Goal: Task Accomplishment & Management: Manage account settings

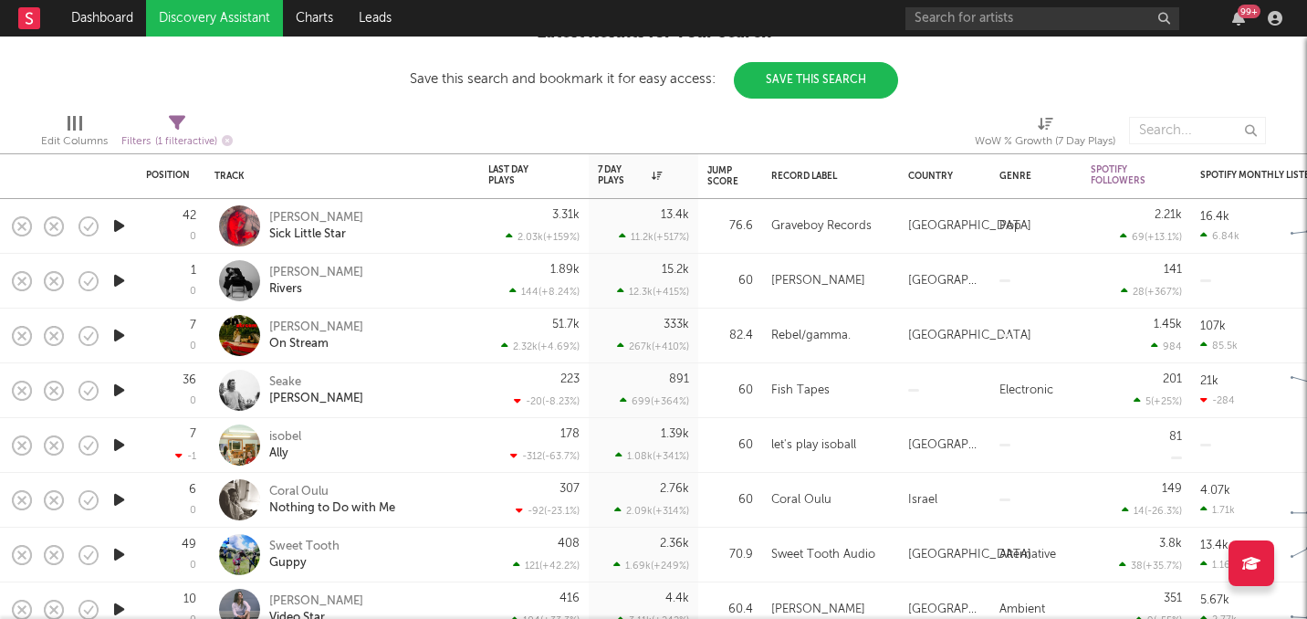
click at [126, 229] on icon "button" at bounding box center [119, 226] width 19 height 23
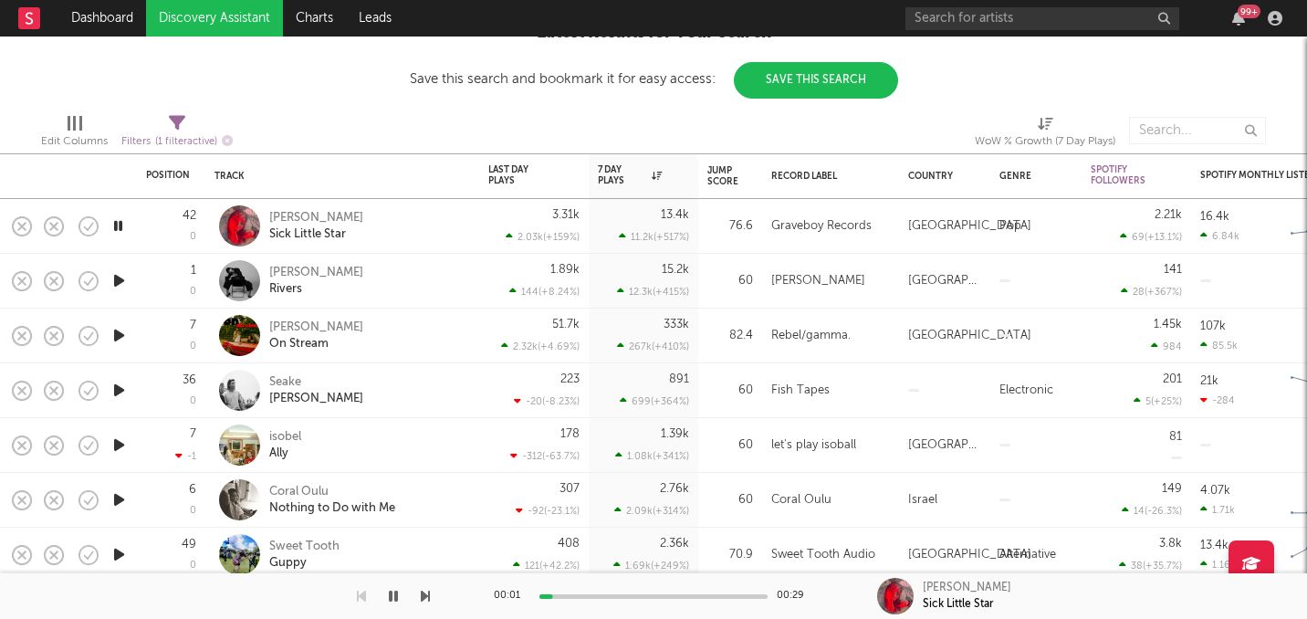
click at [116, 284] on icon "button" at bounding box center [119, 280] width 19 height 23
click at [125, 280] on icon "button" at bounding box center [118, 280] width 17 height 23
click at [118, 224] on icon "button" at bounding box center [119, 226] width 19 height 23
click at [118, 224] on icon "button" at bounding box center [118, 226] width 17 height 23
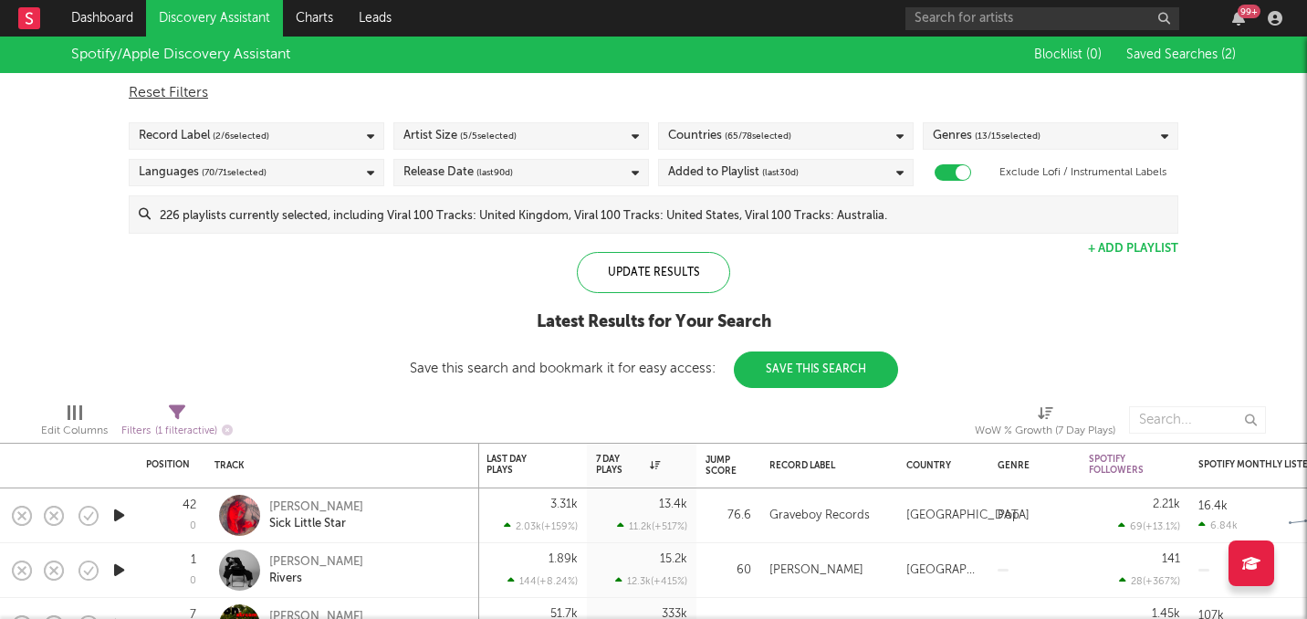
click at [177, 416] on icon at bounding box center [177, 412] width 16 height 16
select select "max"
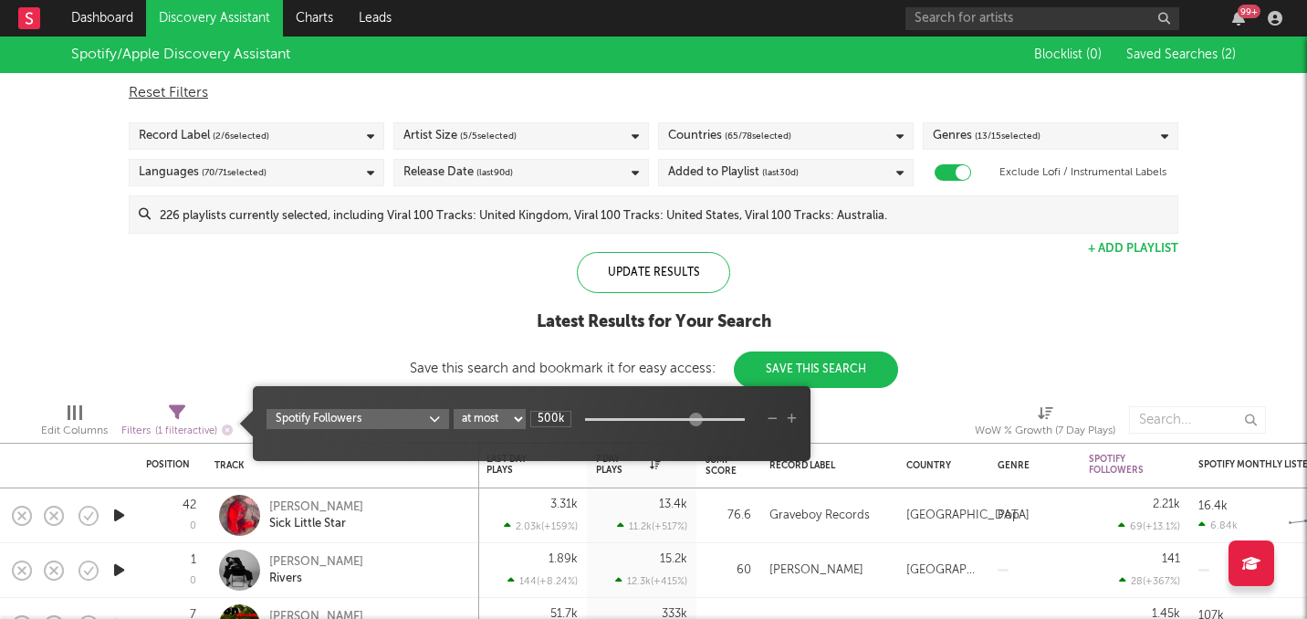
click at [790, 415] on icon "button" at bounding box center [792, 419] width 10 height 11
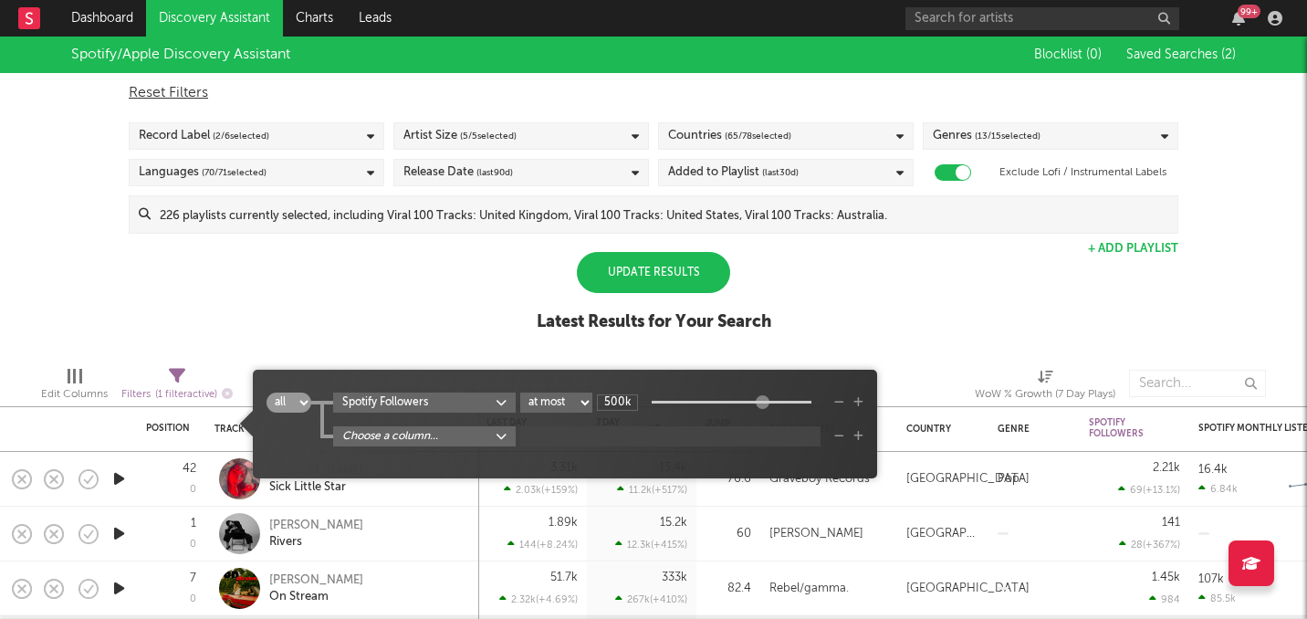
click at [469, 440] on body "Dashboard Discovery Assistant Charts Leads 99 + Notifications Settings Mark all…" at bounding box center [653, 309] width 1307 height 619
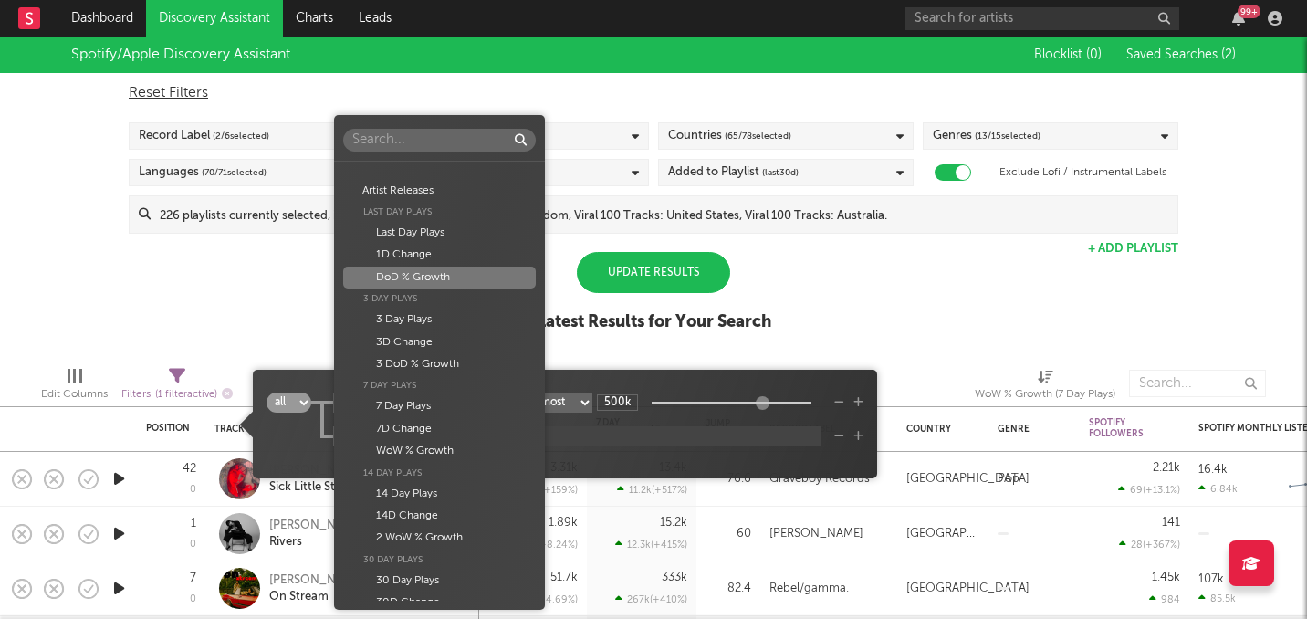
scroll to position [355, 0]
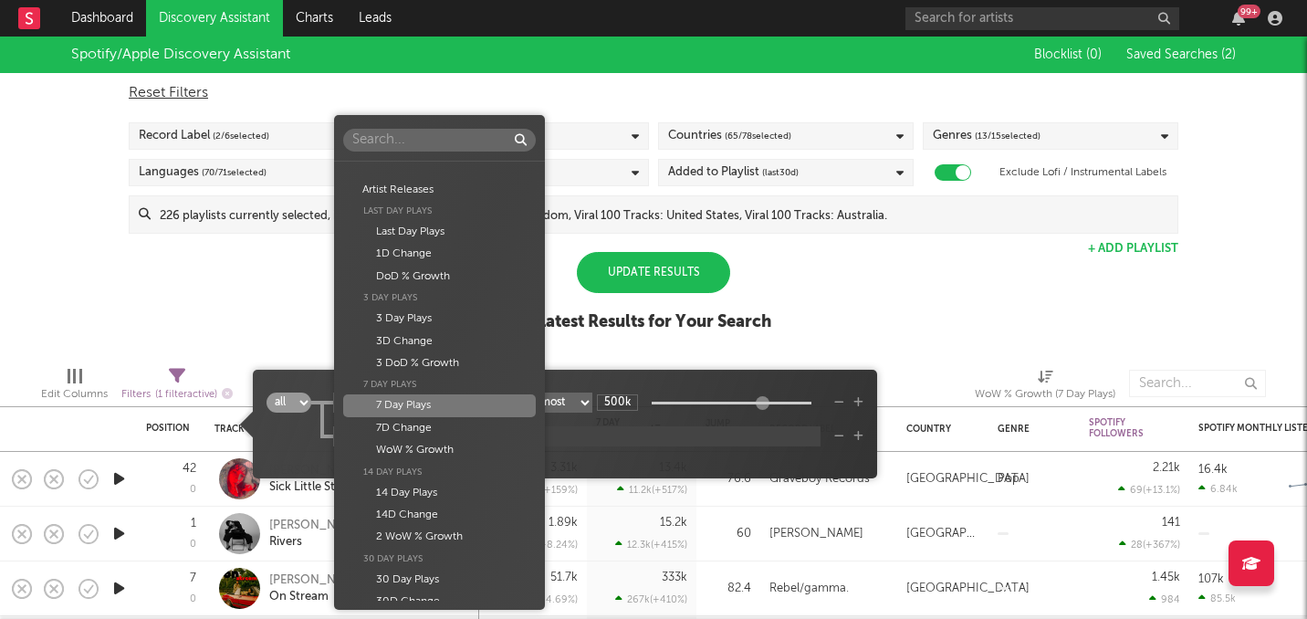
click at [426, 407] on div "7 Day Plays" at bounding box center [439, 405] width 192 height 22
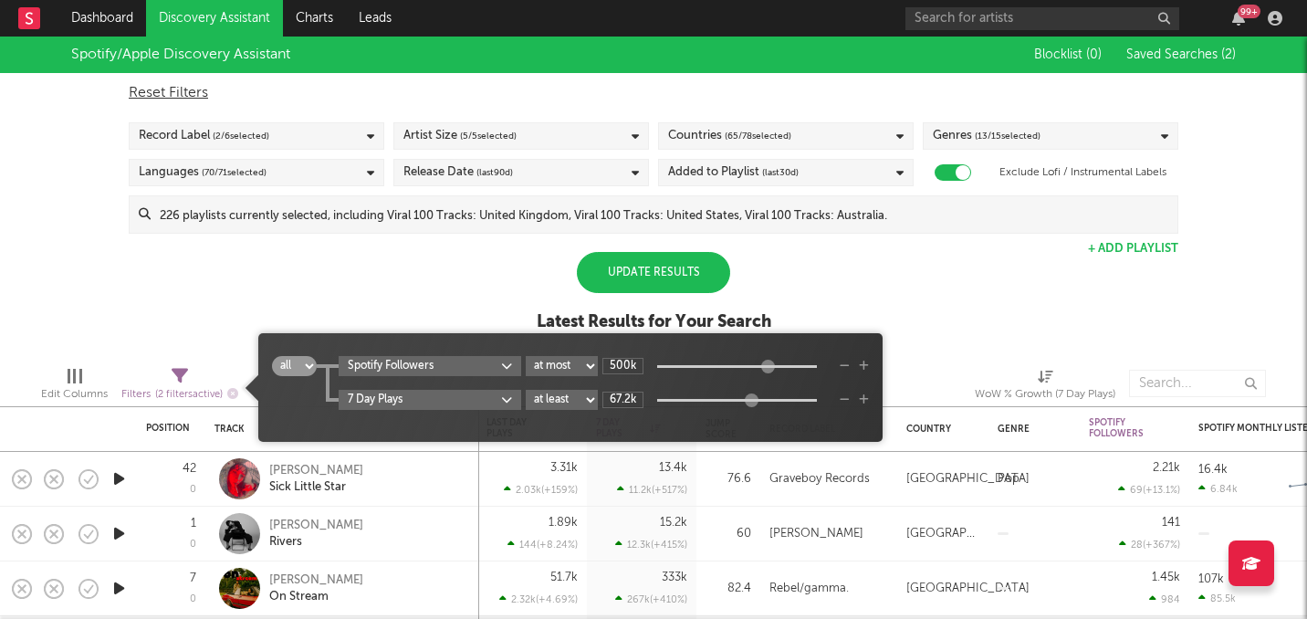
type input "74.8k"
drag, startPoint x: 660, startPoint y: 402, endPoint x: 755, endPoint y: 414, distance: 95.7
click at [755, 414] on div "all any Spotify Followers at least at most between 500k 7 Day Plays at least at…" at bounding box center [570, 394] width 597 height 77
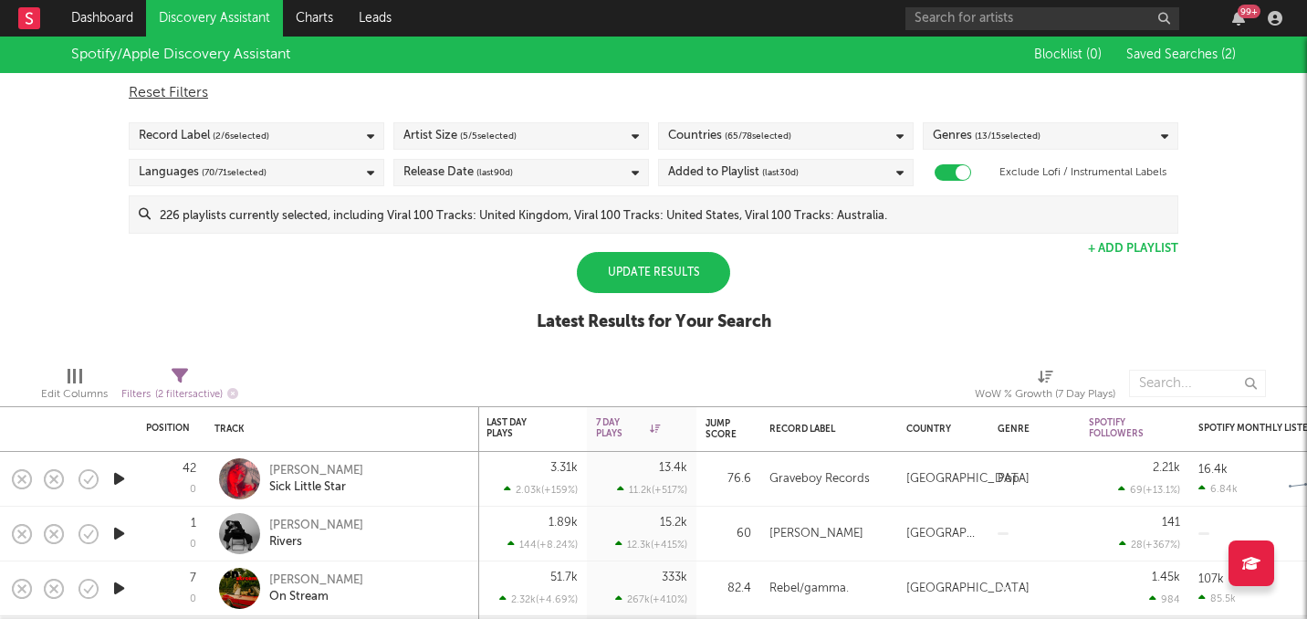
click at [678, 278] on div "Update Results" at bounding box center [653, 272] width 153 height 41
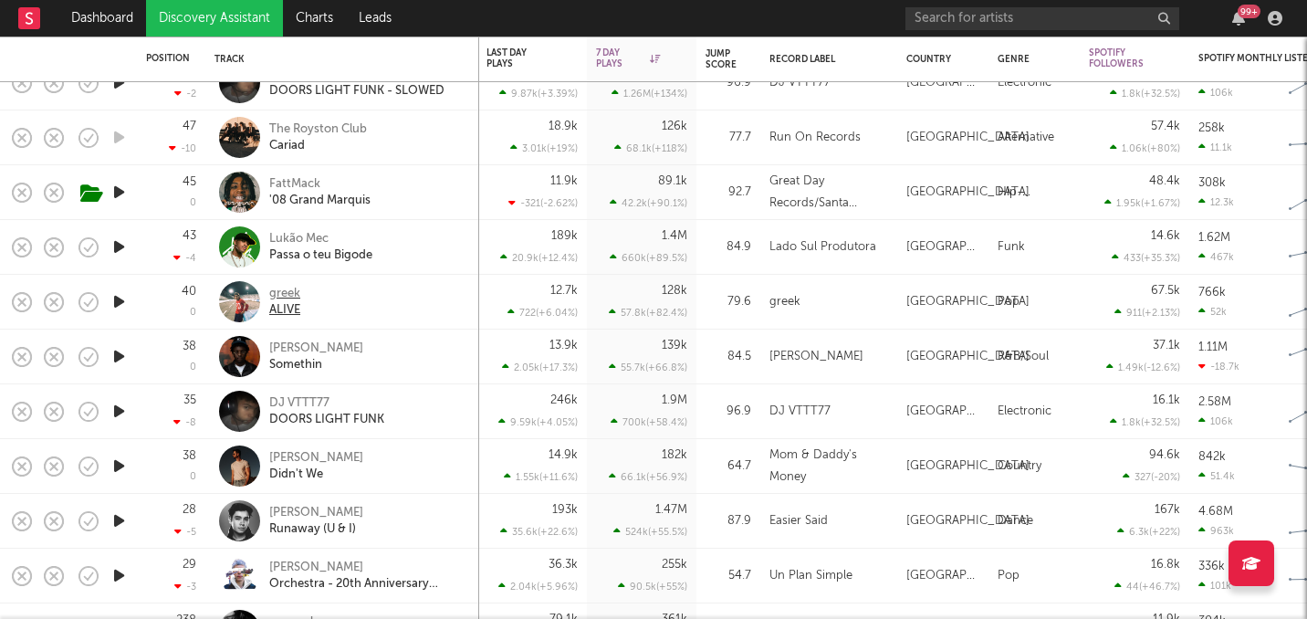
click at [289, 292] on div "greek" at bounding box center [284, 294] width 31 height 16
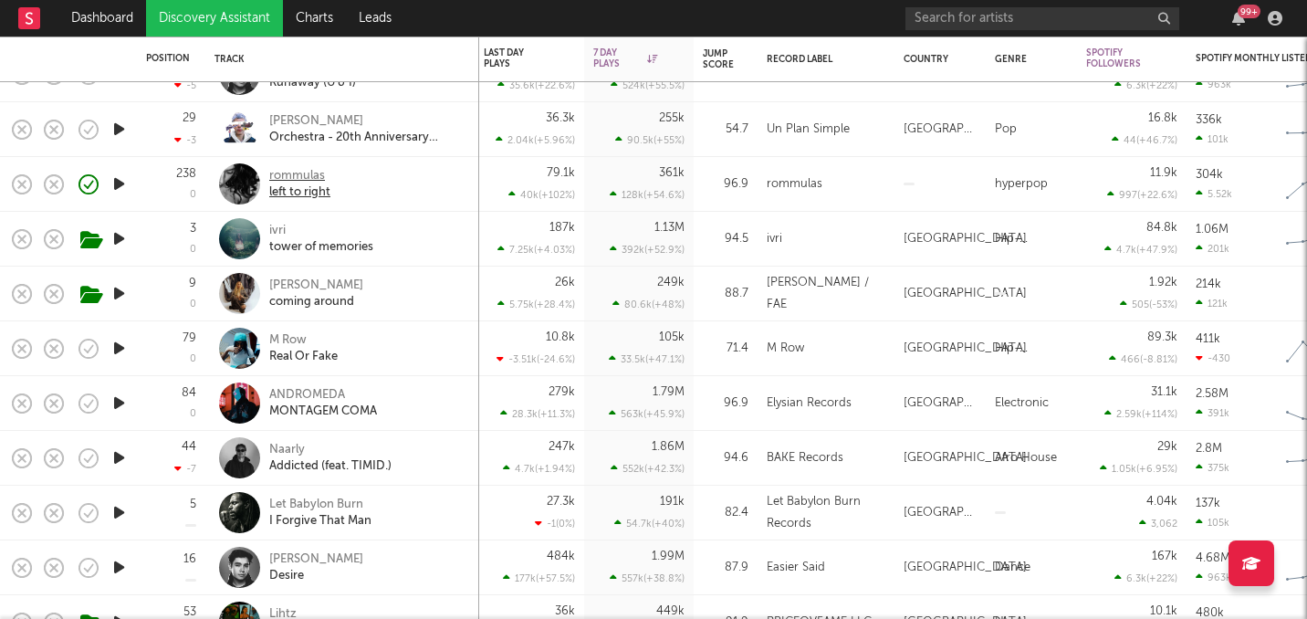
click at [288, 173] on div "rommulas" at bounding box center [299, 176] width 61 height 16
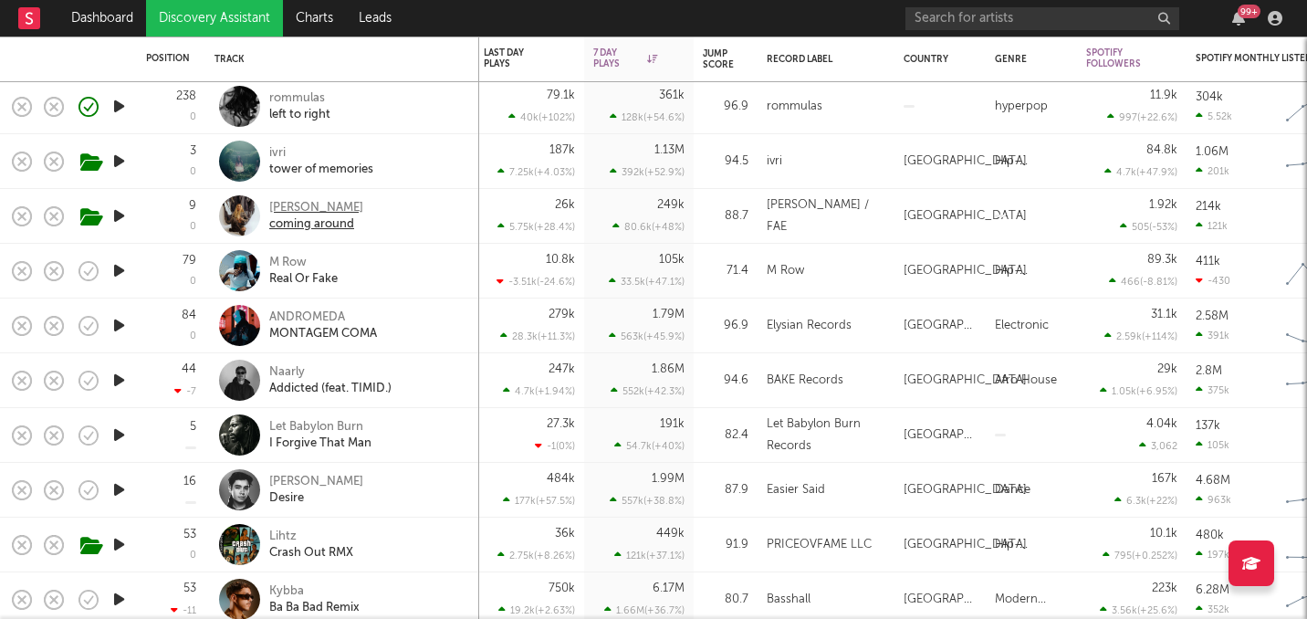
click at [278, 204] on div "fliss" at bounding box center [316, 208] width 94 height 16
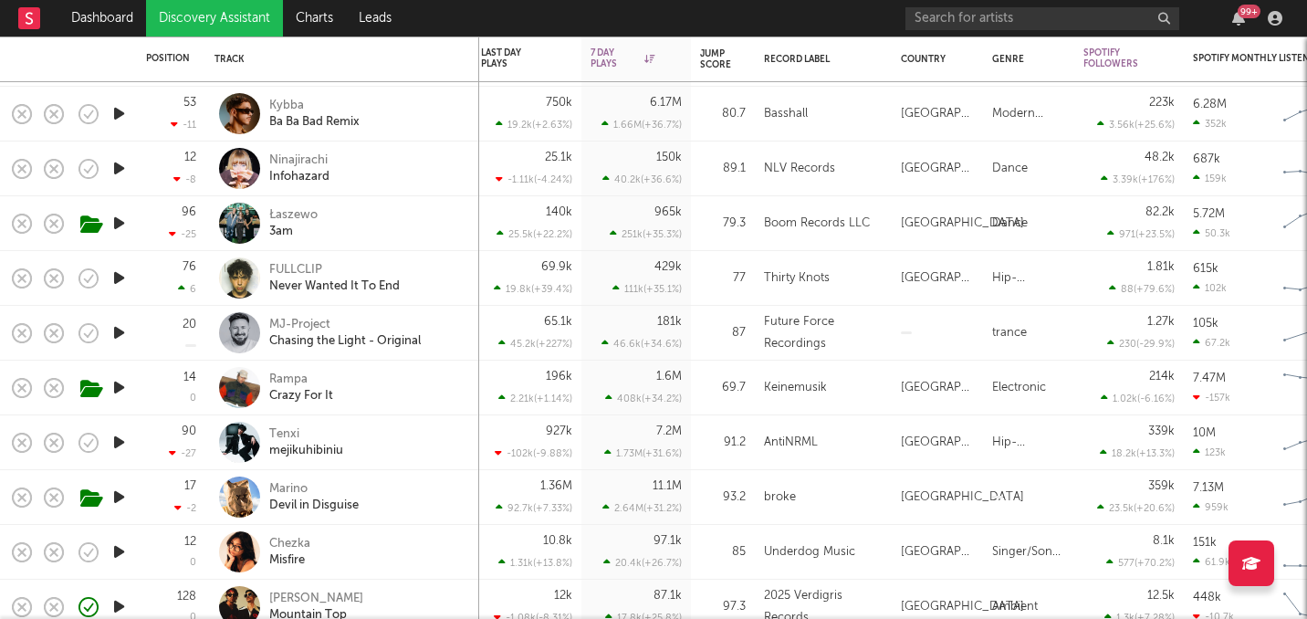
click at [120, 278] on icon "button" at bounding box center [119, 278] width 19 height 23
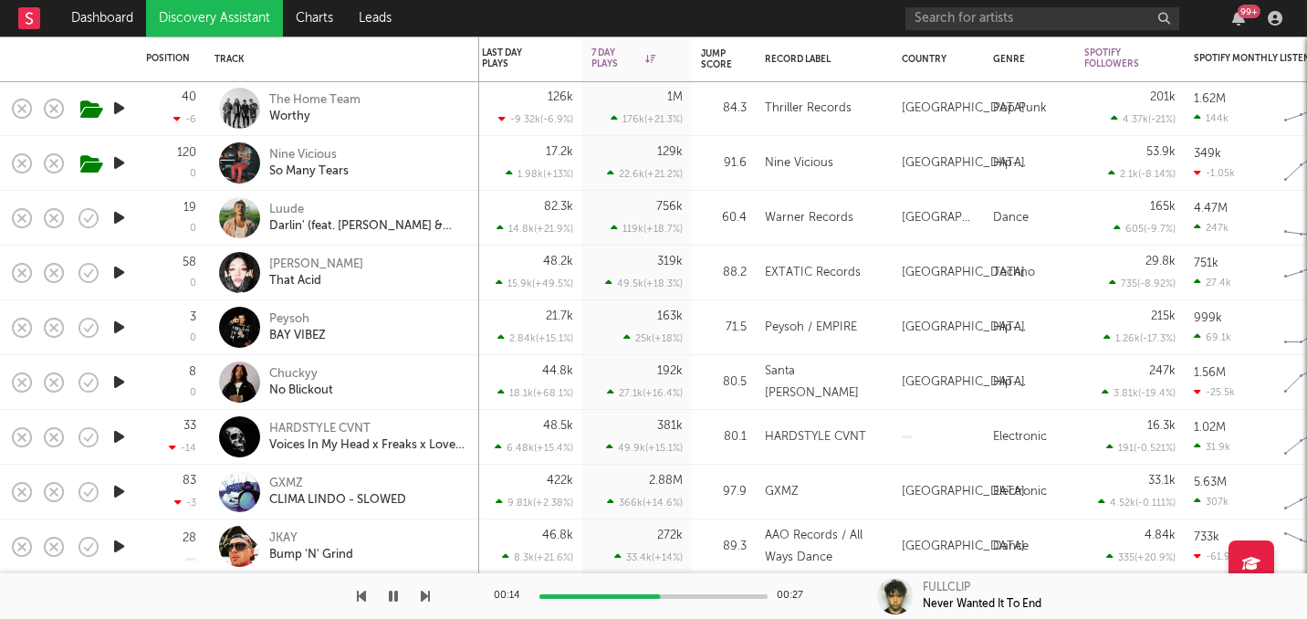
click at [116, 281] on icon "button" at bounding box center [119, 272] width 19 height 23
click at [115, 325] on icon "button" at bounding box center [119, 327] width 19 height 23
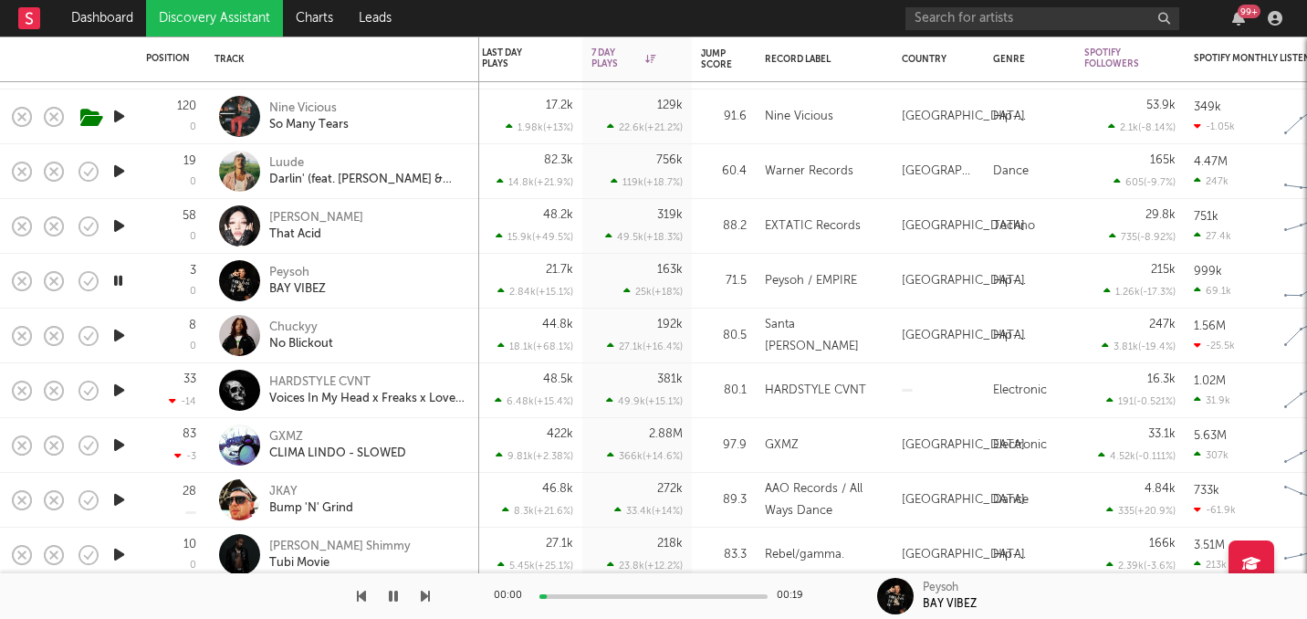
click at [117, 330] on icon "button" at bounding box center [119, 335] width 19 height 23
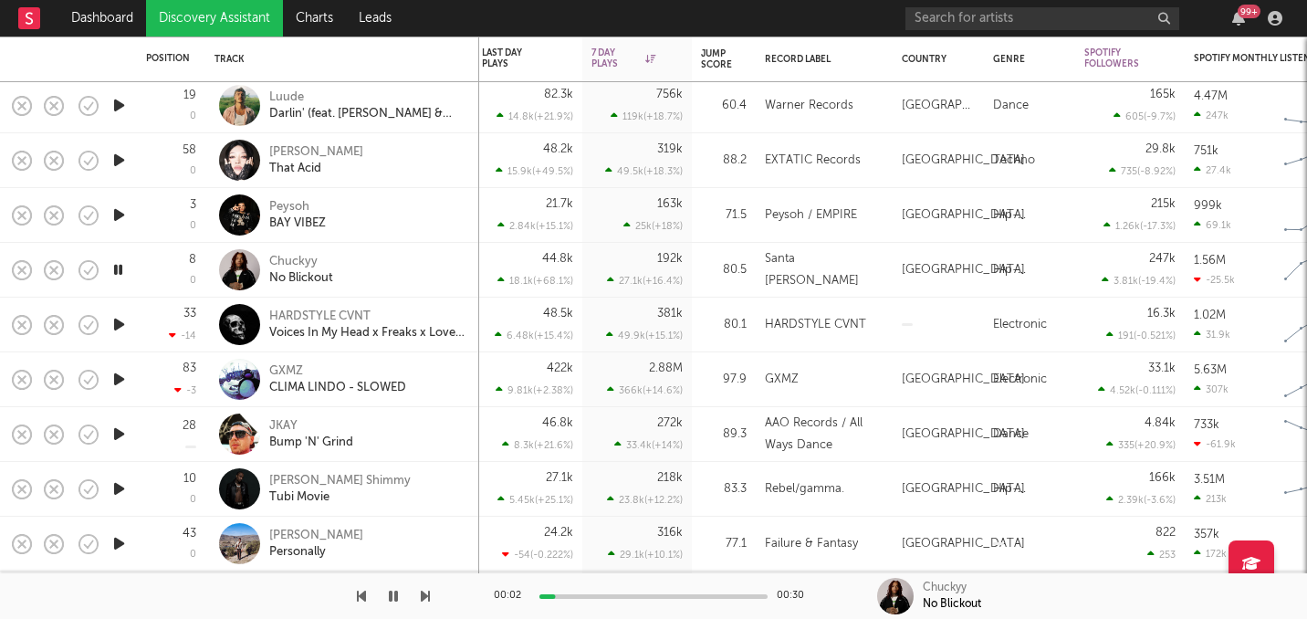
click at [117, 331] on icon "button" at bounding box center [119, 324] width 19 height 23
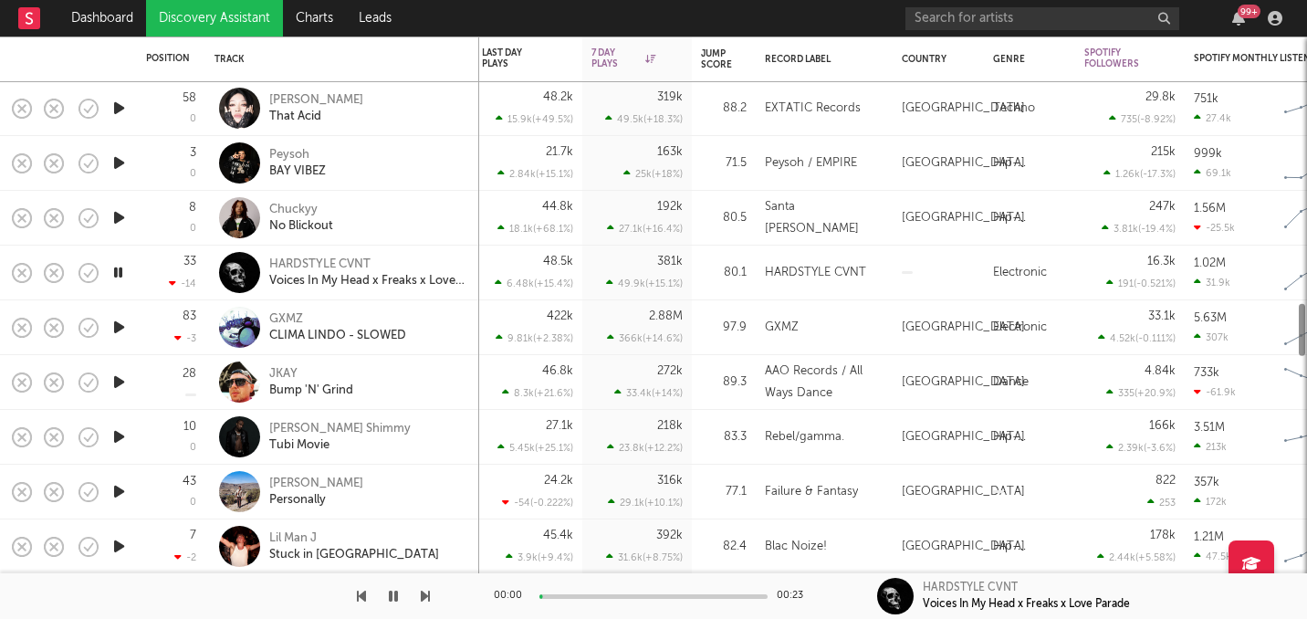
click at [117, 331] on icon "button" at bounding box center [119, 327] width 19 height 23
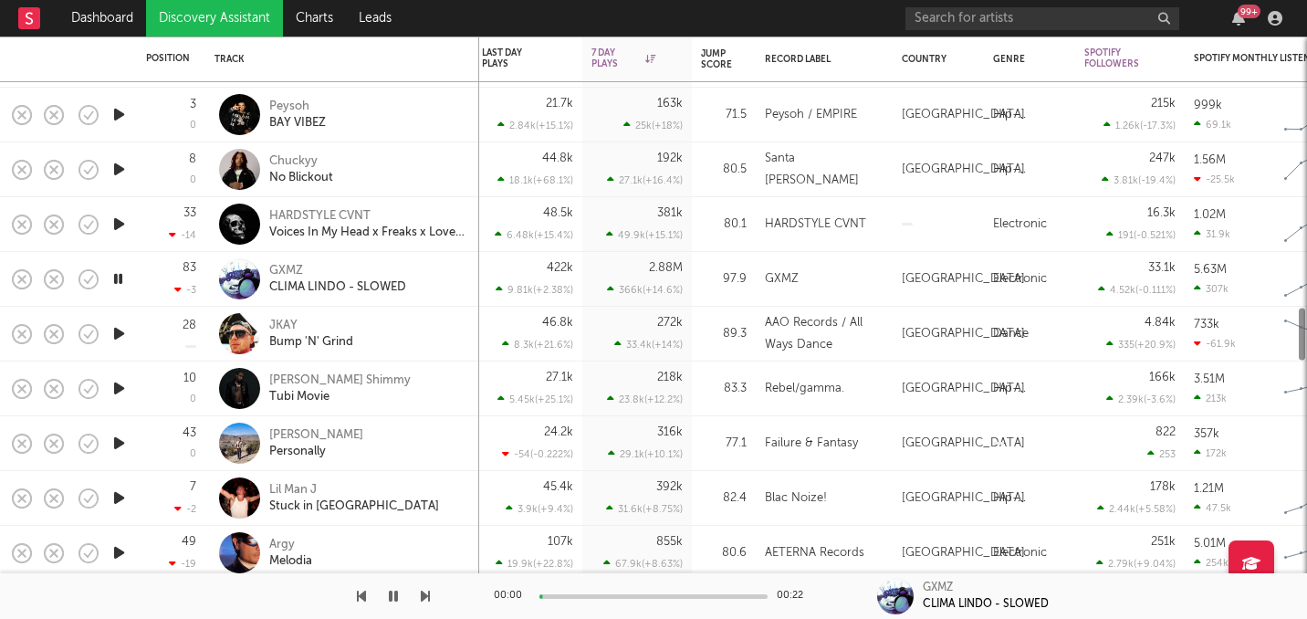
click at [117, 331] on icon "button" at bounding box center [119, 333] width 19 height 23
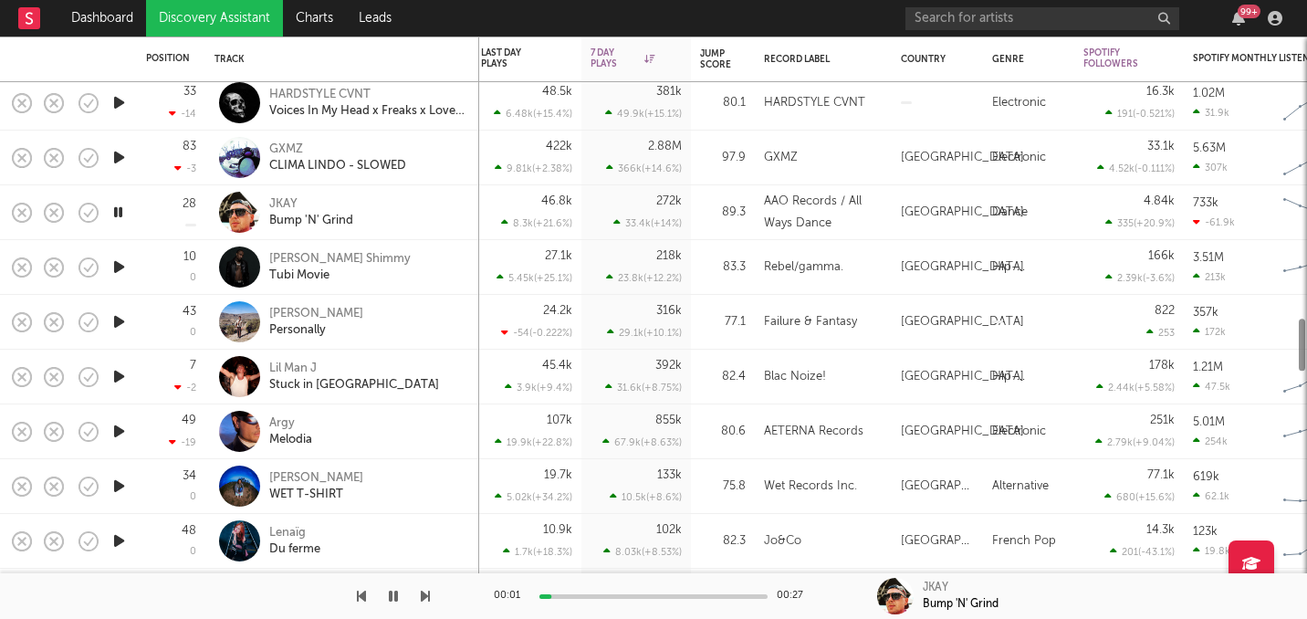
click at [117, 331] on icon "button" at bounding box center [119, 321] width 19 height 23
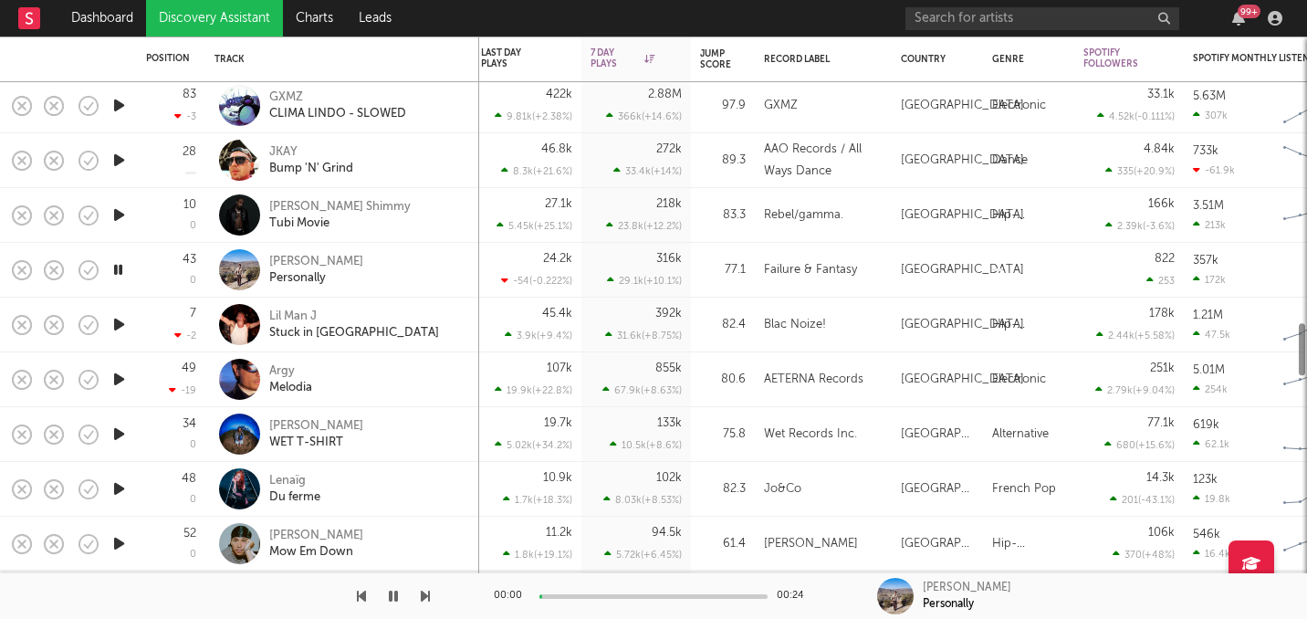
click at [117, 331] on icon "button" at bounding box center [119, 324] width 19 height 23
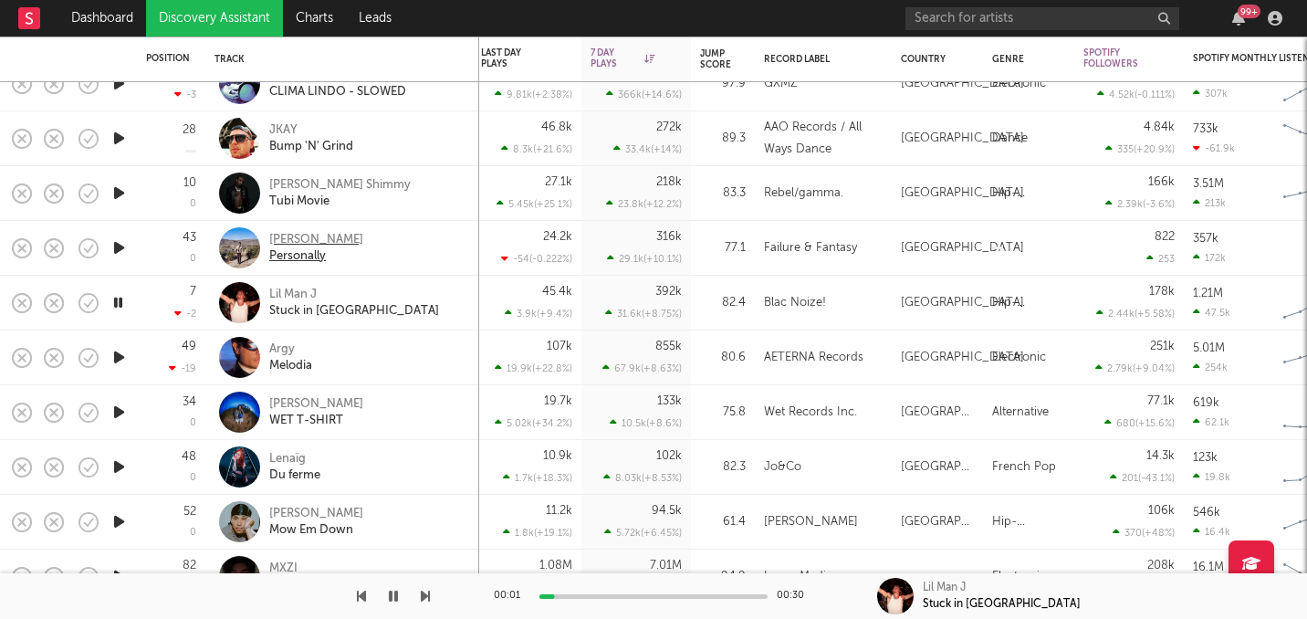
click at [292, 232] on div "Kamran Khan" at bounding box center [316, 240] width 94 height 16
click at [125, 301] on icon "button" at bounding box center [118, 302] width 17 height 23
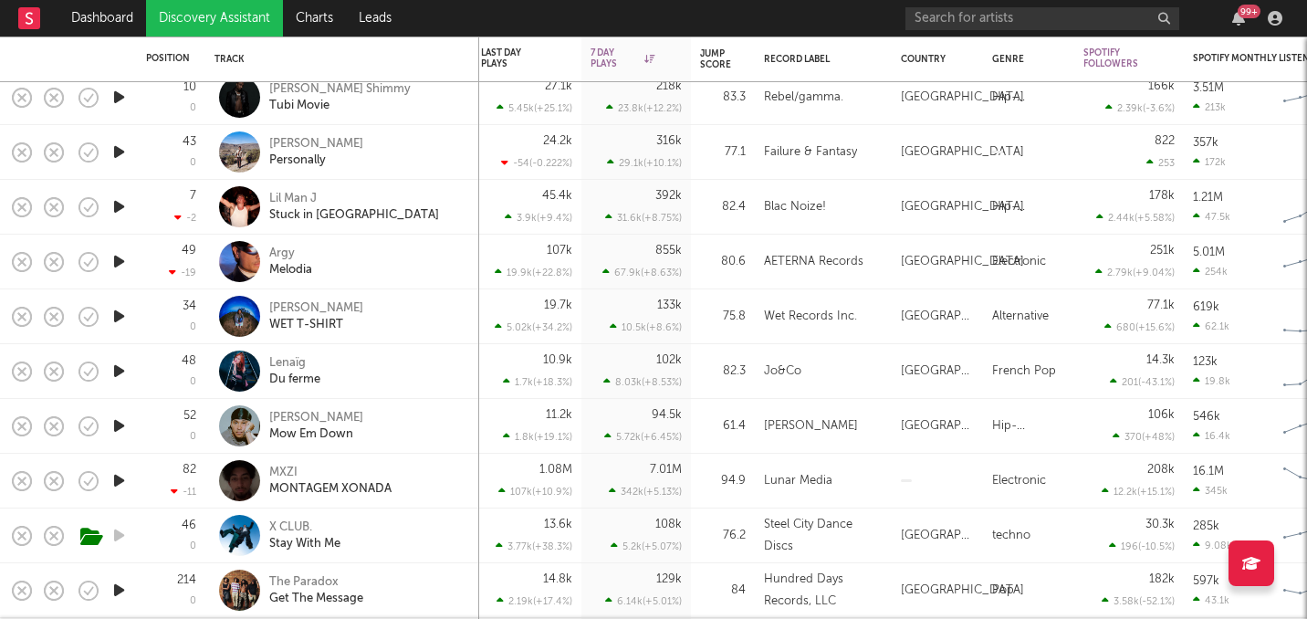
click at [118, 314] on icon "button" at bounding box center [119, 316] width 19 height 23
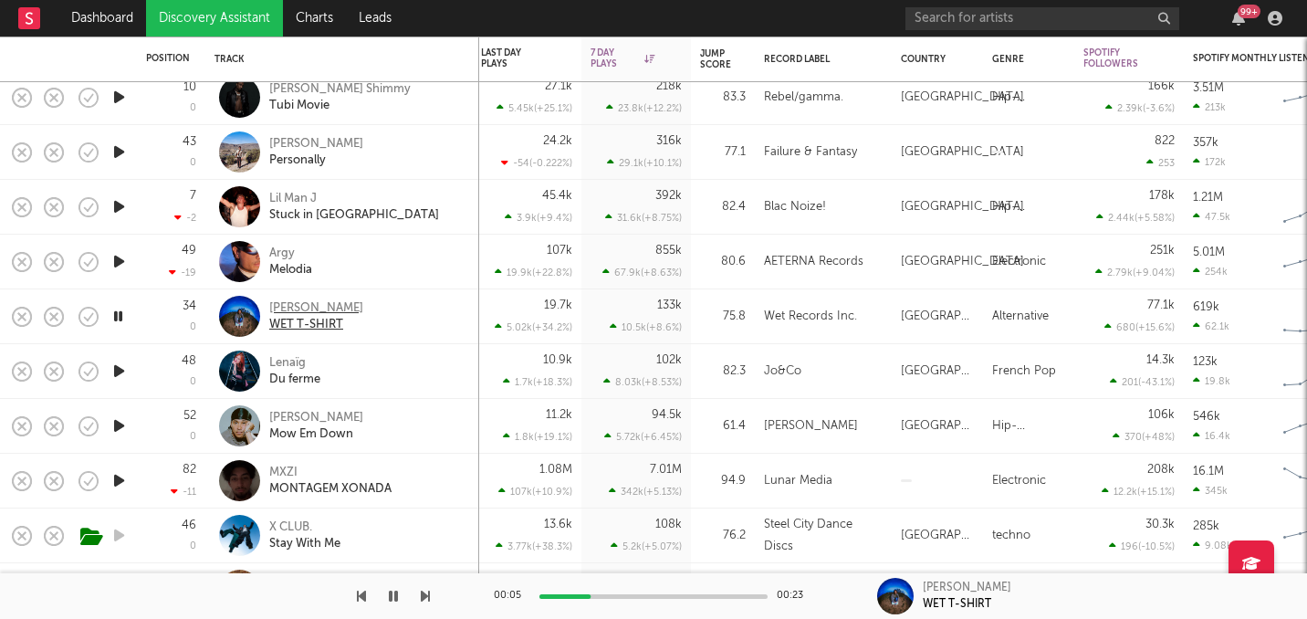
click at [292, 306] on div "Ruby Waters" at bounding box center [316, 308] width 94 height 16
click at [123, 367] on icon "button" at bounding box center [119, 371] width 19 height 23
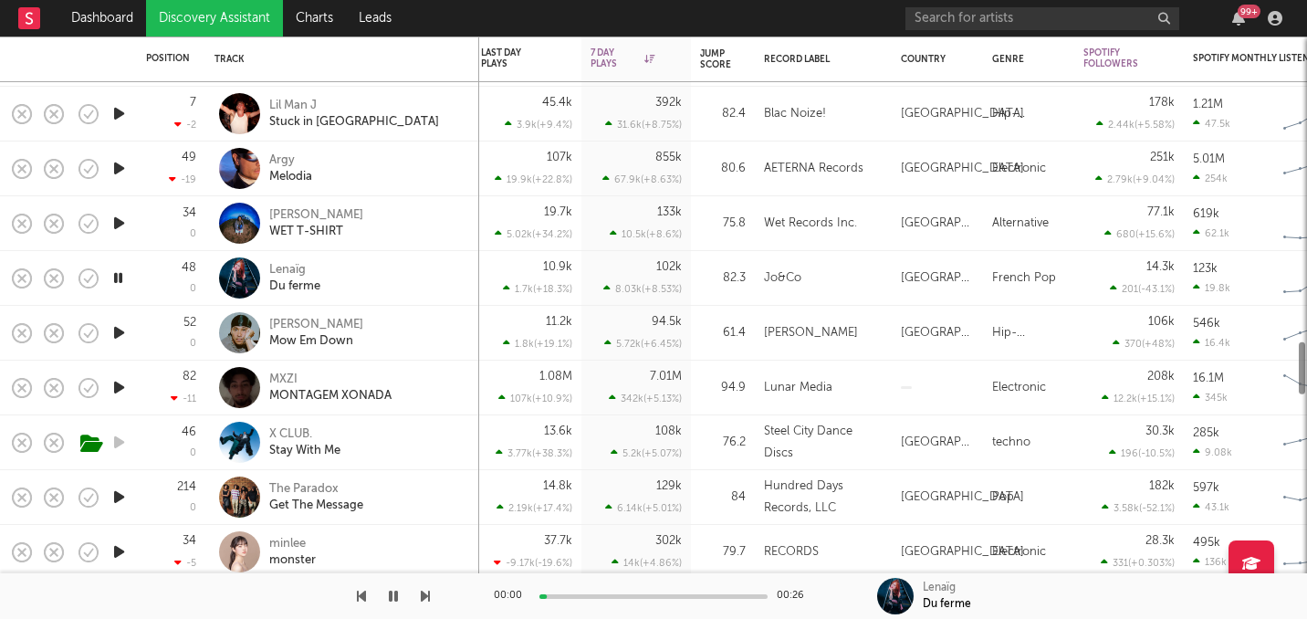
click at [116, 328] on icon "button" at bounding box center [119, 332] width 19 height 23
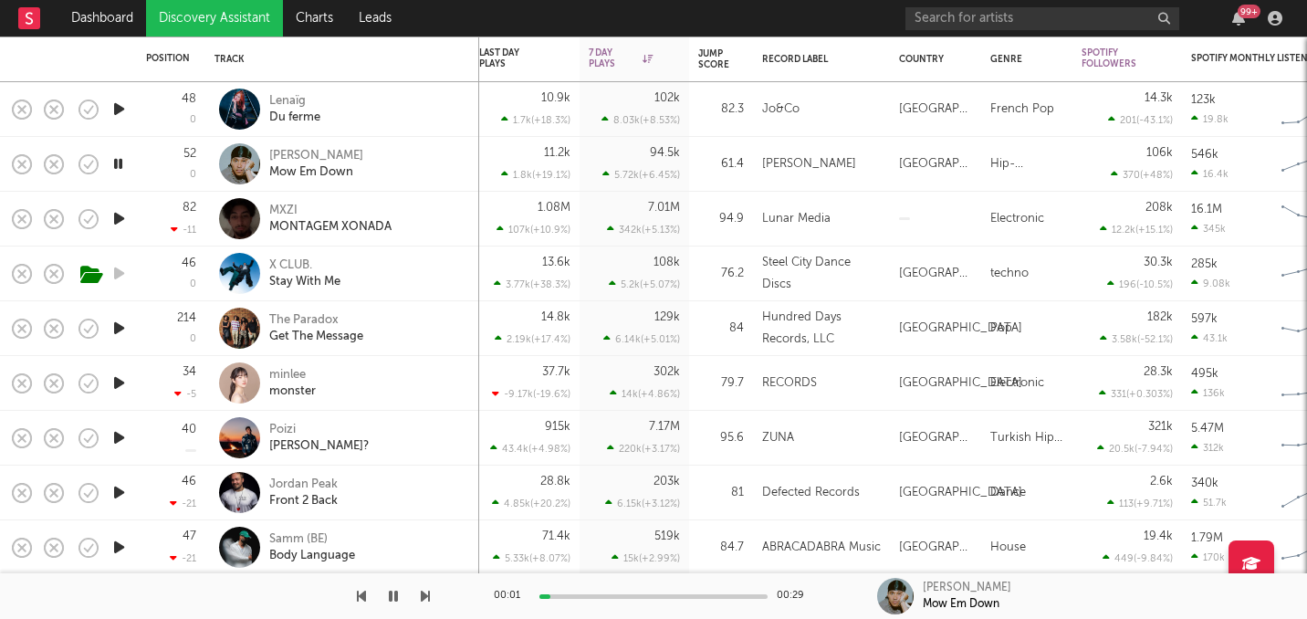
click at [116, 328] on icon "button" at bounding box center [119, 328] width 19 height 23
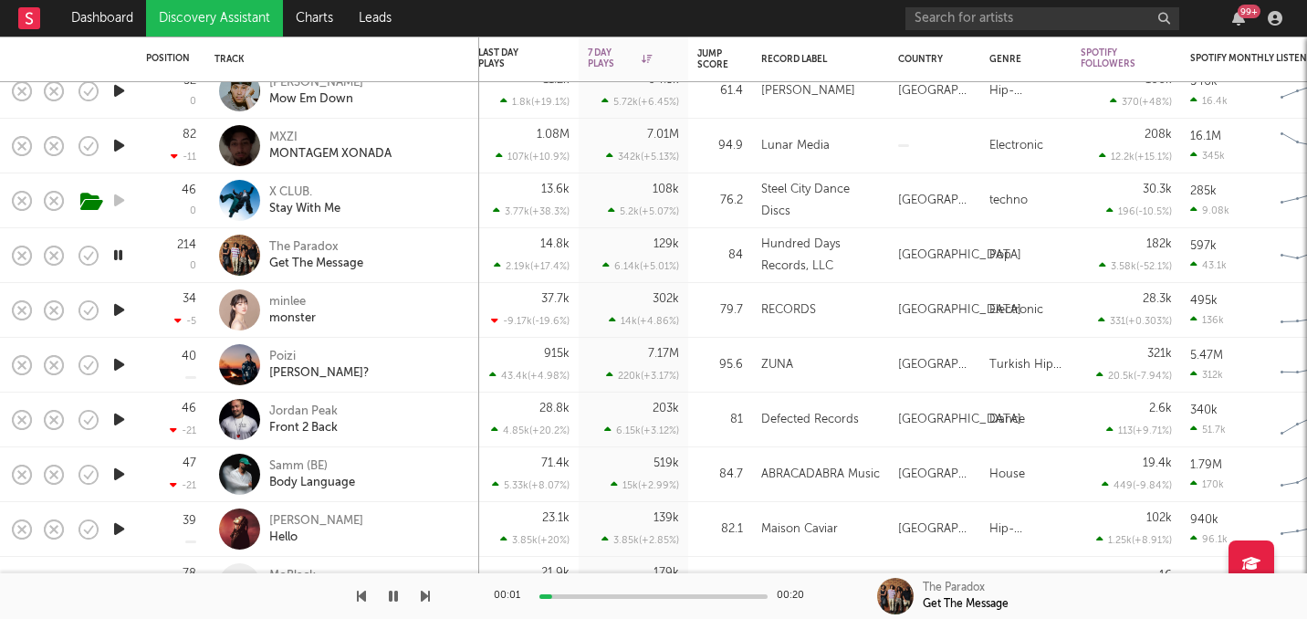
click at [119, 321] on div at bounding box center [118, 310] width 37 height 55
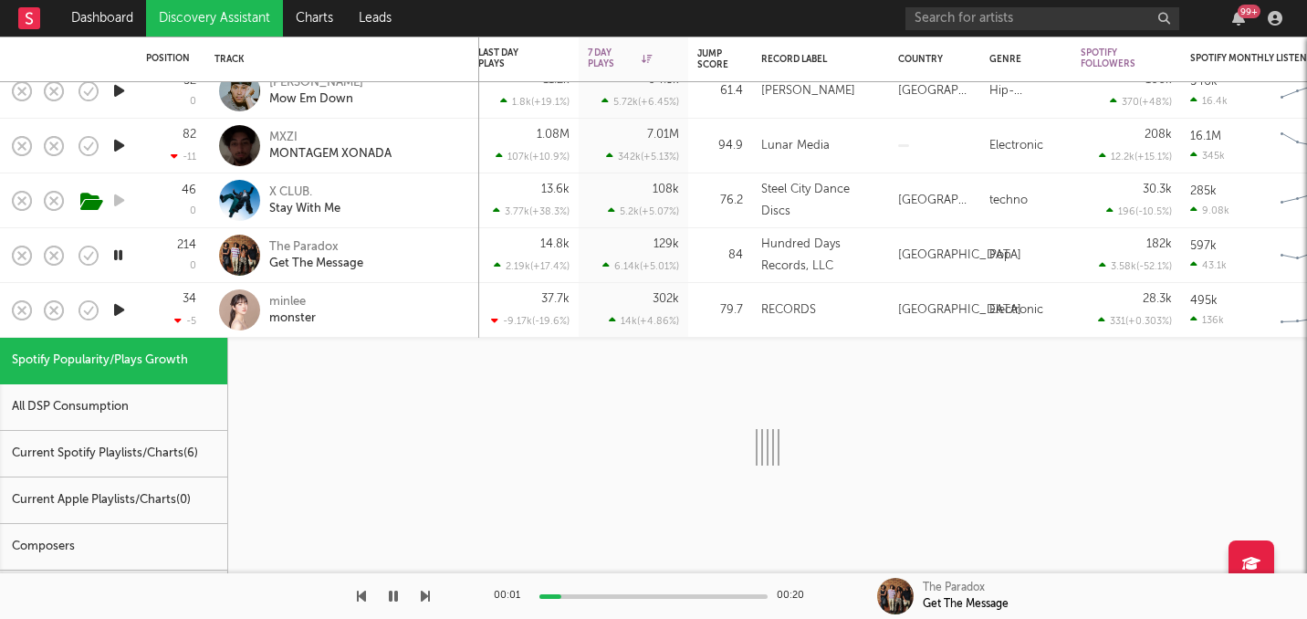
click at [139, 320] on div "34 -5" at bounding box center [171, 310] width 68 height 55
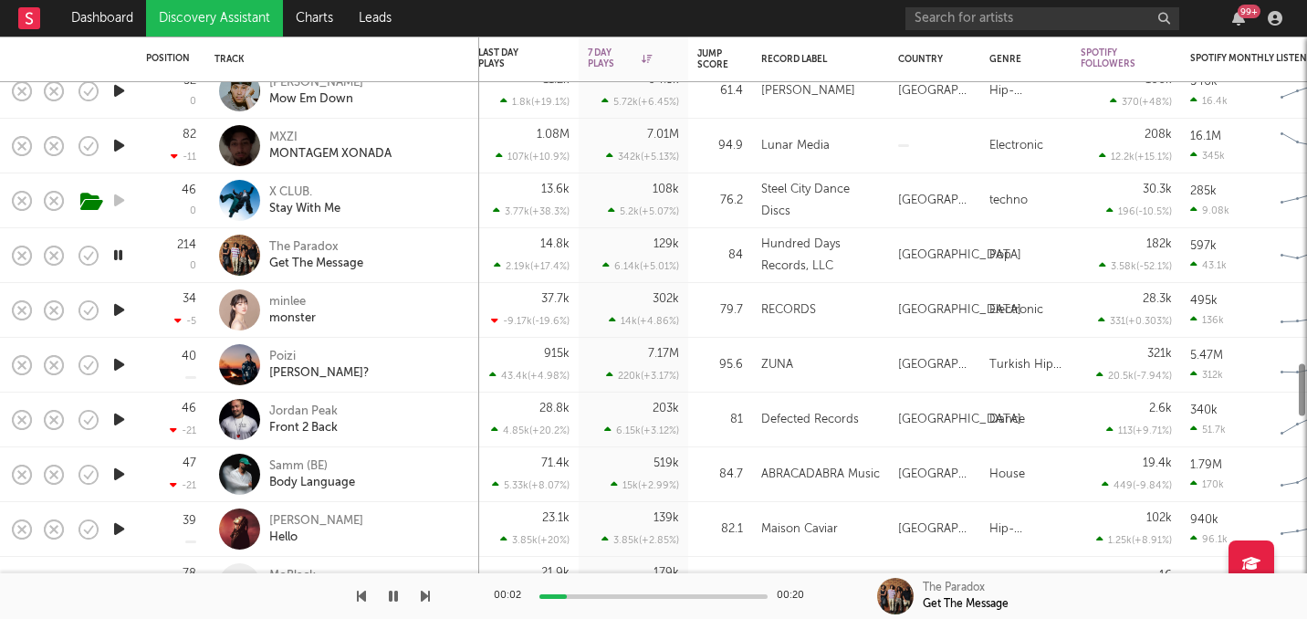
click at [110, 306] on icon "button" at bounding box center [119, 310] width 19 height 23
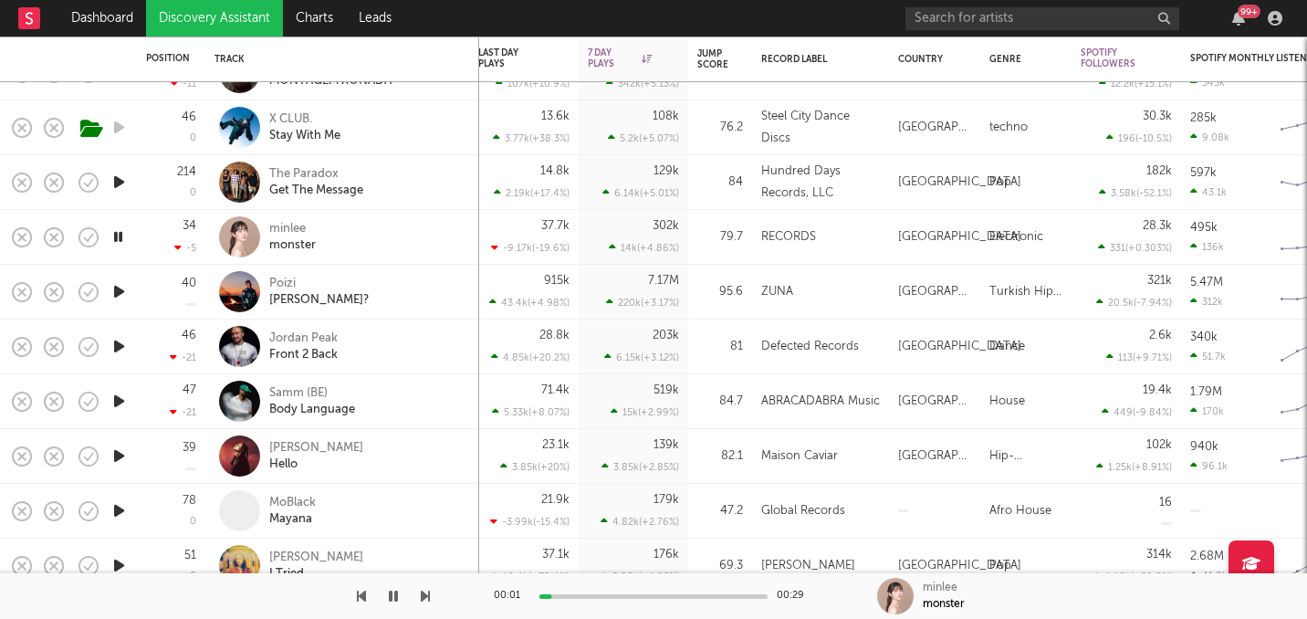
click at [110, 306] on div at bounding box center [118, 292] width 37 height 55
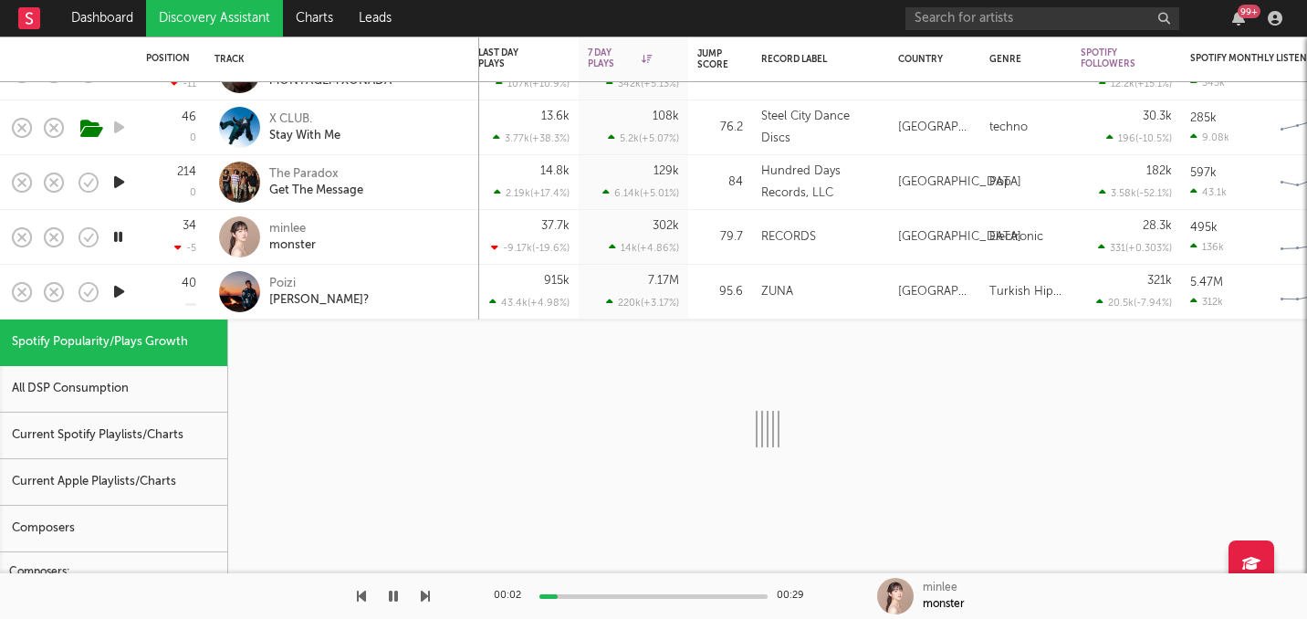
click at [119, 299] on icon "button" at bounding box center [119, 291] width 19 height 23
select select "1w"
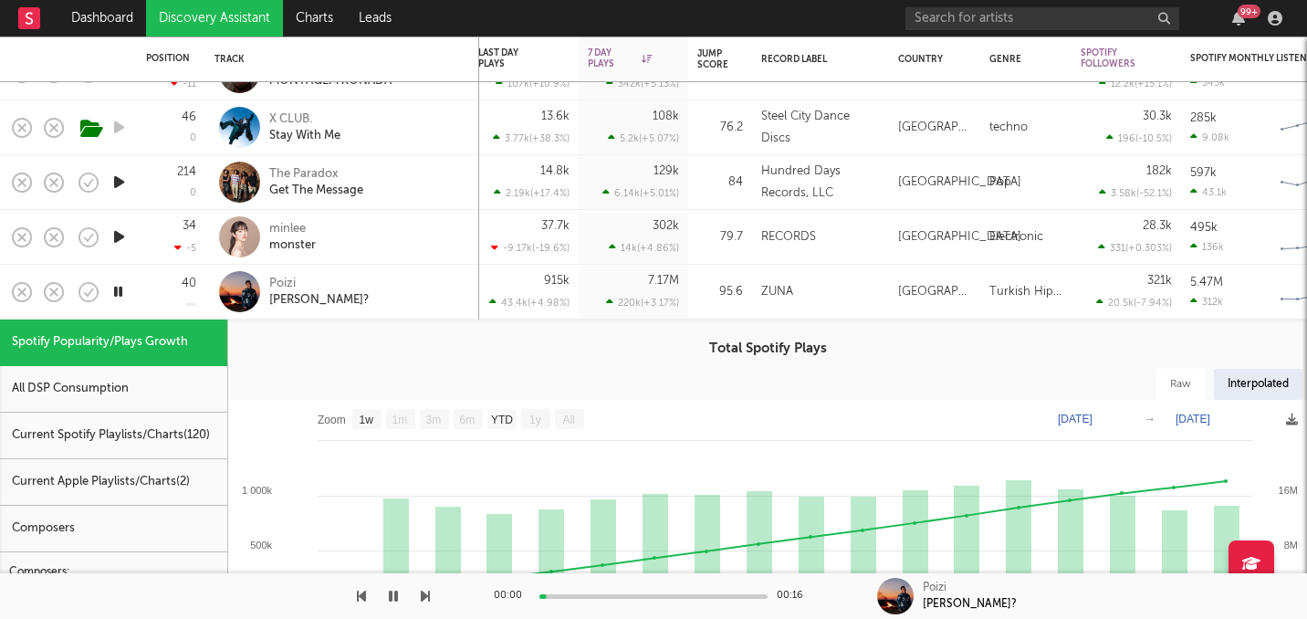
click at [141, 310] on div "40" at bounding box center [171, 292] width 68 height 55
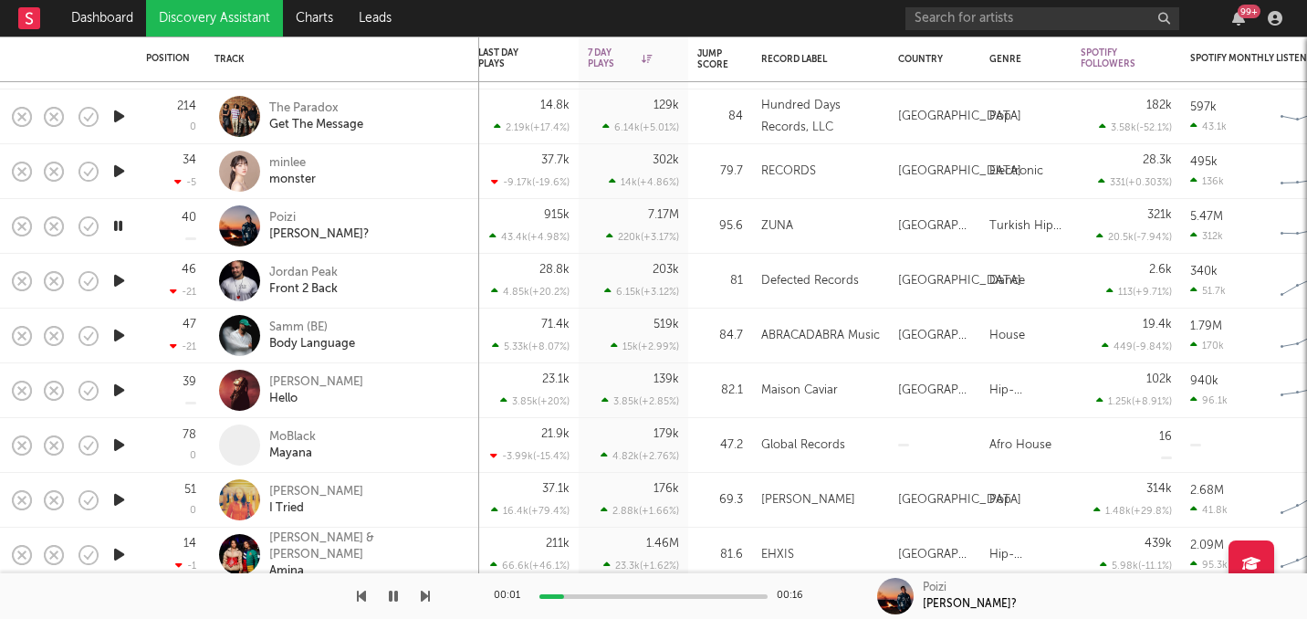
click at [120, 230] on icon "button" at bounding box center [118, 226] width 17 height 23
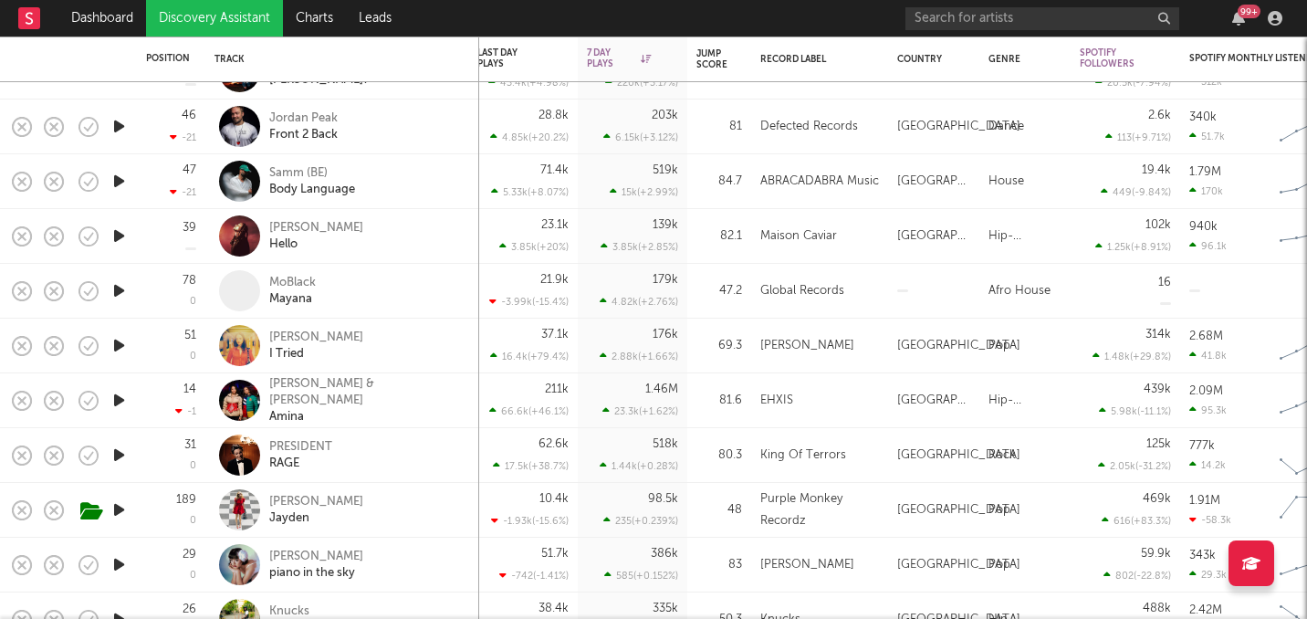
click at [123, 221] on div at bounding box center [118, 236] width 37 height 55
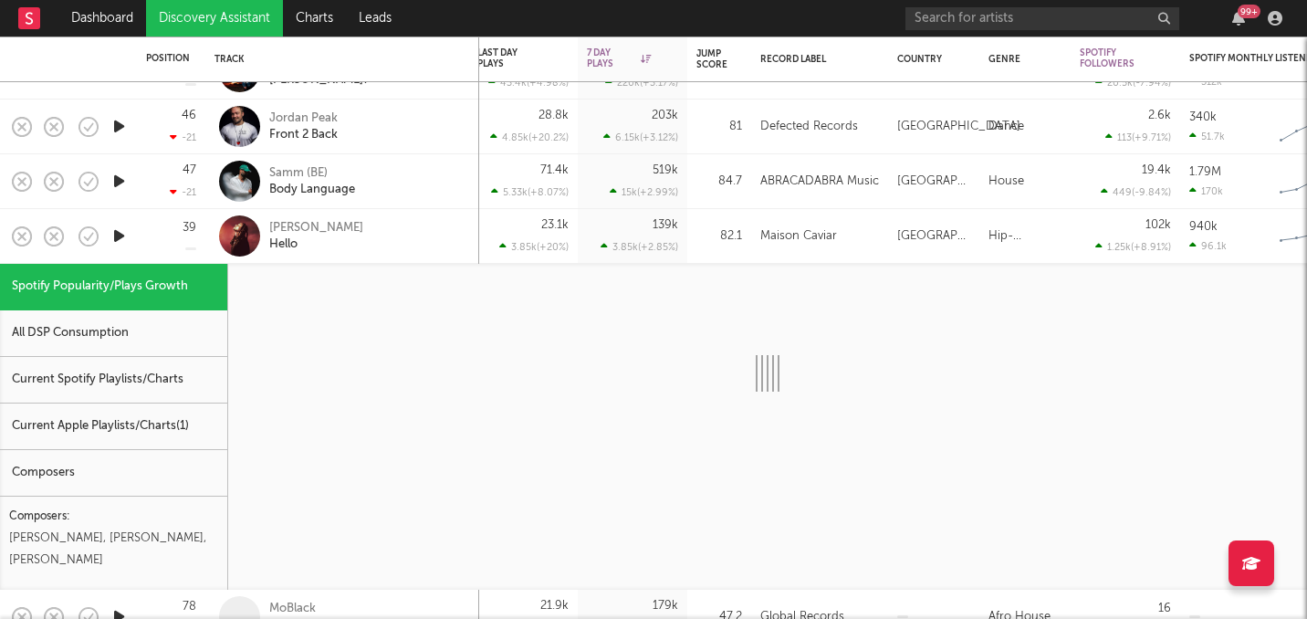
click at [121, 239] on icon "button" at bounding box center [119, 236] width 19 height 23
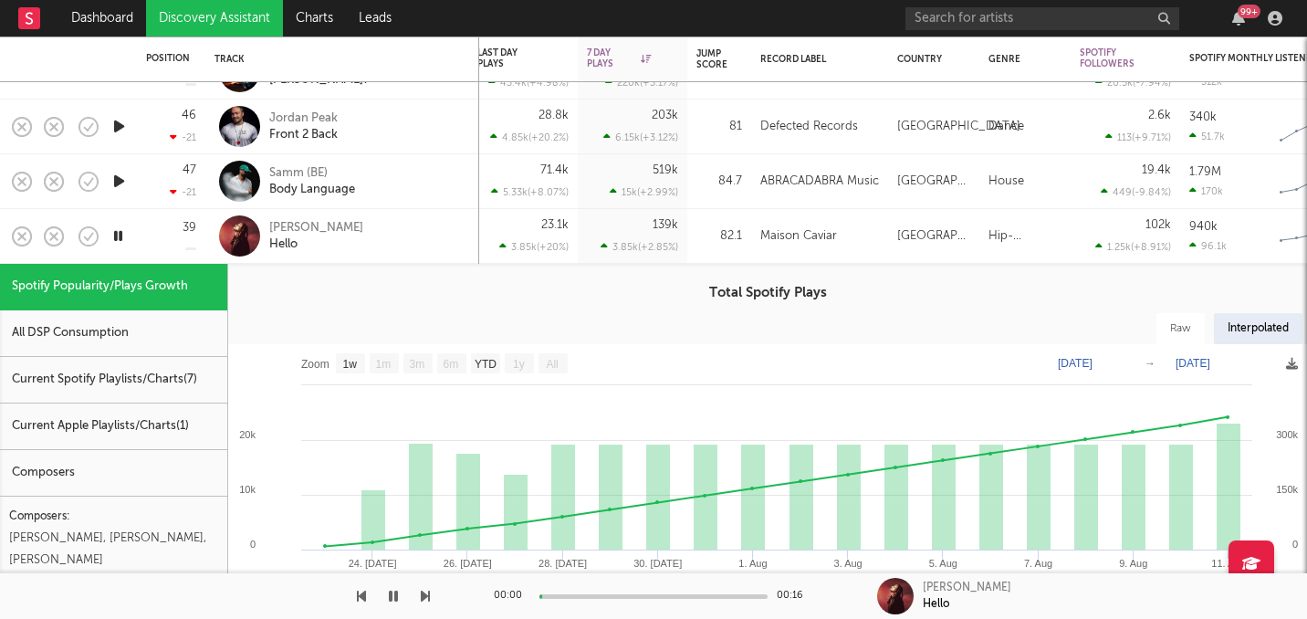
click at [149, 244] on div "39" at bounding box center [171, 236] width 50 height 54
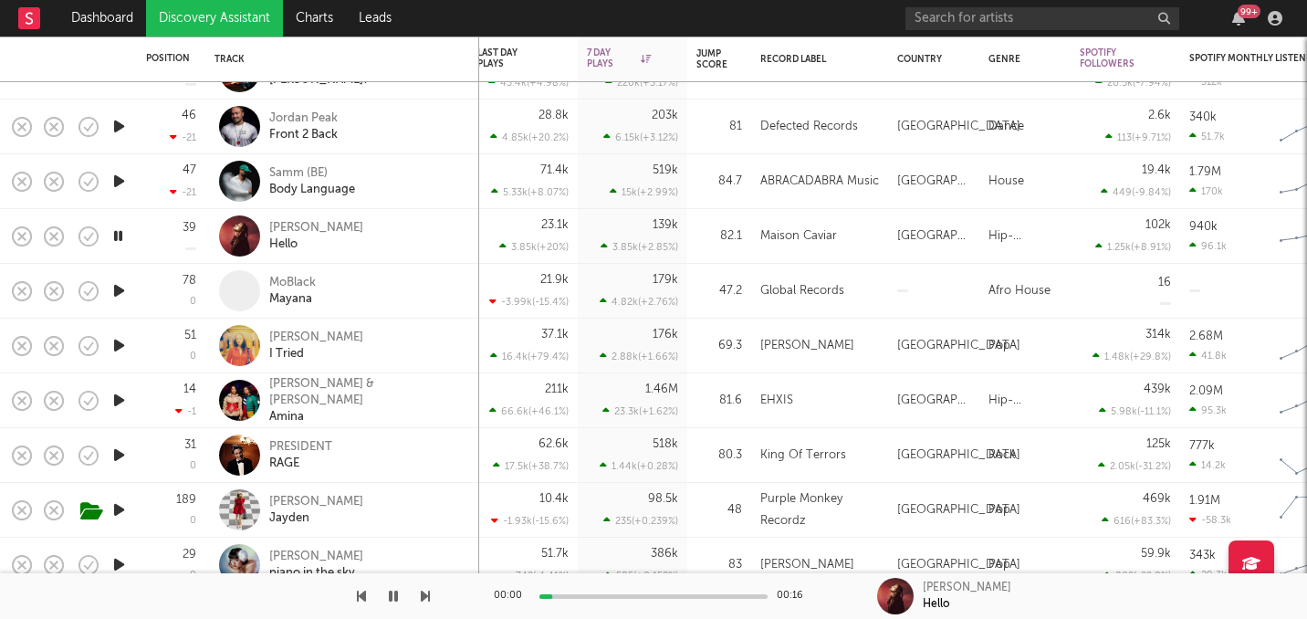
click at [118, 238] on icon "button" at bounding box center [118, 236] width 17 height 23
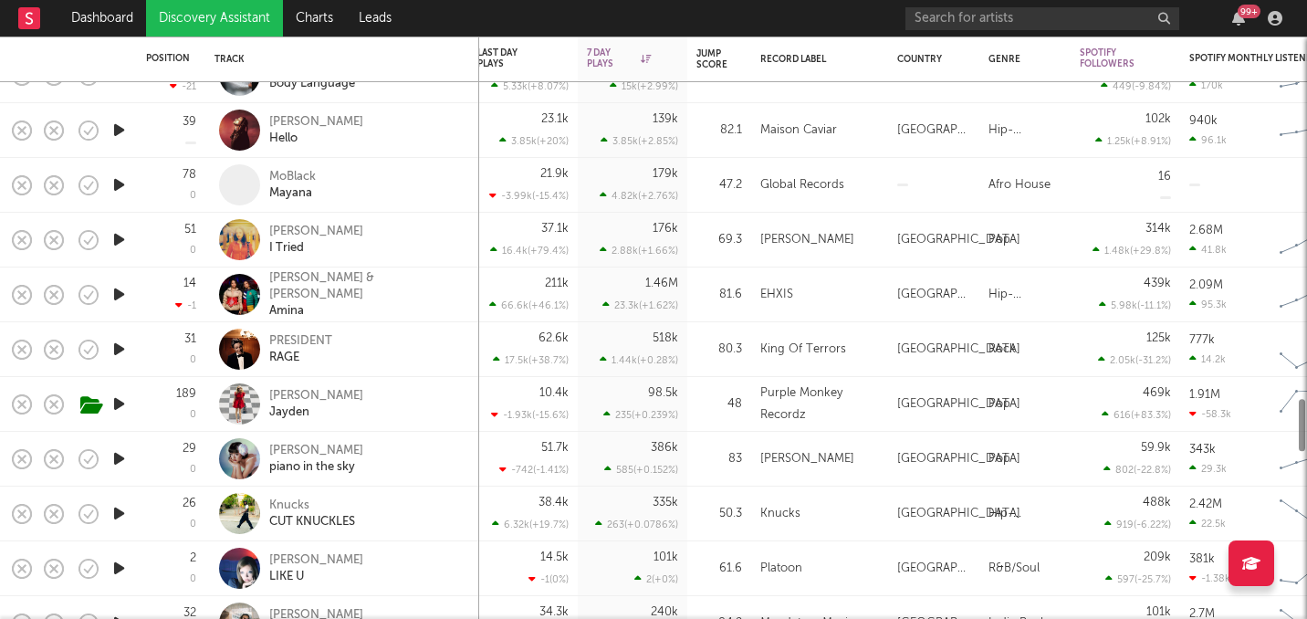
click at [118, 238] on icon "button" at bounding box center [119, 239] width 19 height 23
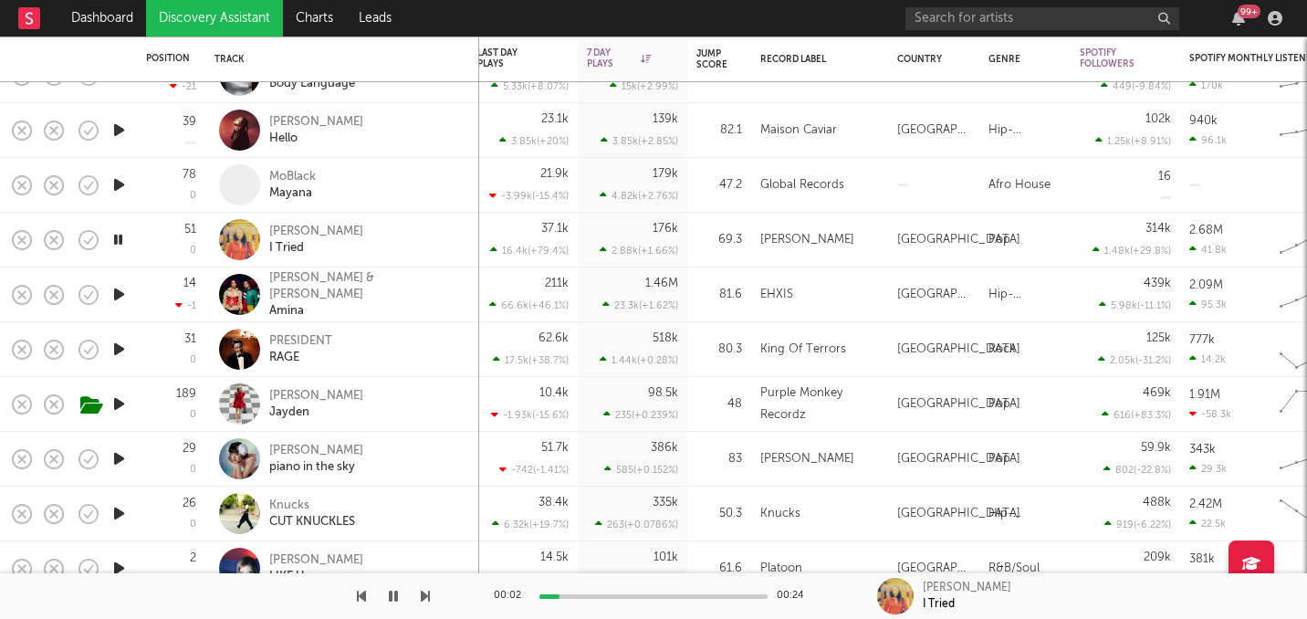
click at [118, 238] on icon "button" at bounding box center [118, 239] width 17 height 23
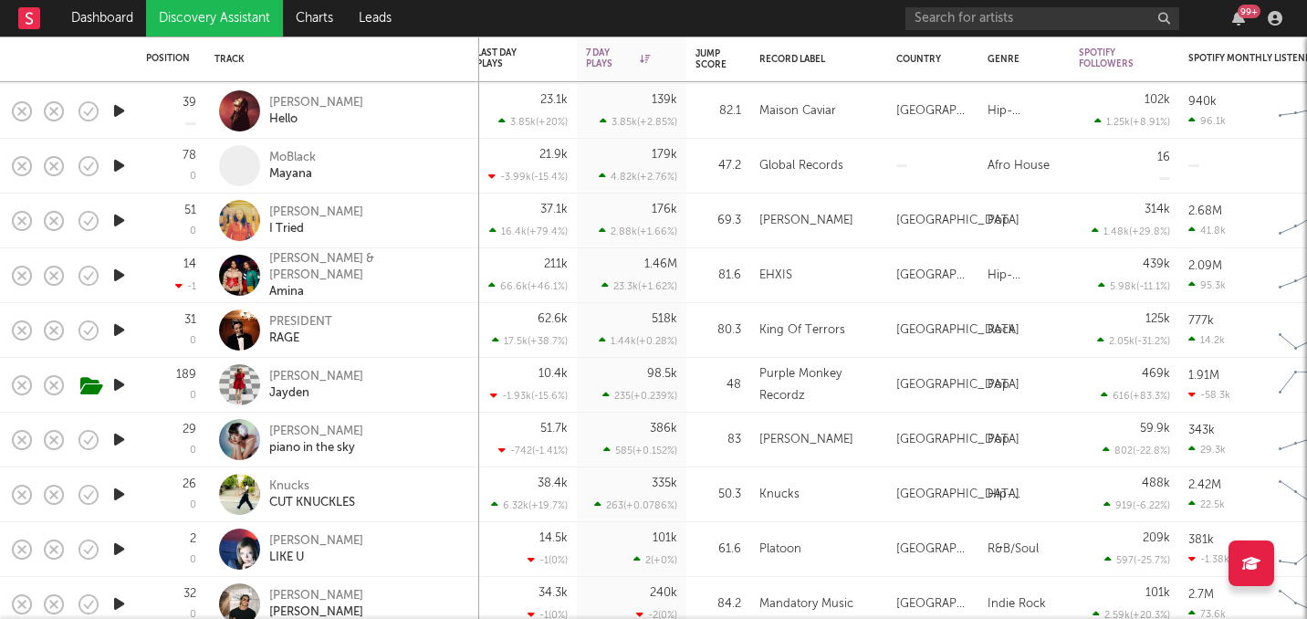
click at [152, 236] on div "51 0" at bounding box center [171, 221] width 50 height 54
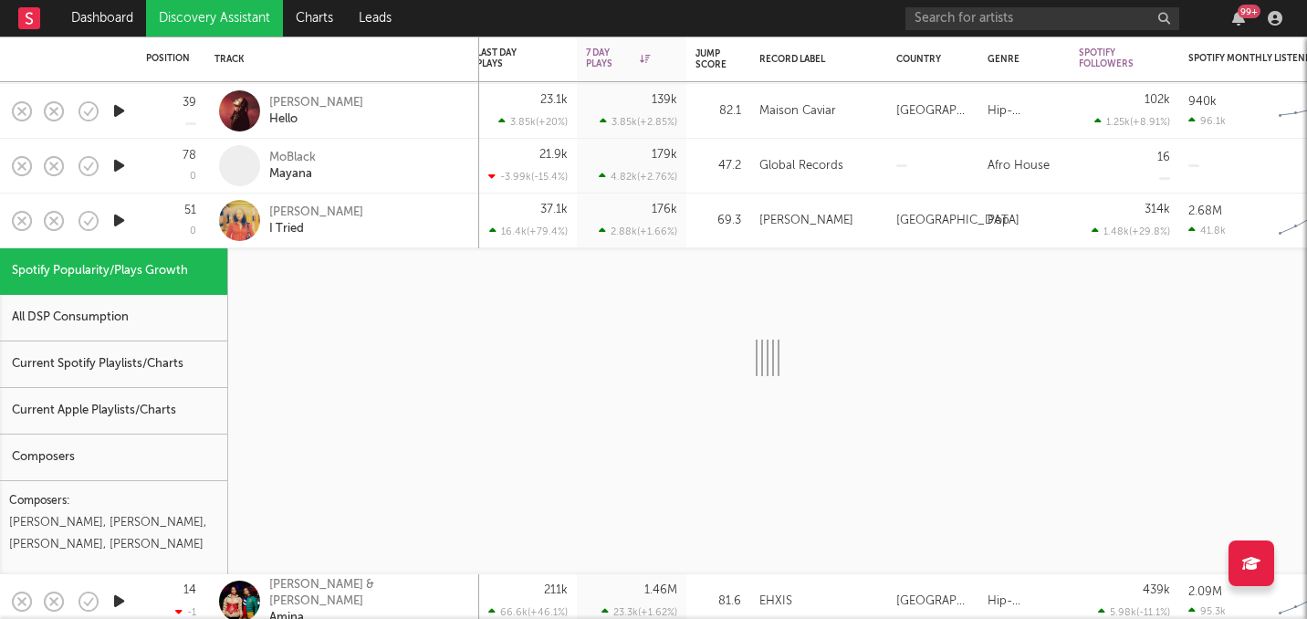
click at [122, 221] on icon "button" at bounding box center [119, 220] width 19 height 23
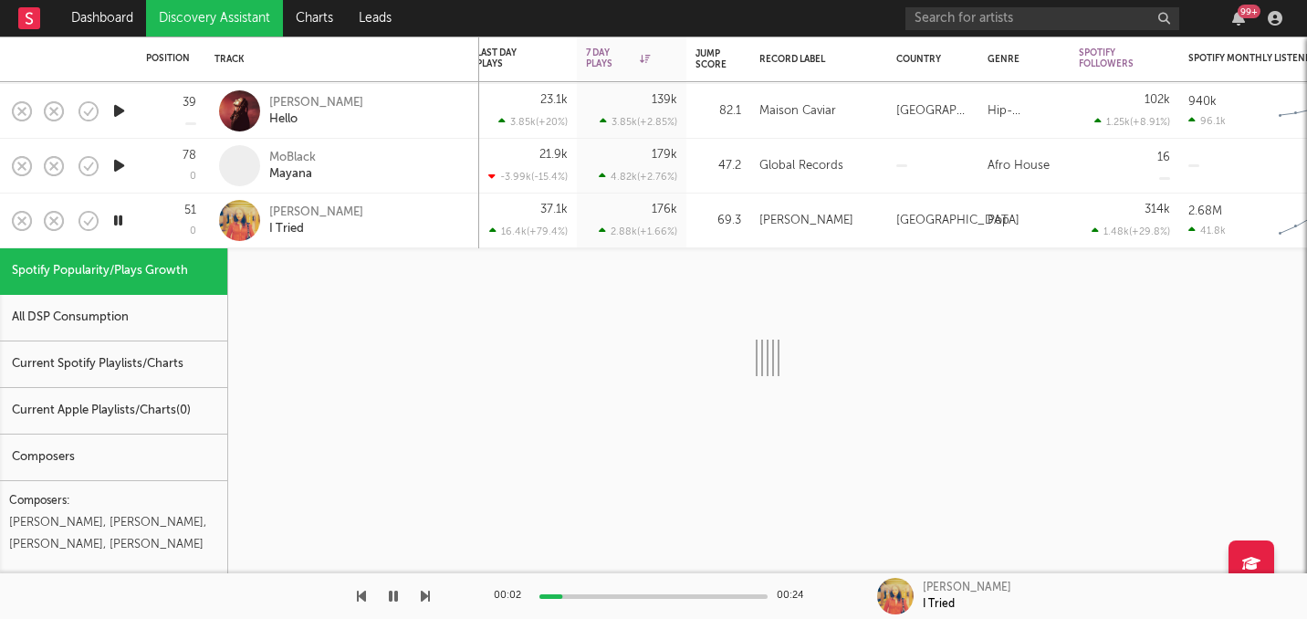
select select "1w"
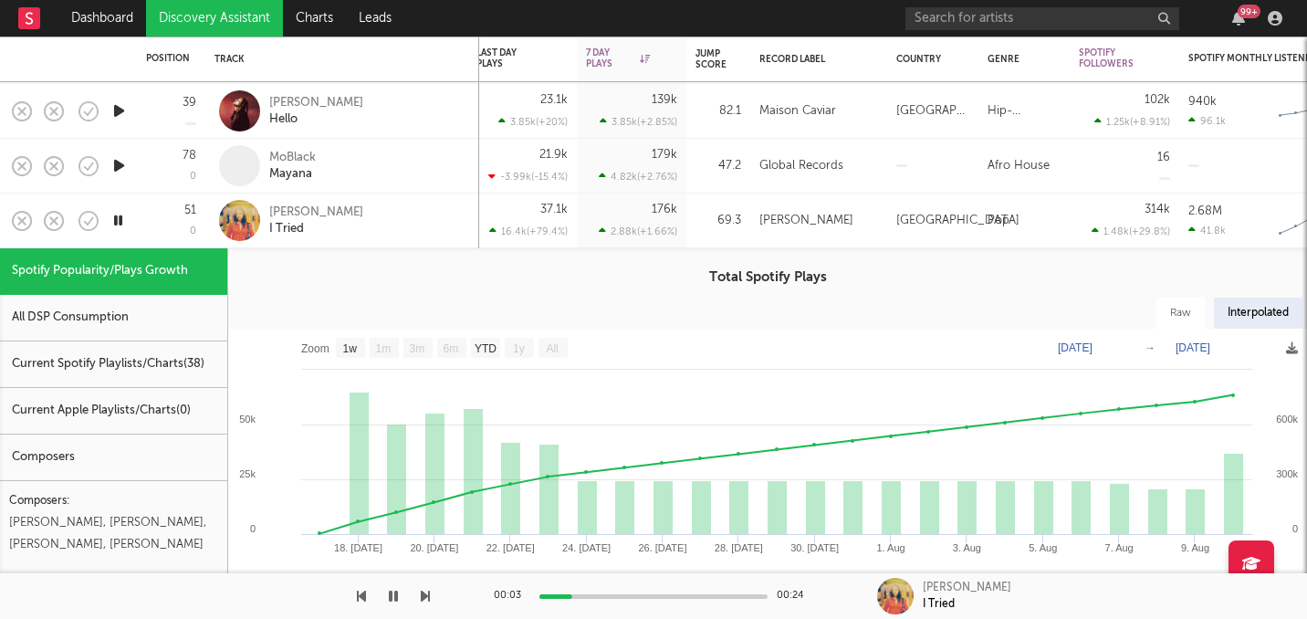
click at [162, 229] on div "51 0" at bounding box center [171, 221] width 50 height 54
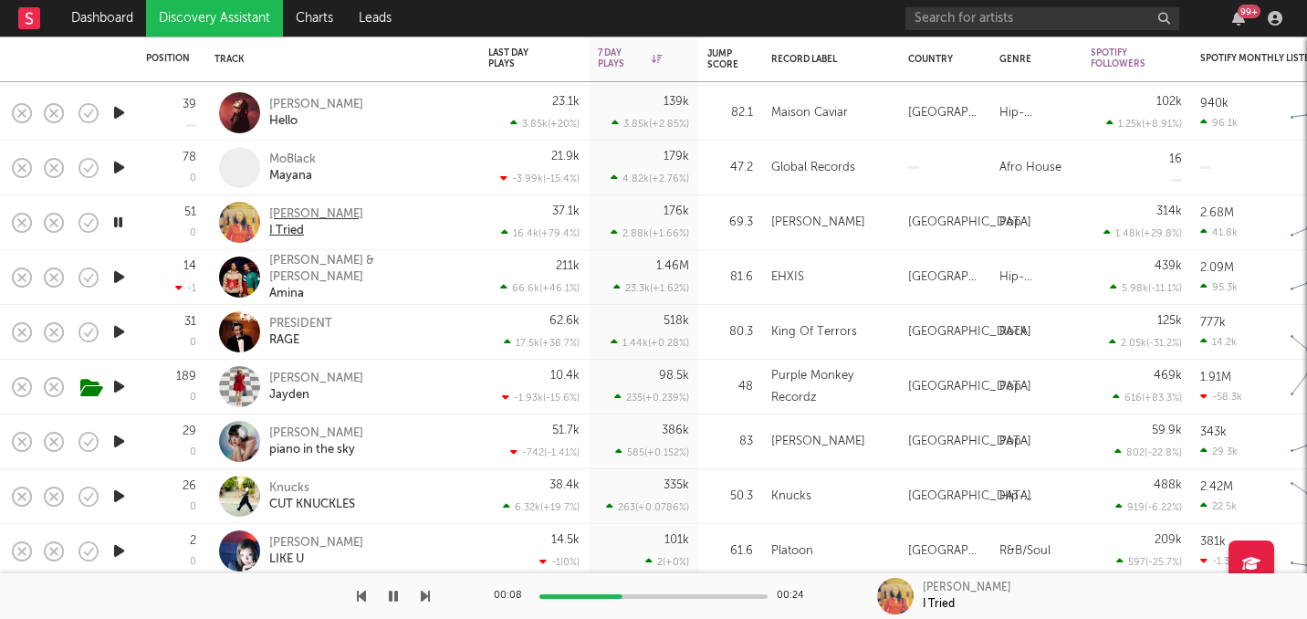
click at [284, 209] on div "Sadie Jean" at bounding box center [316, 214] width 94 height 16
click at [125, 221] on icon "button" at bounding box center [118, 222] width 17 height 23
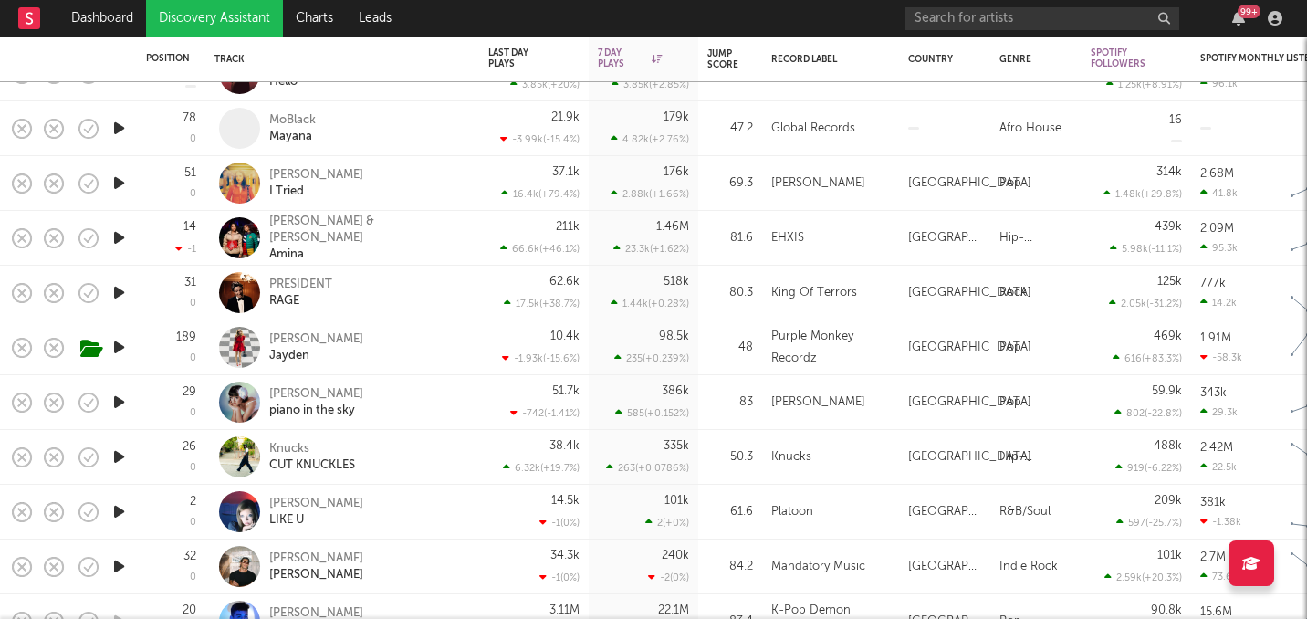
click at [120, 289] on icon "button" at bounding box center [119, 292] width 19 height 23
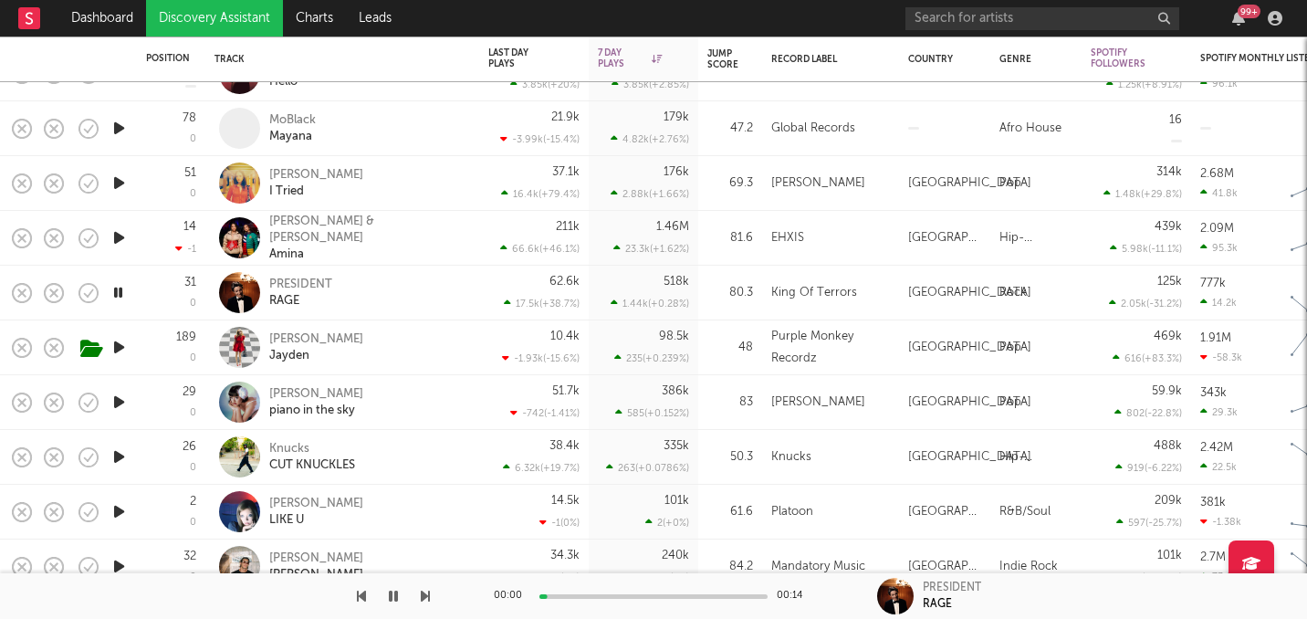
click at [120, 289] on icon "button" at bounding box center [118, 292] width 17 height 23
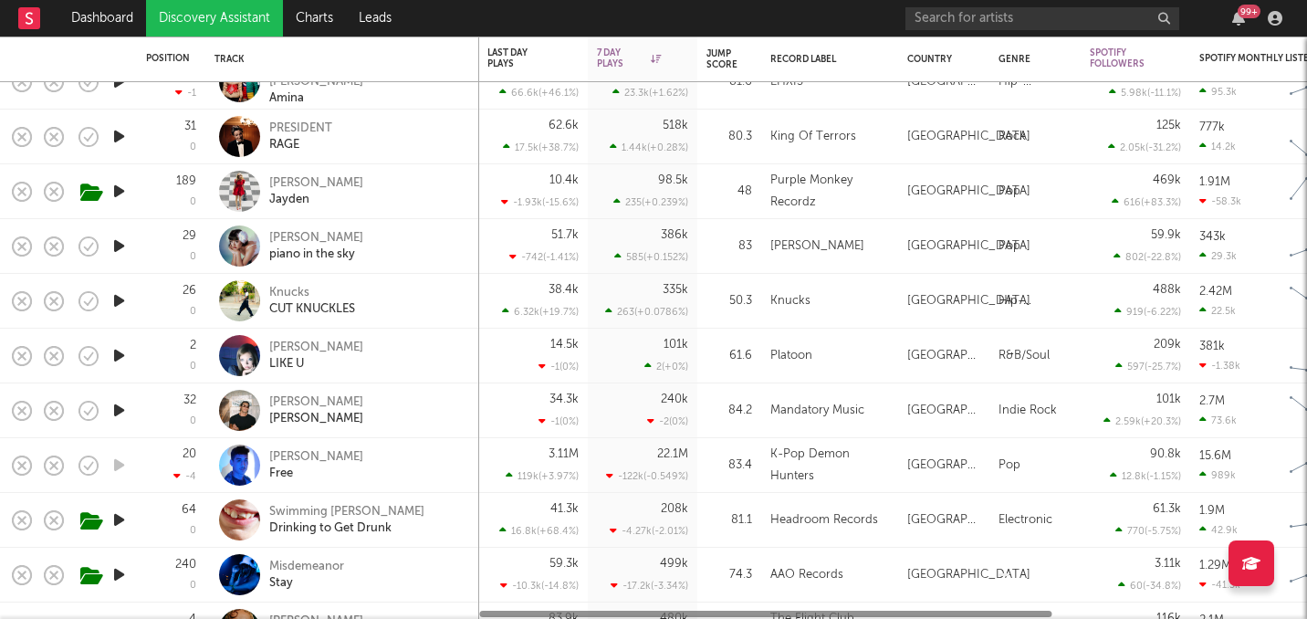
click at [117, 308] on icon "button" at bounding box center [119, 300] width 19 height 23
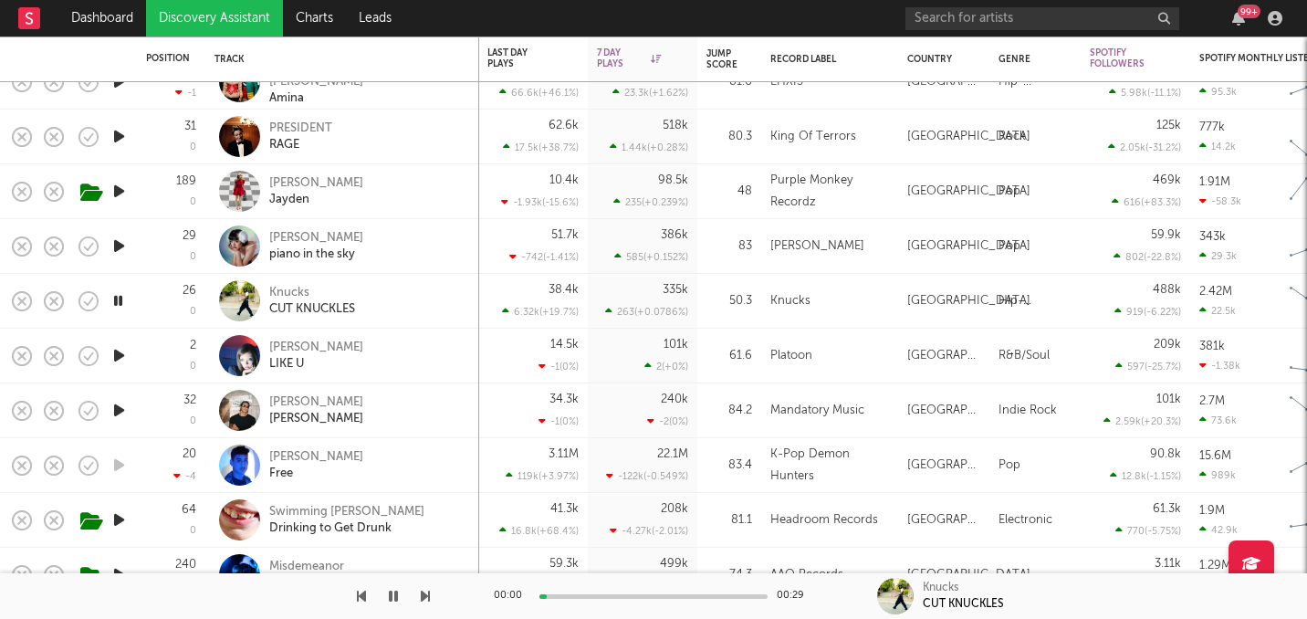
click at [117, 308] on icon "button" at bounding box center [118, 300] width 17 height 23
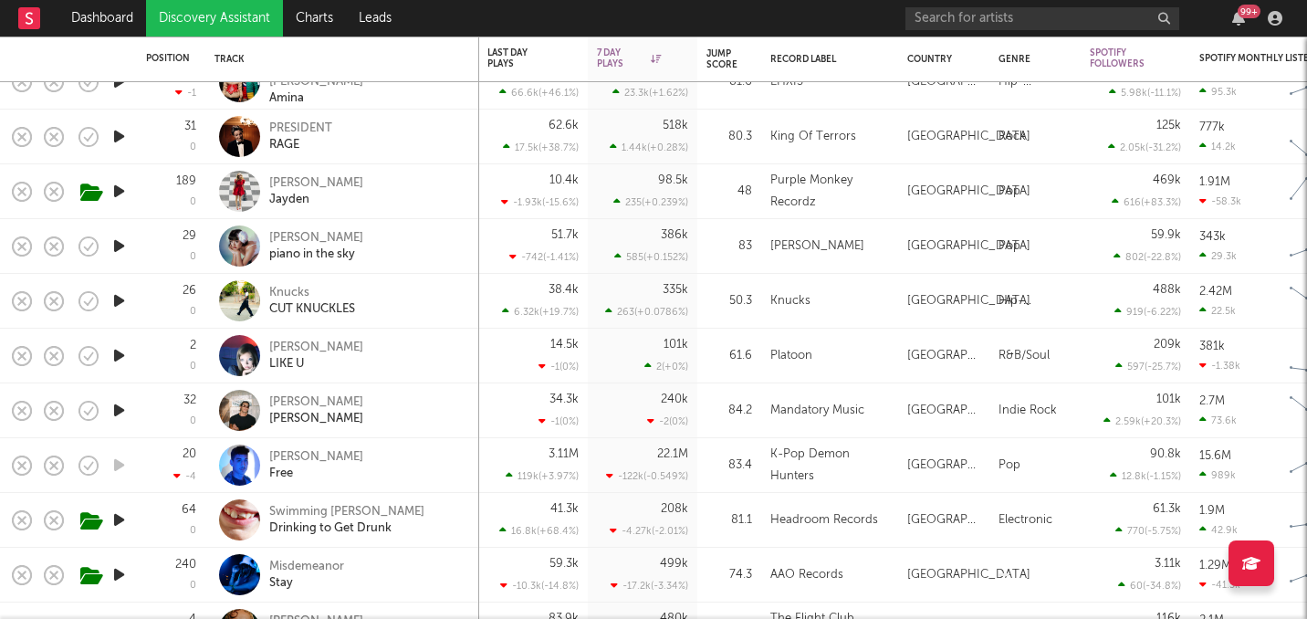
click at [113, 348] on icon "button" at bounding box center [119, 355] width 19 height 23
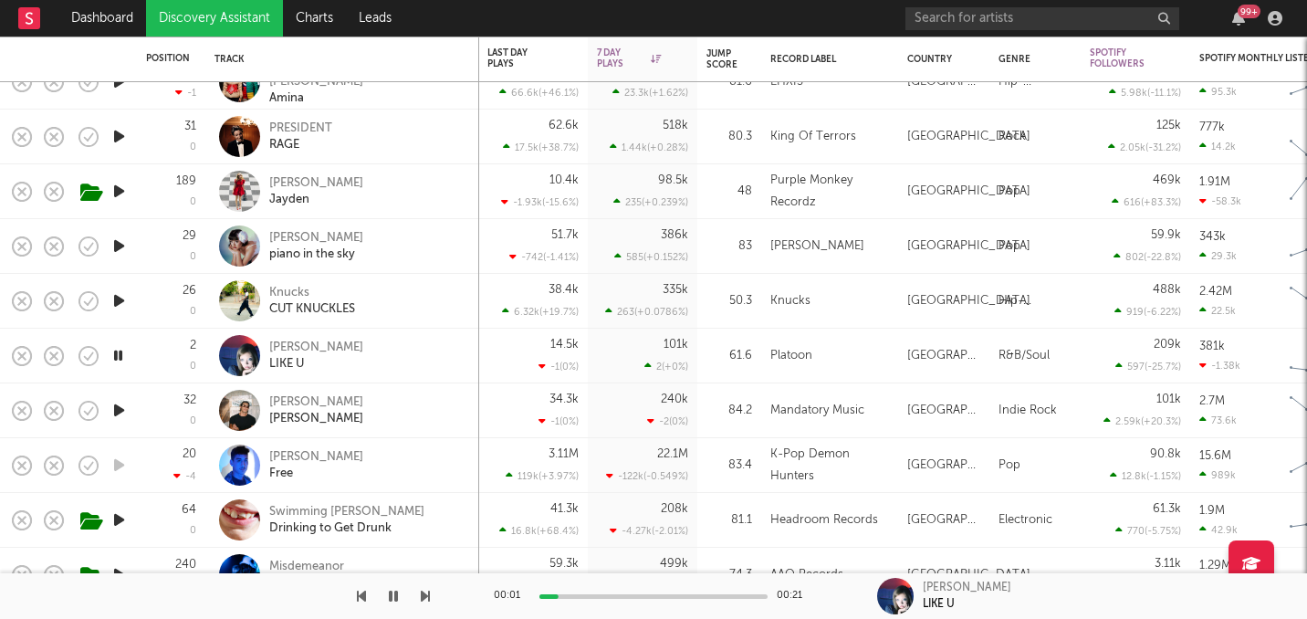
click at [115, 361] on icon "button" at bounding box center [118, 355] width 17 height 23
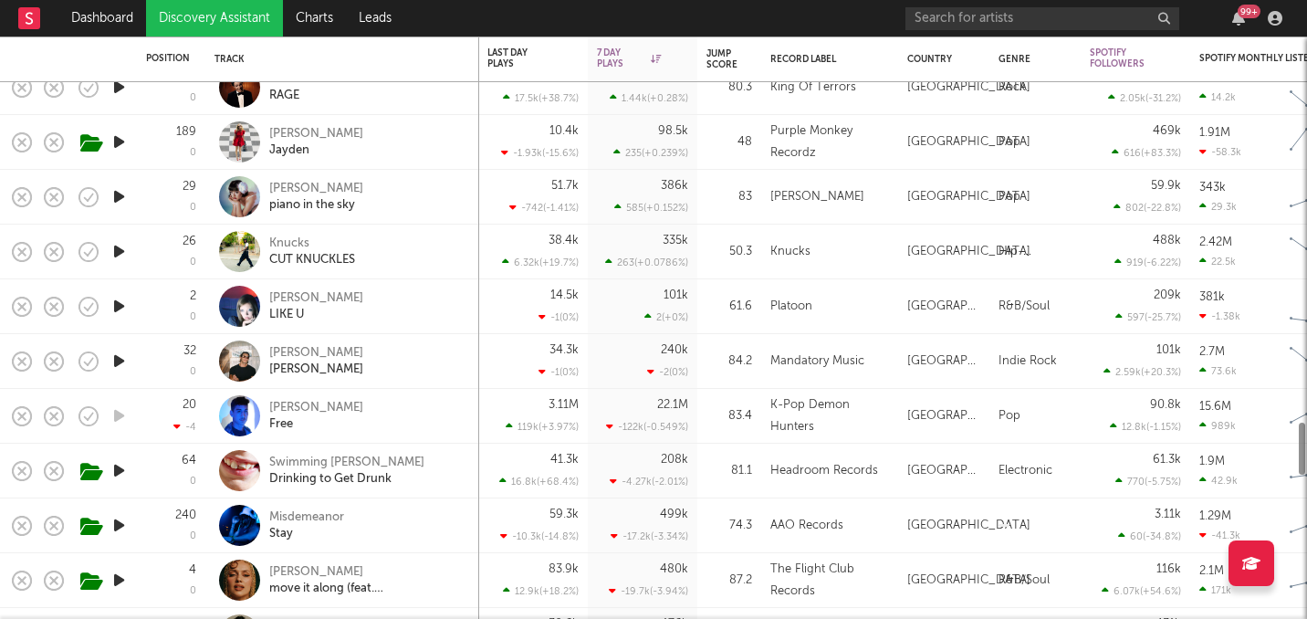
click at [115, 361] on icon "button" at bounding box center [119, 361] width 19 height 23
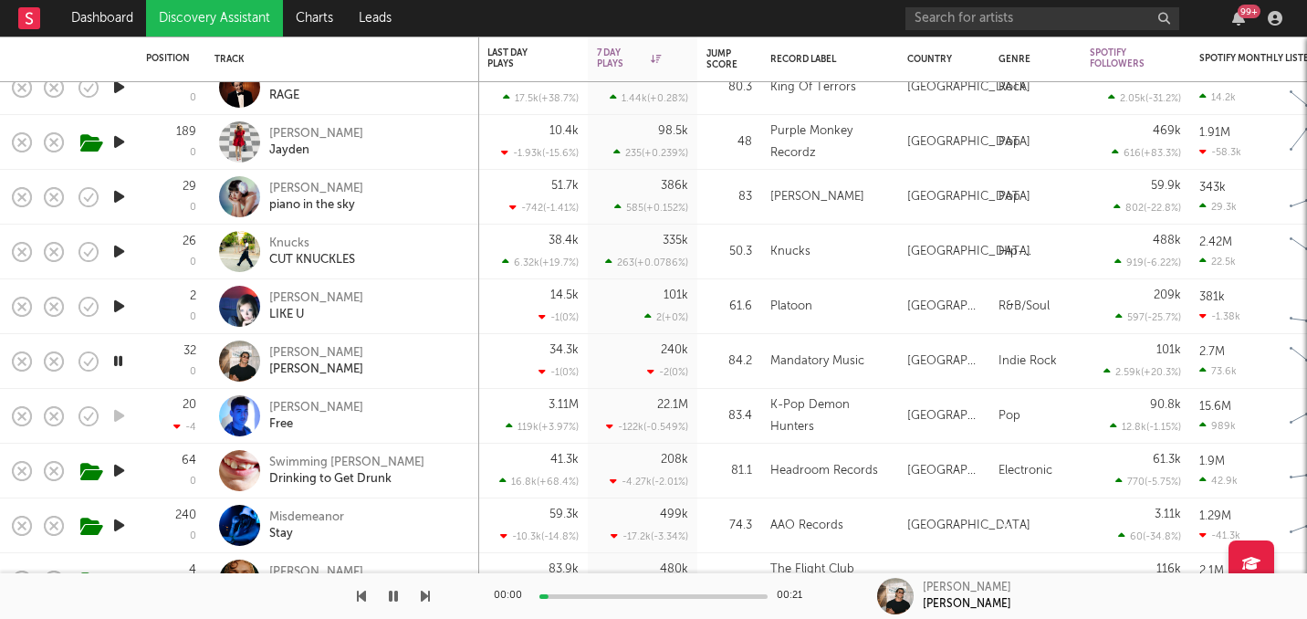
click at [115, 361] on icon "button" at bounding box center [118, 361] width 17 height 23
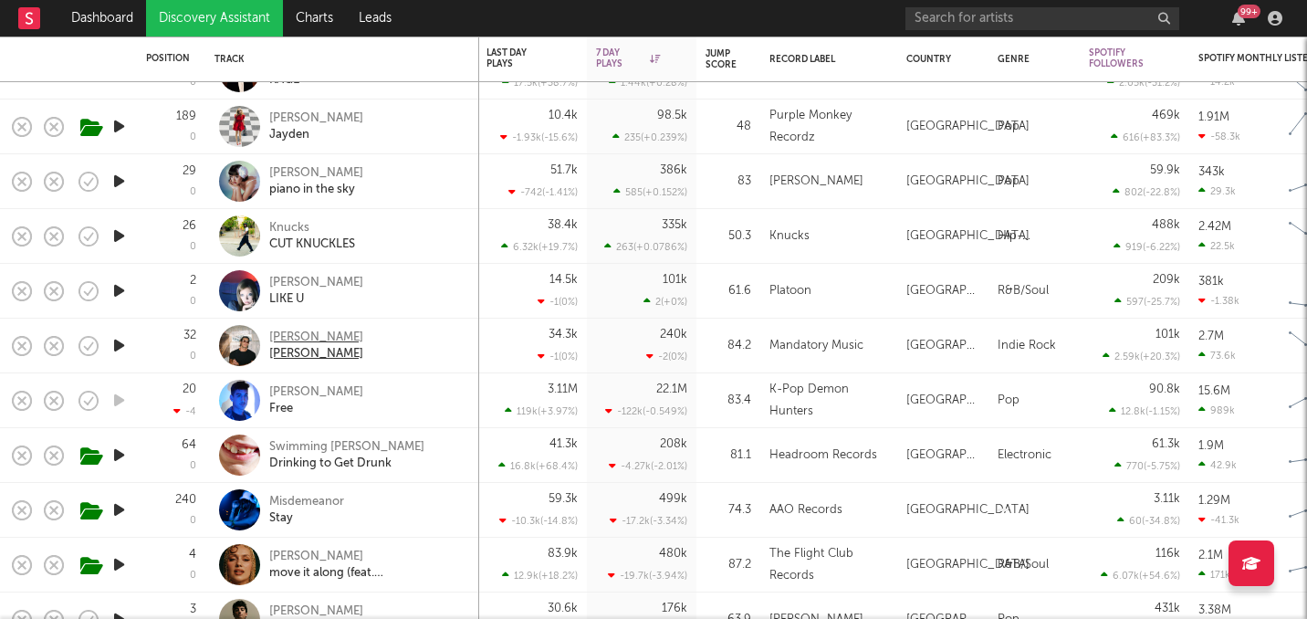
click at [292, 333] on div "DON WEST" at bounding box center [316, 338] width 94 height 16
click at [120, 291] on icon "button" at bounding box center [119, 290] width 19 height 23
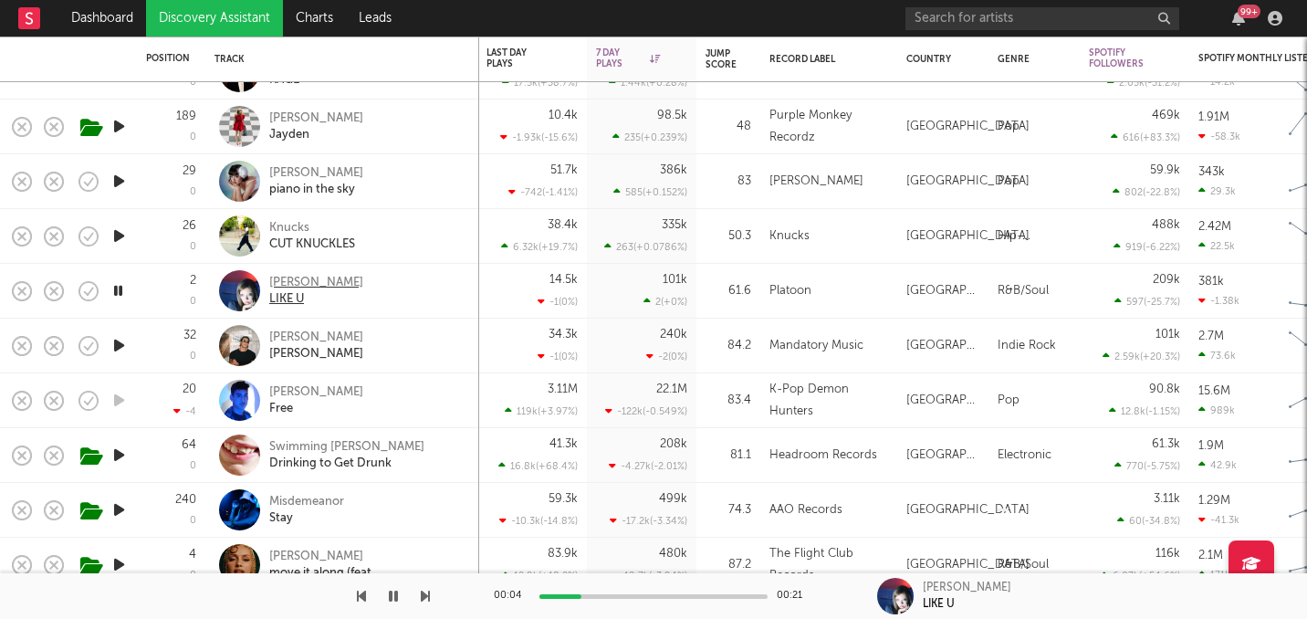
click at [305, 277] on div "Lexie Liu" at bounding box center [316, 283] width 94 height 16
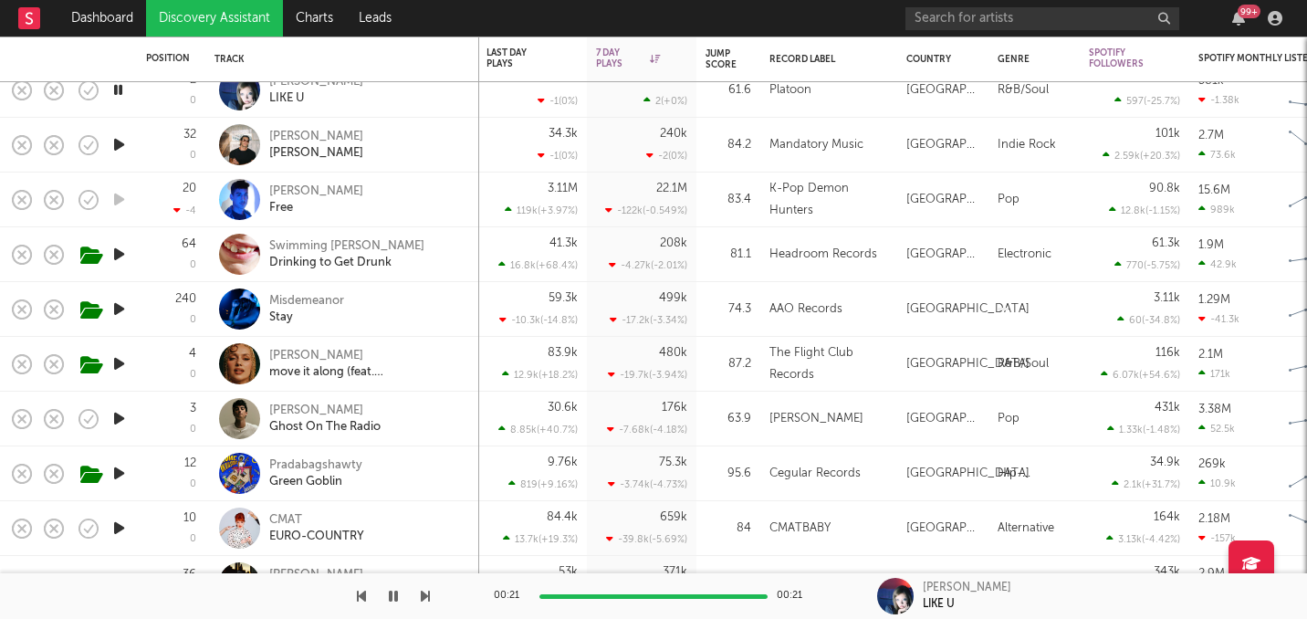
click at [120, 417] on icon "button" at bounding box center [119, 418] width 19 height 23
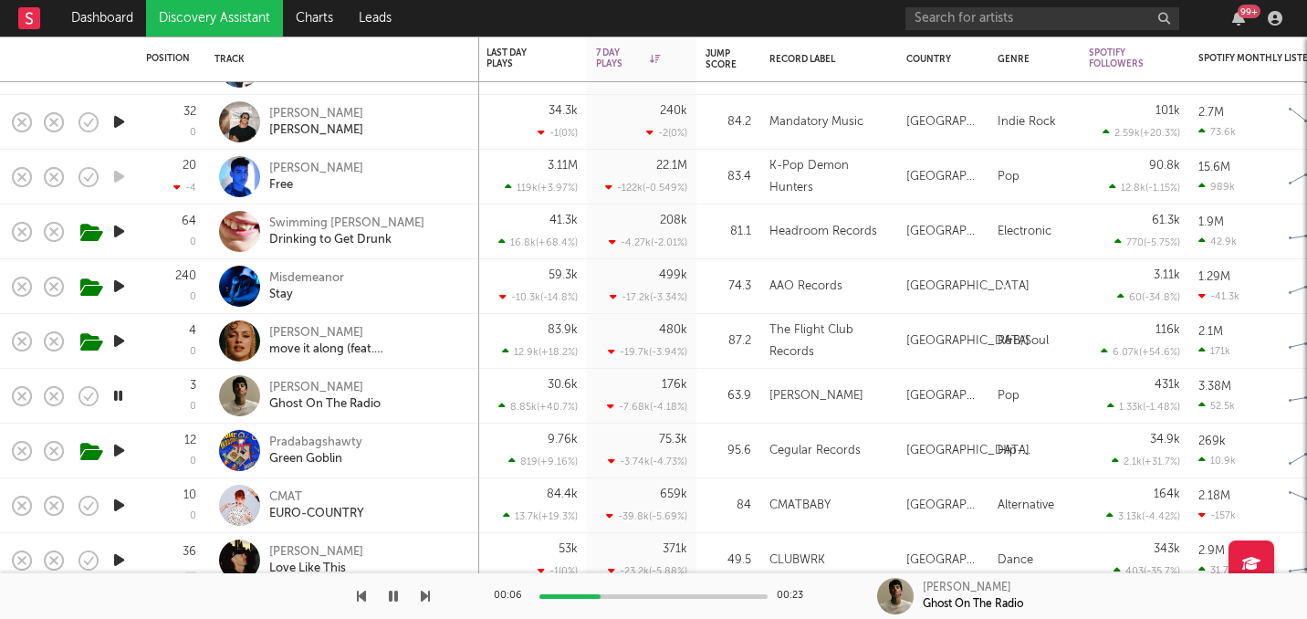
click at [118, 397] on icon "button" at bounding box center [118, 395] width 17 height 23
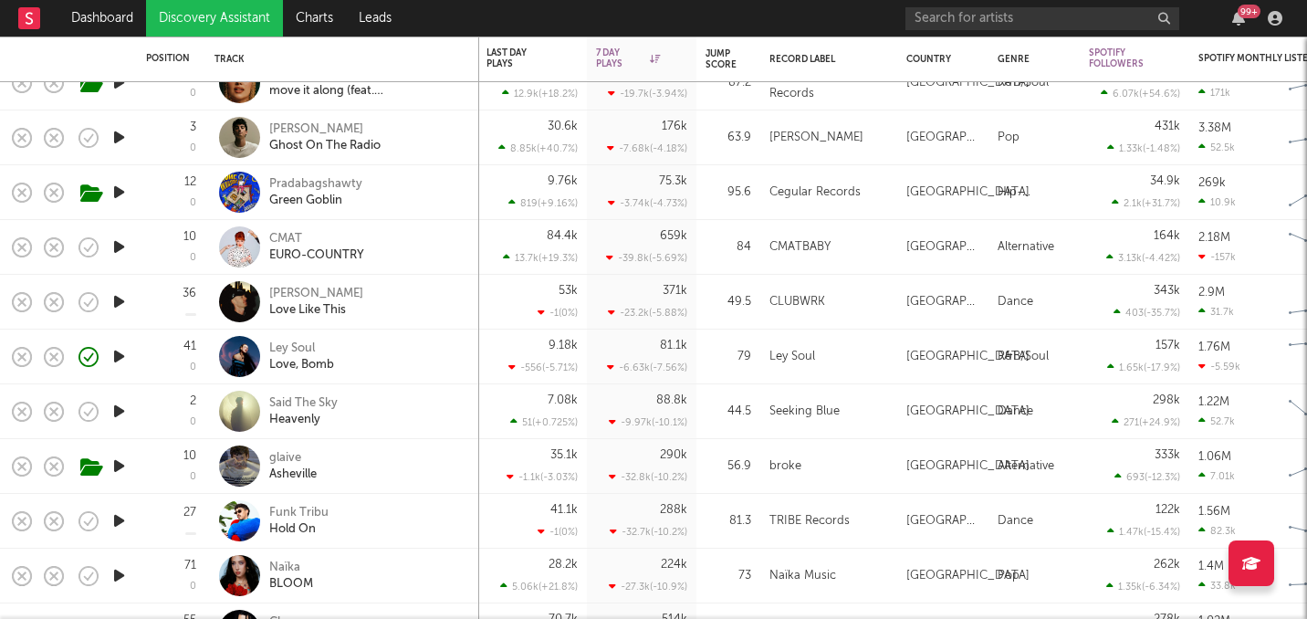
click at [118, 355] on icon "button" at bounding box center [119, 356] width 19 height 23
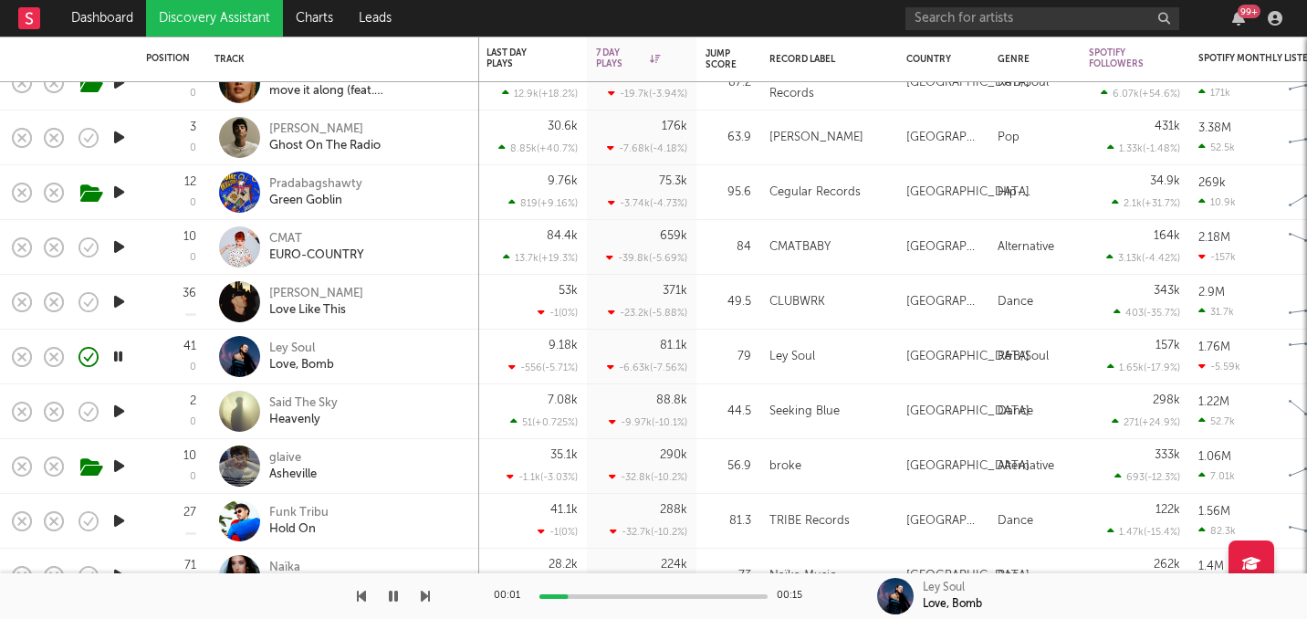
click at [118, 355] on icon "button" at bounding box center [118, 356] width 17 height 23
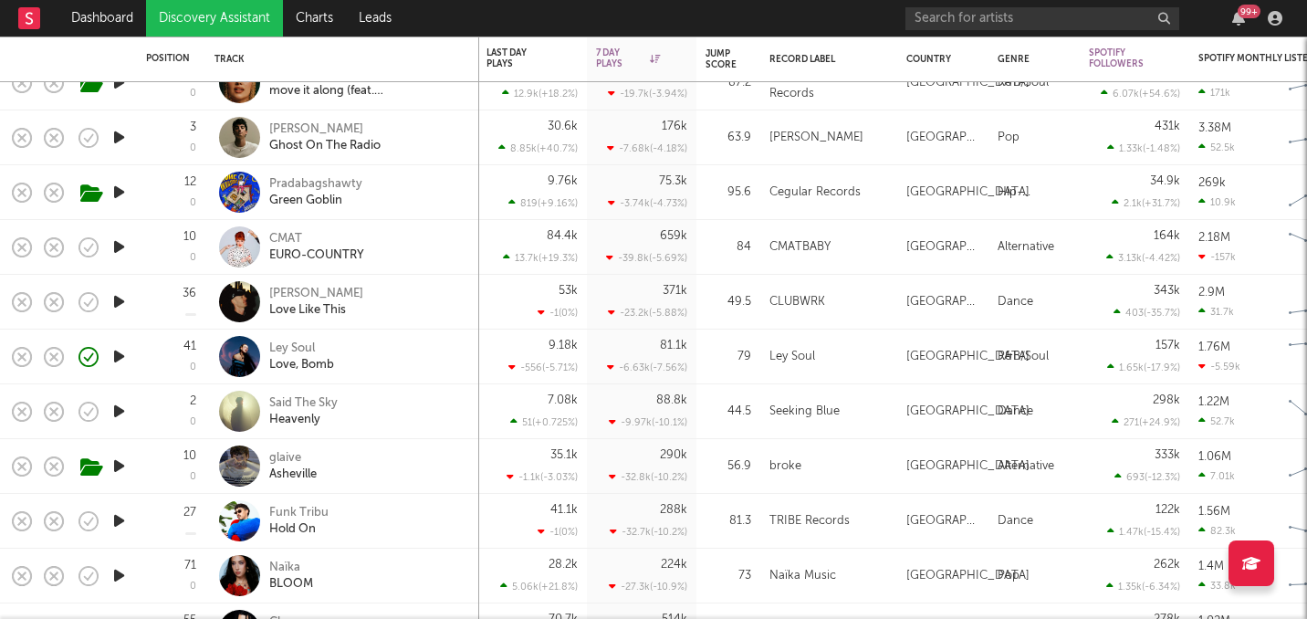
click at [122, 405] on icon "button" at bounding box center [119, 411] width 19 height 23
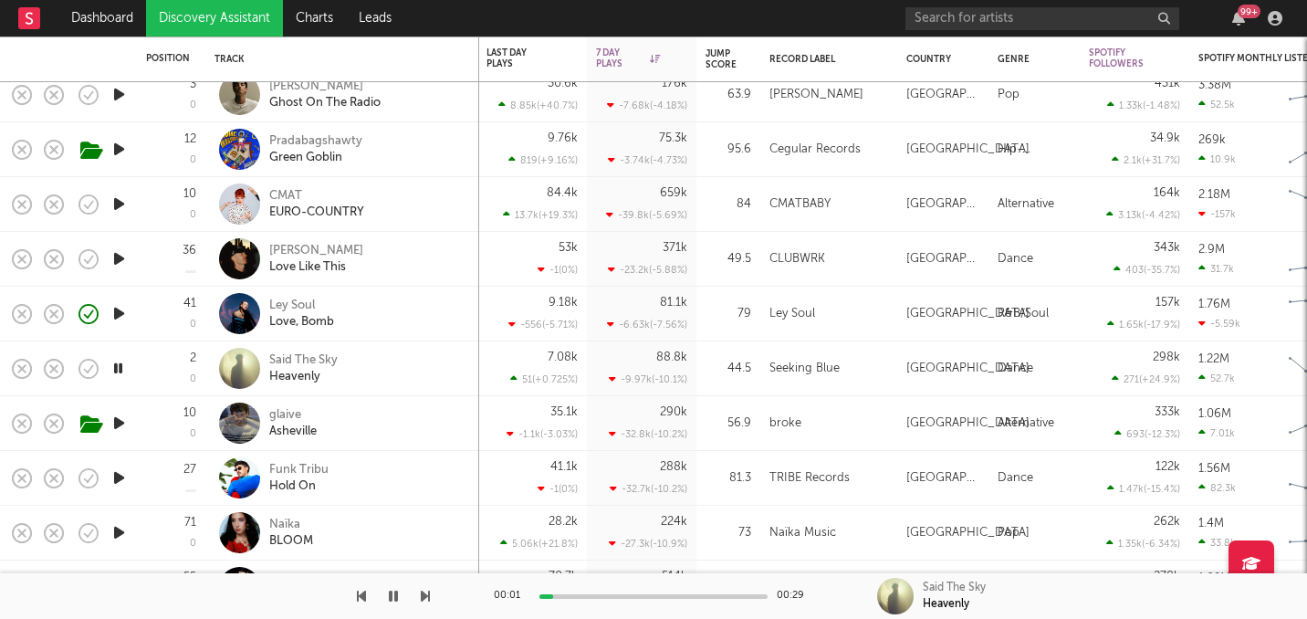
click at [119, 364] on icon "button" at bounding box center [118, 368] width 17 height 23
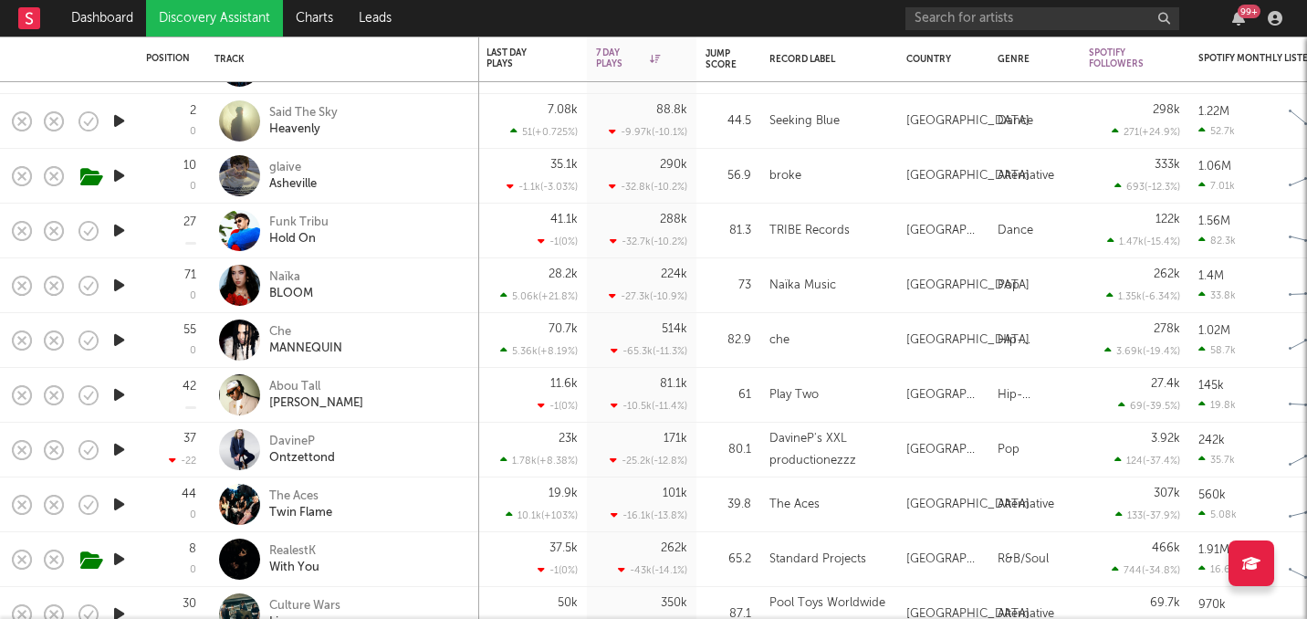
click at [116, 389] on icon "button" at bounding box center [119, 394] width 19 height 23
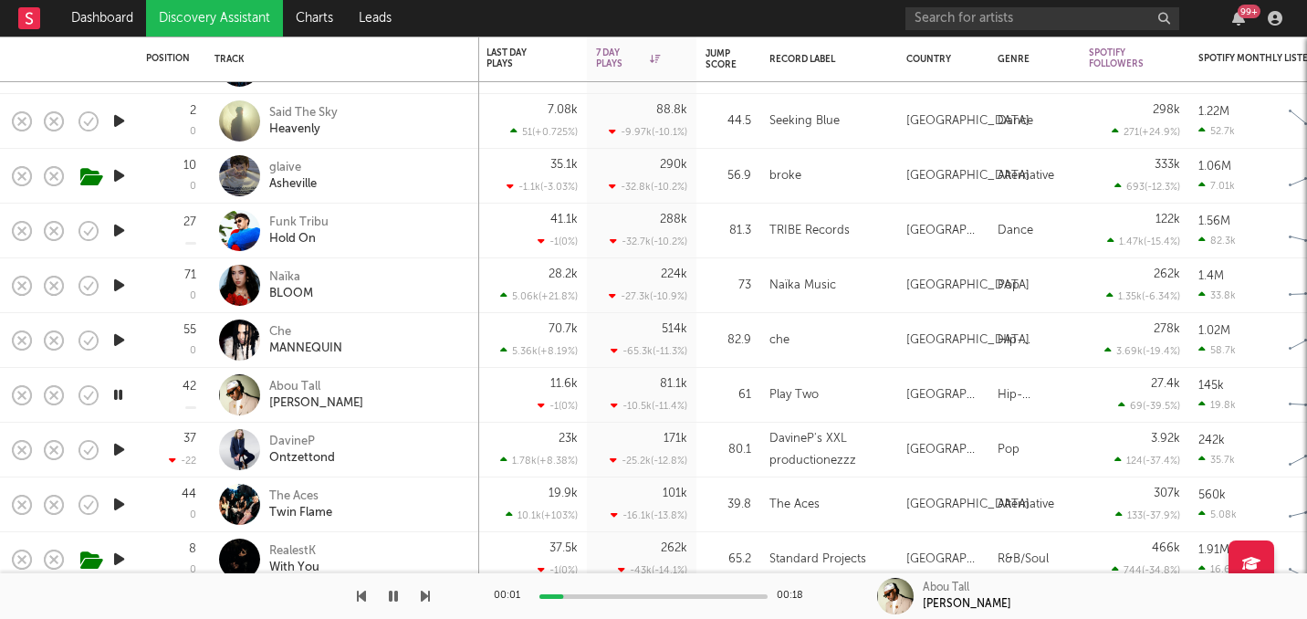
click at [116, 389] on icon "button" at bounding box center [118, 394] width 17 height 23
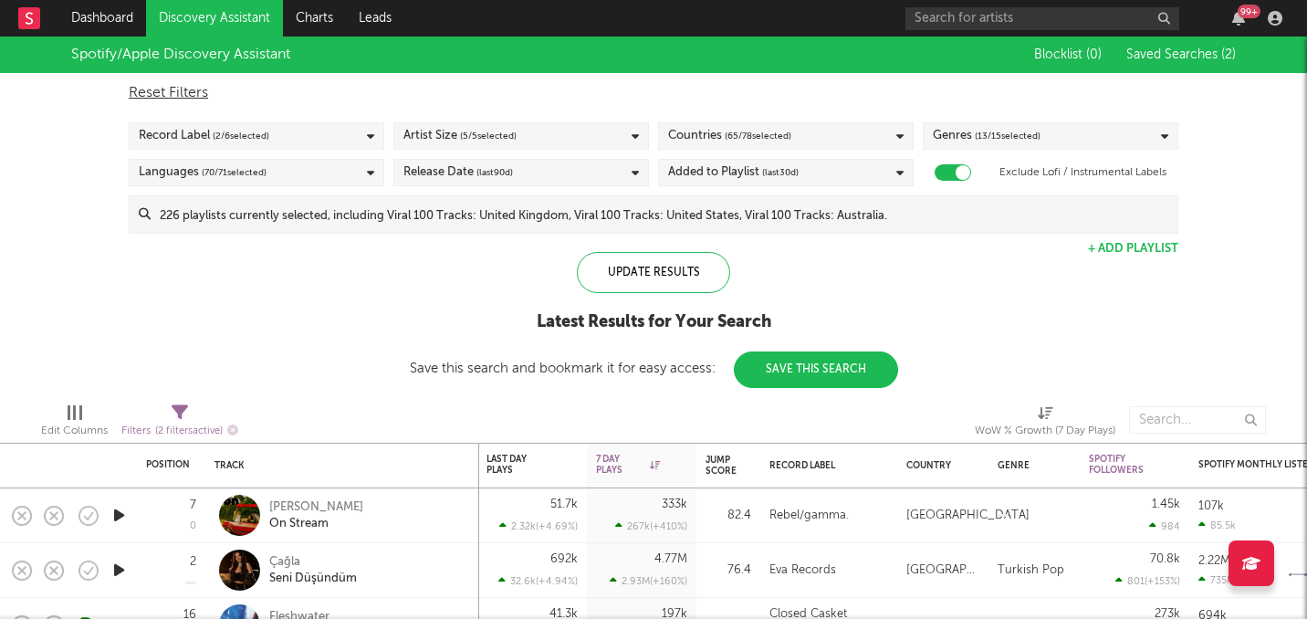
click at [248, 8] on link "Discovery Assistant" at bounding box center [214, 18] width 137 height 37
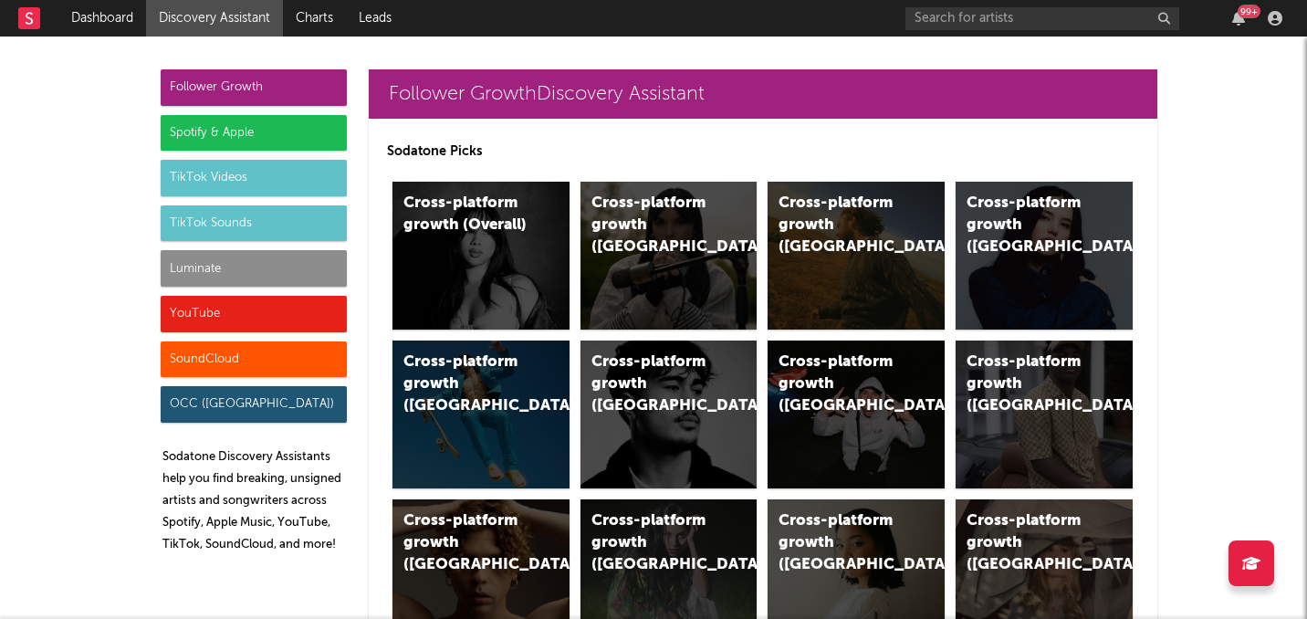
click at [309, 120] on div "Spotify & Apple" at bounding box center [254, 133] width 186 height 37
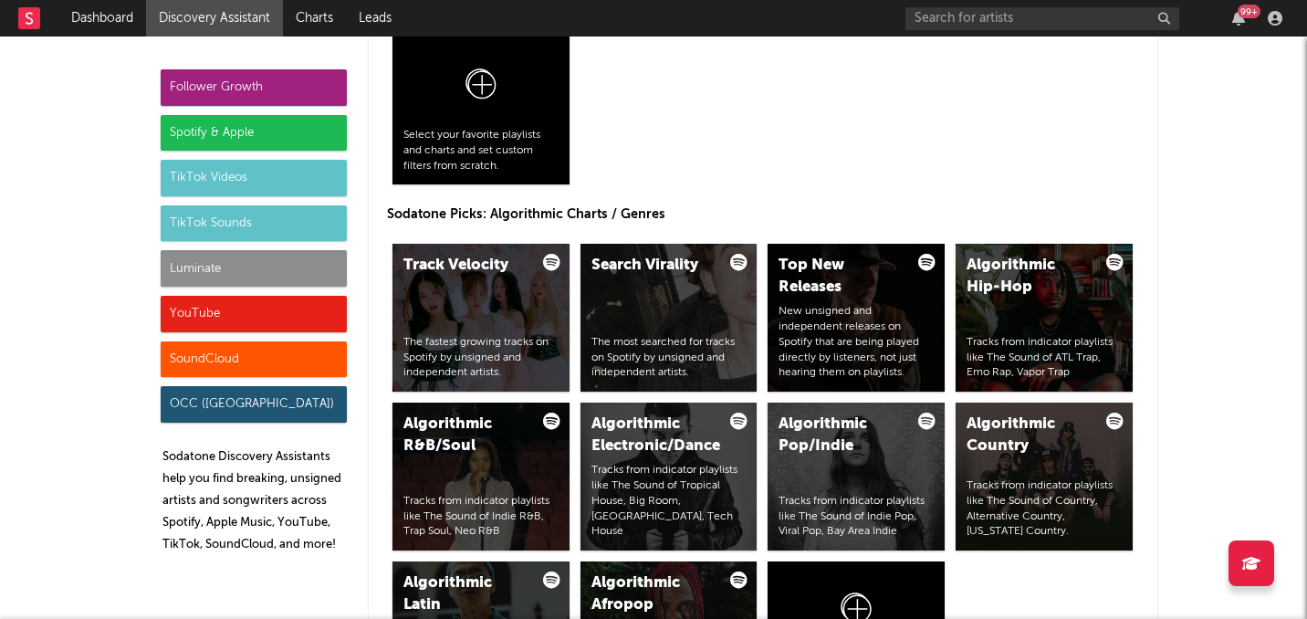
scroll to position [2125, 0]
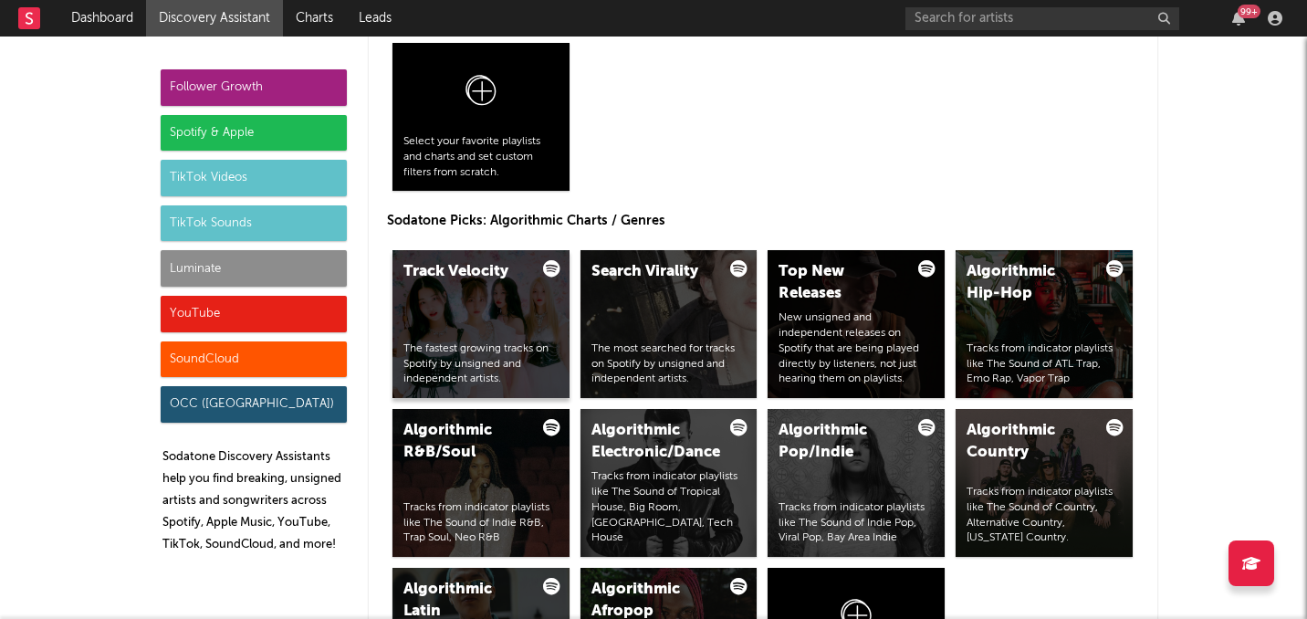
click at [526, 317] on div "Track Velocity The fastest growing tracks on Spotify by unsigned and independen…" at bounding box center [481, 324] width 177 height 148
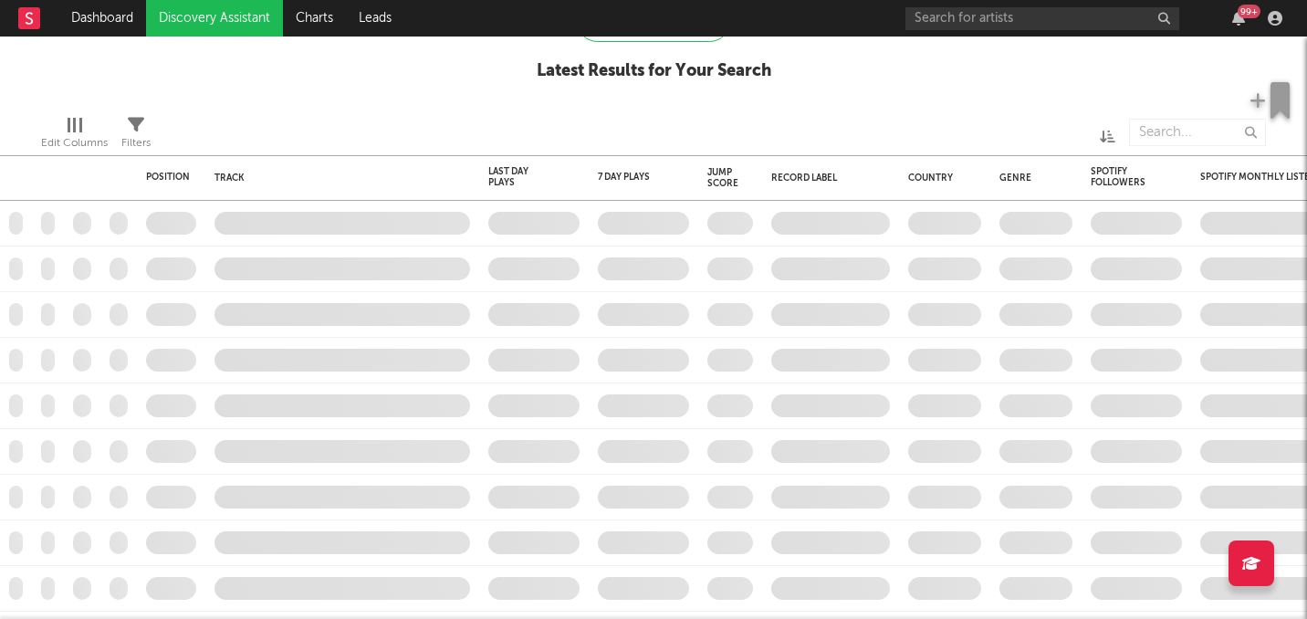
checkbox input "true"
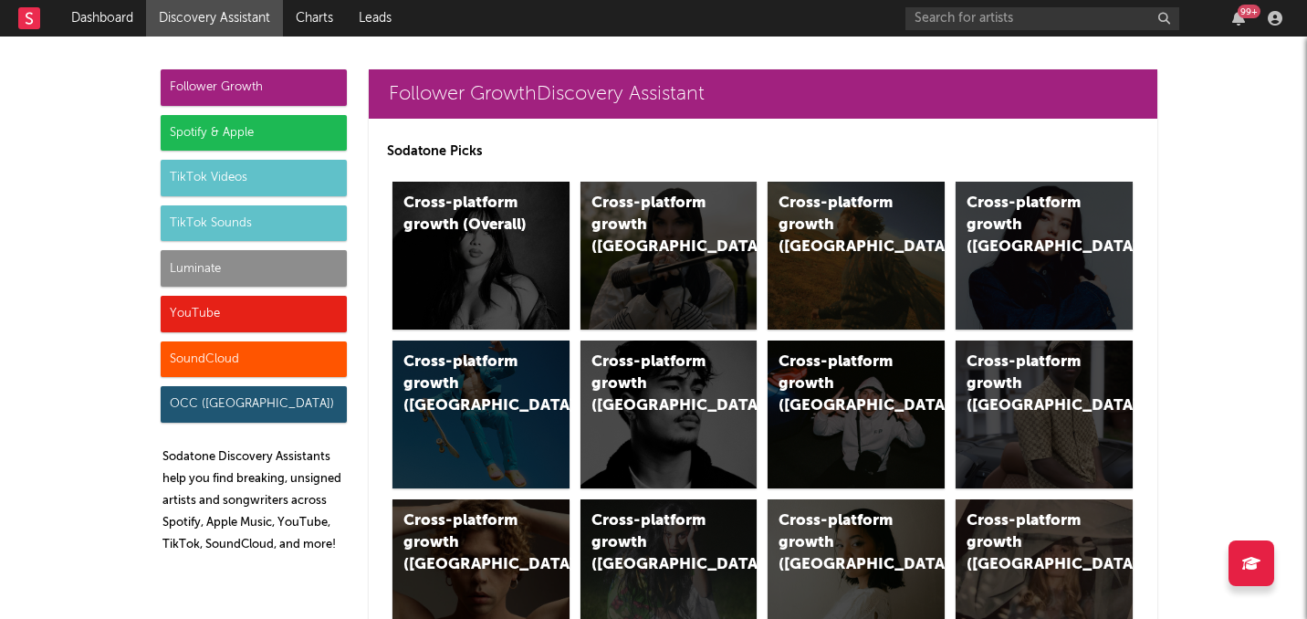
click at [284, 224] on div "TikTok Sounds" at bounding box center [254, 223] width 186 height 37
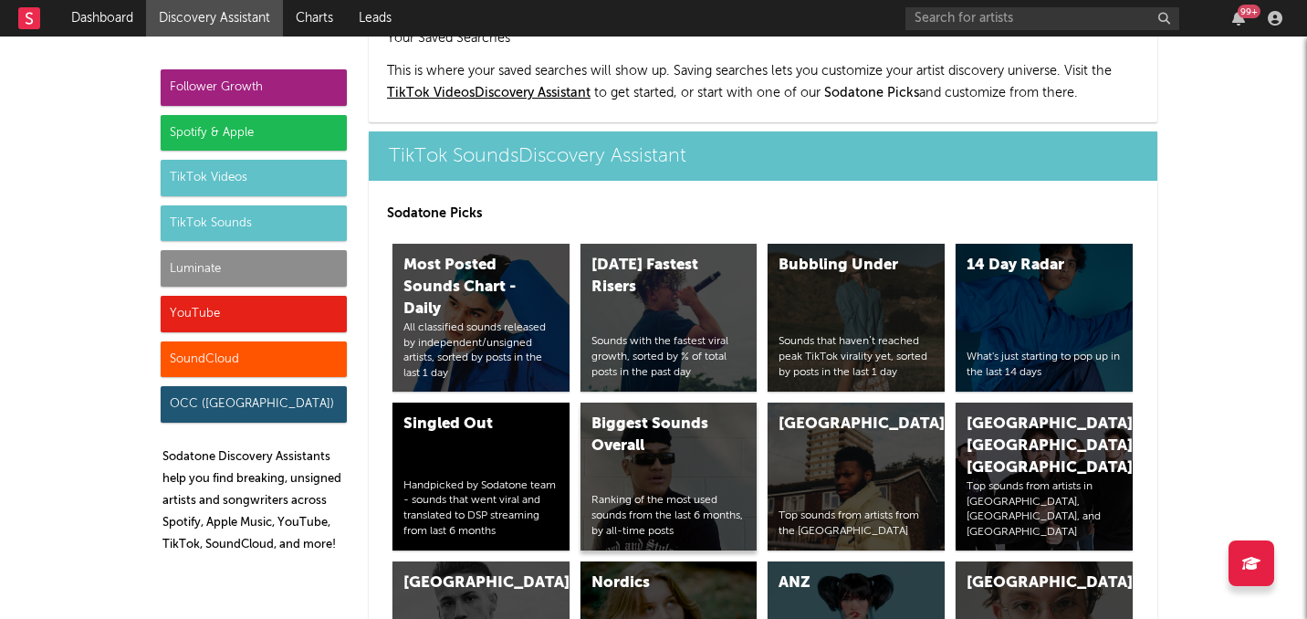
scroll to position [6138, 0]
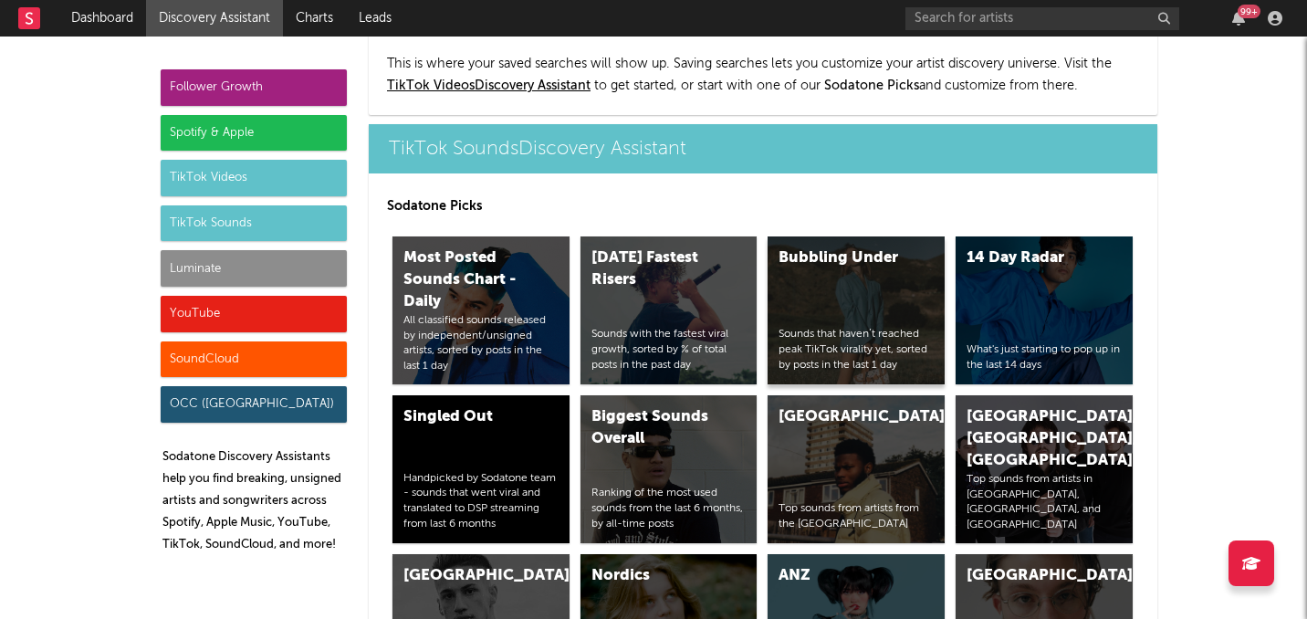
click at [913, 236] on div "Bubbling Under Sounds that haven’t reached peak TikTok virality yet, sorted by …" at bounding box center [856, 310] width 177 height 148
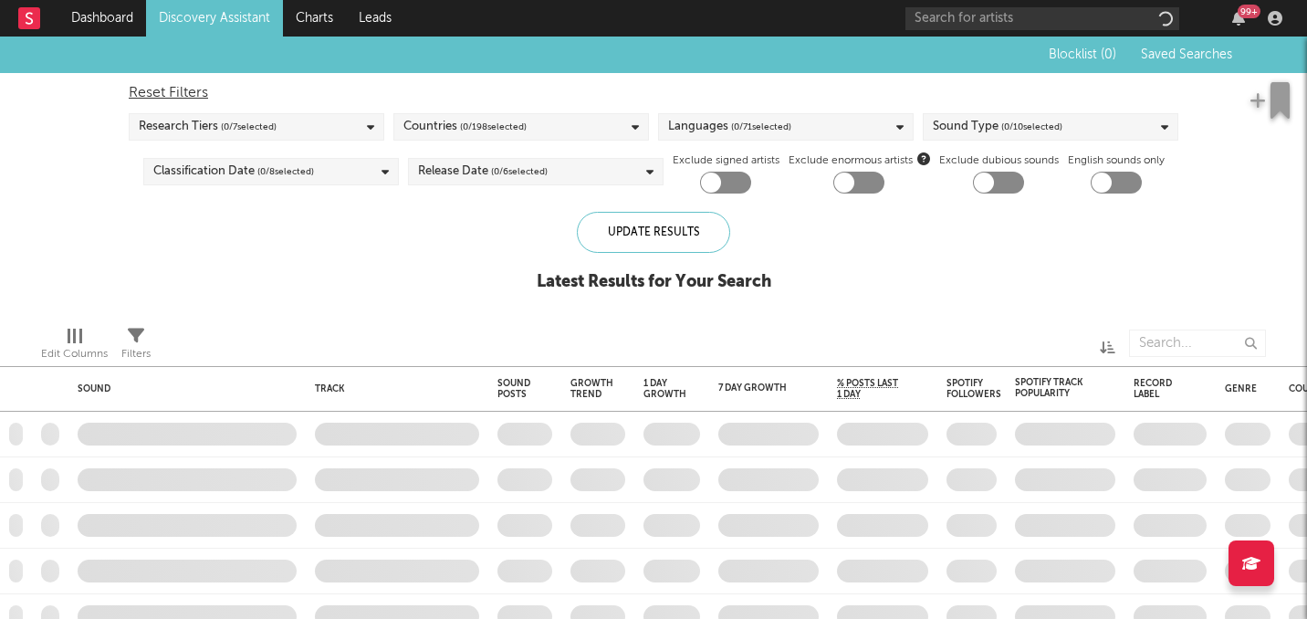
checkbox input "true"
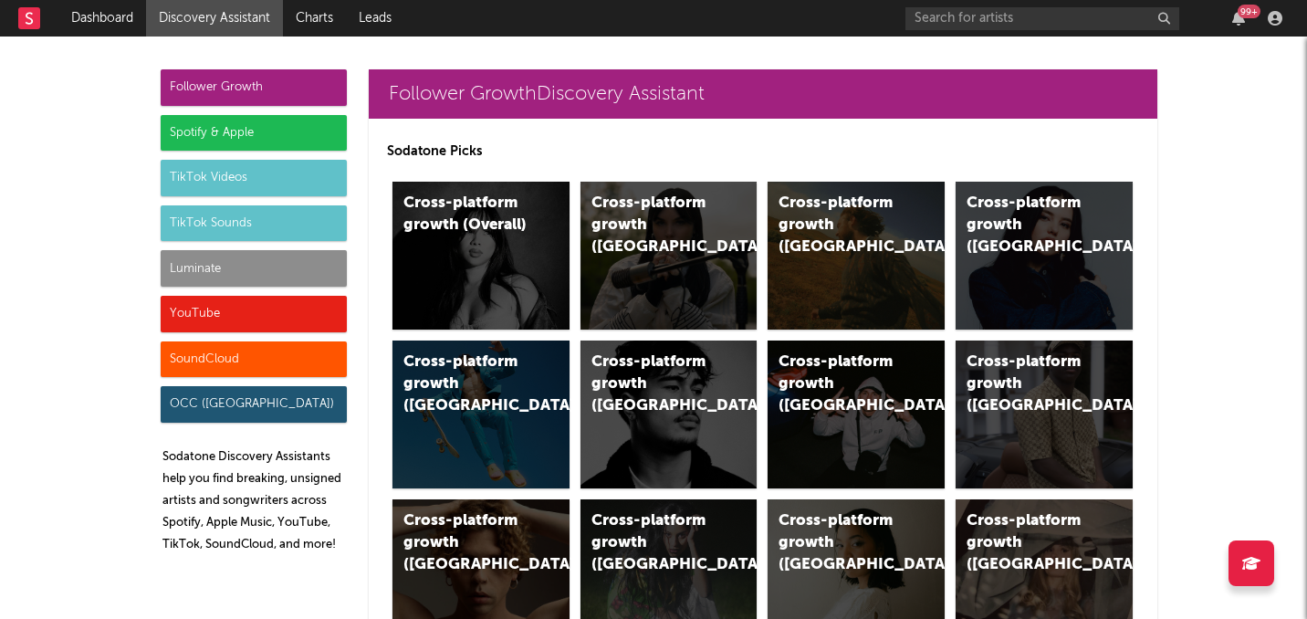
click at [292, 217] on div "TikTok Sounds" at bounding box center [254, 223] width 186 height 37
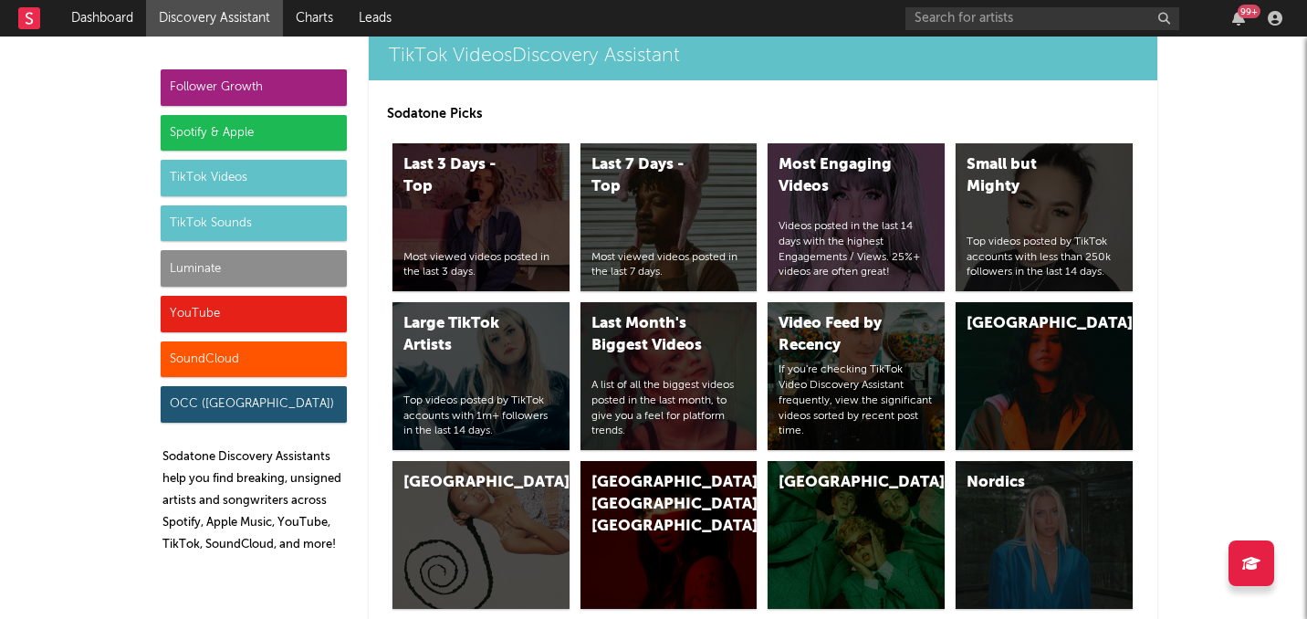
scroll to position [6124, 0]
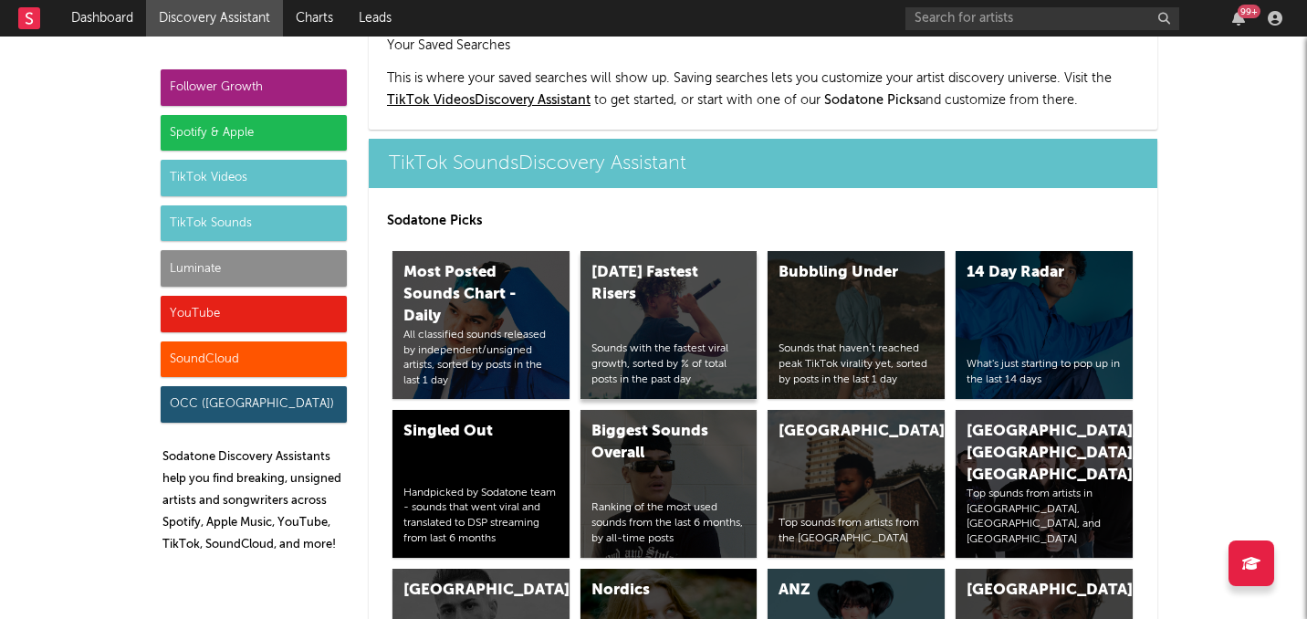
click at [643, 261] on div "Today's Fastest Risers Sounds with the fastest viral growth, sorted by % of tot…" at bounding box center [669, 325] width 177 height 148
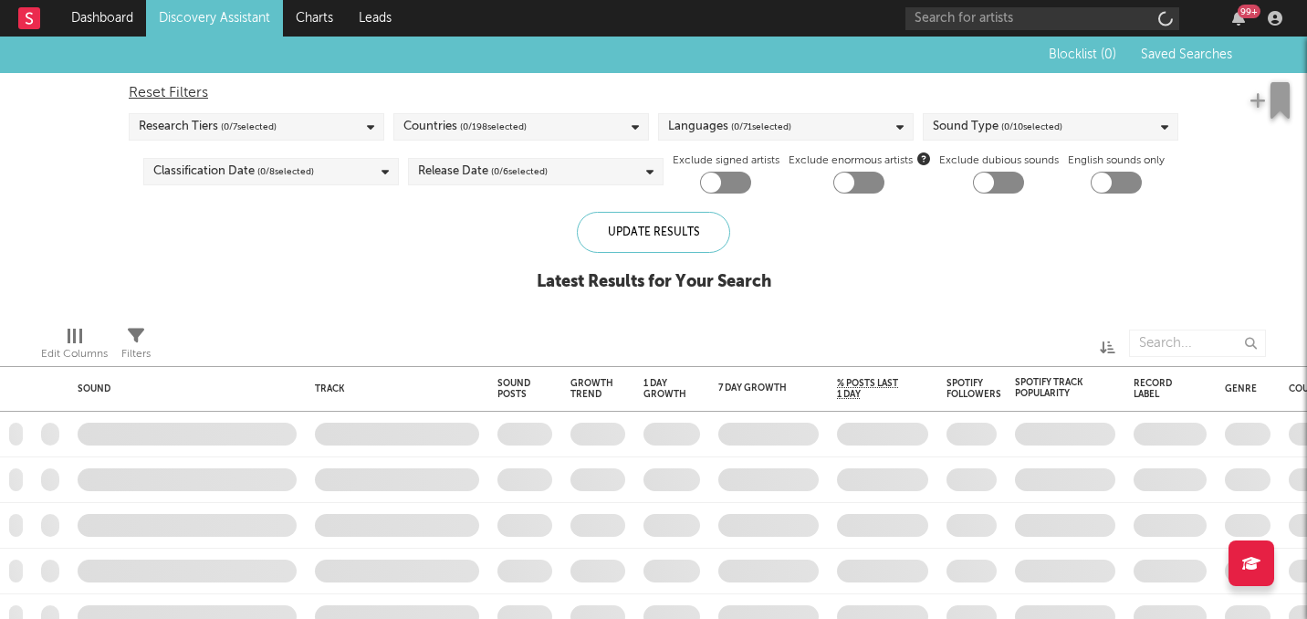
checkbox input "true"
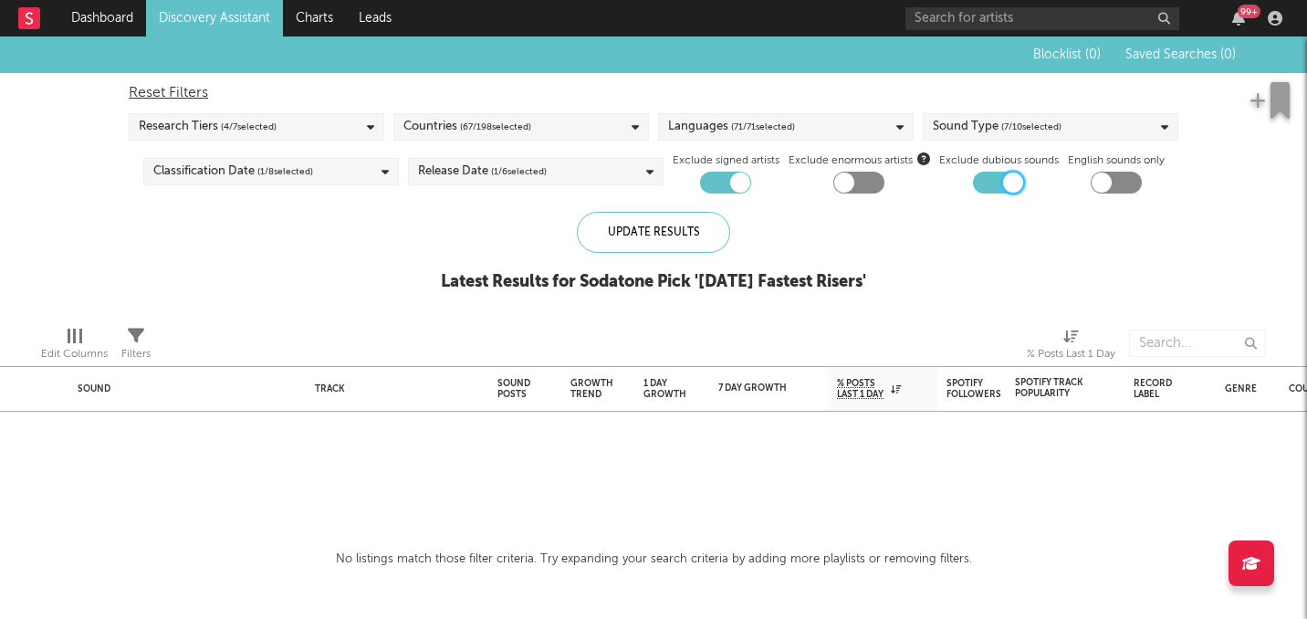
click at [1009, 180] on div at bounding box center [1013, 183] width 20 height 20
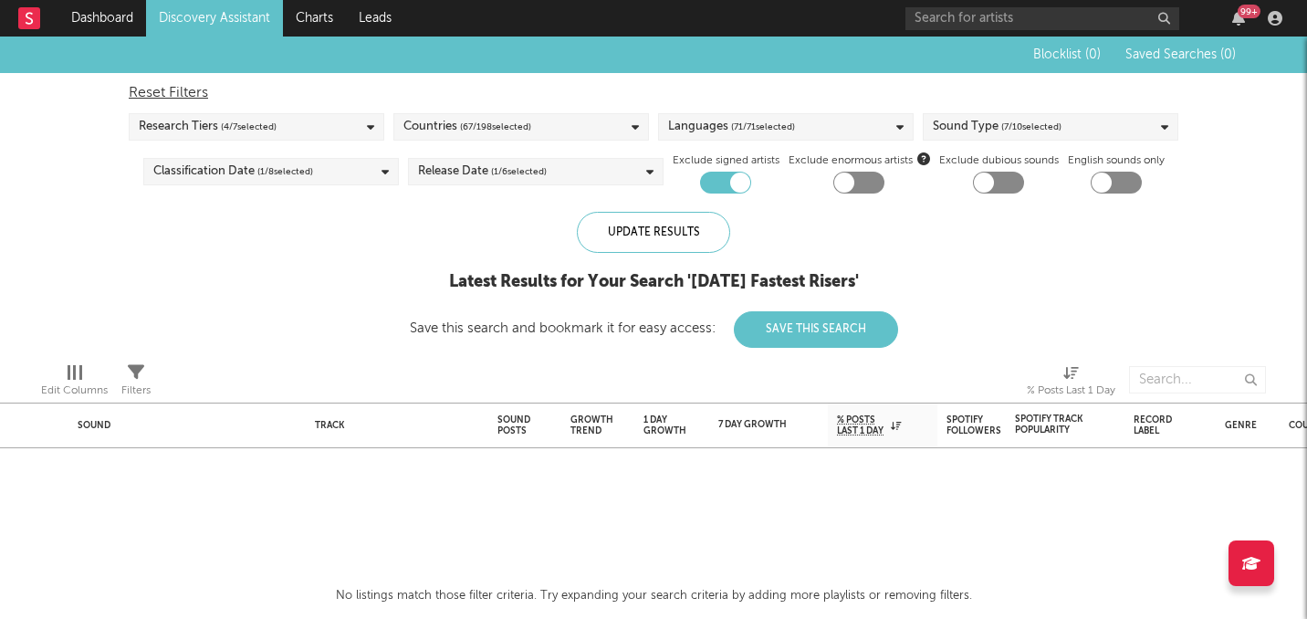
click at [1007, 179] on div at bounding box center [998, 183] width 51 height 22
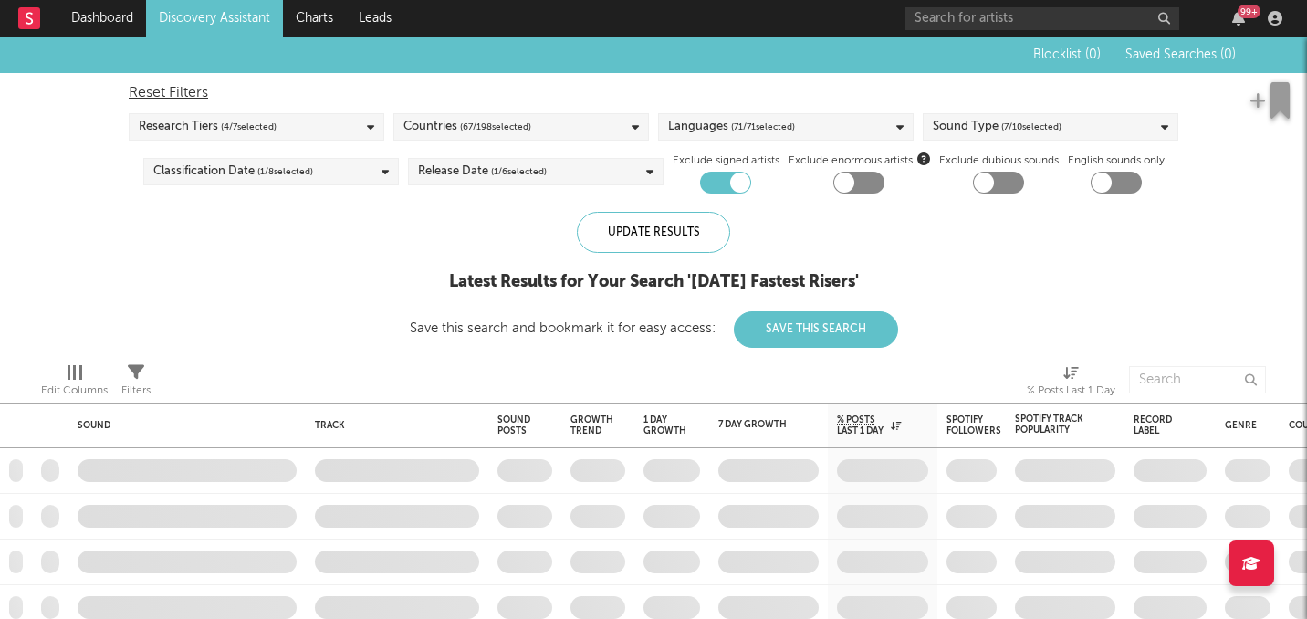
checkbox input "true"
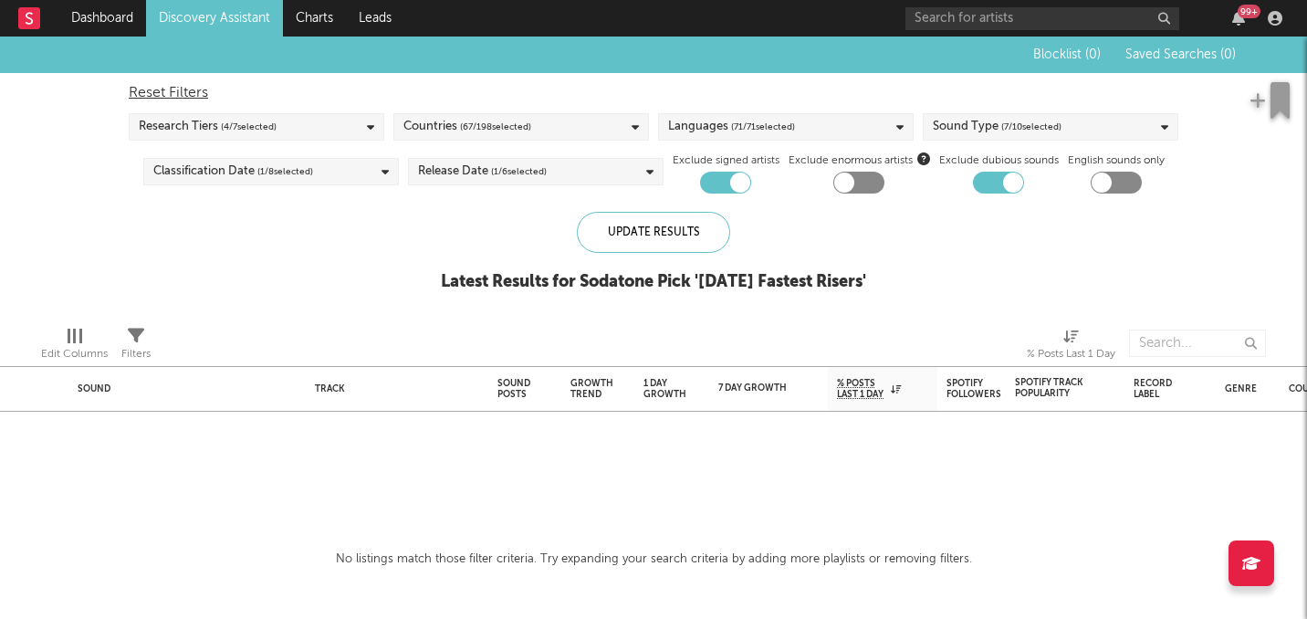
click at [249, 137] on span "( 4 / 7 selected)" at bounding box center [249, 127] width 56 height 22
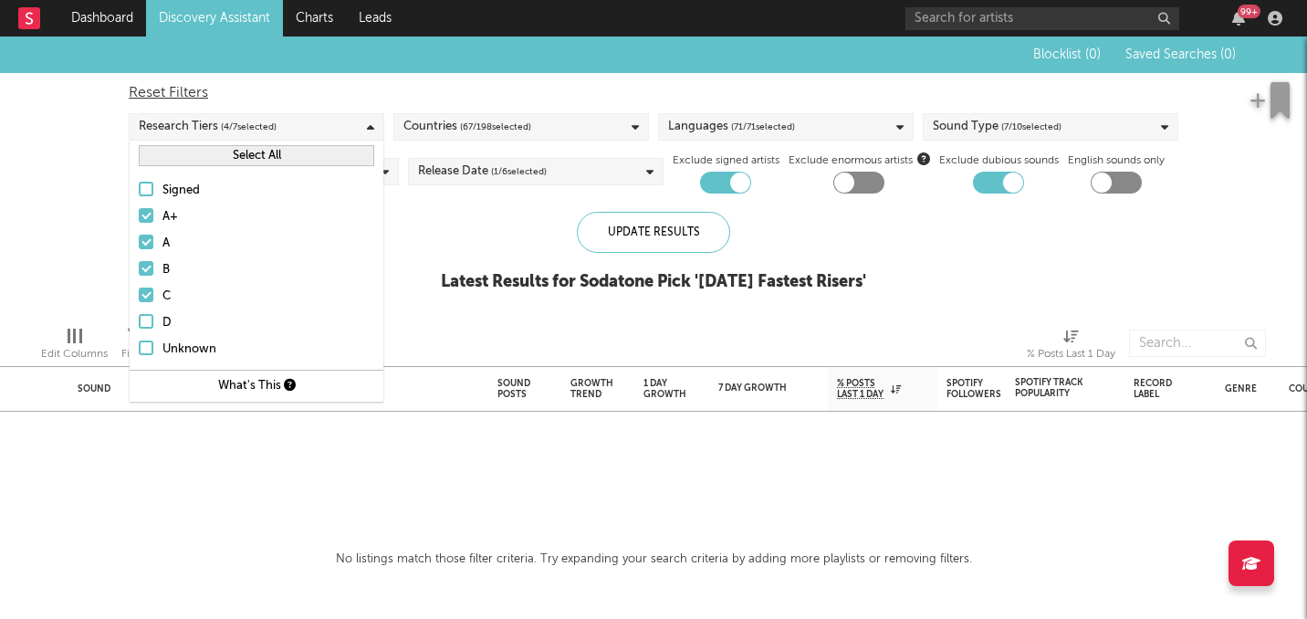
click at [352, 101] on div "Reset Filters" at bounding box center [654, 93] width 1050 height 22
checkbox input "false"
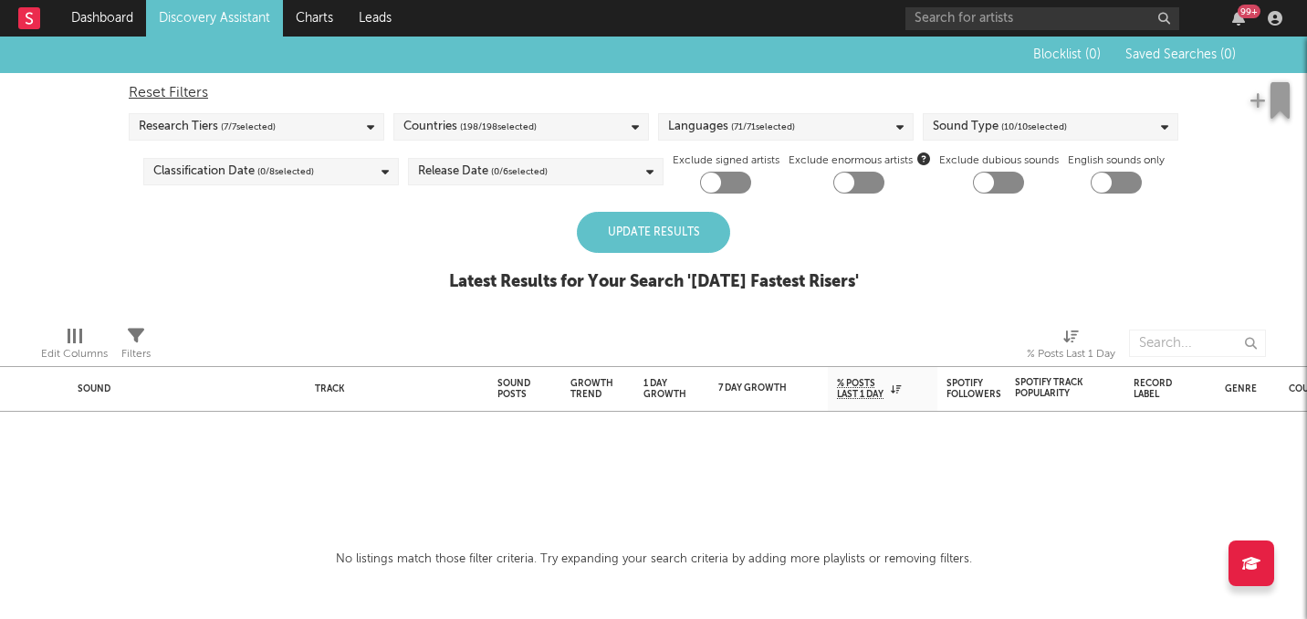
click at [461, 120] on span "( 198 / 198 selected)" at bounding box center [498, 127] width 77 height 22
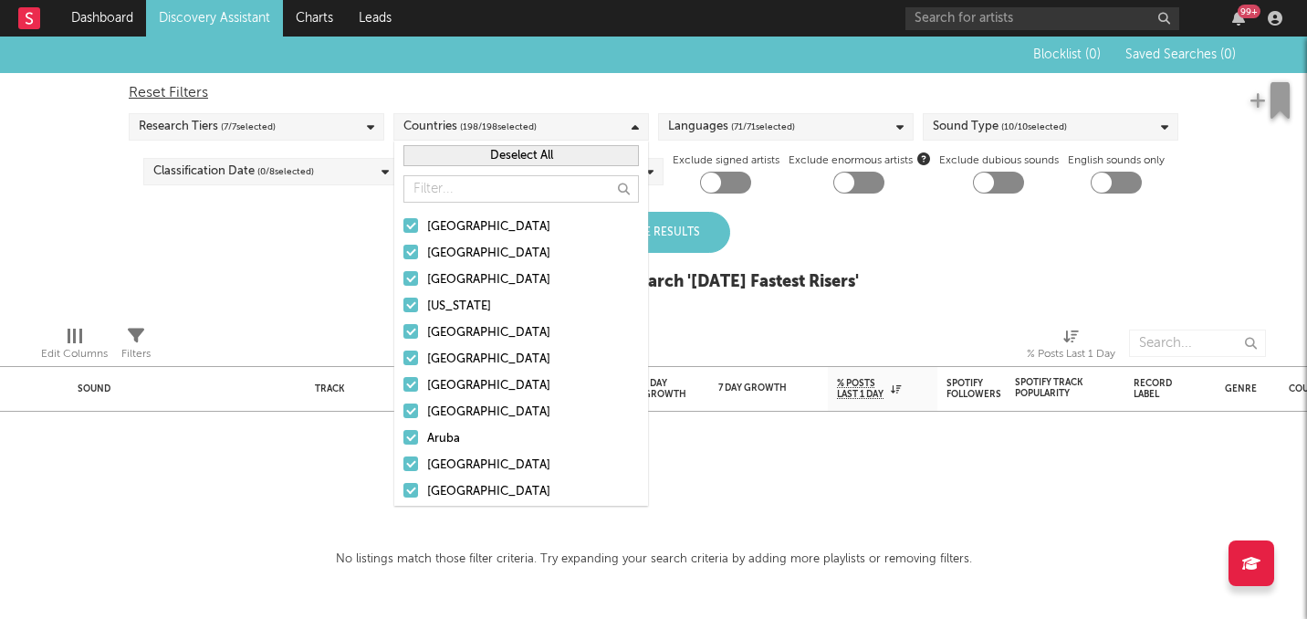
click at [555, 89] on div "Reset Filters" at bounding box center [654, 93] width 1050 height 22
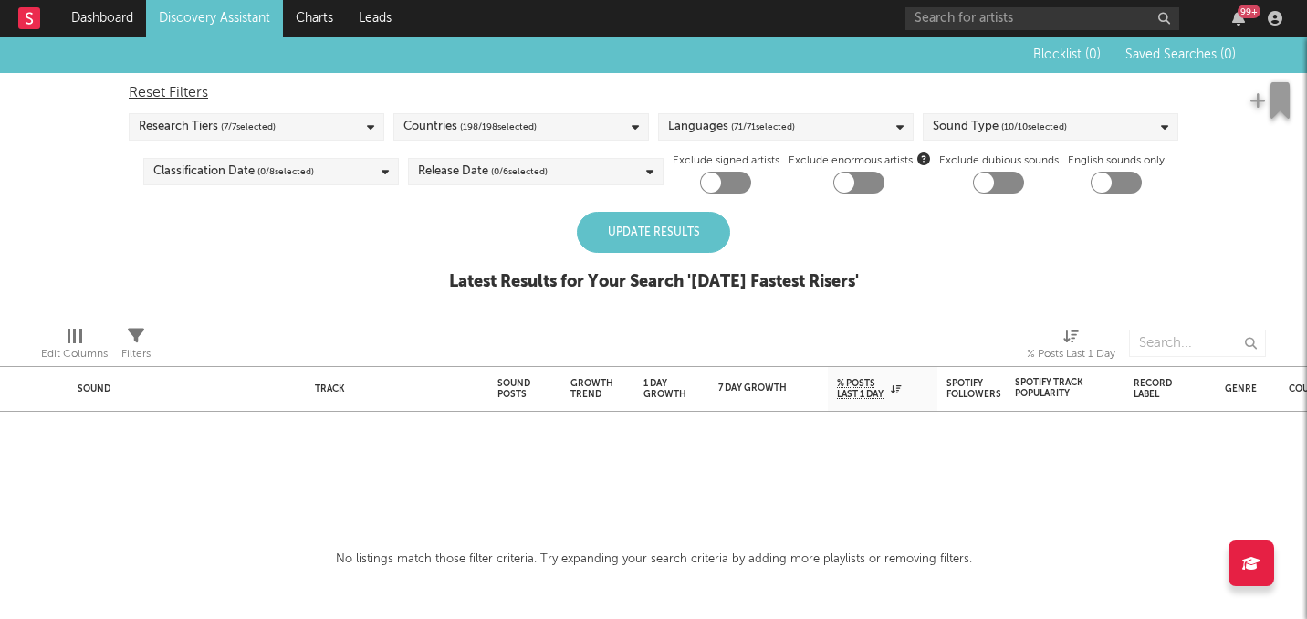
click at [748, 123] on span "( 71 / 71 selected)" at bounding box center [763, 127] width 64 height 22
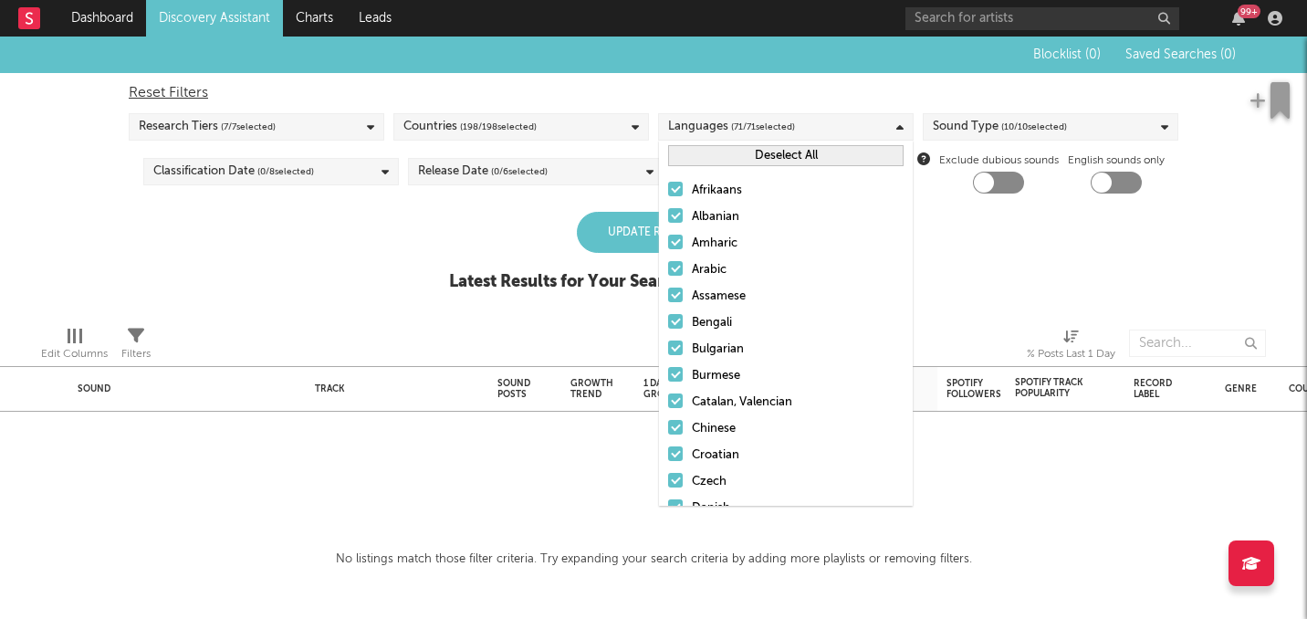
click at [749, 86] on div "Reset Filters" at bounding box center [654, 93] width 1050 height 22
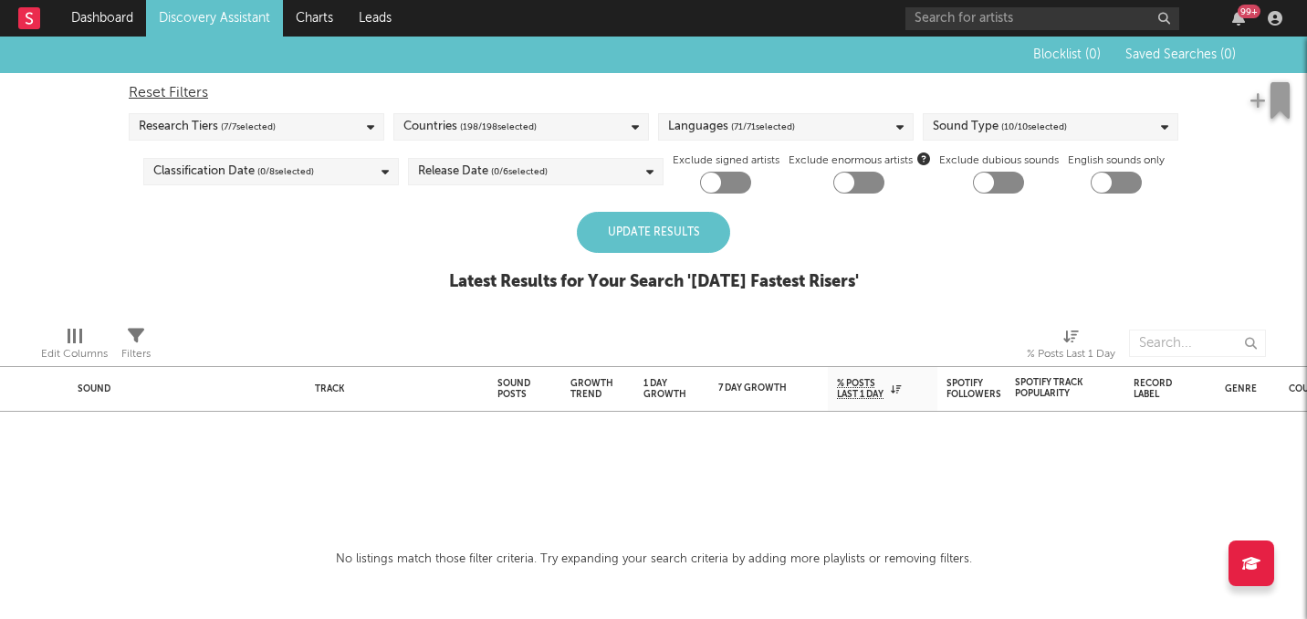
click at [658, 241] on div "Update Results" at bounding box center [653, 232] width 153 height 41
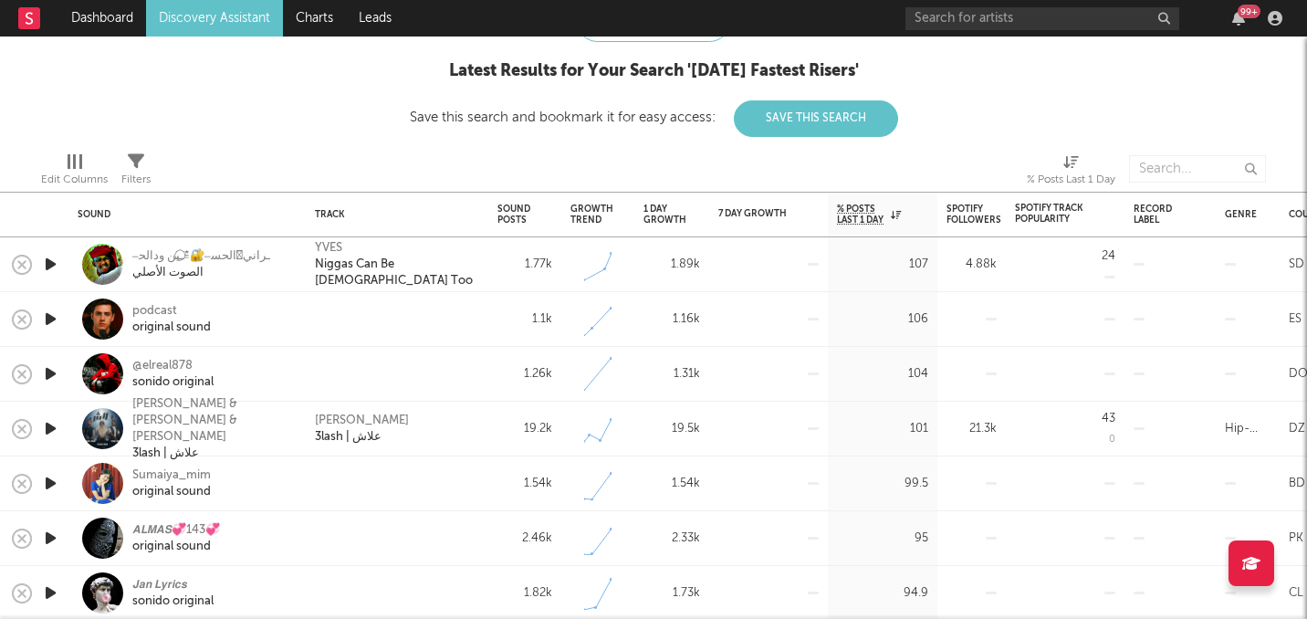
click at [52, 334] on div at bounding box center [50, 319] width 37 height 55
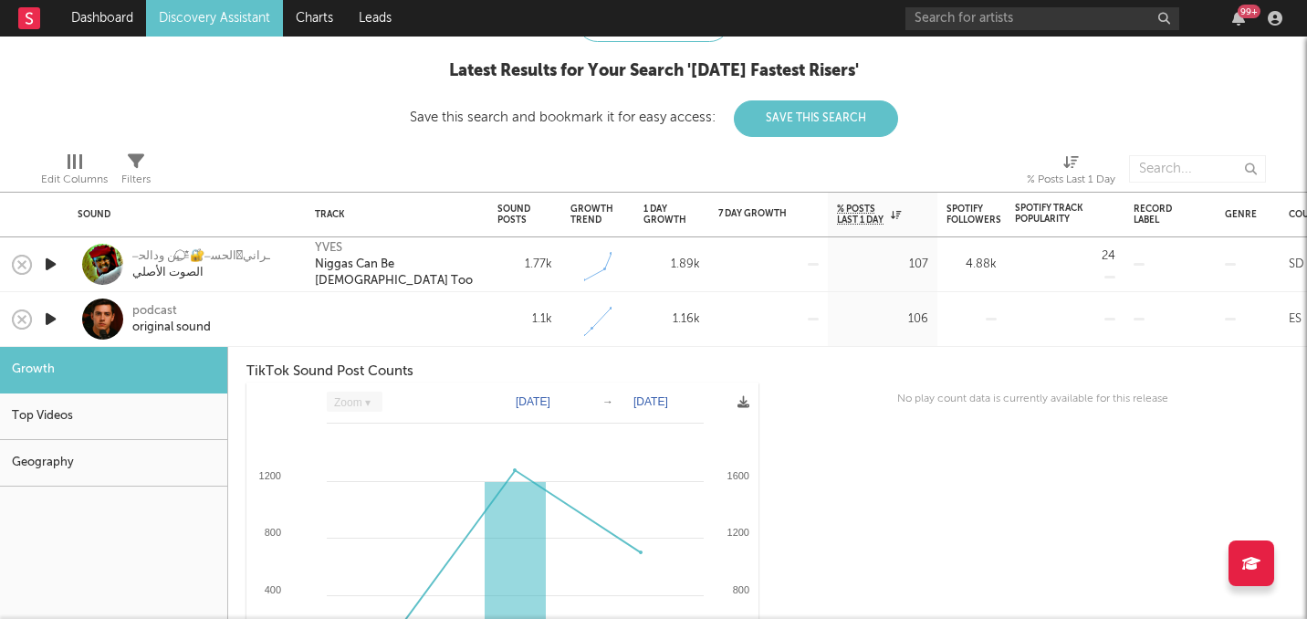
click at [49, 325] on icon "button" at bounding box center [50, 319] width 19 height 23
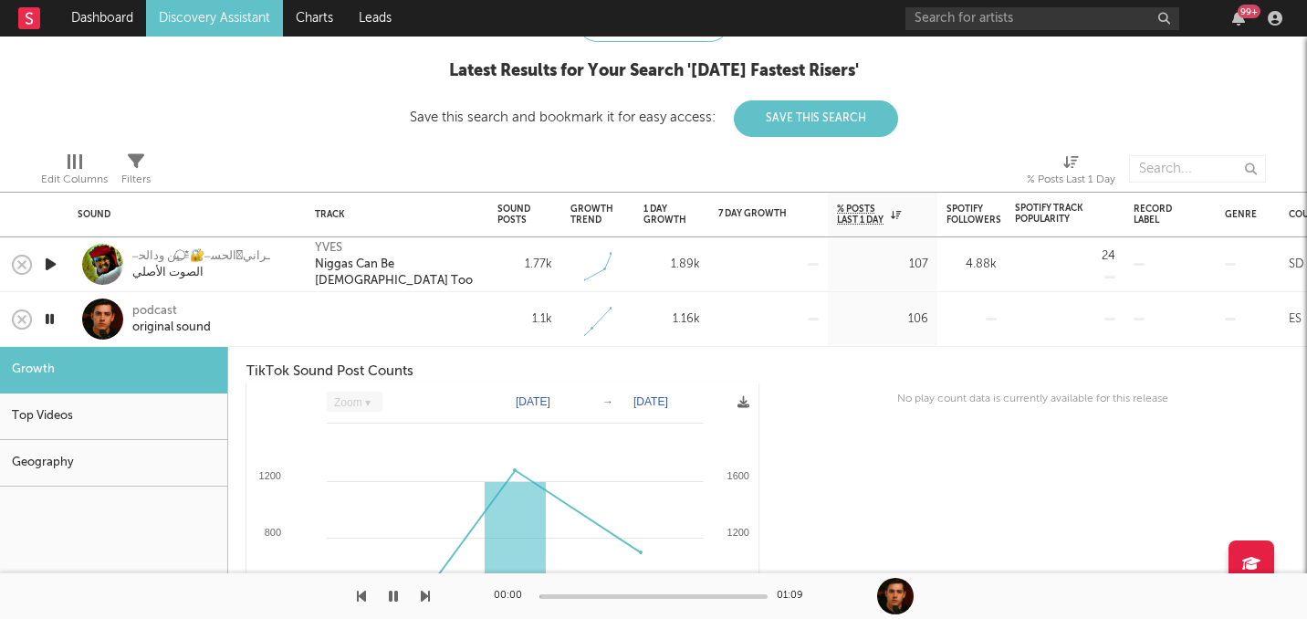
click at [71, 328] on div "podcast original sound" at bounding box center [186, 319] width 237 height 55
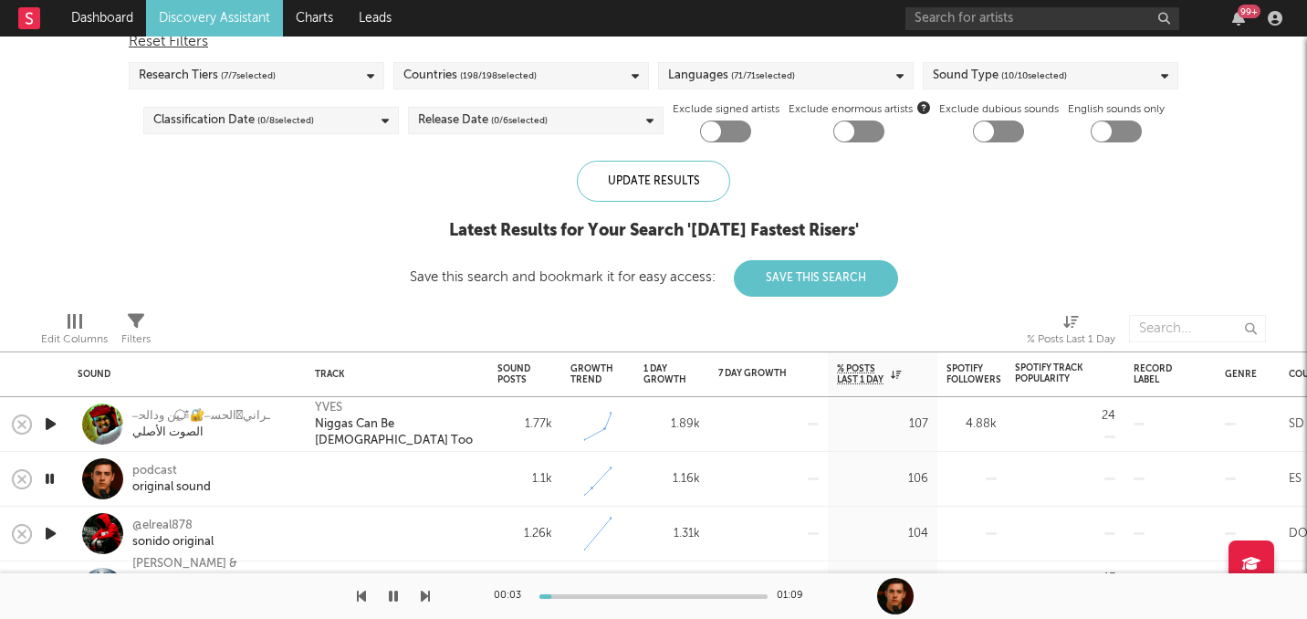
click at [1115, 131] on div at bounding box center [1116, 131] width 51 height 22
checkbox input "true"
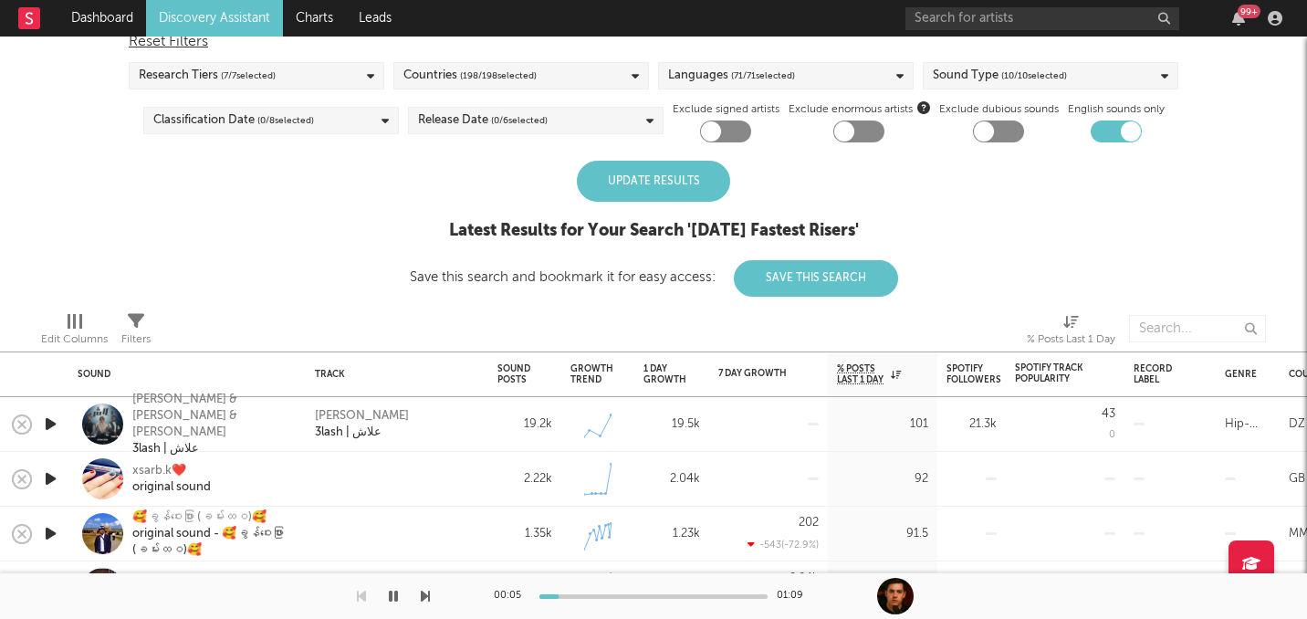
click at [665, 183] on div "Update Results" at bounding box center [653, 181] width 153 height 41
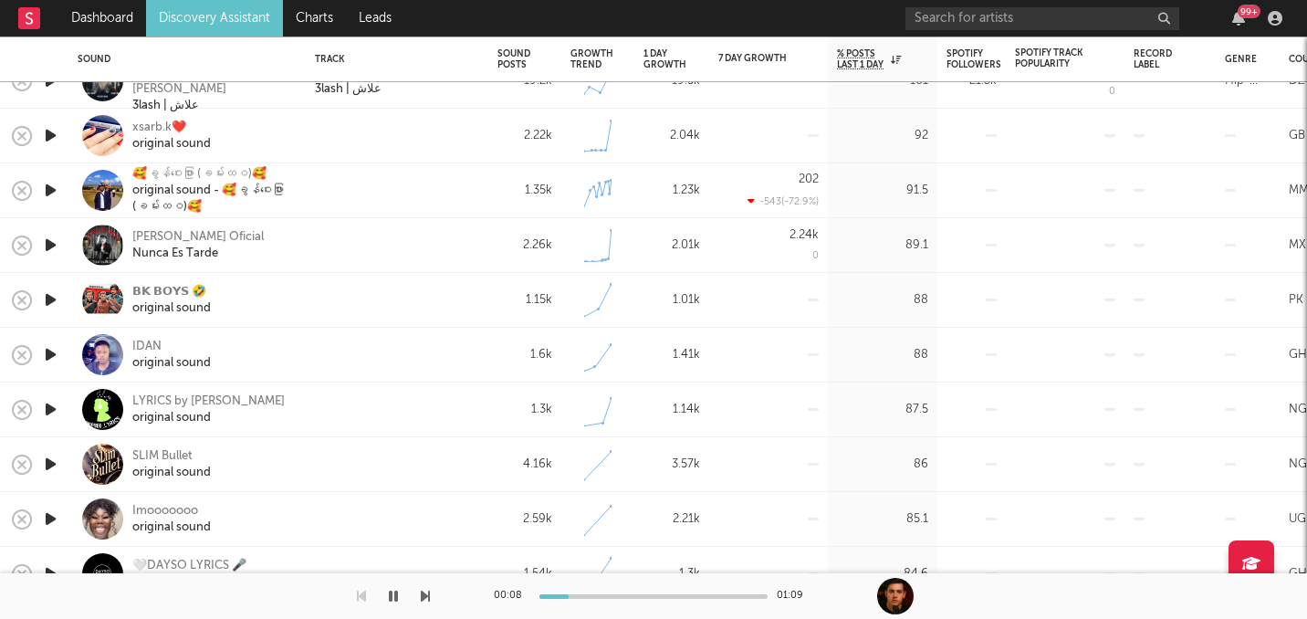
click at [49, 357] on icon "button" at bounding box center [50, 354] width 19 height 23
click at [49, 296] on icon "button" at bounding box center [50, 299] width 19 height 23
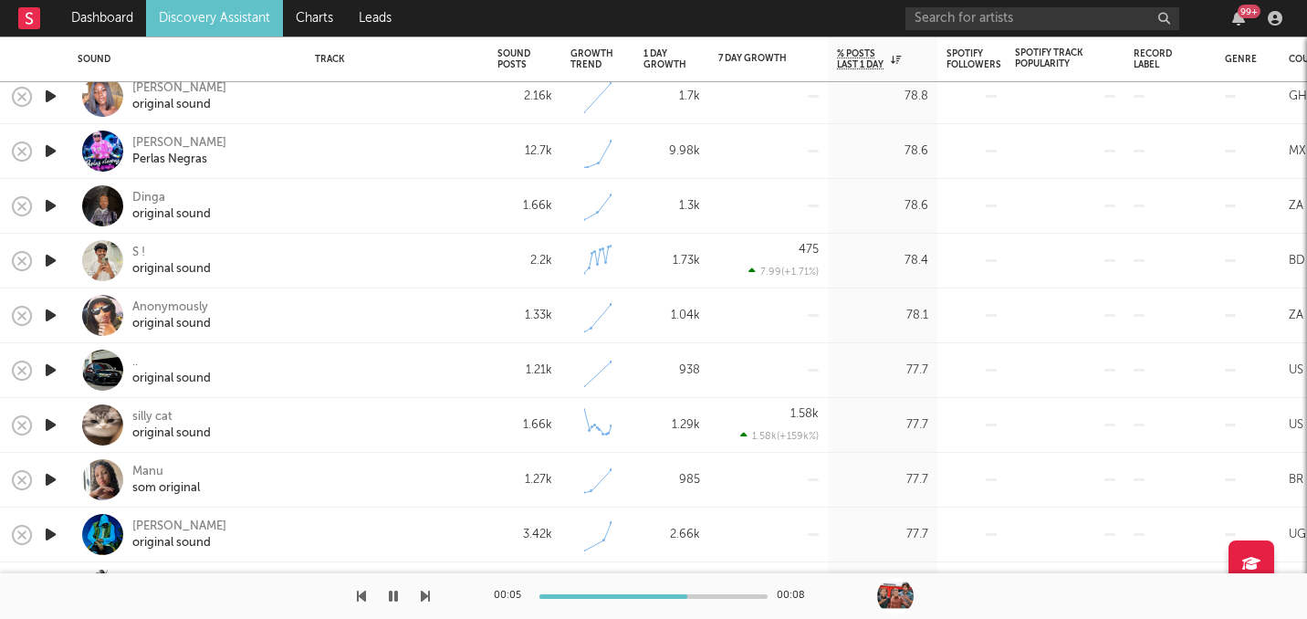
click at [45, 267] on icon "button" at bounding box center [50, 260] width 19 height 23
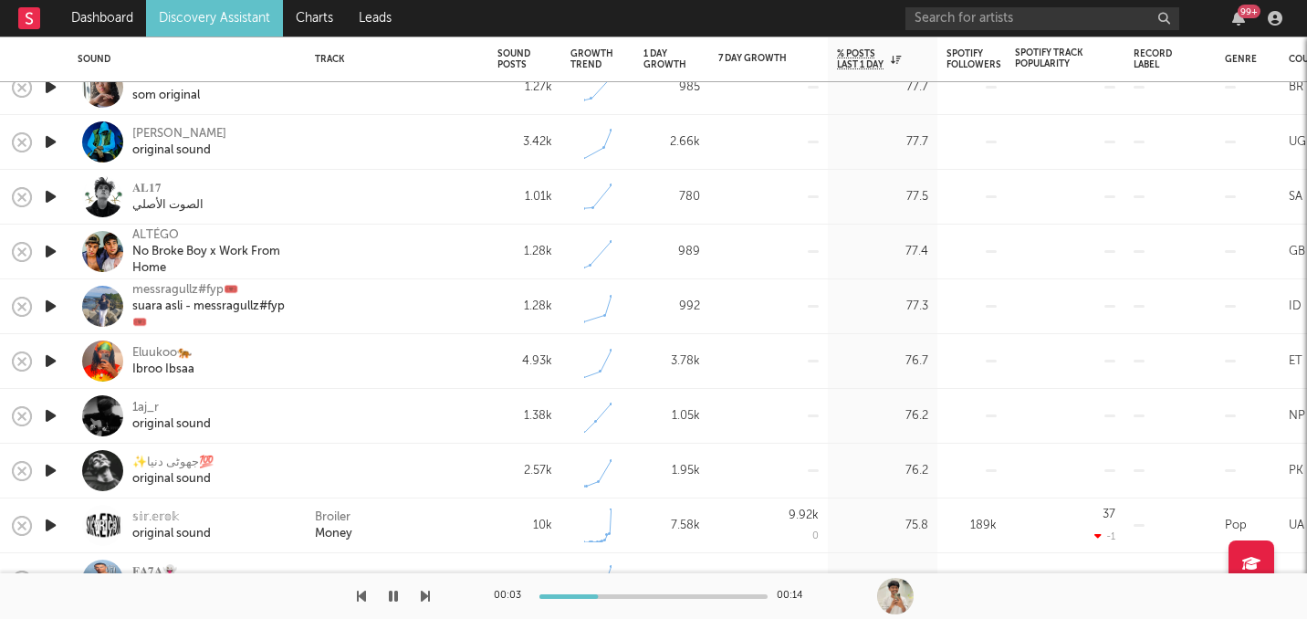
click at [47, 252] on icon "button" at bounding box center [50, 251] width 19 height 23
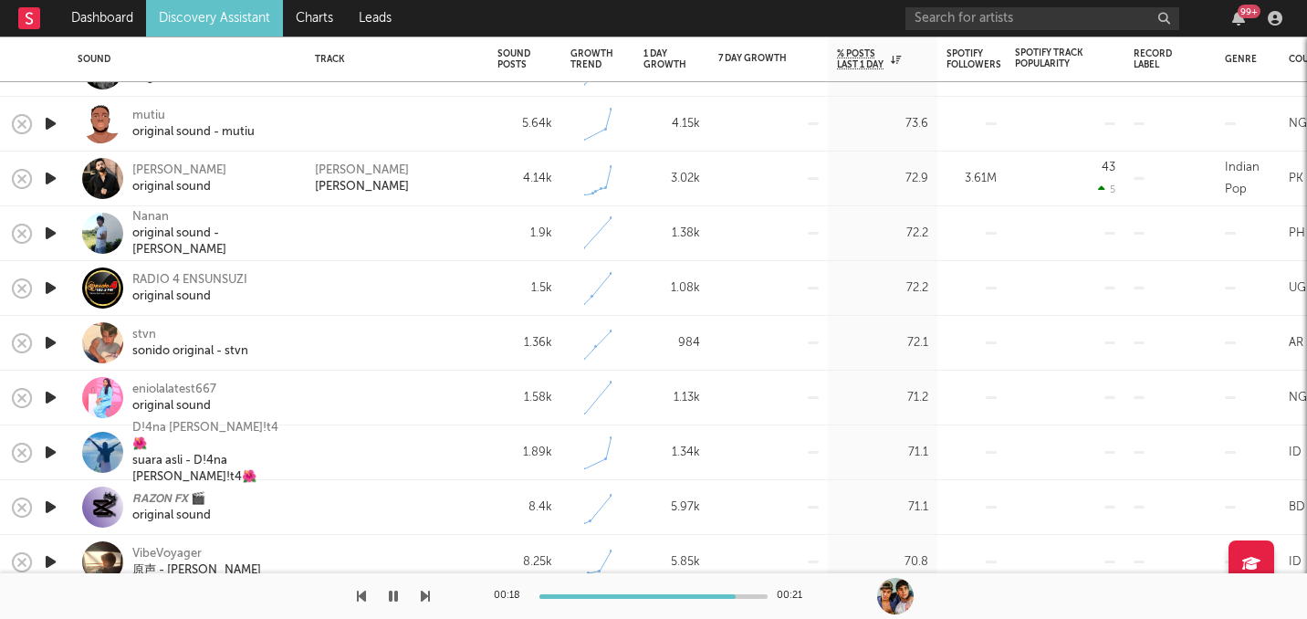
click at [51, 344] on icon "button" at bounding box center [50, 342] width 19 height 23
click at [405, 592] on div at bounding box center [215, 596] width 430 height 46
click at [394, 598] on icon "button" at bounding box center [393, 596] width 9 height 15
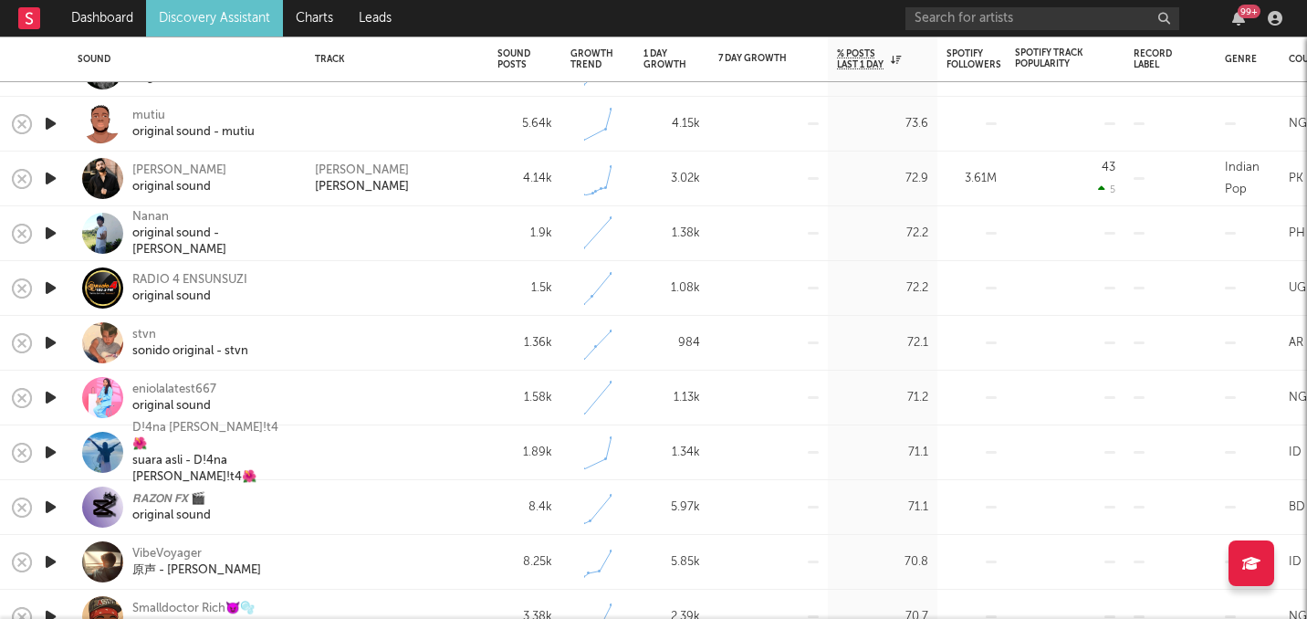
click at [246, 24] on link "Discovery Assistant" at bounding box center [214, 18] width 137 height 37
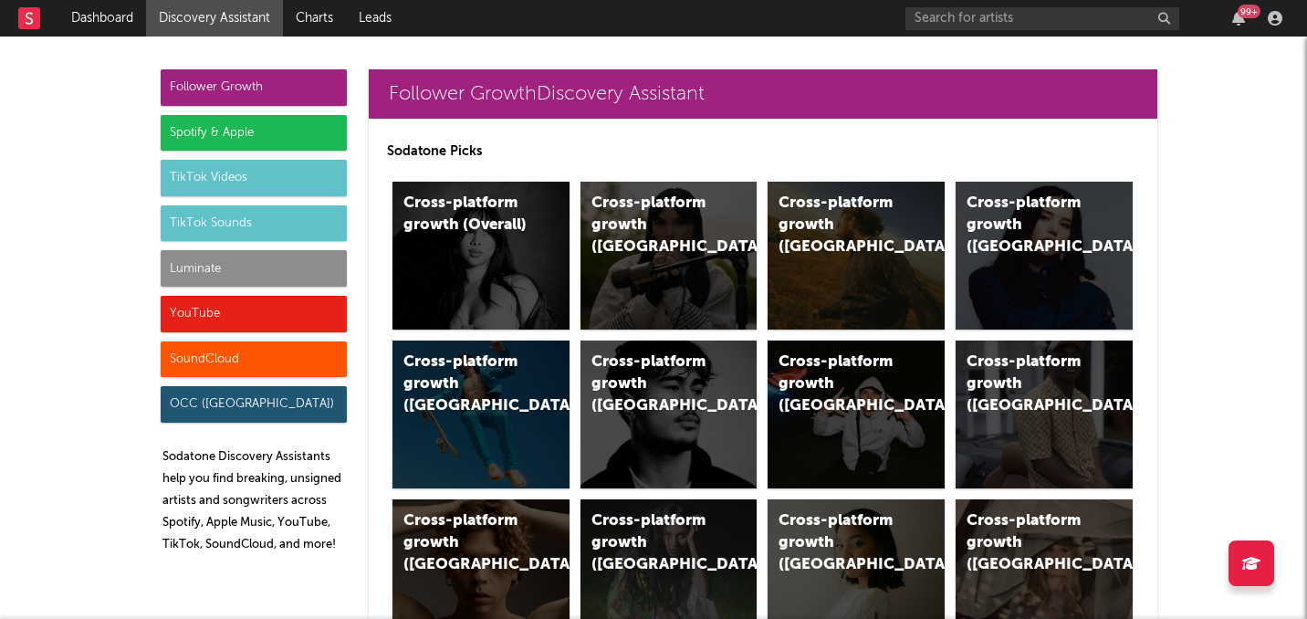
click at [289, 279] on div "Luminate" at bounding box center [254, 268] width 186 height 37
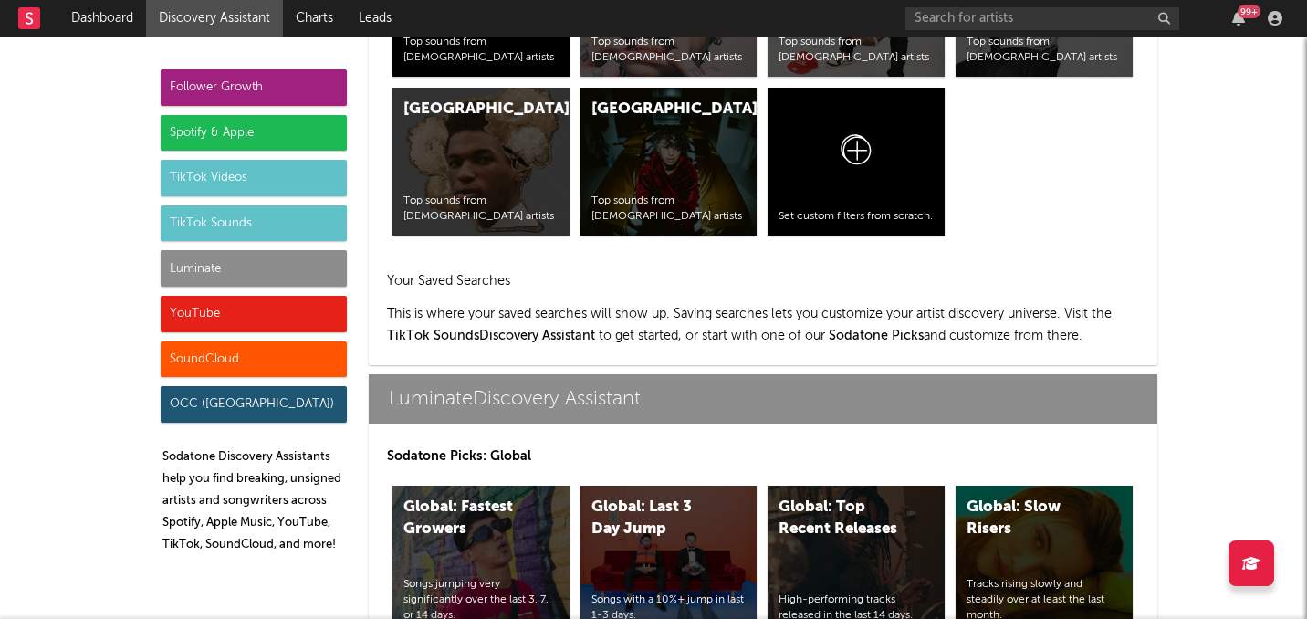
scroll to position [7952, 0]
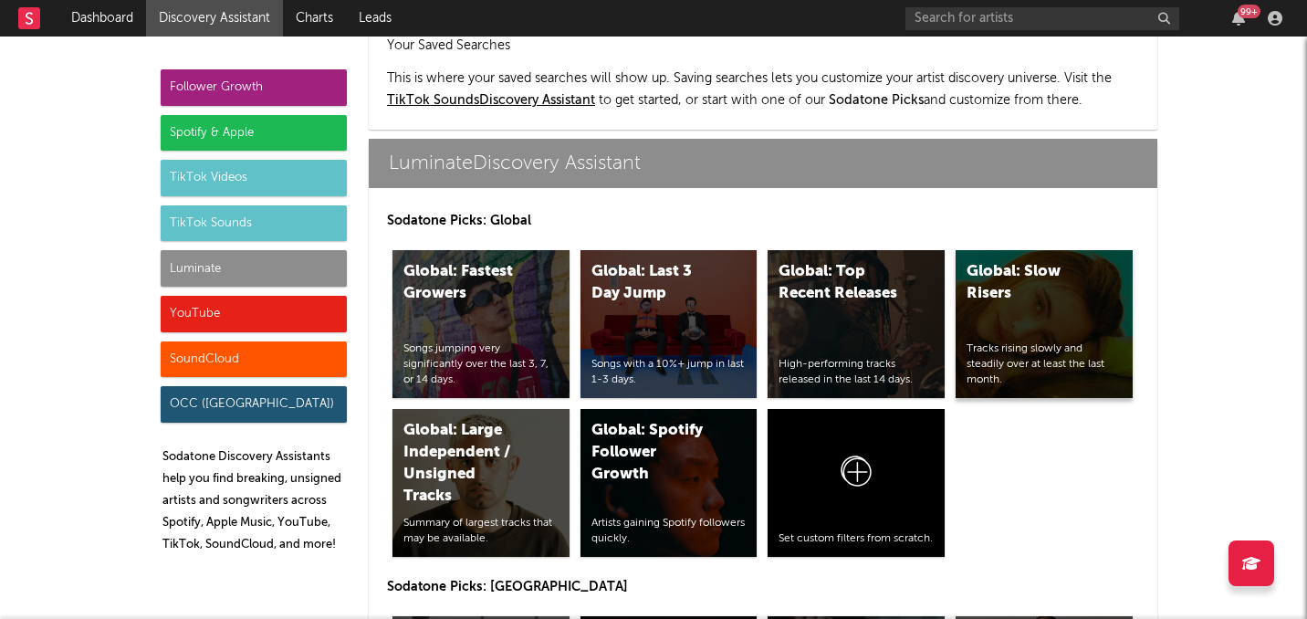
click at [999, 341] on div "Tracks rising slowly and steadily over at least the last month." at bounding box center [1044, 364] width 155 height 46
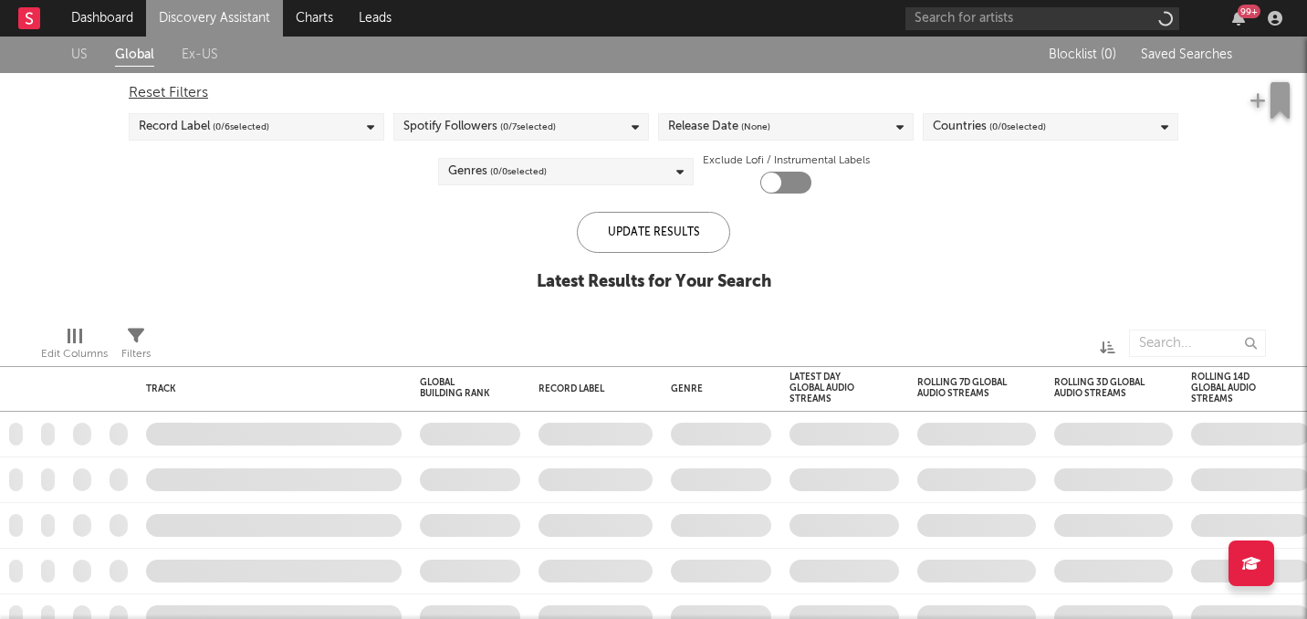
checkbox input "true"
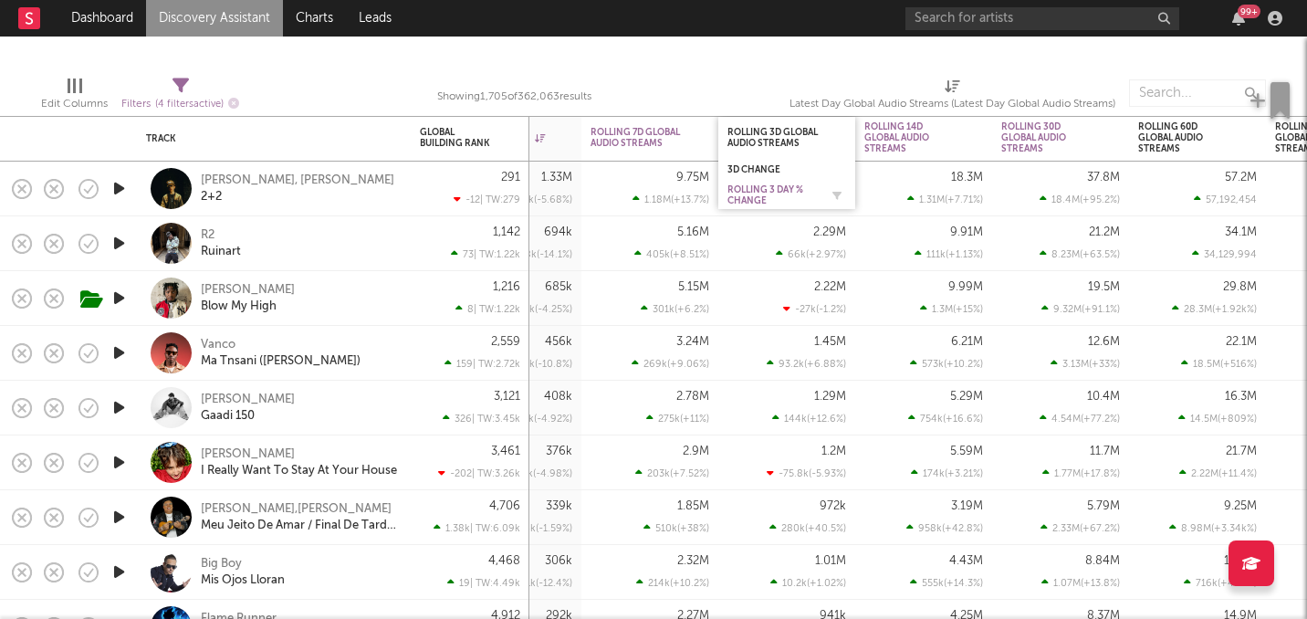
click at [803, 190] on div "Rolling 3 Day % Change" at bounding box center [773, 195] width 91 height 22
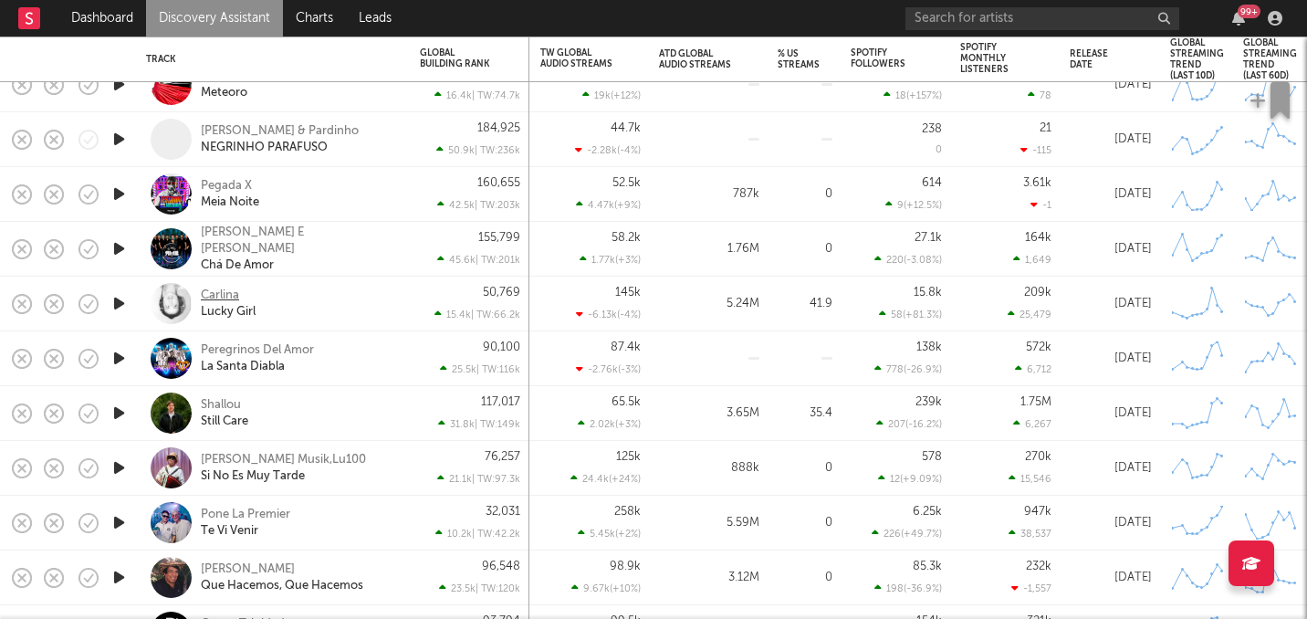
click at [217, 292] on div "Carlina" at bounding box center [220, 296] width 38 height 16
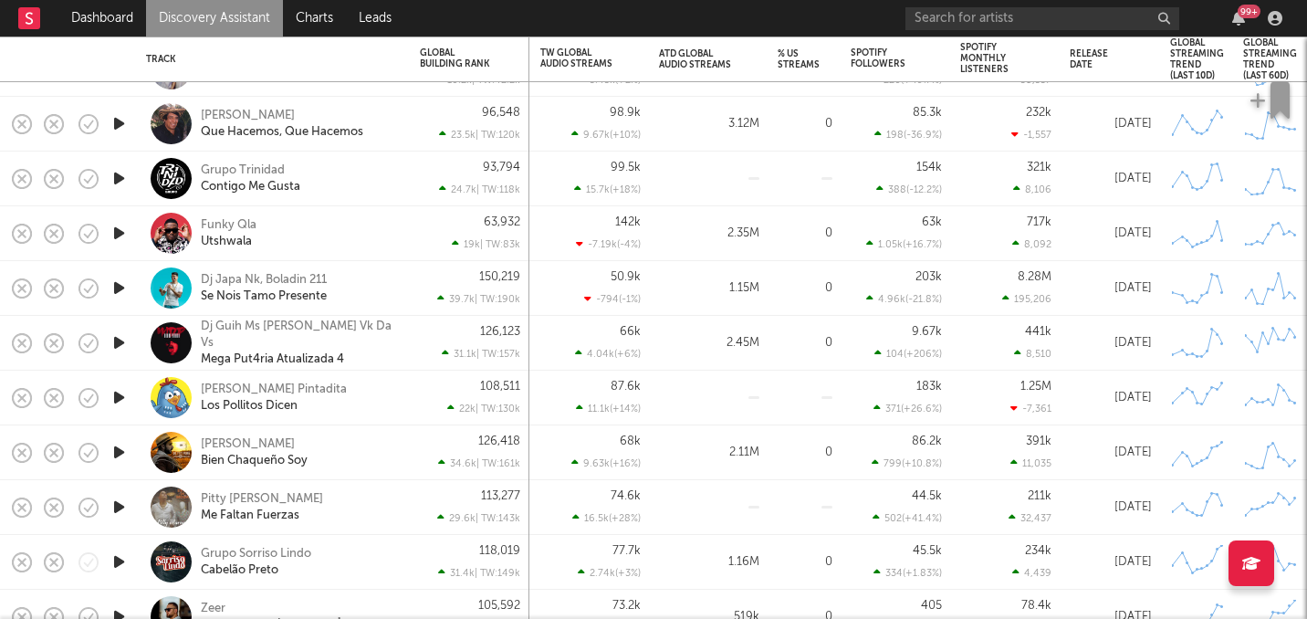
click at [201, 20] on link "Discovery Assistant" at bounding box center [214, 18] width 137 height 37
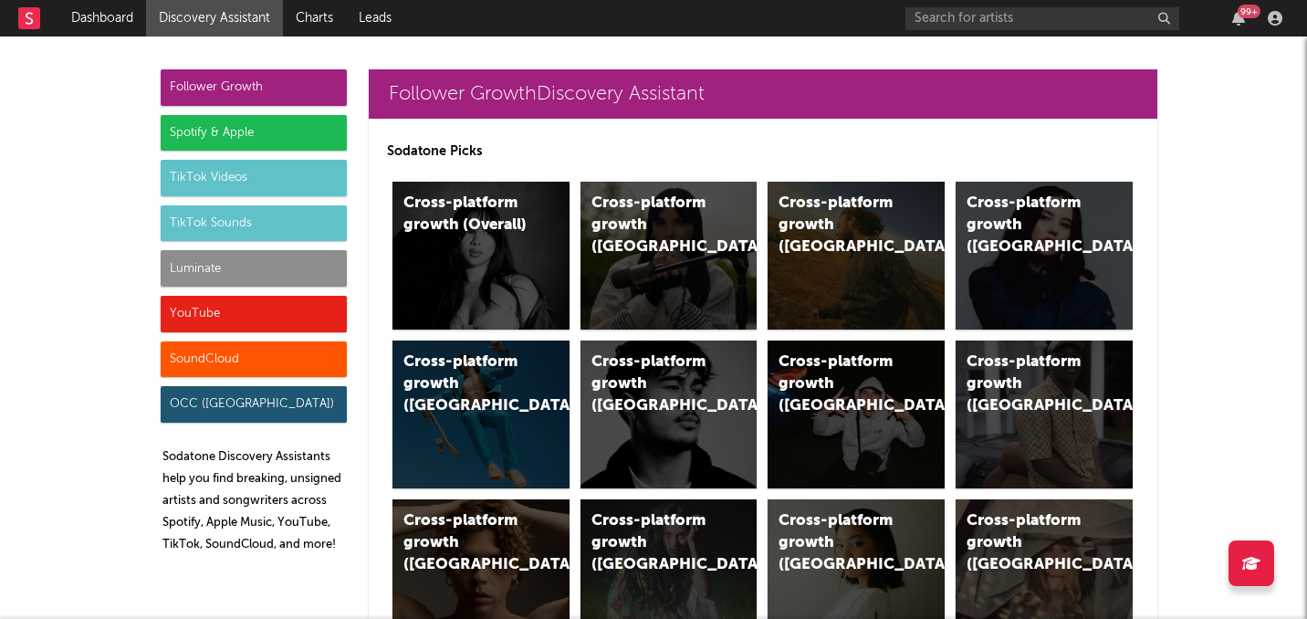
click at [292, 267] on div "Luminate" at bounding box center [254, 268] width 186 height 37
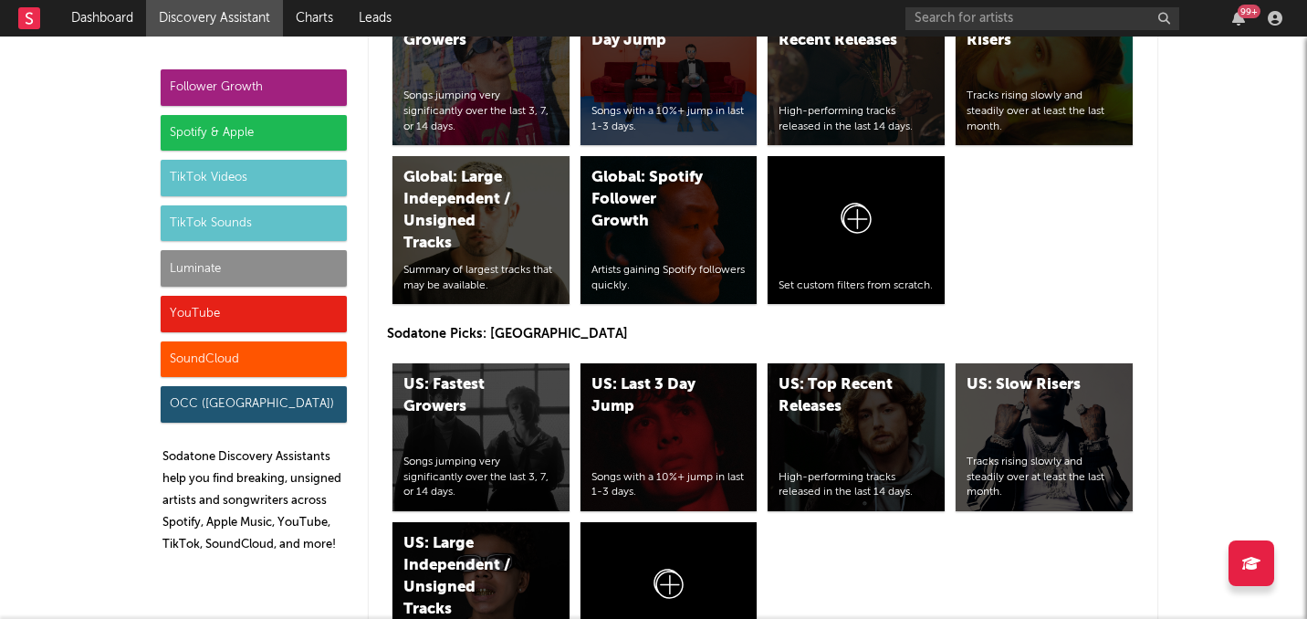
scroll to position [8210, 0]
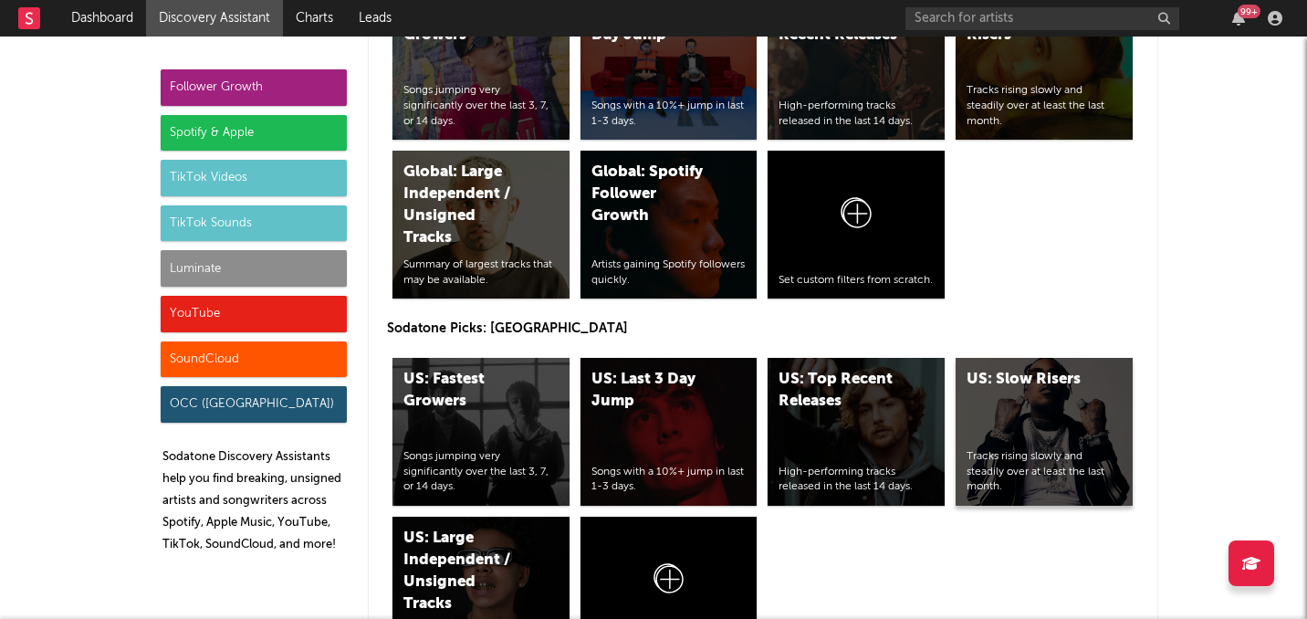
click at [1020, 358] on div "US: Slow Risers Tracks rising slowly and steadily over at least the last month." at bounding box center [1044, 432] width 177 height 148
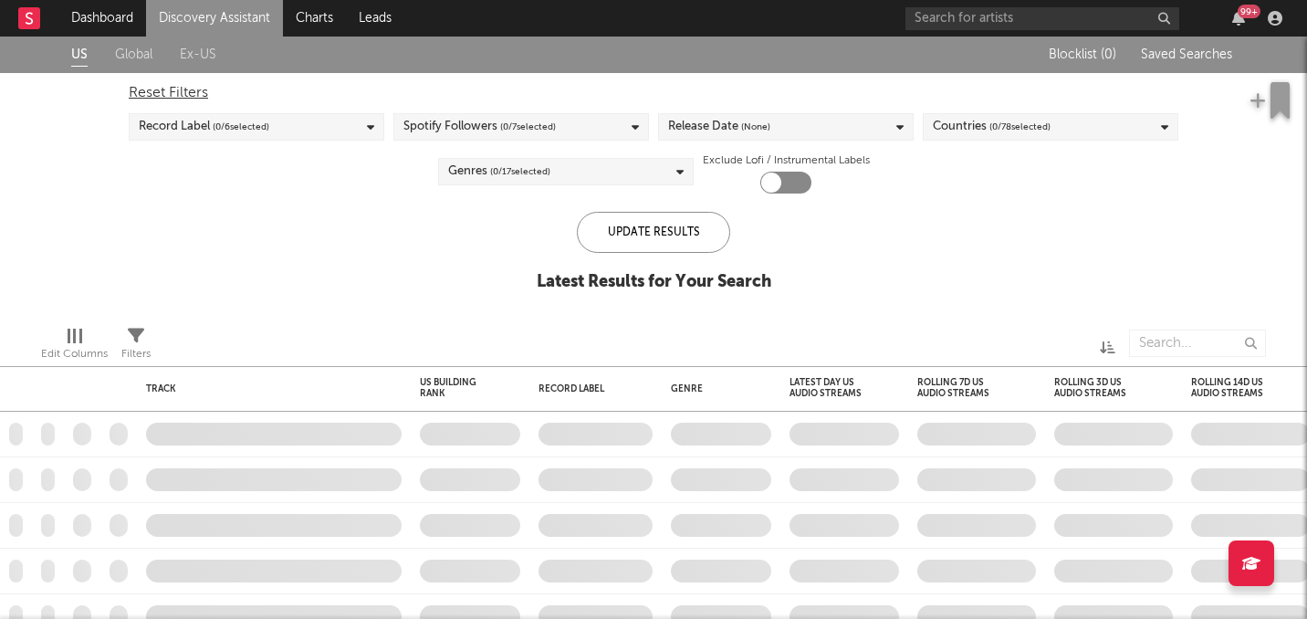
checkbox input "true"
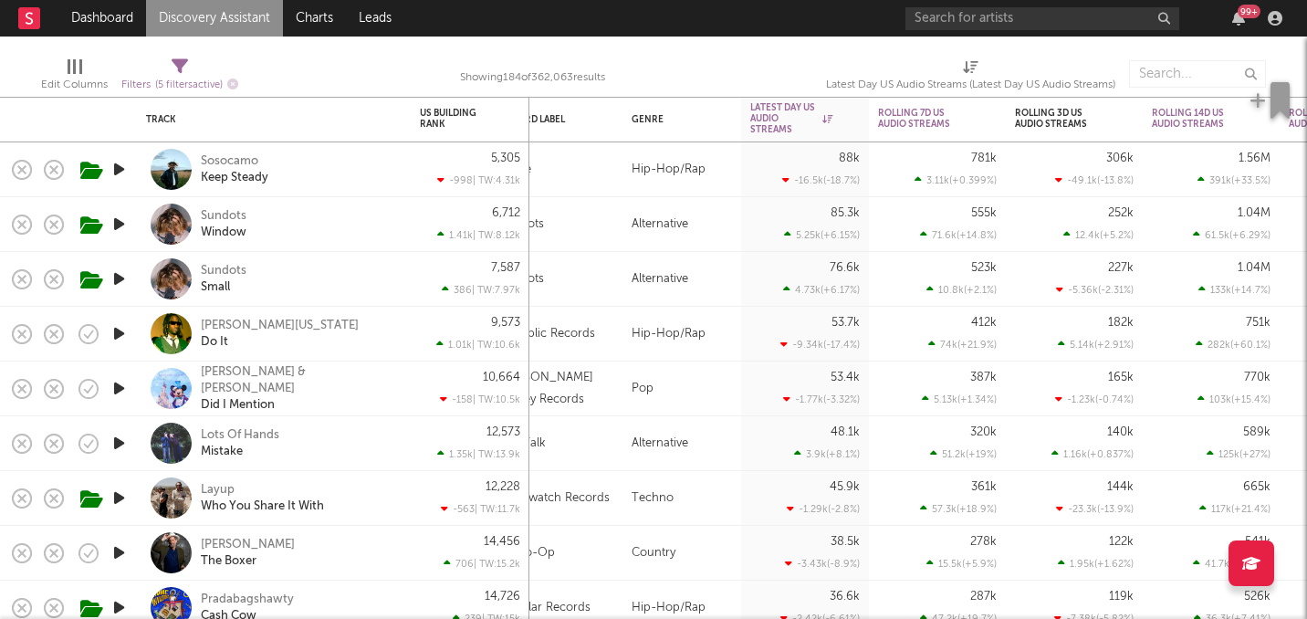
click at [117, 170] on icon "button" at bounding box center [119, 169] width 19 height 23
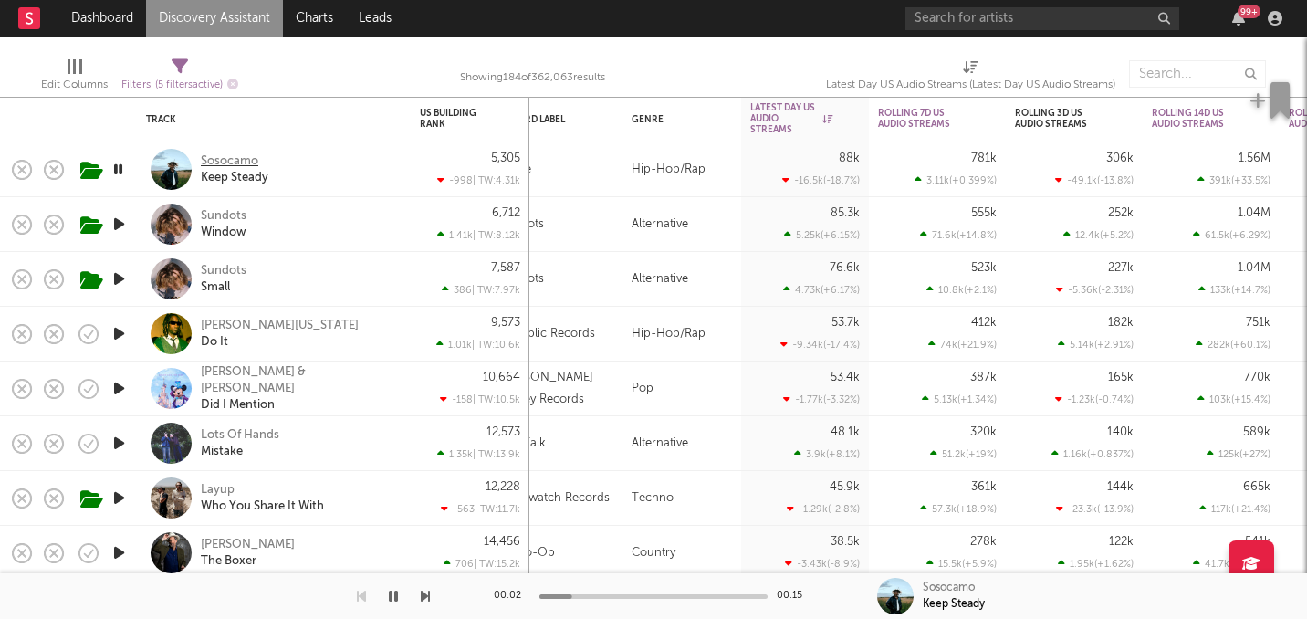
click at [219, 159] on div "Sosocamo" at bounding box center [230, 161] width 58 height 16
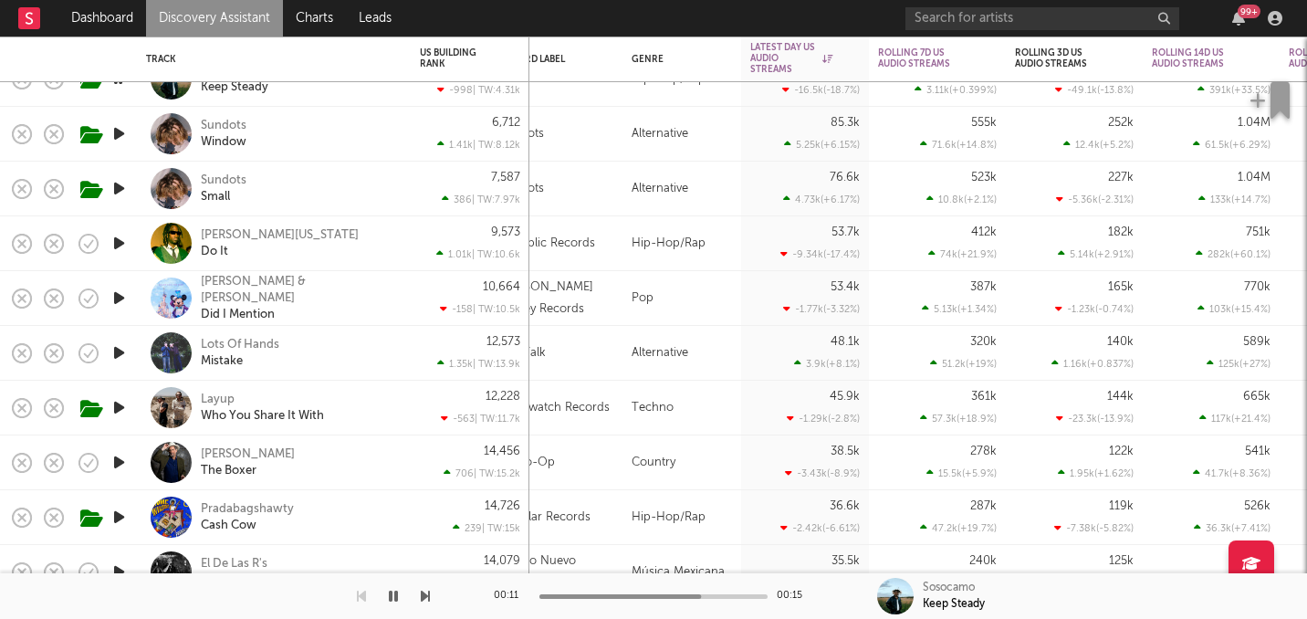
click at [118, 299] on icon "button" at bounding box center [119, 298] width 19 height 23
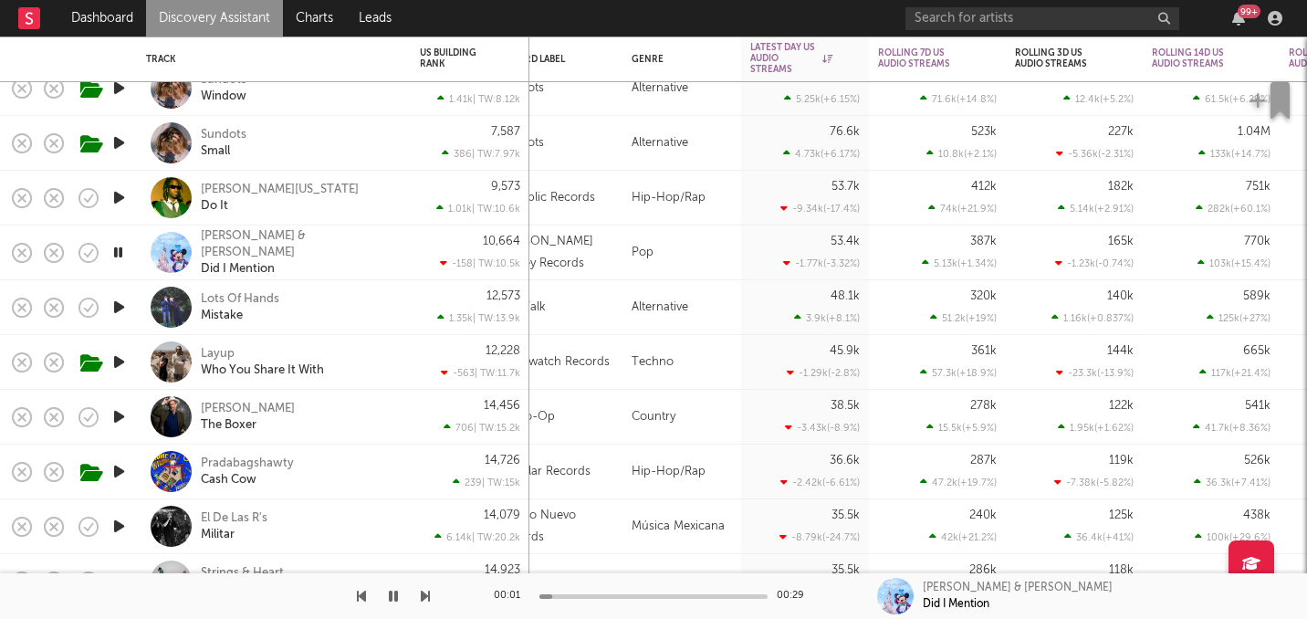
click at [118, 307] on icon "button" at bounding box center [119, 307] width 19 height 23
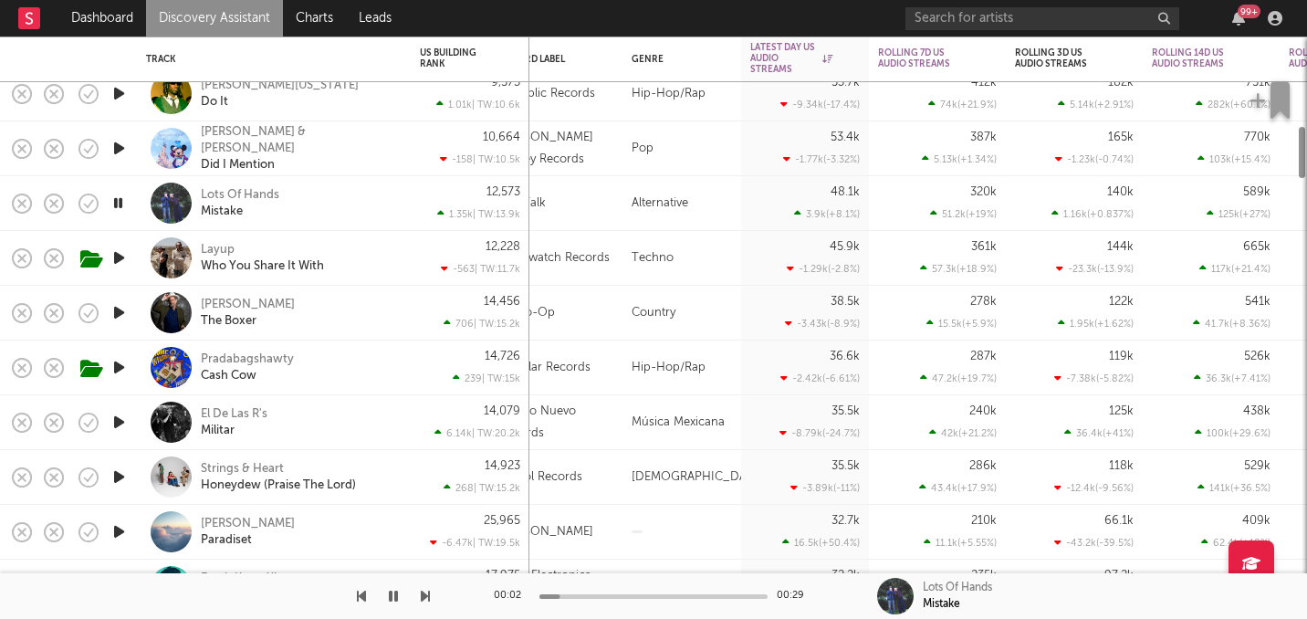
click at [118, 307] on icon "button" at bounding box center [119, 312] width 19 height 23
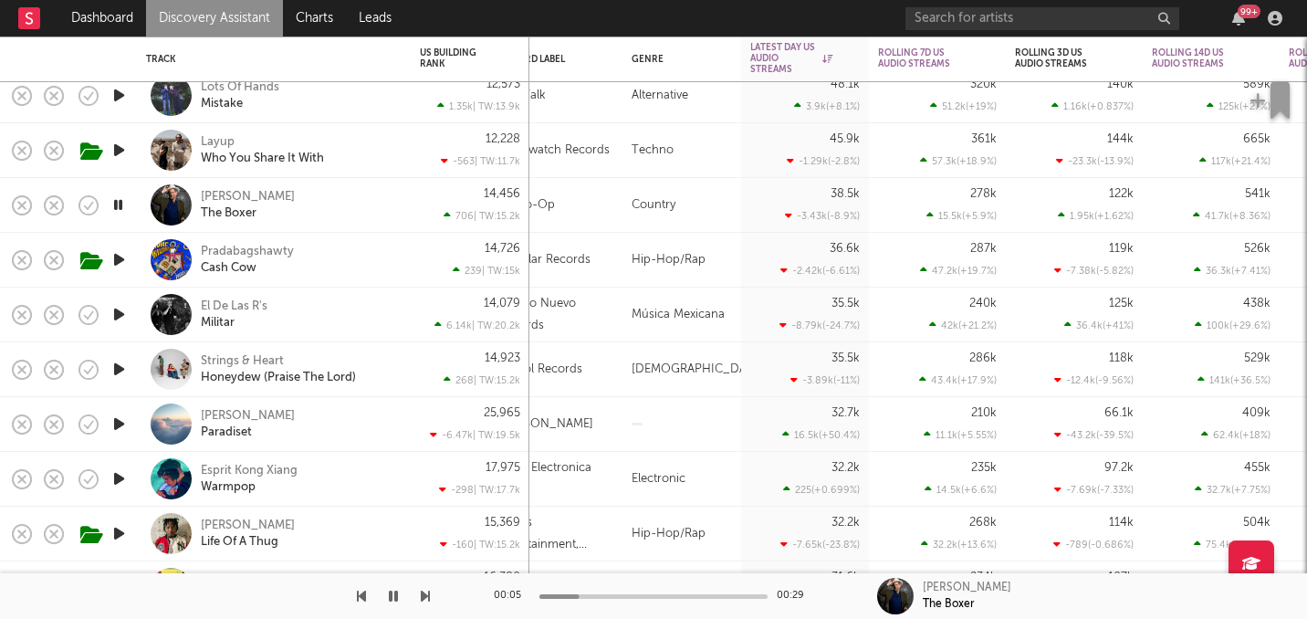
click at [117, 314] on icon "button" at bounding box center [119, 314] width 19 height 23
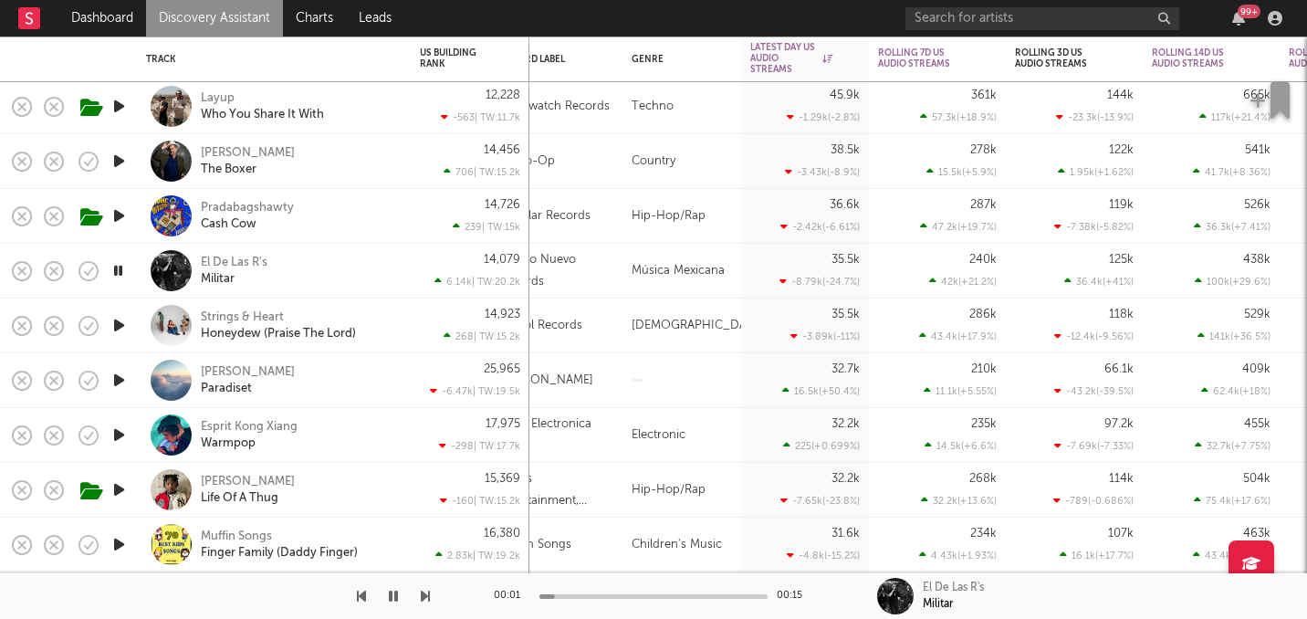
click at [117, 314] on icon "button" at bounding box center [119, 325] width 19 height 23
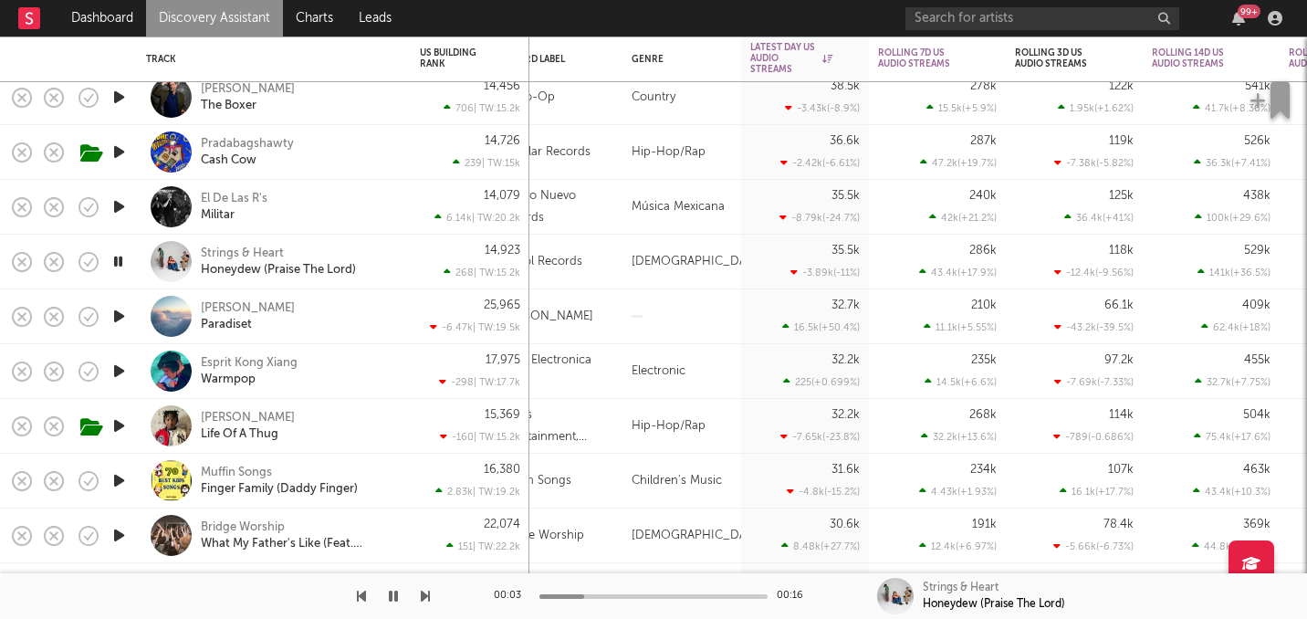
click at [117, 314] on icon "button" at bounding box center [119, 316] width 19 height 23
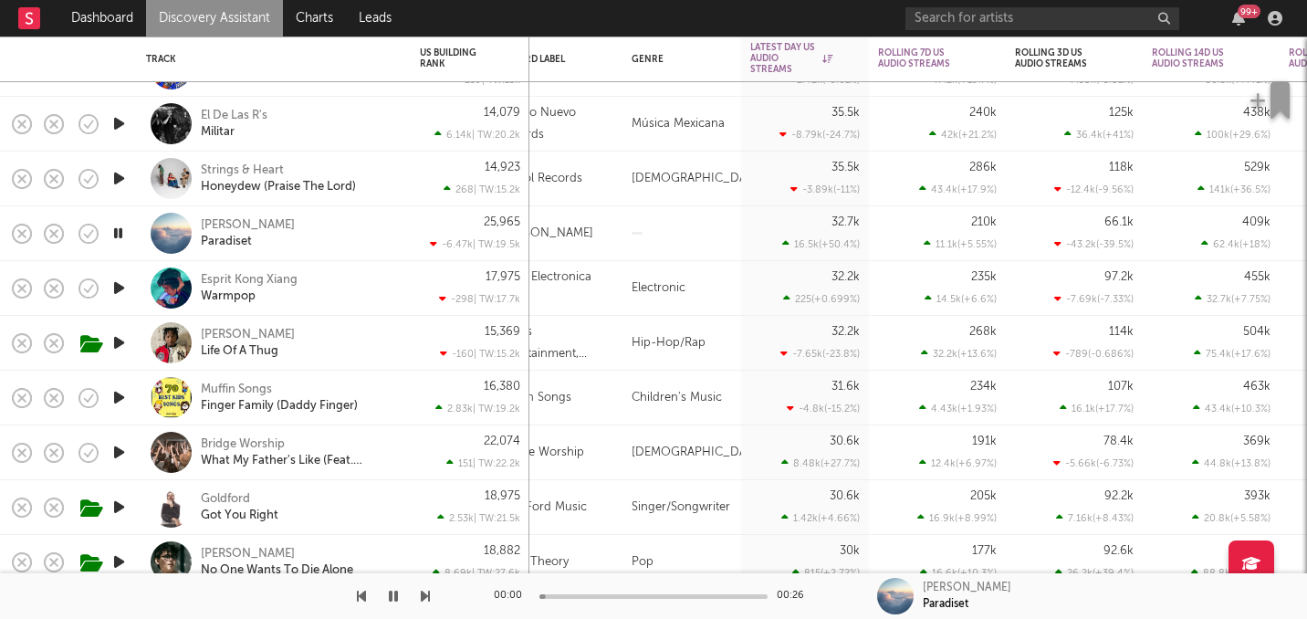
click at [118, 289] on icon "button" at bounding box center [119, 288] width 19 height 23
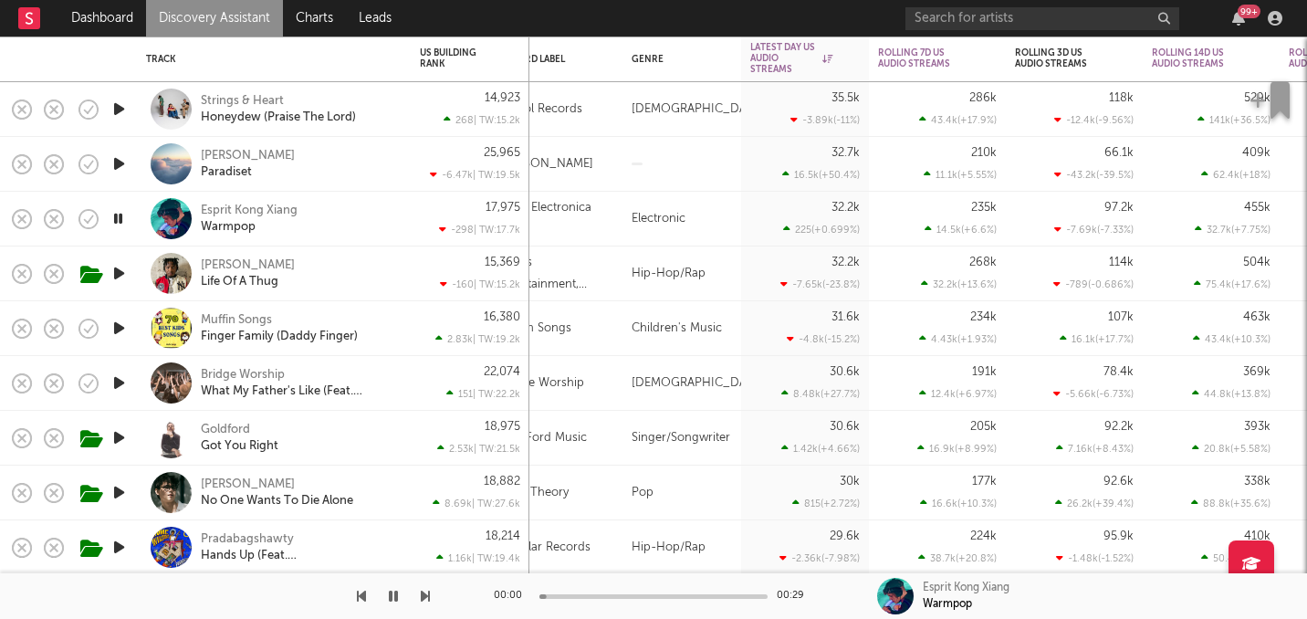
click at [114, 330] on icon "button" at bounding box center [119, 328] width 19 height 23
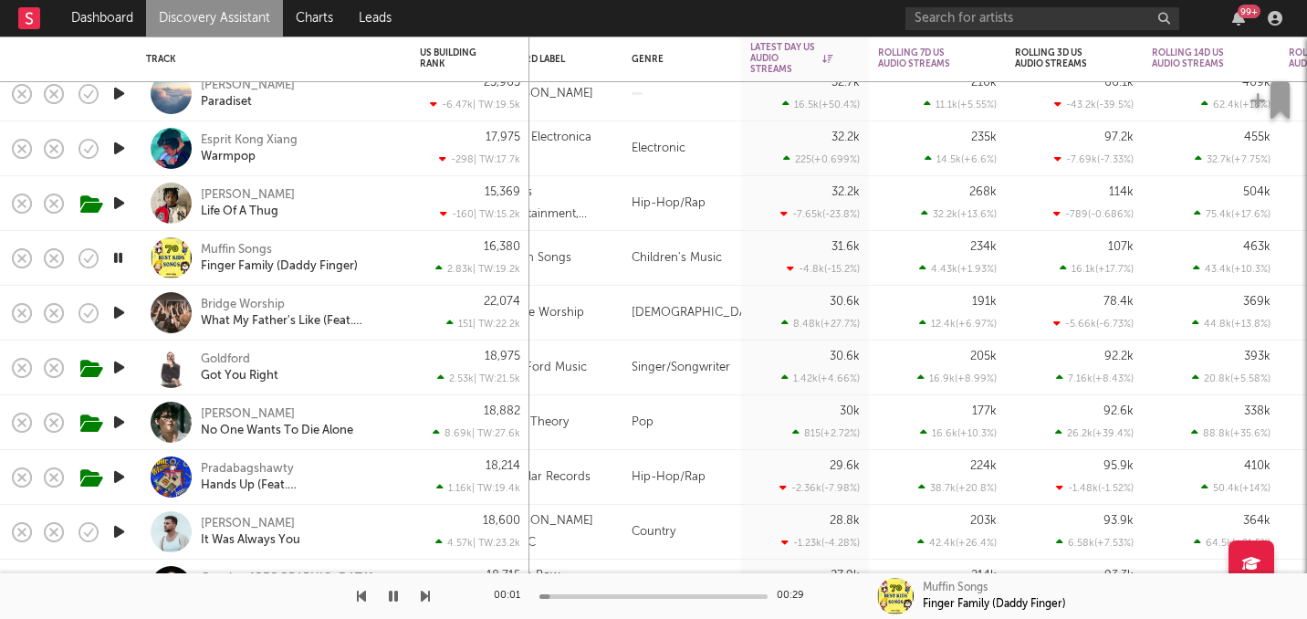
click at [117, 311] on icon "button" at bounding box center [119, 312] width 19 height 23
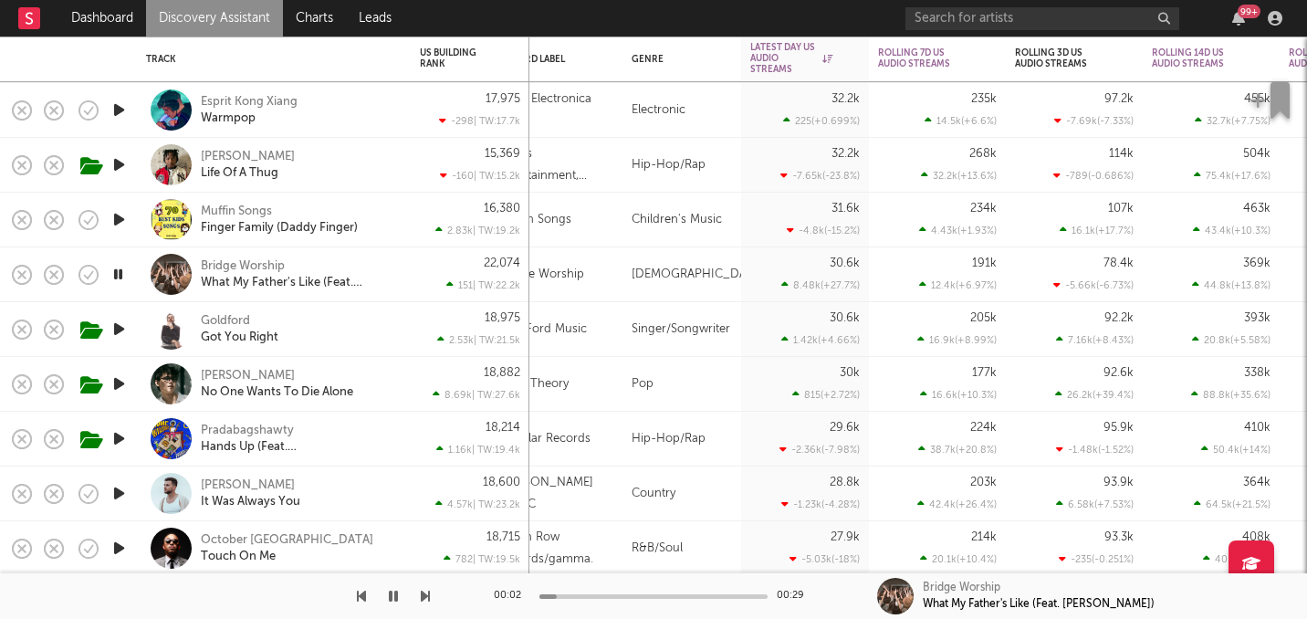
click at [117, 311] on div at bounding box center [118, 329] width 37 height 55
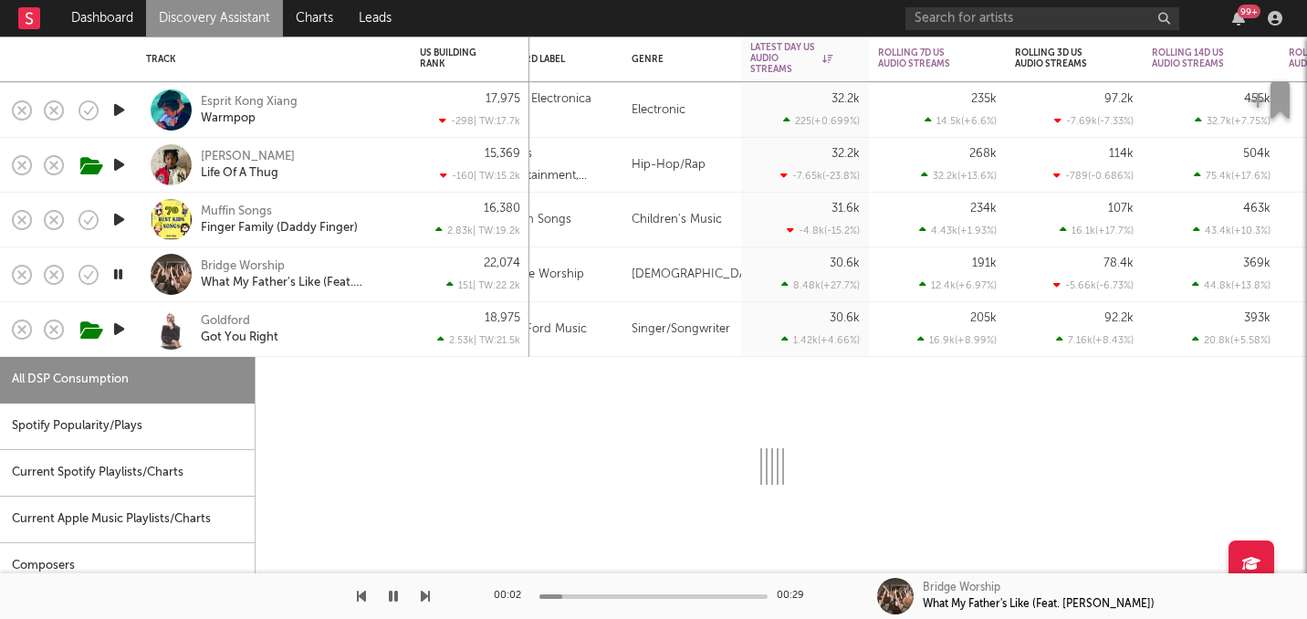
select select "6m"
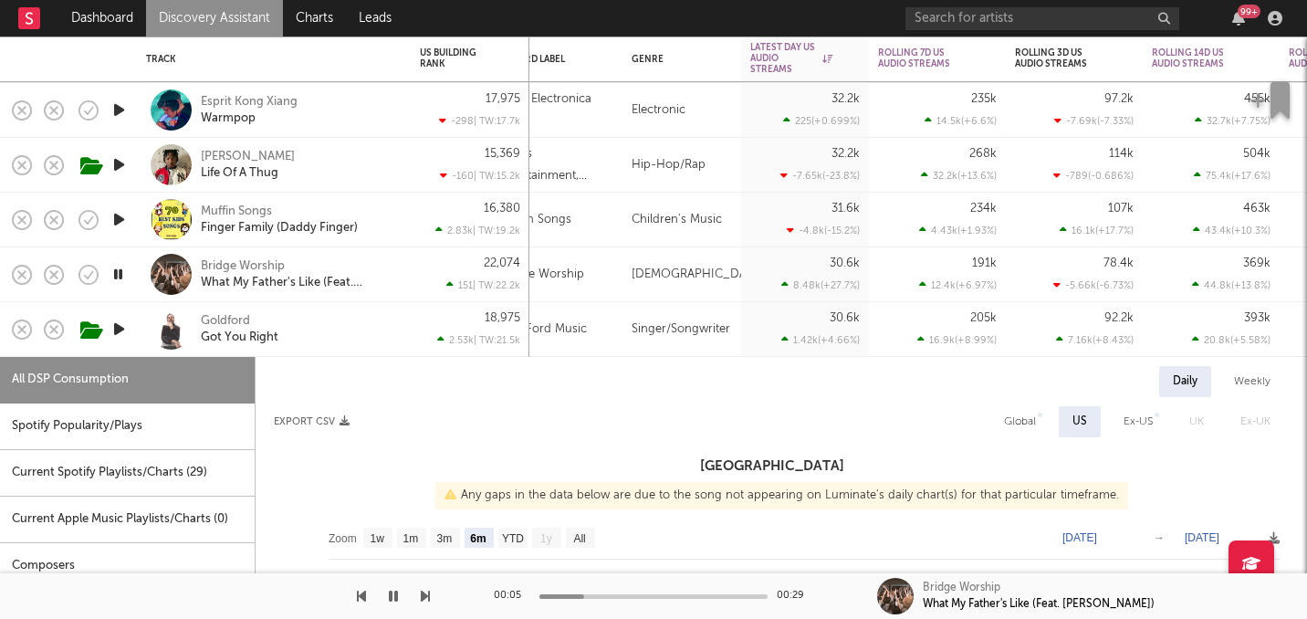
click at [133, 344] on div at bounding box center [118, 329] width 37 height 55
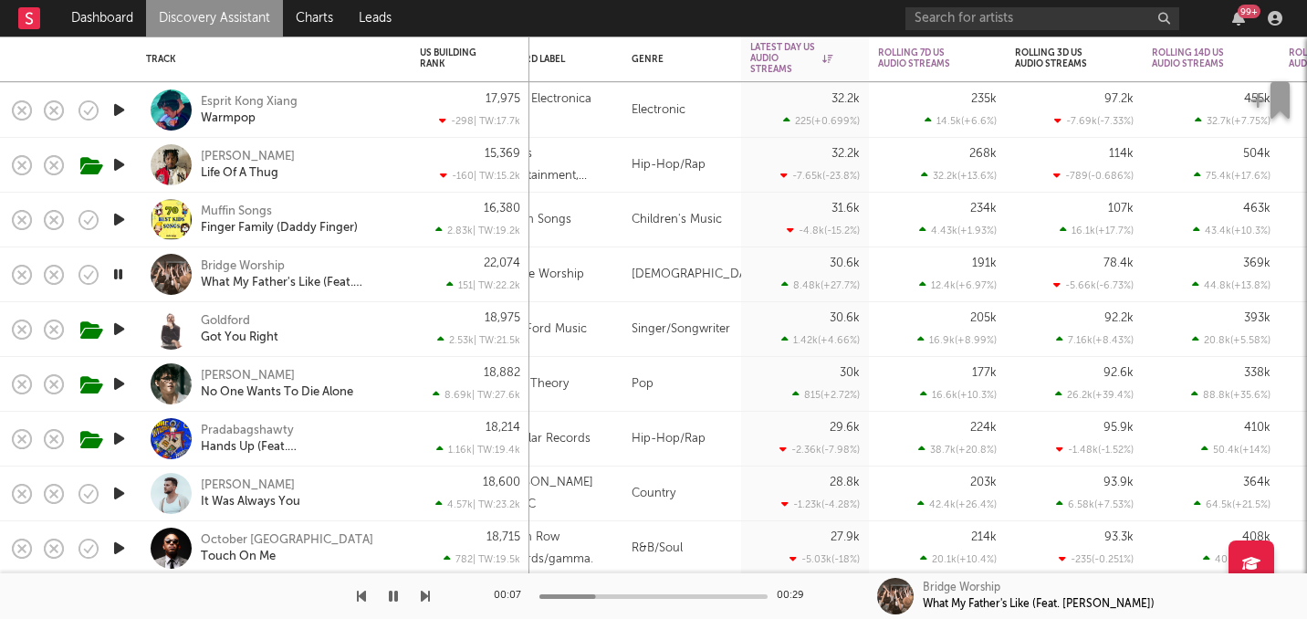
click at [110, 333] on icon "button" at bounding box center [119, 329] width 19 height 23
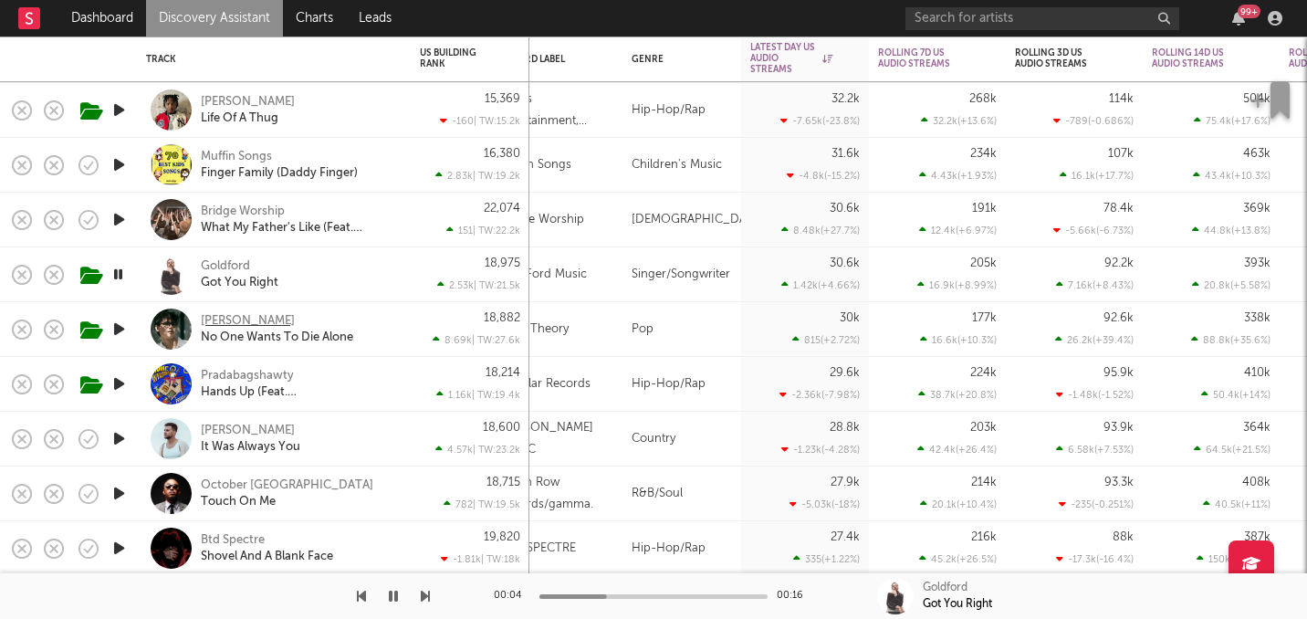
click at [248, 323] on div "Benjamin Steer" at bounding box center [248, 321] width 94 height 16
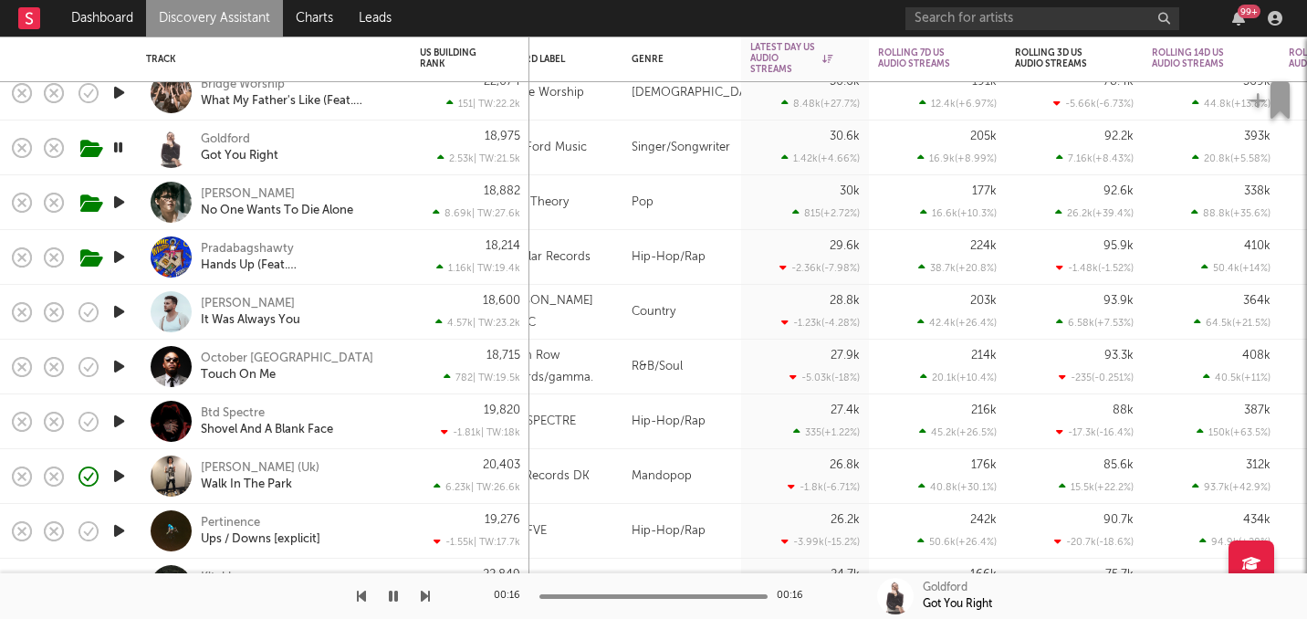
click at [120, 316] on icon "button" at bounding box center [119, 311] width 19 height 23
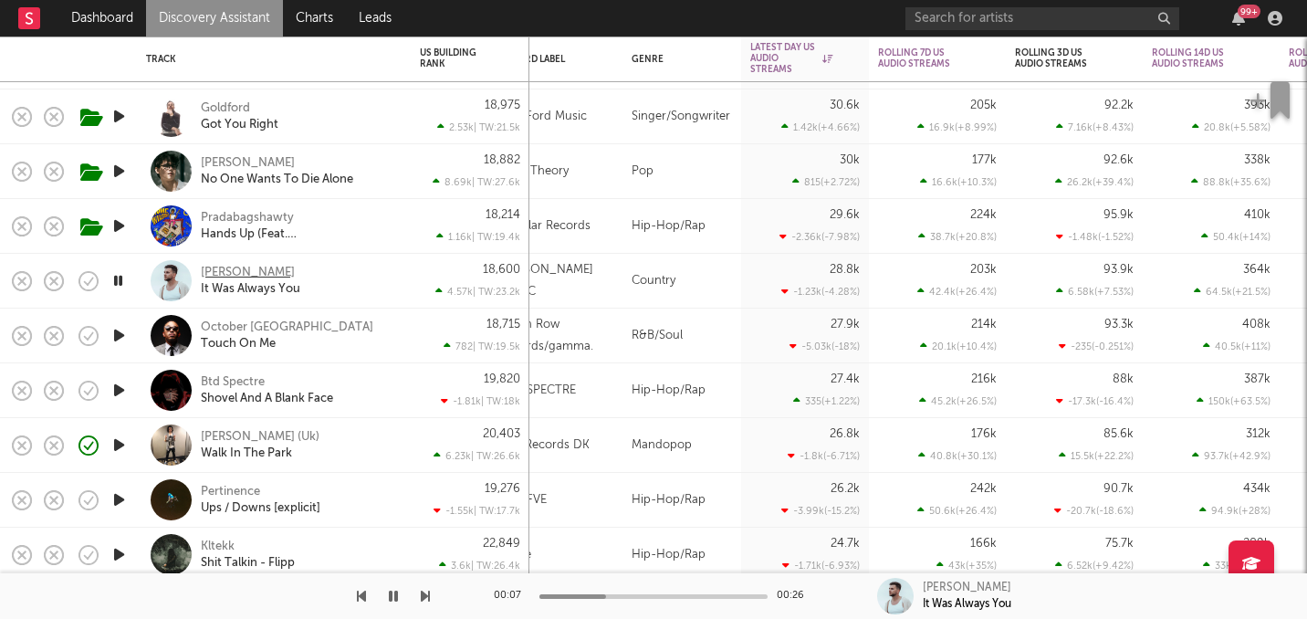
click at [229, 271] on div "Chase Wright" at bounding box center [248, 273] width 94 height 16
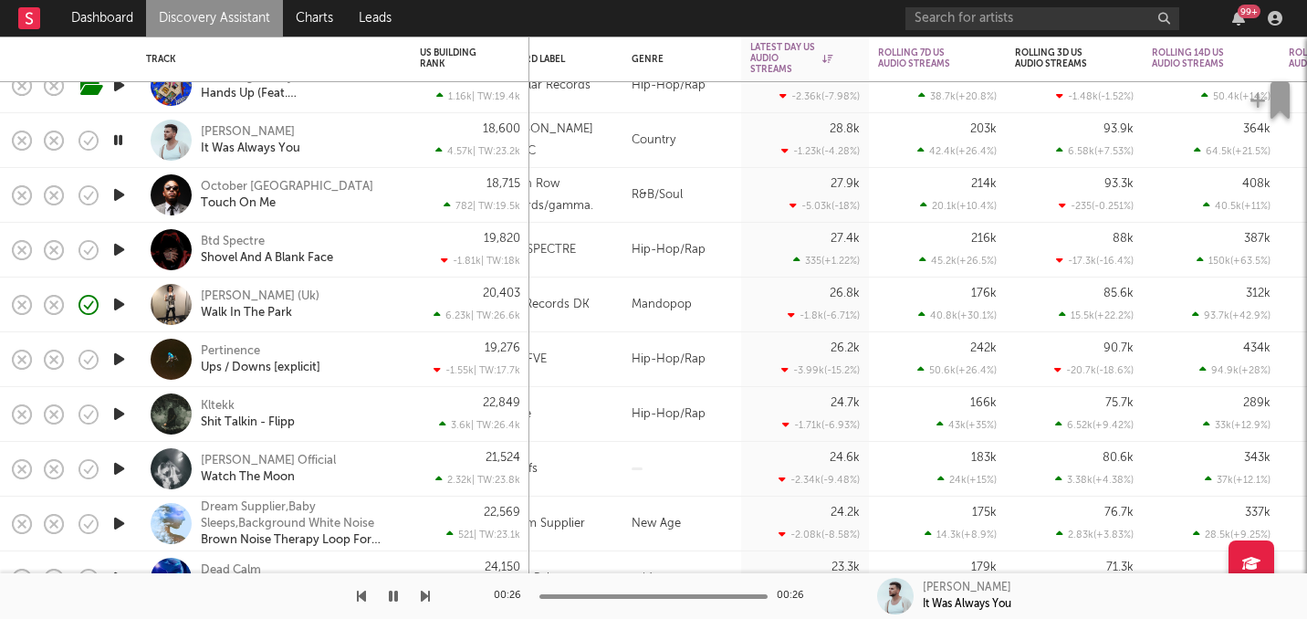
click at [111, 251] on icon "button" at bounding box center [119, 249] width 19 height 23
click at [111, 251] on icon "button" at bounding box center [118, 249] width 17 height 23
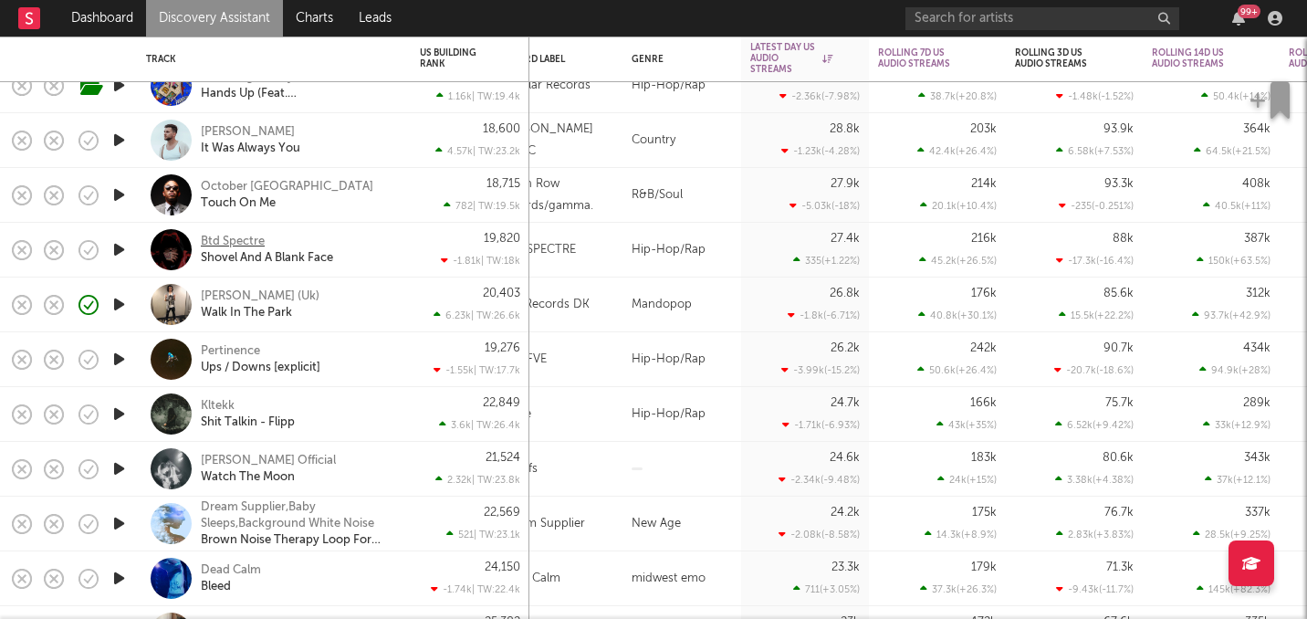
click at [248, 240] on div "Btd Spectre" at bounding box center [233, 242] width 64 height 16
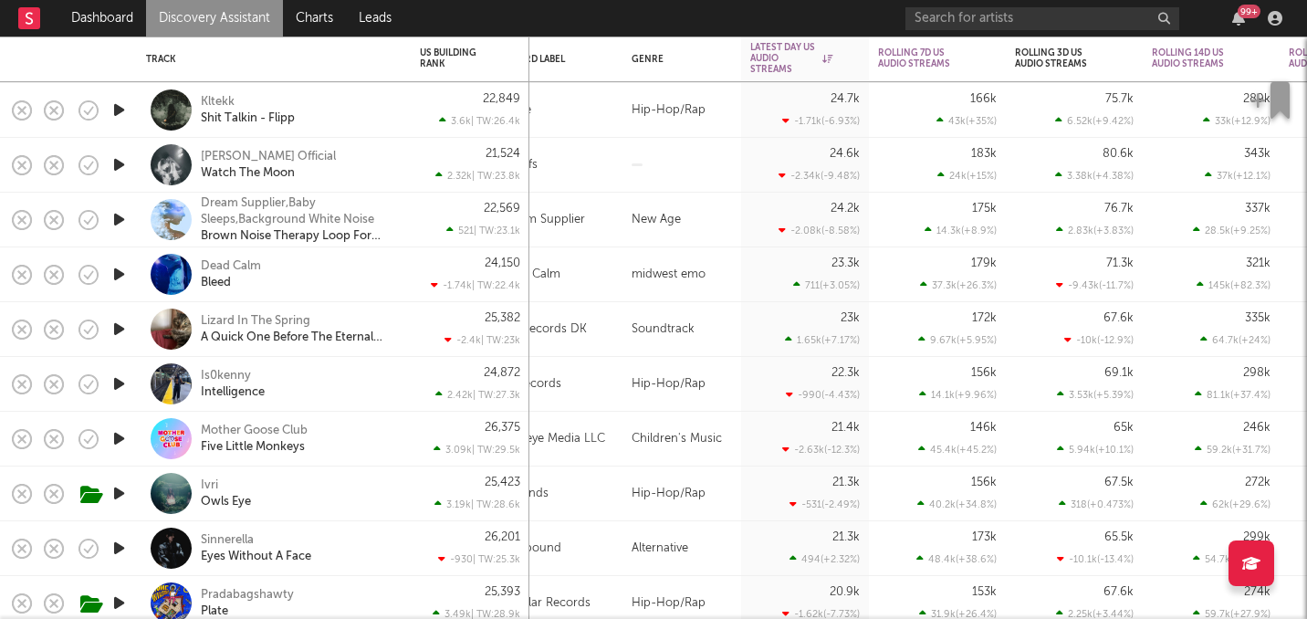
click at [121, 274] on icon "button" at bounding box center [119, 274] width 19 height 23
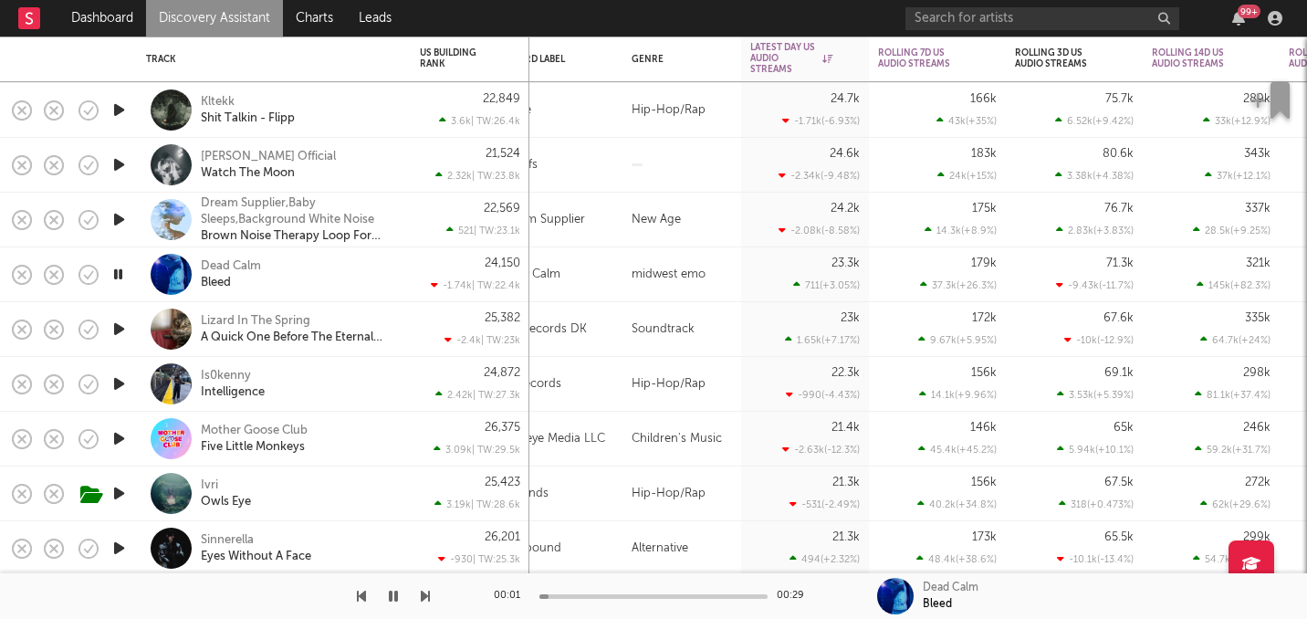
click at [121, 274] on icon "button" at bounding box center [118, 274] width 17 height 23
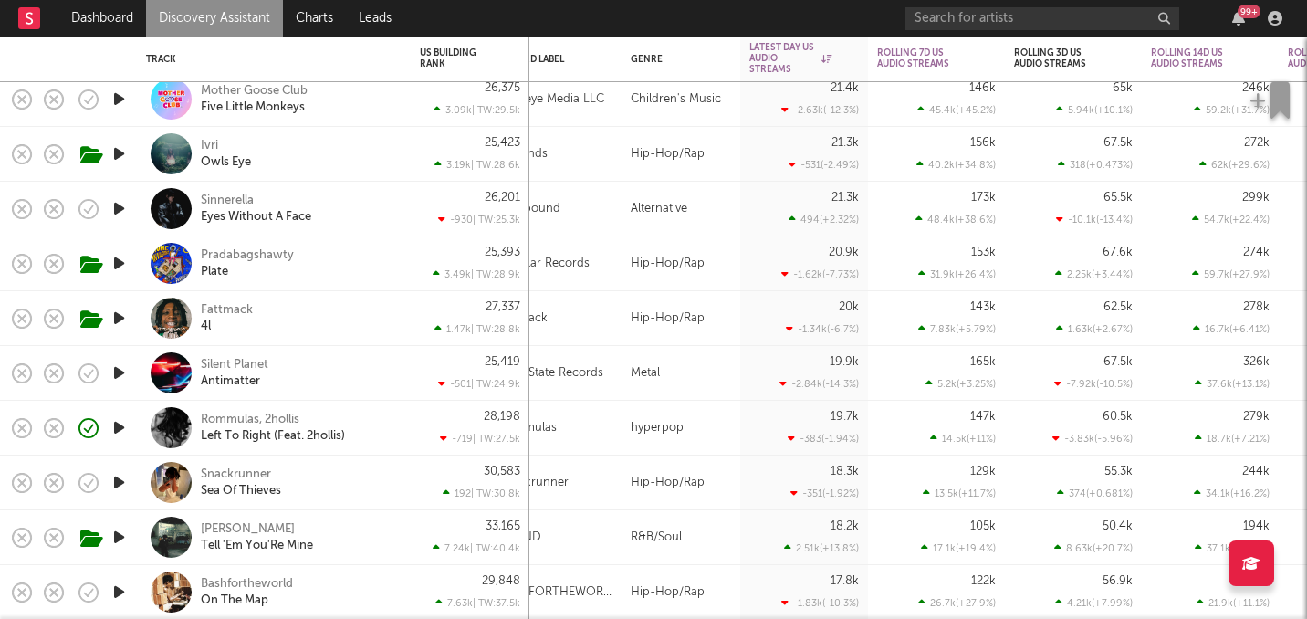
click at [120, 211] on icon "button" at bounding box center [119, 208] width 19 height 23
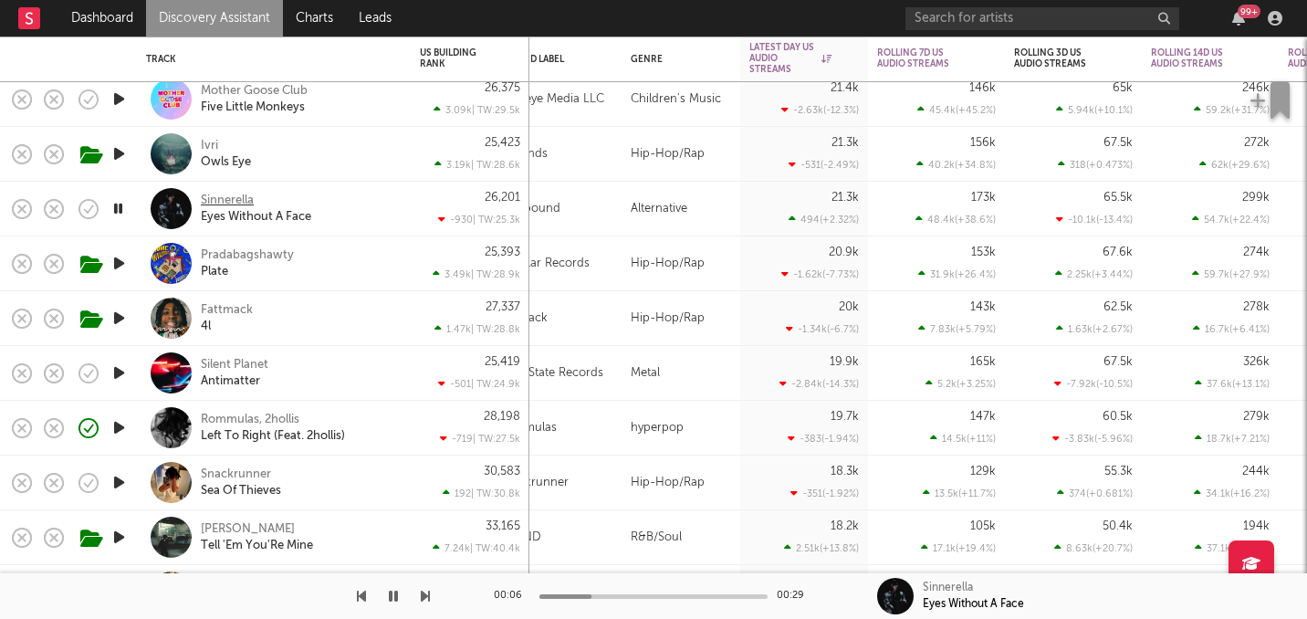
click at [216, 198] on div "Sinnerella" at bounding box center [227, 201] width 53 height 16
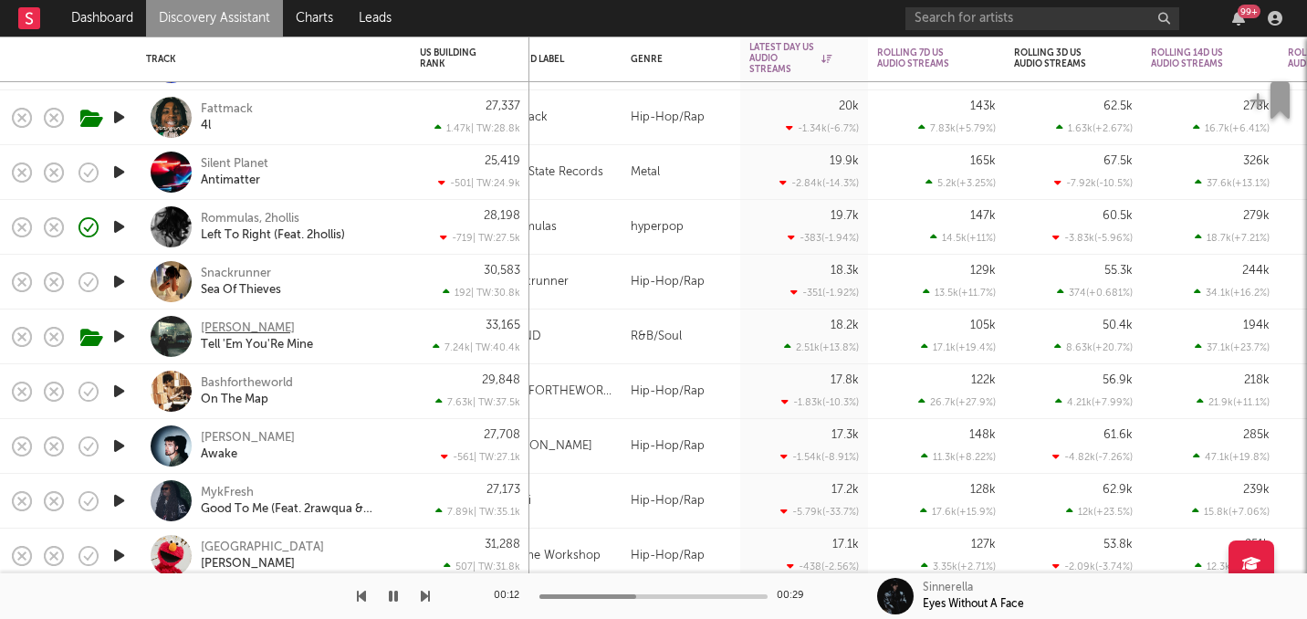
click at [223, 329] on div "Alan Vuong" at bounding box center [248, 328] width 94 height 16
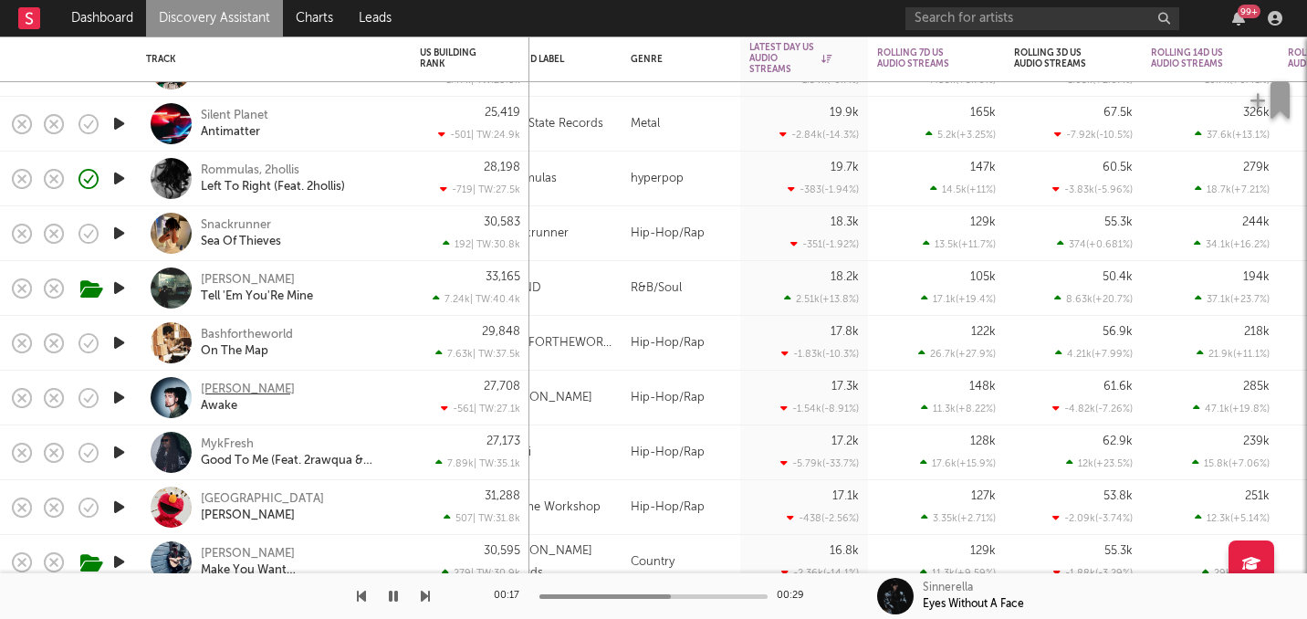
click at [226, 387] on div "Derek Pope" at bounding box center [248, 390] width 94 height 16
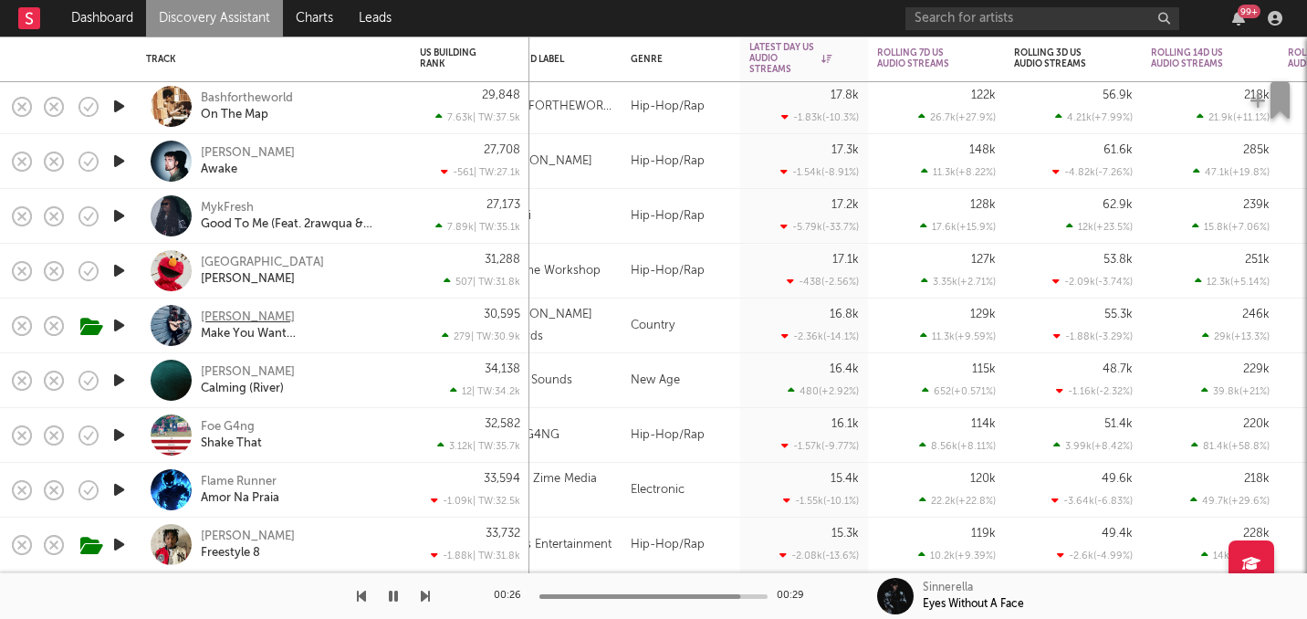
click at [220, 313] on div "Sam Donald" at bounding box center [248, 317] width 94 height 16
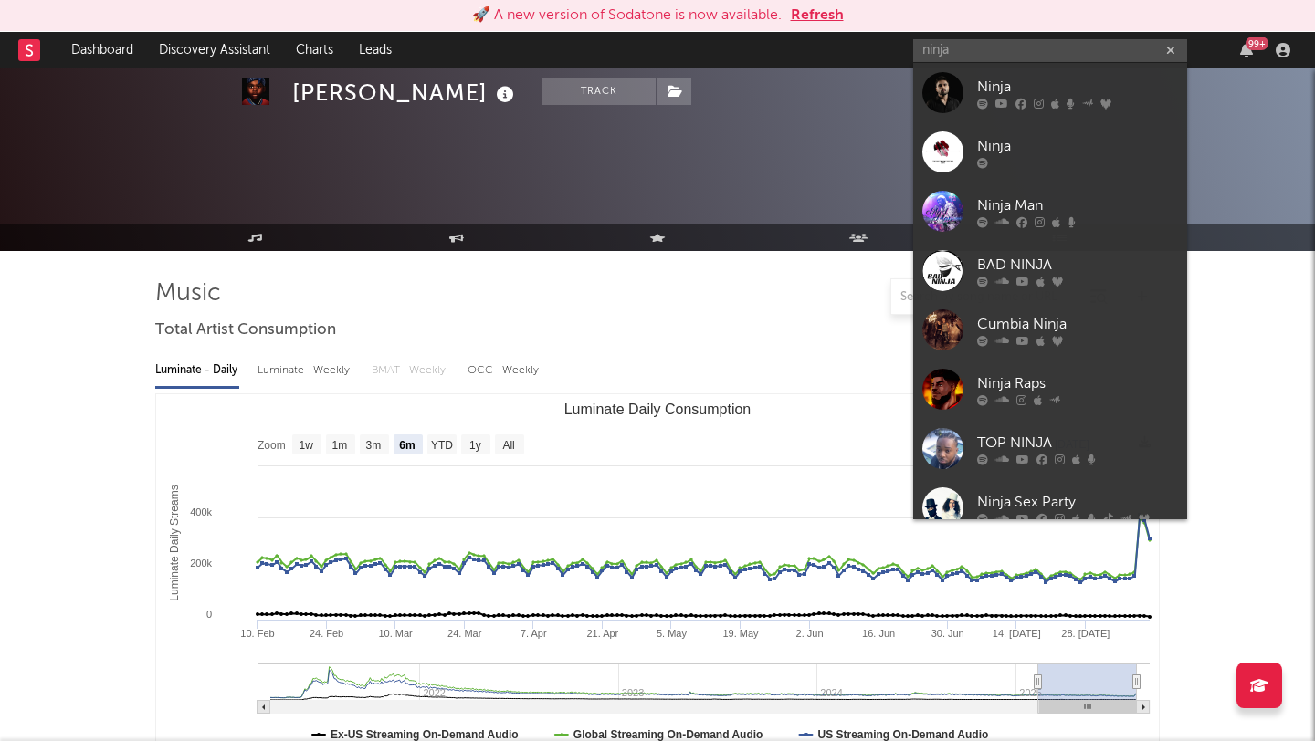
select select "6m"
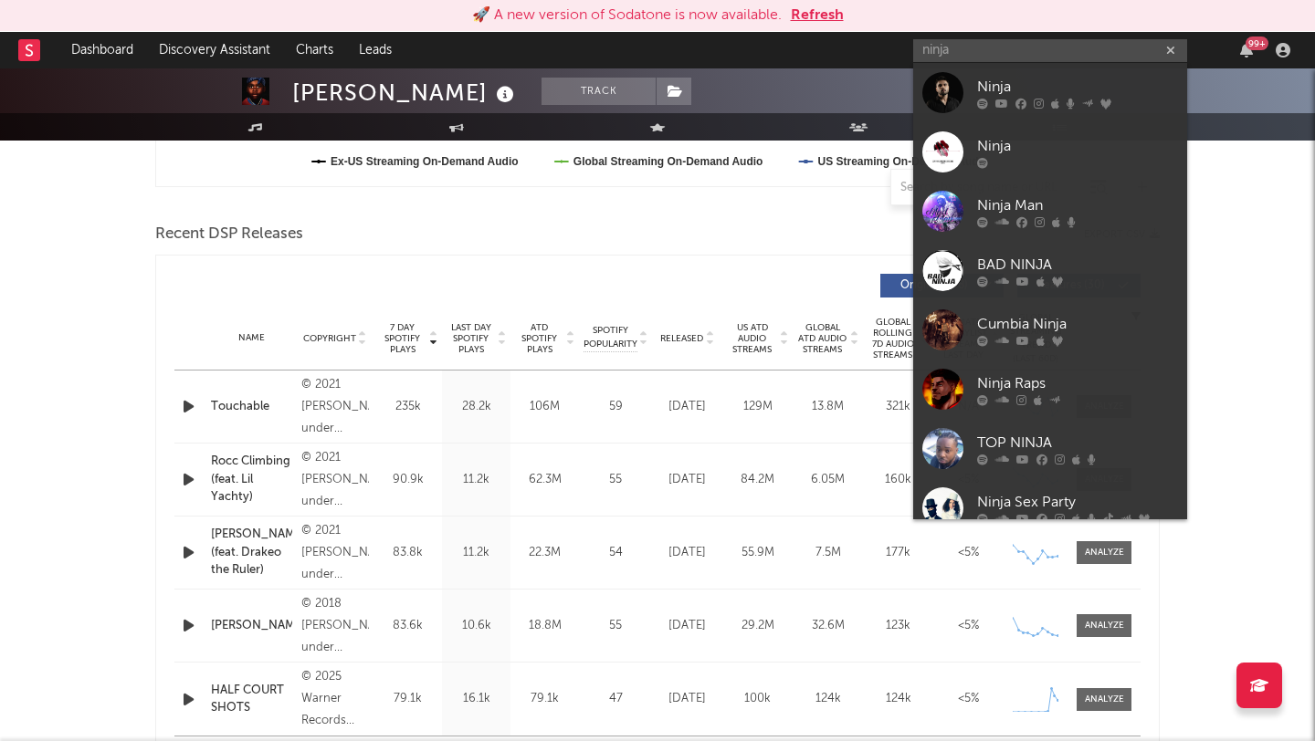
click at [1046, 54] on input "ninja" at bounding box center [1050, 50] width 274 height 23
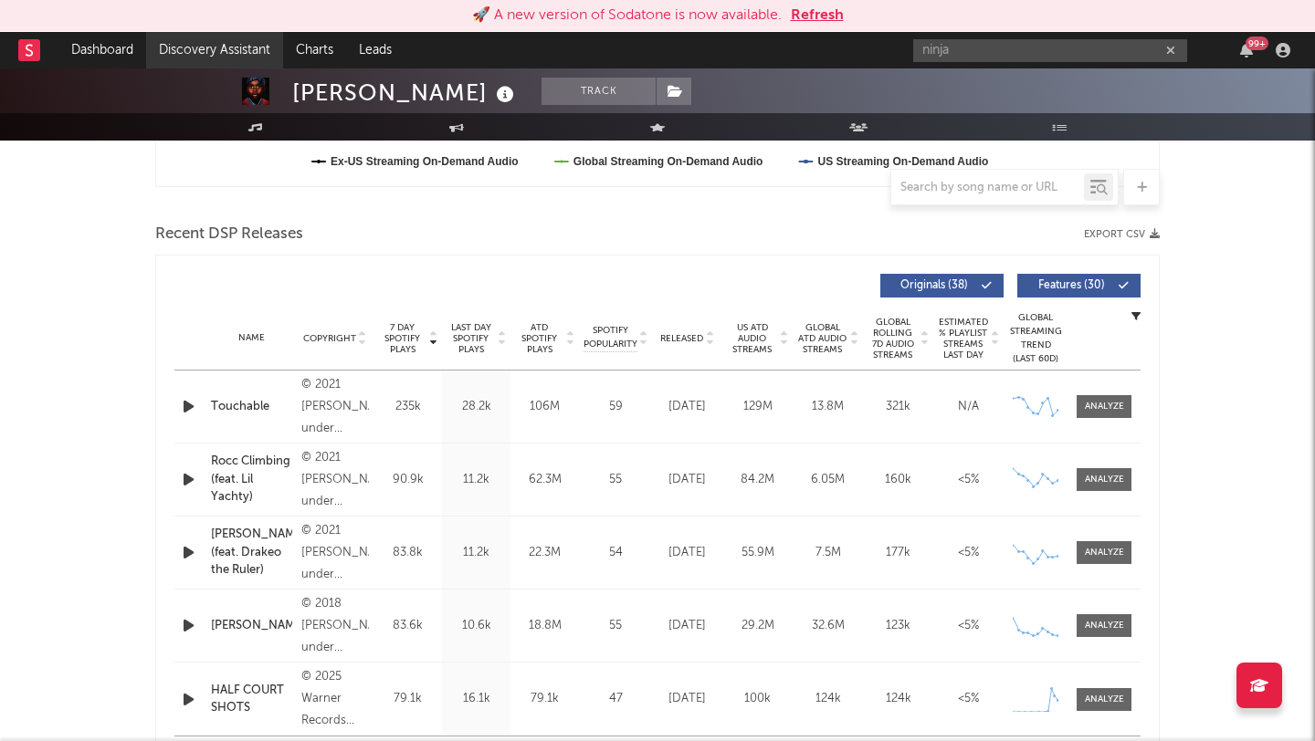
click at [193, 52] on link "Discovery Assistant" at bounding box center [214, 50] width 137 height 37
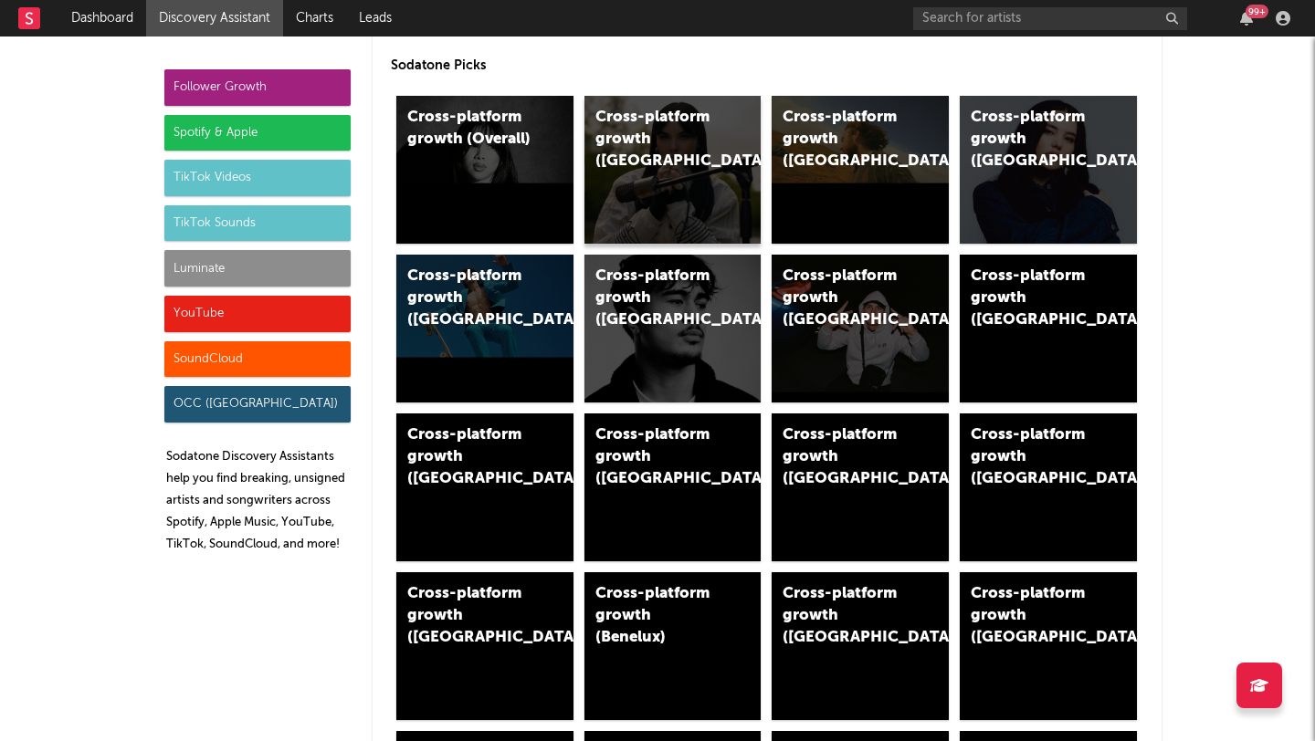
scroll to position [87, 0]
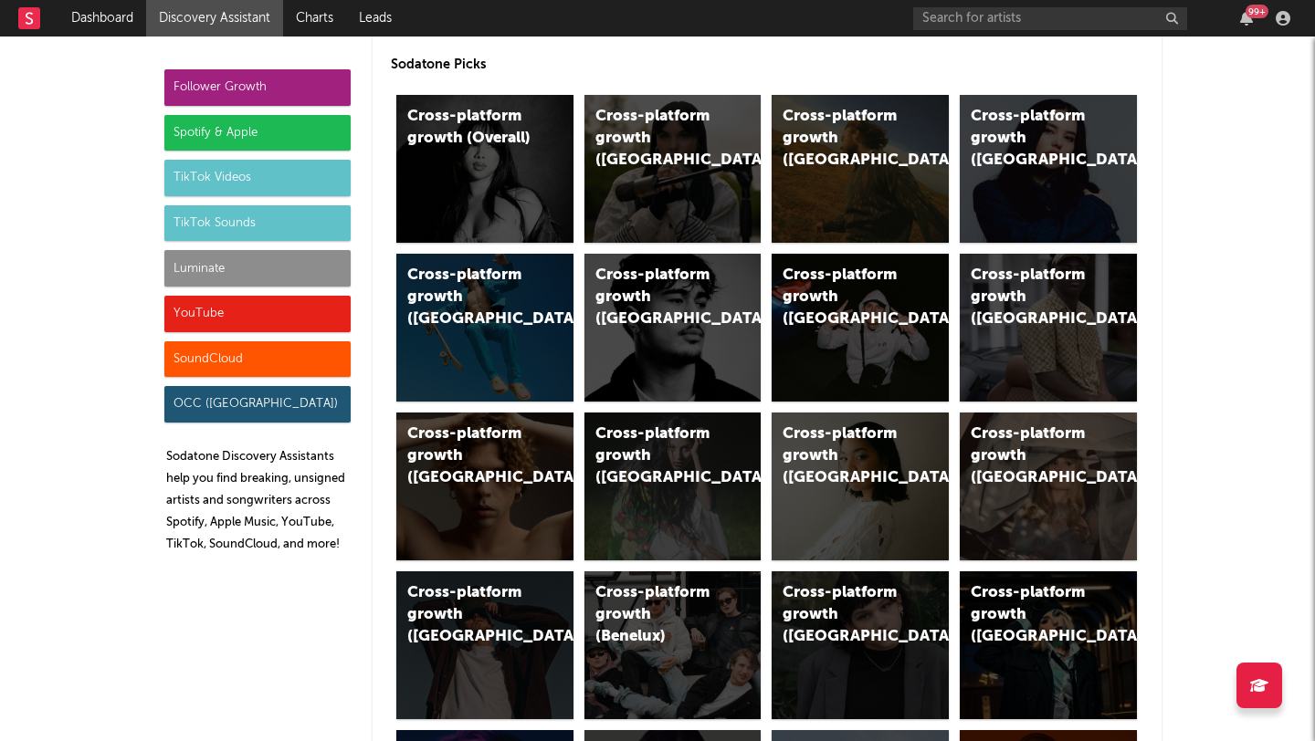
click at [292, 128] on div "Spotify & Apple" at bounding box center [257, 133] width 186 height 37
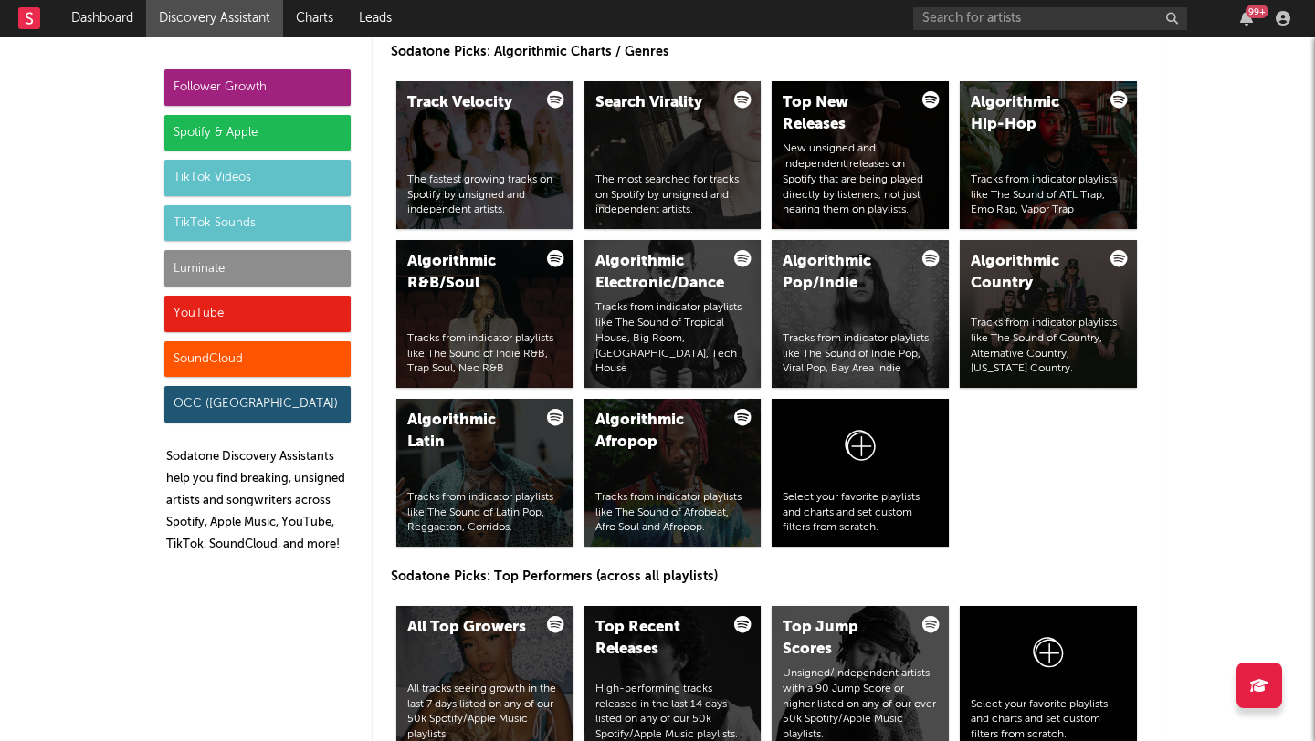
scroll to position [2274, 0]
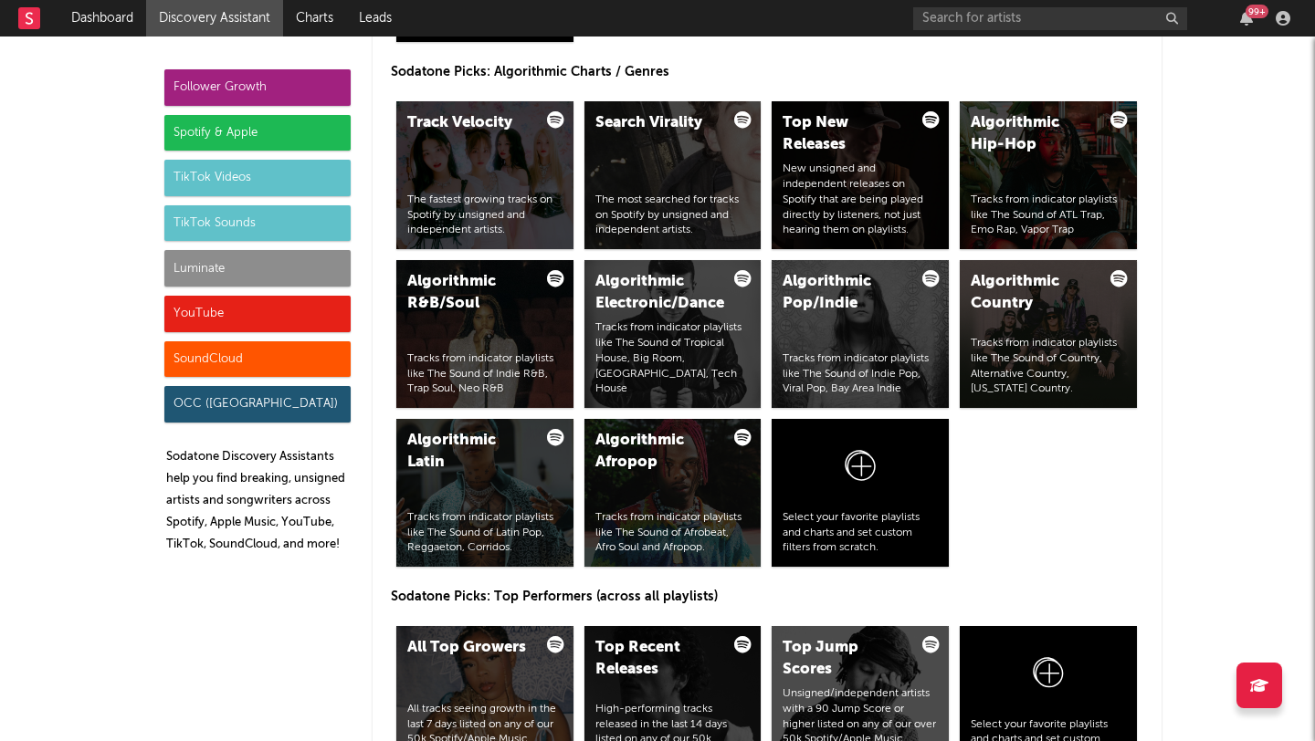
click at [303, 274] on div "Luminate" at bounding box center [257, 268] width 186 height 37
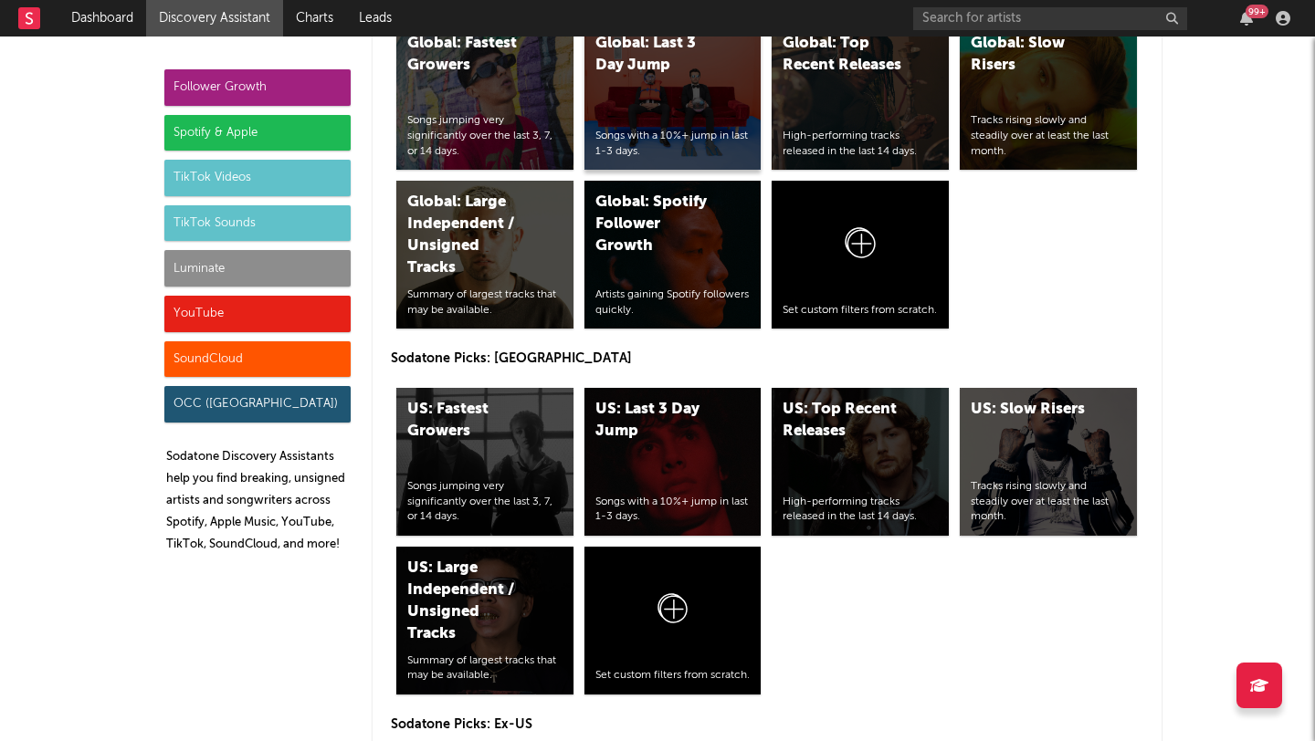
scroll to position [8212, 0]
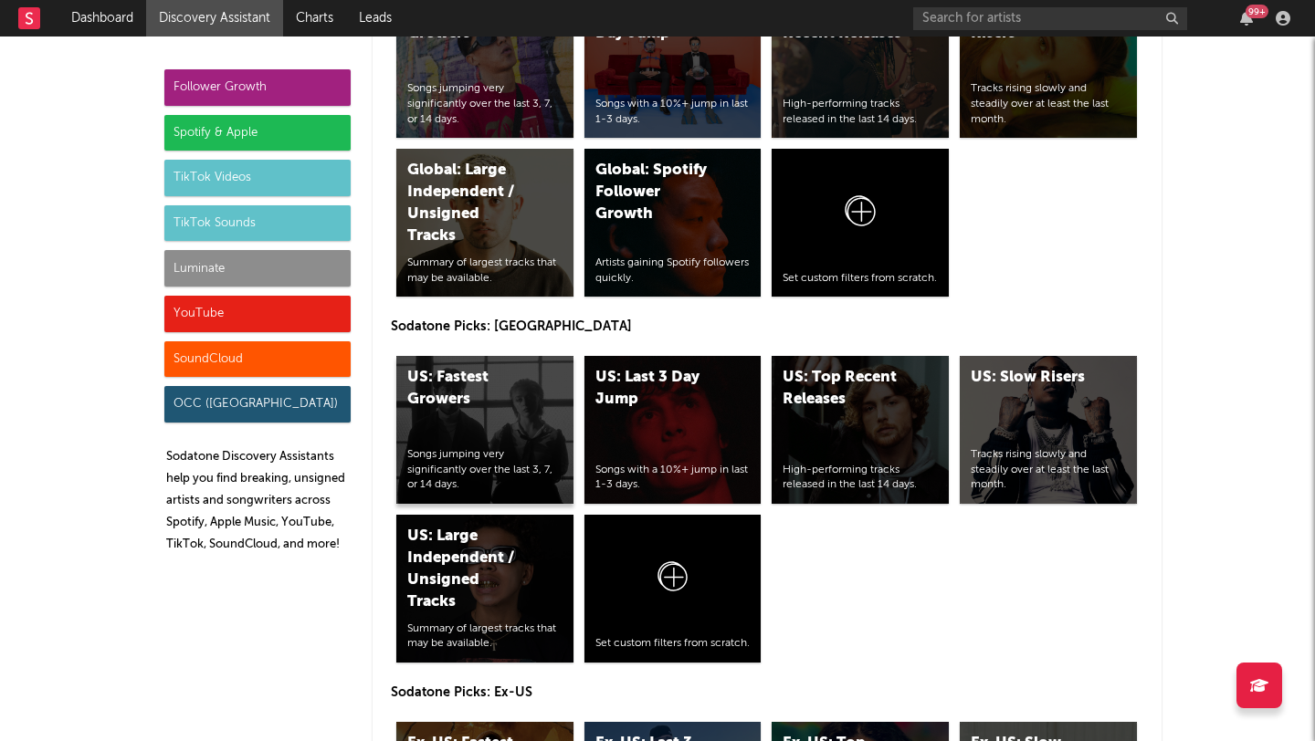
click at [498, 356] on div "US: Fastest Growers Songs jumping very significantly over the last 3, 7, or 14 …" at bounding box center [484, 430] width 177 height 148
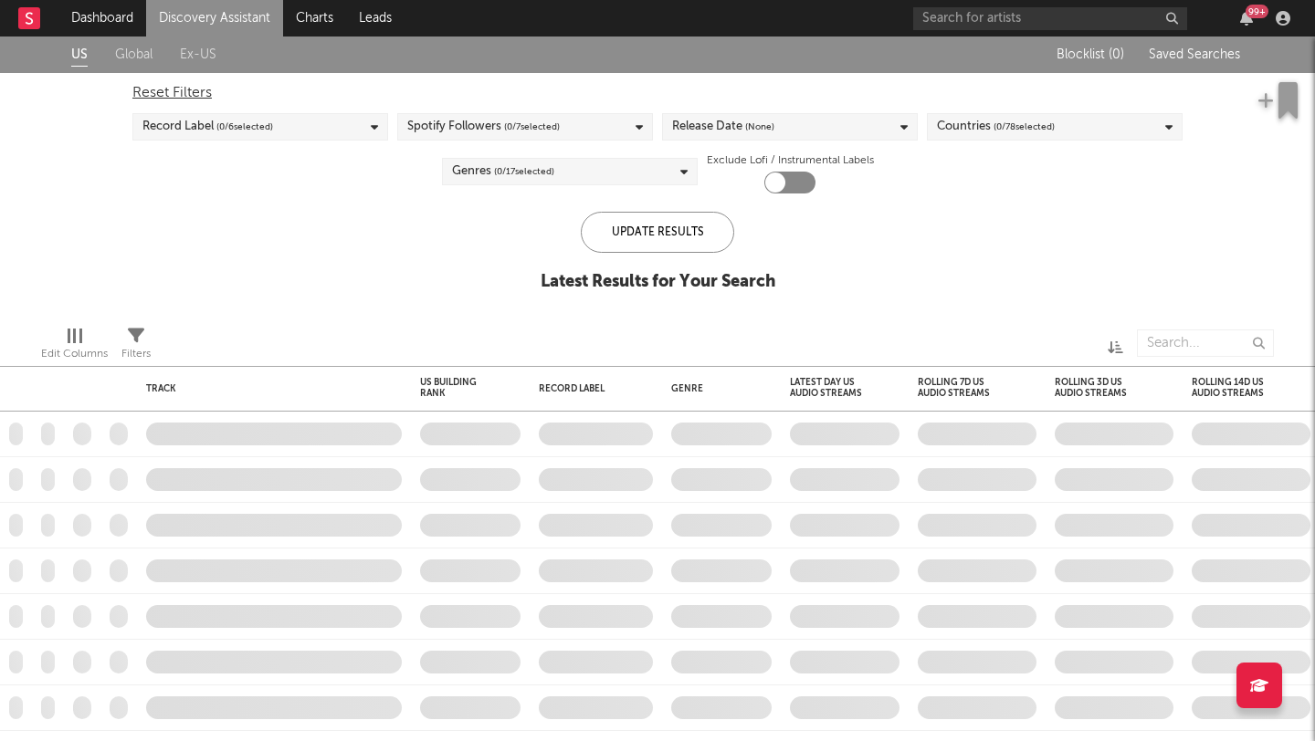
checkbox input "true"
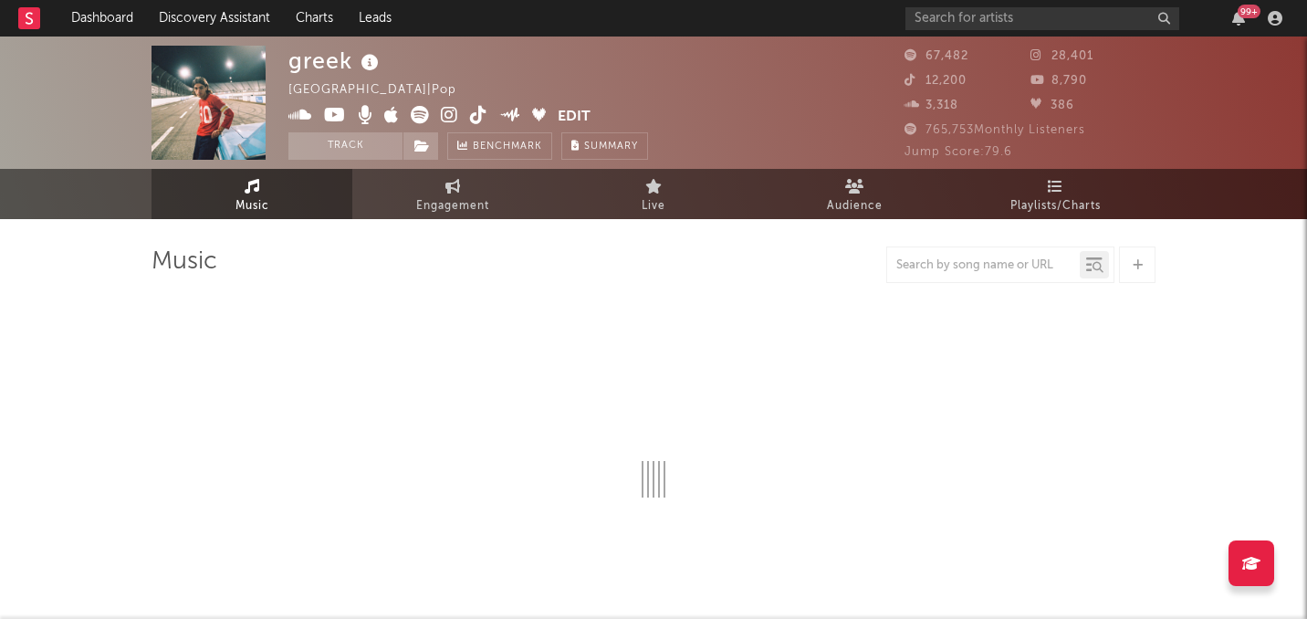
select select "6m"
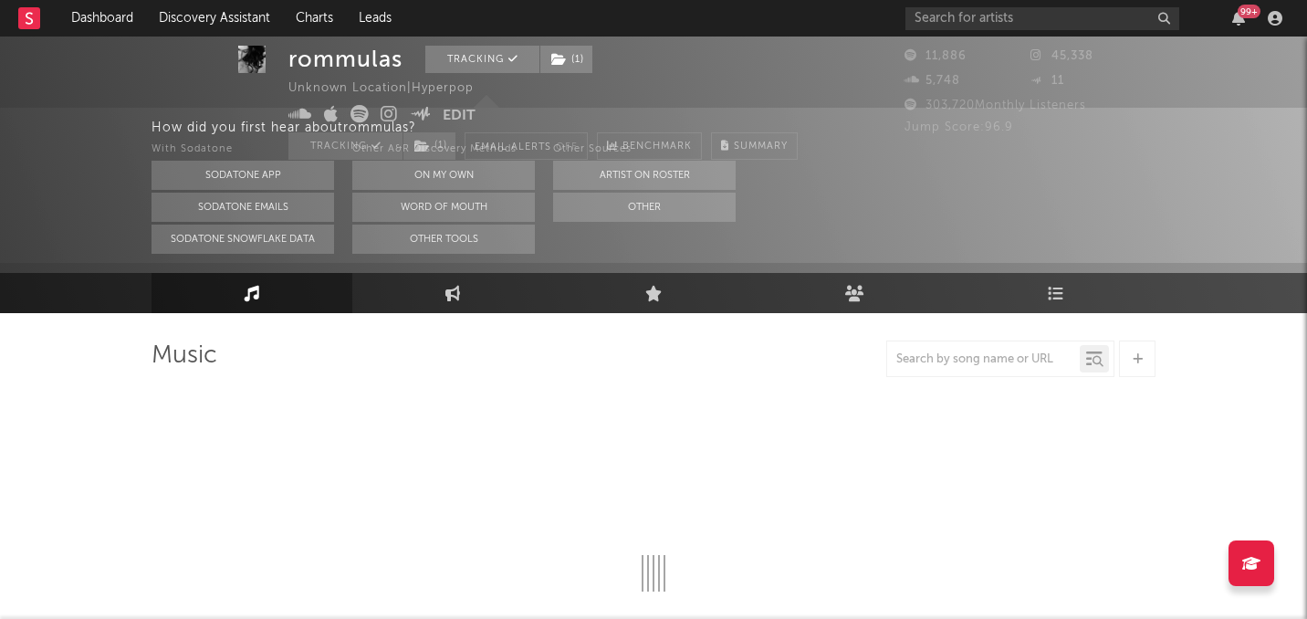
select select "1w"
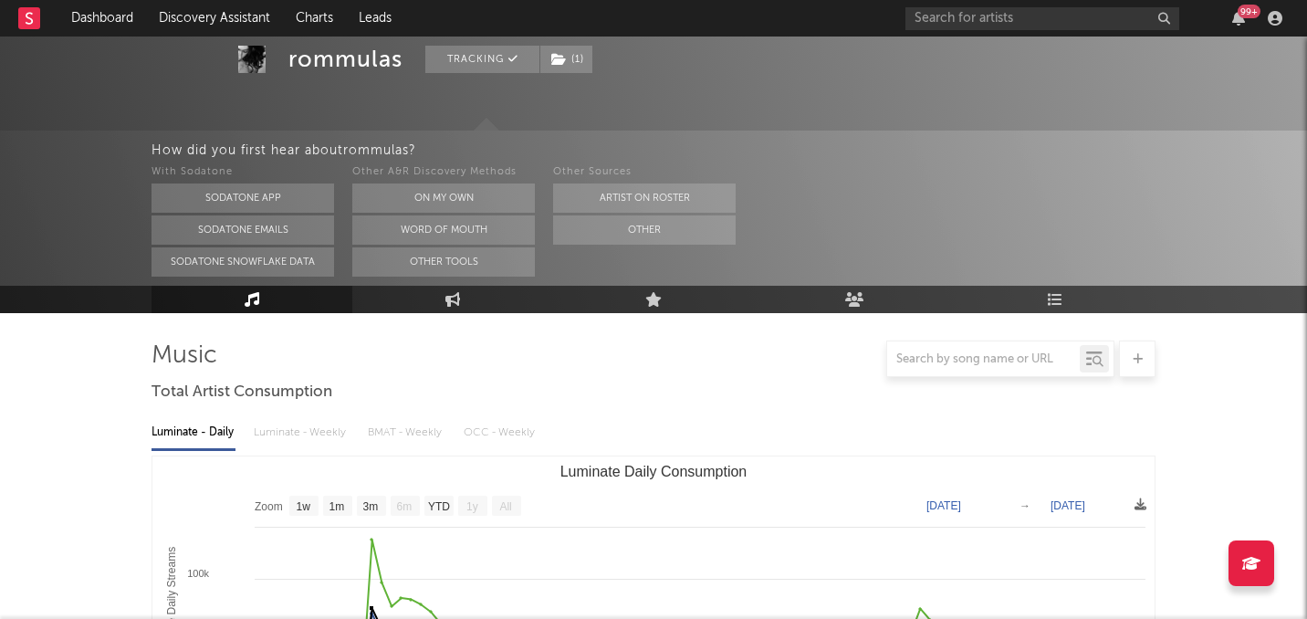
scroll to position [222, 0]
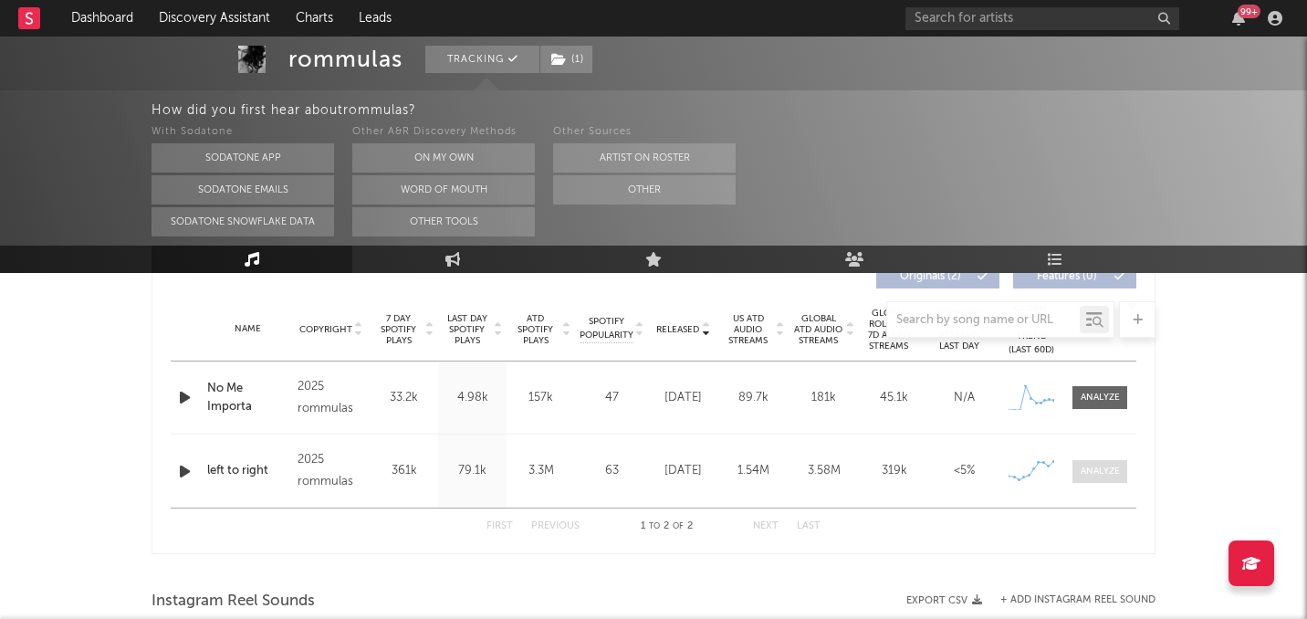
click at [1115, 477] on div at bounding box center [1100, 472] width 39 height 14
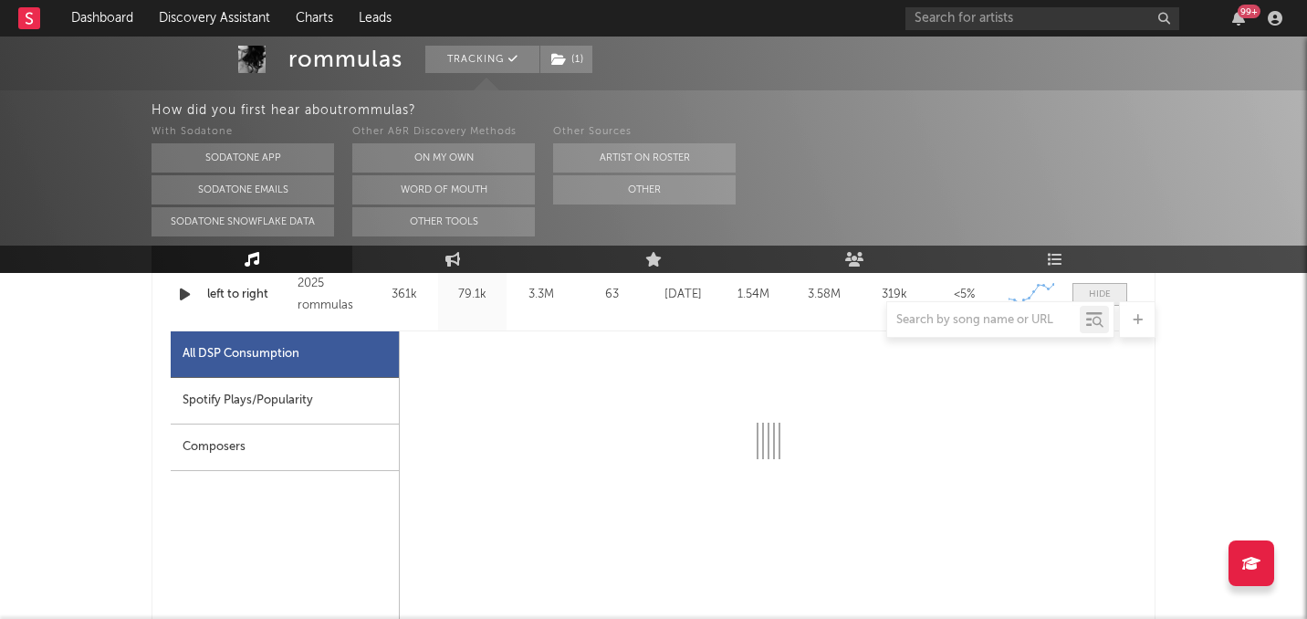
scroll to position [950, 0]
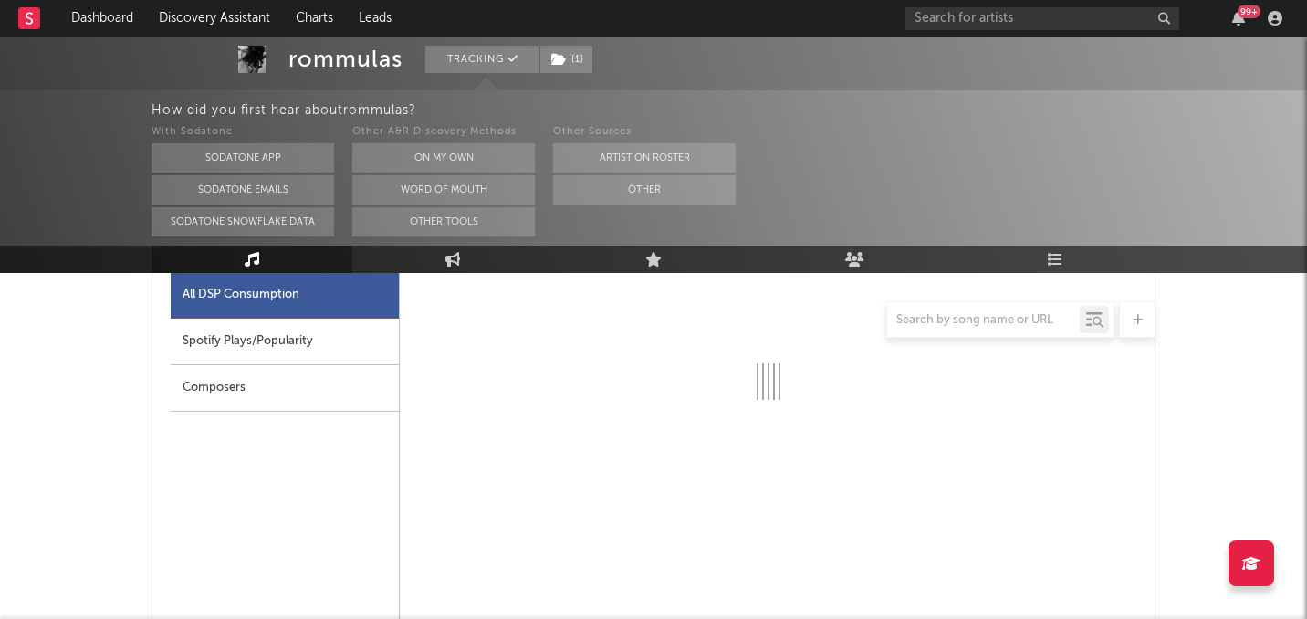
select select "1w"
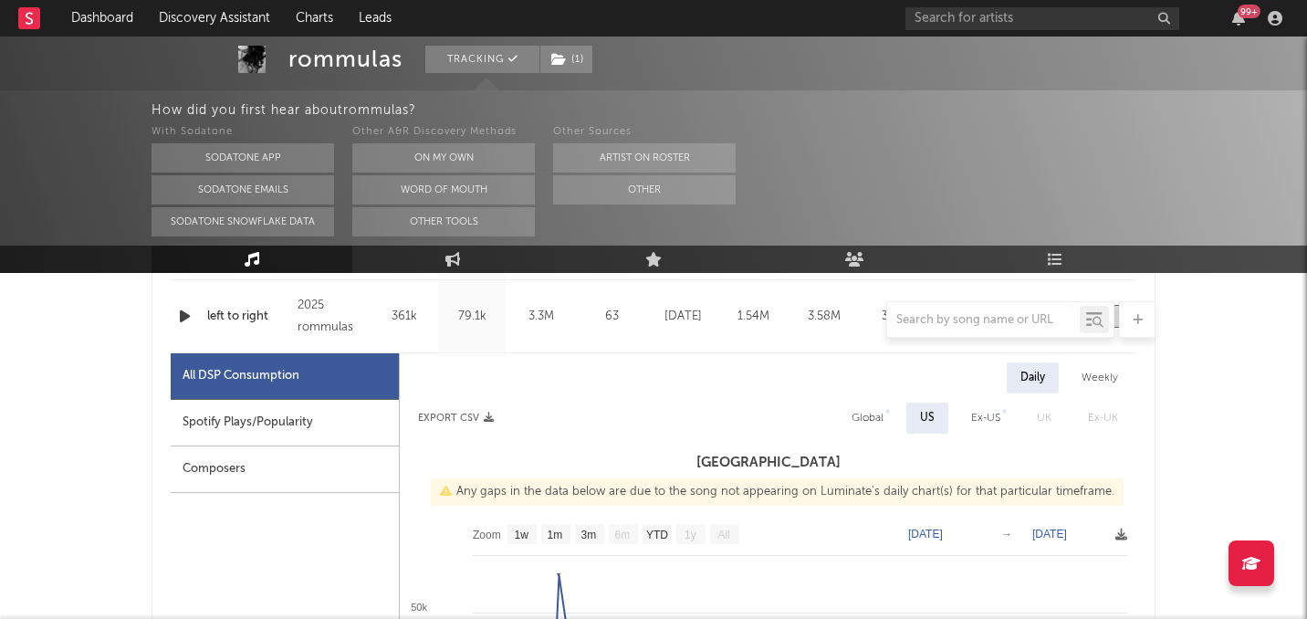
scroll to position [110, 0]
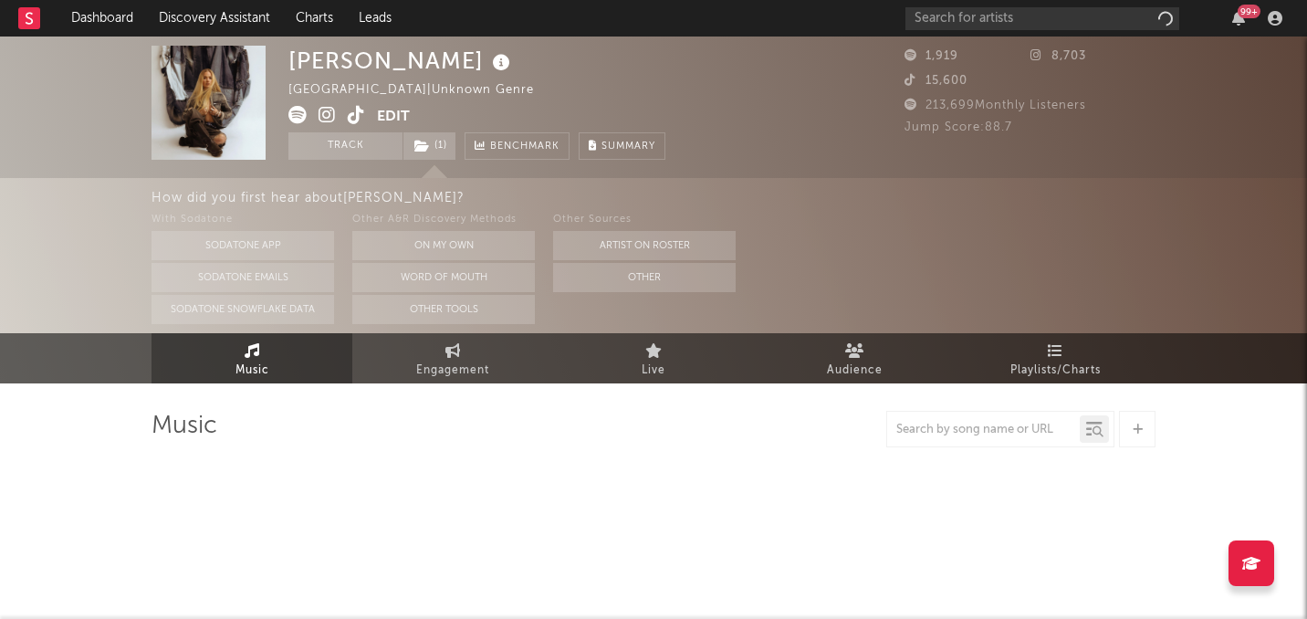
select select "1w"
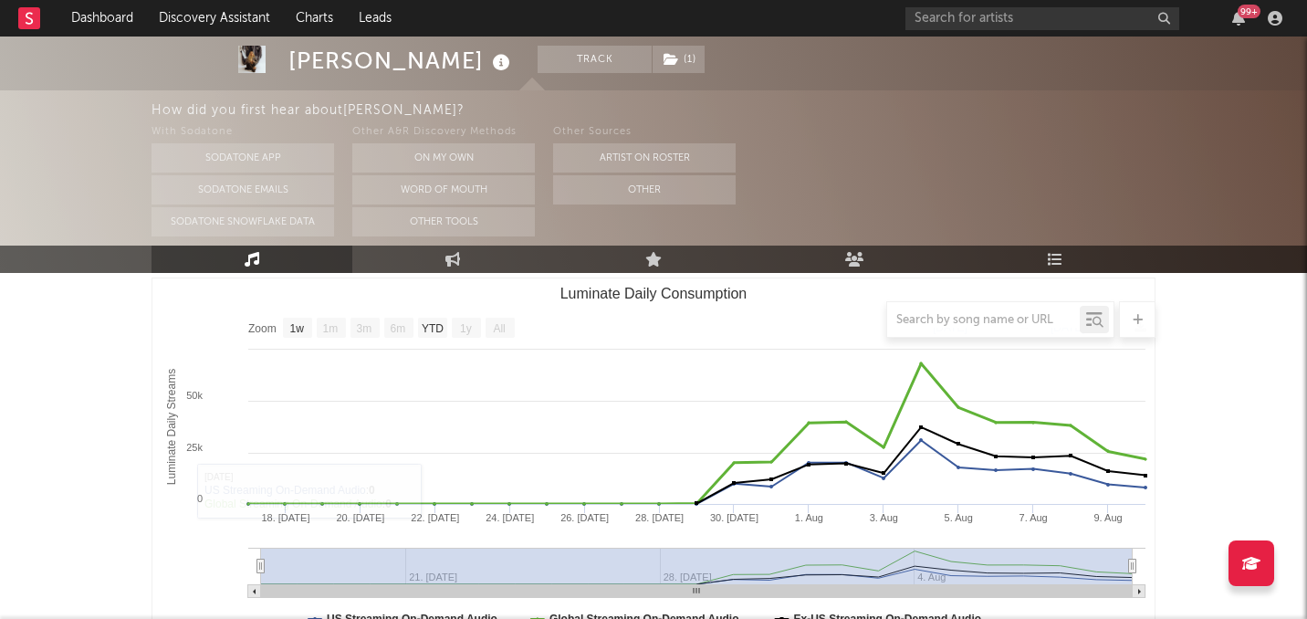
scroll to position [247, 0]
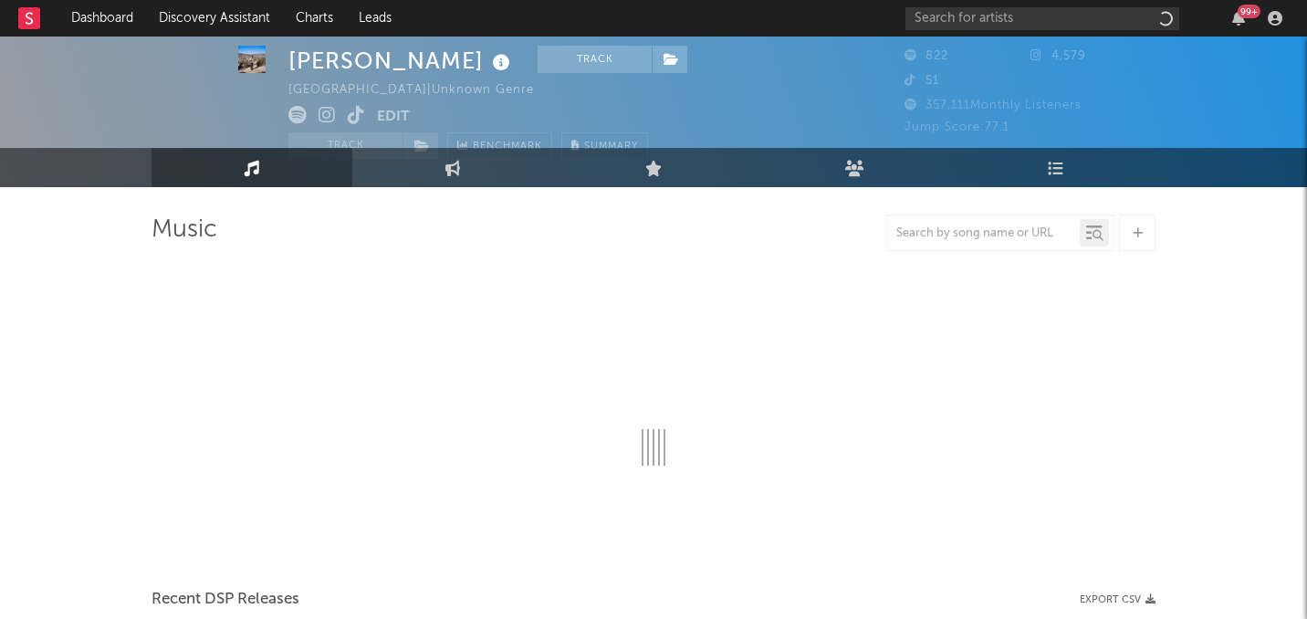
select select "1w"
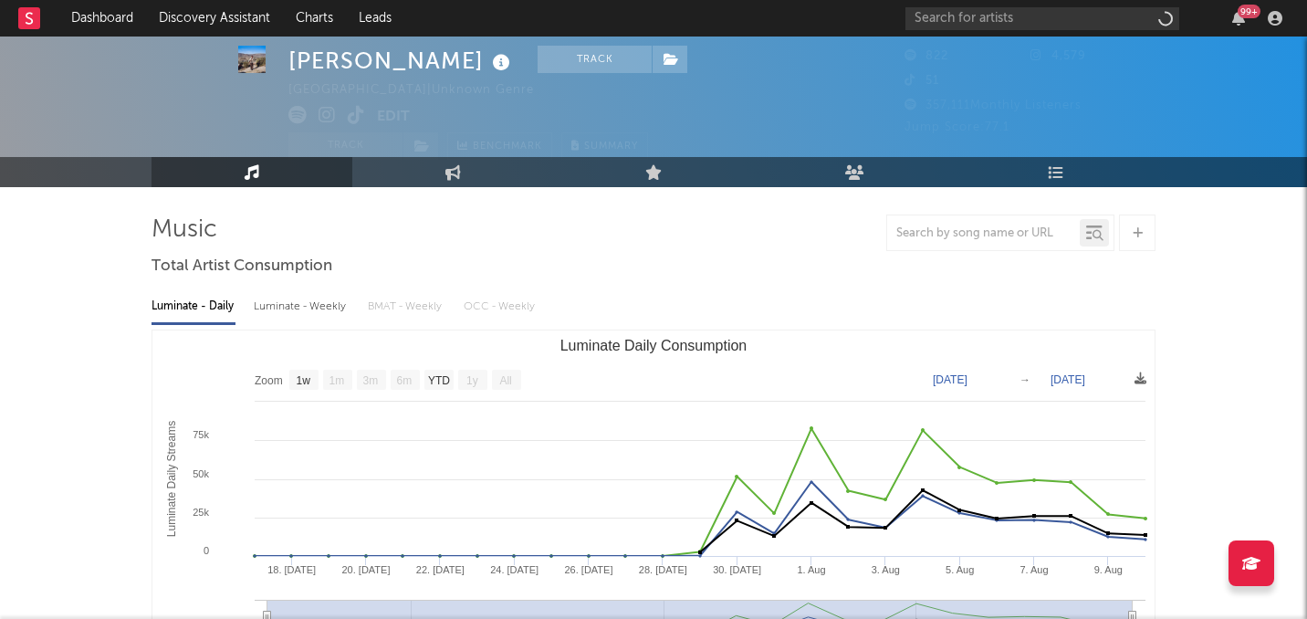
scroll to position [67, 0]
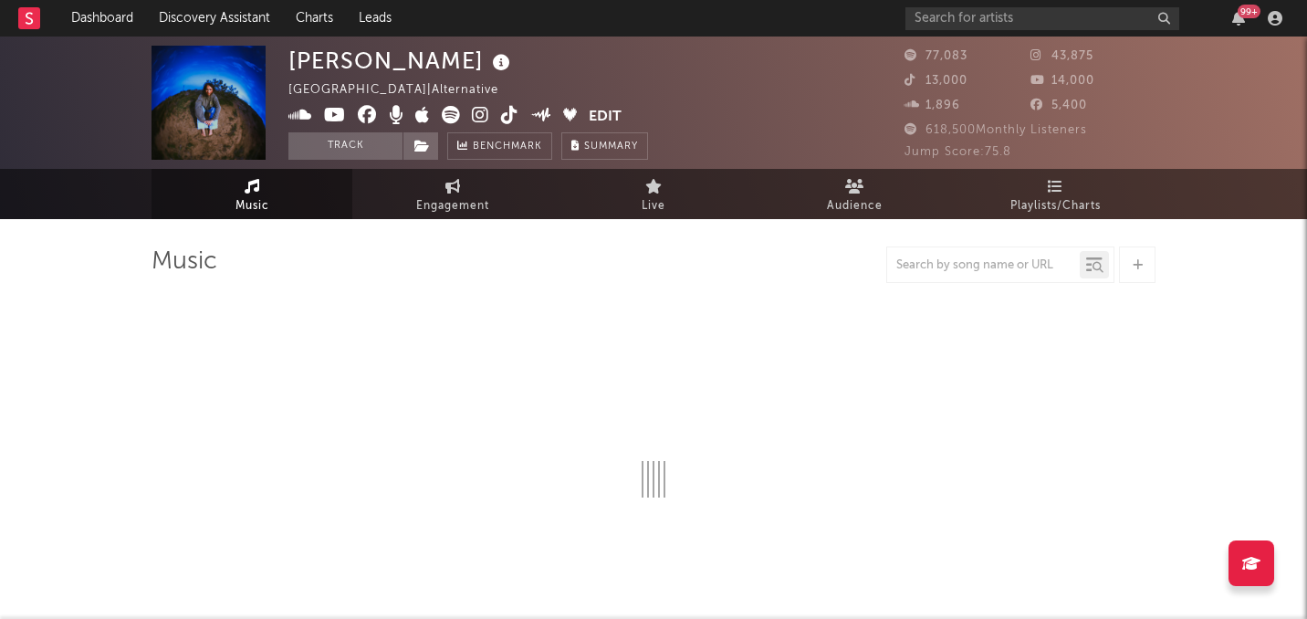
select select "6m"
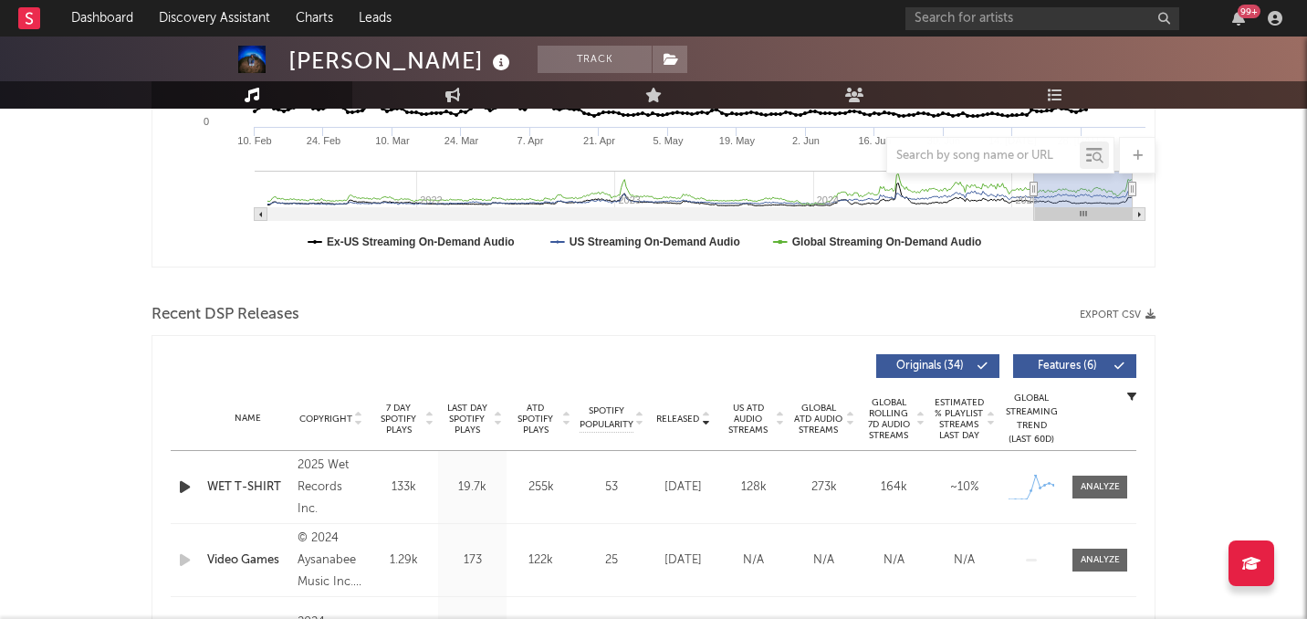
scroll to position [457, 0]
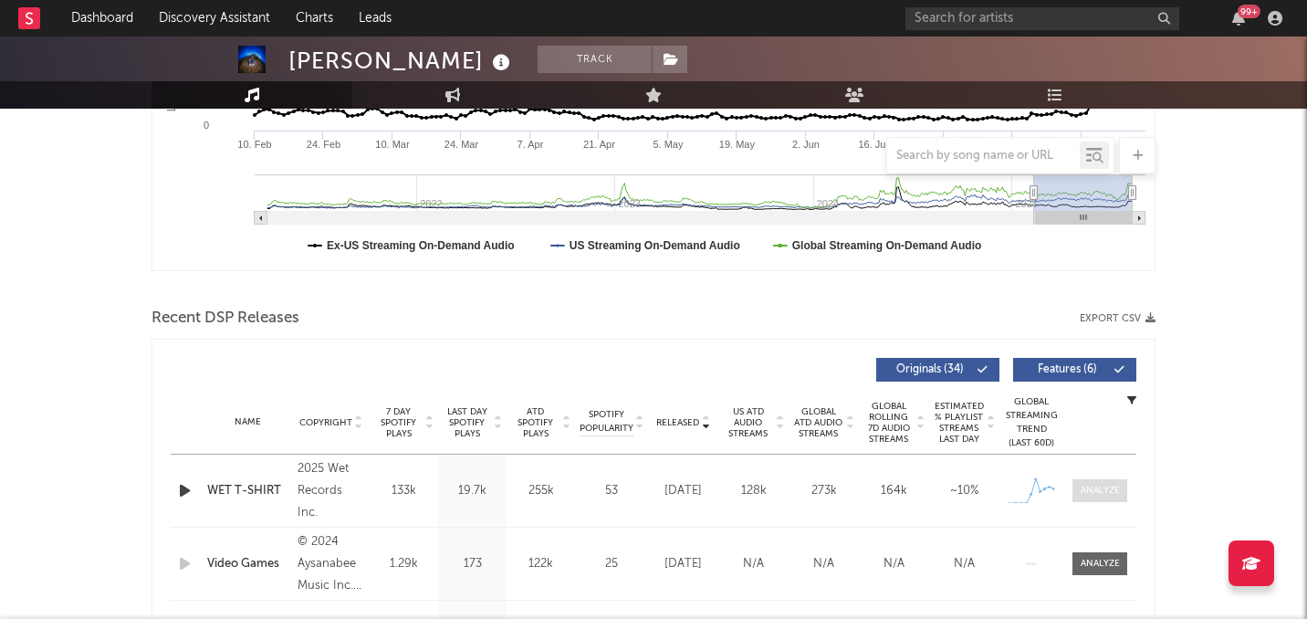
click at [1091, 484] on div at bounding box center [1100, 491] width 39 height 14
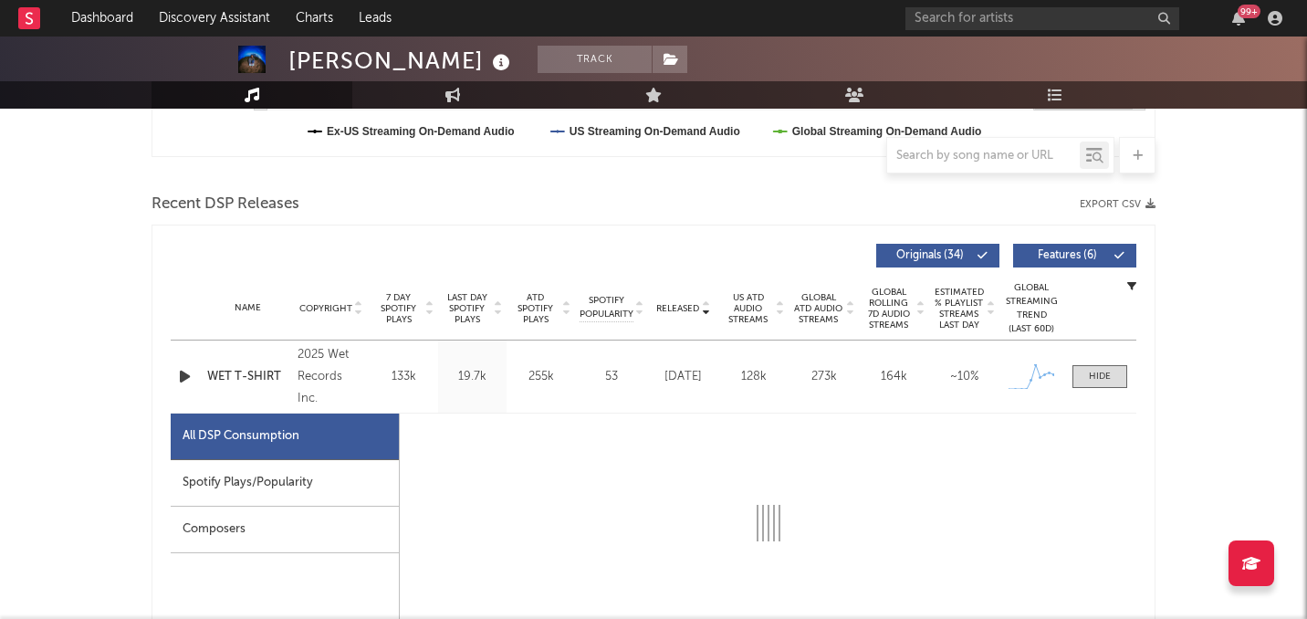
scroll to position [789, 0]
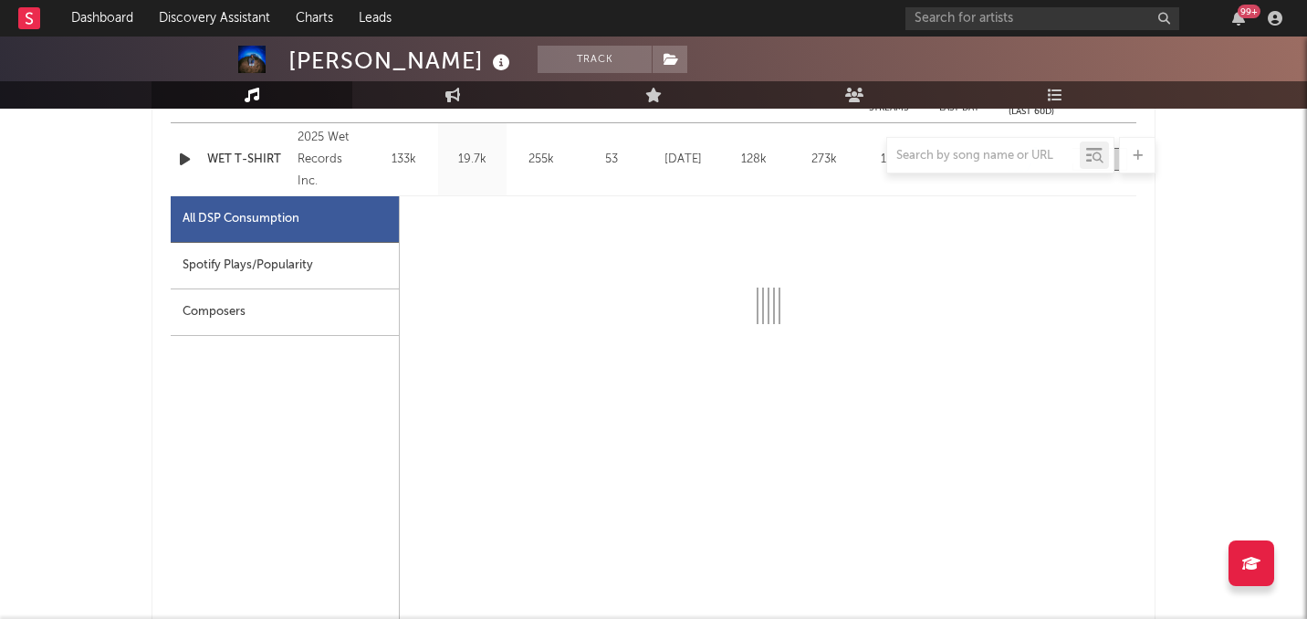
select select "1w"
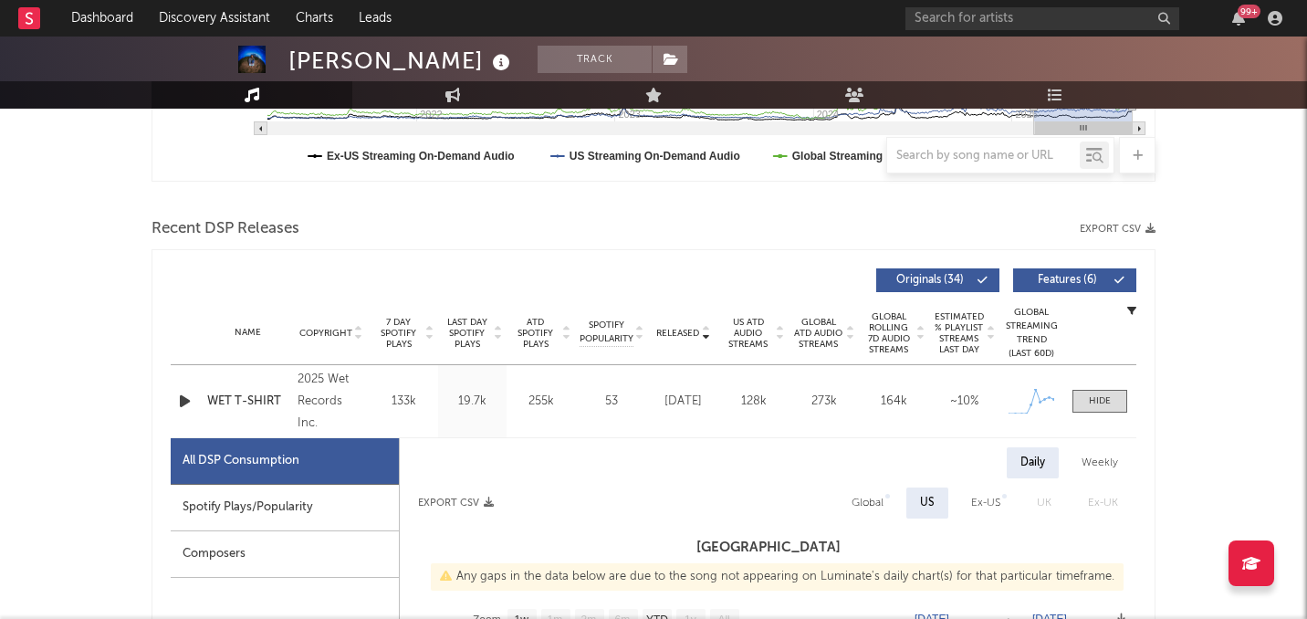
scroll to position [540, 0]
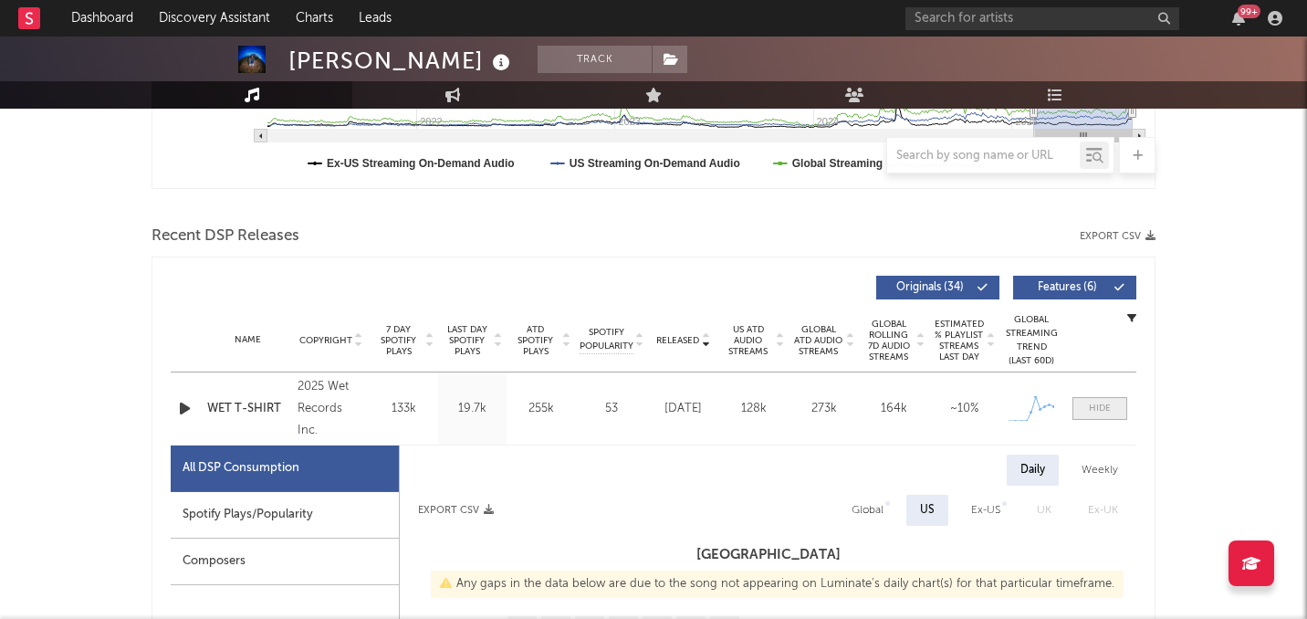
click at [1089, 402] on div at bounding box center [1100, 409] width 22 height 14
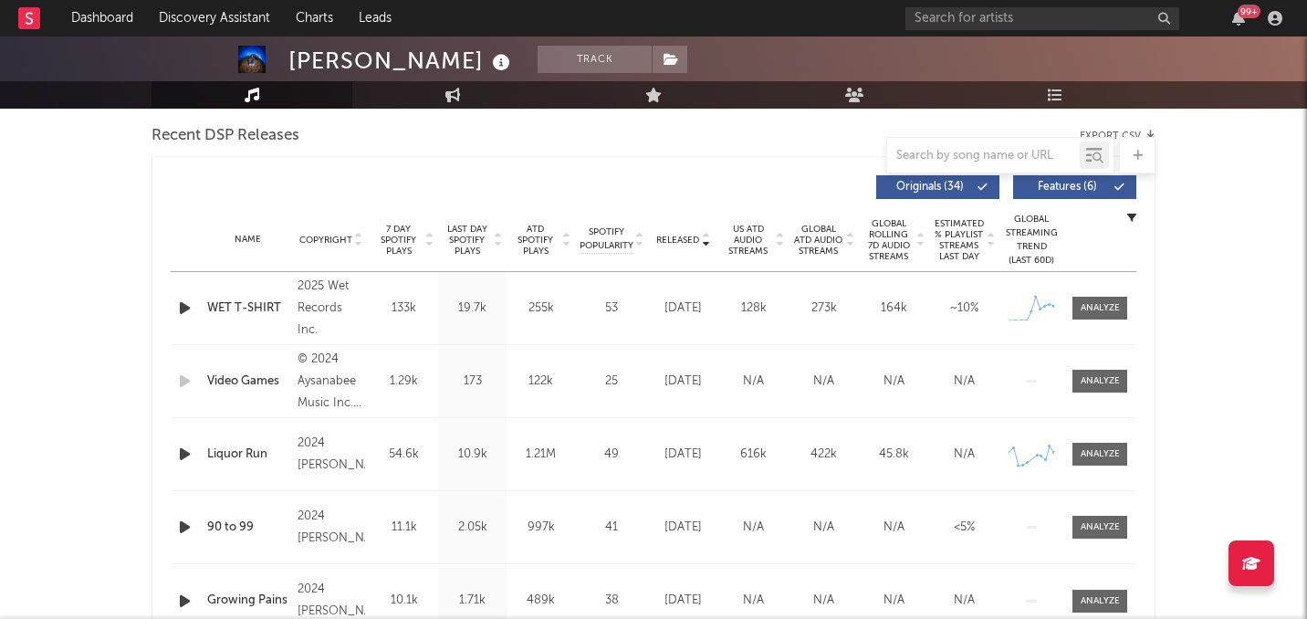
scroll to position [645, 0]
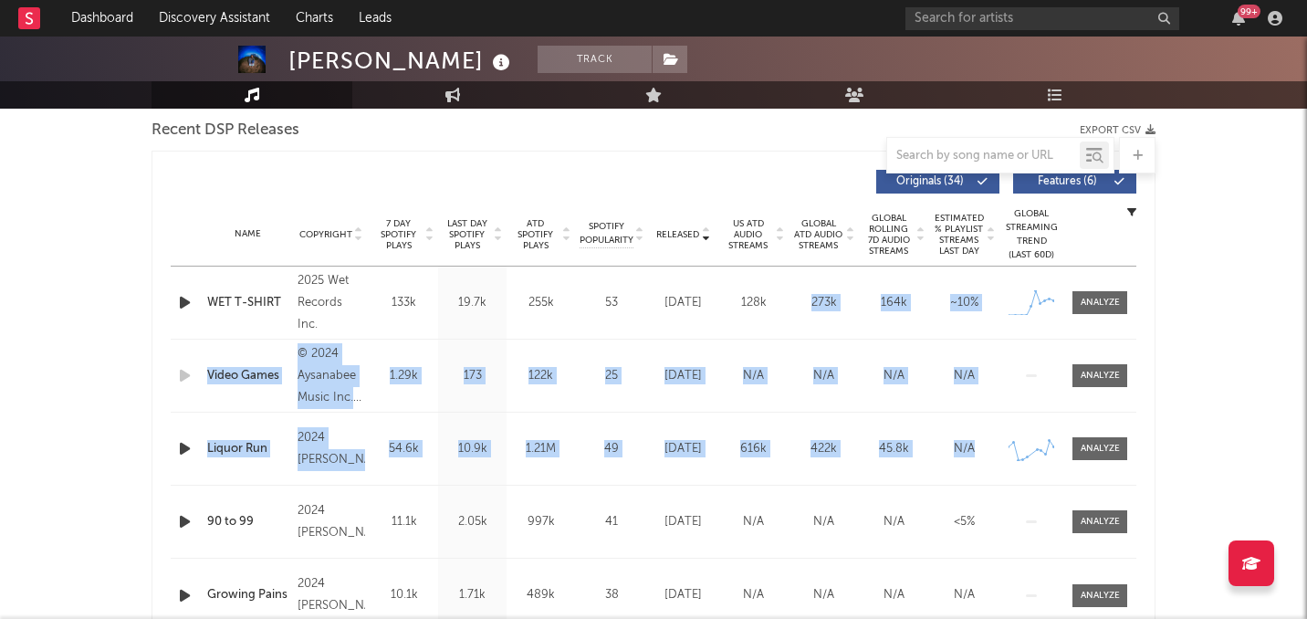
drag, startPoint x: 1085, startPoint y: 431, endPoint x: 691, endPoint y: 277, distance: 423.5
click at [691, 277] on div "Name WET T-SHIRT Copyright 2025 Wet Records Inc. Label Wet Records Inc. Album N…" at bounding box center [654, 449] width 966 height 365
click at [388, 231] on span "7 Day Spotify Plays" at bounding box center [398, 234] width 48 height 33
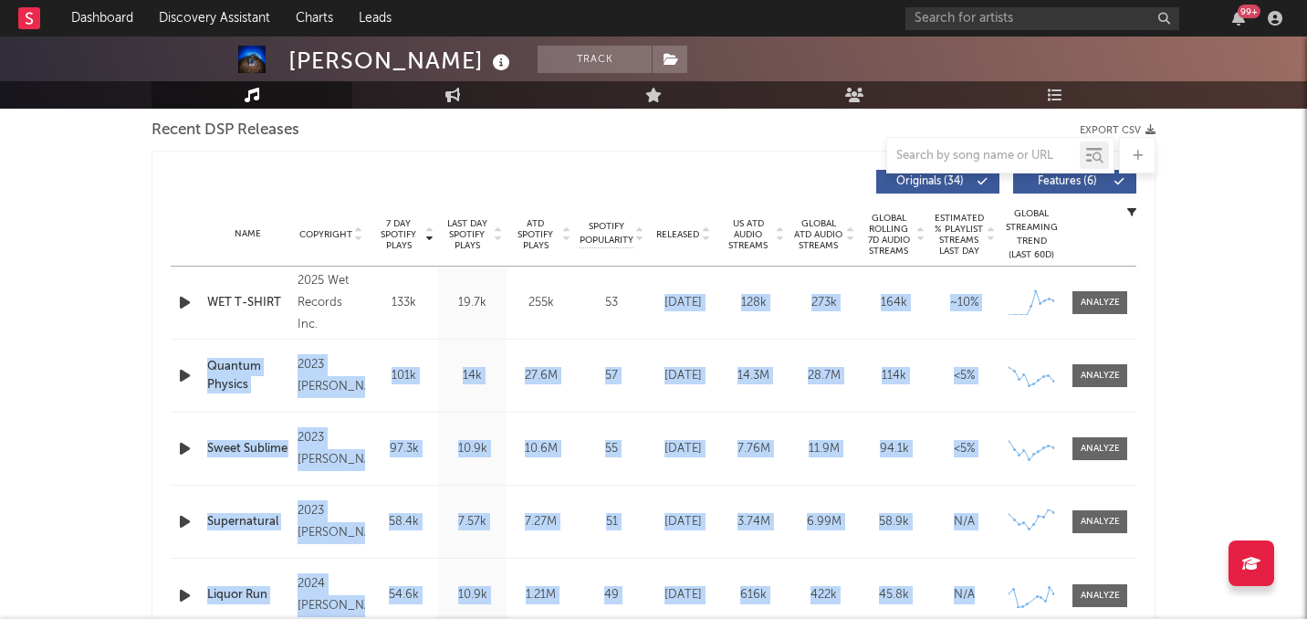
click at [584, 383] on div "57" at bounding box center [612, 376] width 64 height 18
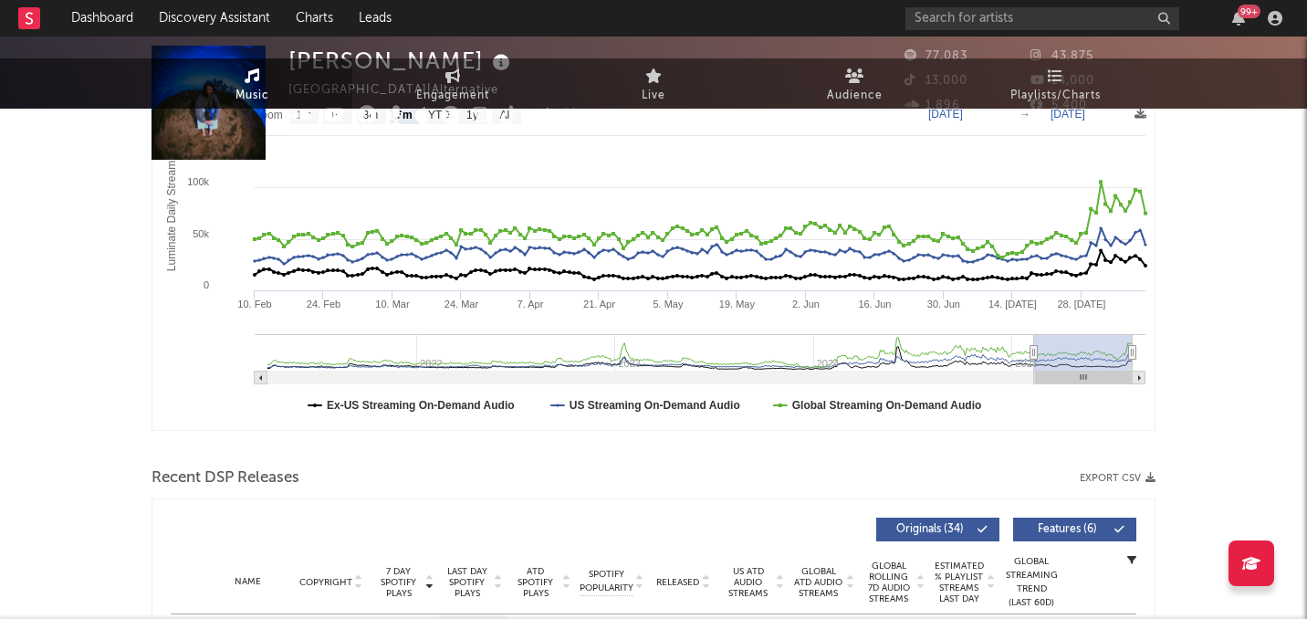
scroll to position [0, 0]
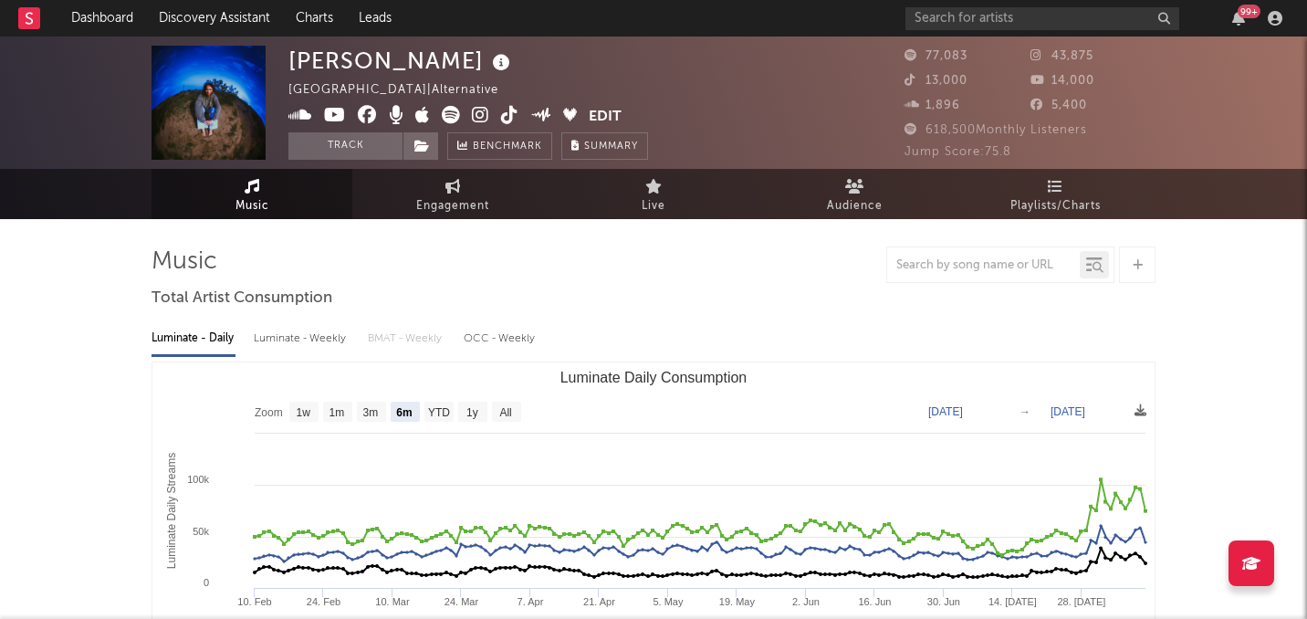
click at [474, 115] on icon at bounding box center [480, 115] width 17 height 18
click at [505, 114] on icon at bounding box center [509, 115] width 17 height 18
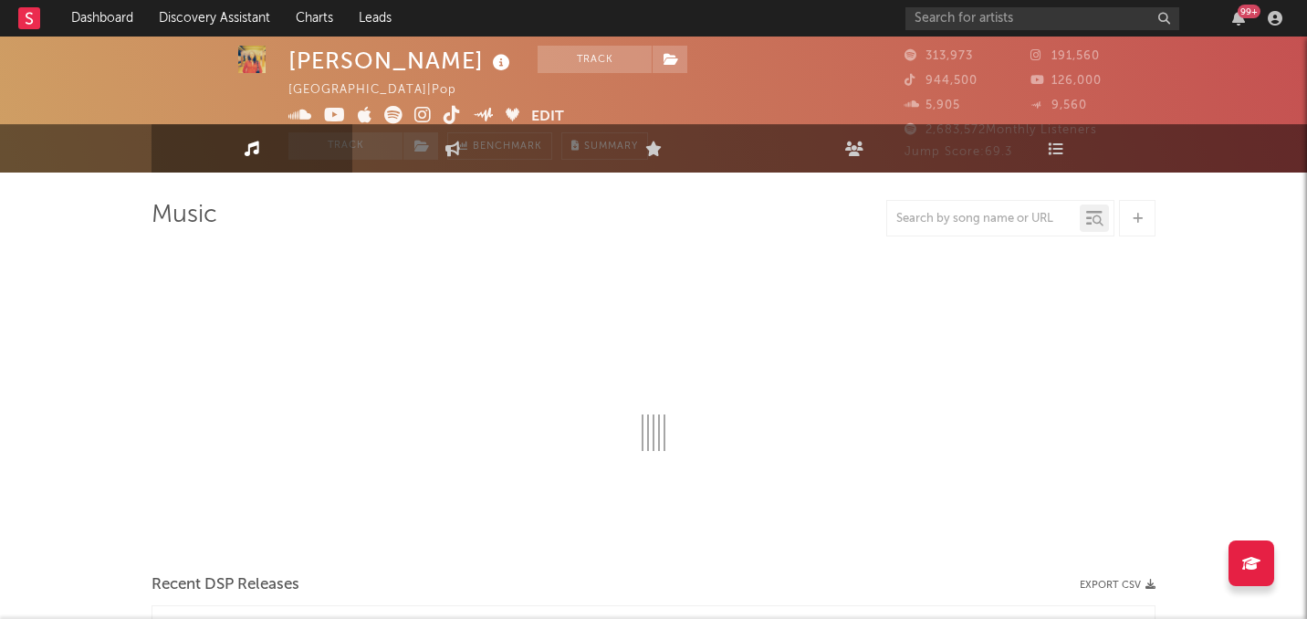
select select "6m"
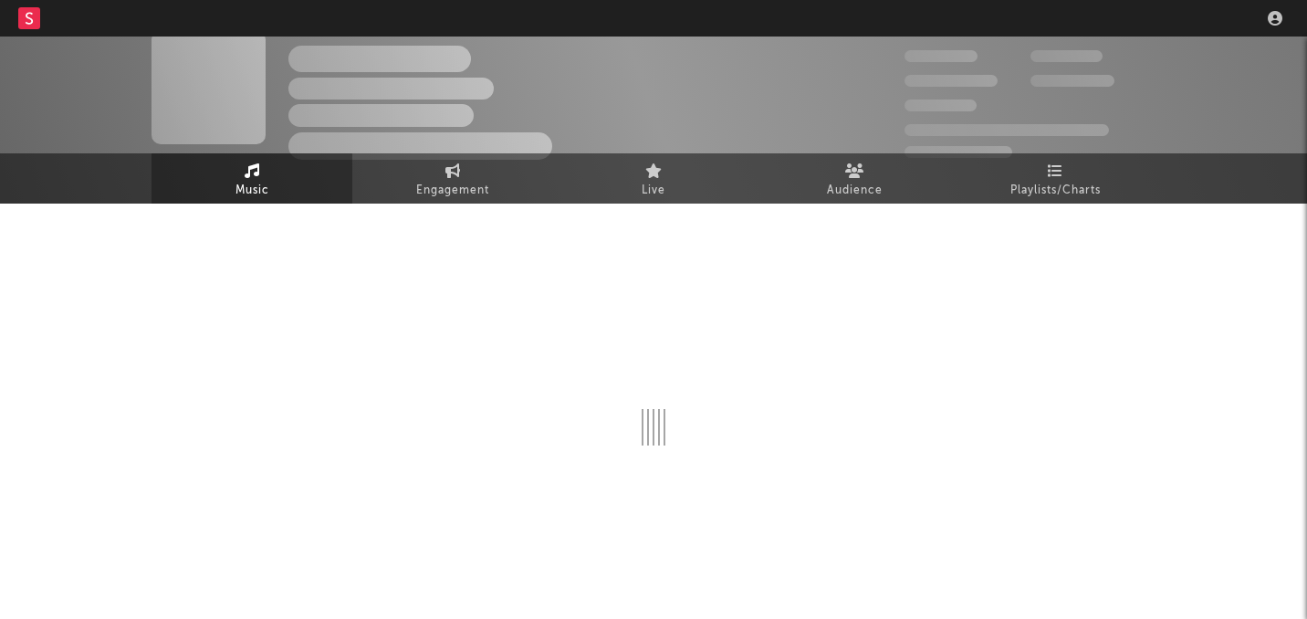
scroll to position [16, 0]
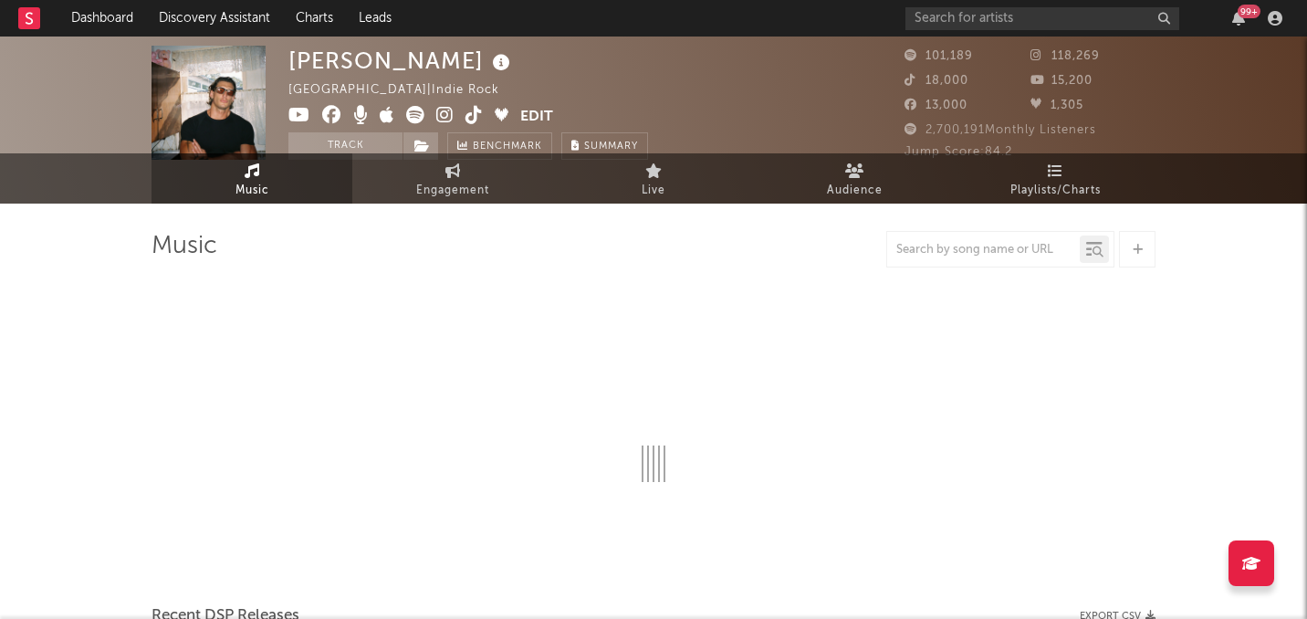
select select "6m"
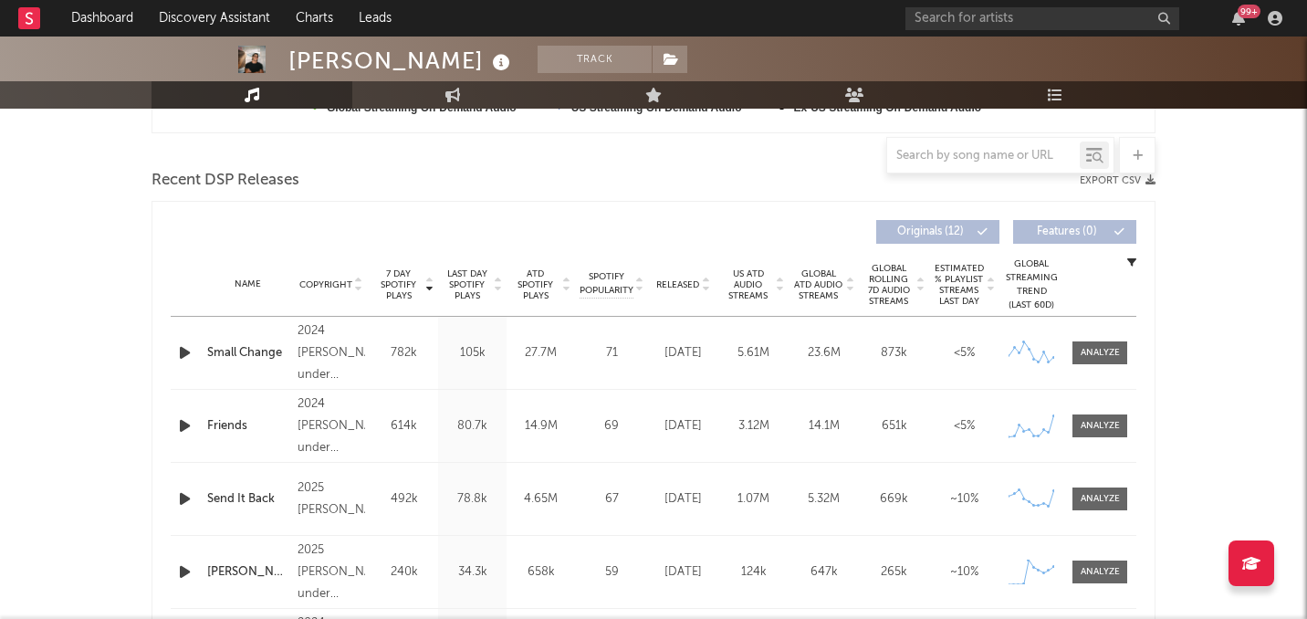
scroll to position [709, 0]
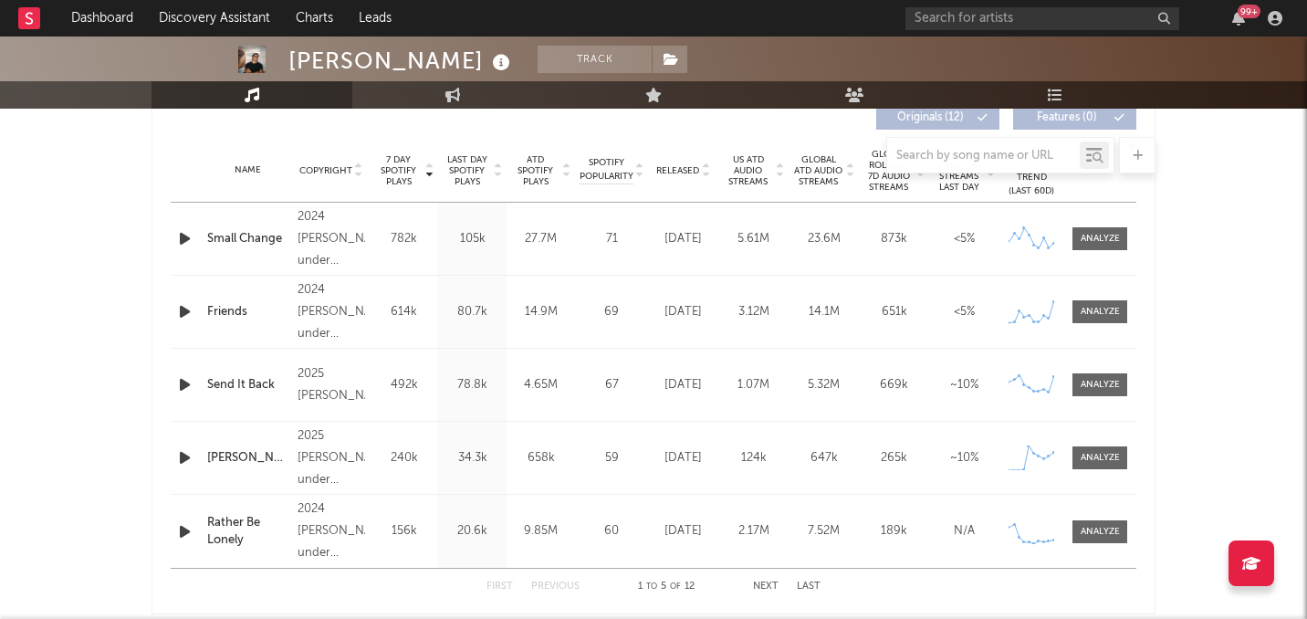
click at [685, 172] on div at bounding box center [654, 155] width 1004 height 37
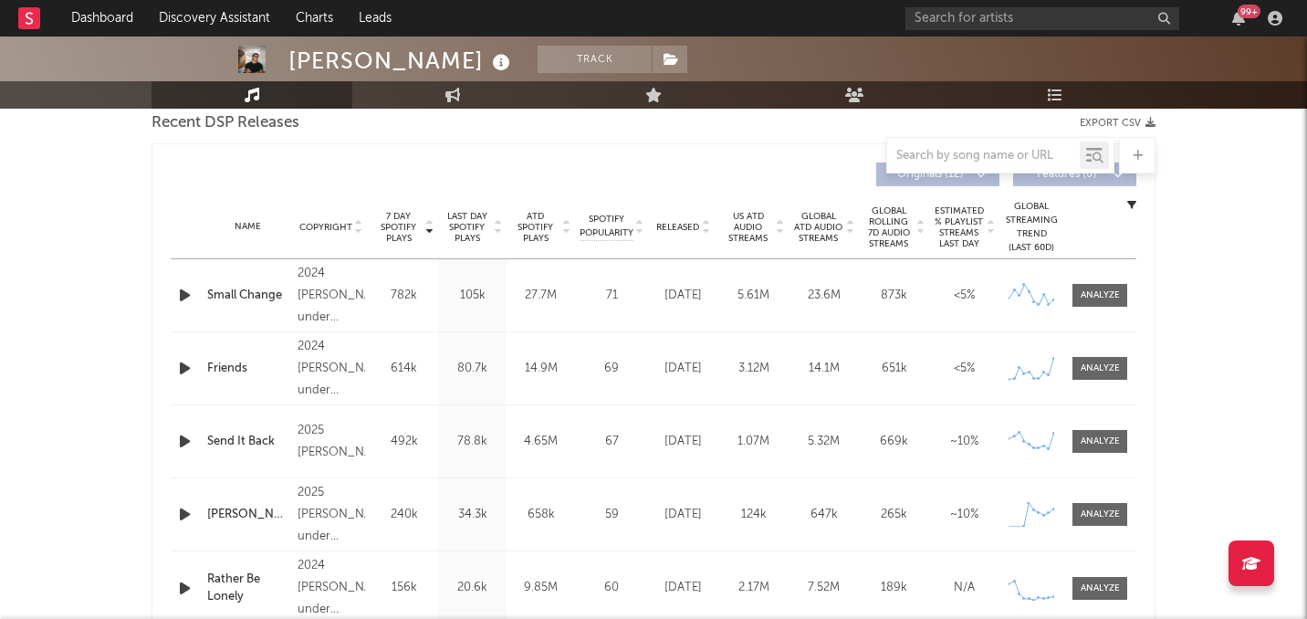
scroll to position [648, 0]
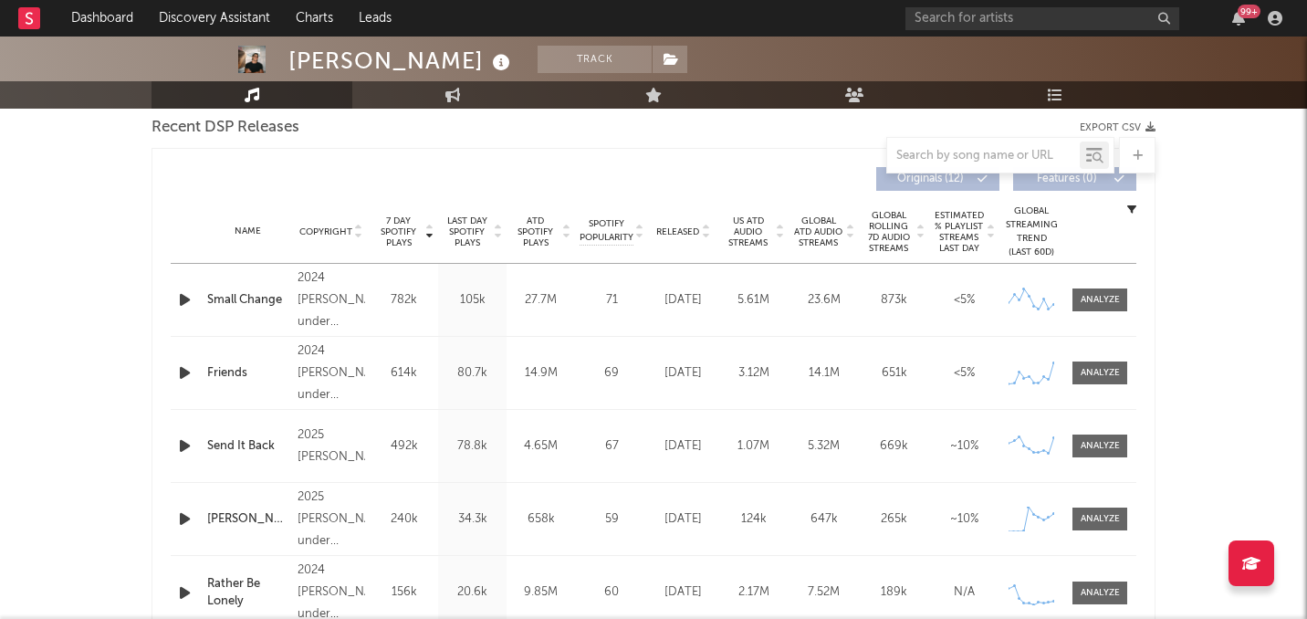
click at [182, 450] on icon "button" at bounding box center [184, 446] width 19 height 23
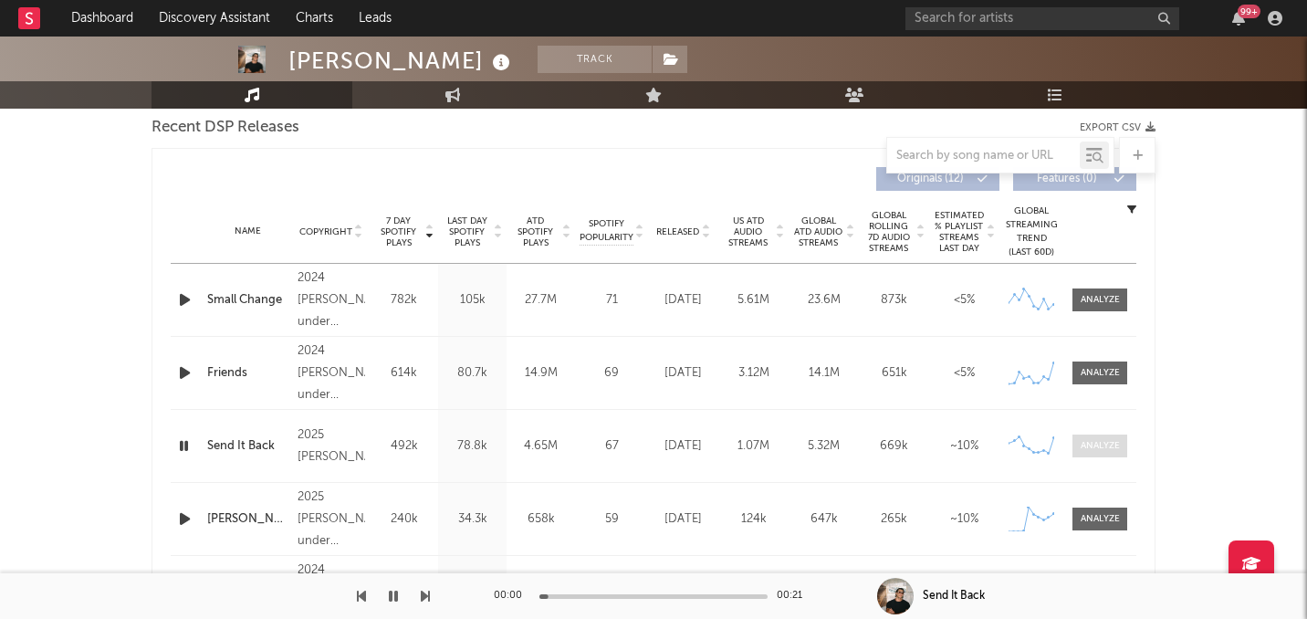
click at [1108, 450] on div at bounding box center [1100, 446] width 39 height 14
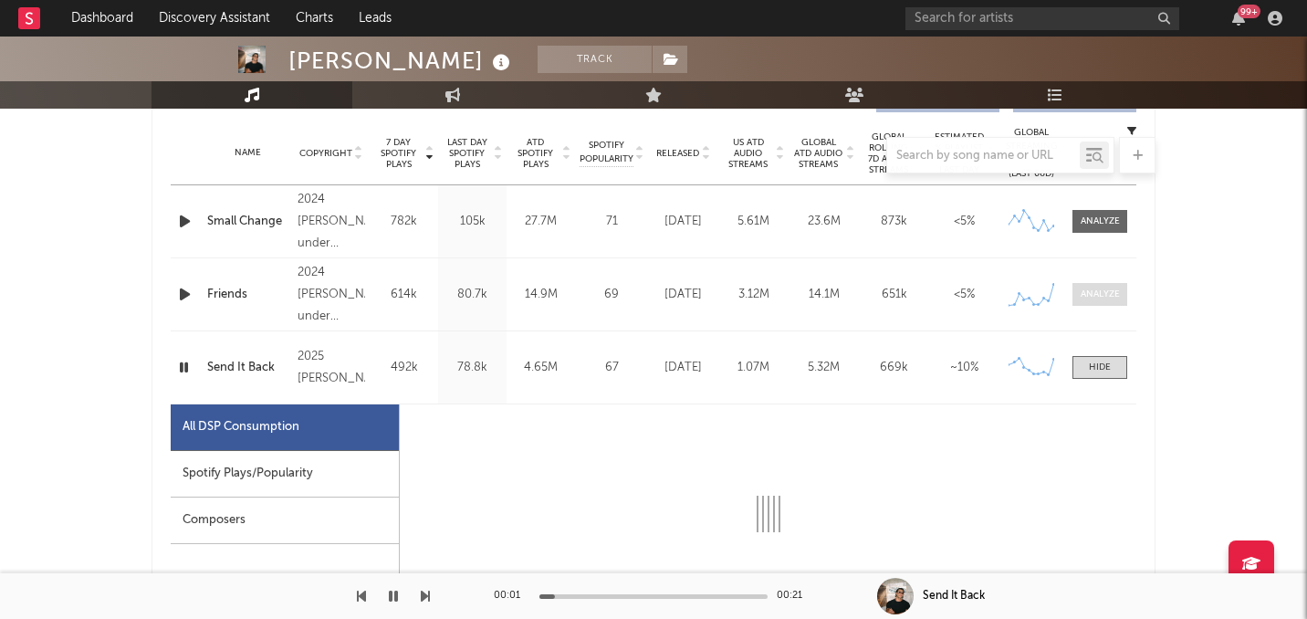
select select "1w"
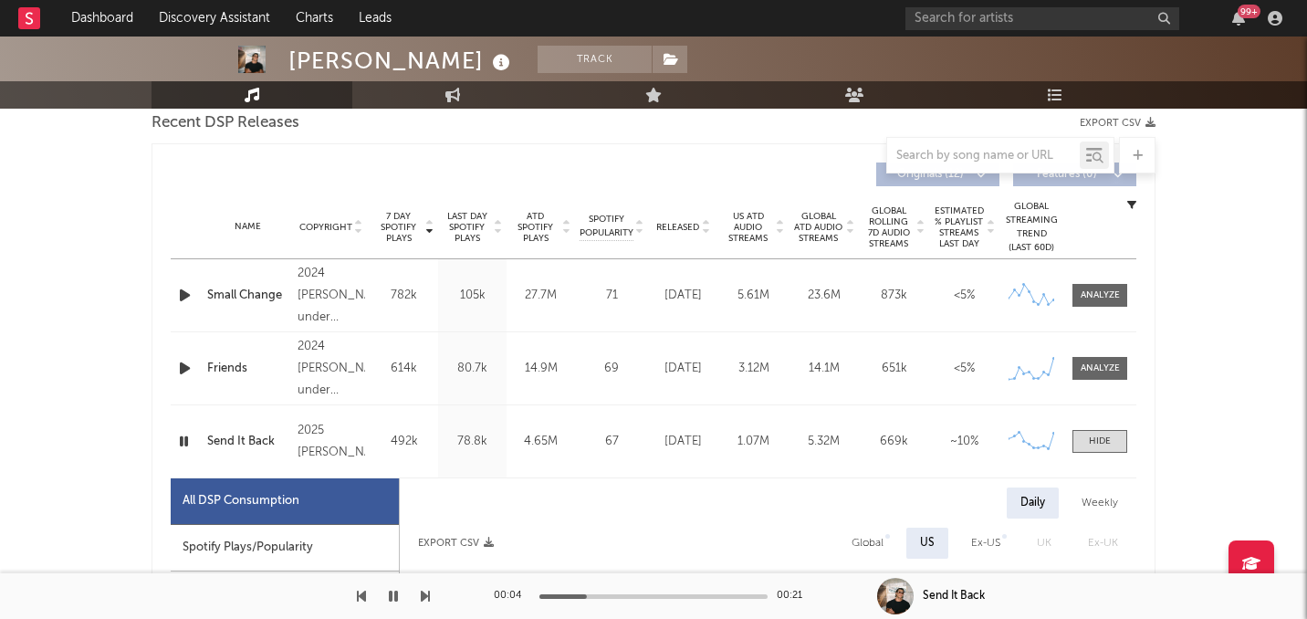
scroll to position [578, 0]
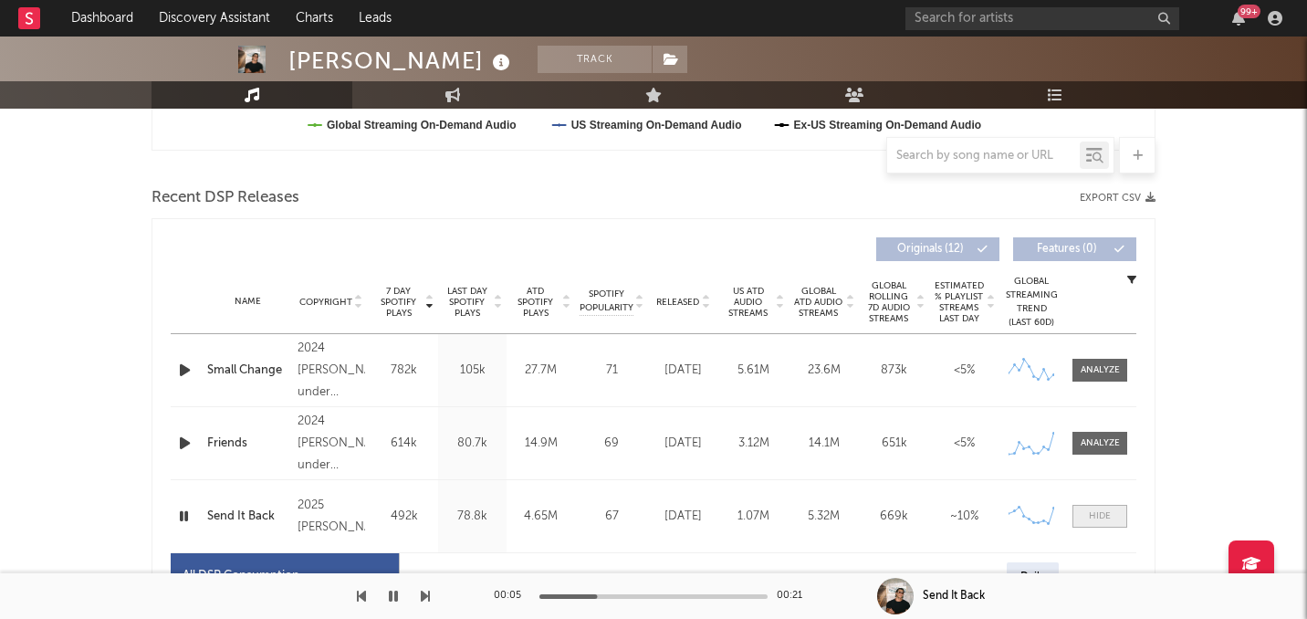
click at [1095, 512] on div at bounding box center [1100, 516] width 22 height 14
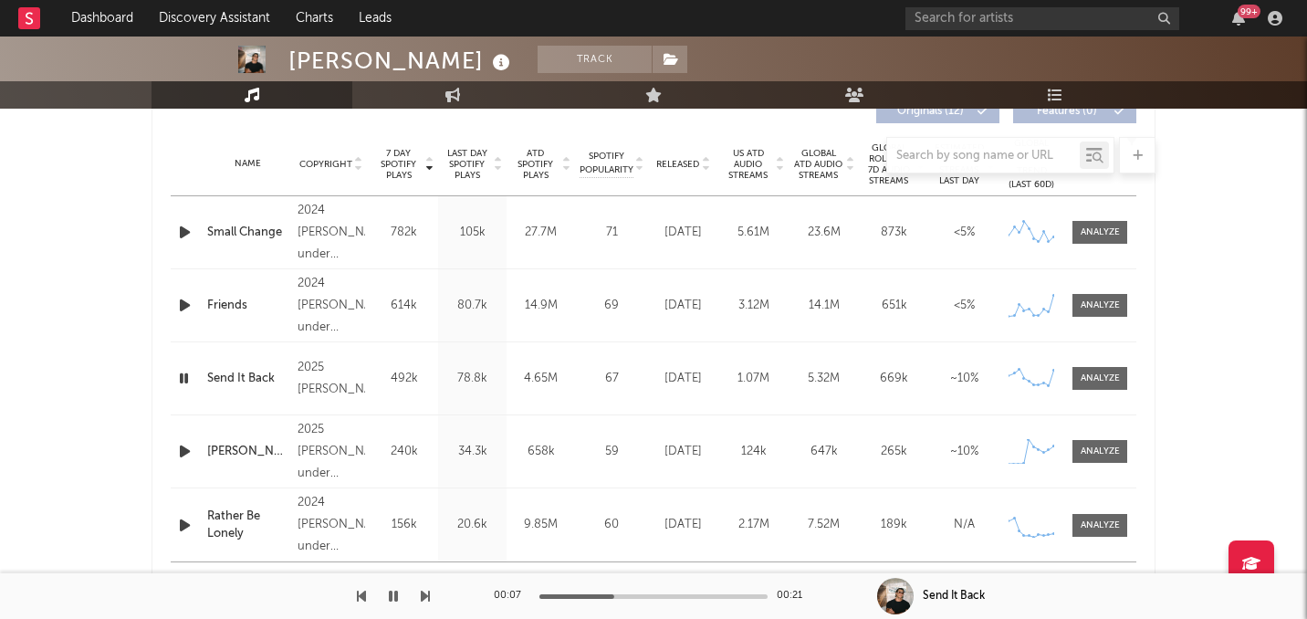
scroll to position [673, 0]
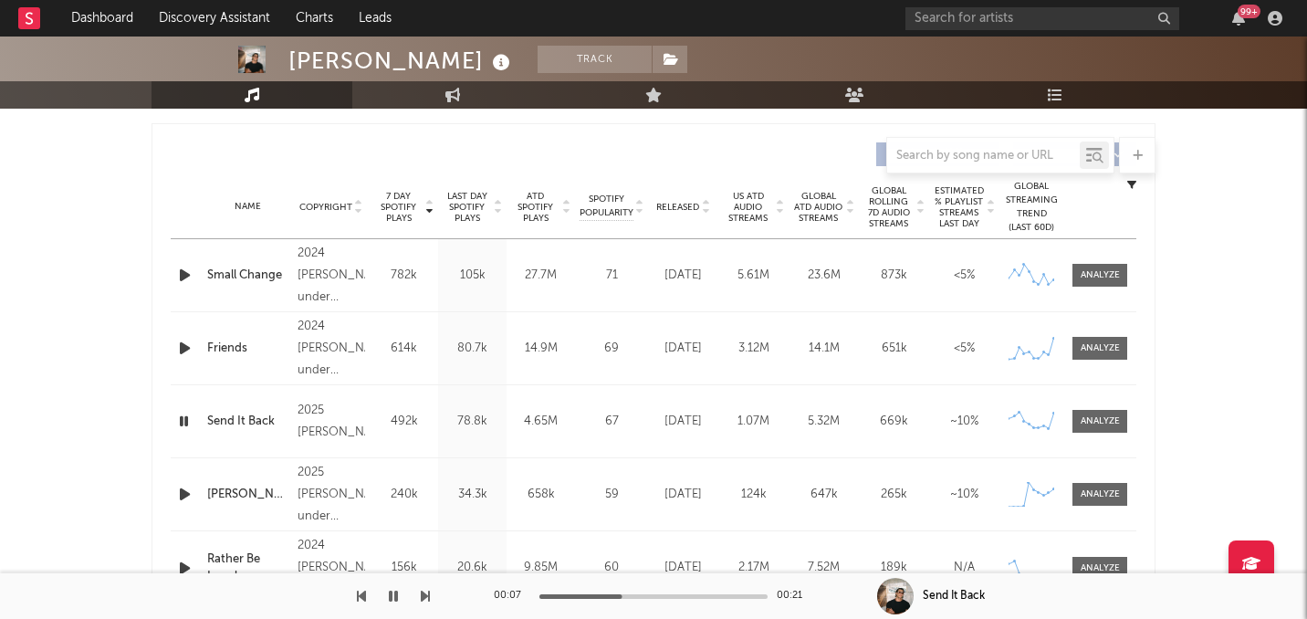
click at [688, 207] on span "Released" at bounding box center [677, 207] width 43 height 11
click at [181, 351] on icon "button" at bounding box center [183, 348] width 17 height 23
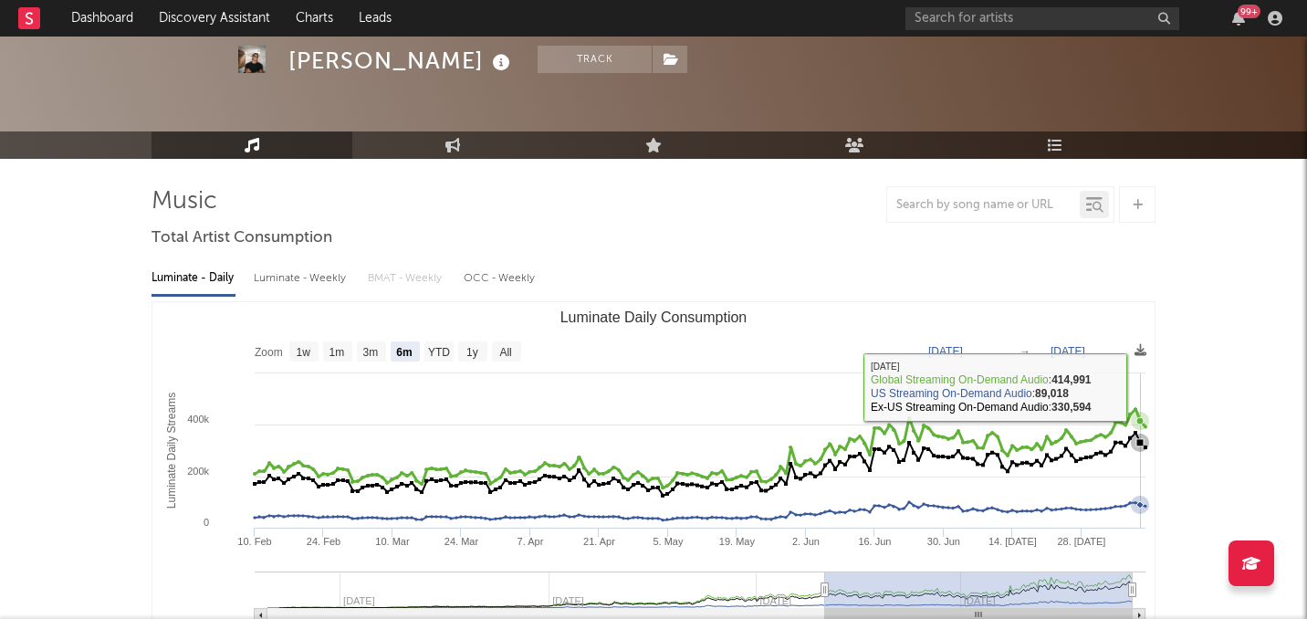
scroll to position [0, 0]
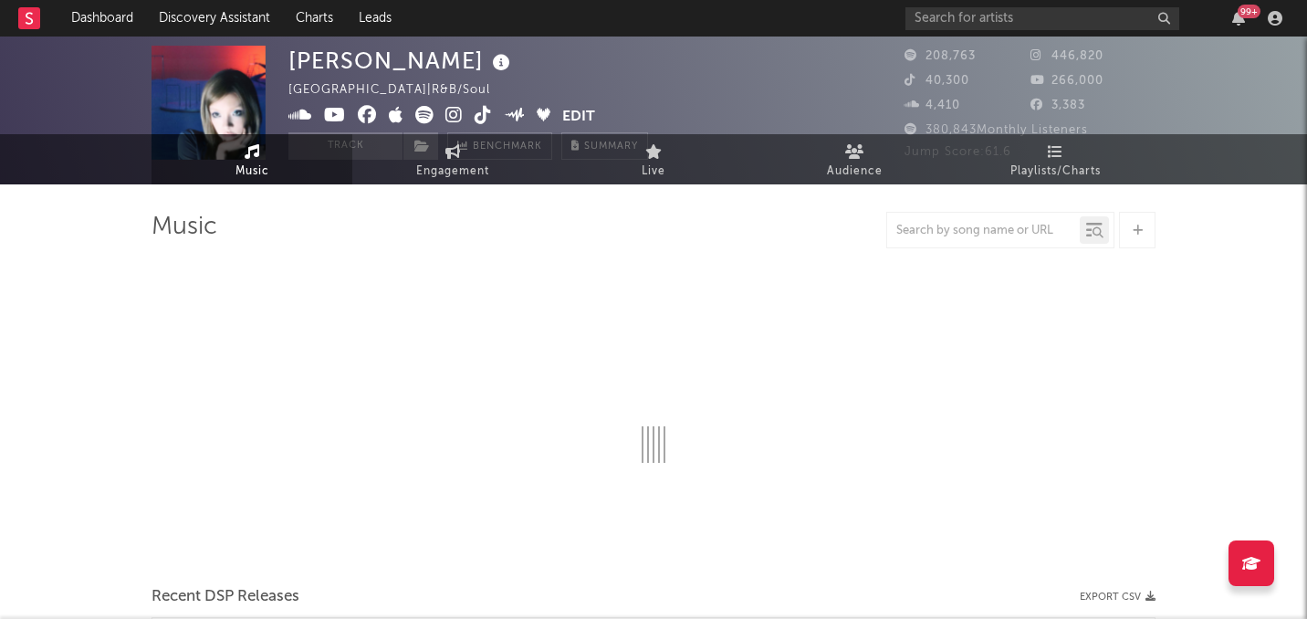
select select "6m"
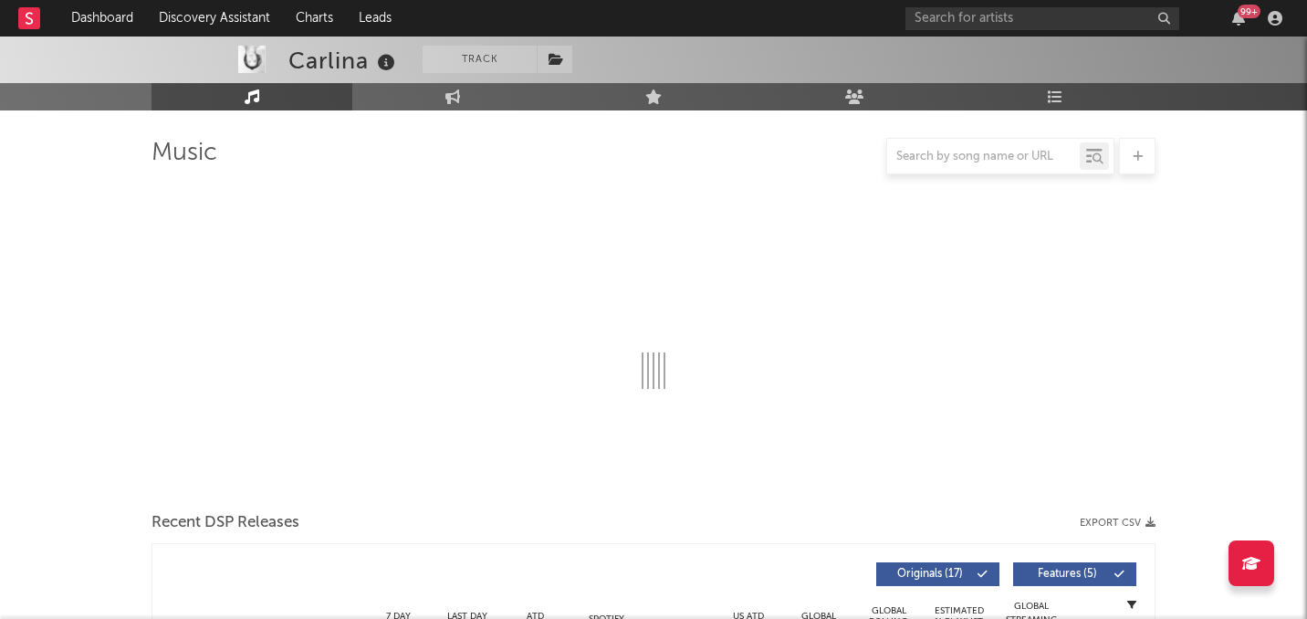
scroll to position [110, 0]
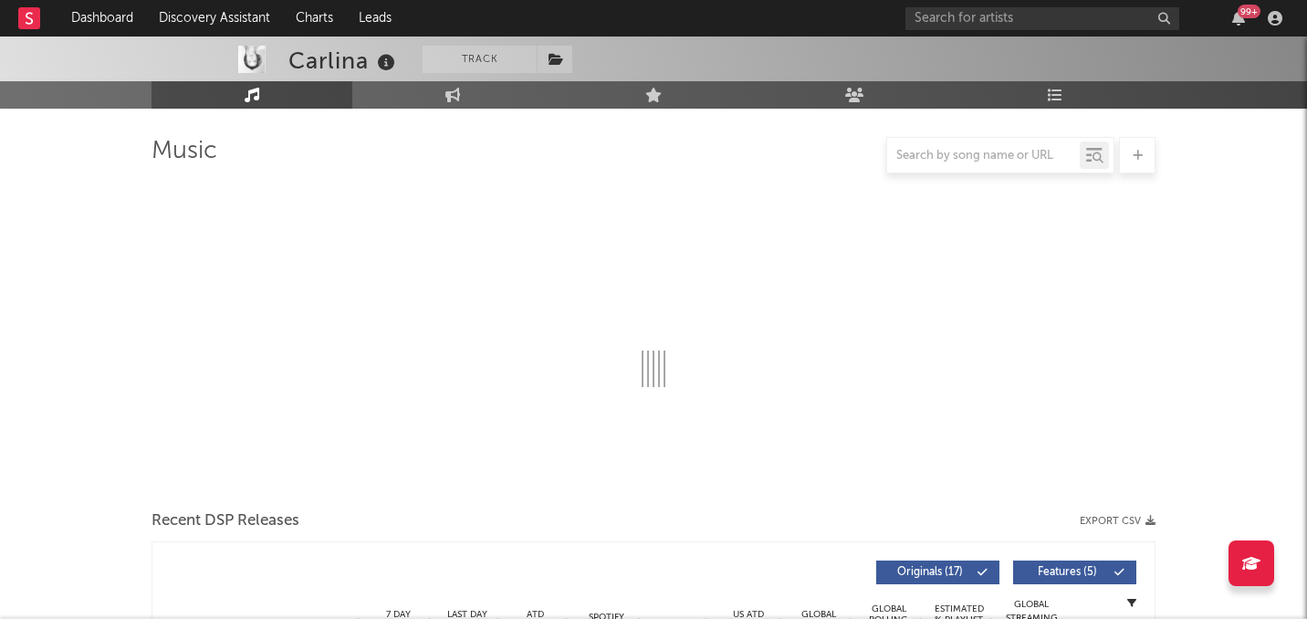
select select "6m"
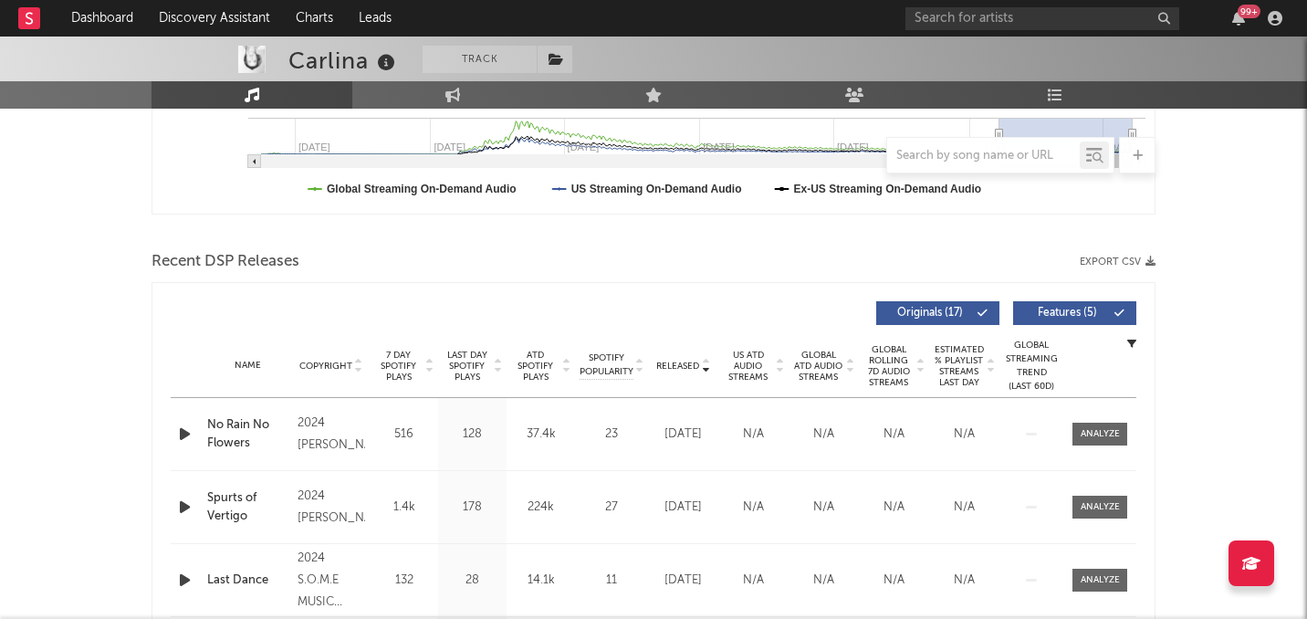
scroll to position [519, 0]
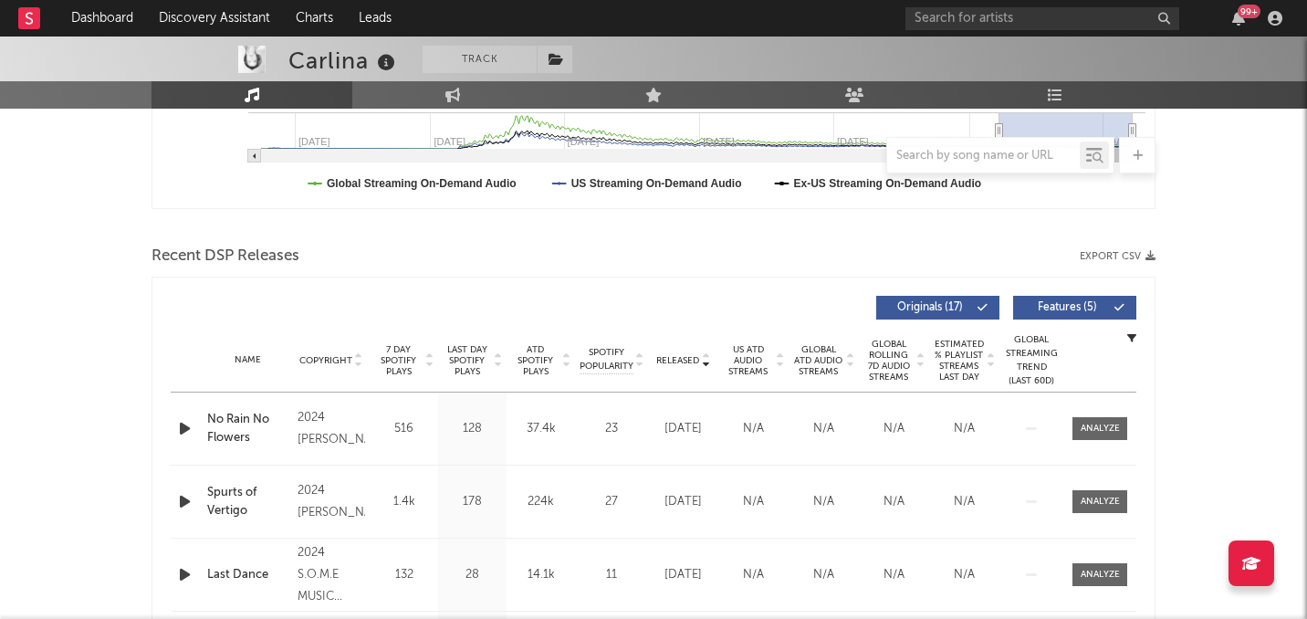
click at [400, 365] on span "7 Day Spotify Plays" at bounding box center [398, 360] width 48 height 33
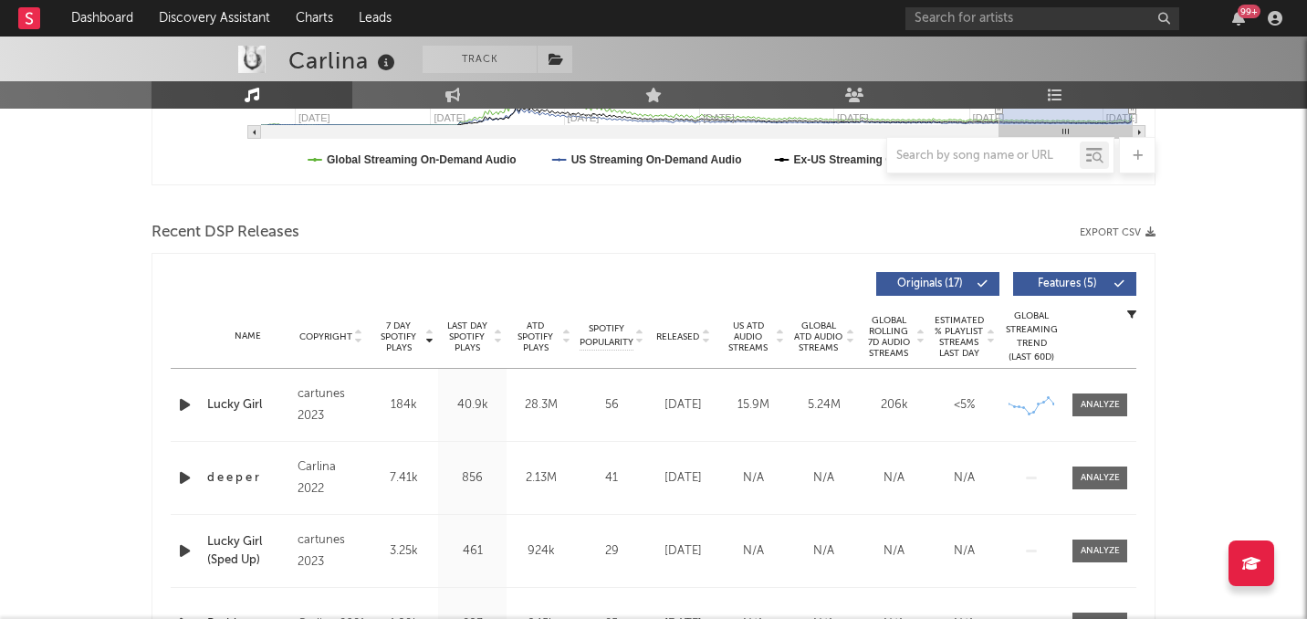
scroll to position [548, 0]
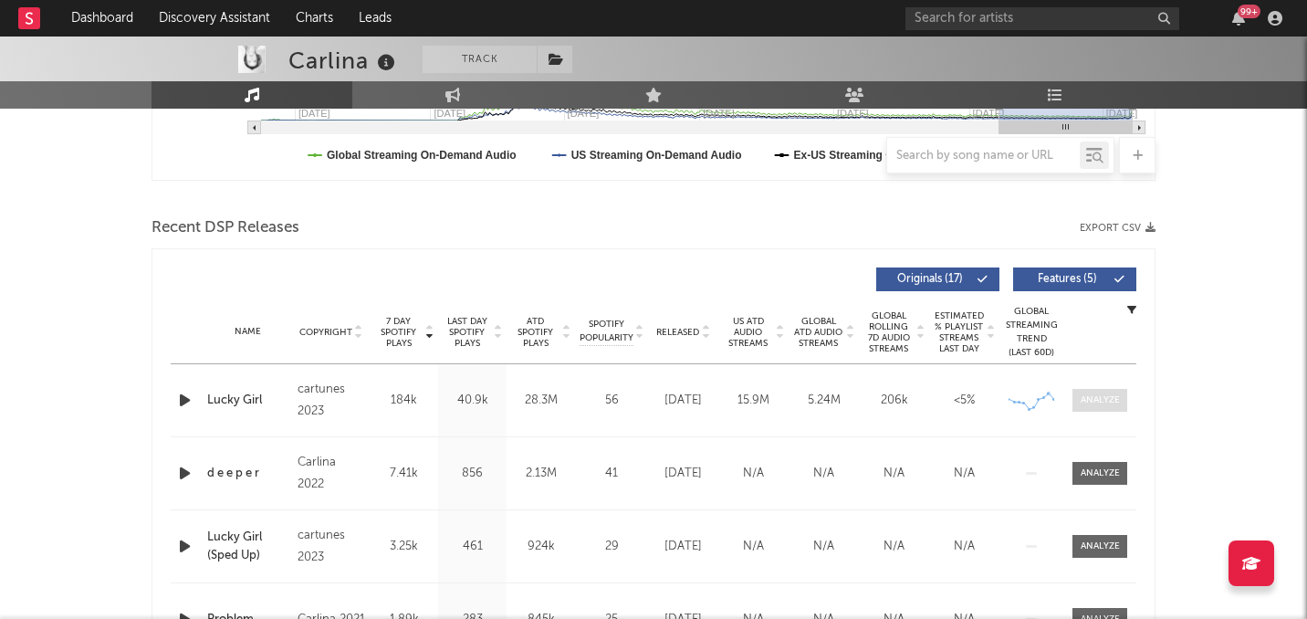
click at [1088, 393] on div at bounding box center [1100, 400] width 39 height 14
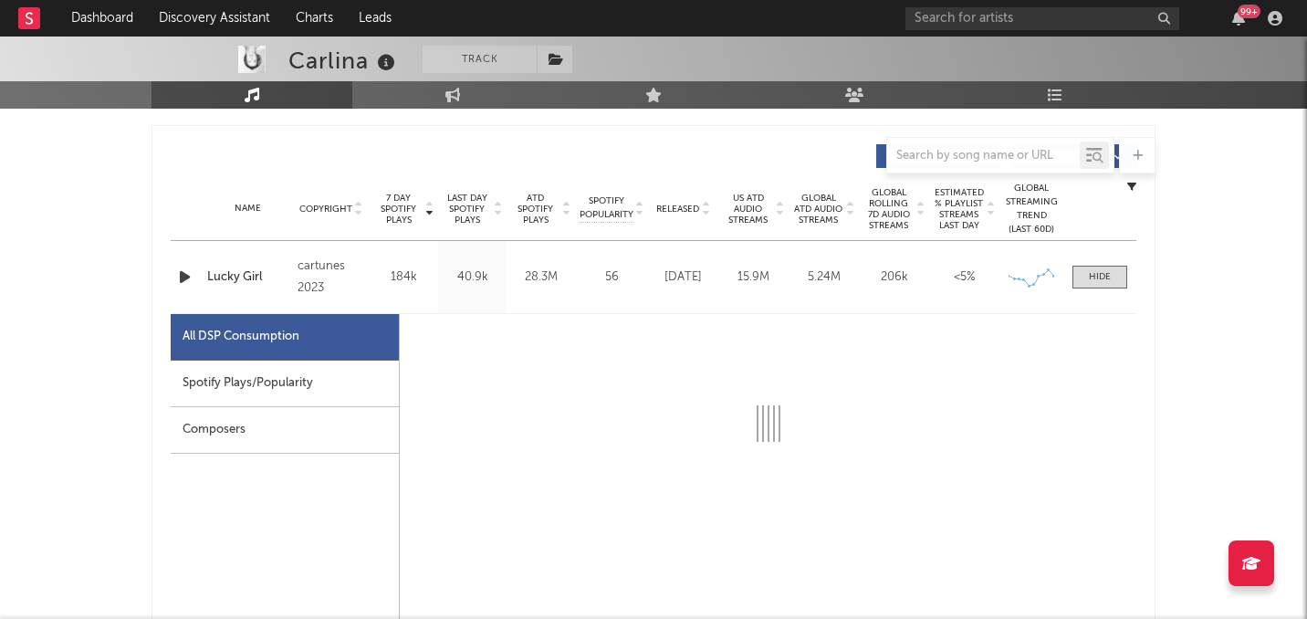
scroll to position [812, 0]
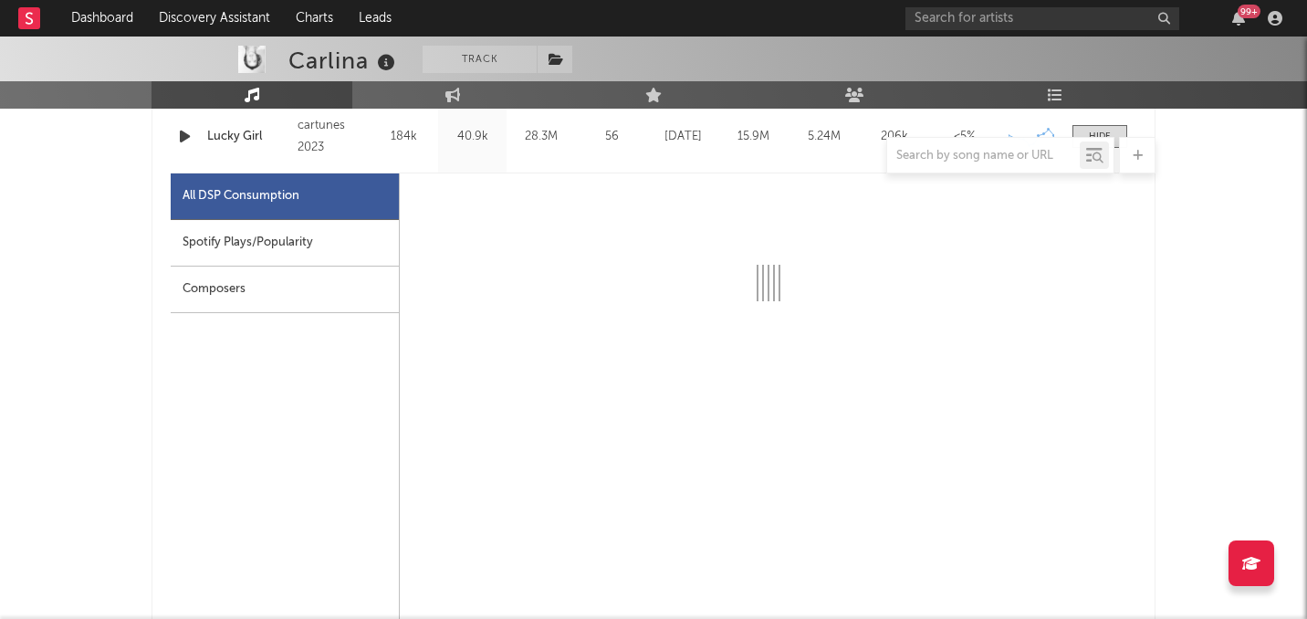
select select "6m"
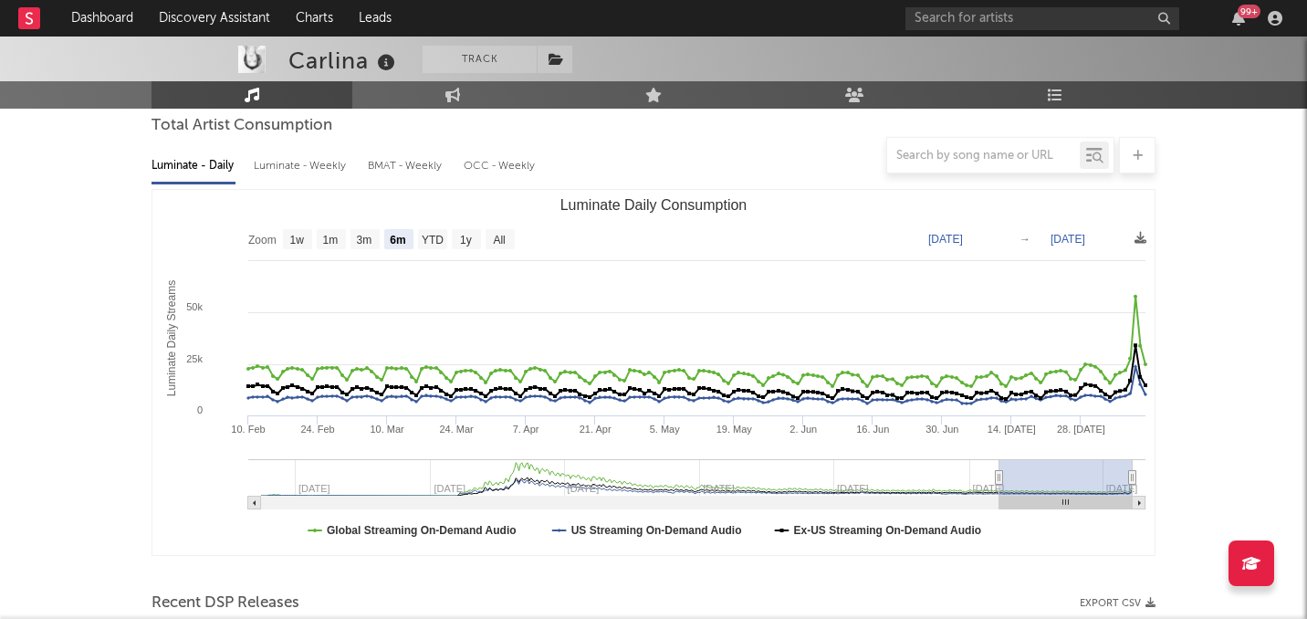
scroll to position [0, 0]
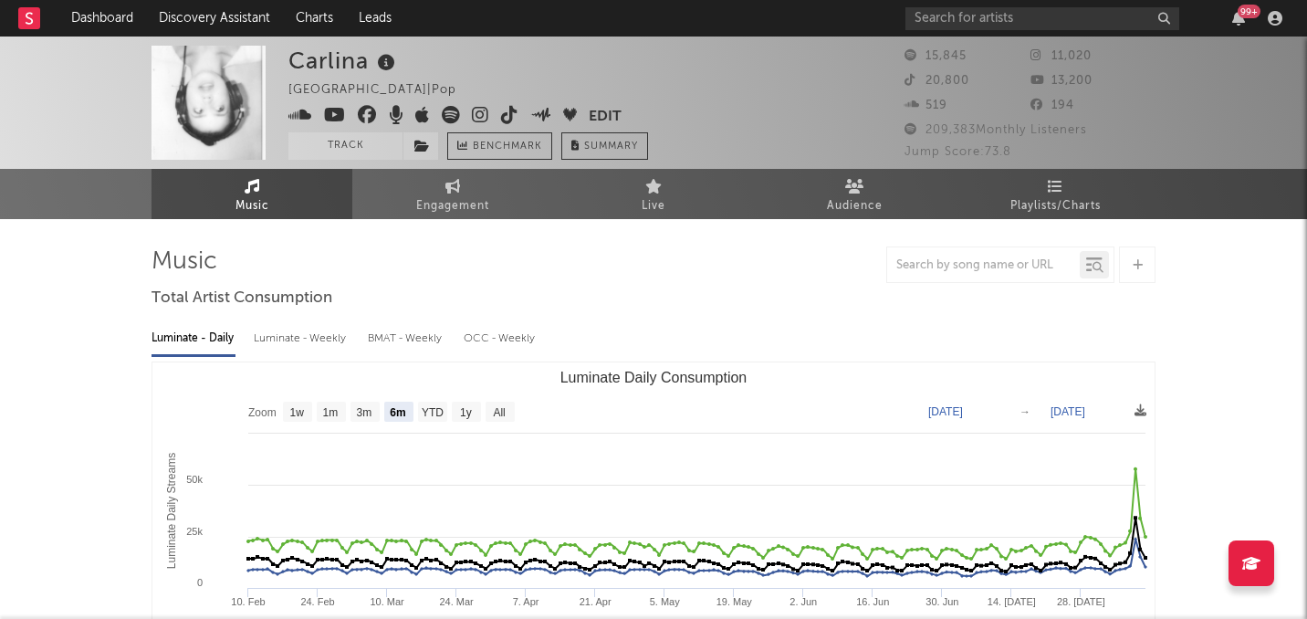
click at [509, 118] on icon at bounding box center [509, 115] width 17 height 18
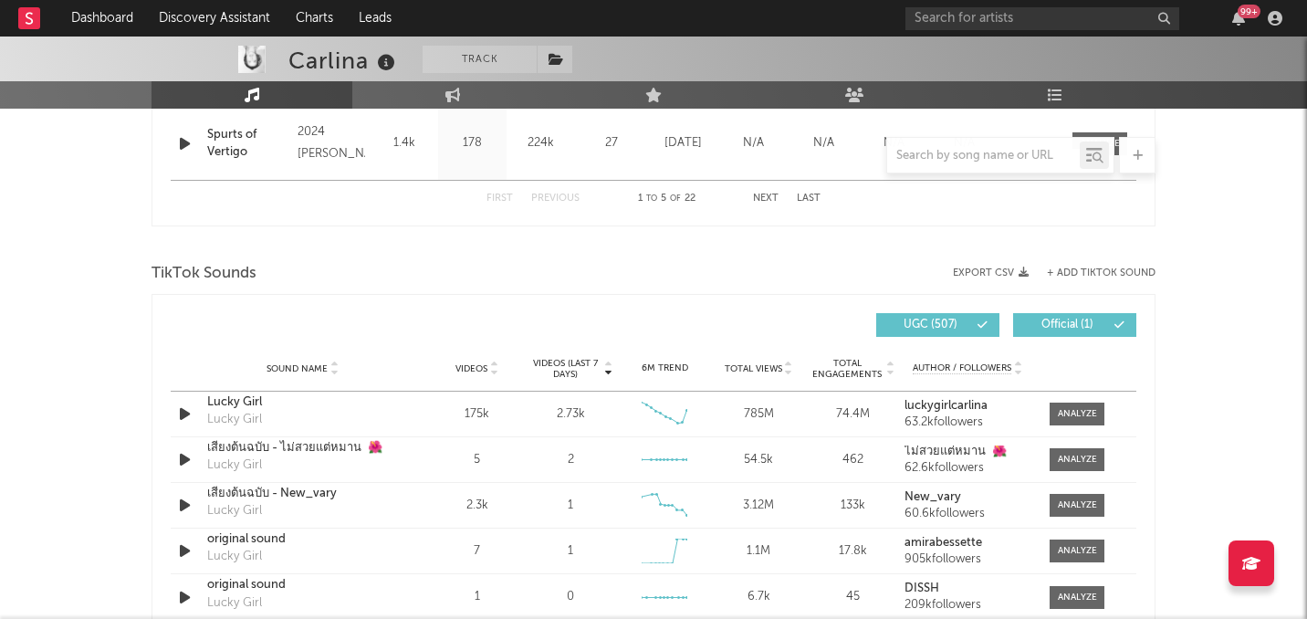
scroll to position [2040, 0]
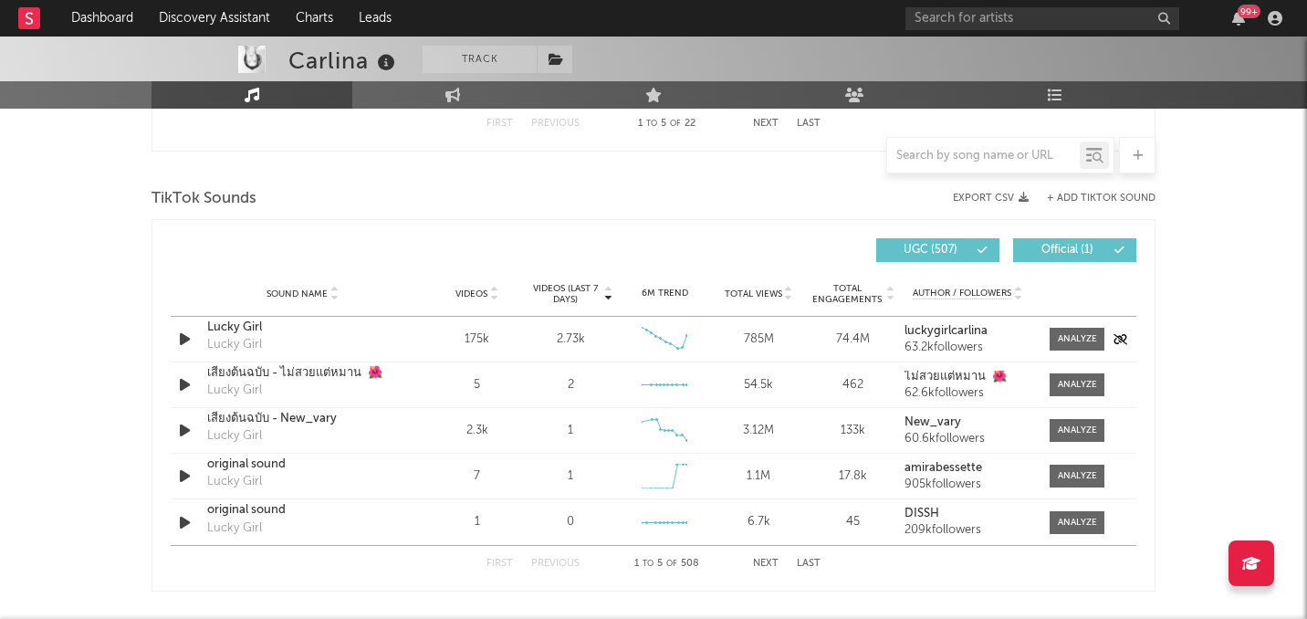
click at [238, 324] on div "Lucky Girl" at bounding box center [302, 328] width 191 height 18
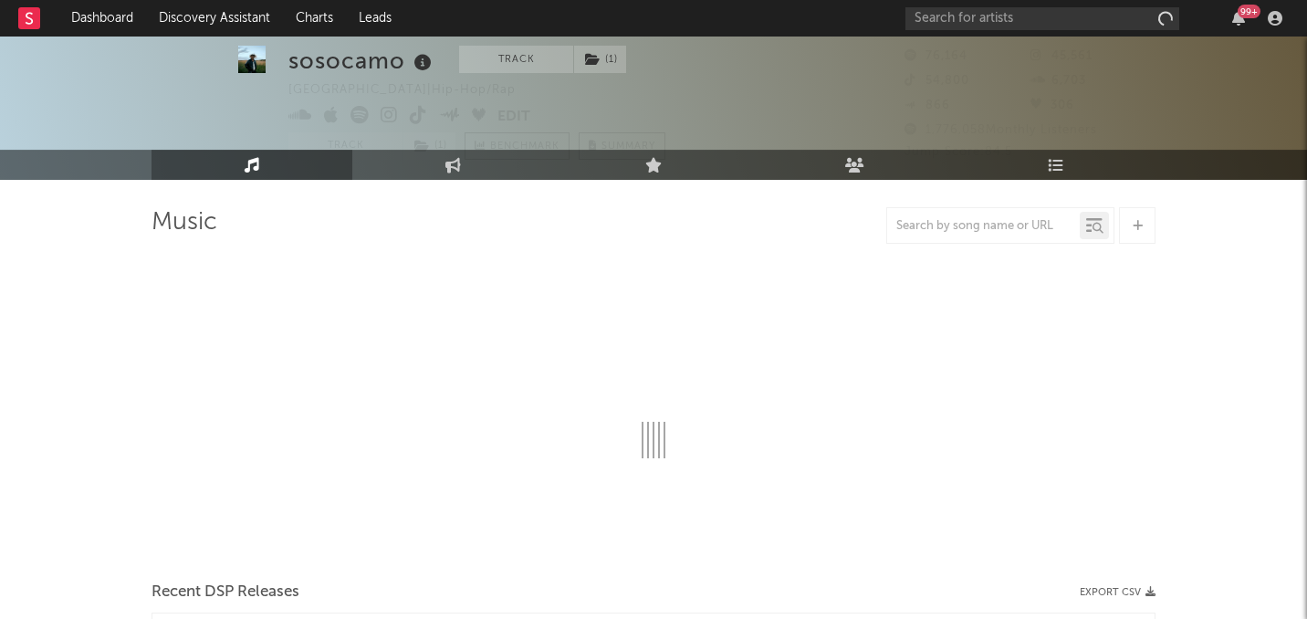
select select "6m"
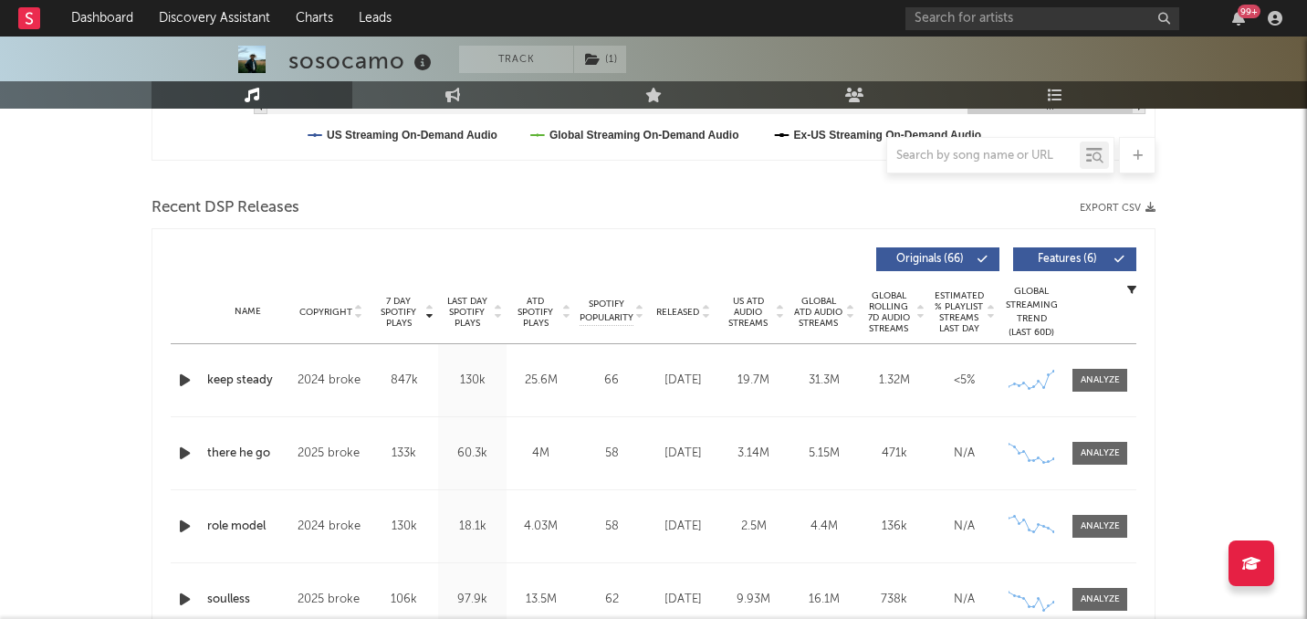
scroll to position [559, 0]
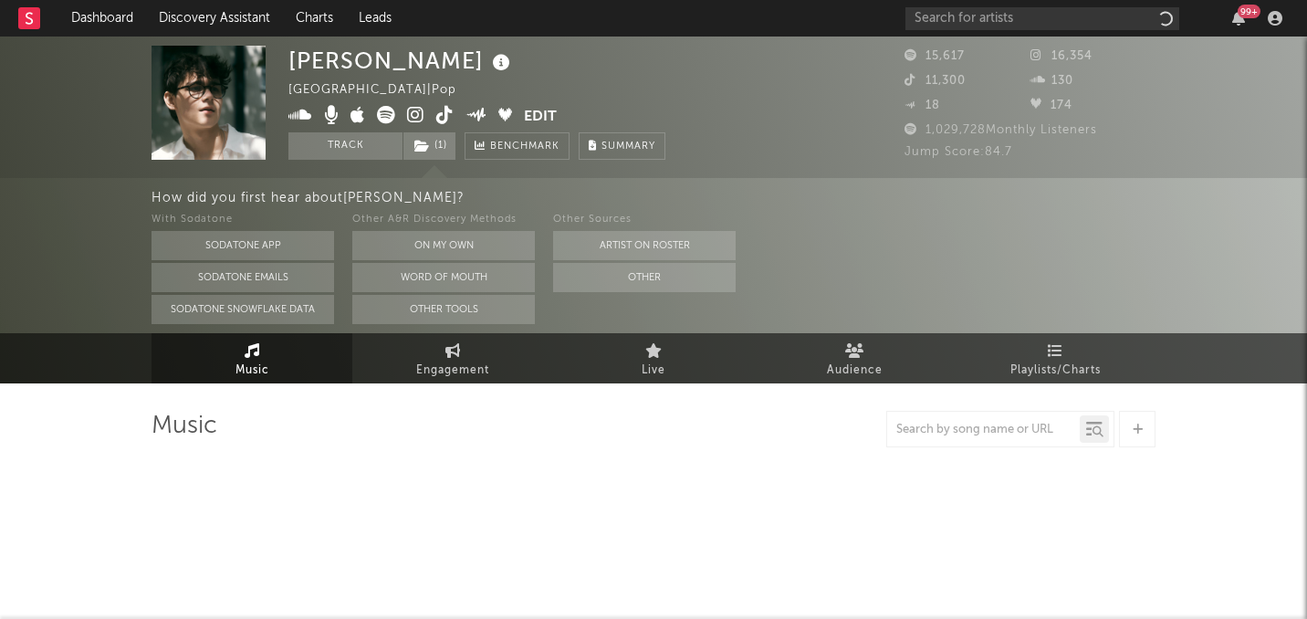
select select "6m"
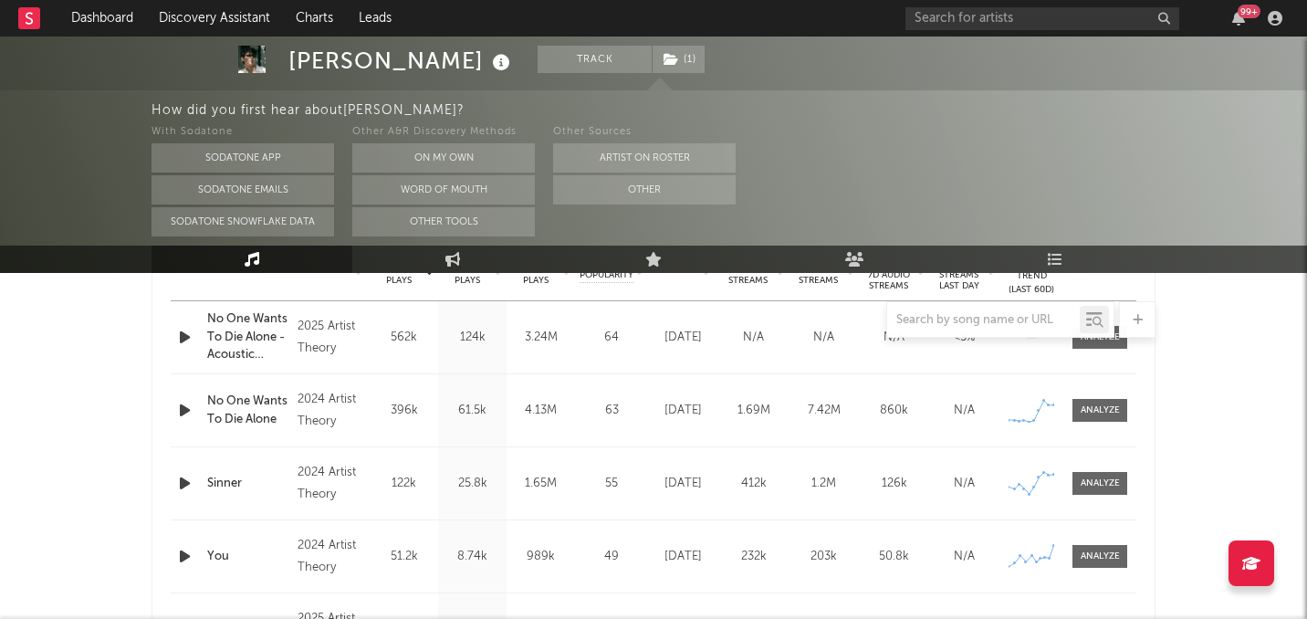
scroll to position [774, 0]
click at [179, 410] on icon "button" at bounding box center [184, 411] width 19 height 23
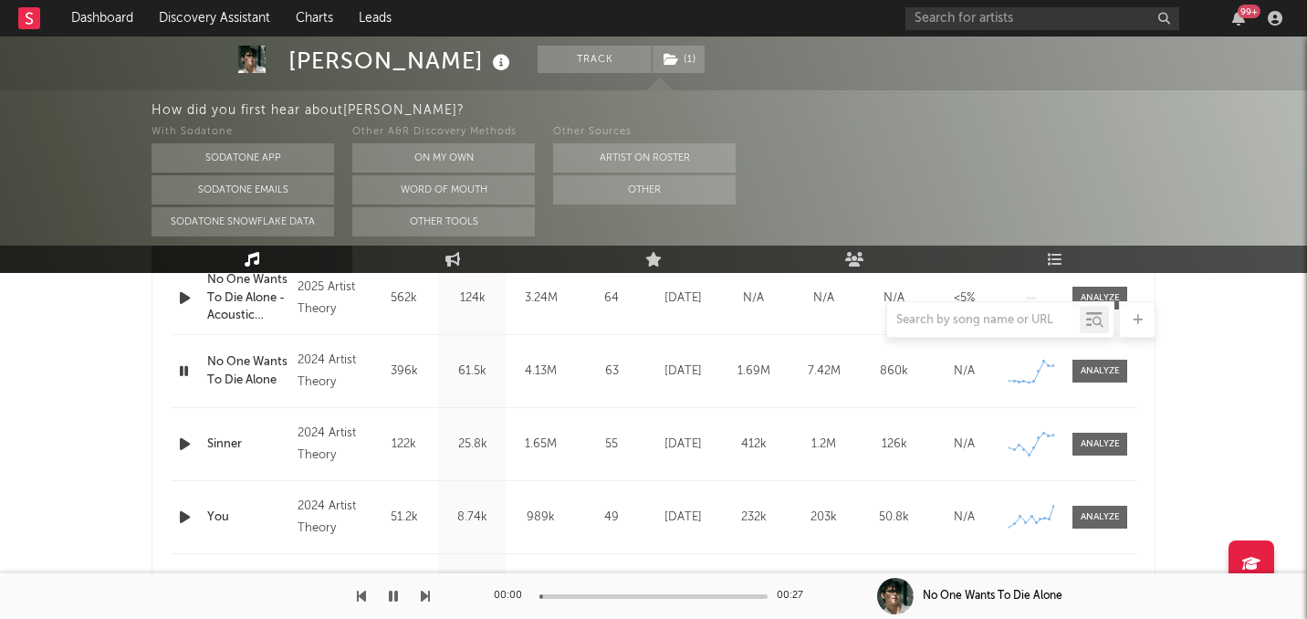
scroll to position [817, 0]
click at [395, 595] on icon "button" at bounding box center [393, 596] width 9 height 15
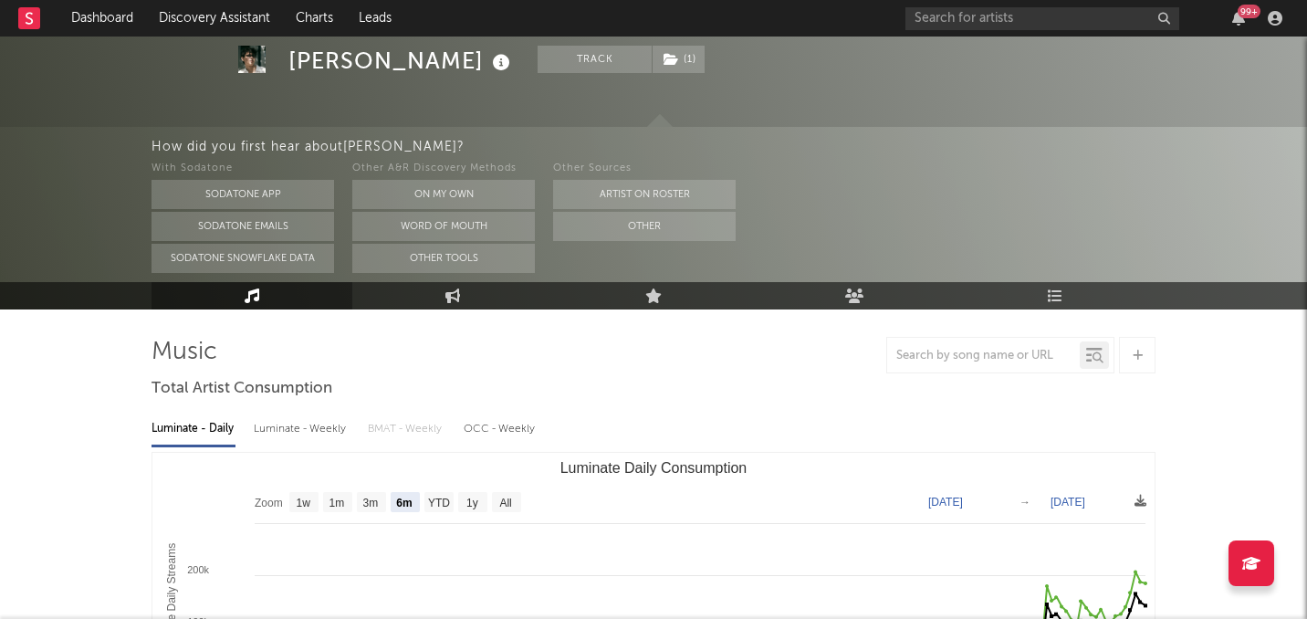
scroll to position [75, 0]
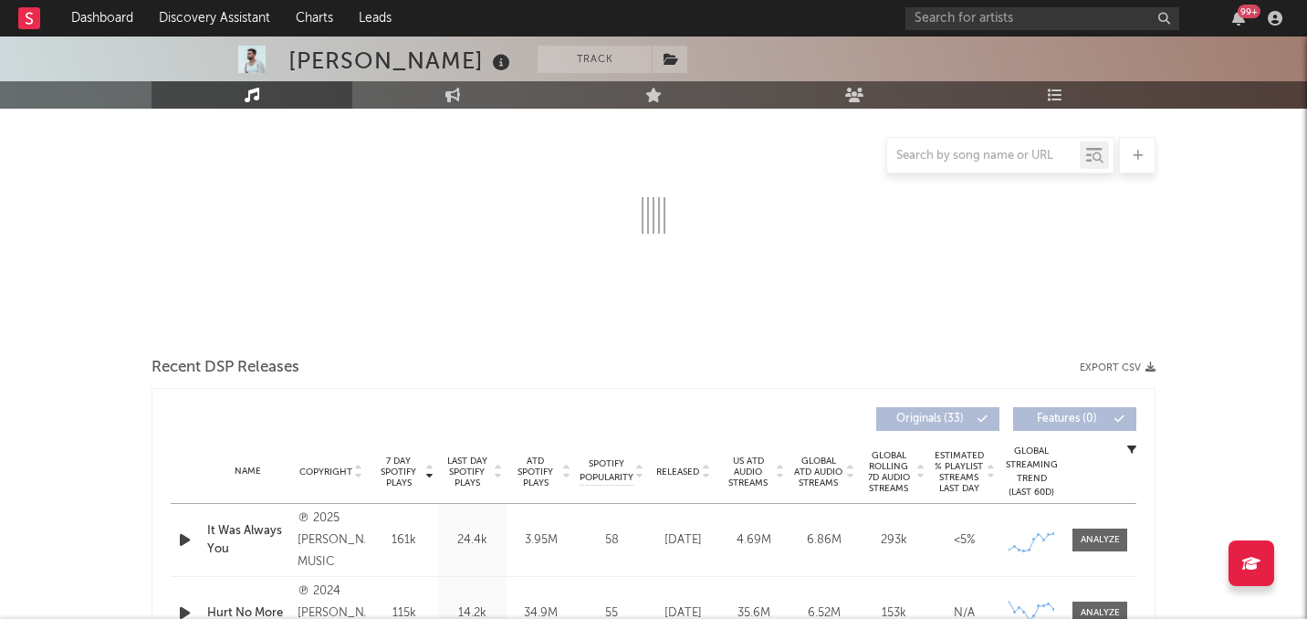
select select "6m"
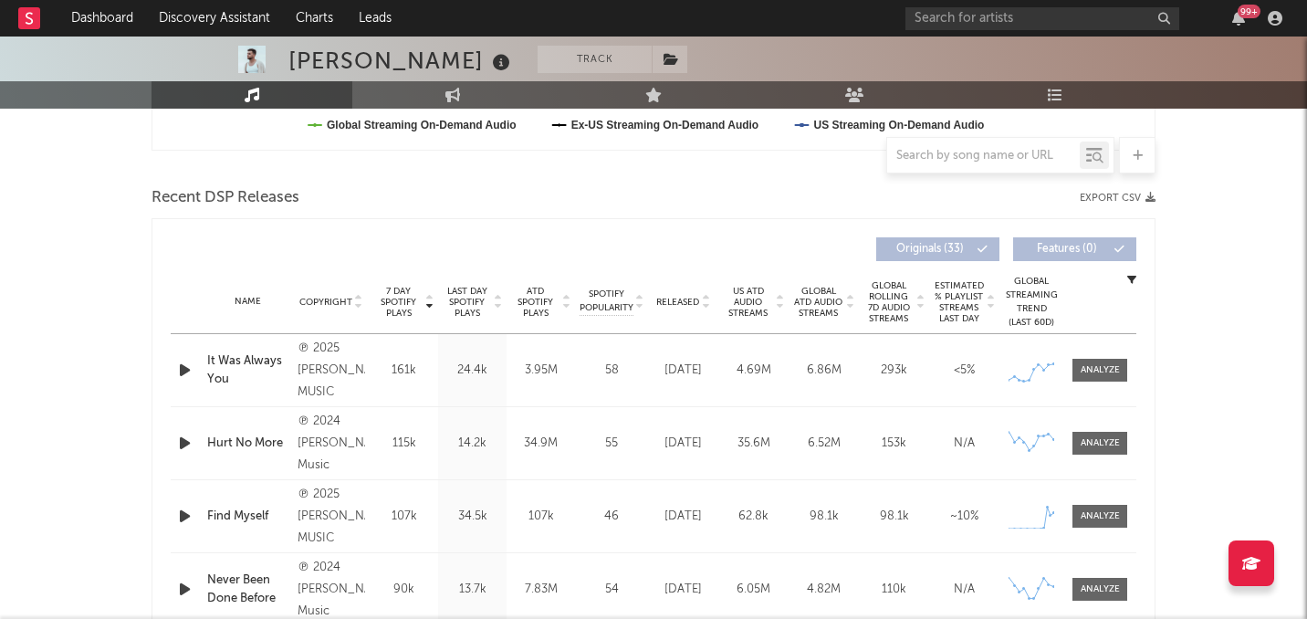
scroll to position [582, 0]
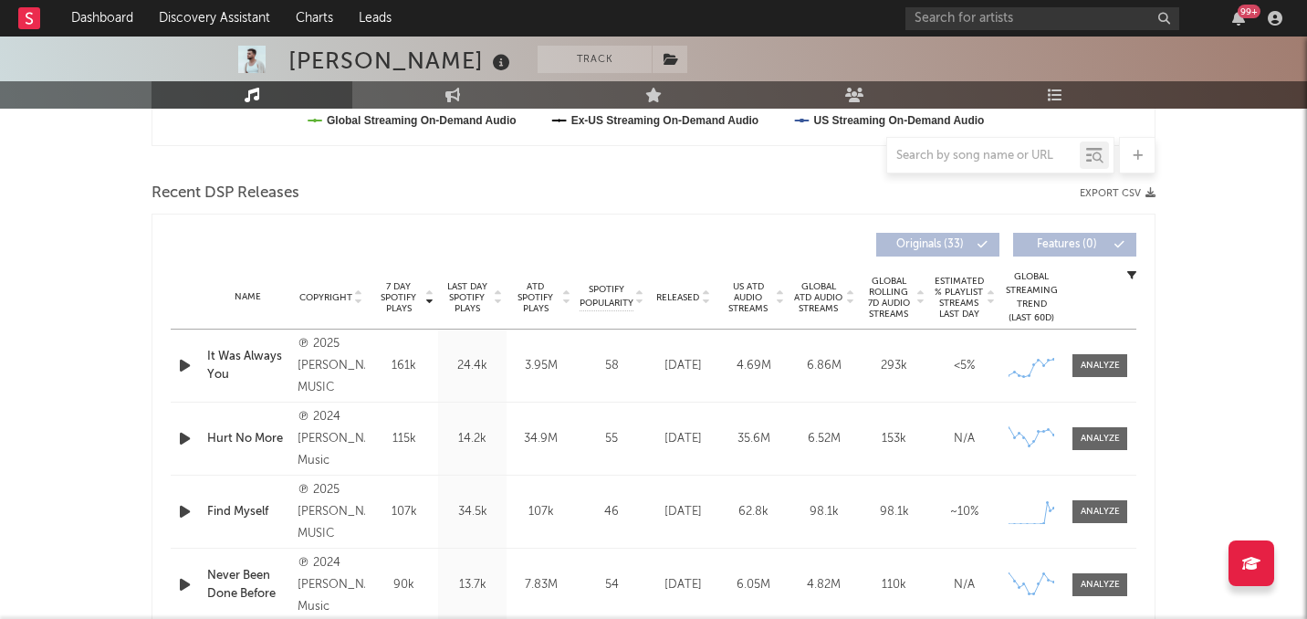
click at [675, 292] on span "Released" at bounding box center [677, 297] width 43 height 11
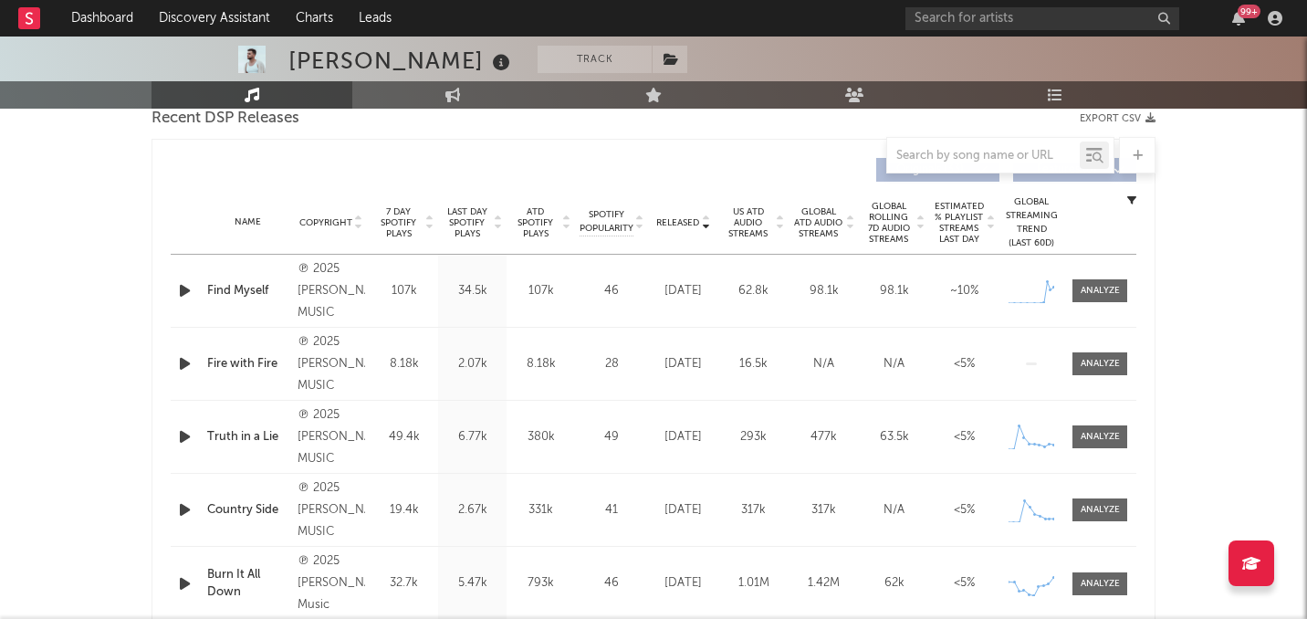
scroll to position [671, 0]
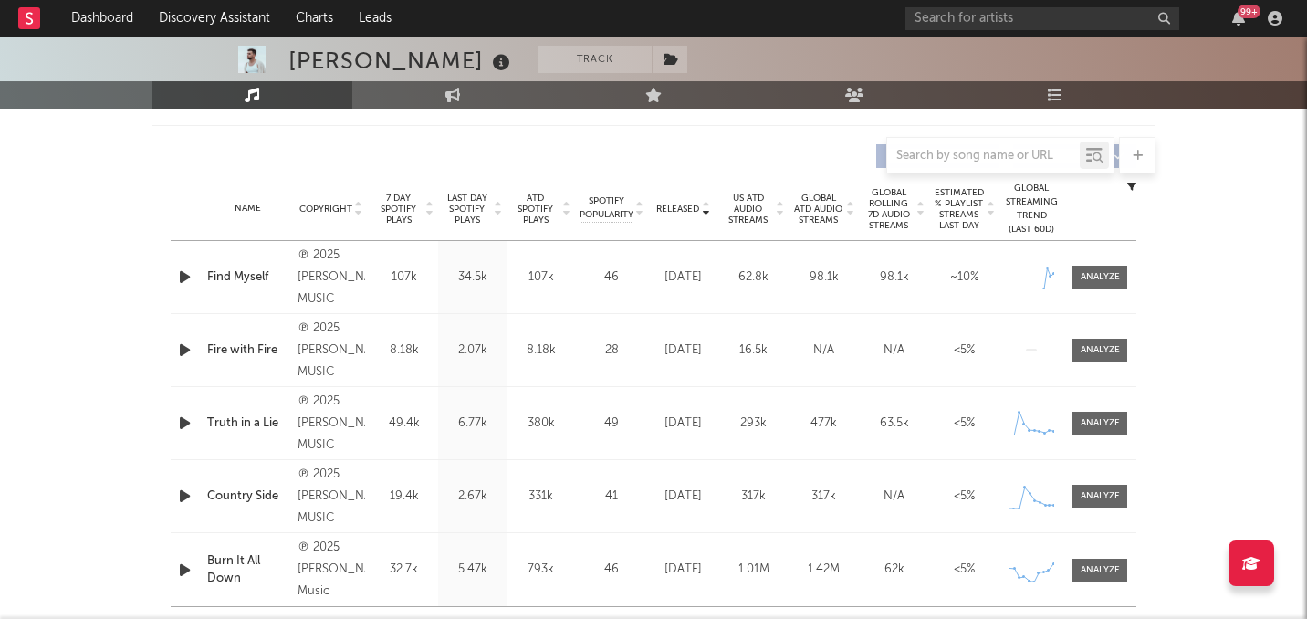
click at [404, 204] on span "7 Day Spotify Plays" at bounding box center [398, 209] width 48 height 33
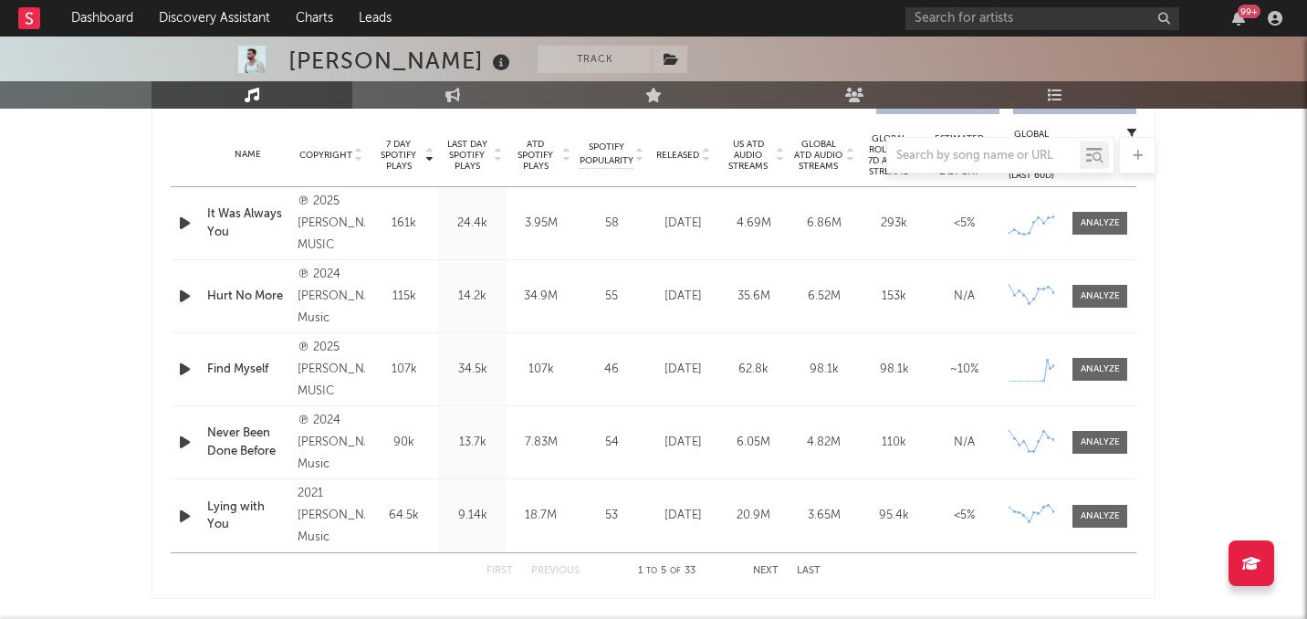
scroll to position [720, 0]
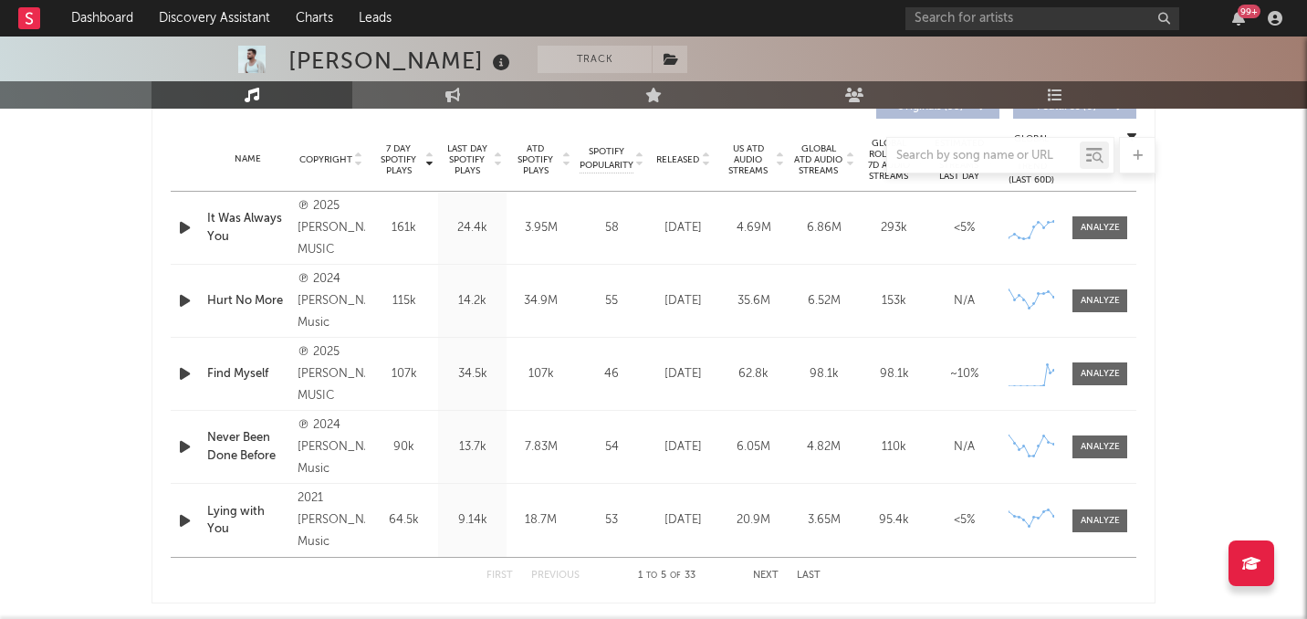
click at [1104, 245] on div "Name It Was Always You Copyright ℗ 2025 CHASE WRIGHT MUSIC Label CHASE WRIGHT M…" at bounding box center [654, 228] width 966 height 72
click at [1107, 223] on div at bounding box center [1100, 228] width 39 height 14
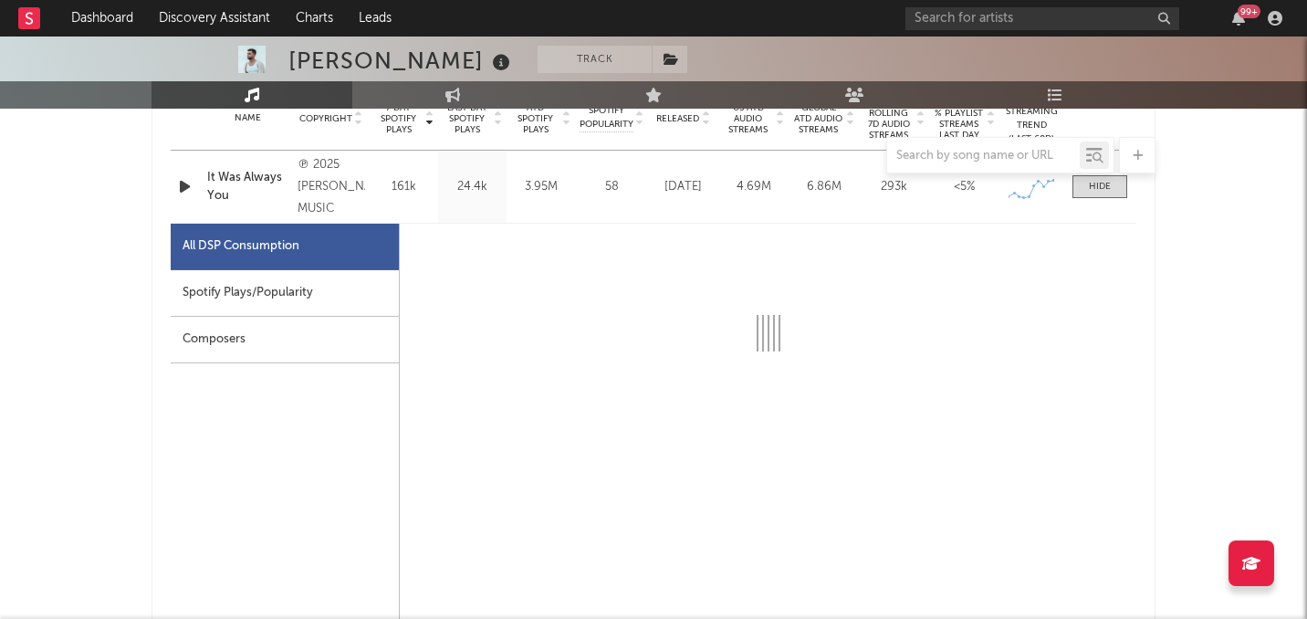
scroll to position [815, 0]
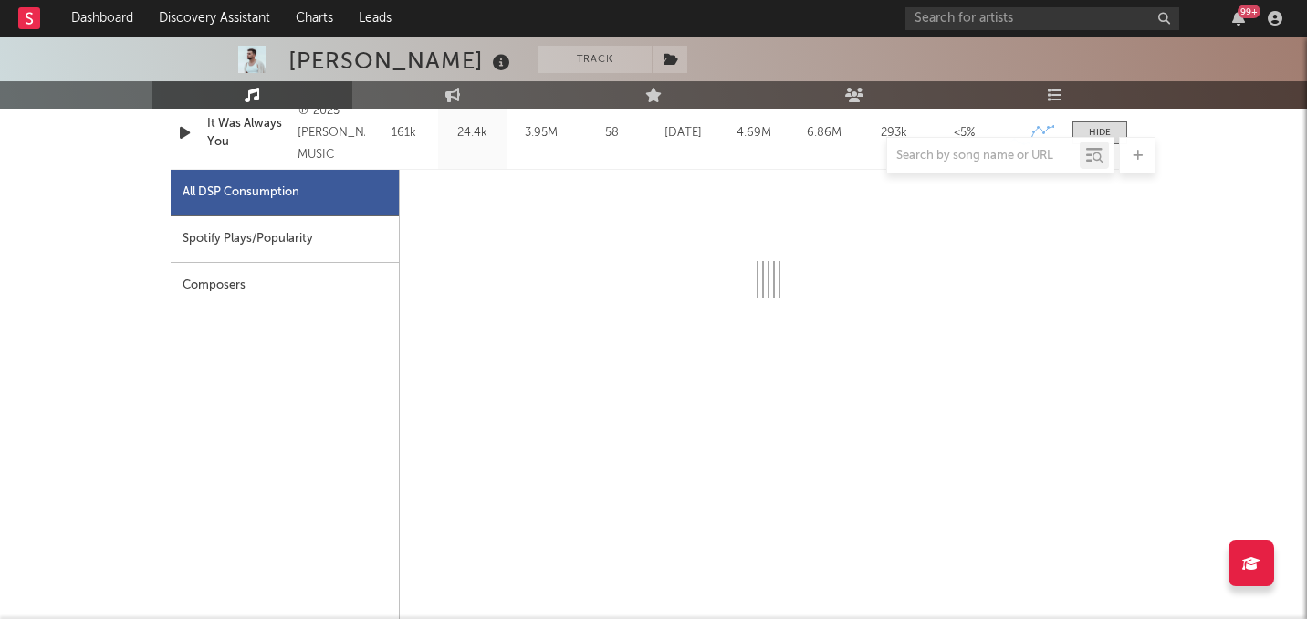
select select "6m"
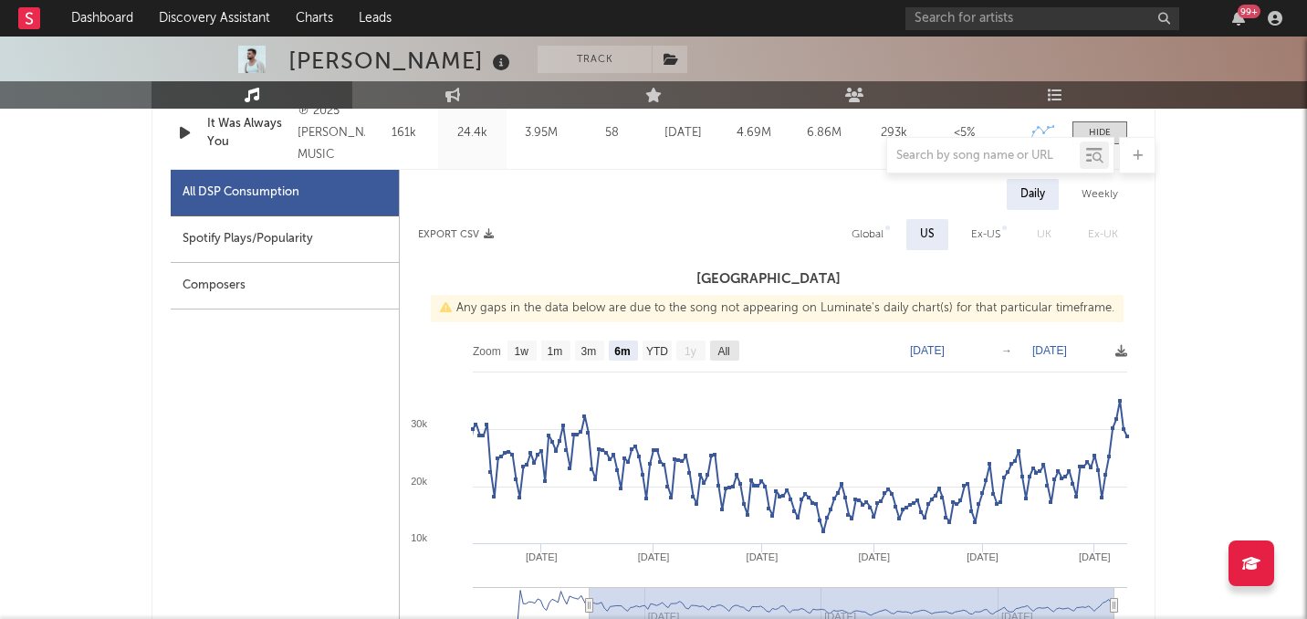
click at [728, 345] on text "All" at bounding box center [724, 351] width 12 height 13
select select "All"
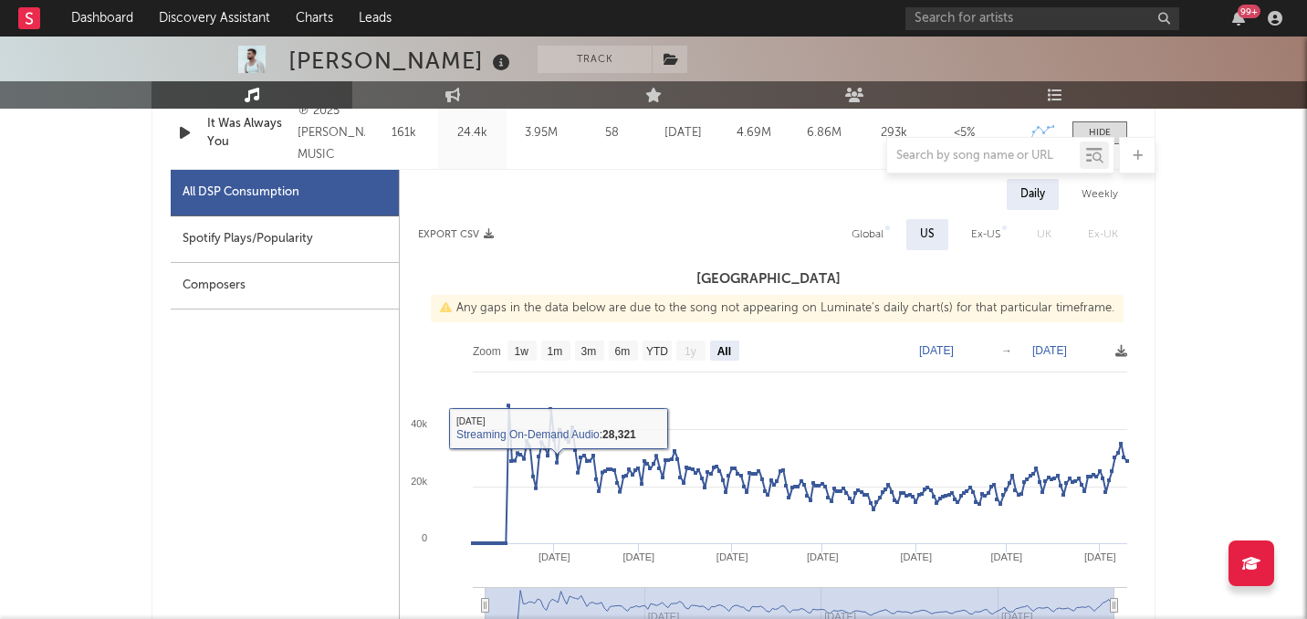
scroll to position [680, 0]
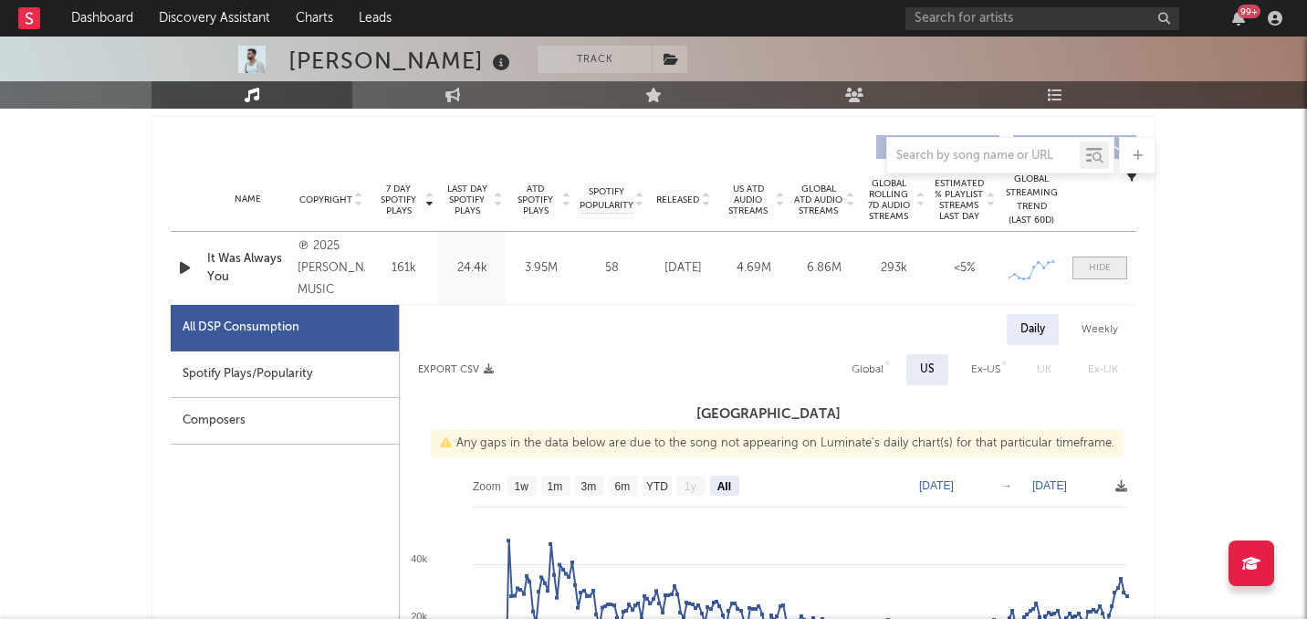
click at [1101, 266] on div at bounding box center [1100, 268] width 22 height 14
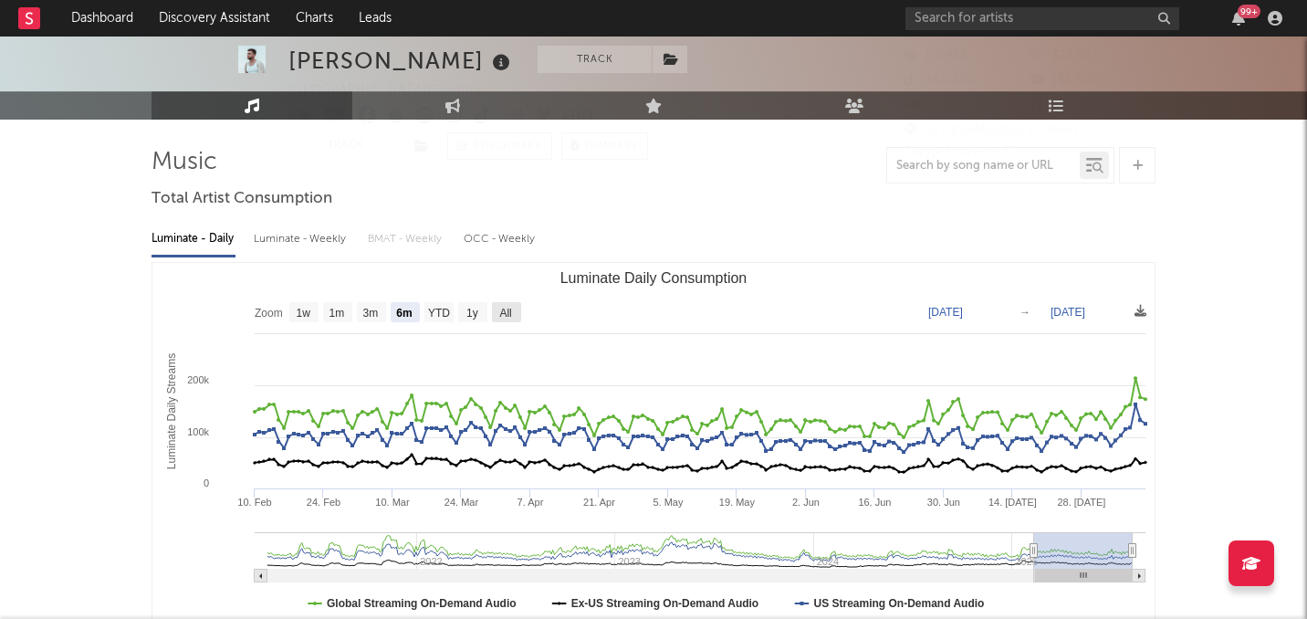
scroll to position [0, 0]
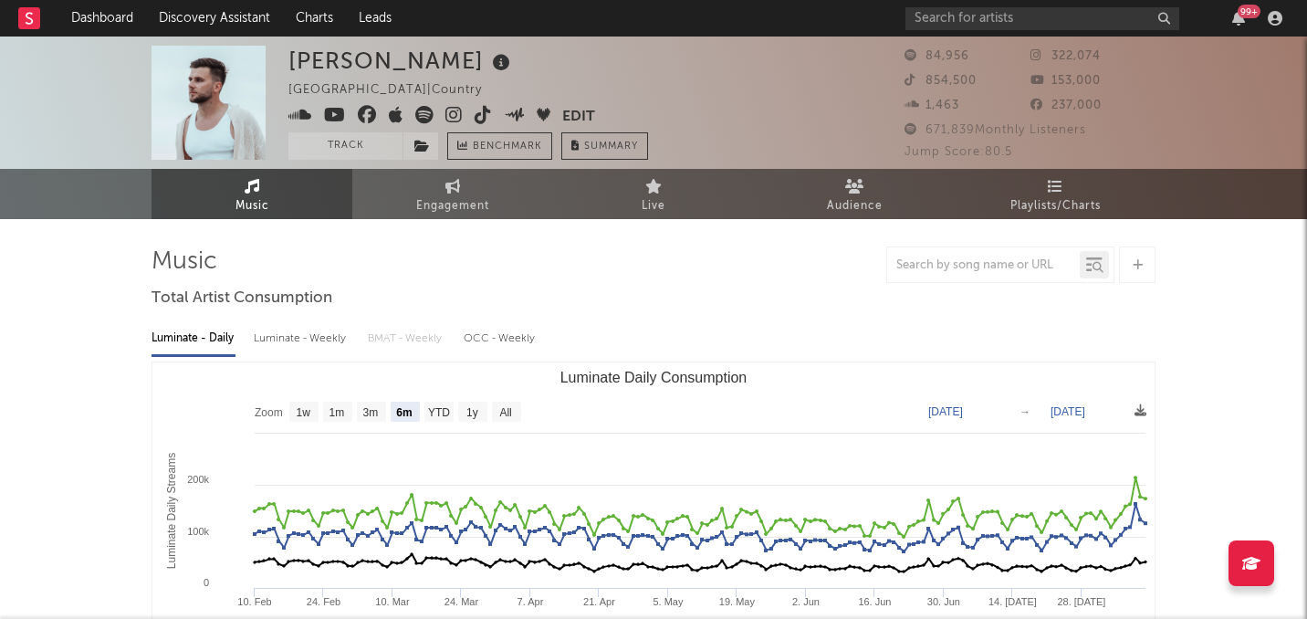
click at [477, 120] on icon at bounding box center [483, 115] width 17 height 18
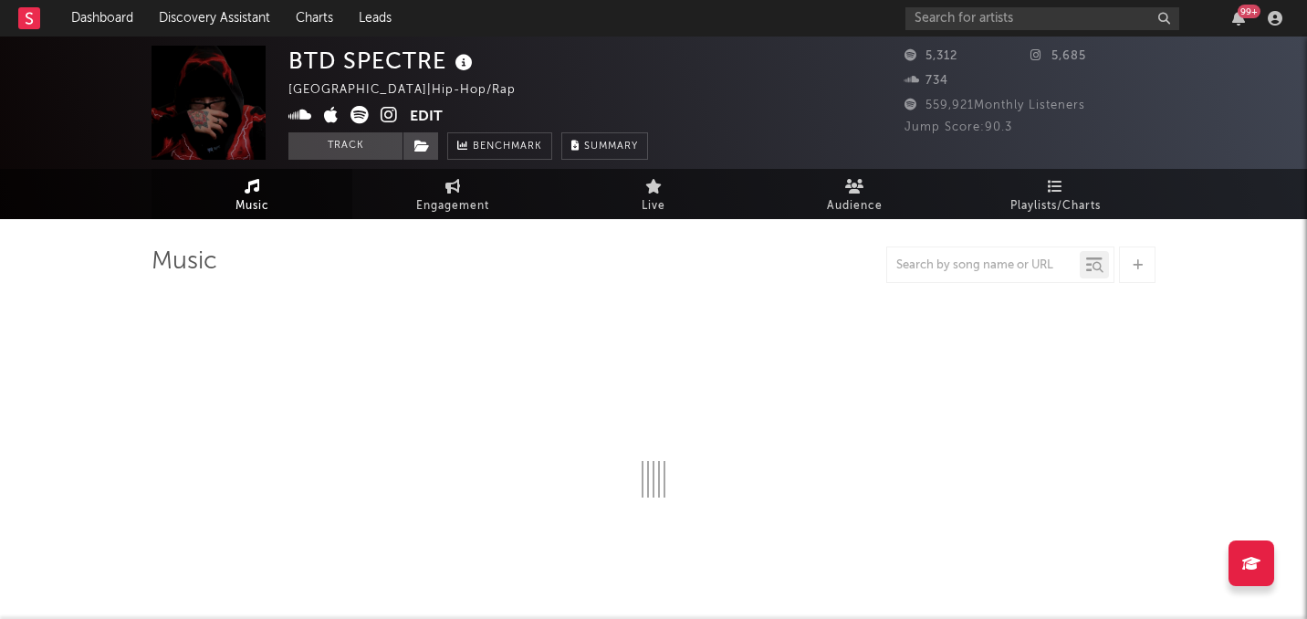
select select "6m"
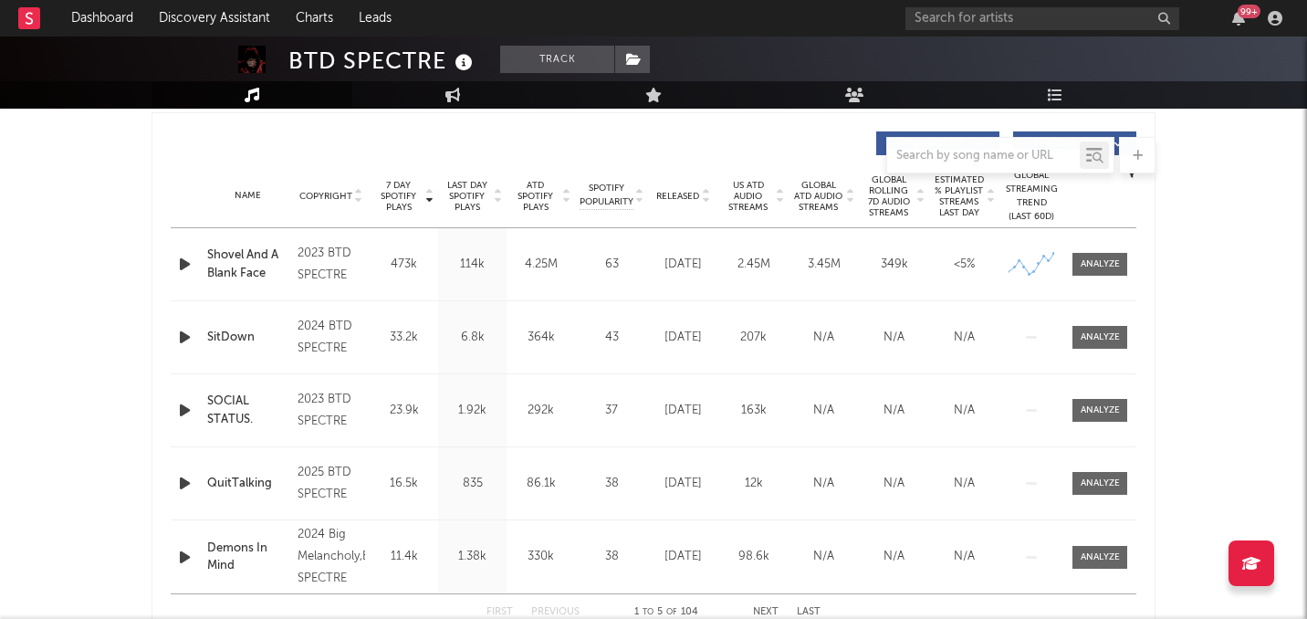
scroll to position [685, 0]
click at [186, 267] on icon "button" at bounding box center [184, 263] width 19 height 23
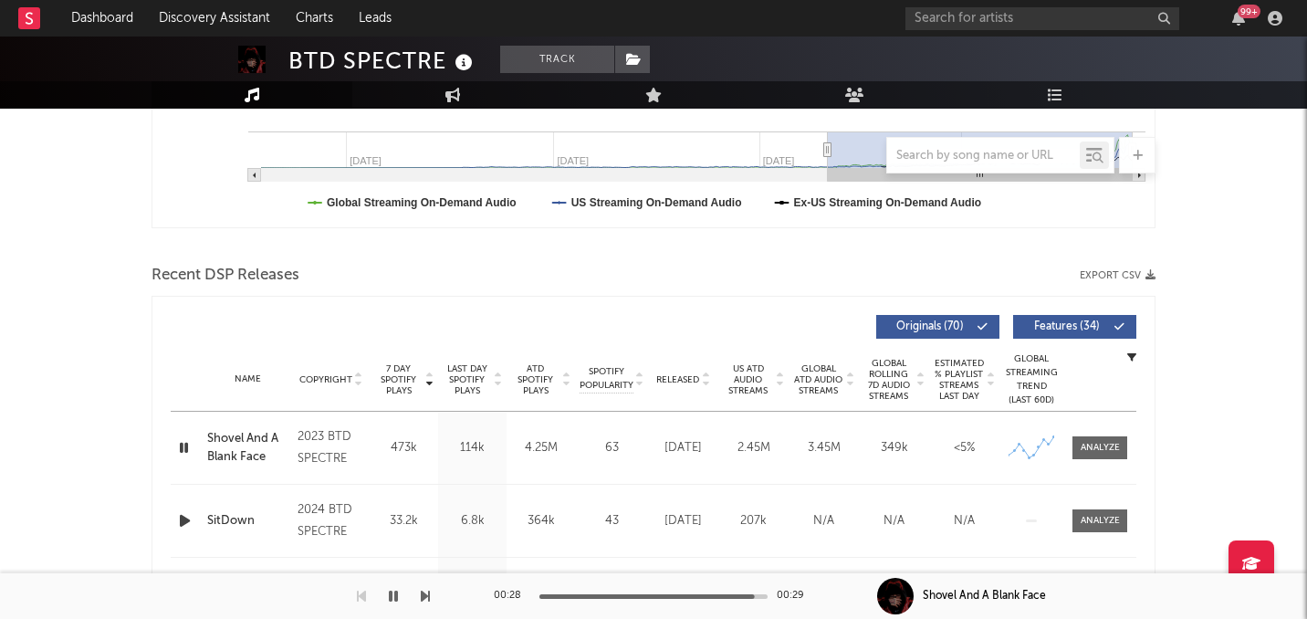
scroll to position [587, 0]
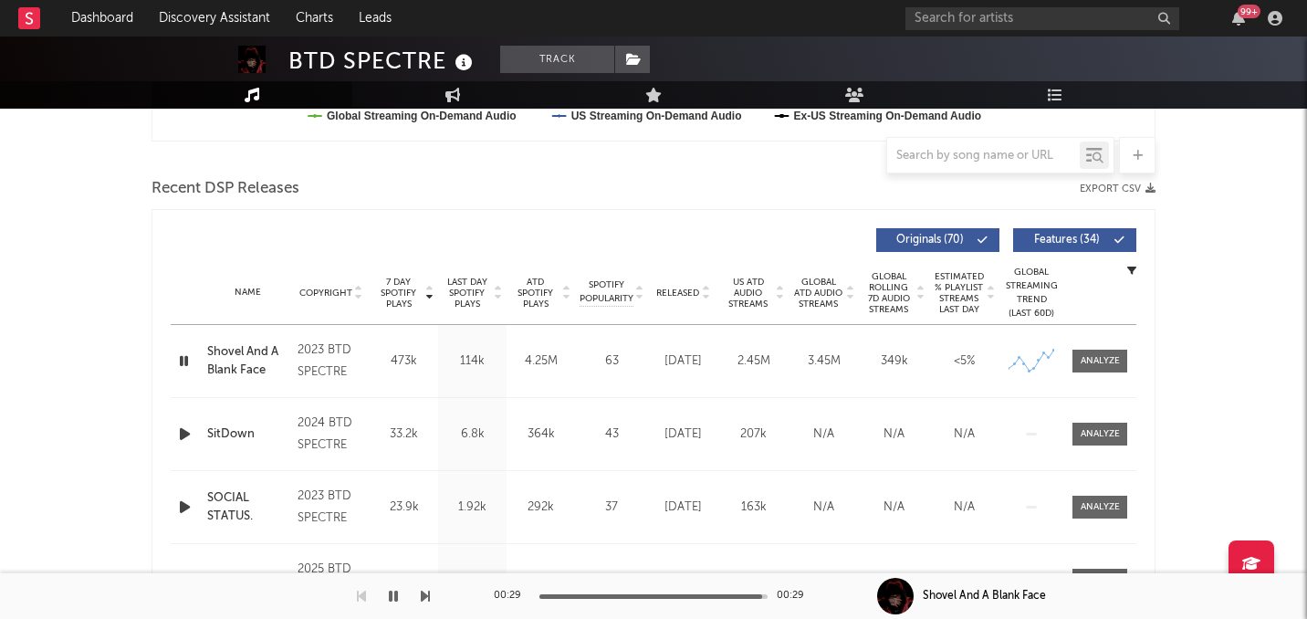
click at [183, 371] on icon "button" at bounding box center [183, 361] width 17 height 23
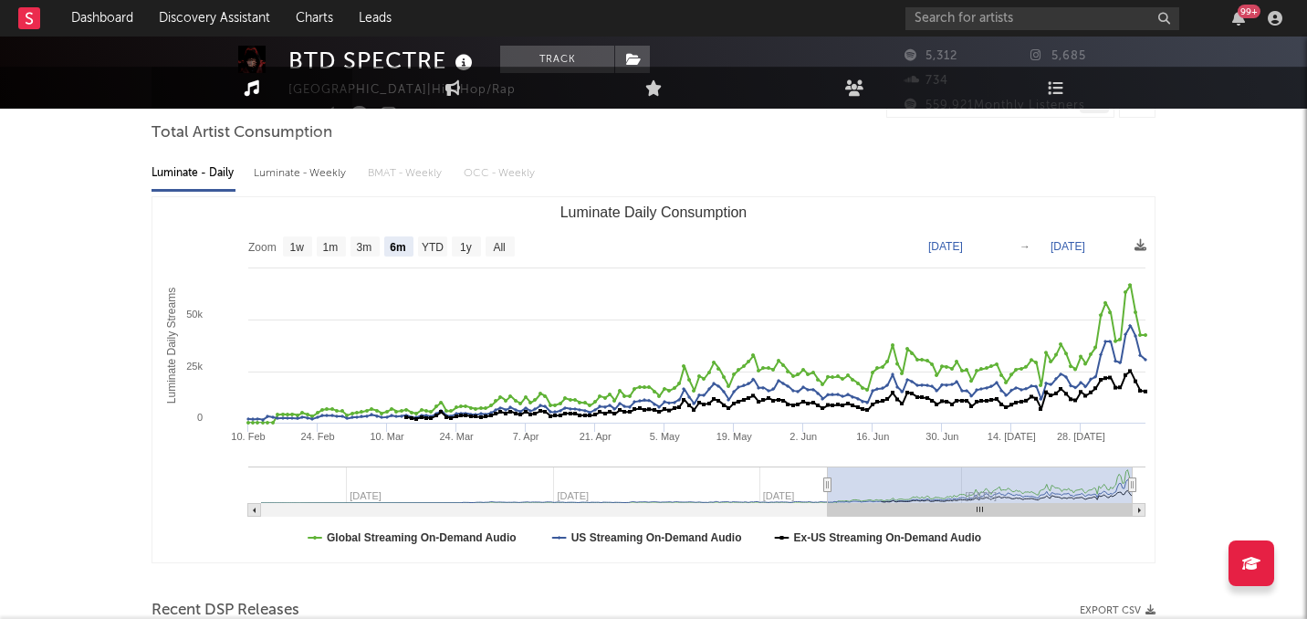
scroll to position [0, 0]
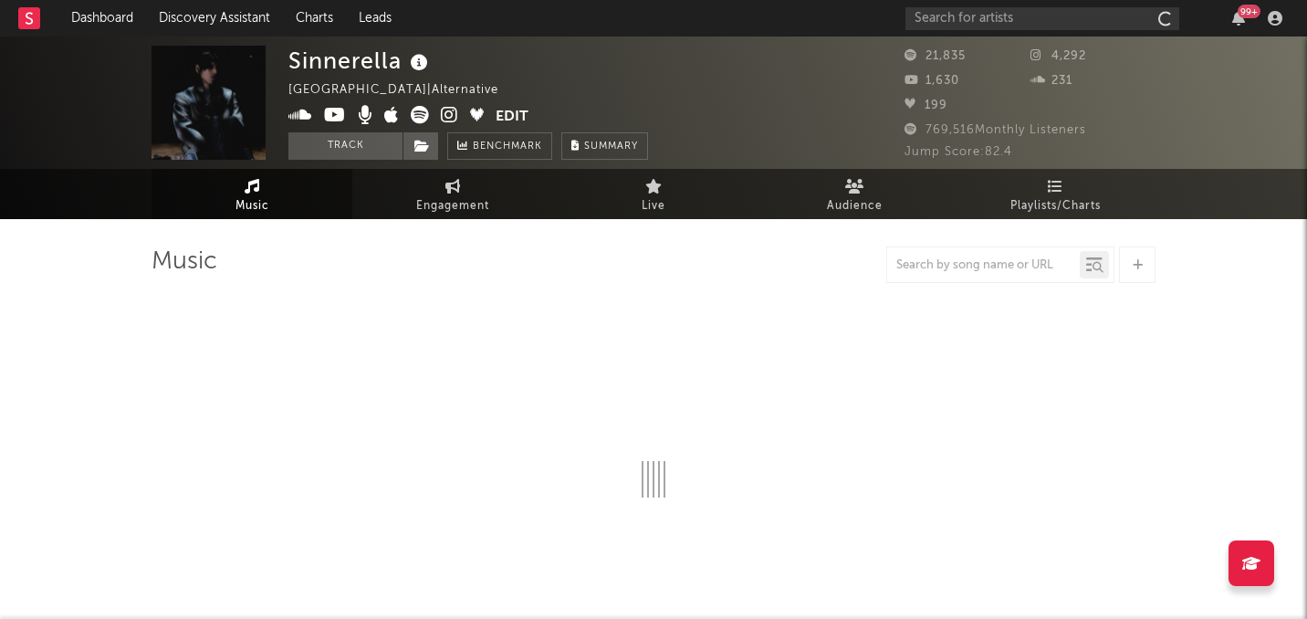
select select "6m"
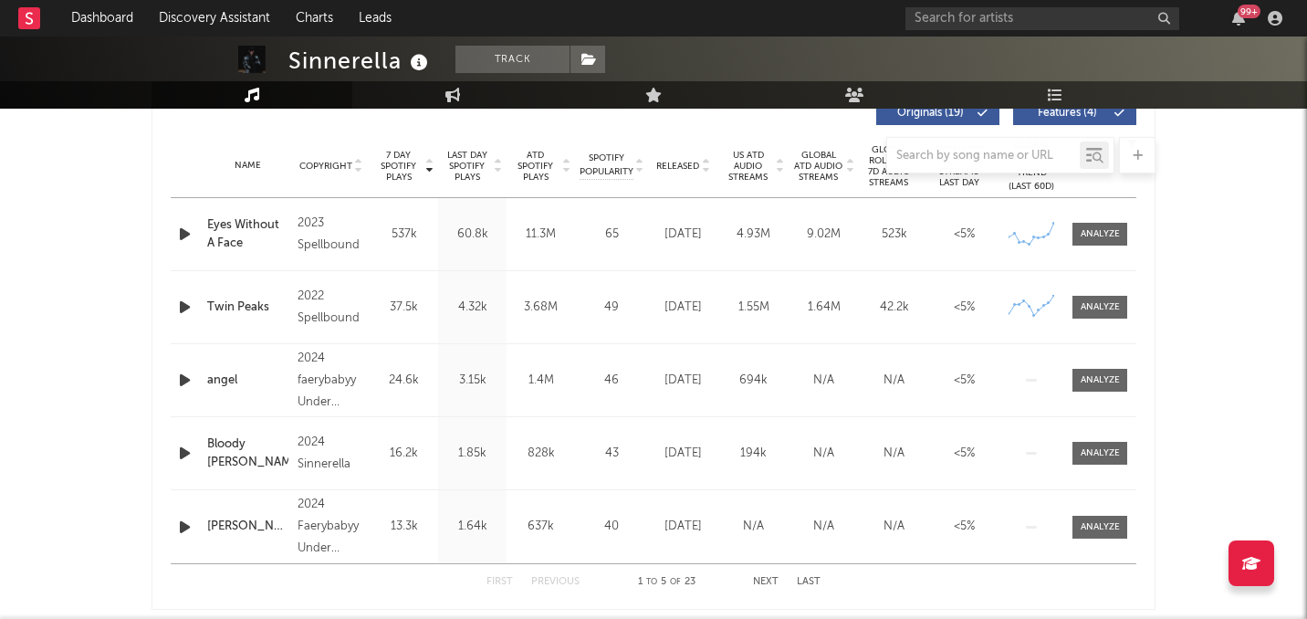
scroll to position [722, 0]
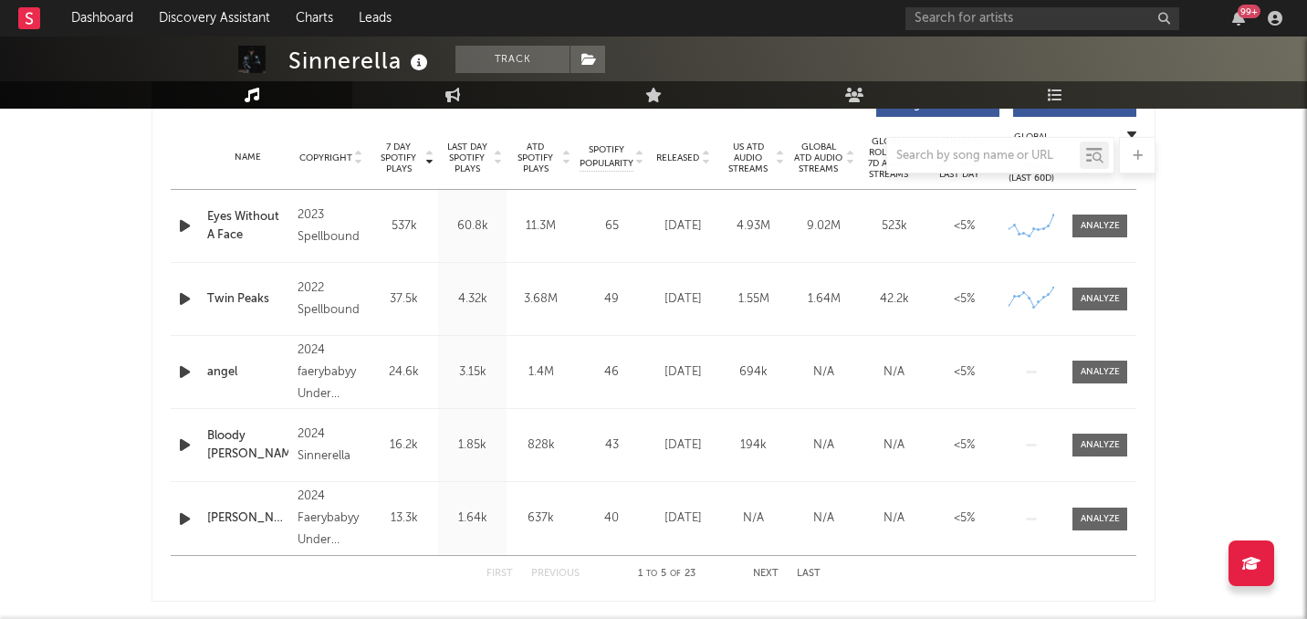
click at [676, 161] on div at bounding box center [654, 155] width 1004 height 37
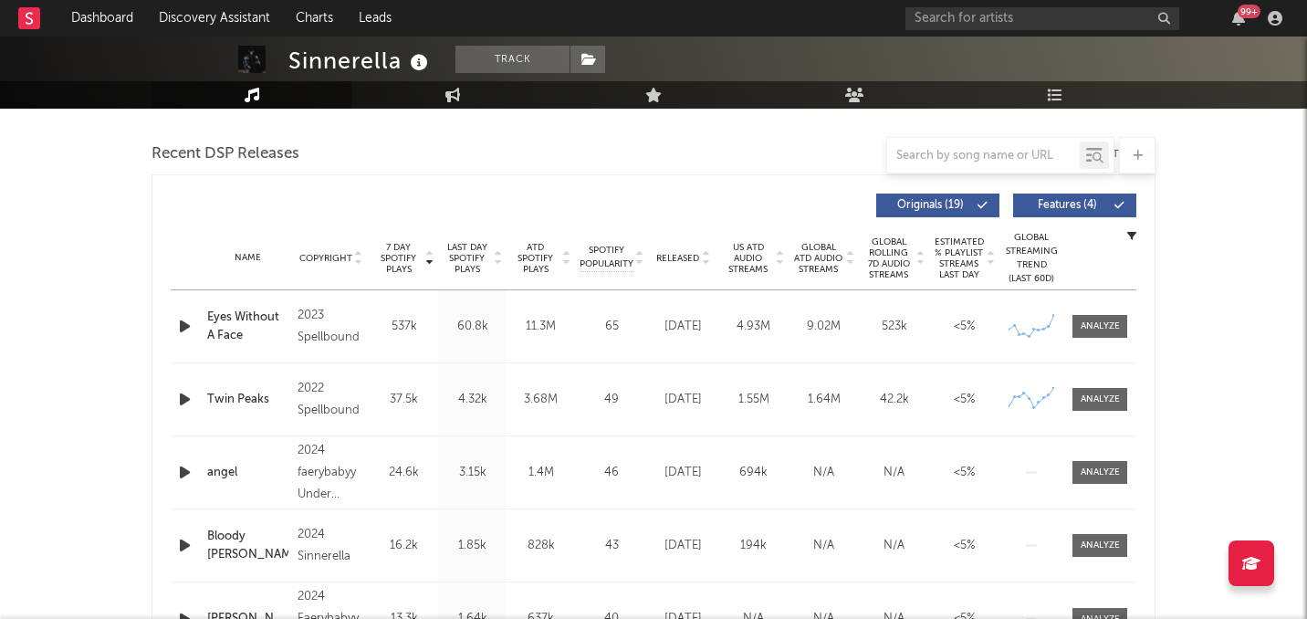
scroll to position [613, 0]
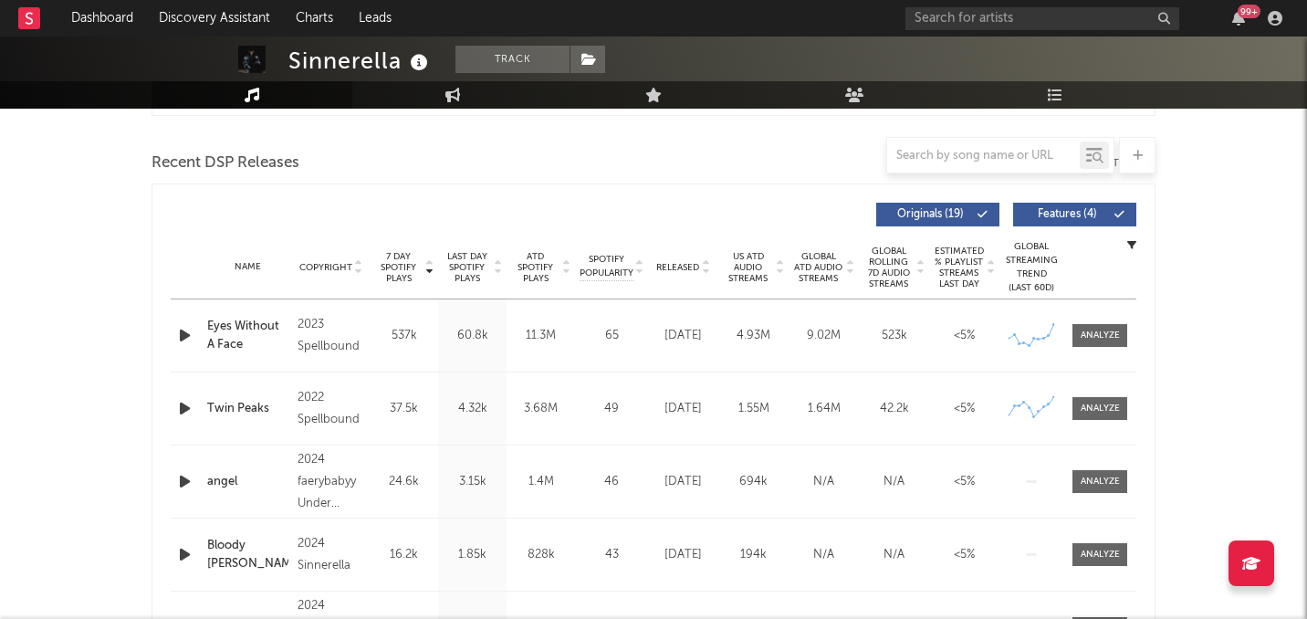
click at [688, 269] on span "Released" at bounding box center [677, 267] width 43 height 11
click at [403, 278] on span "7 Day Spotify Plays" at bounding box center [398, 267] width 48 height 33
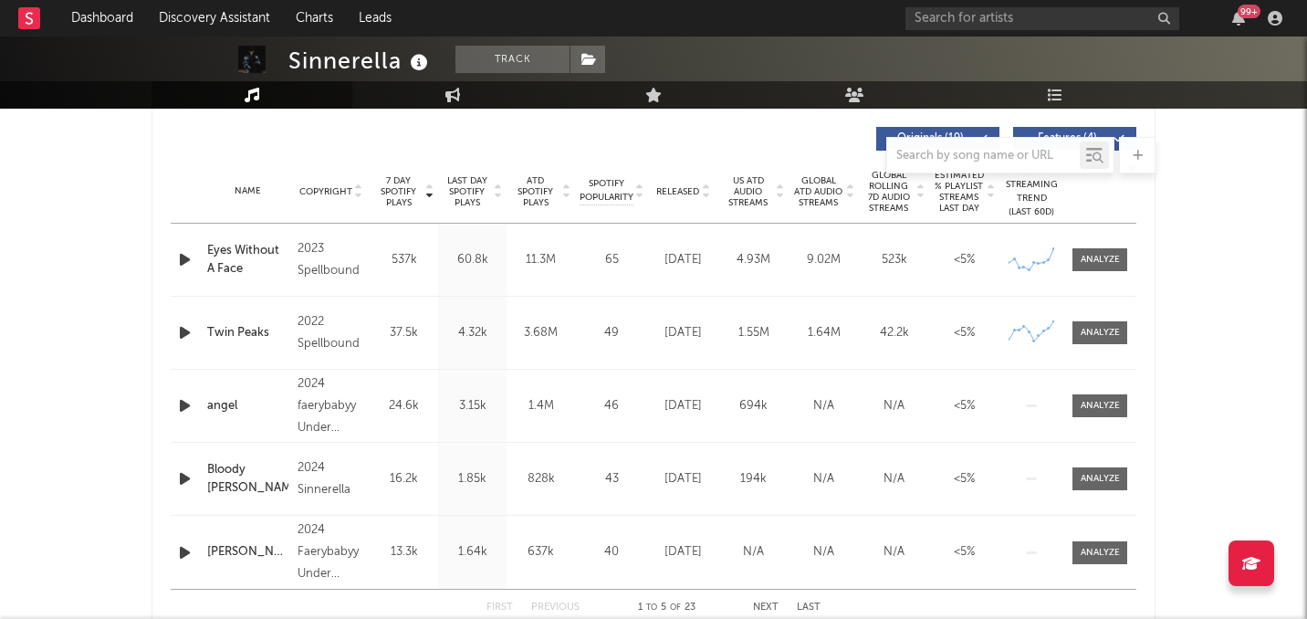
scroll to position [553, 0]
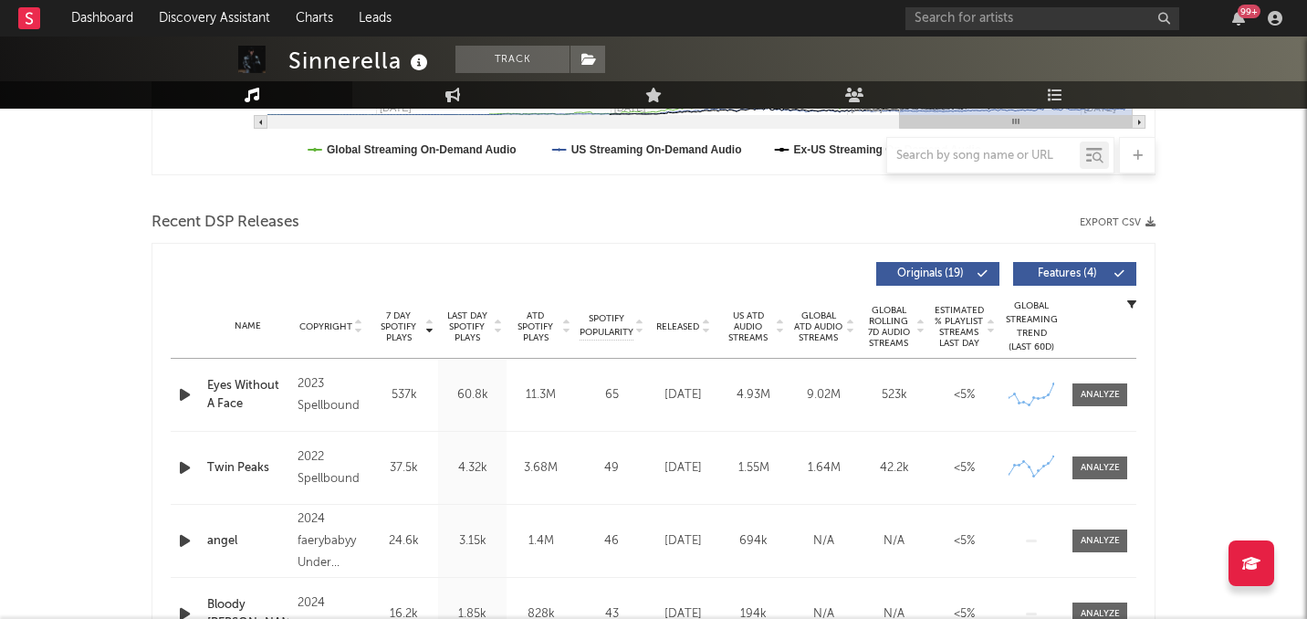
click at [182, 389] on icon "button" at bounding box center [184, 394] width 19 height 23
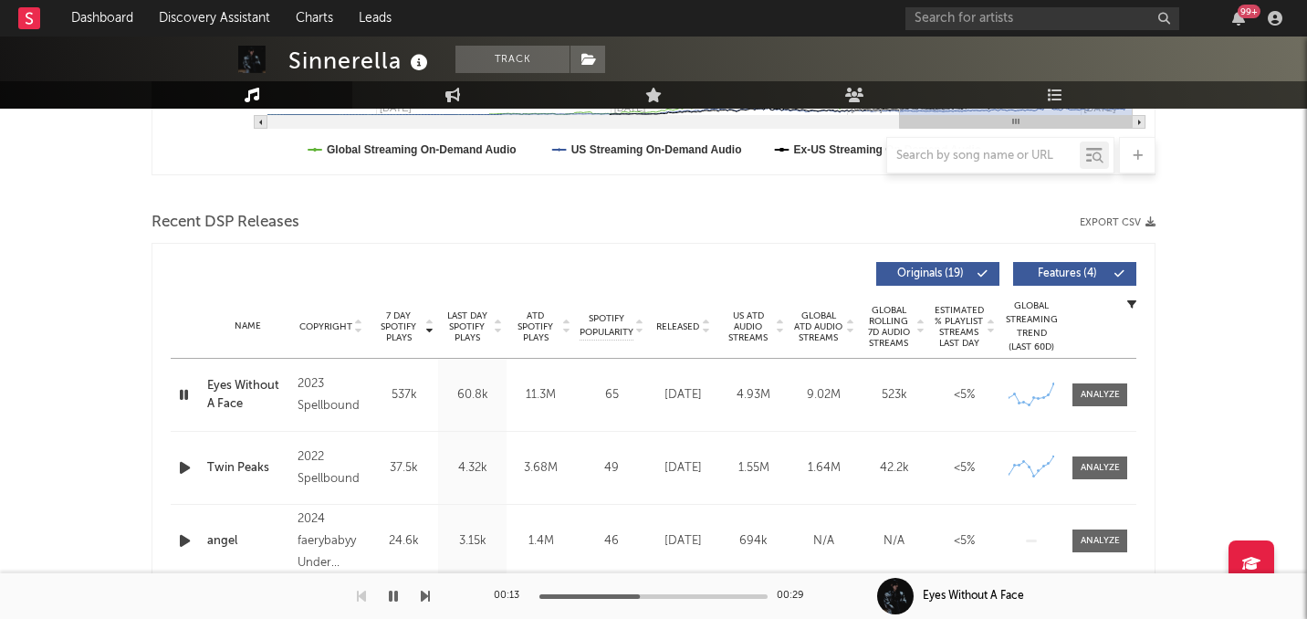
click at [640, 597] on div at bounding box center [654, 596] width 228 height 5
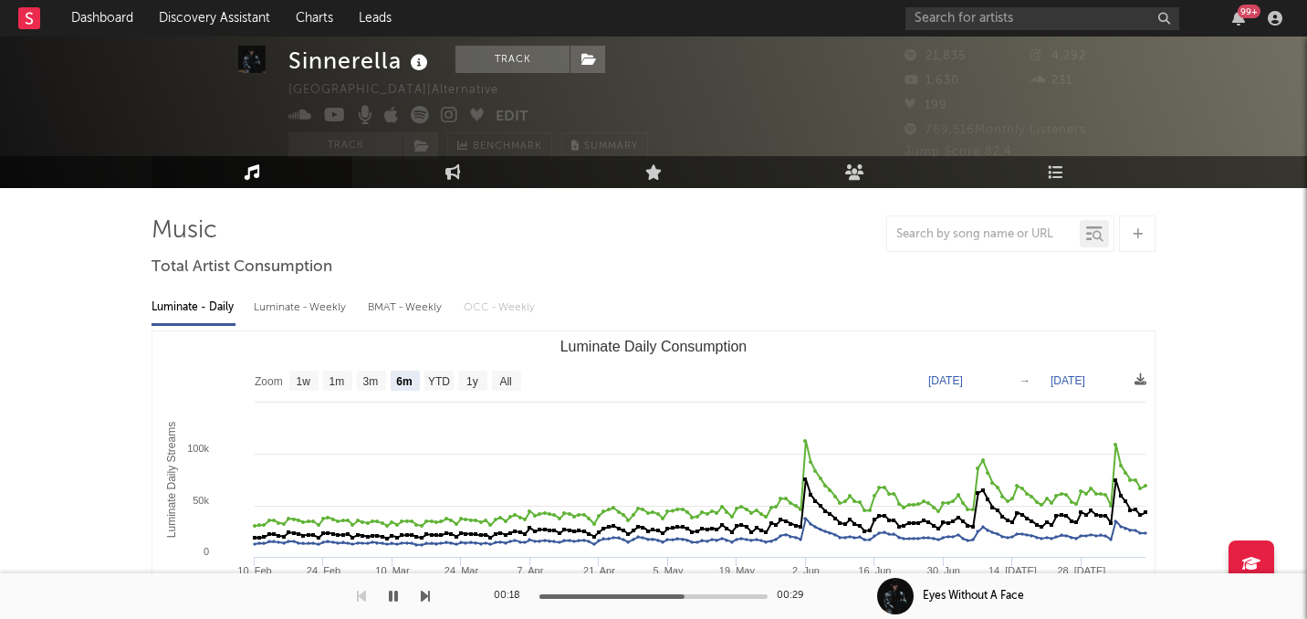
scroll to position [45, 0]
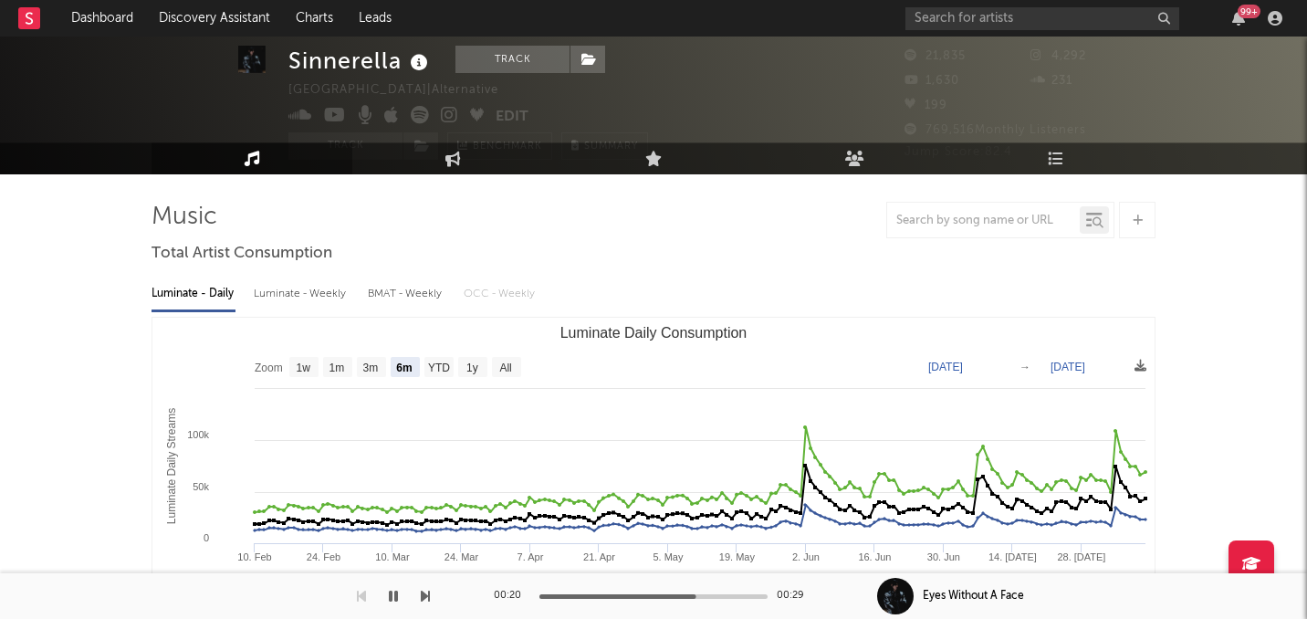
click at [389, 597] on icon "button" at bounding box center [393, 596] width 9 height 15
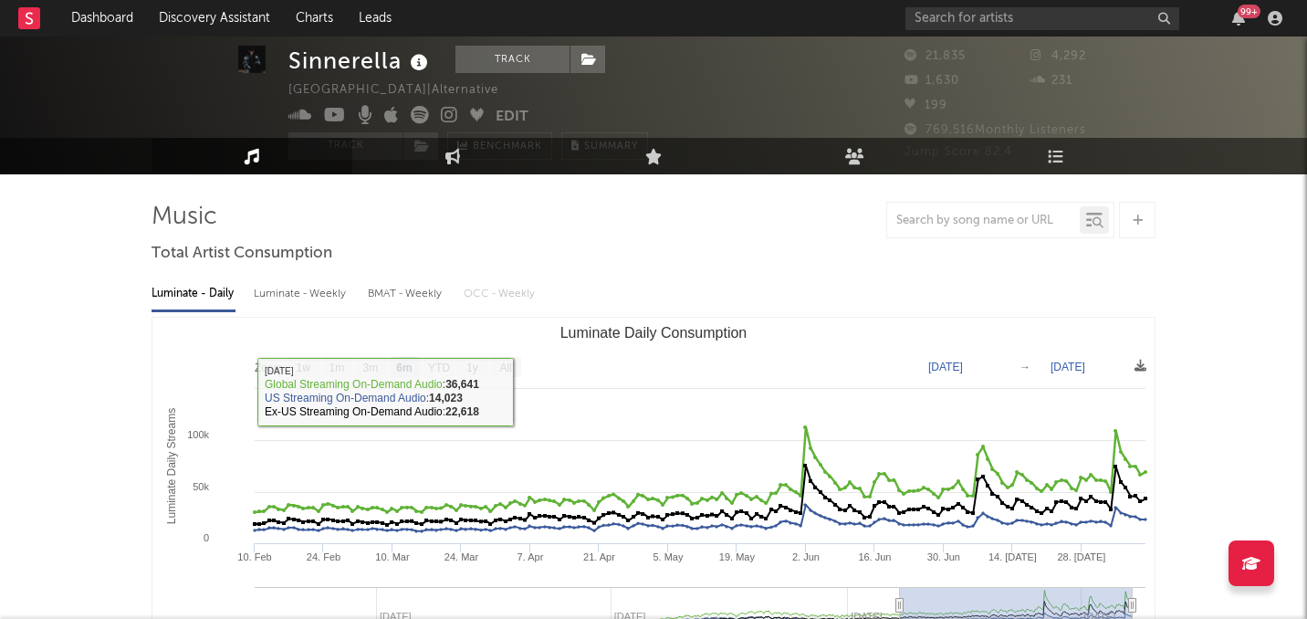
scroll to position [0, 0]
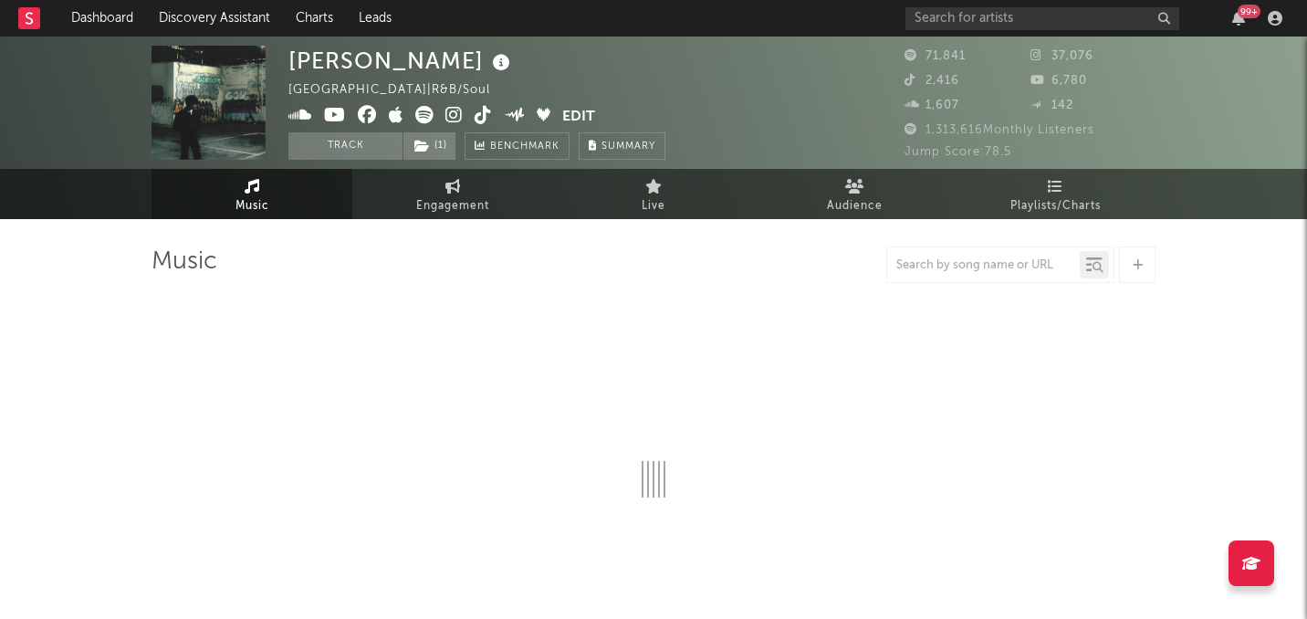
select select "6m"
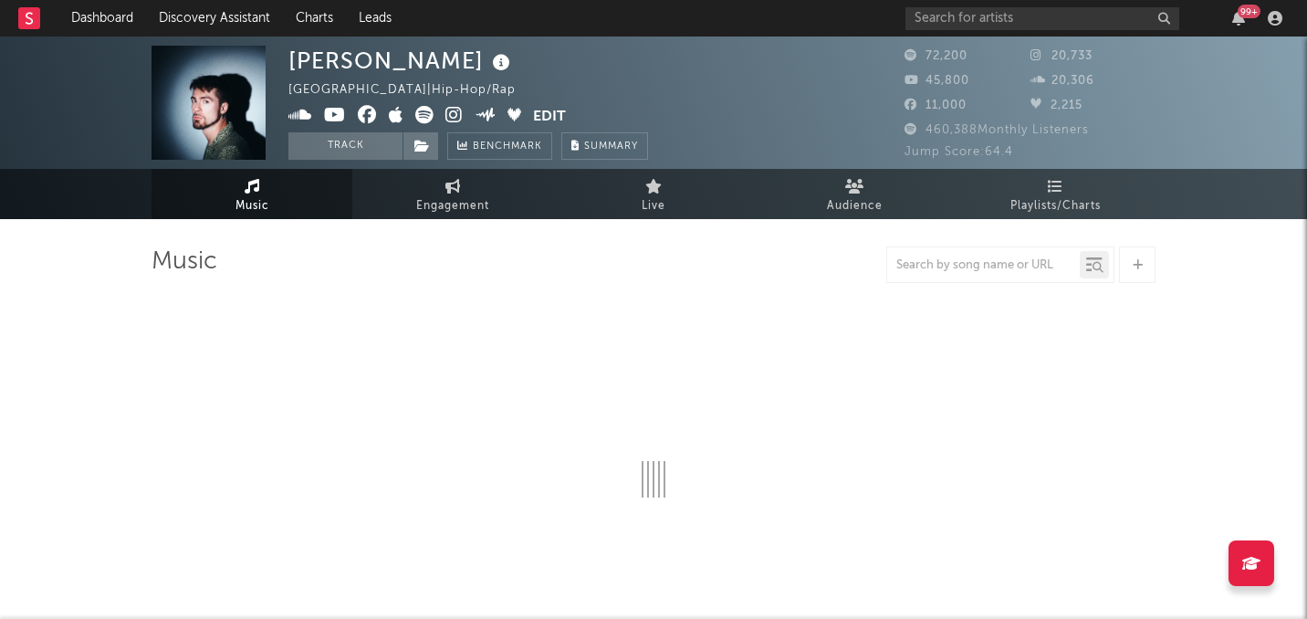
select select "6m"
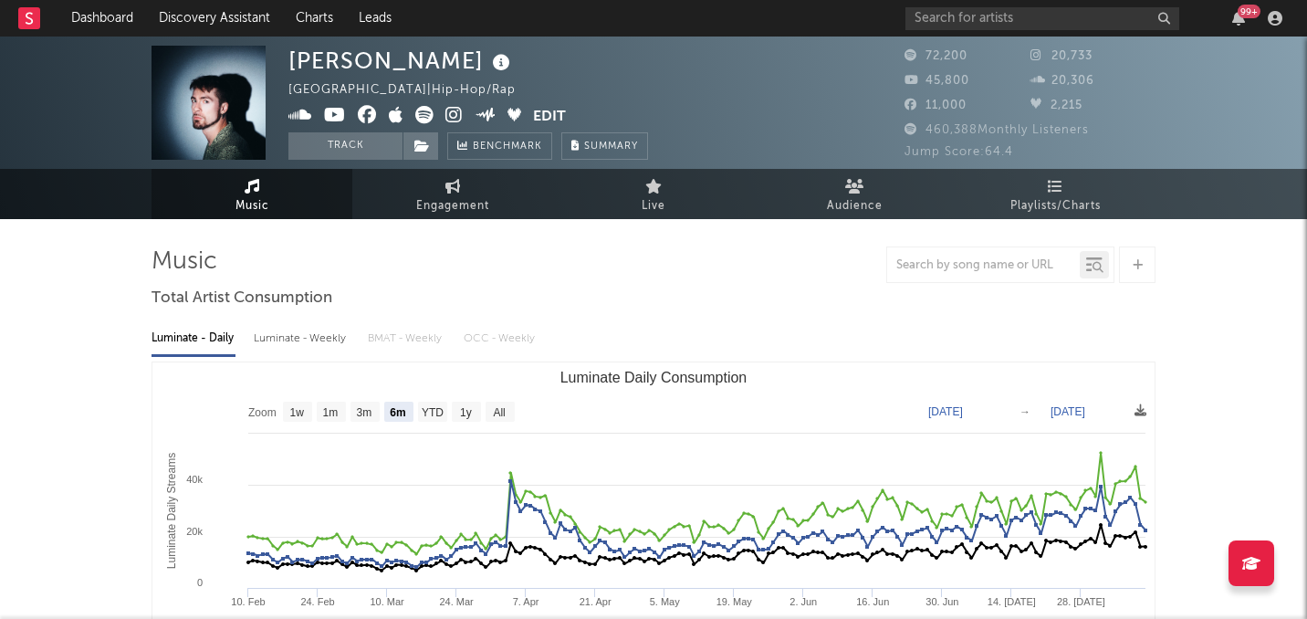
click at [455, 115] on icon at bounding box center [453, 115] width 17 height 18
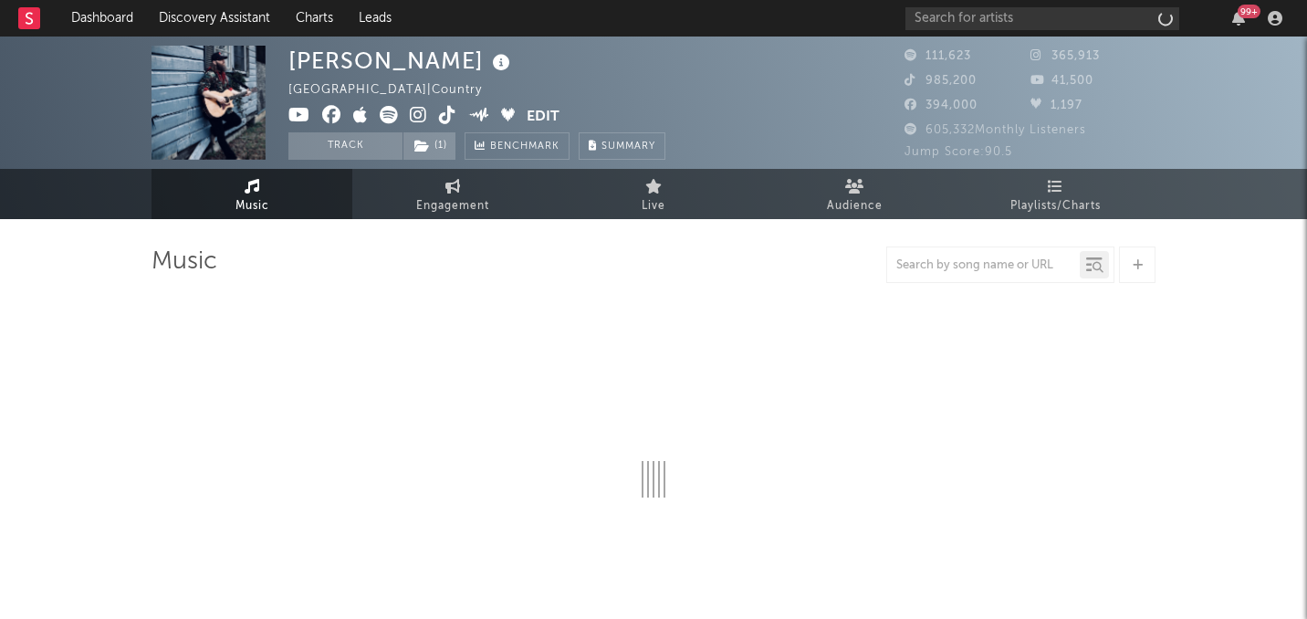
select select "6m"
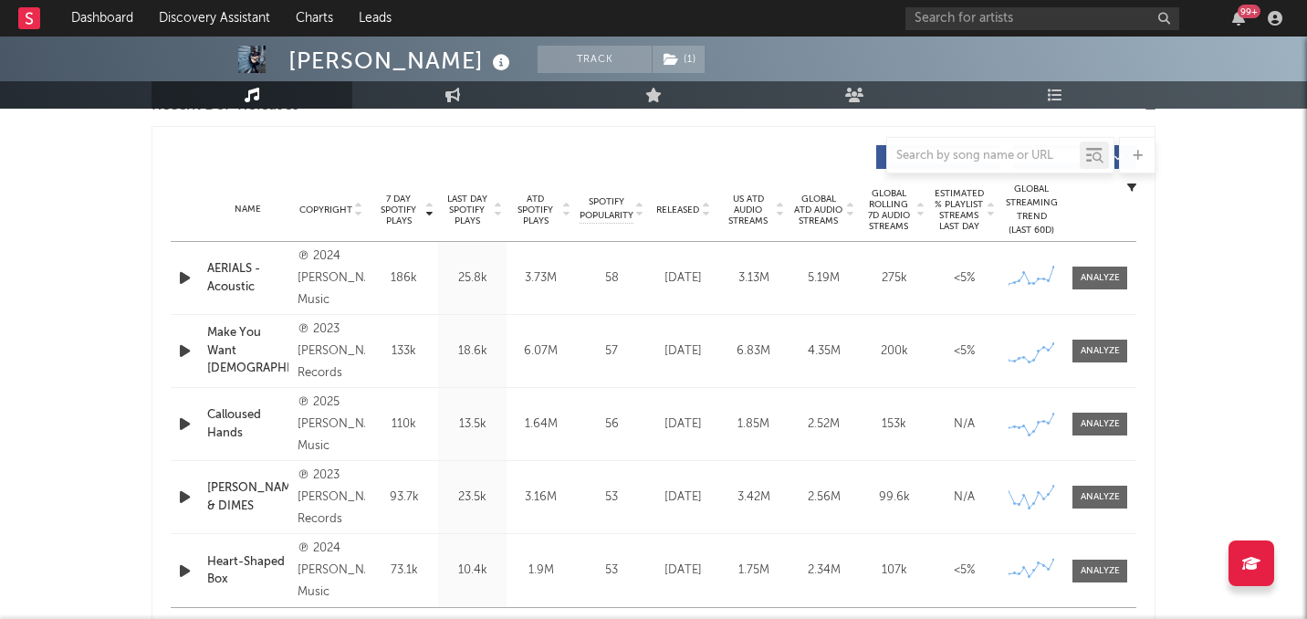
scroll to position [677, 0]
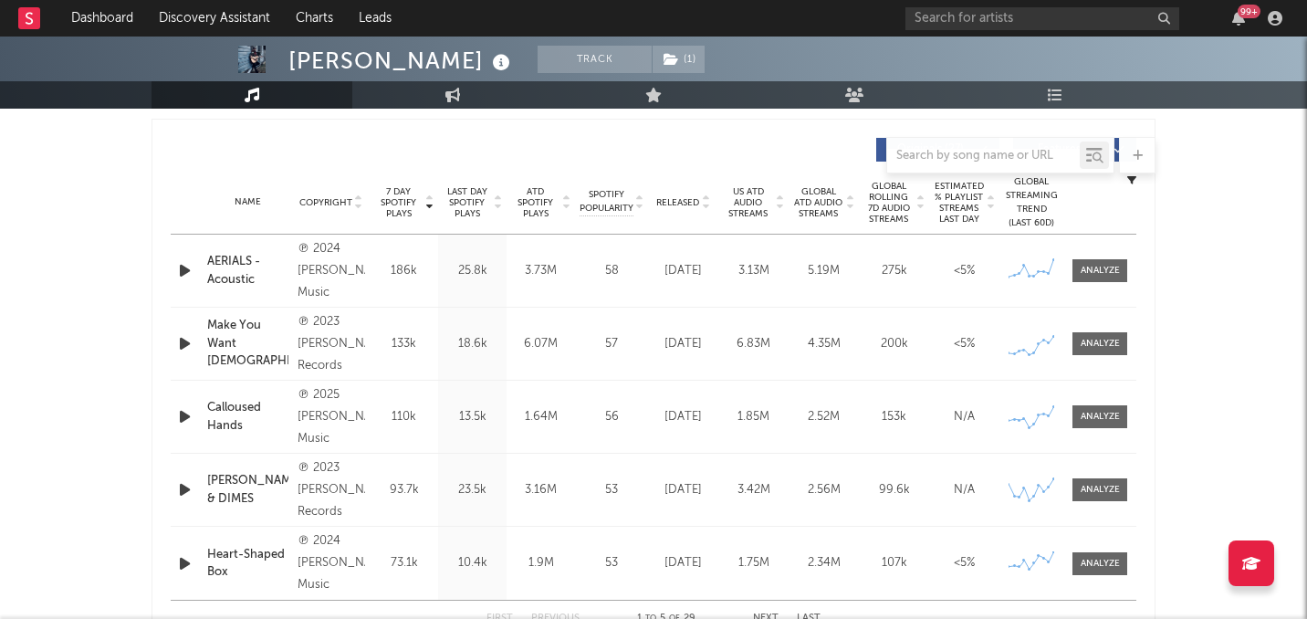
click at [178, 275] on icon "button" at bounding box center [184, 270] width 19 height 23
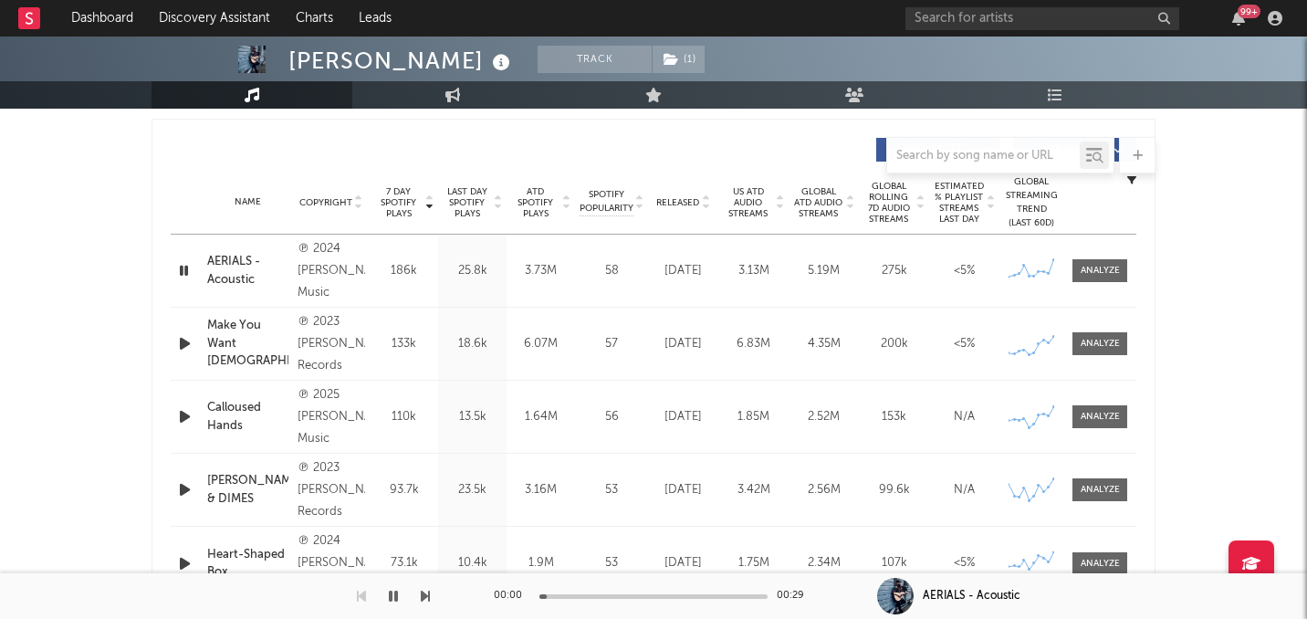
click at [186, 349] on icon "button" at bounding box center [184, 343] width 19 height 23
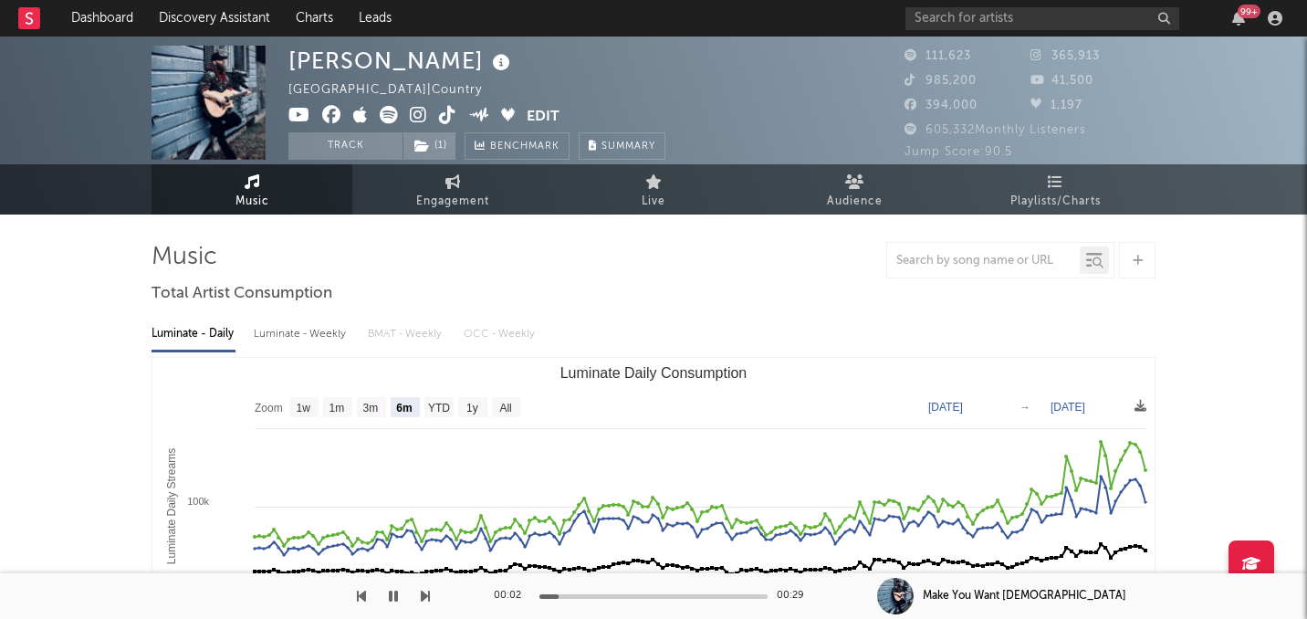
scroll to position [0, 0]
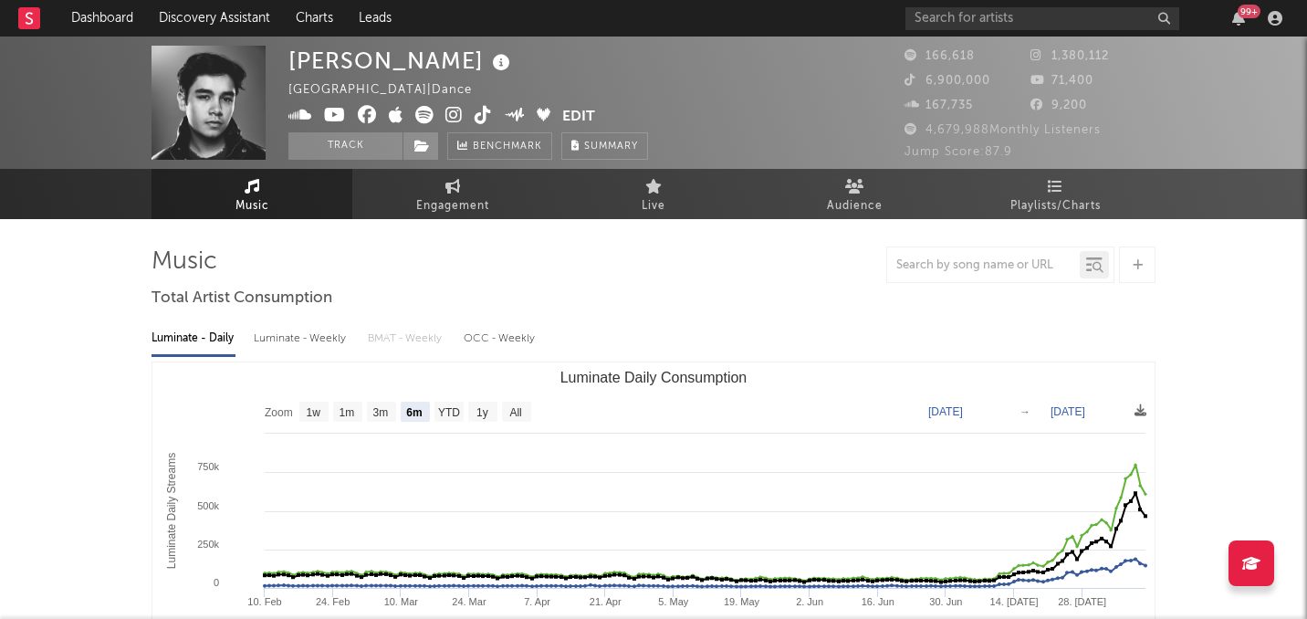
select select "6m"
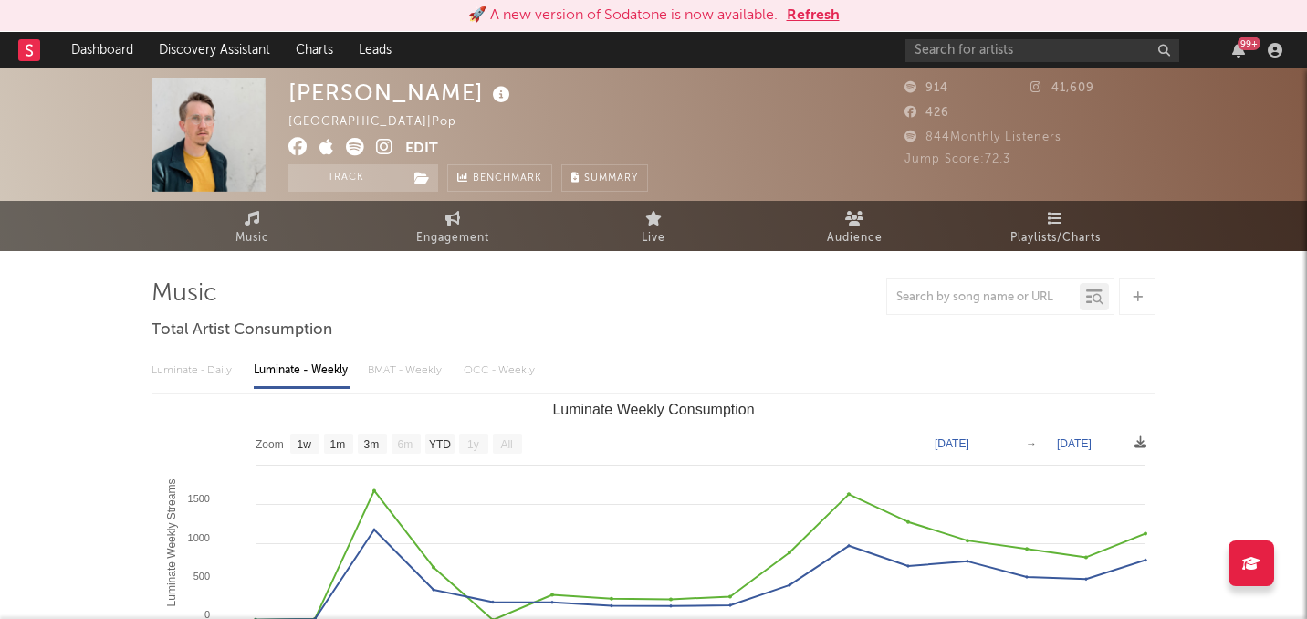
select select "1w"
click at [1054, 51] on input "text" at bounding box center [1043, 50] width 274 height 23
type input ","
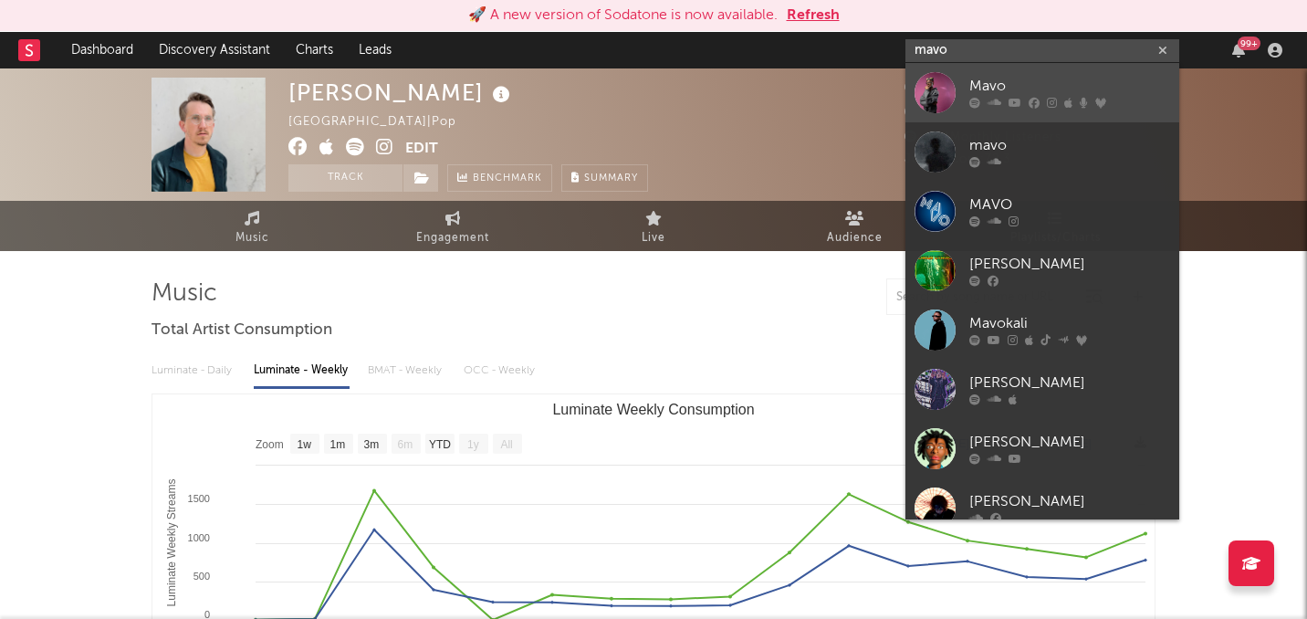
type input "mavo"
click at [931, 105] on div at bounding box center [935, 92] width 41 height 41
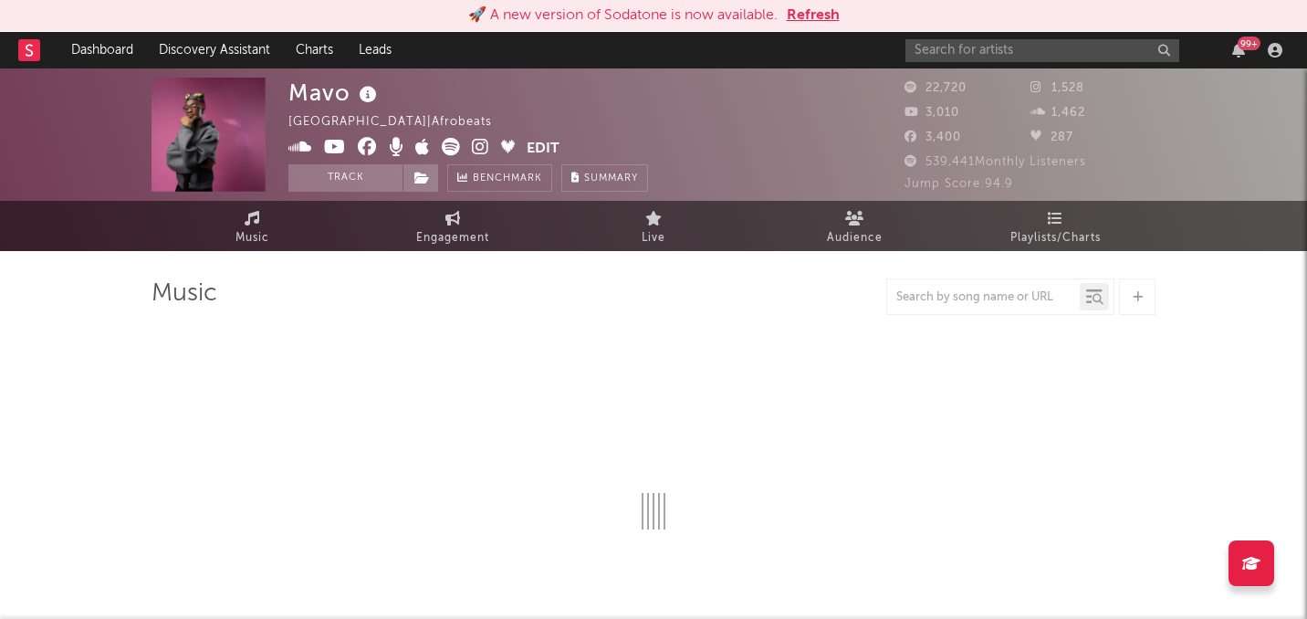
select select "1w"
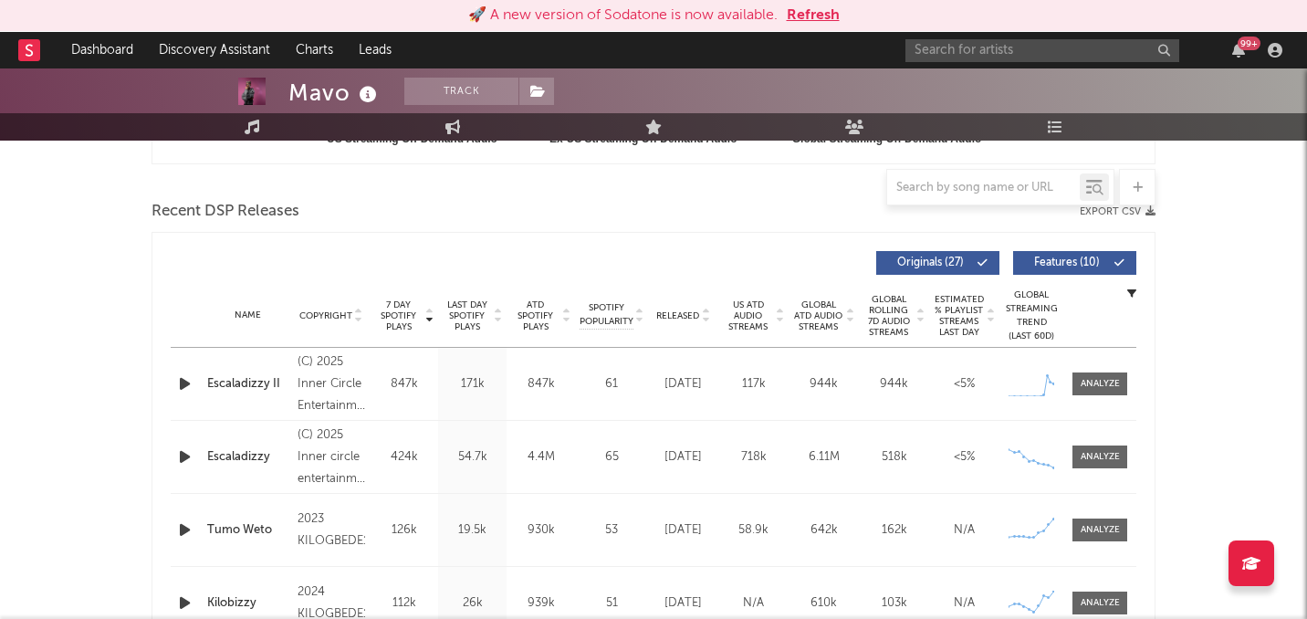
scroll to position [600, 0]
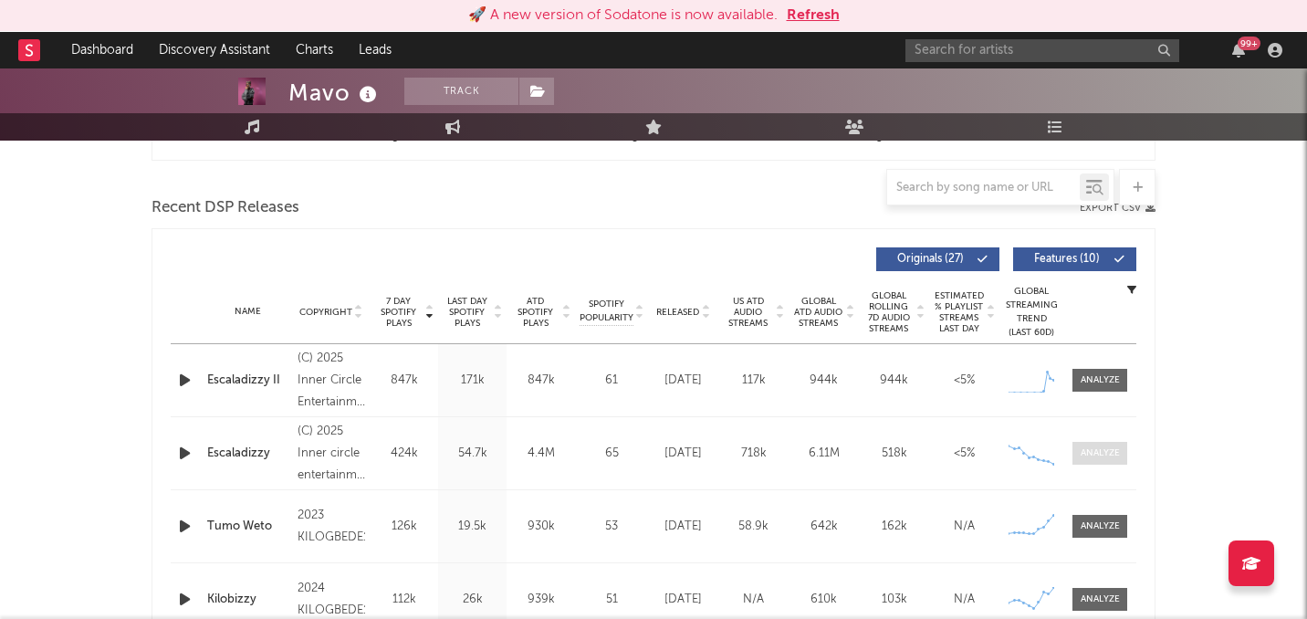
click at [1099, 460] on span at bounding box center [1100, 453] width 55 height 23
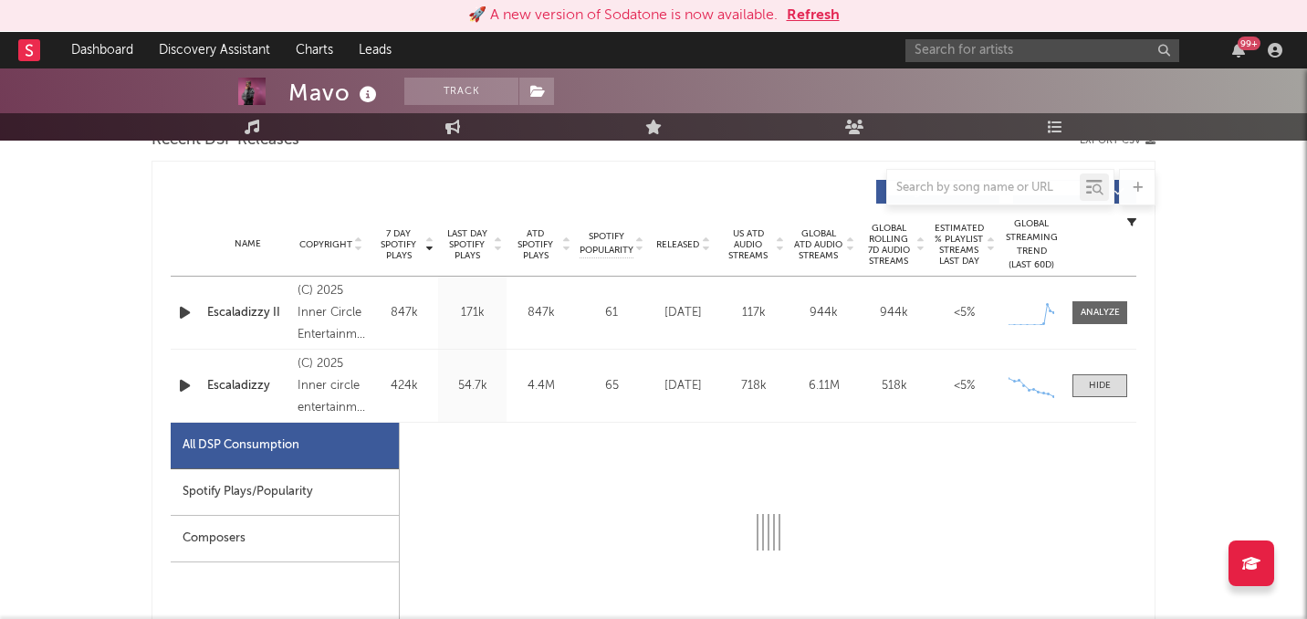
select select "1w"
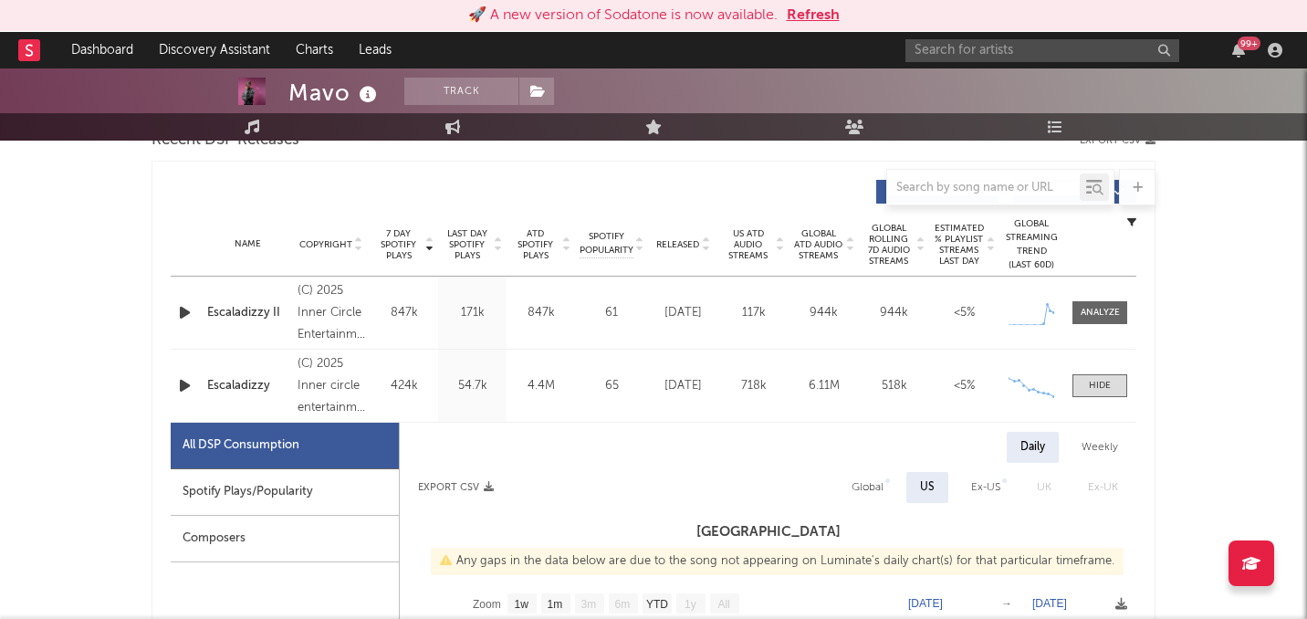
scroll to position [694, 0]
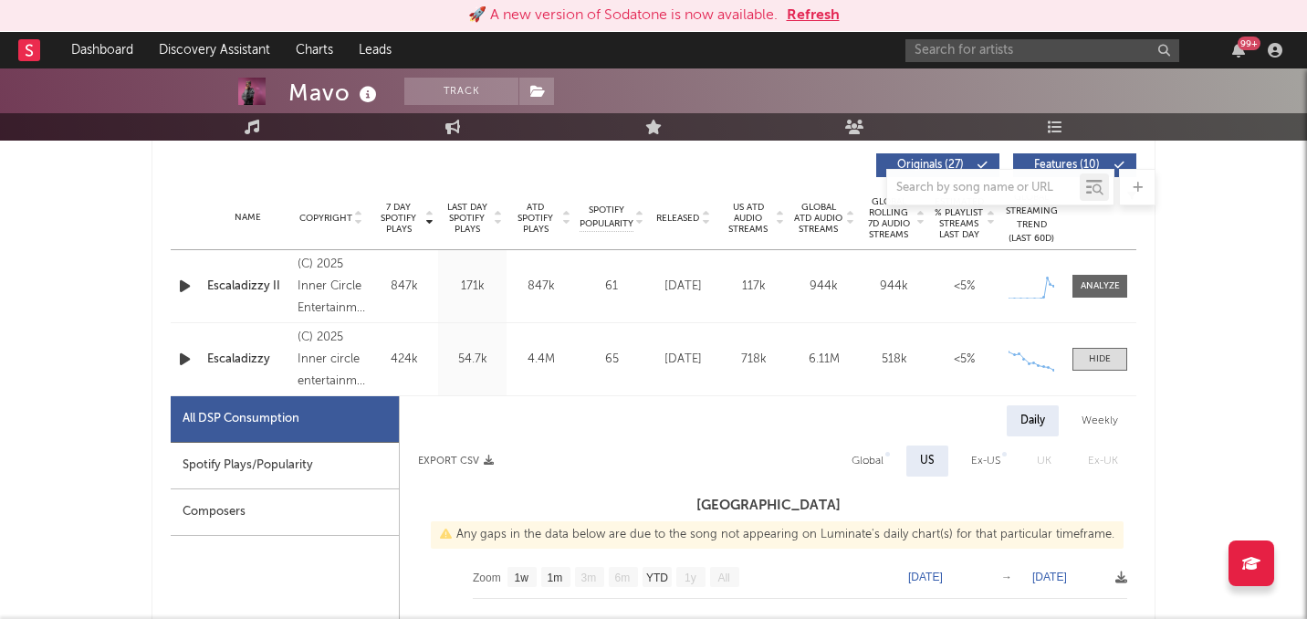
click at [245, 288] on div "Escaladizzy II" at bounding box center [247, 287] width 81 height 18
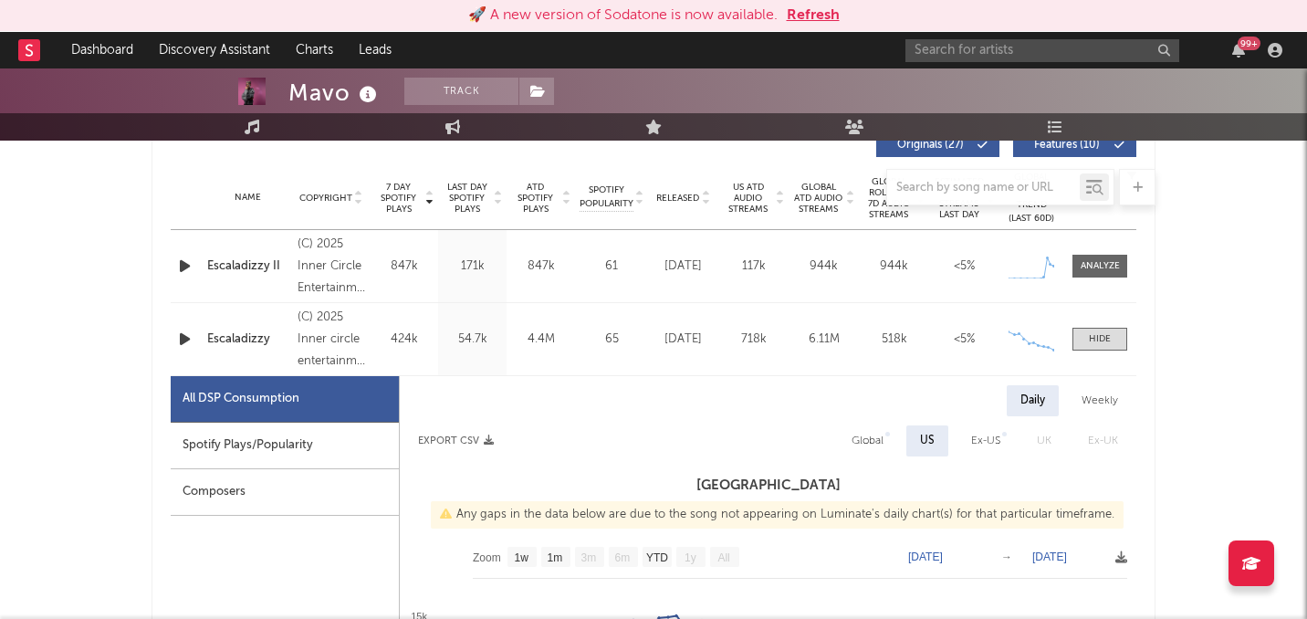
scroll to position [718, 0]
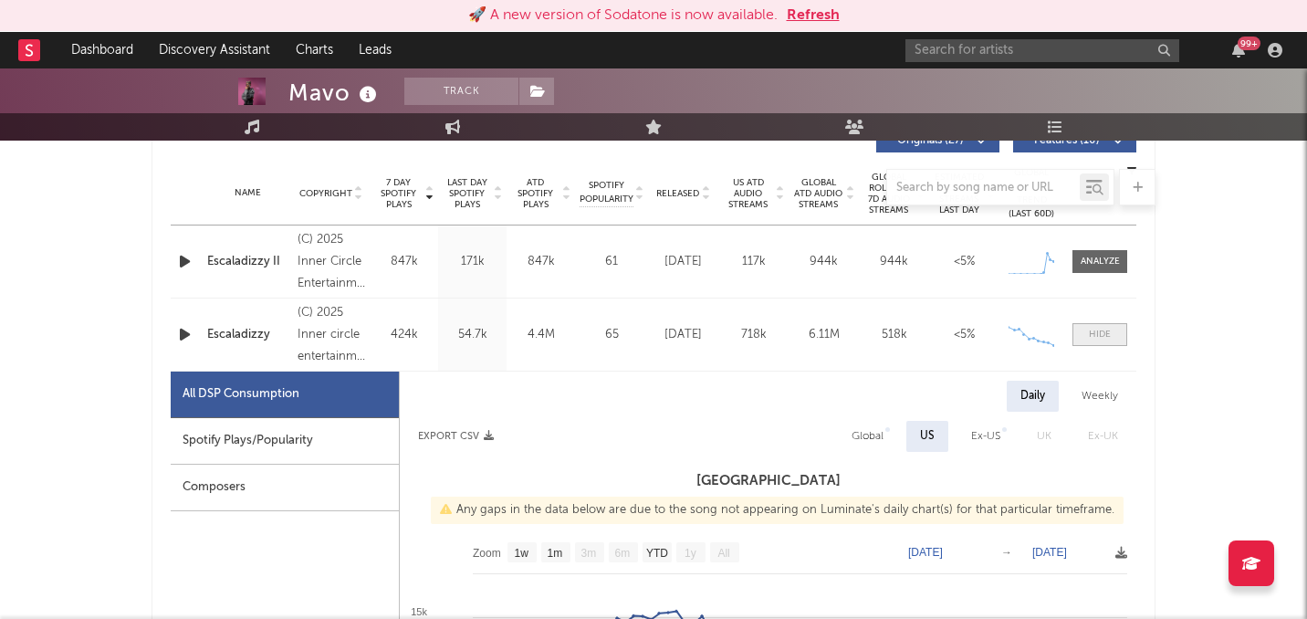
click at [1109, 340] on div at bounding box center [1100, 335] width 22 height 14
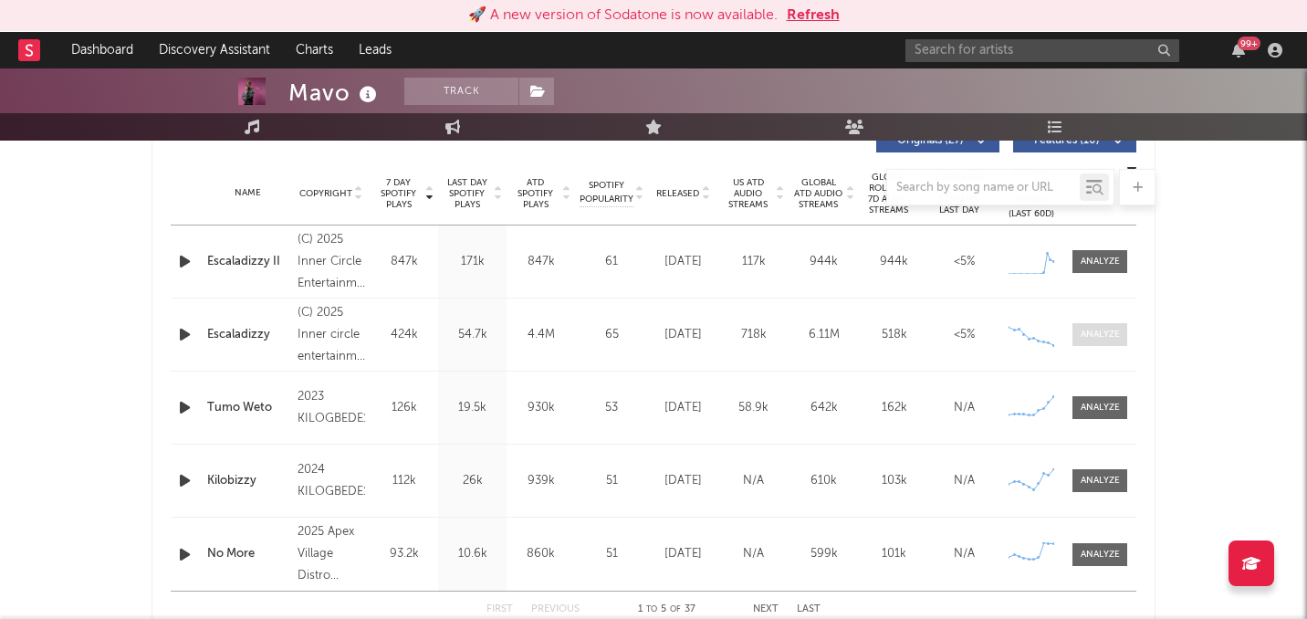
click at [1108, 342] on span at bounding box center [1100, 334] width 55 height 23
select select "1w"
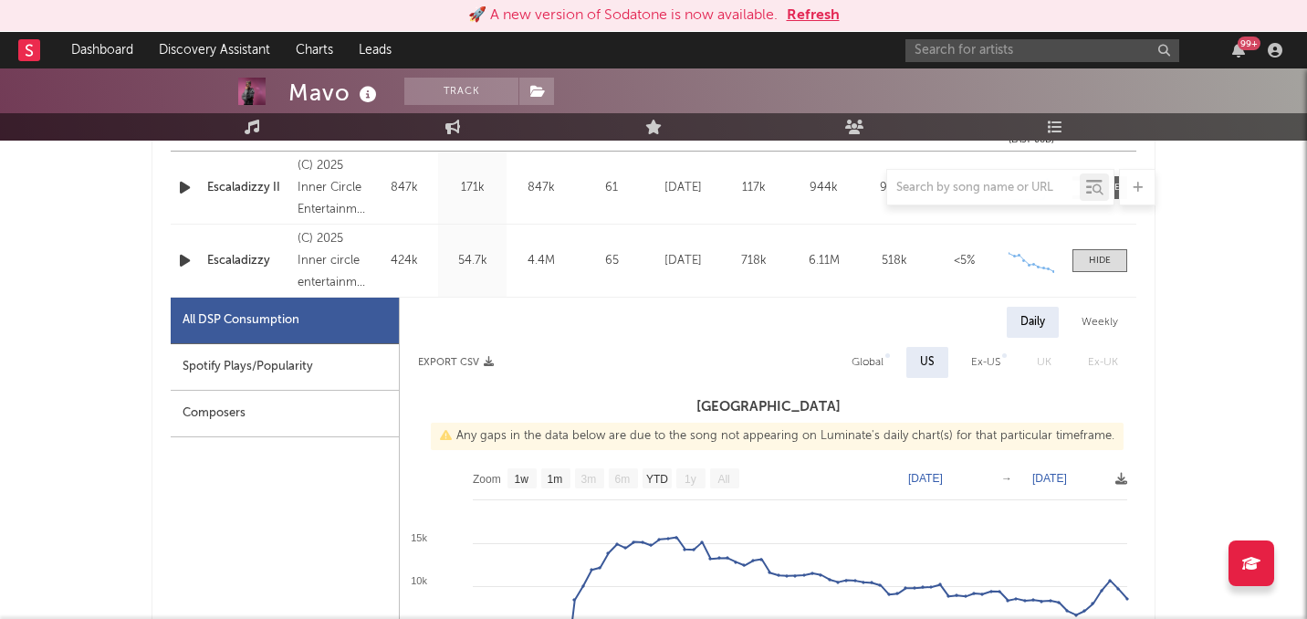
scroll to position [787, 0]
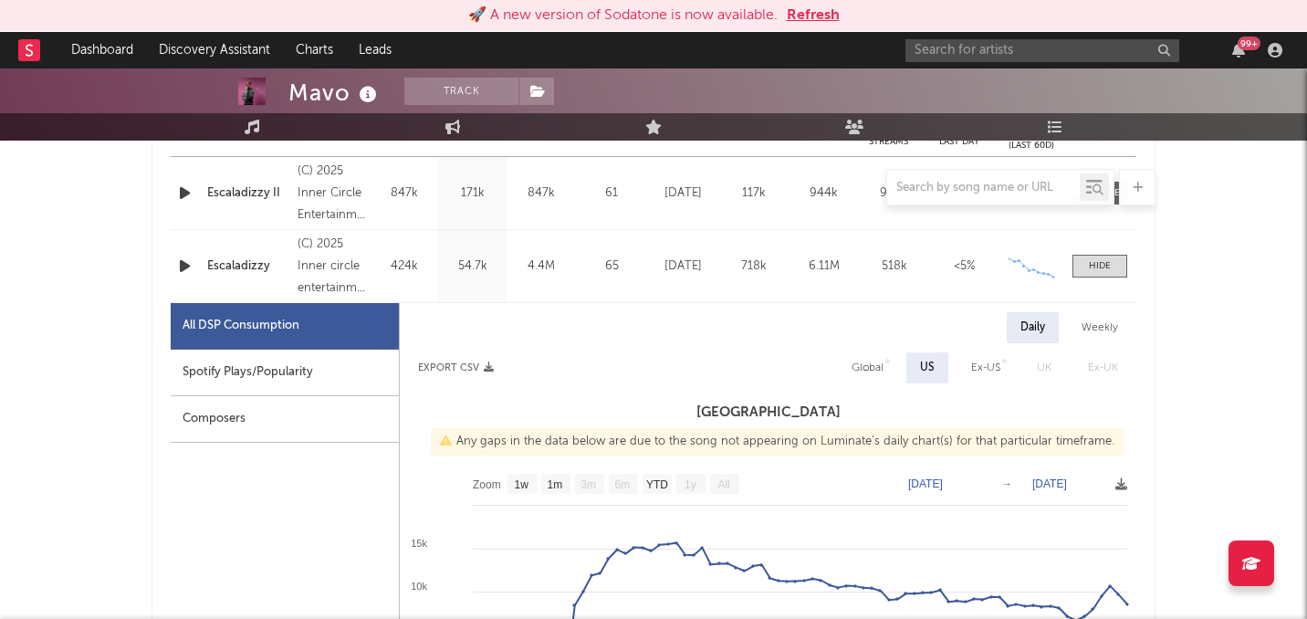
click at [877, 360] on div "Global" at bounding box center [868, 368] width 32 height 22
select select "1w"
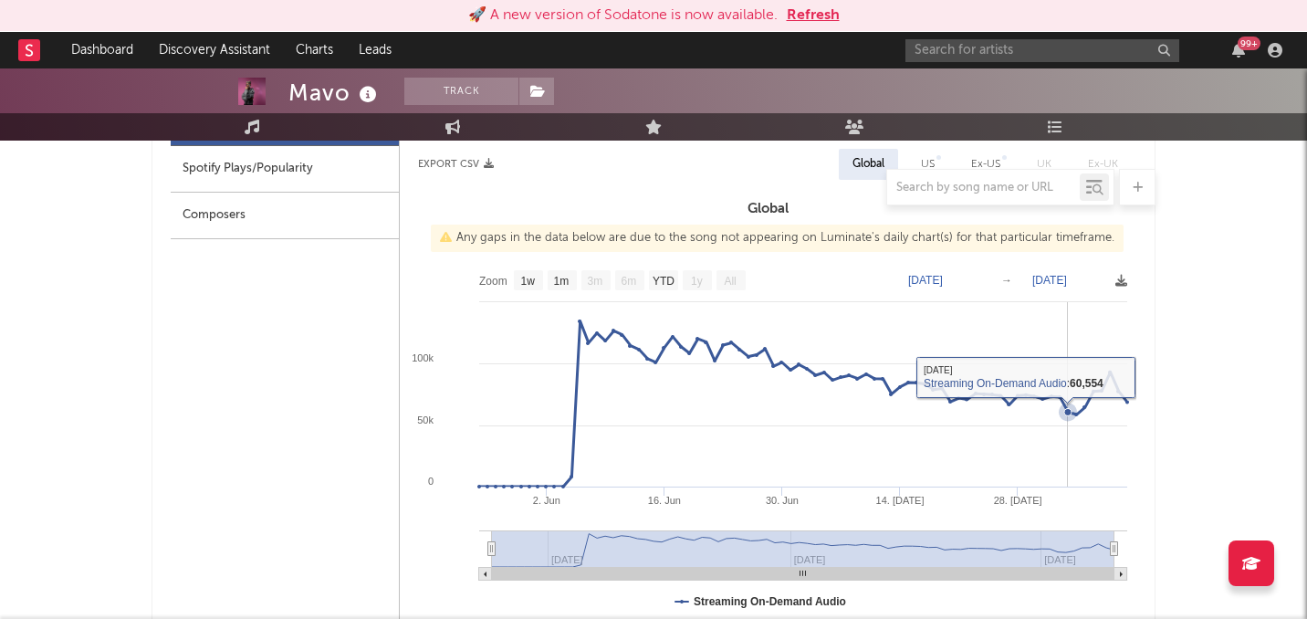
scroll to position [726, 0]
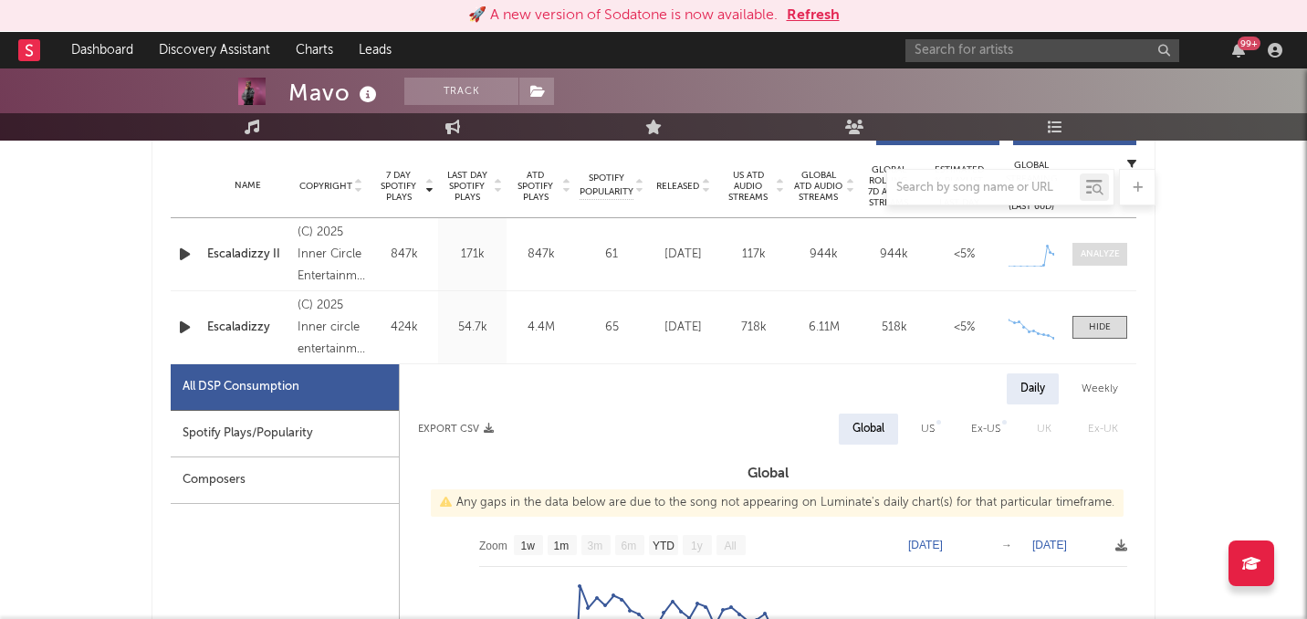
click at [1107, 258] on div at bounding box center [1100, 254] width 39 height 14
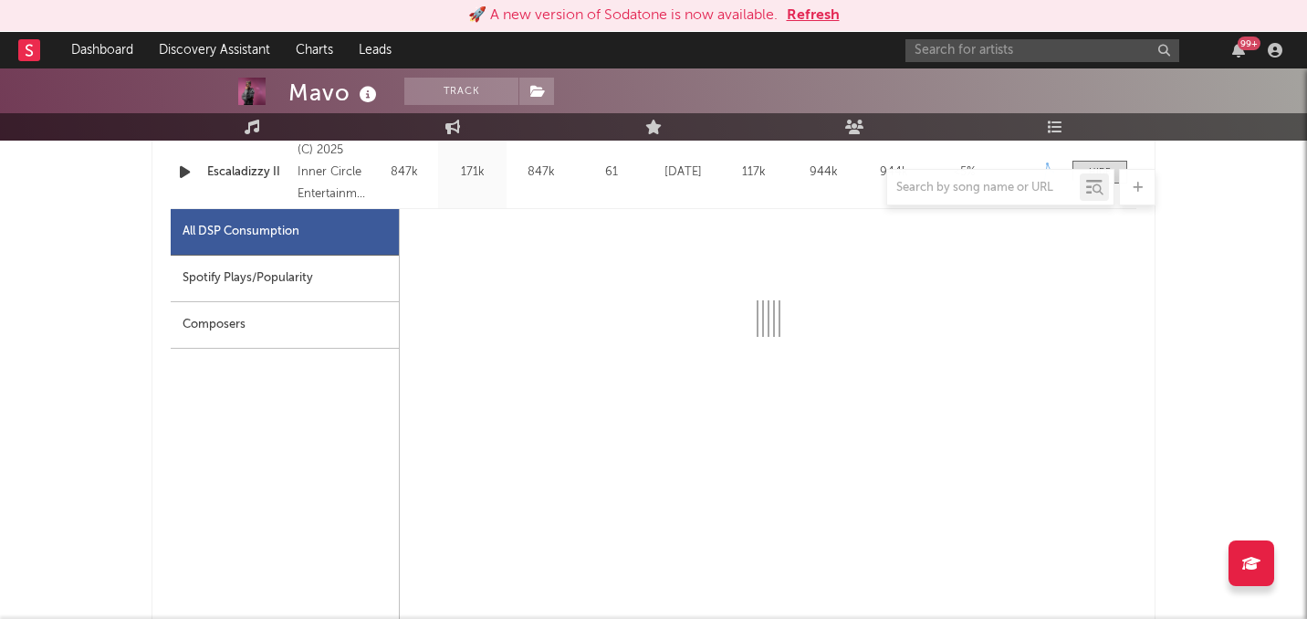
select select "1w"
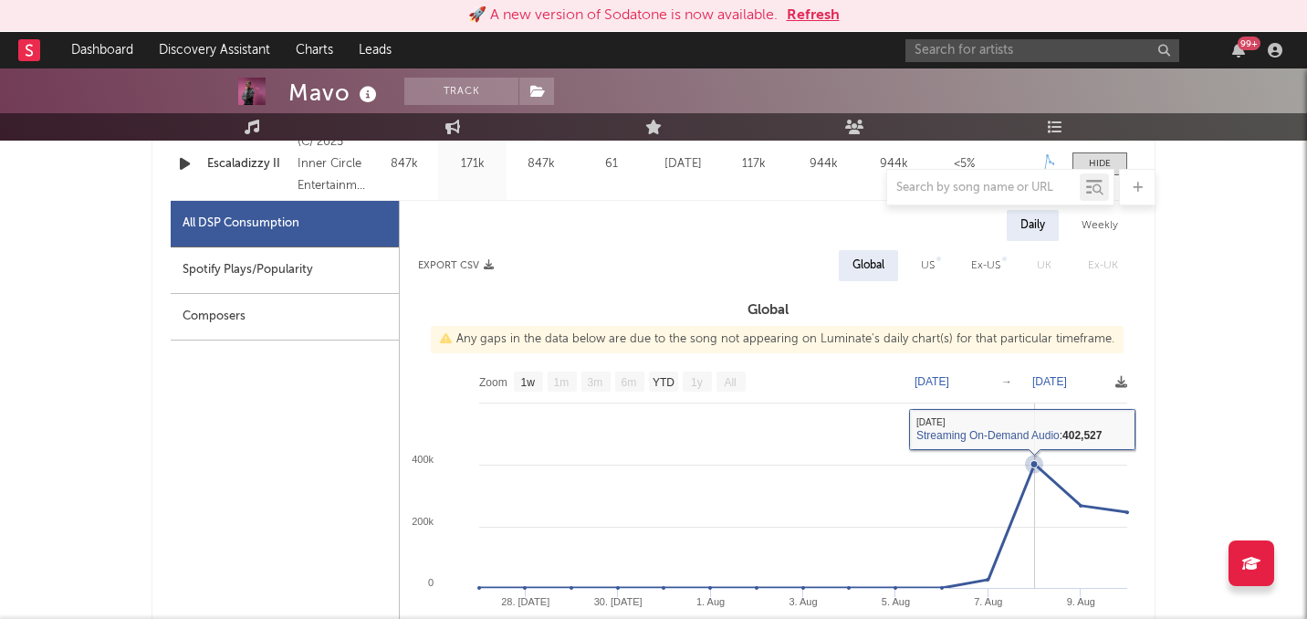
scroll to position [634, 0]
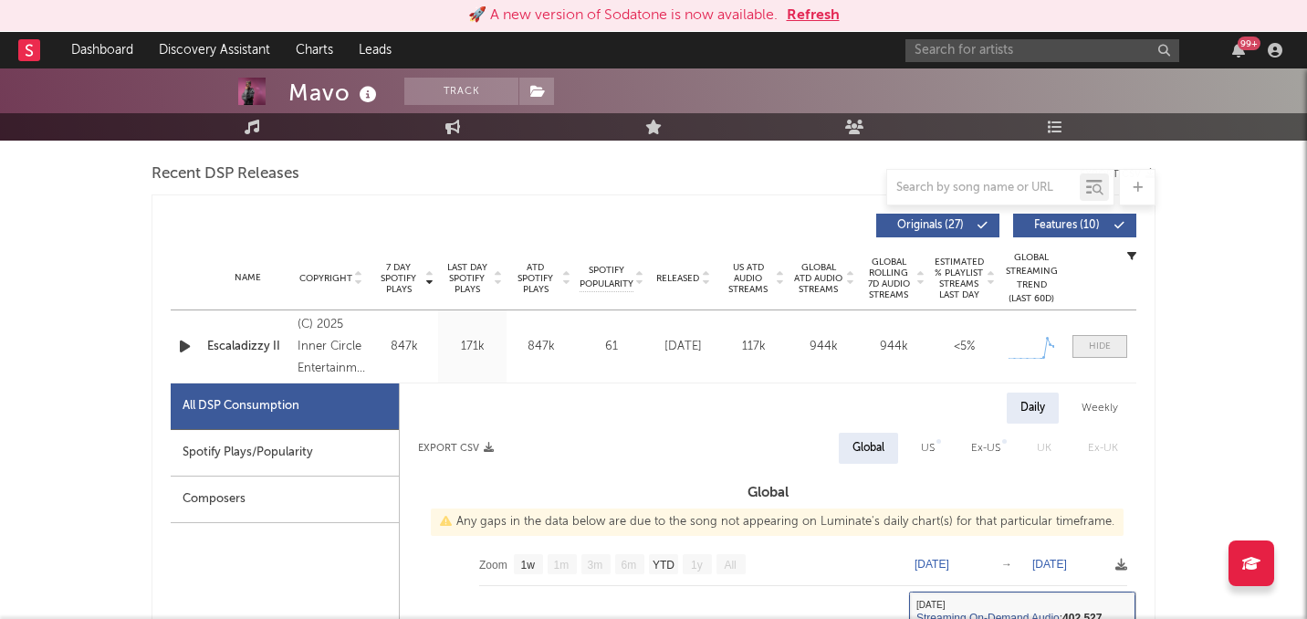
click at [1123, 343] on span at bounding box center [1100, 346] width 55 height 23
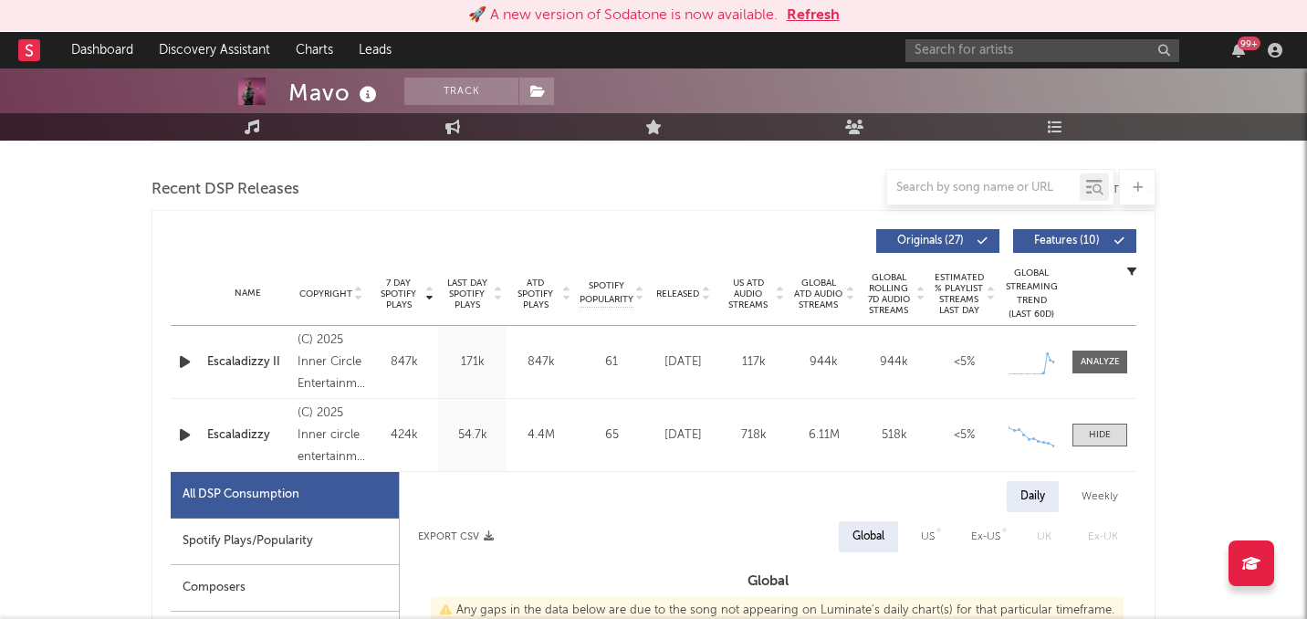
scroll to position [607, 0]
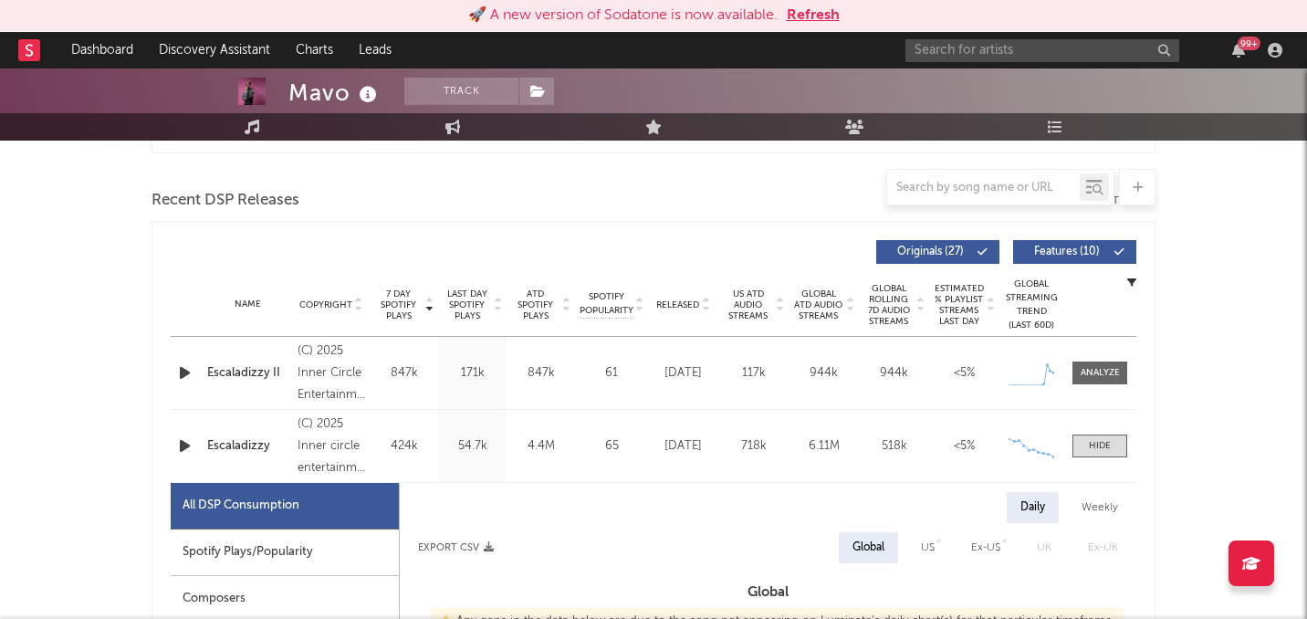
click at [834, 429] on div "Name Escaladizzy Copyright (C) 2025 Inner circle entertainment under exclusive …" at bounding box center [654, 446] width 966 height 72
click at [825, 442] on div "6.11M" at bounding box center [823, 446] width 61 height 18
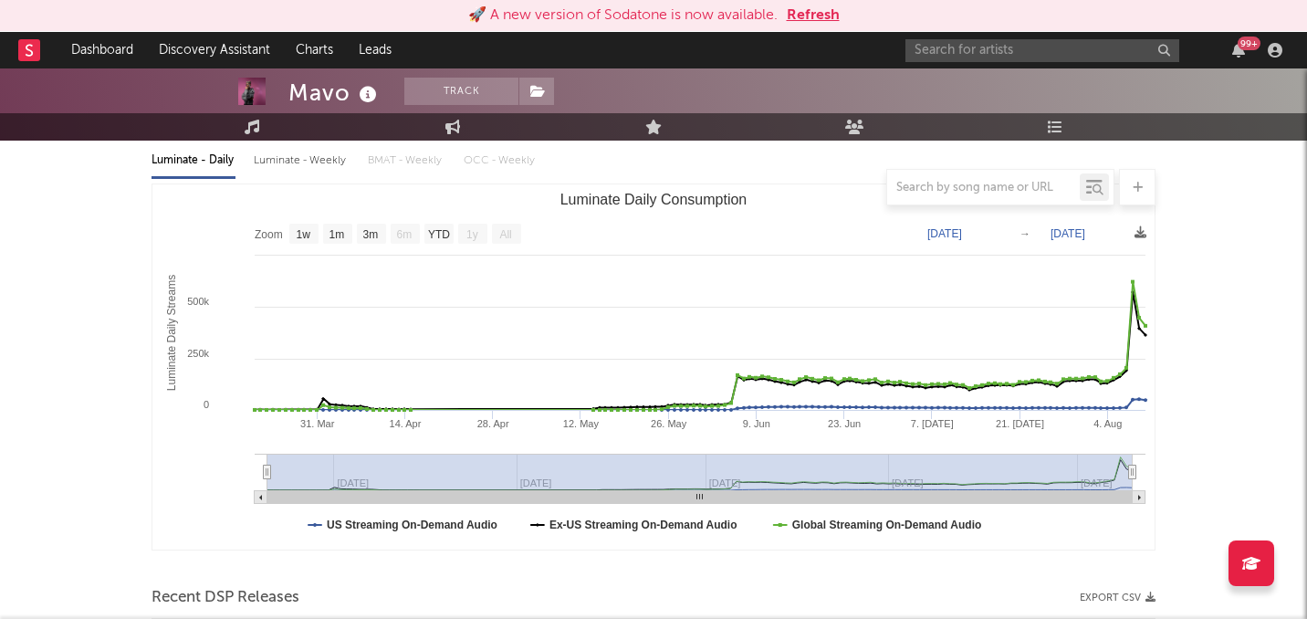
scroll to position [0, 0]
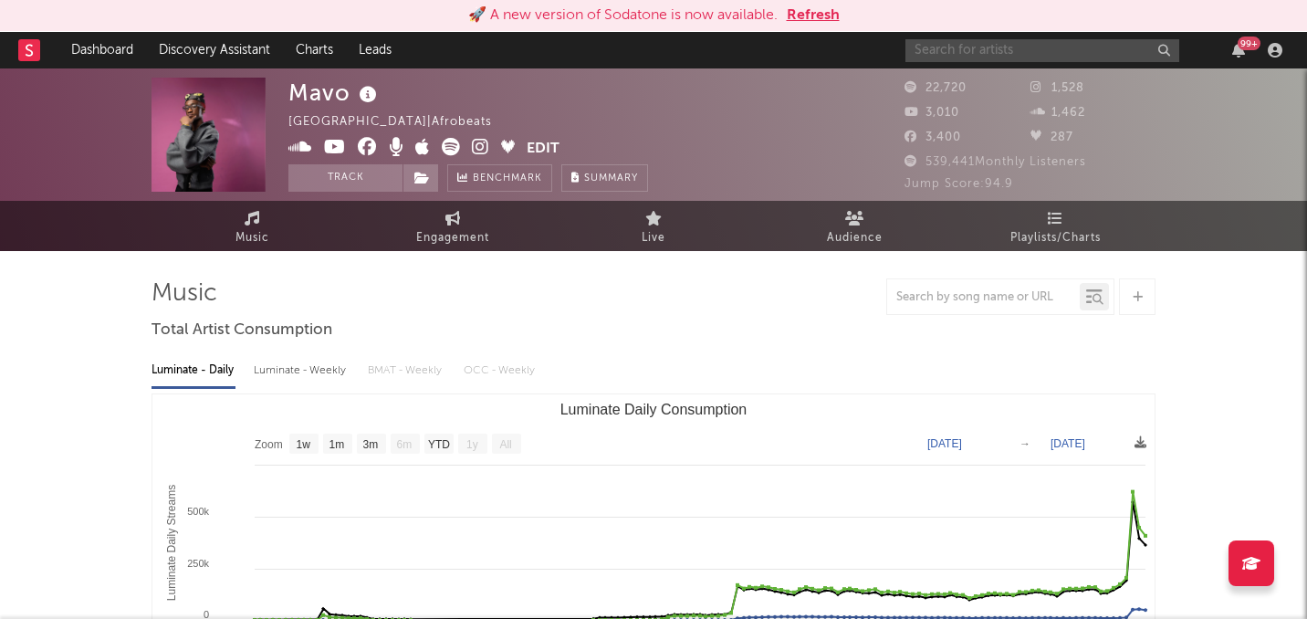
click at [945, 52] on input "text" at bounding box center [1043, 50] width 274 height 23
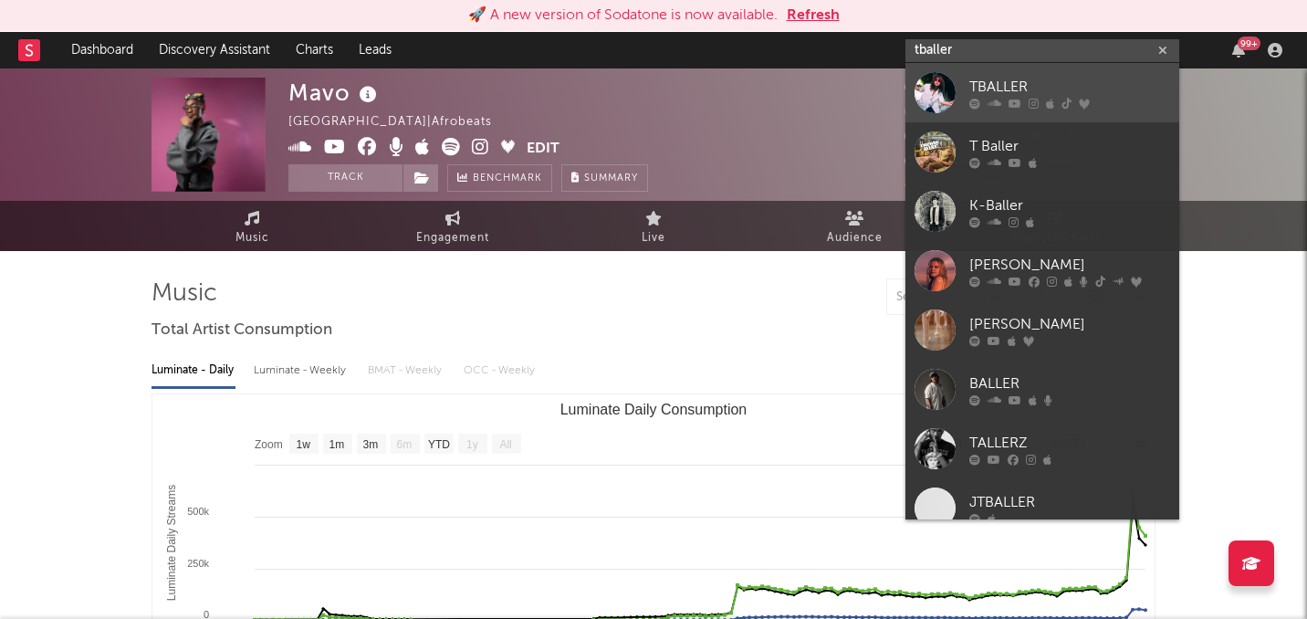
type input "tballer"
click at [928, 80] on div at bounding box center [935, 92] width 41 height 41
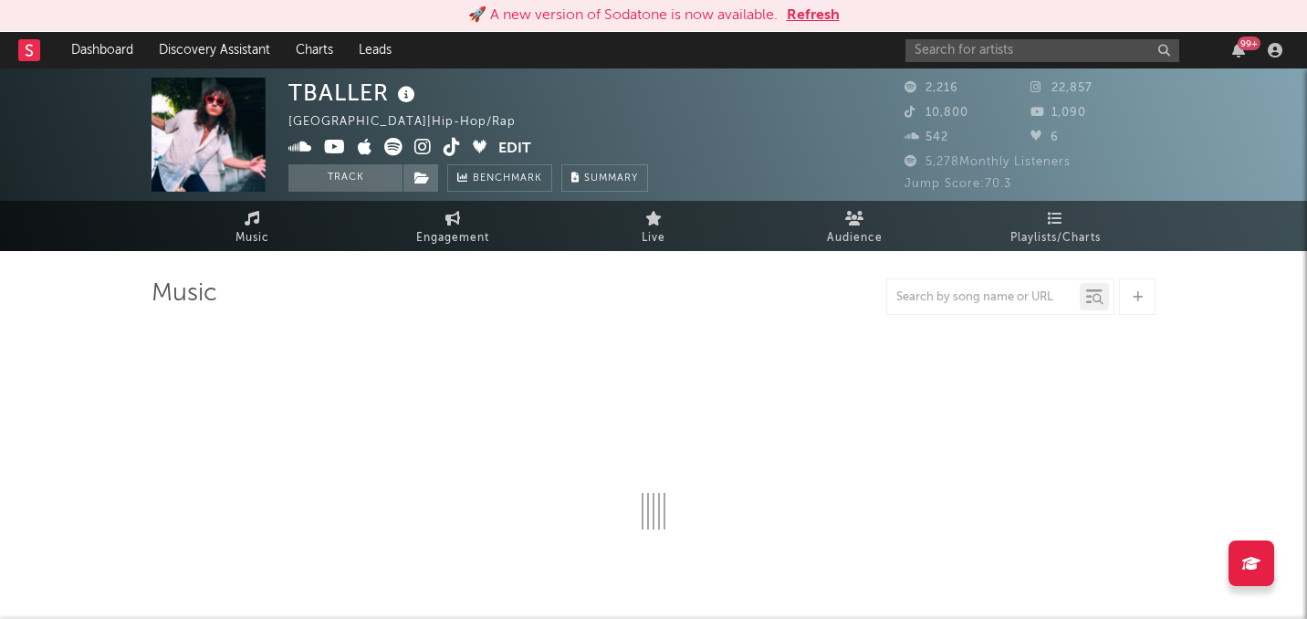
select select "1w"
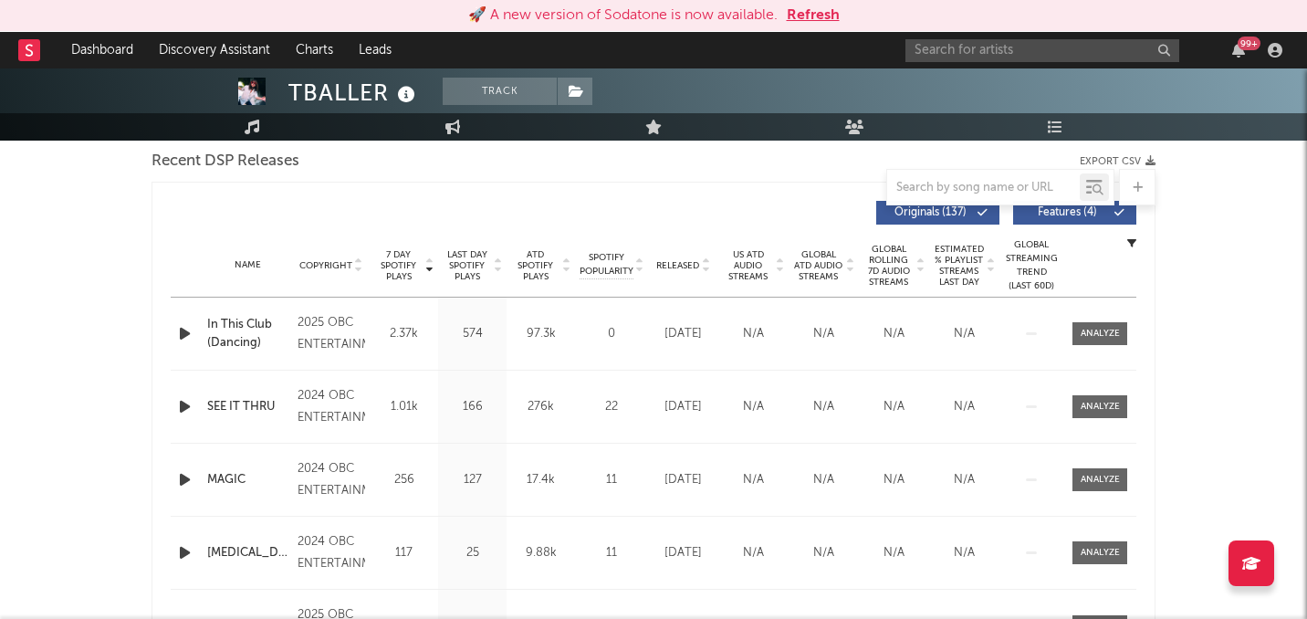
scroll to position [655, 0]
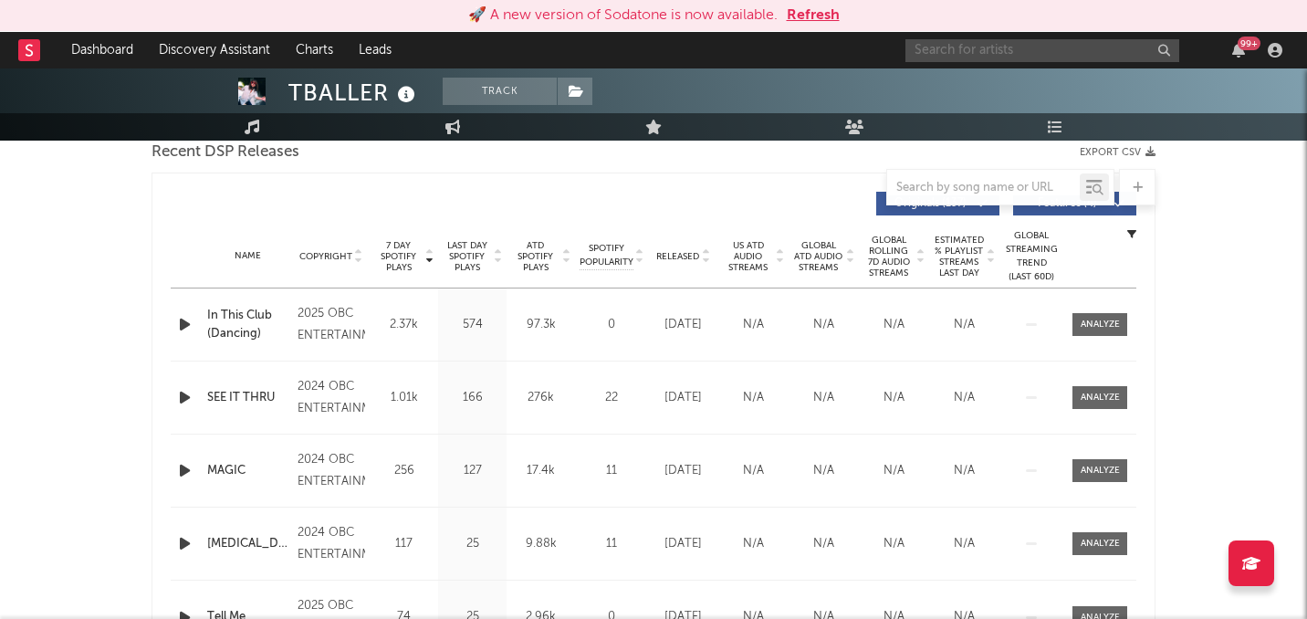
click at [1046, 44] on input "text" at bounding box center [1043, 50] width 274 height 23
click at [988, 54] on input "jujuli" at bounding box center [1043, 50] width 274 height 23
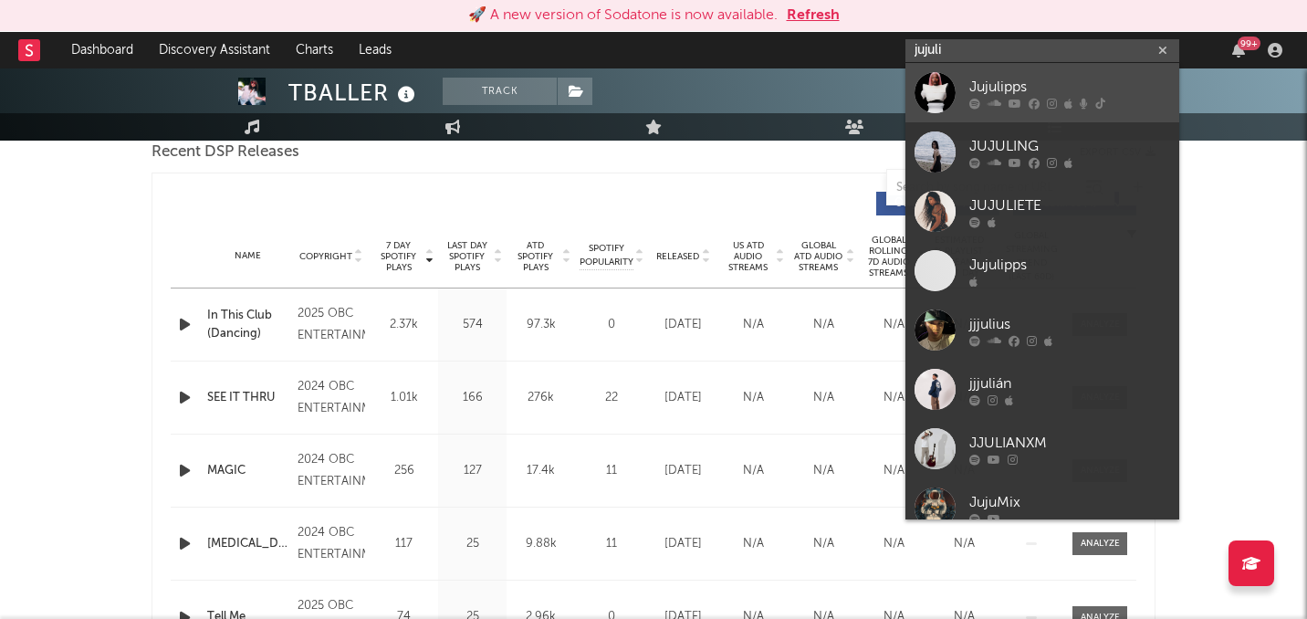
type input "jujuli"
click at [957, 76] on link "Jujulipps" at bounding box center [1043, 92] width 274 height 59
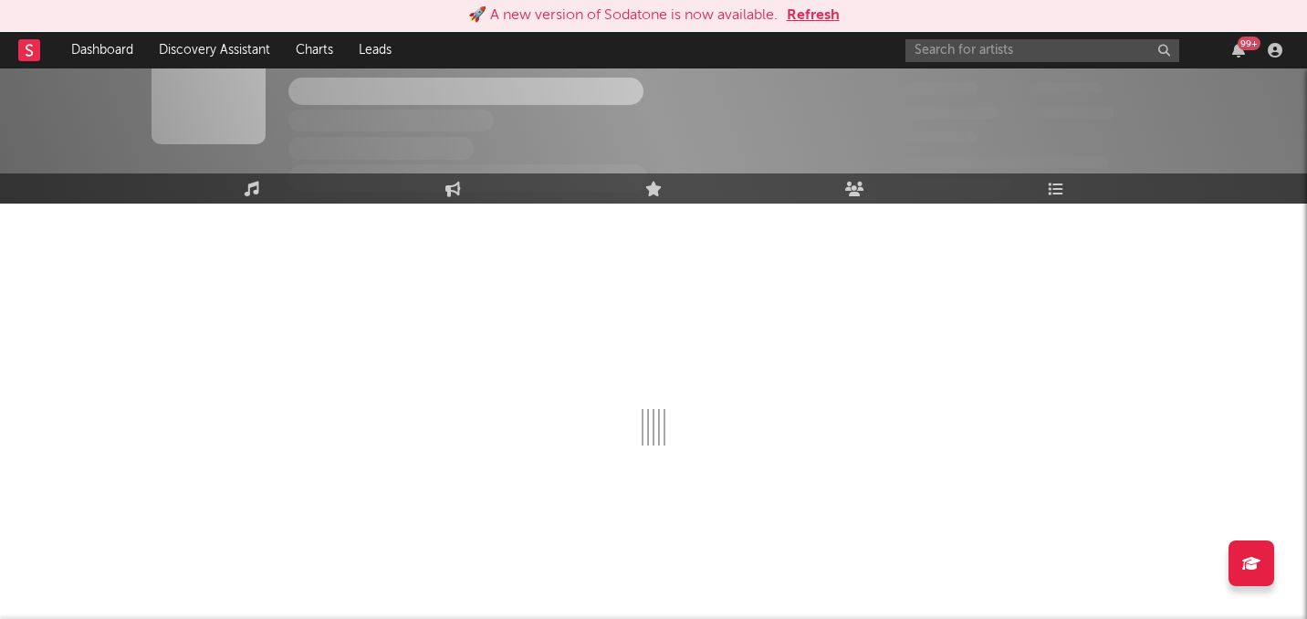
scroll to position [655, 0]
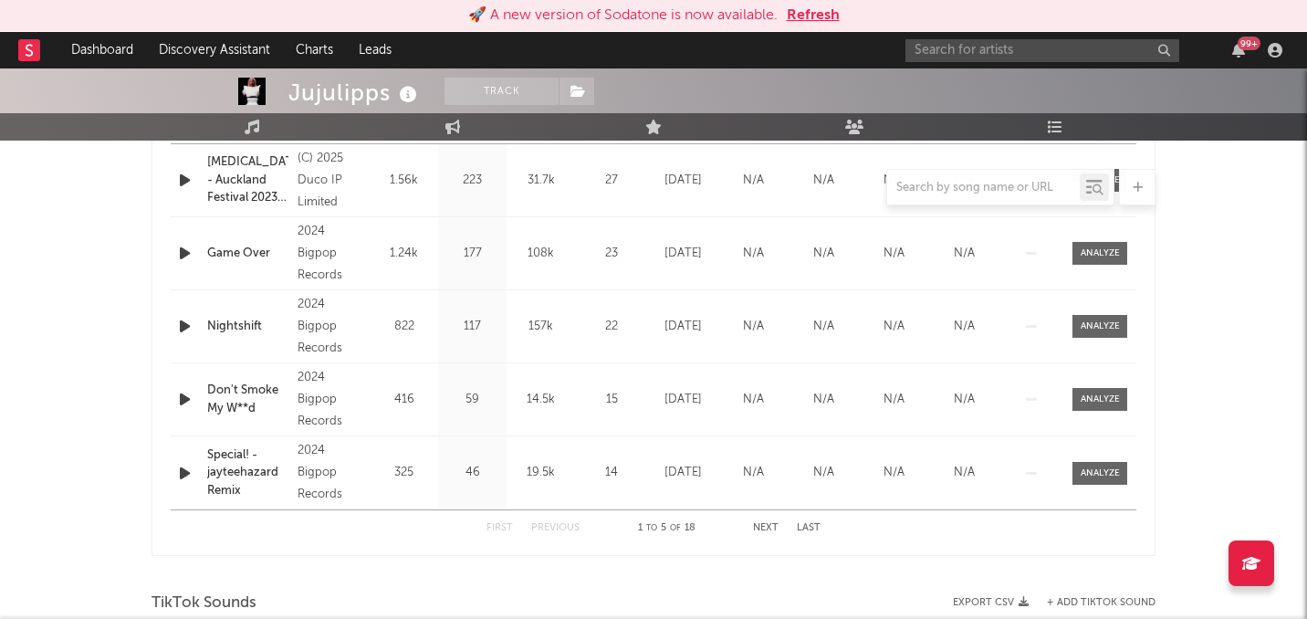
select select "6m"
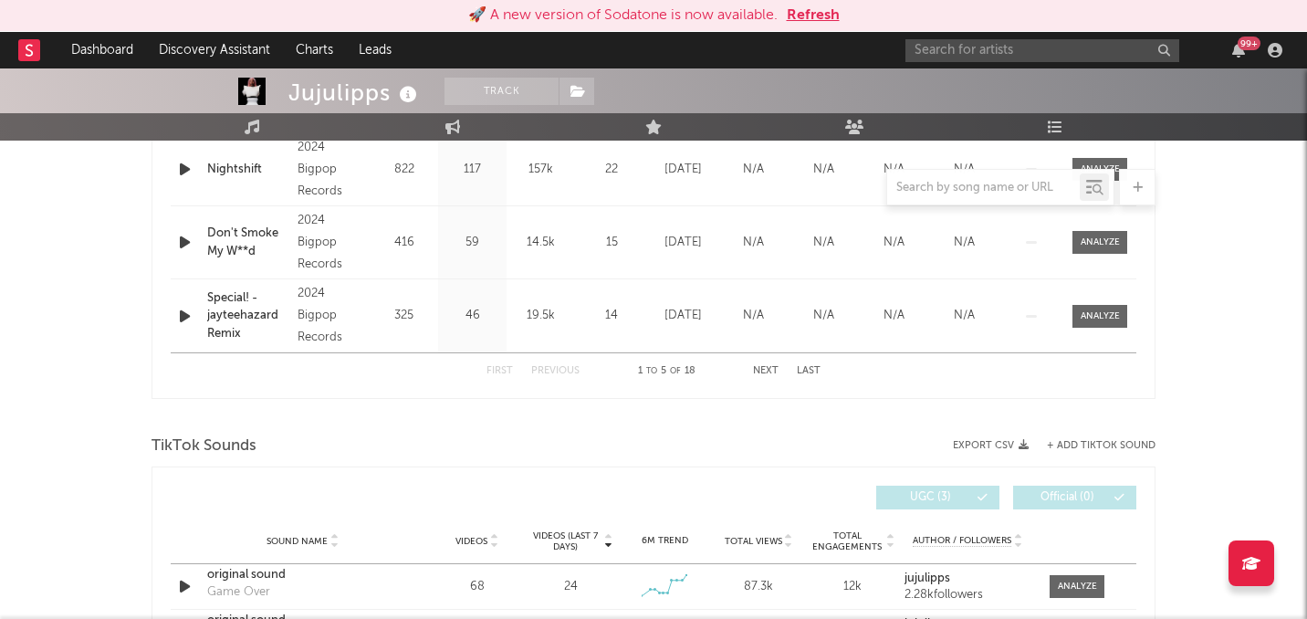
scroll to position [1182, 0]
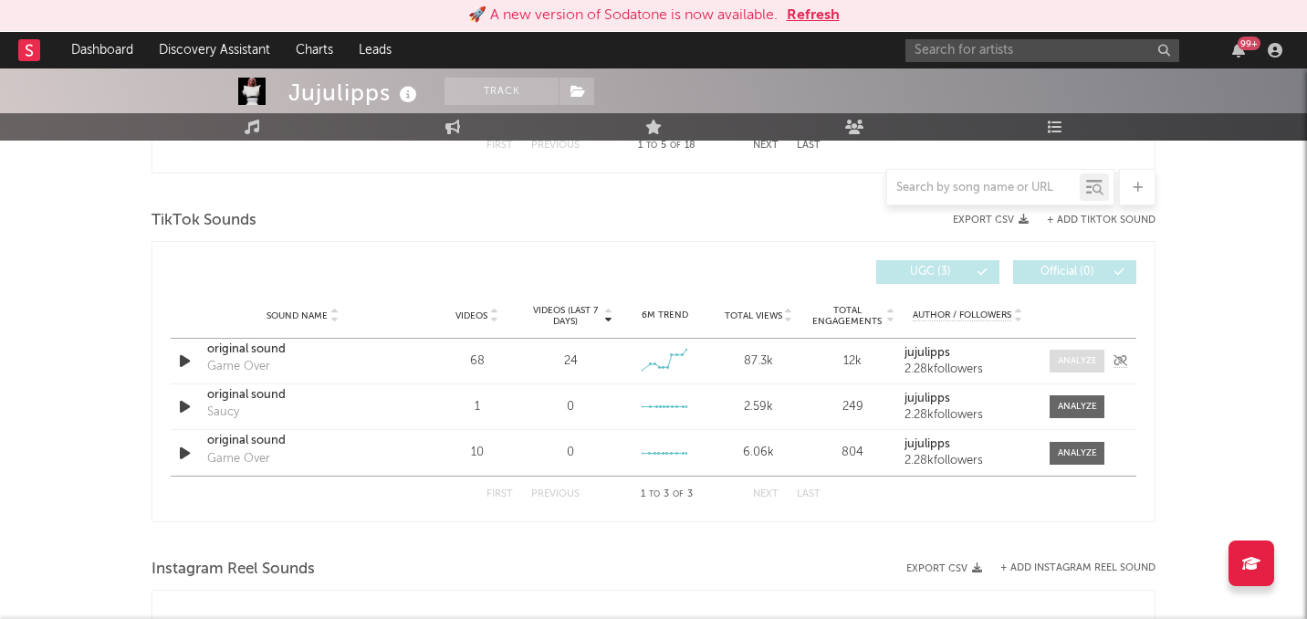
click at [1063, 354] on div at bounding box center [1077, 361] width 39 height 14
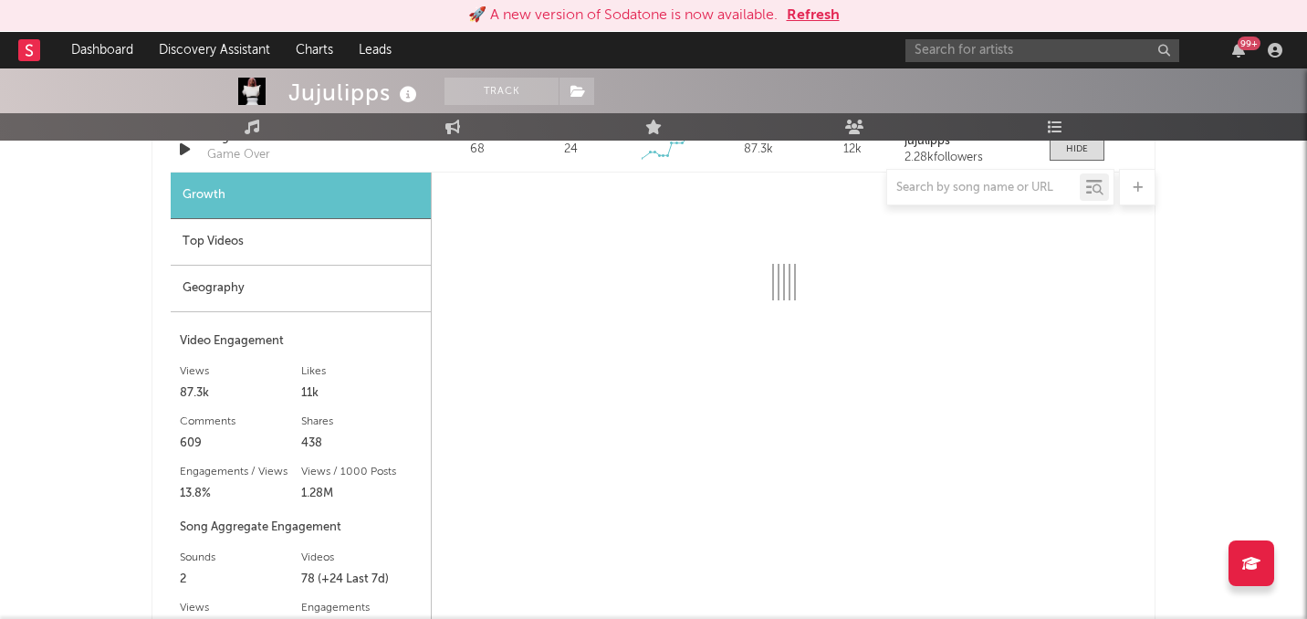
scroll to position [1372, 0]
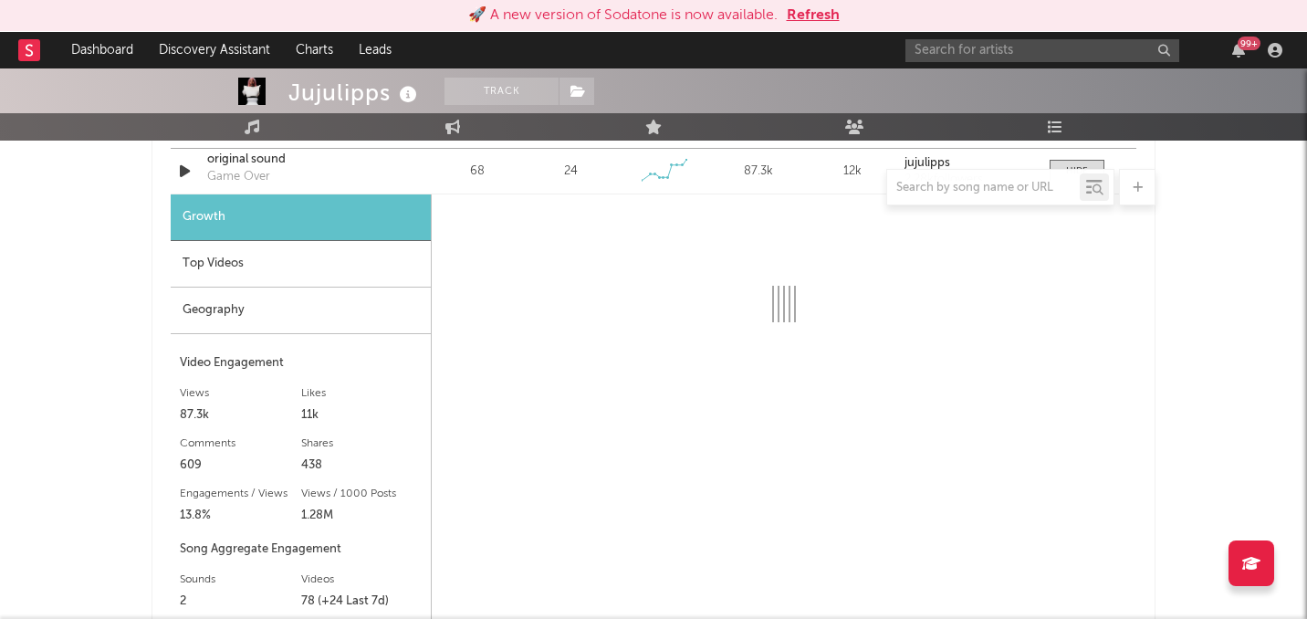
select select "6m"
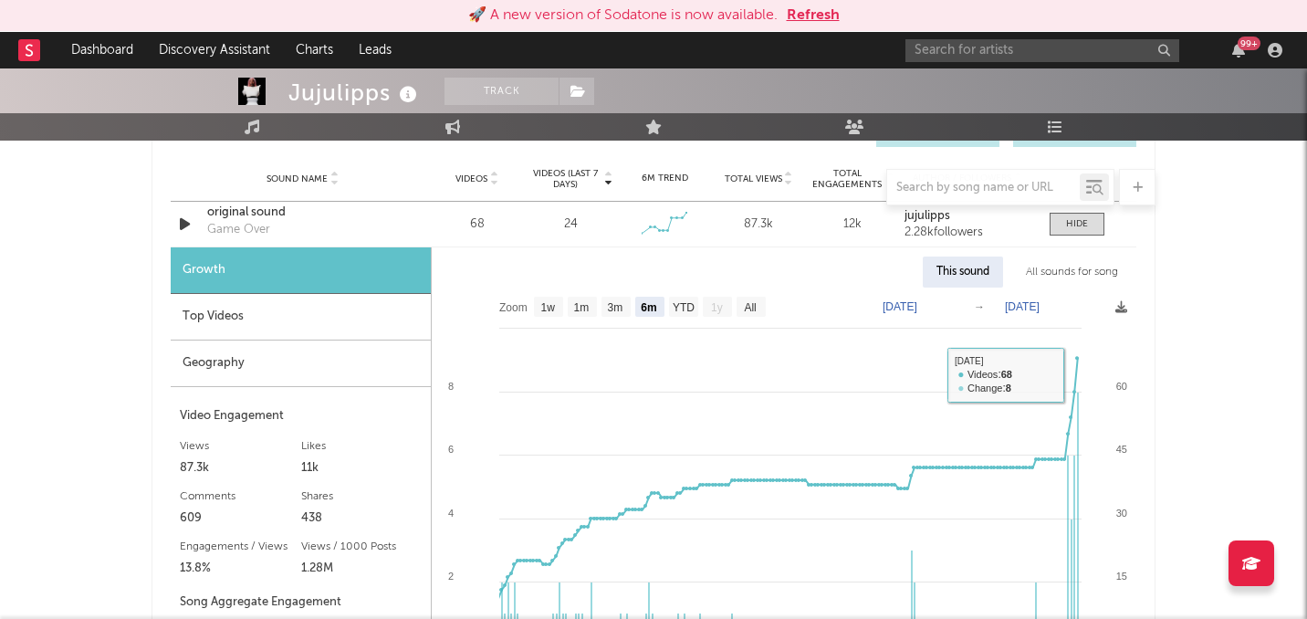
scroll to position [1309, 0]
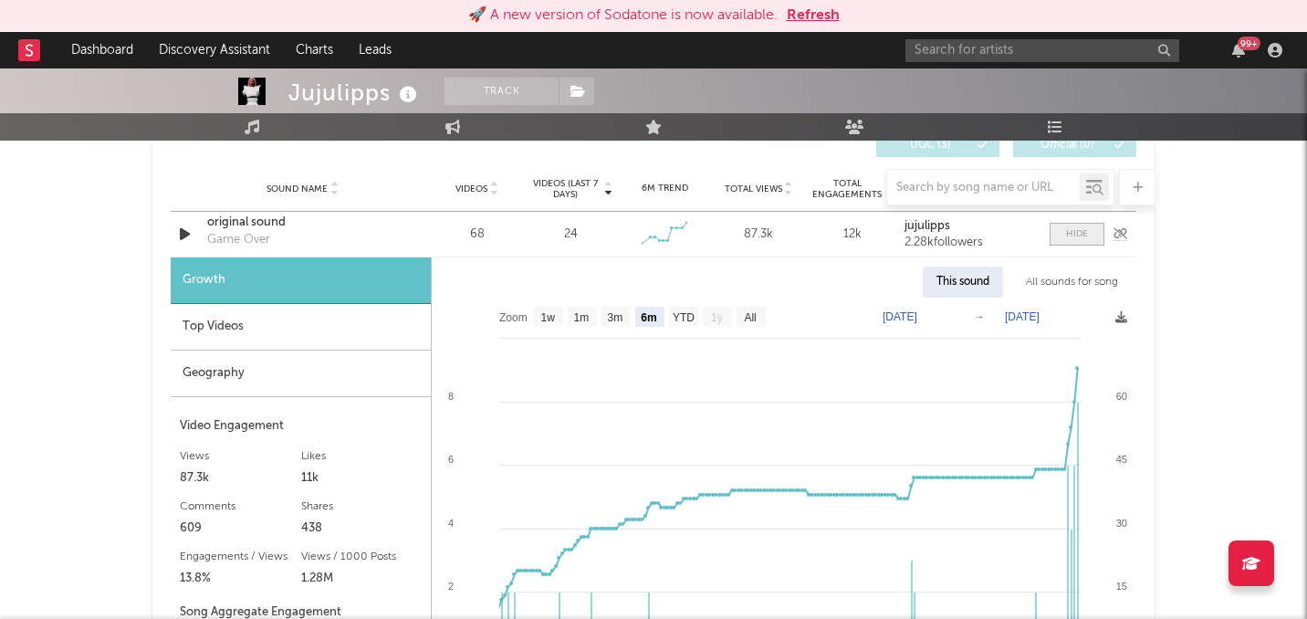
click at [1082, 239] on div at bounding box center [1077, 234] width 22 height 14
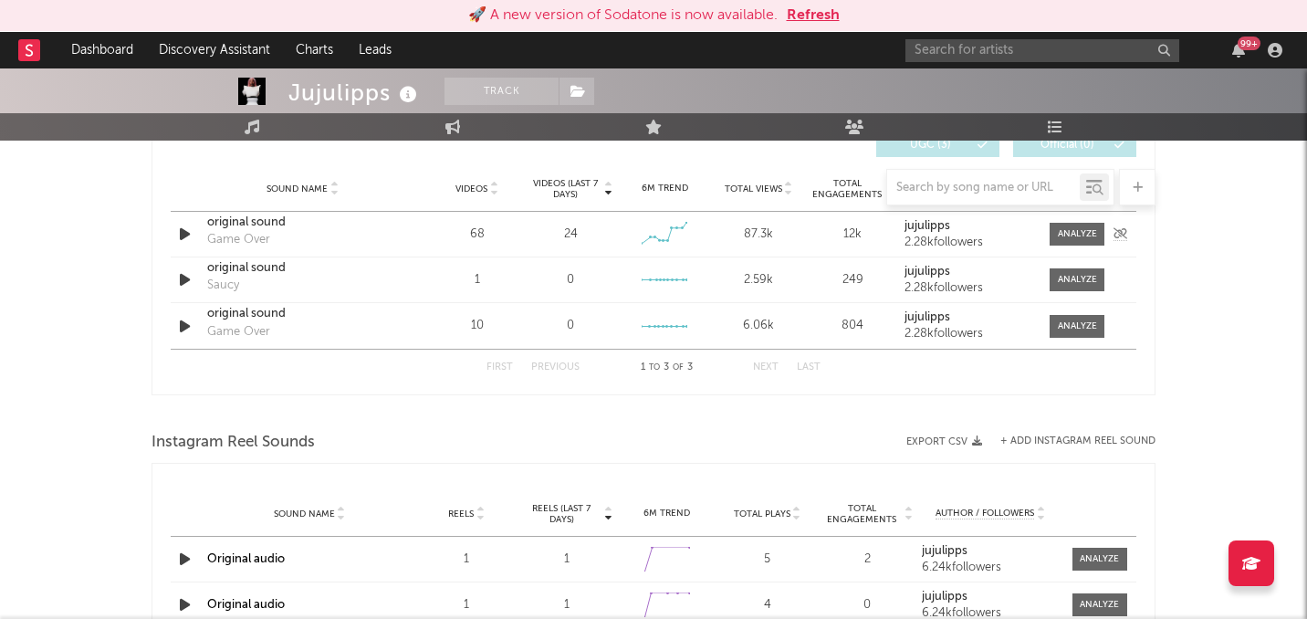
click at [252, 225] on div "original sound" at bounding box center [302, 223] width 191 height 18
click at [1007, 57] on input "text" at bounding box center [1043, 50] width 274 height 23
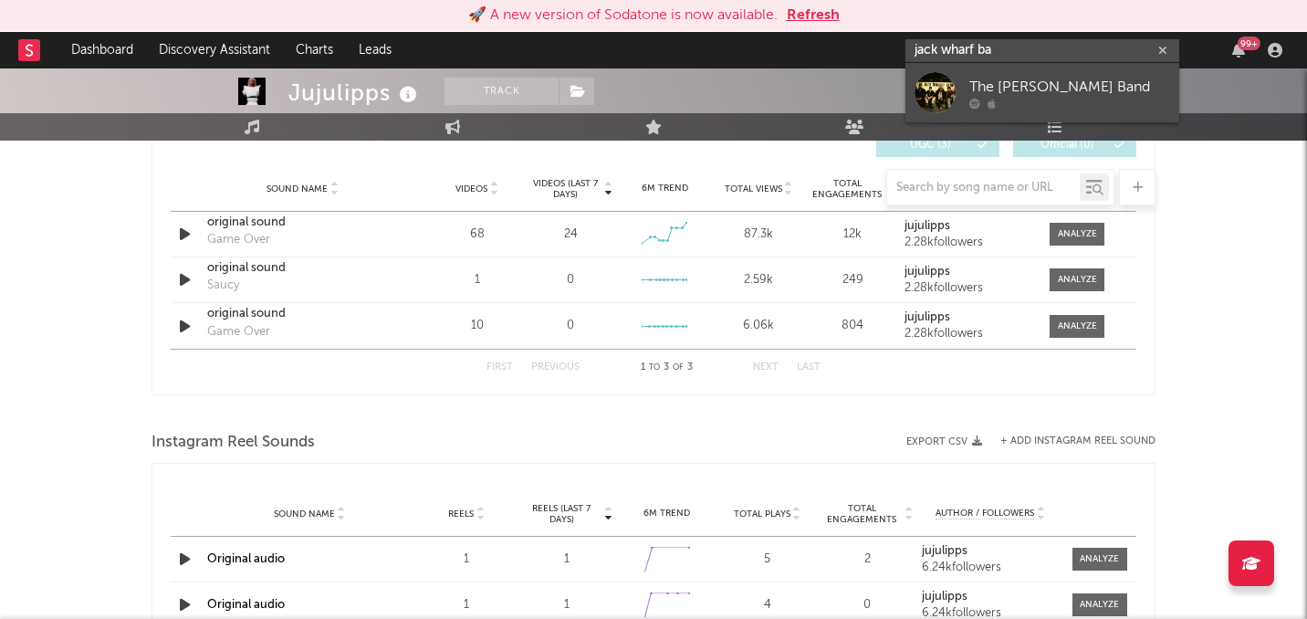
type input "jack wharf ba"
click at [974, 91] on div "The [PERSON_NAME] Band" at bounding box center [1069, 87] width 201 height 22
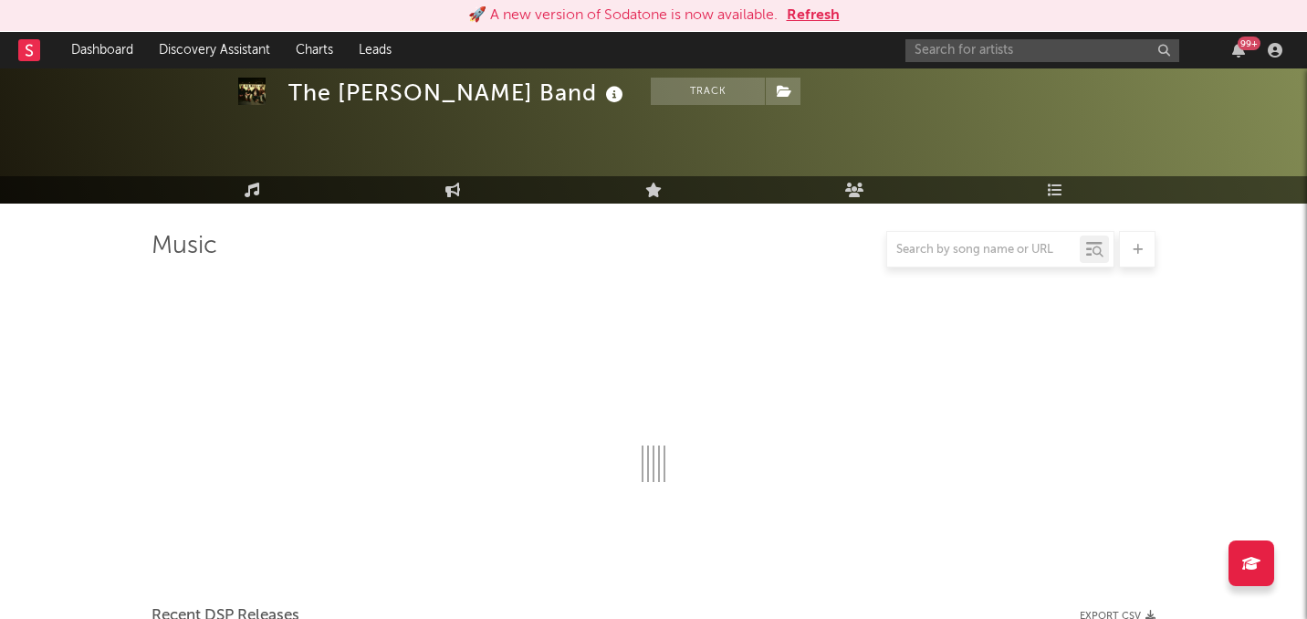
scroll to position [1309, 0]
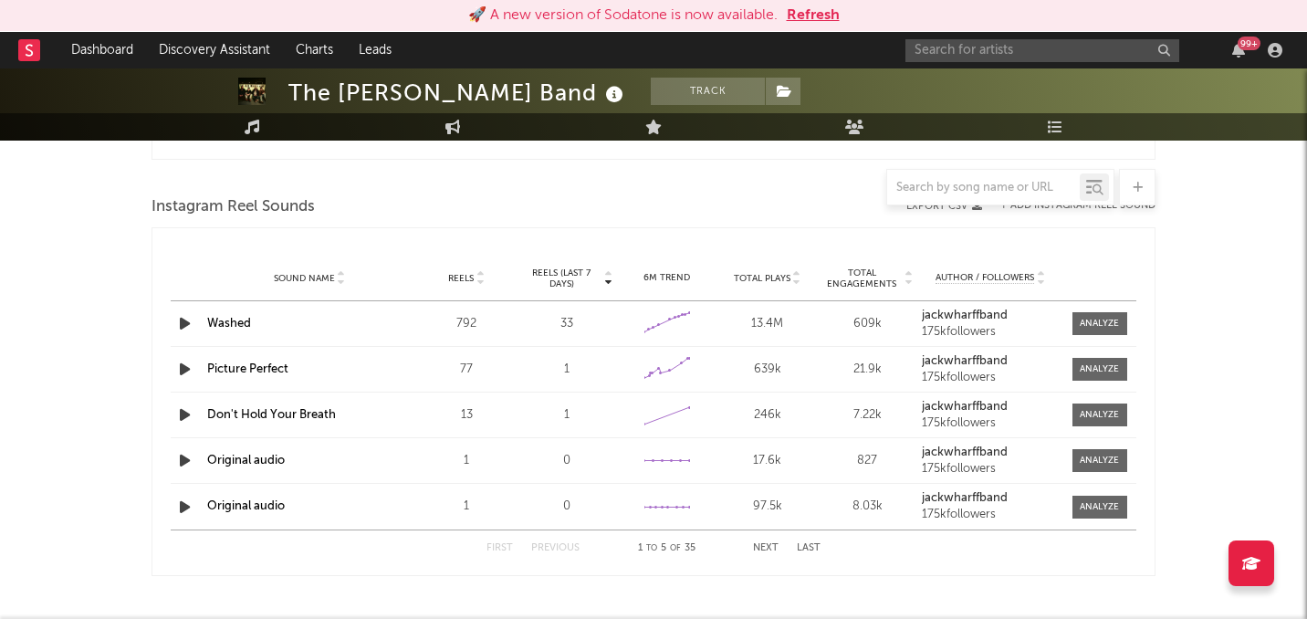
select select "6m"
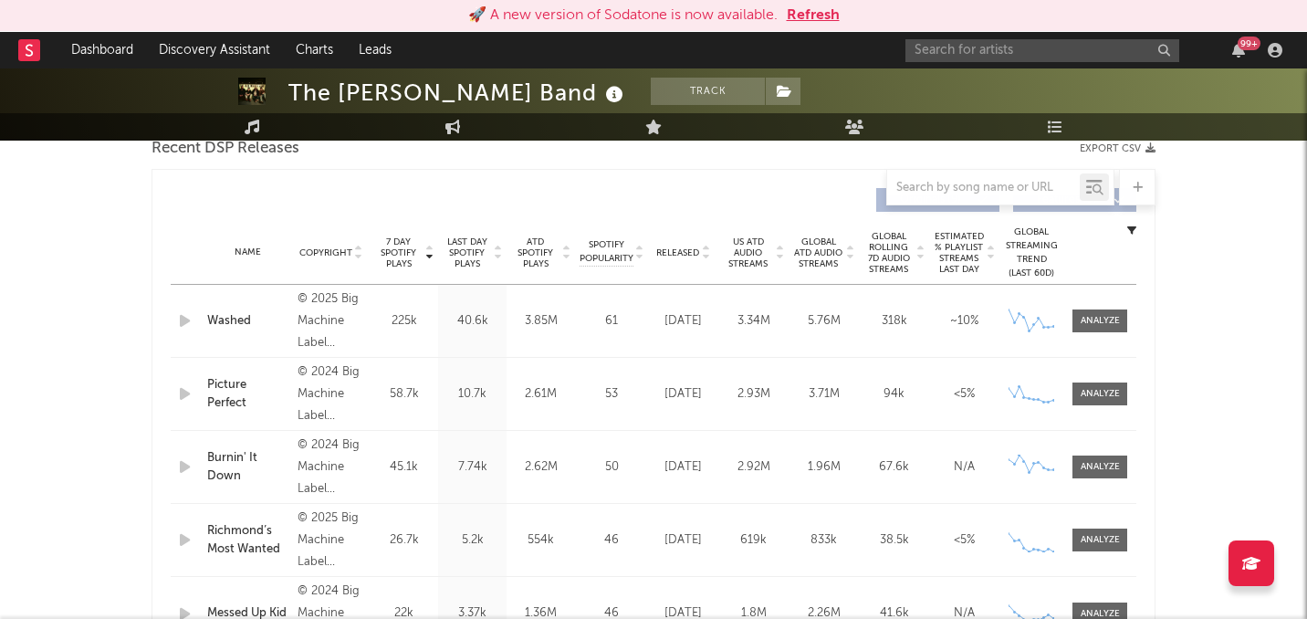
scroll to position [651, 0]
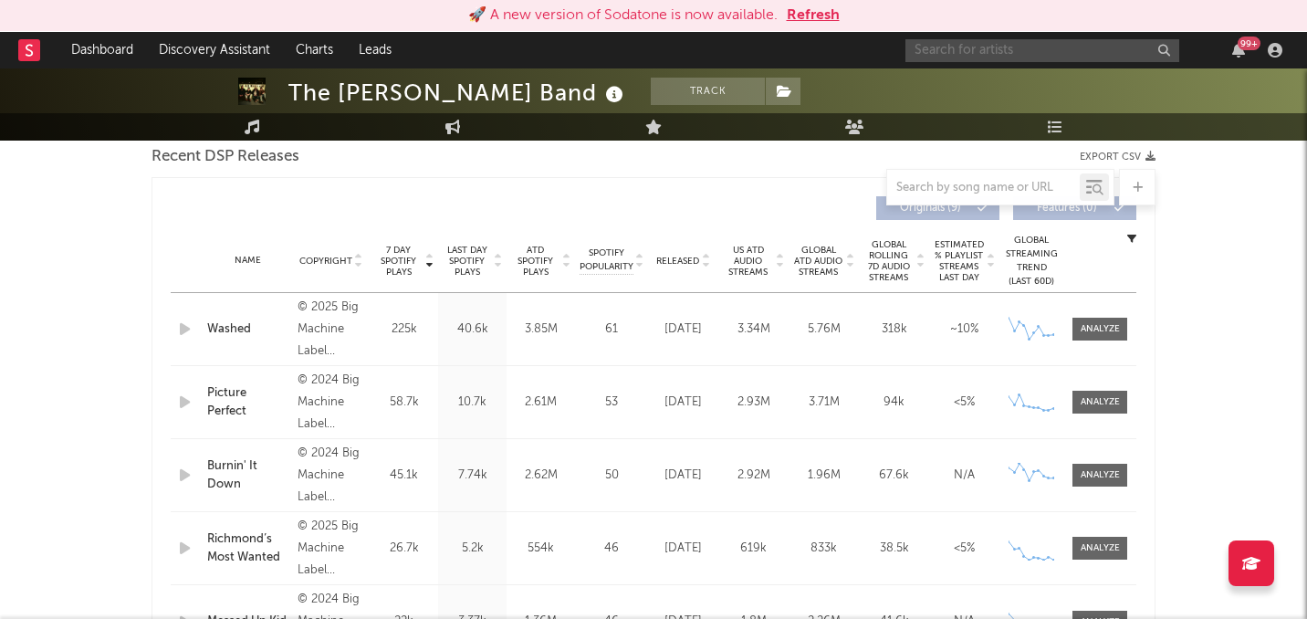
click at [971, 55] on input "text" at bounding box center [1043, 50] width 274 height 23
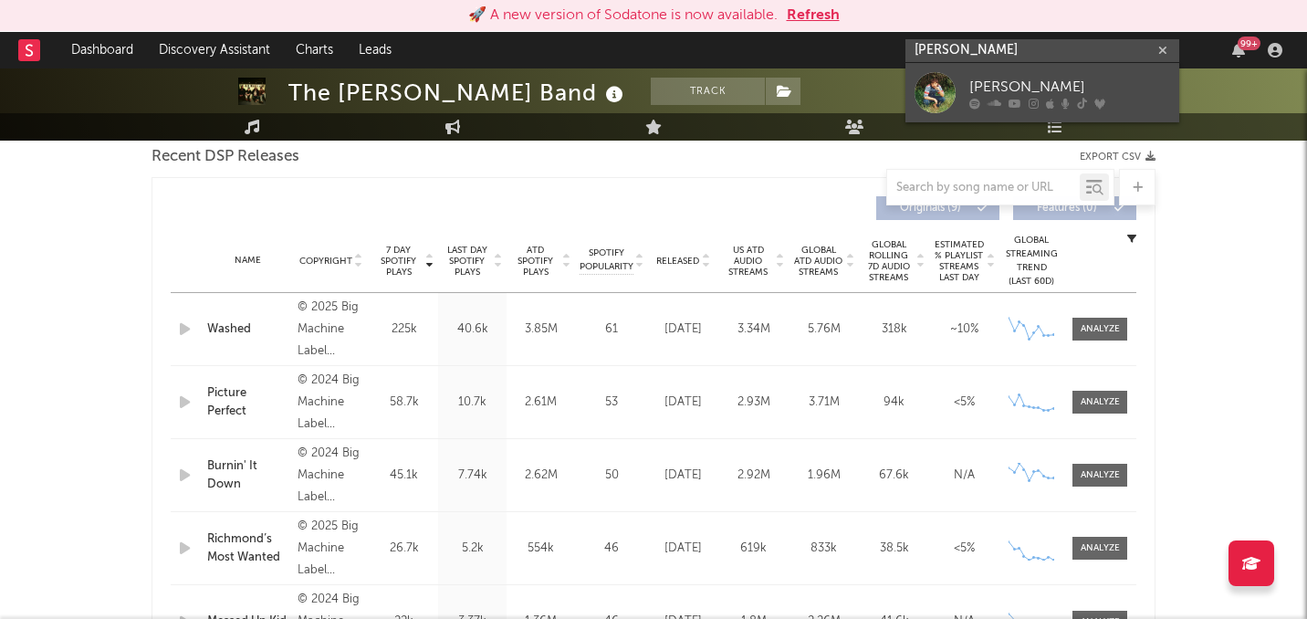
type input "timmy skelly"
click at [939, 89] on div at bounding box center [935, 92] width 41 height 41
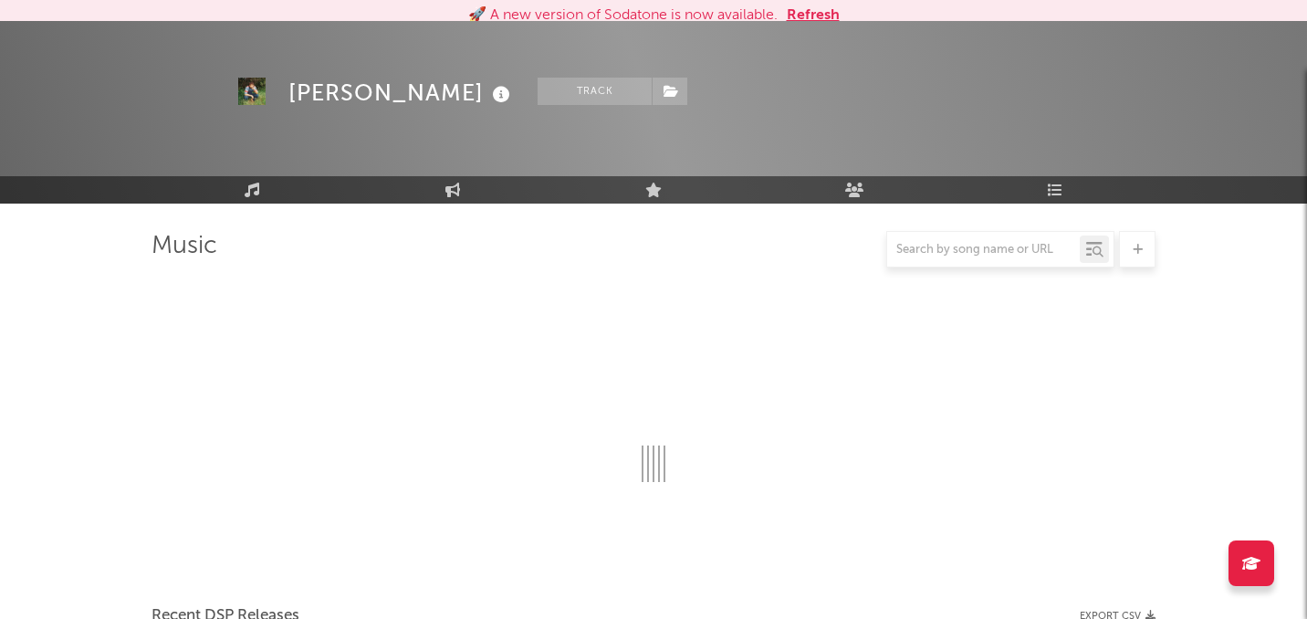
scroll to position [651, 0]
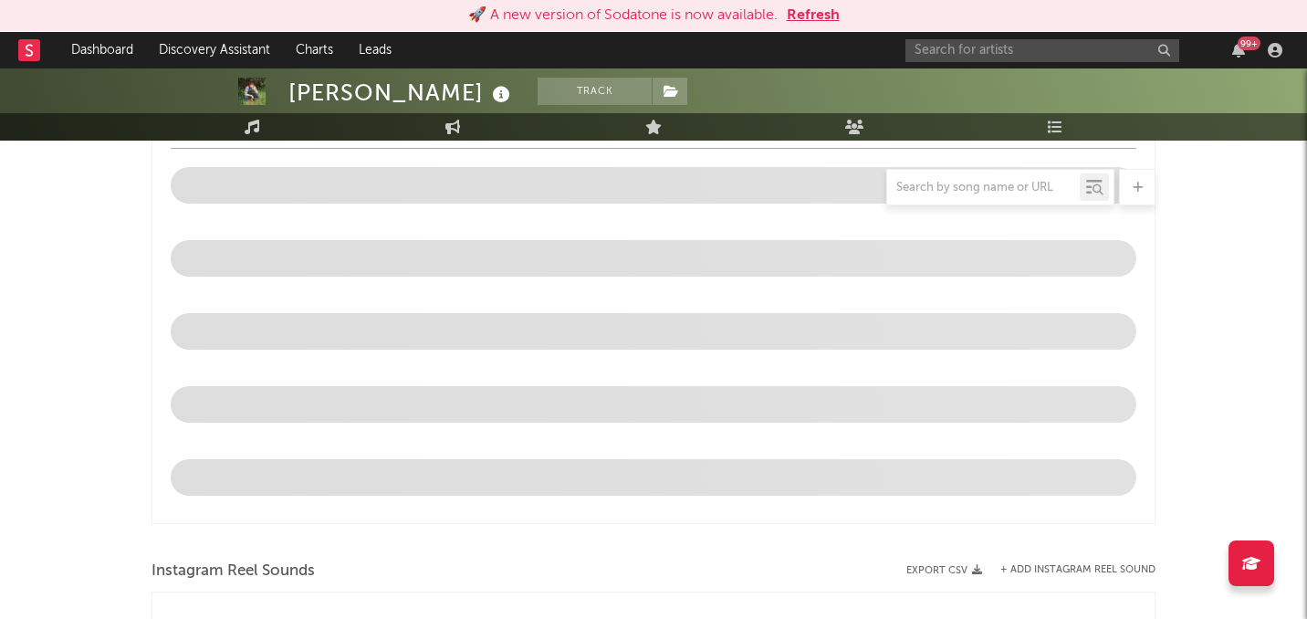
select select "1w"
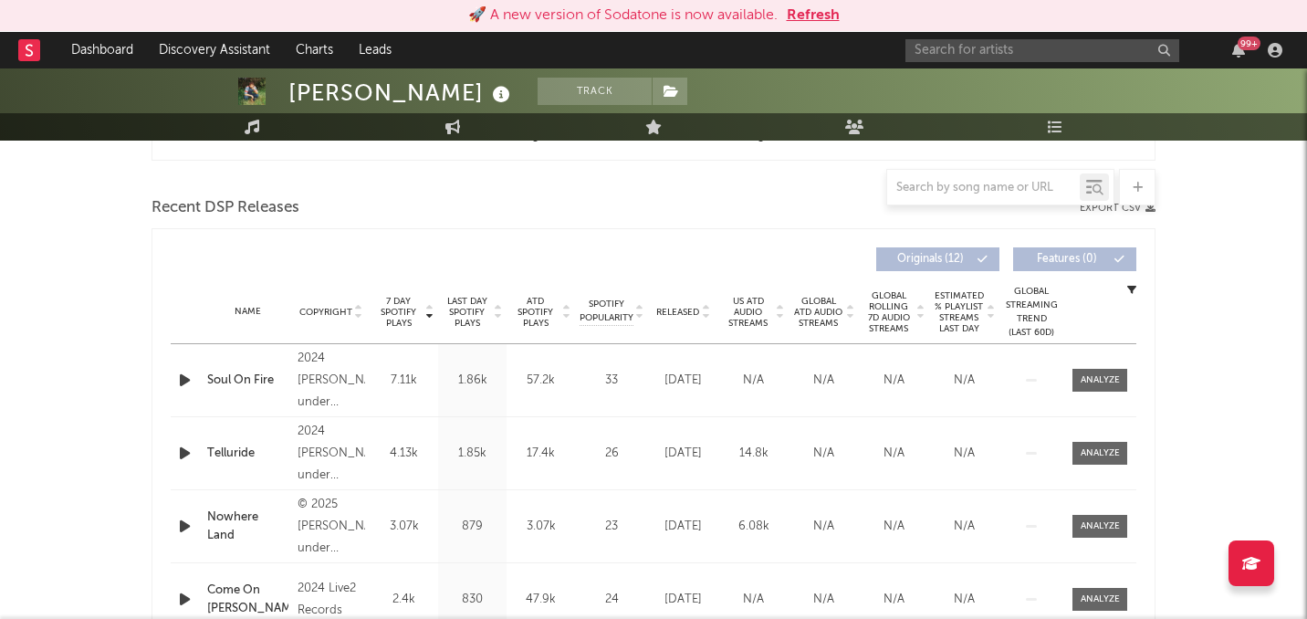
scroll to position [594, 0]
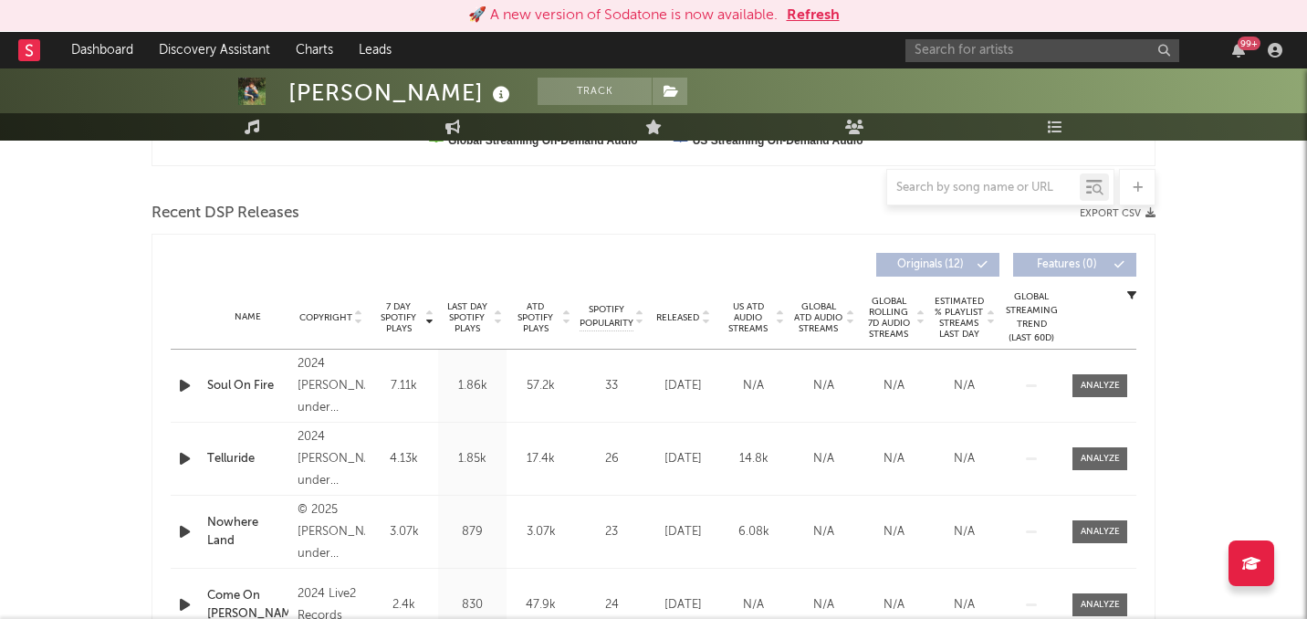
click at [692, 320] on span "Released" at bounding box center [677, 317] width 43 height 11
click at [408, 322] on span "7 Day Spotify Plays" at bounding box center [398, 317] width 48 height 33
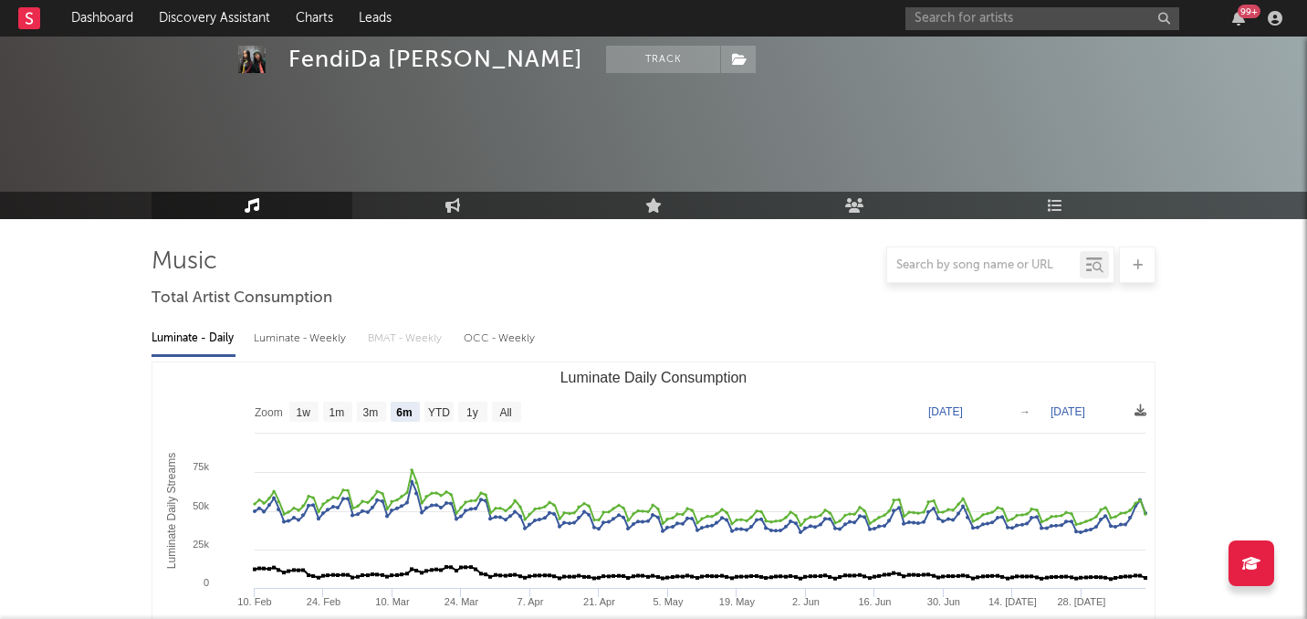
select select "6m"
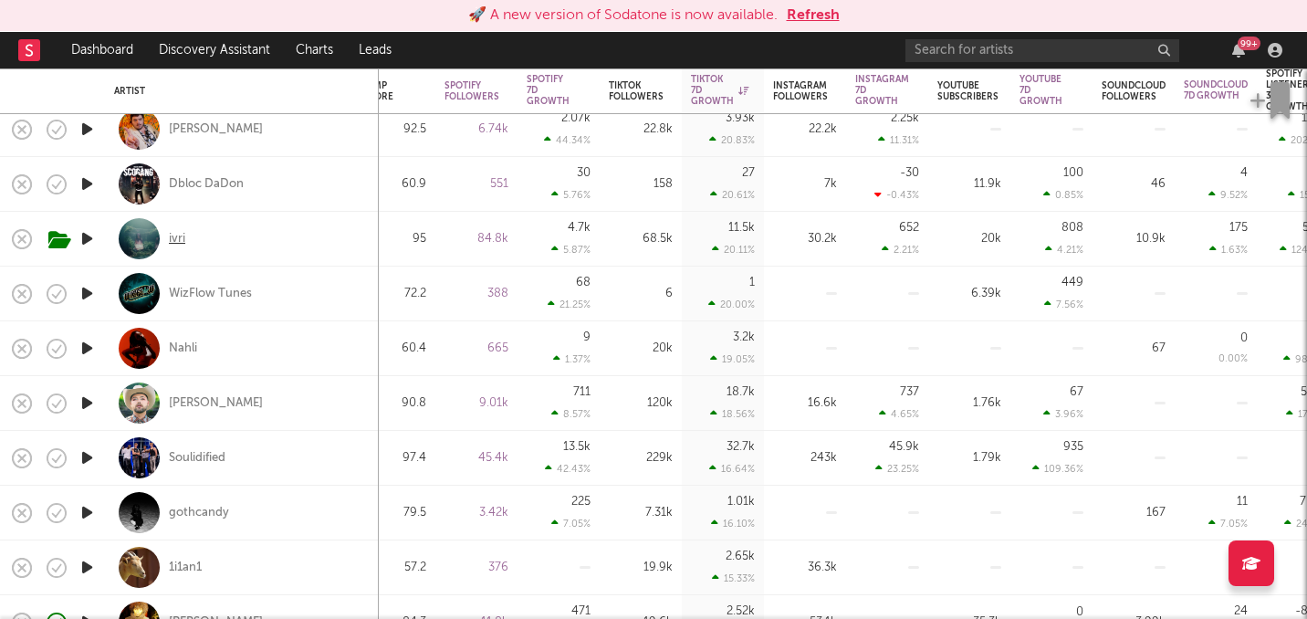
click at [175, 236] on div "ivri" at bounding box center [177, 239] width 16 height 16
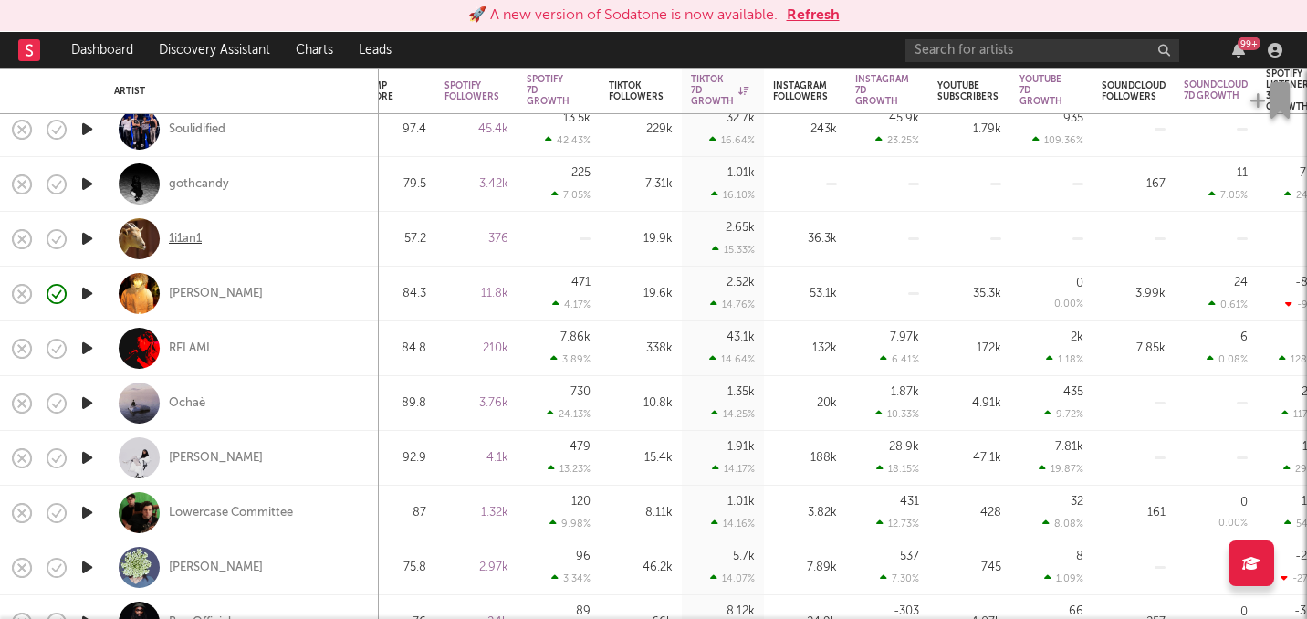
click at [181, 234] on div "1i1an1" at bounding box center [185, 239] width 33 height 16
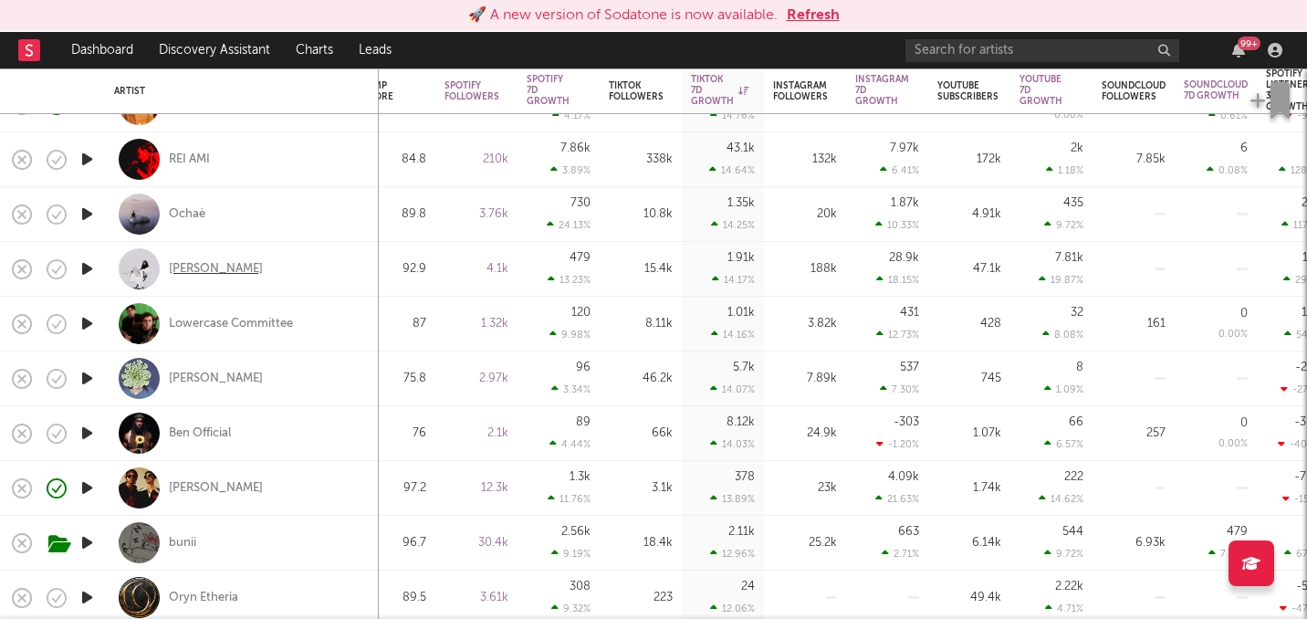
click at [233, 264] on div "Melanie Santiler" at bounding box center [216, 269] width 94 height 16
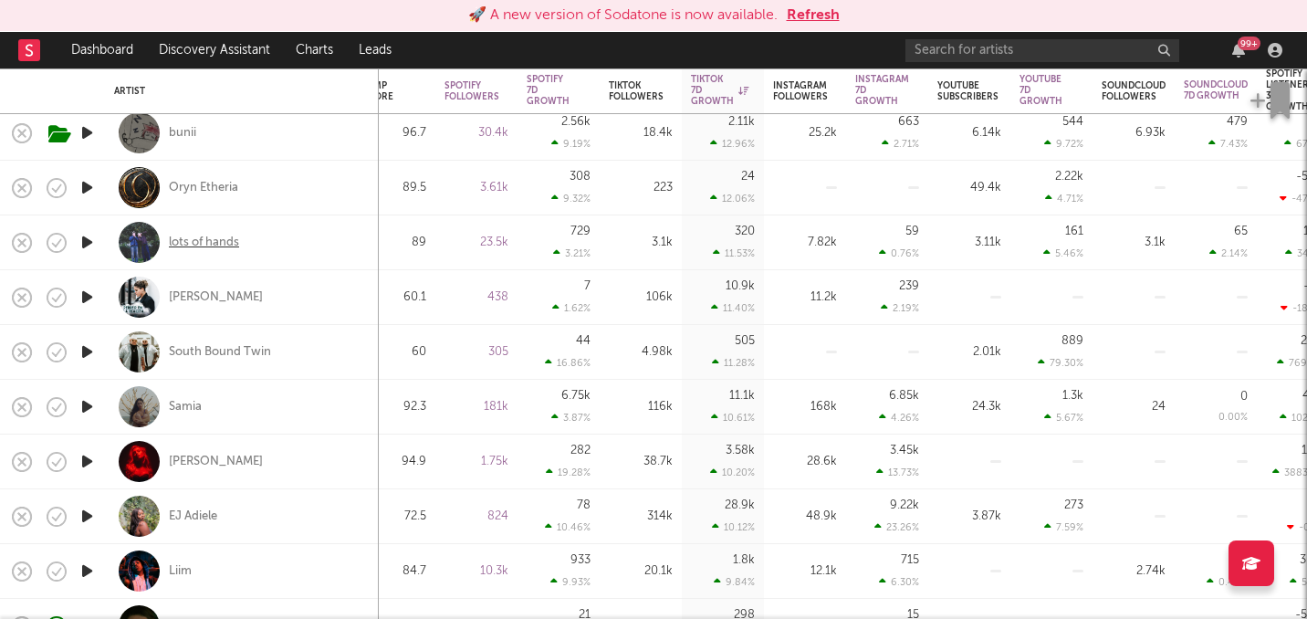
click at [208, 240] on div "lots of hands" at bounding box center [204, 243] width 70 height 16
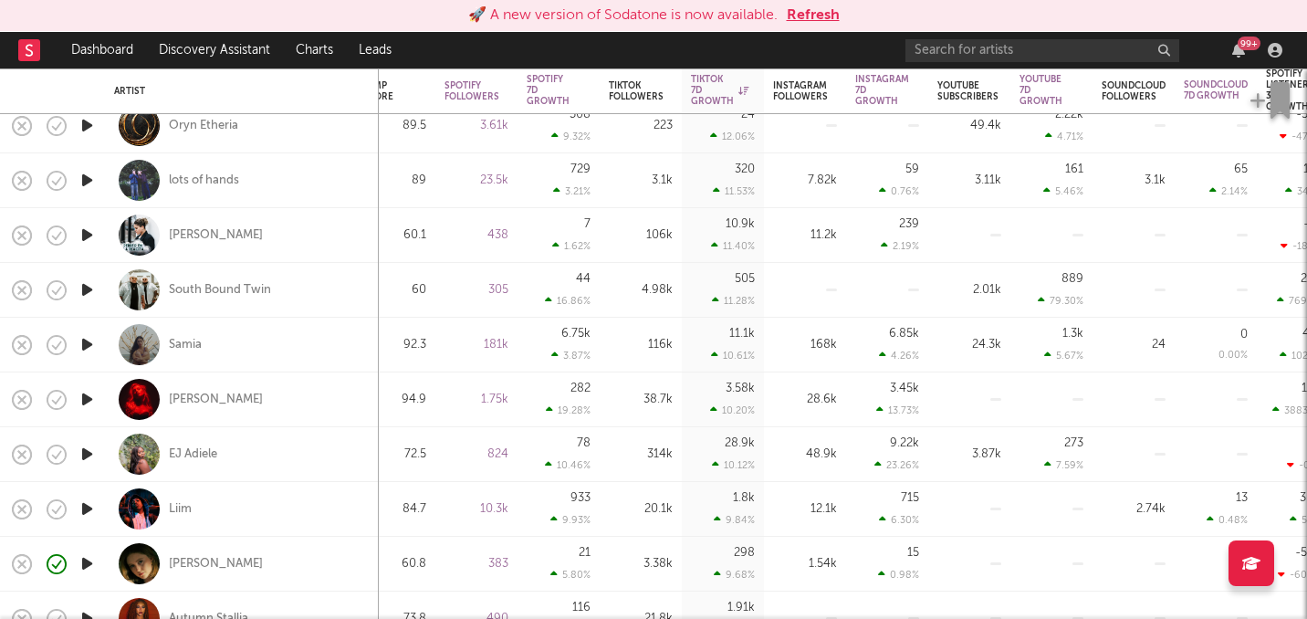
click at [84, 233] on icon "button" at bounding box center [87, 235] width 19 height 23
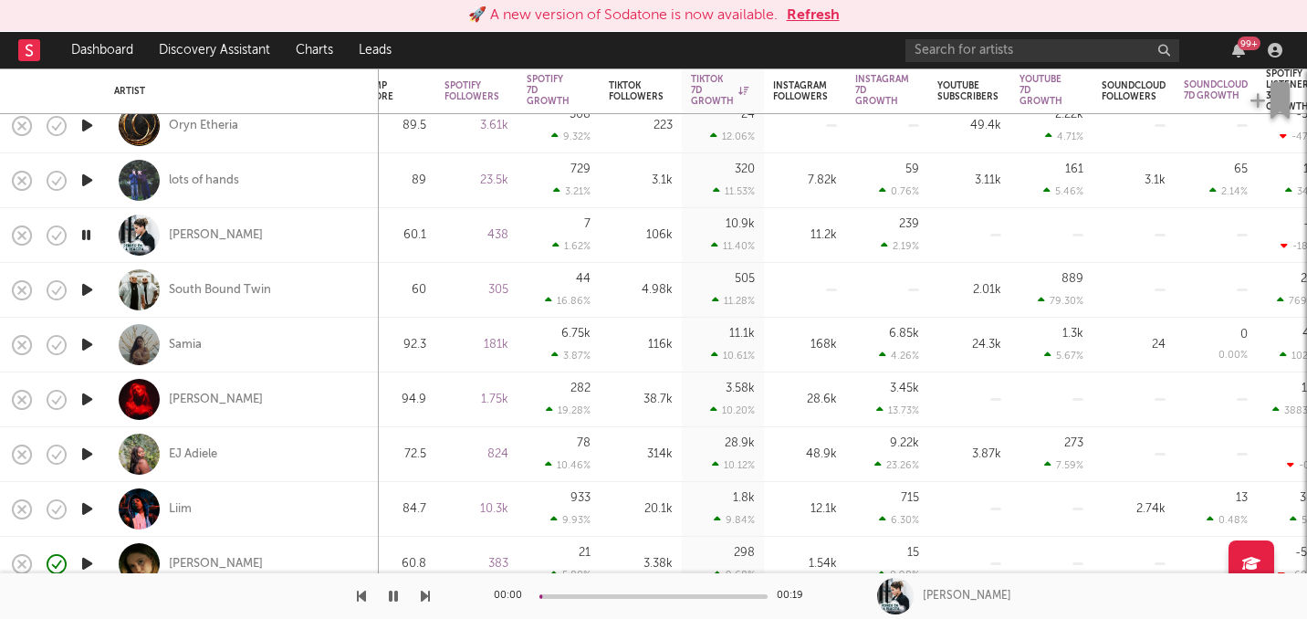
click at [84, 233] on icon "button" at bounding box center [86, 235] width 17 height 23
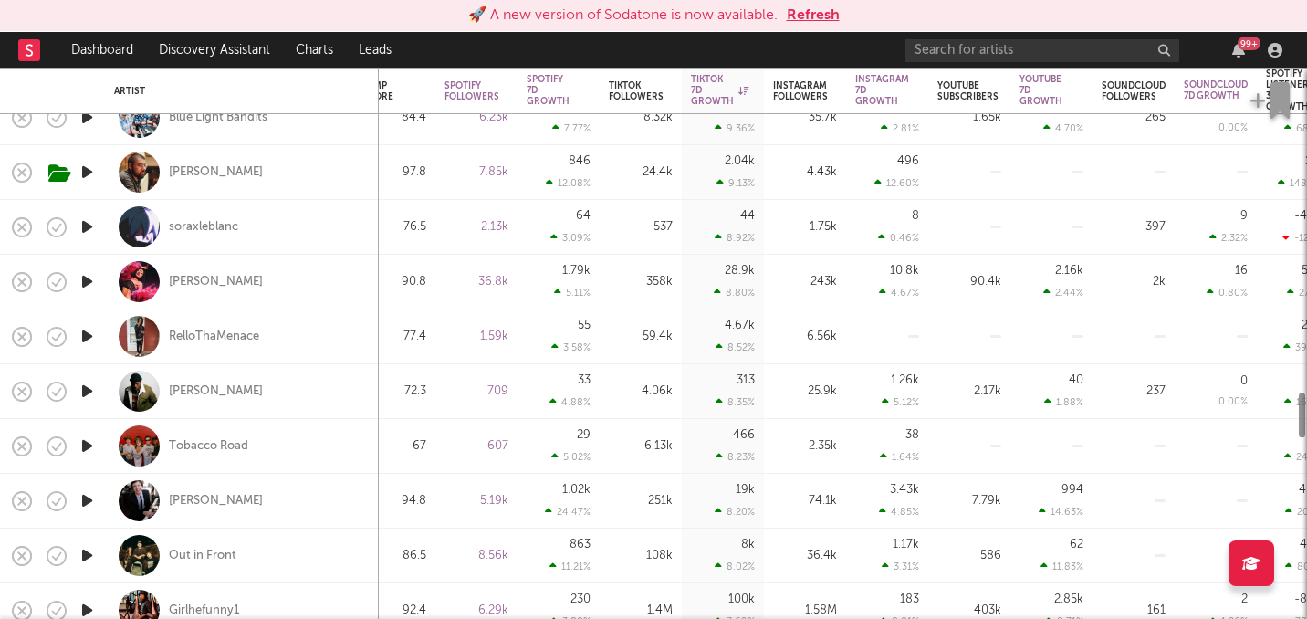
click at [84, 286] on icon "button" at bounding box center [87, 281] width 19 height 23
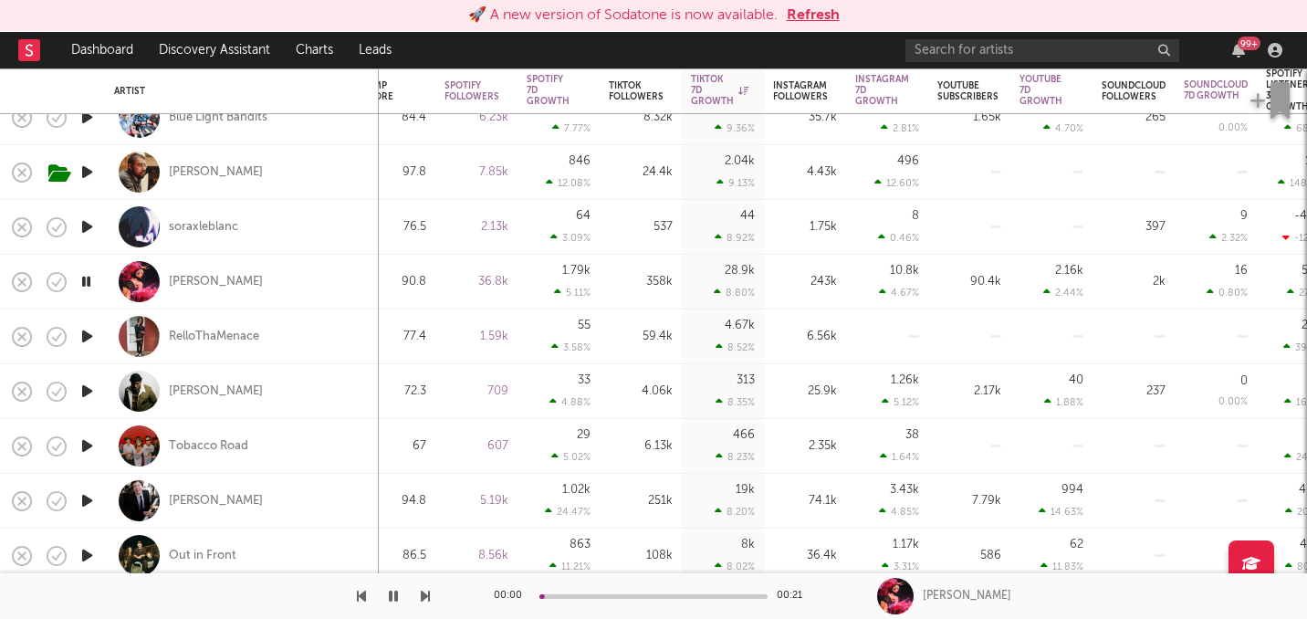
click at [84, 286] on icon "button" at bounding box center [86, 281] width 17 height 23
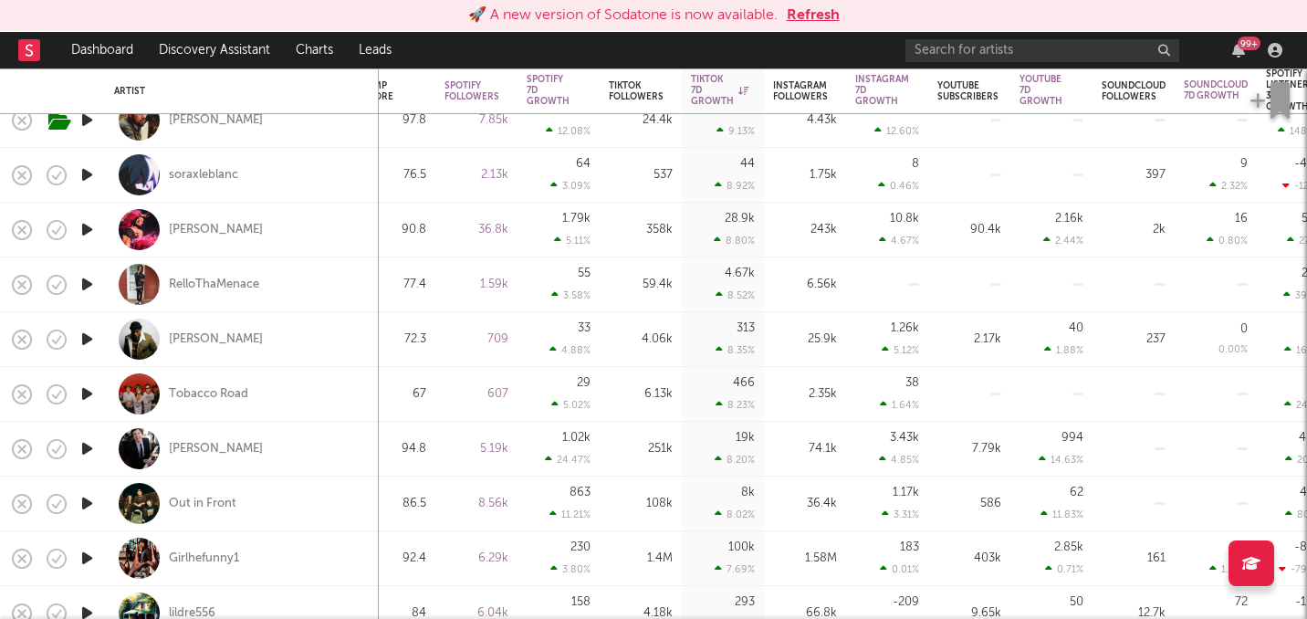
click at [84, 283] on icon "button" at bounding box center [87, 284] width 19 height 23
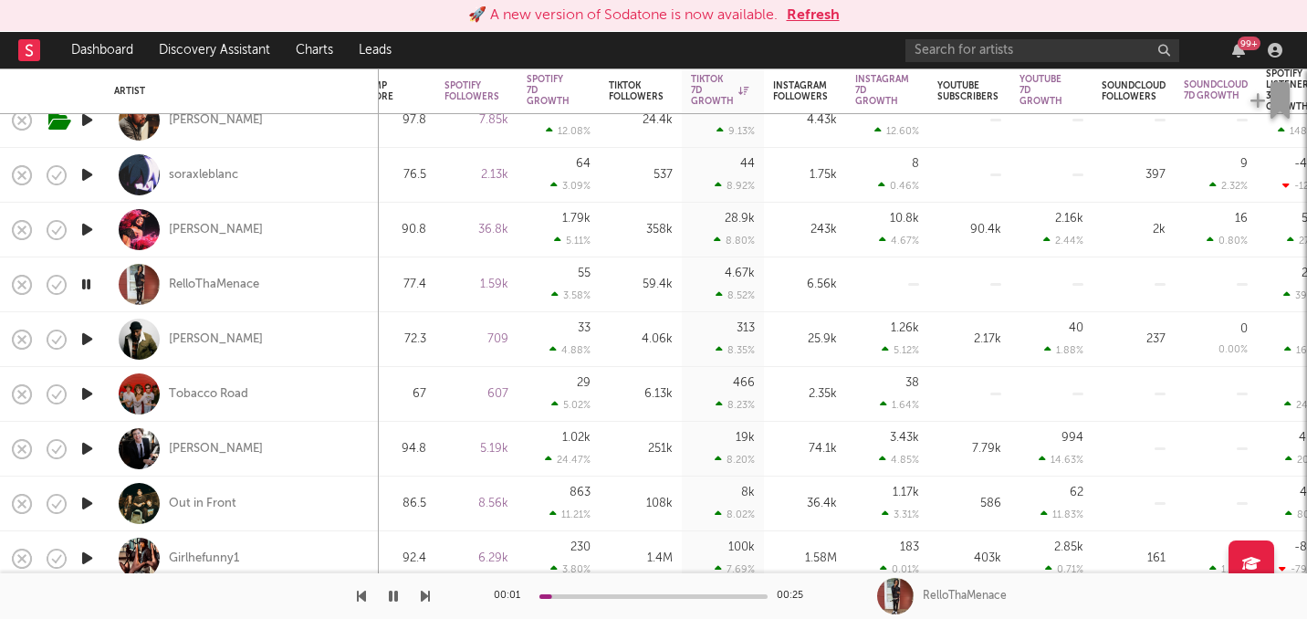
click at [85, 283] on icon "button" at bounding box center [86, 284] width 17 height 23
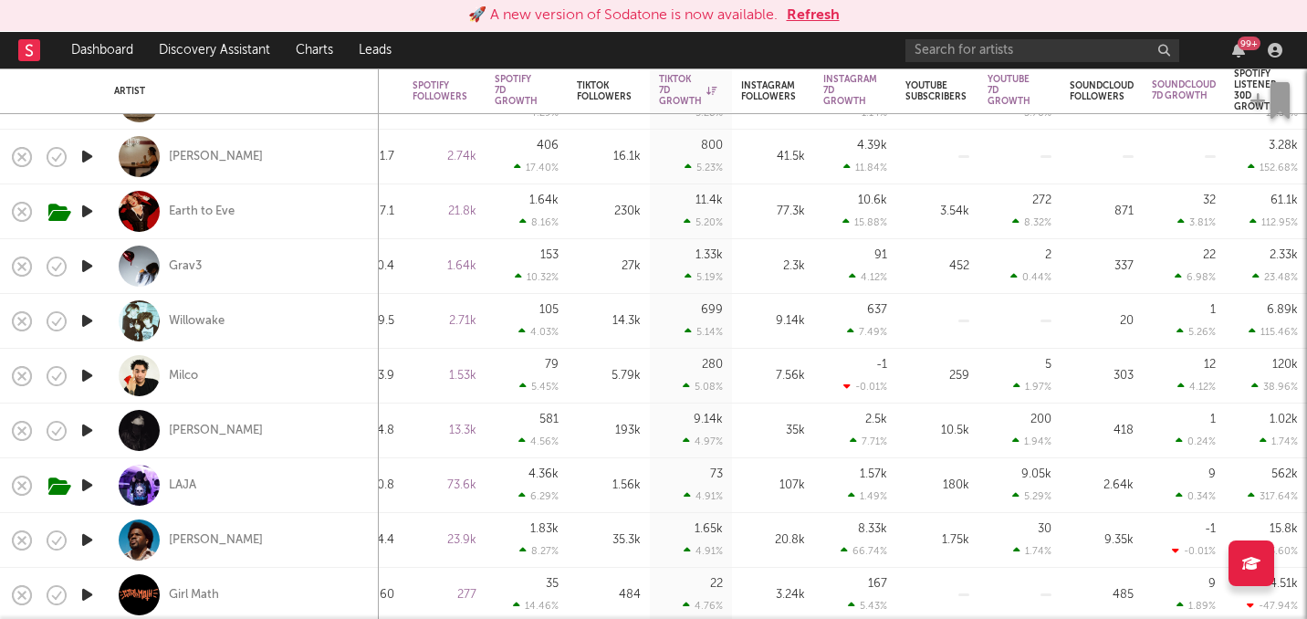
click at [84, 425] on icon "button" at bounding box center [87, 430] width 19 height 23
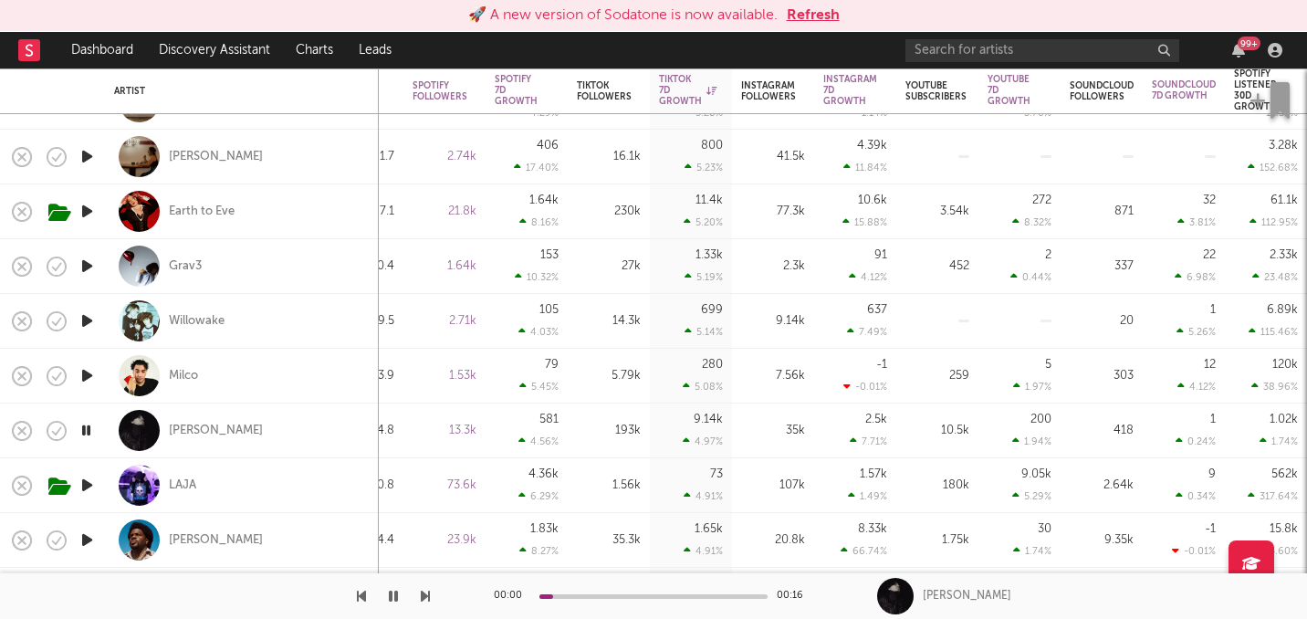
click at [84, 425] on icon "button" at bounding box center [86, 430] width 17 height 23
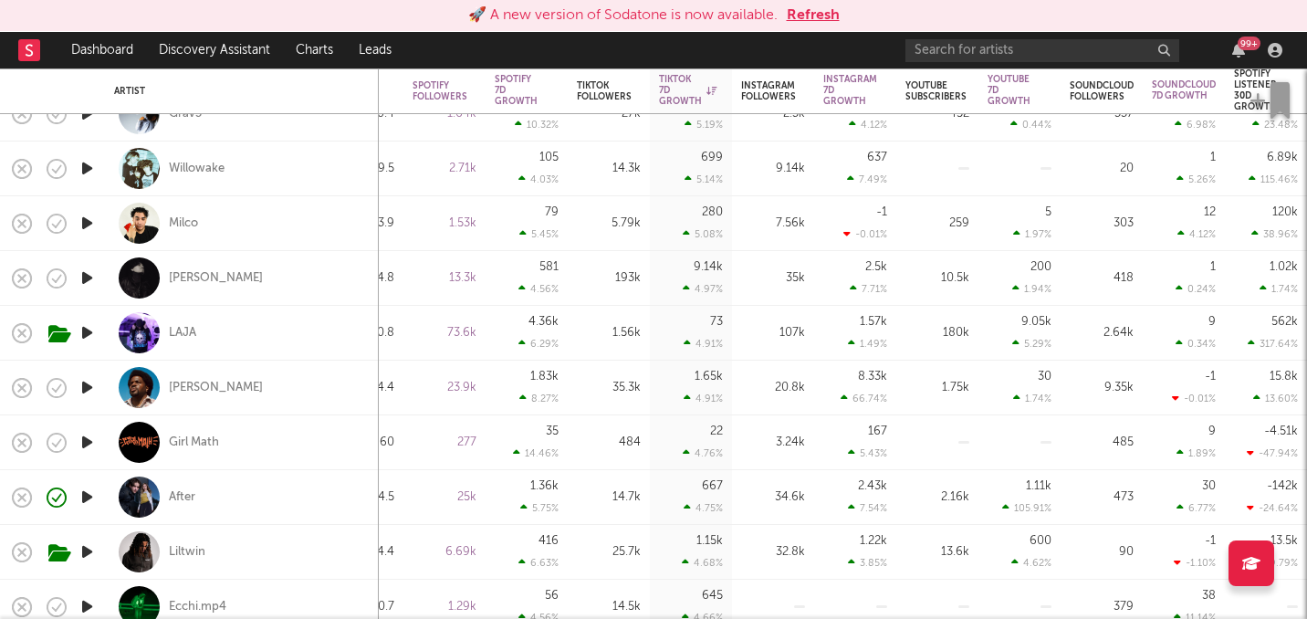
click at [83, 444] on icon "button" at bounding box center [87, 442] width 19 height 23
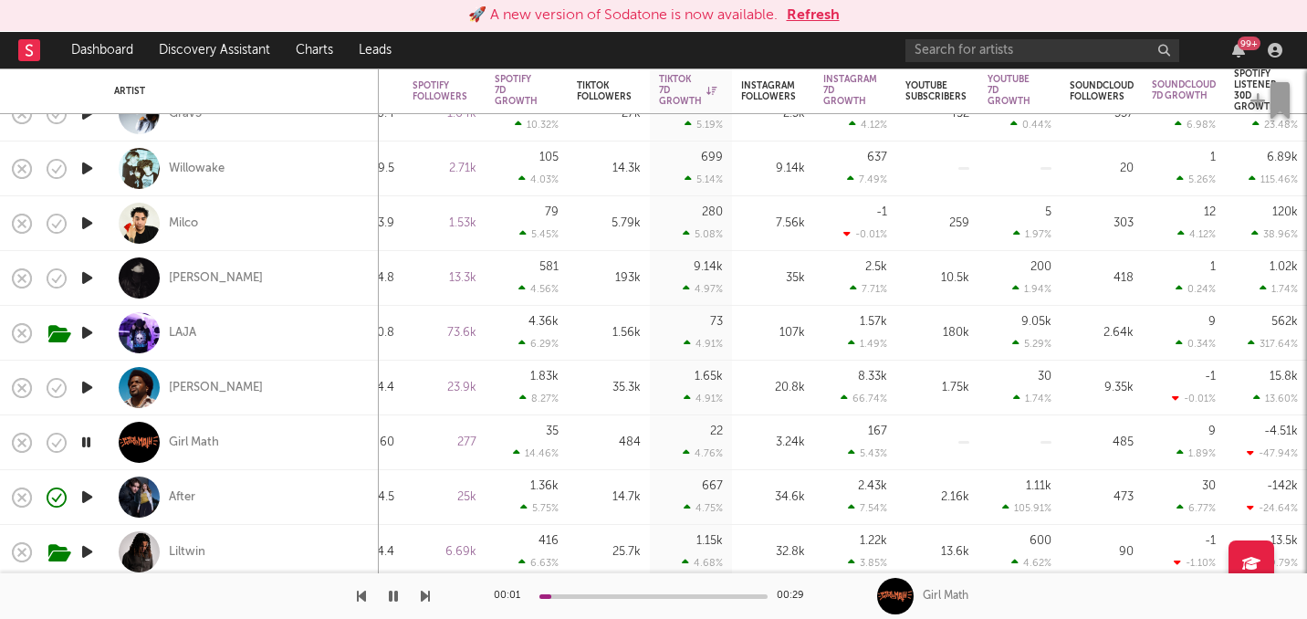
click at [83, 444] on icon "button" at bounding box center [86, 442] width 17 height 23
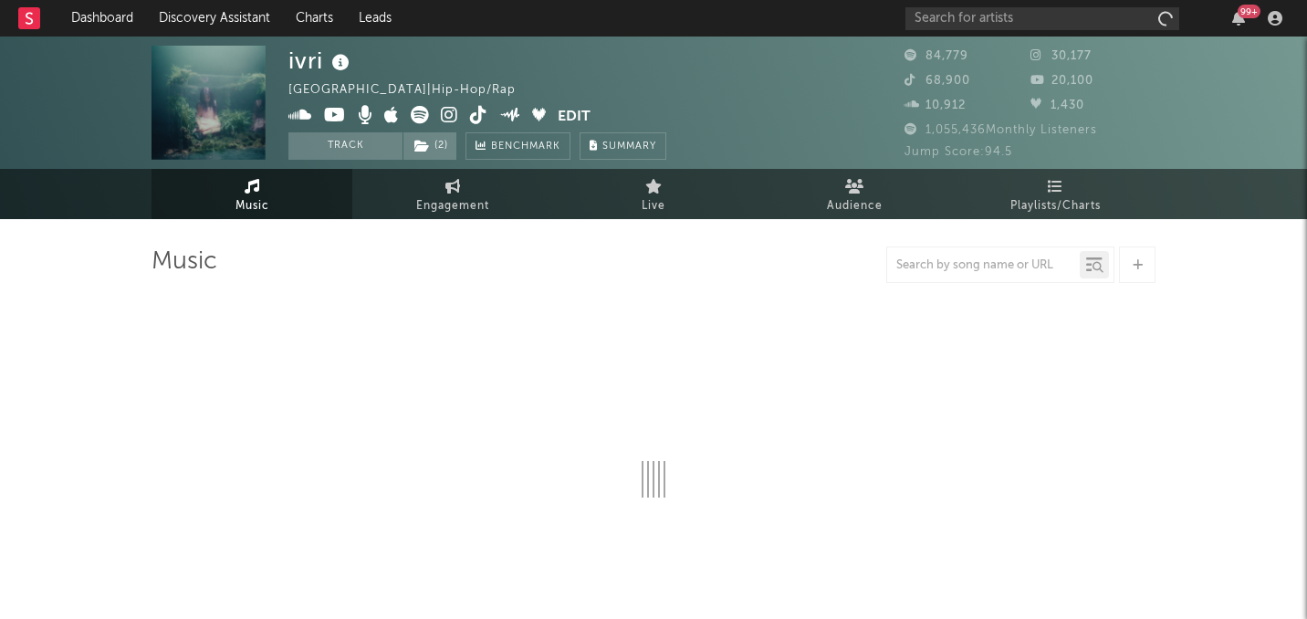
select select "6m"
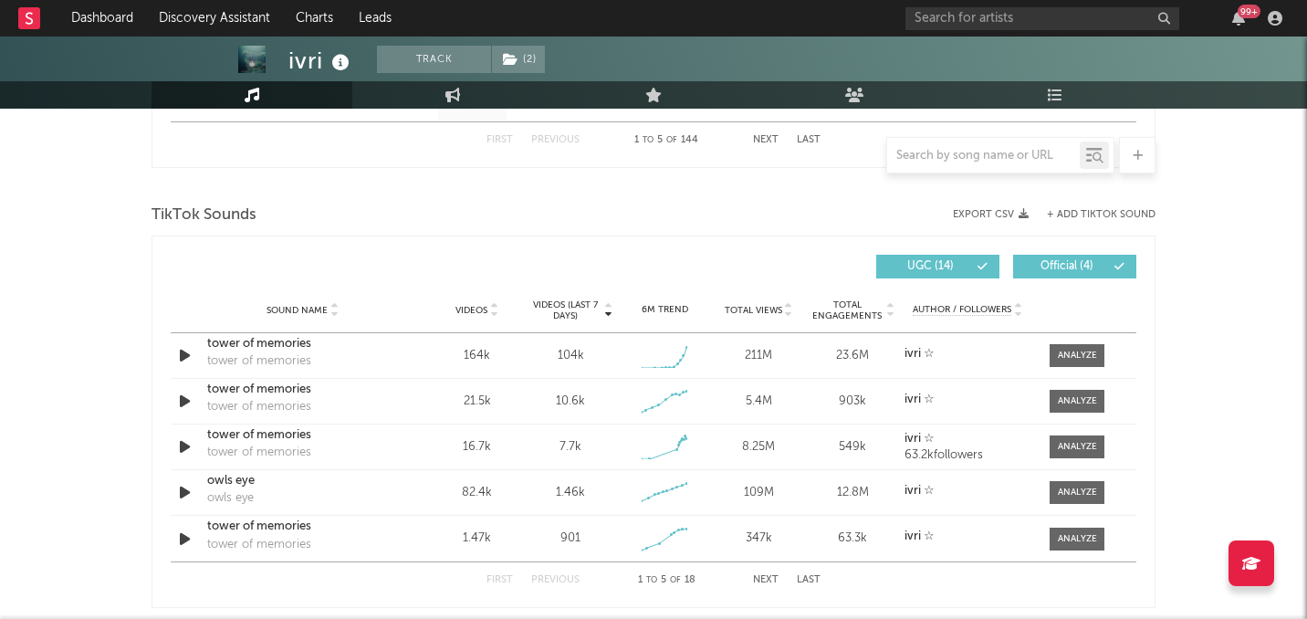
scroll to position [1158, 0]
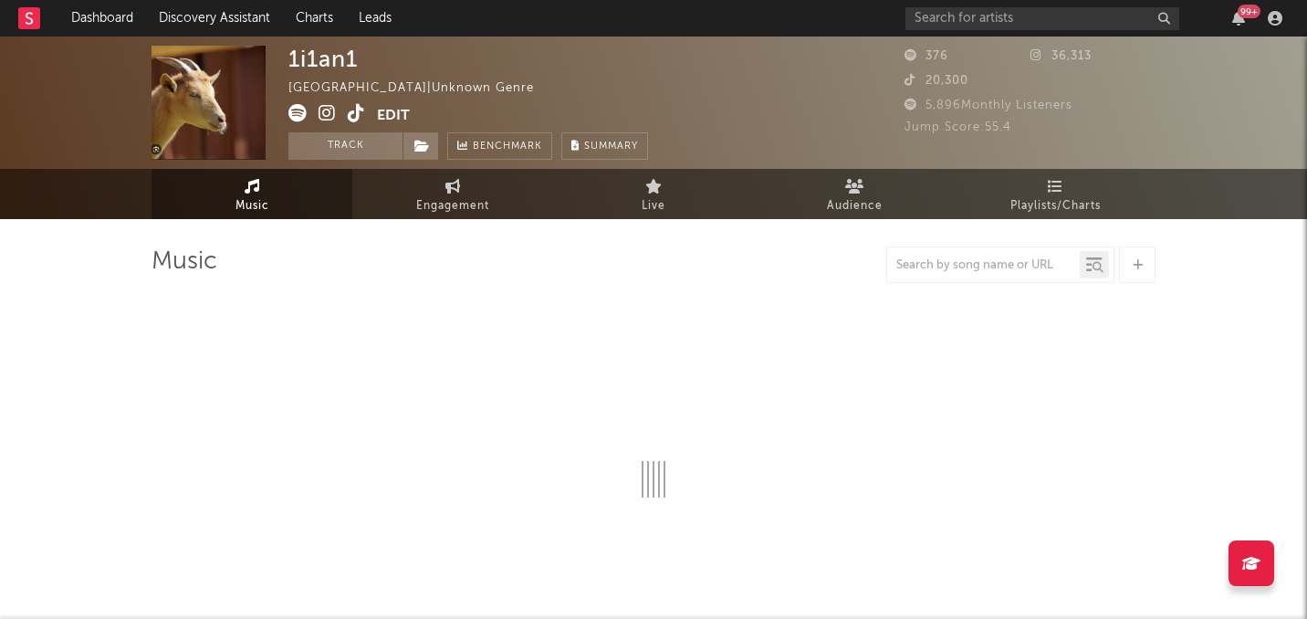
select select "1w"
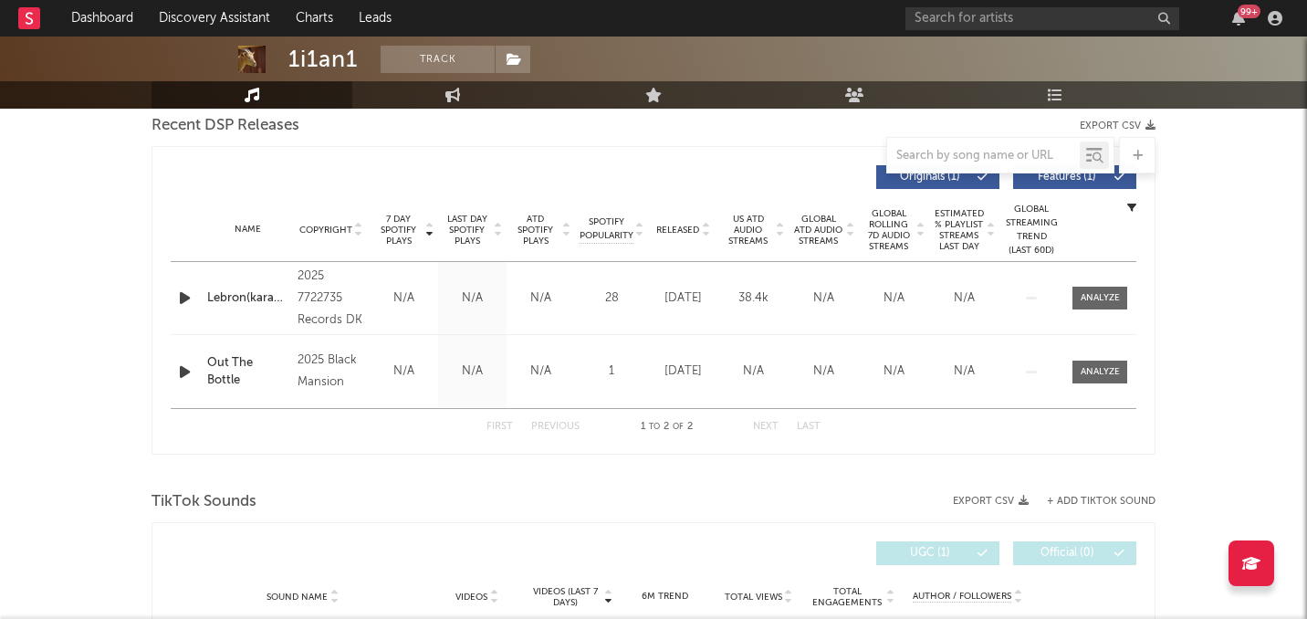
scroll to position [648, 0]
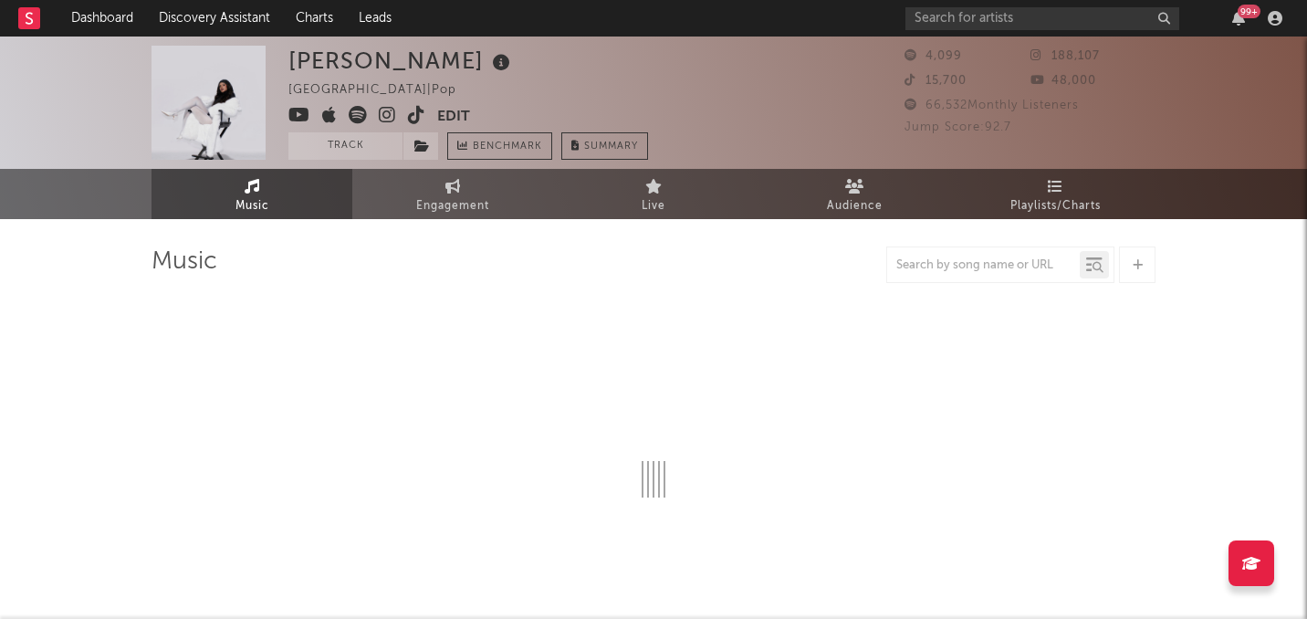
select select "1w"
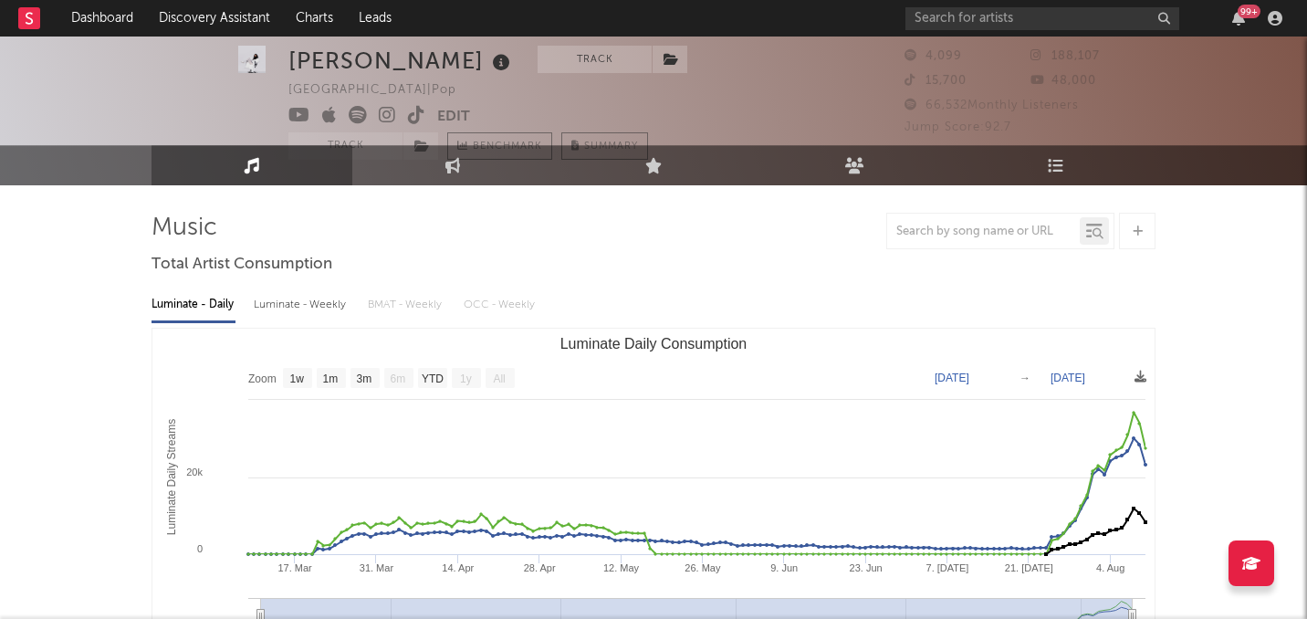
scroll to position [37, 0]
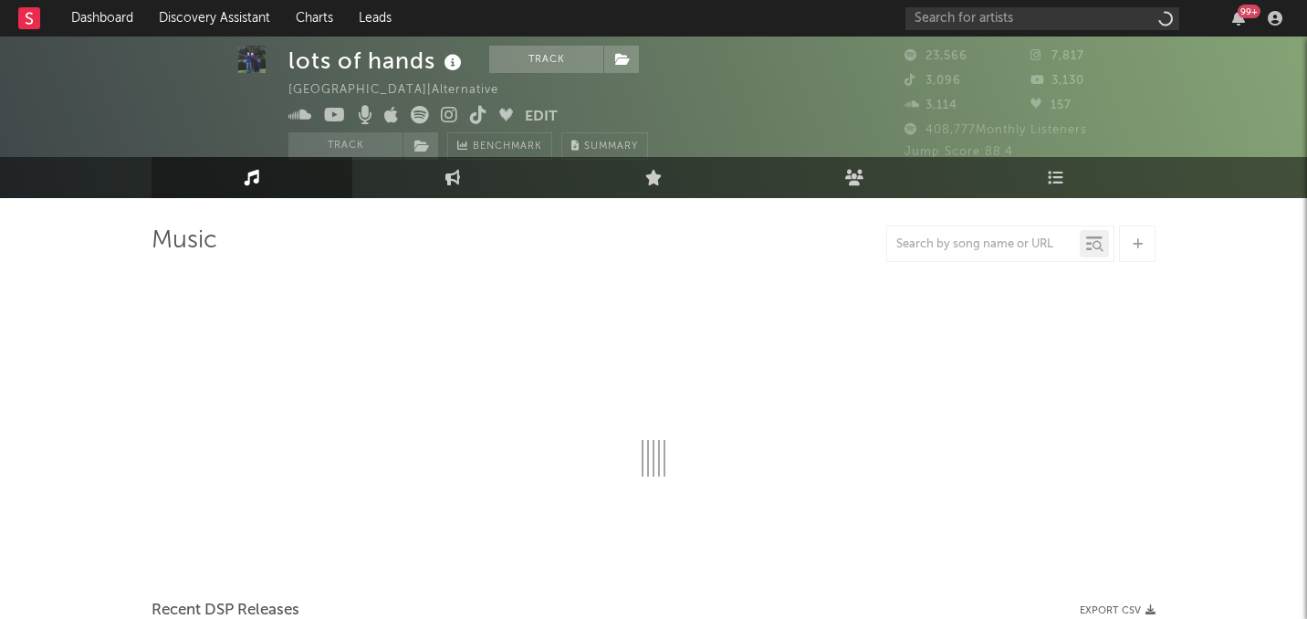
scroll to position [37, 0]
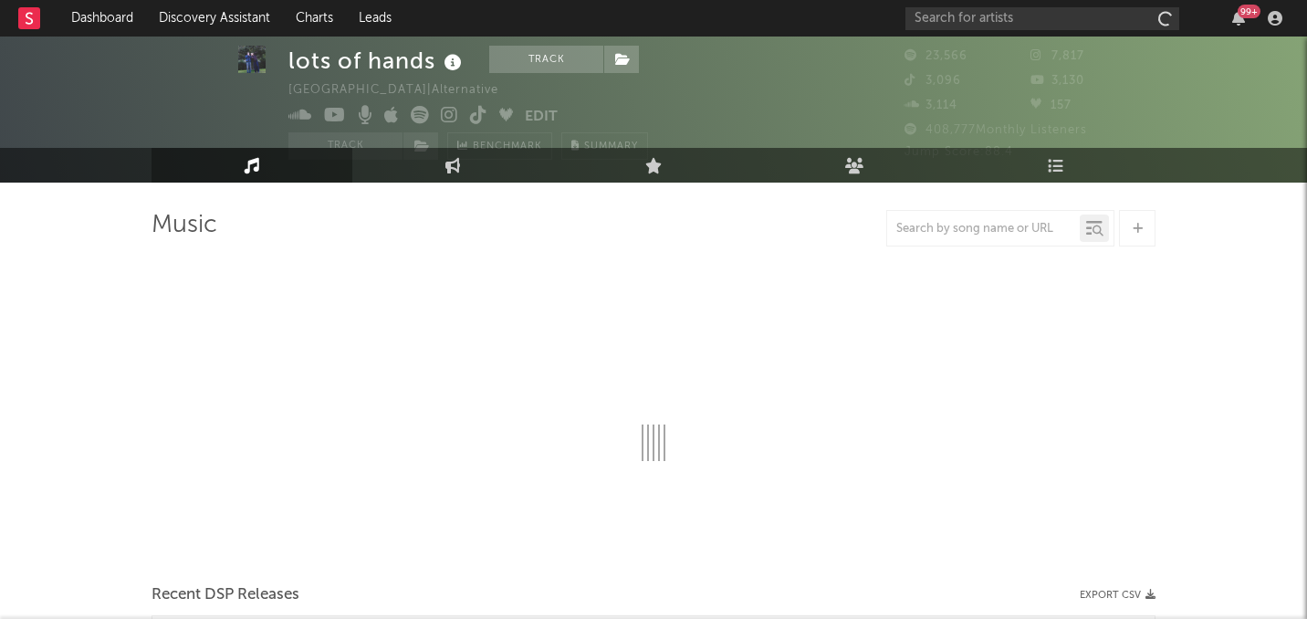
select select "6m"
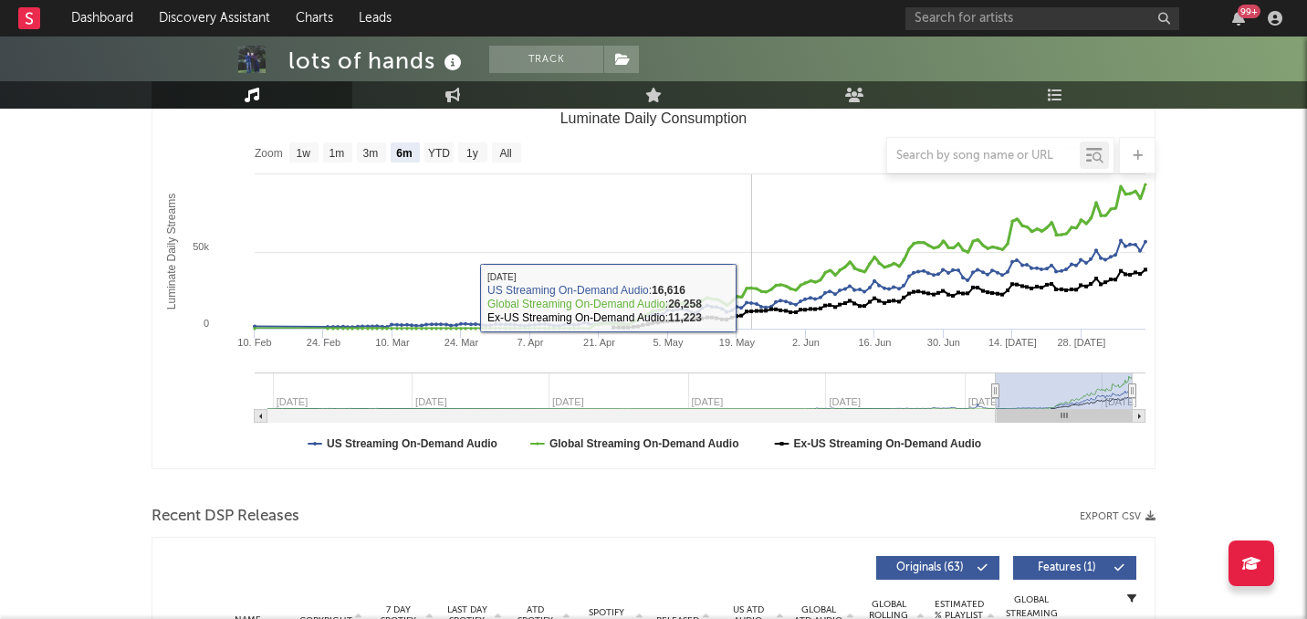
scroll to position [165, 0]
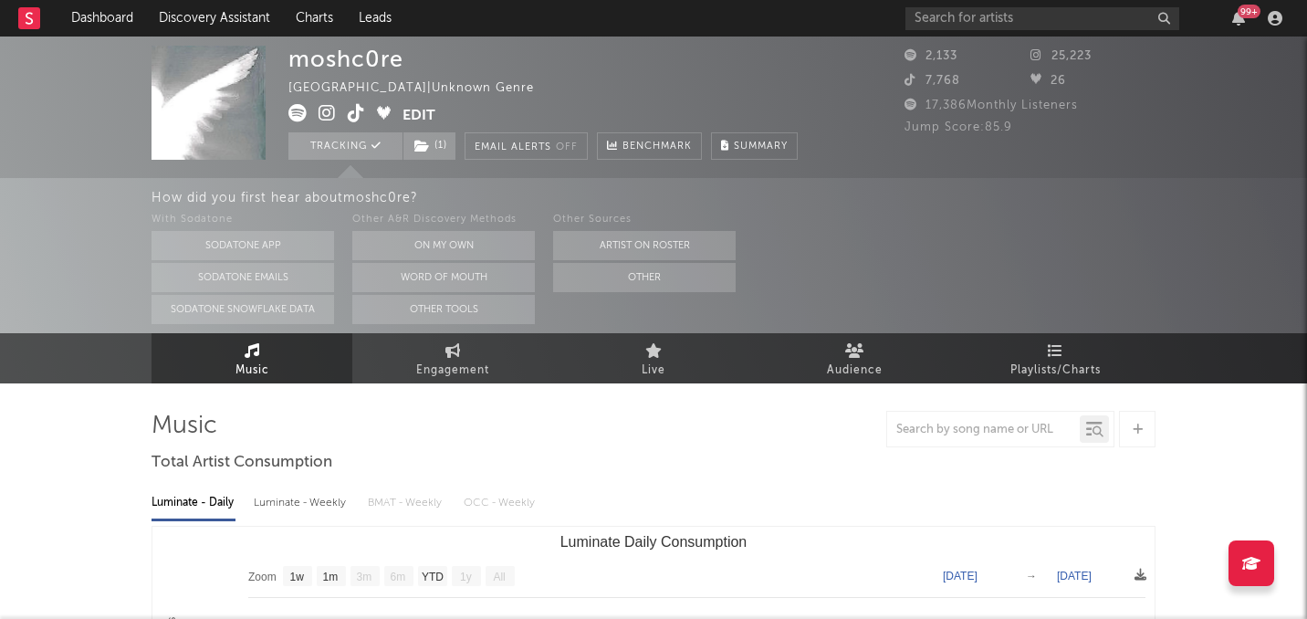
select select "1w"
click at [354, 110] on icon at bounding box center [356, 113] width 17 height 18
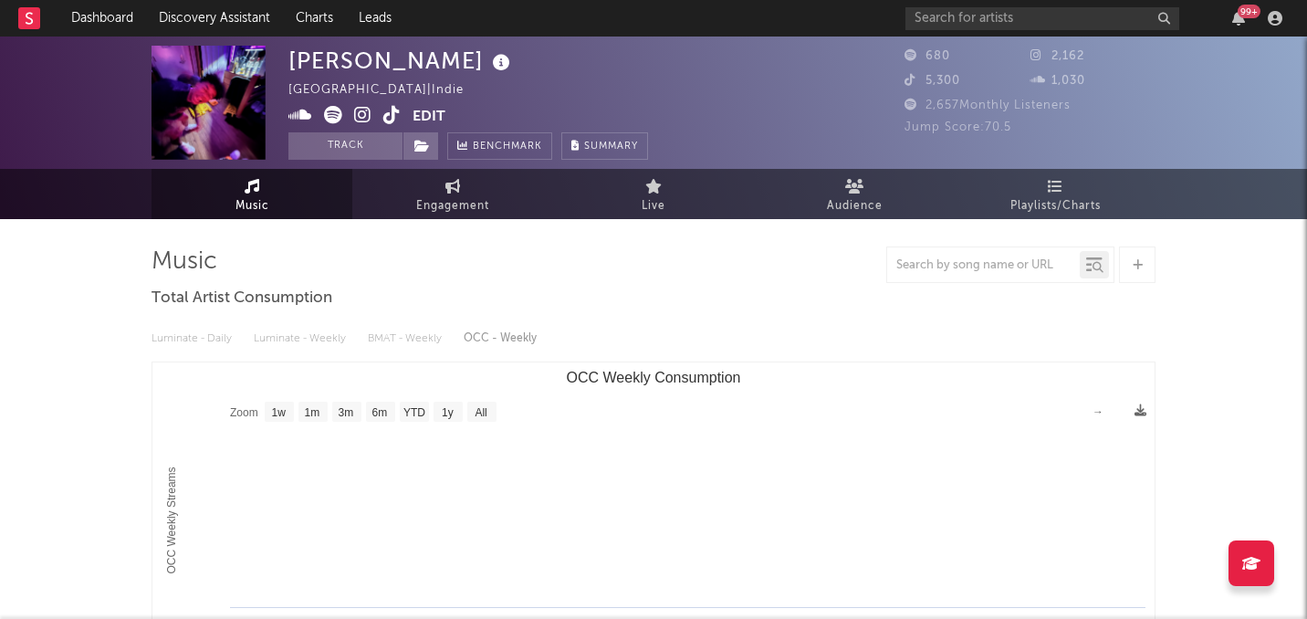
select select "1w"
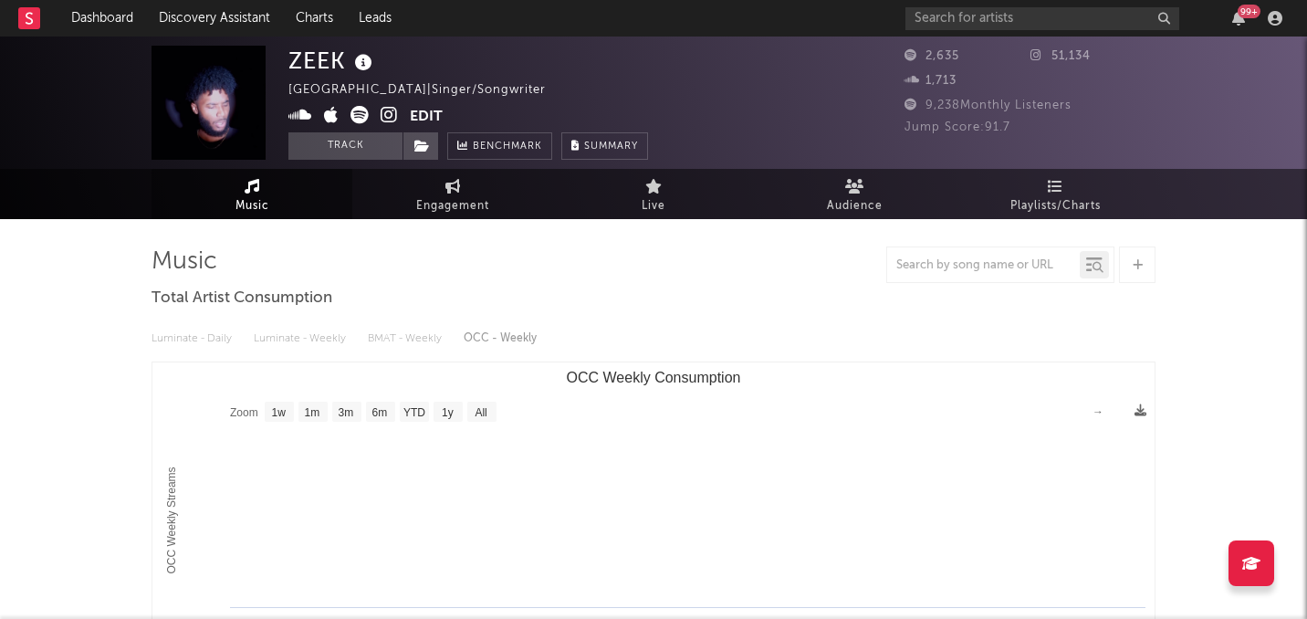
select select "1w"
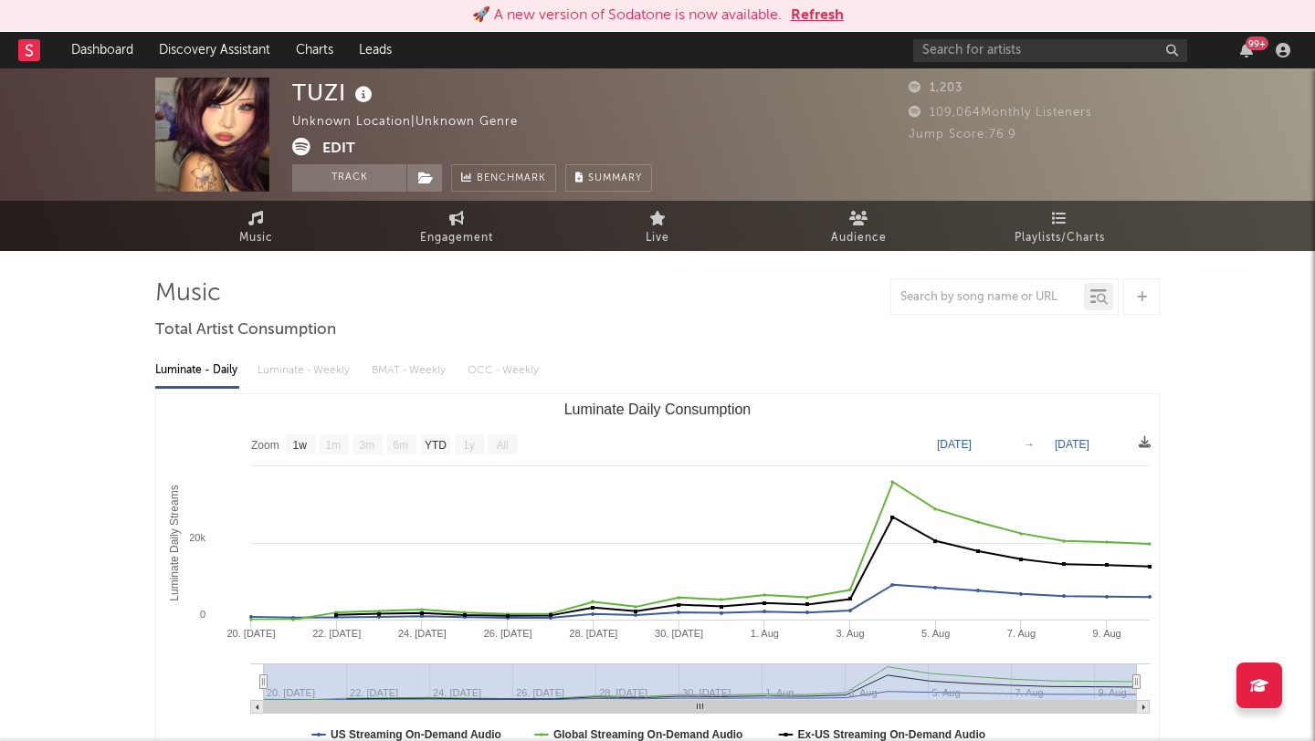
select select "1w"
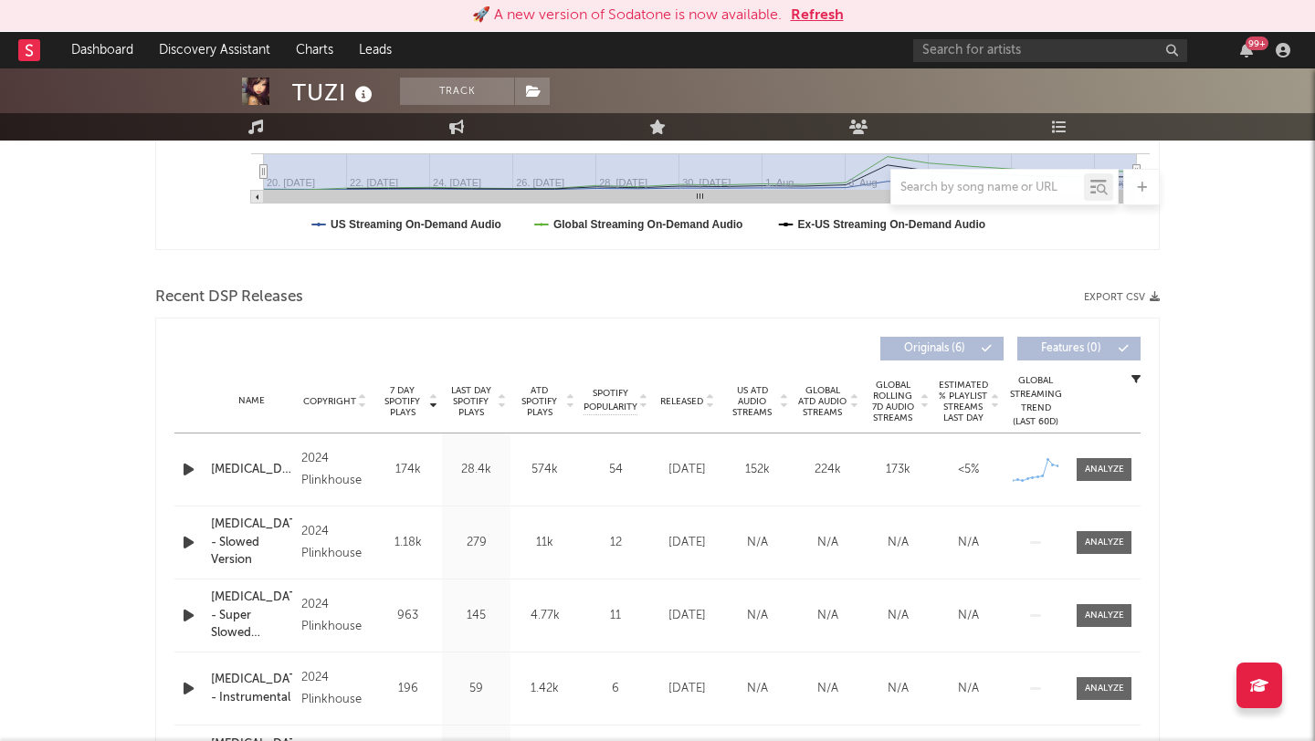
scroll to position [635, 0]
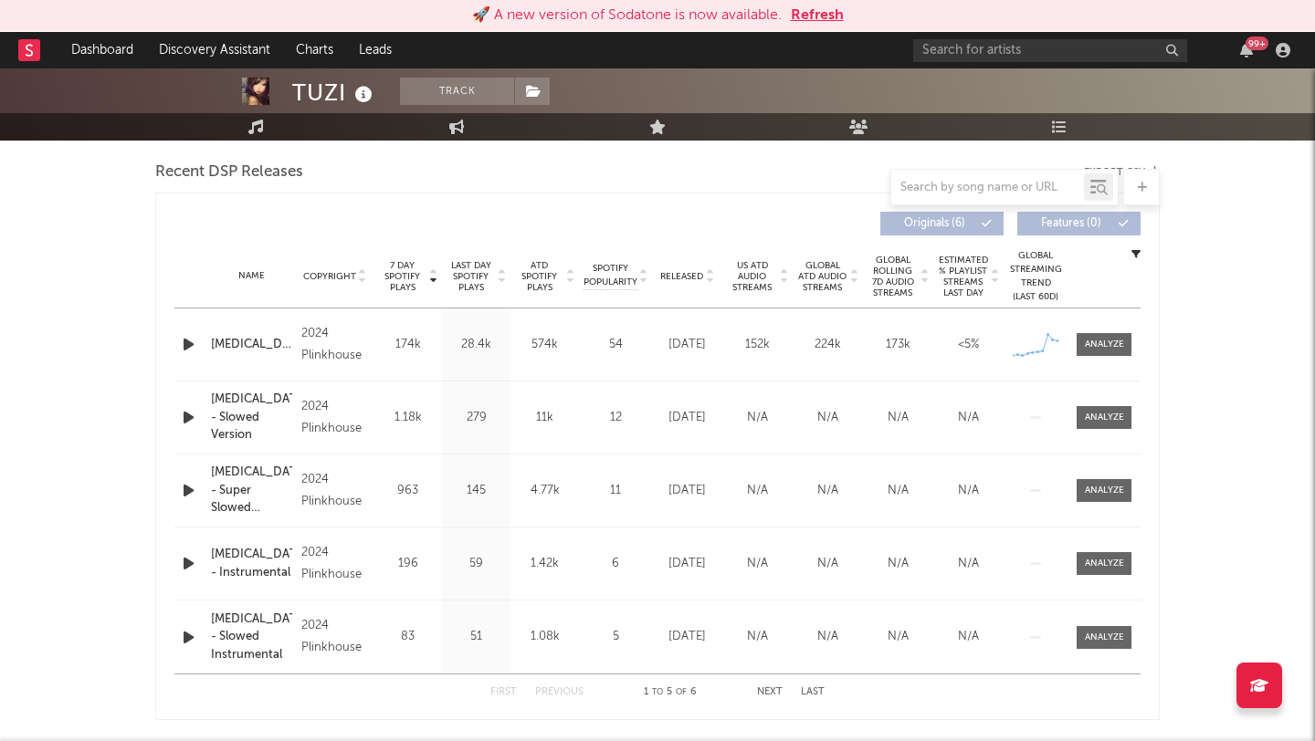
click at [180, 342] on icon "button" at bounding box center [188, 344] width 19 height 23
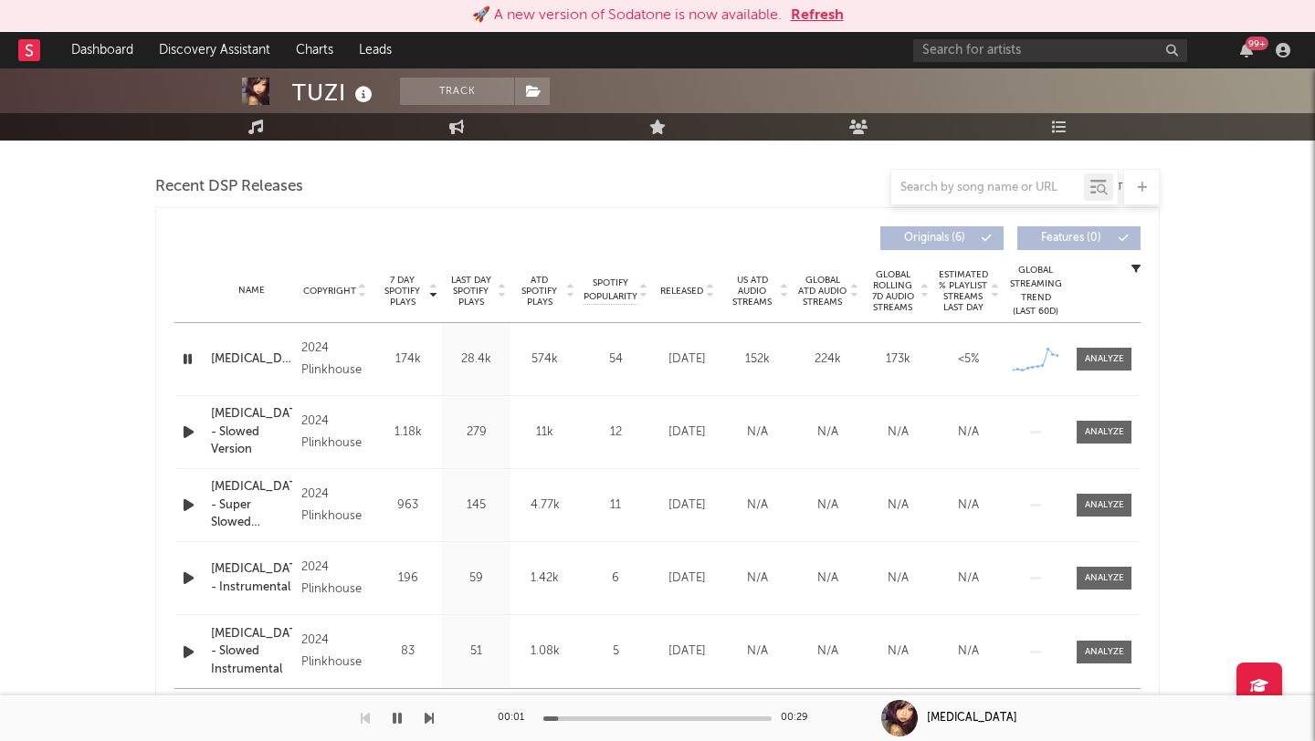
scroll to position [0, 0]
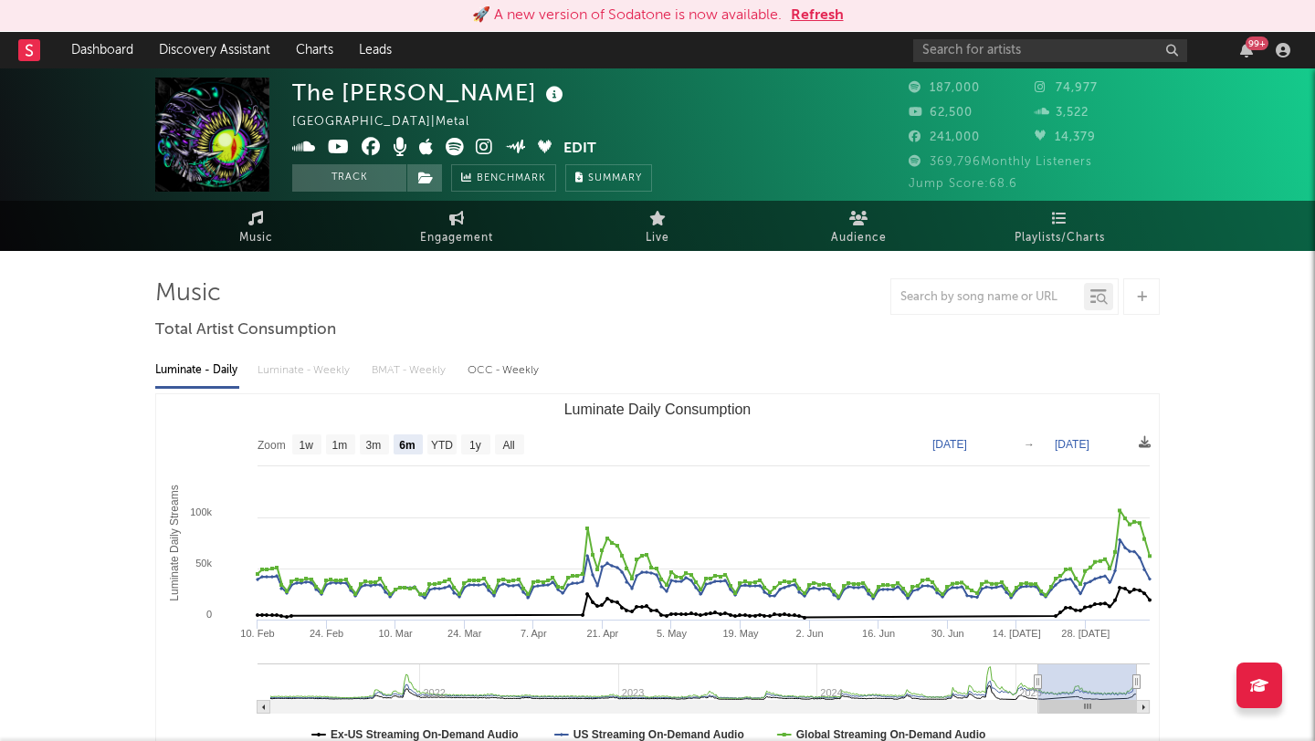
select select "6m"
click at [494, 150] on span at bounding box center [427, 149] width 271 height 23
click at [478, 151] on icon at bounding box center [484, 147] width 17 height 18
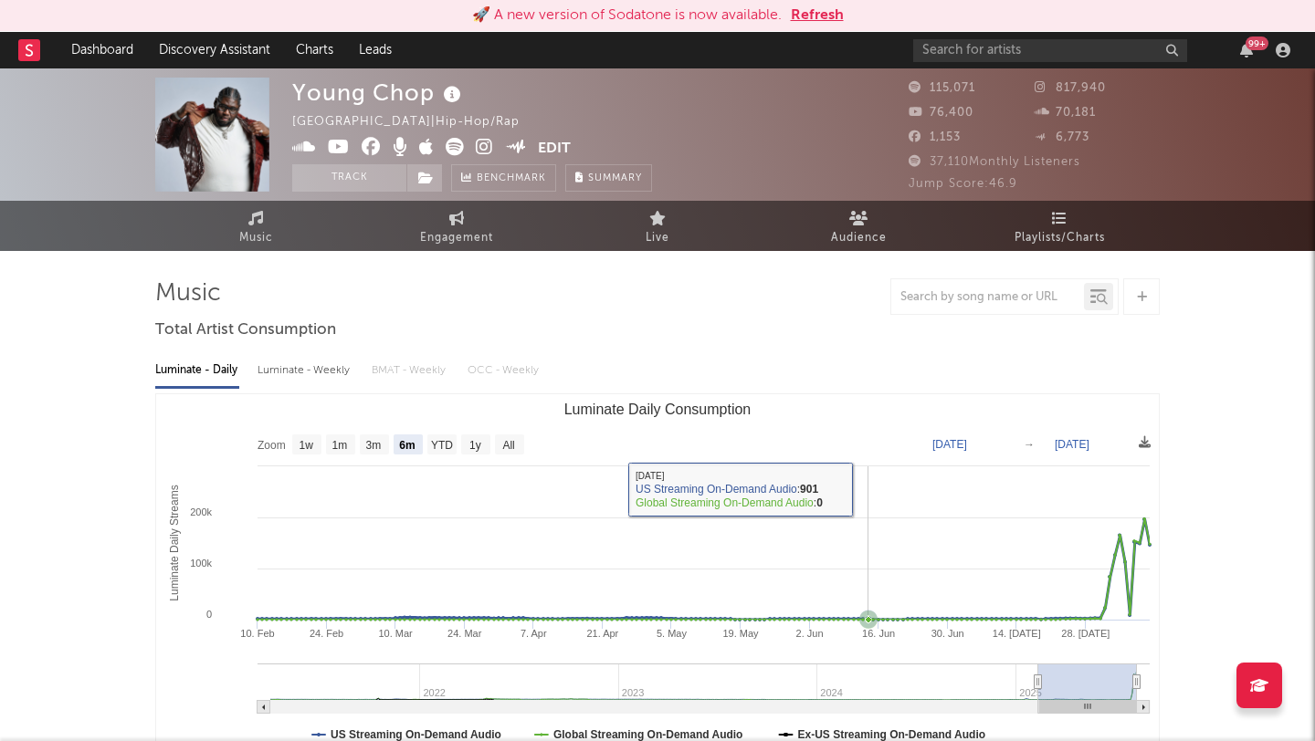
select select "6m"
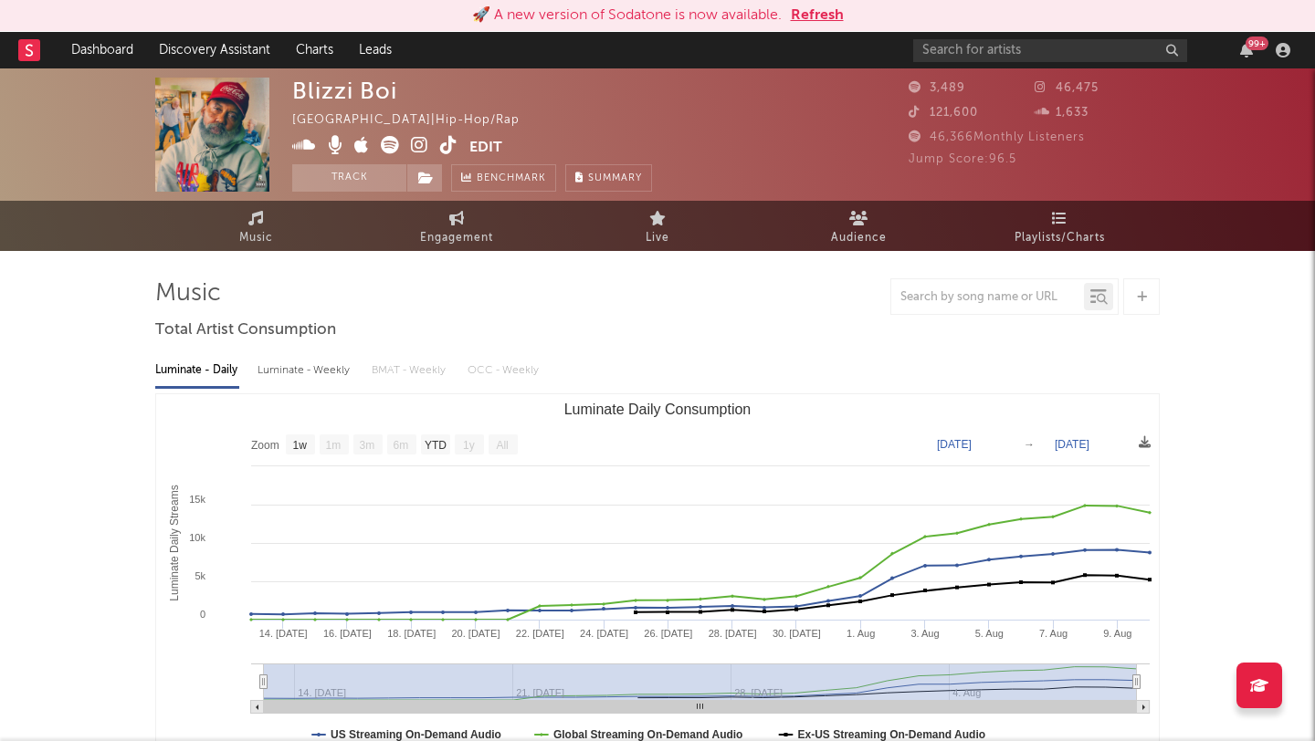
select select "1w"
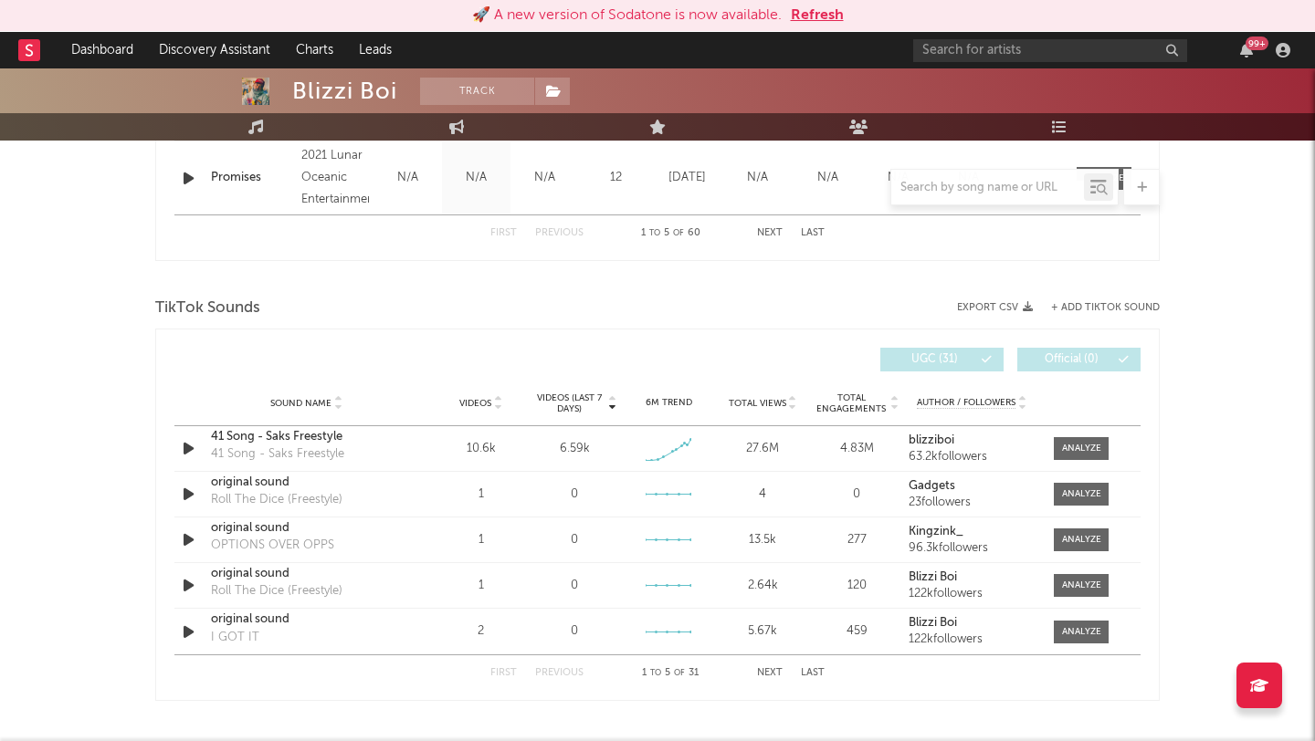
scroll to position [1147, 0]
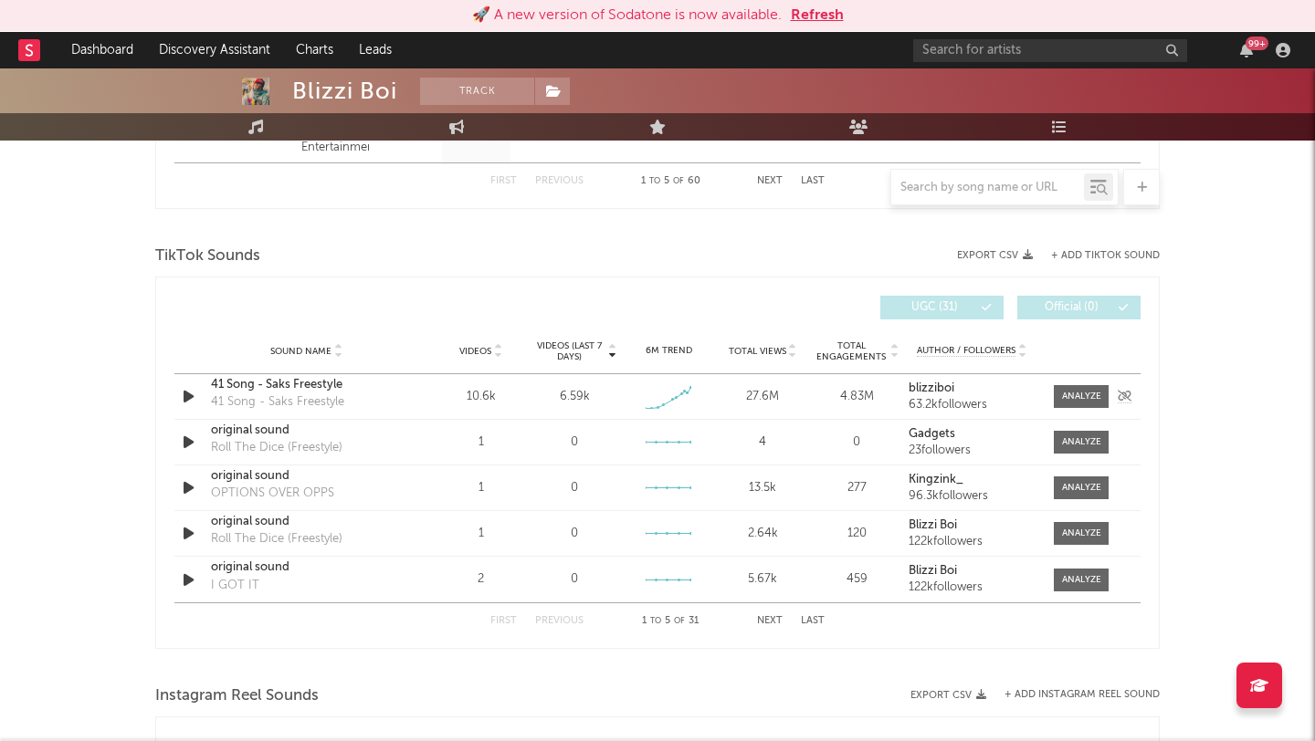
click at [185, 395] on icon "button" at bounding box center [188, 396] width 19 height 23
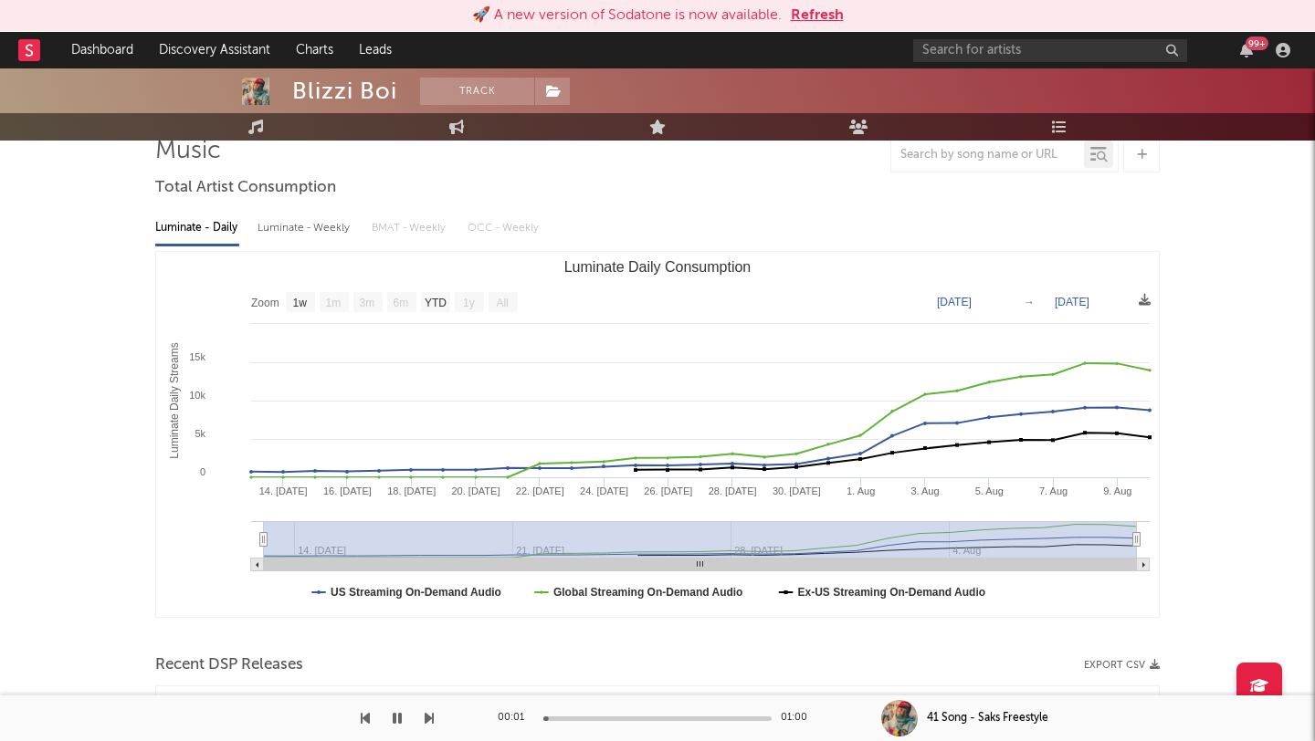
scroll to position [0, 0]
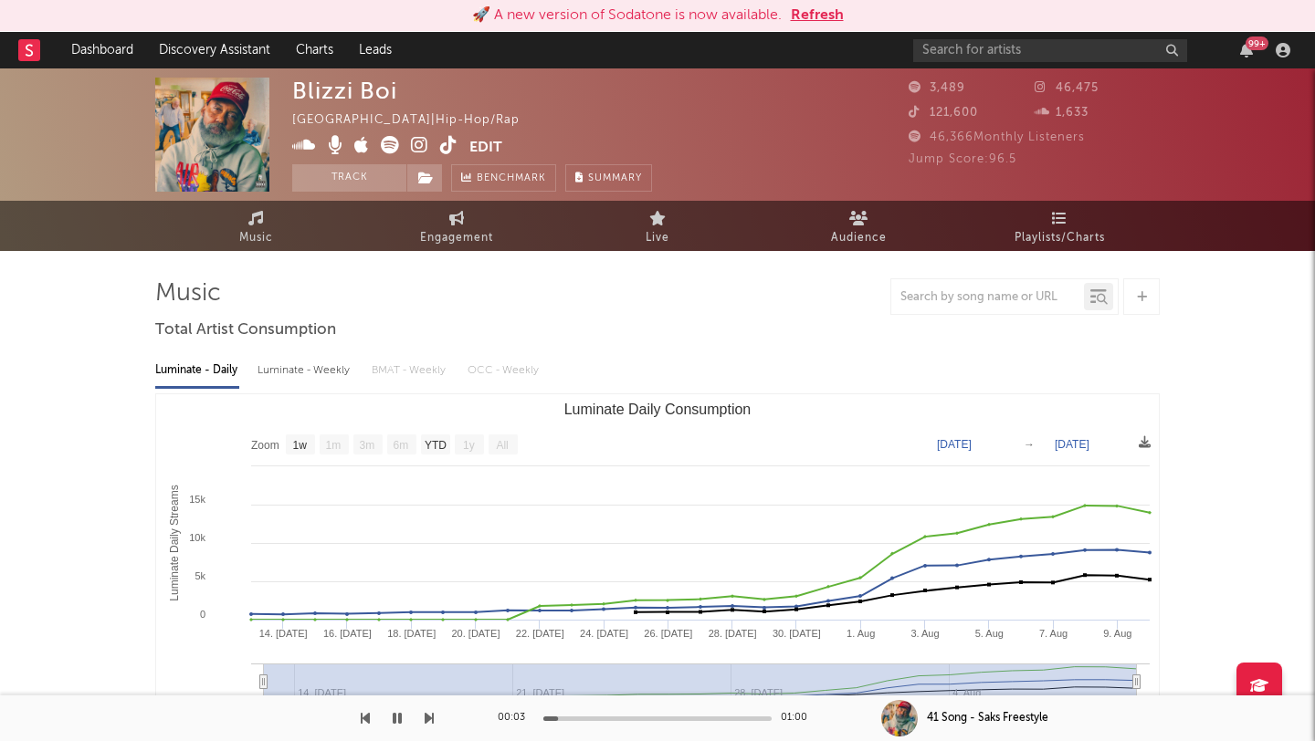
click at [449, 142] on icon at bounding box center [448, 145] width 17 height 18
click at [396, 719] on icon "button" at bounding box center [397, 718] width 9 height 15
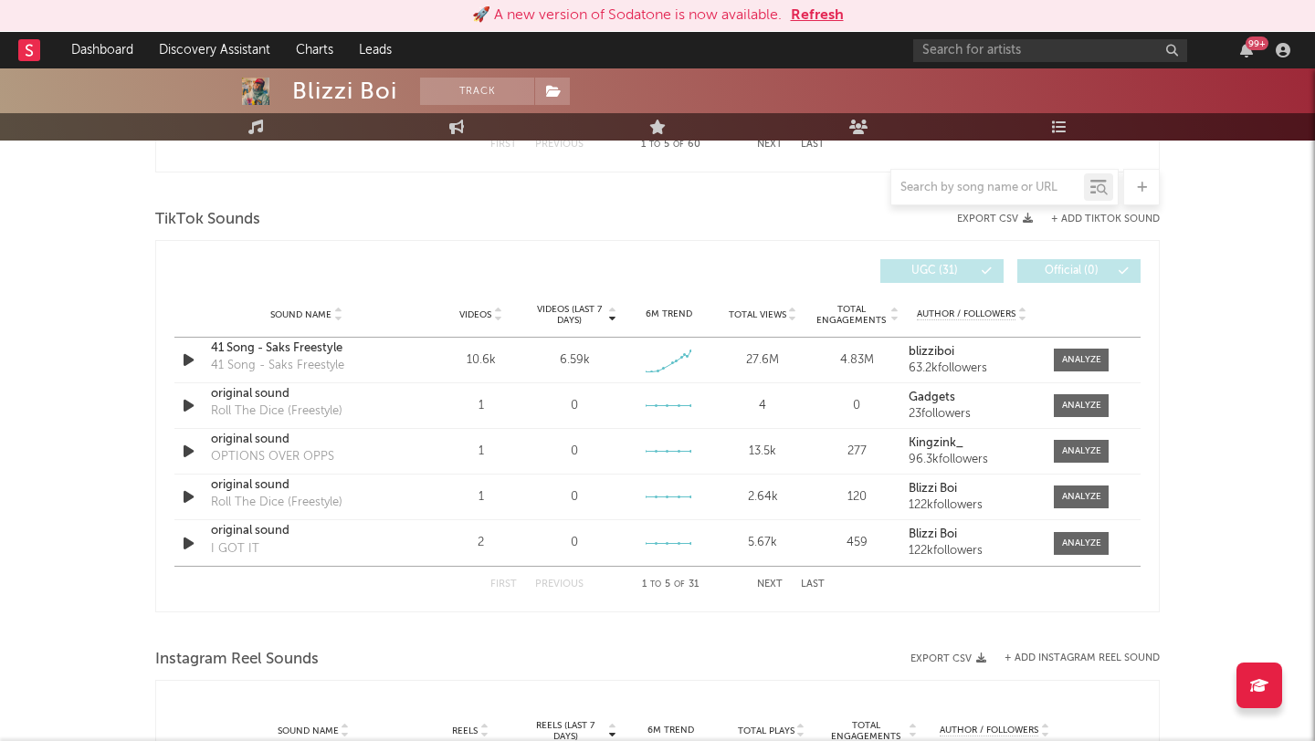
scroll to position [1182, 0]
click at [770, 579] on div "First Previous 1 to 5 of 31 Next Last" at bounding box center [657, 586] width 334 height 36
click at [770, 584] on button "Next" at bounding box center [770, 586] width 26 height 10
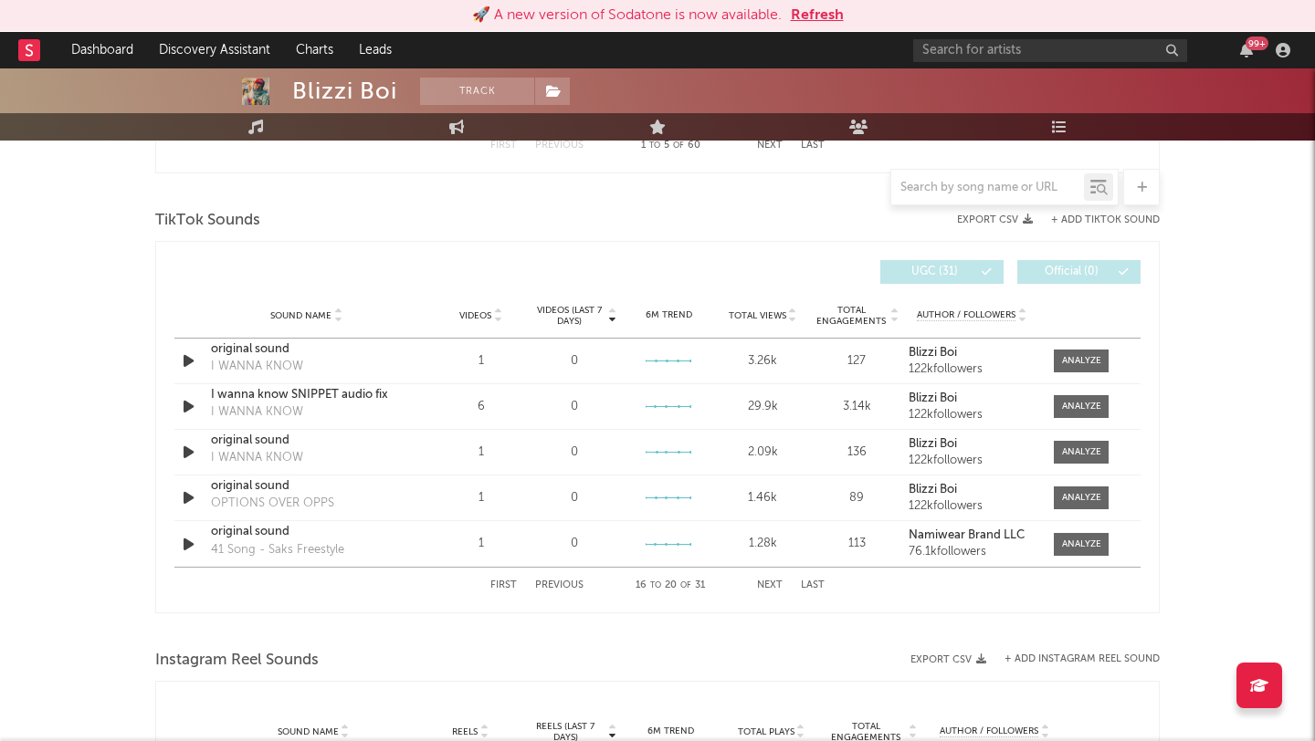
click at [770, 584] on button "Next" at bounding box center [770, 586] width 26 height 10
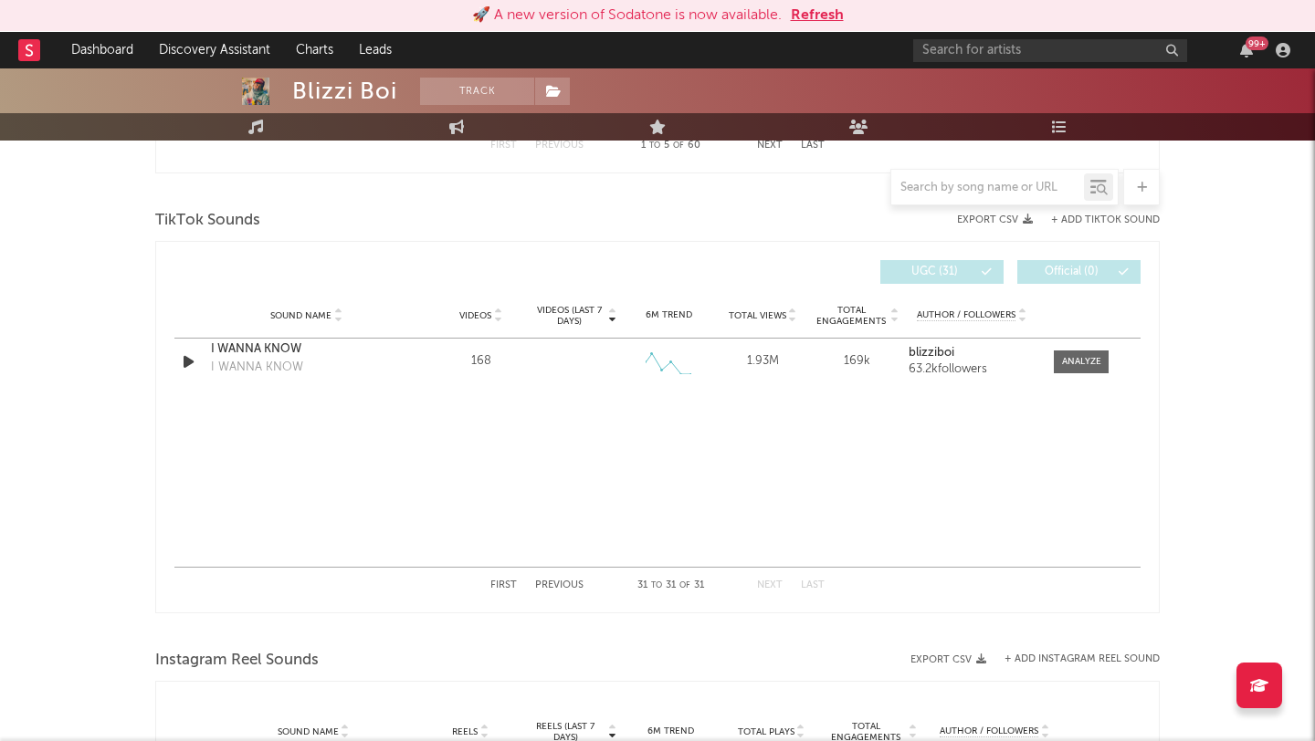
click at [770, 584] on button "Next" at bounding box center [770, 586] width 26 height 10
click at [505, 587] on button "First" at bounding box center [503, 586] width 26 height 10
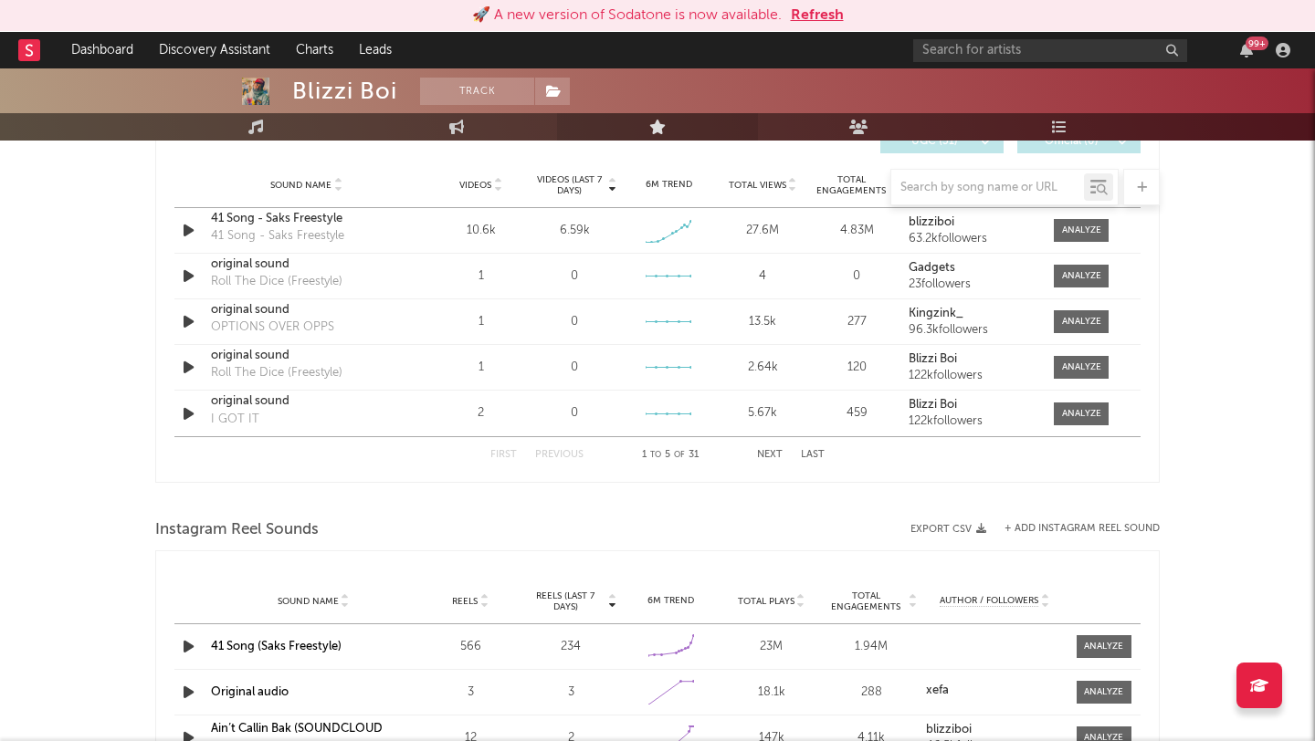
scroll to position [1225, 0]
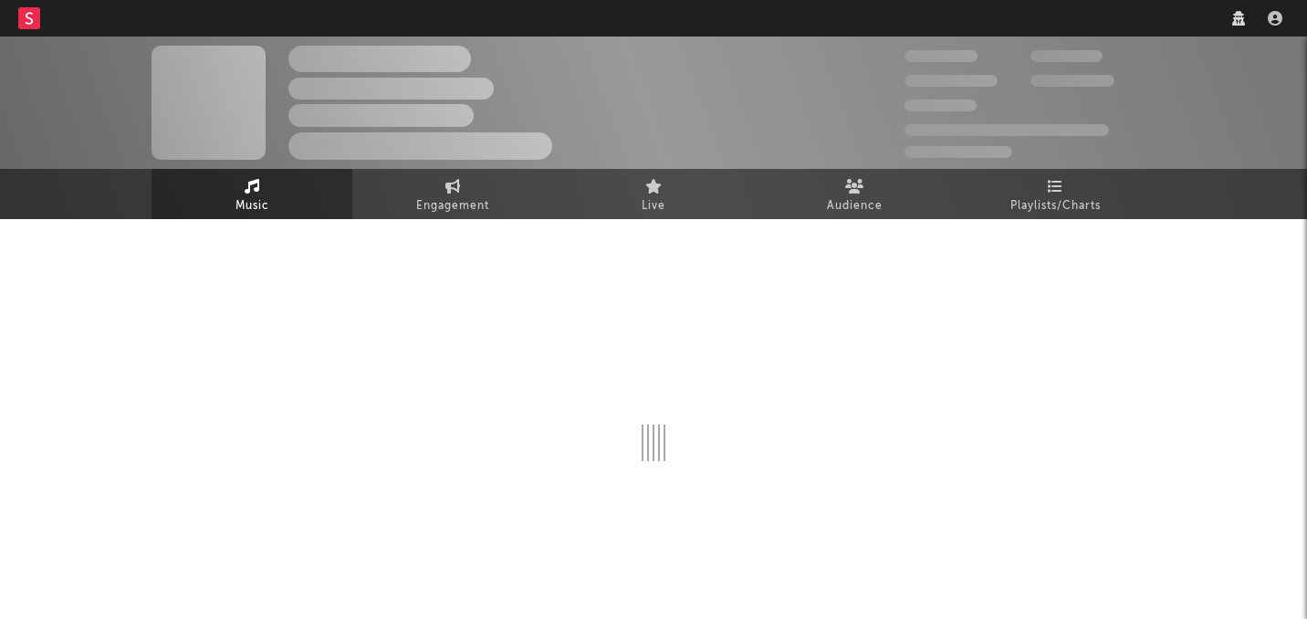
scroll to position [16, 0]
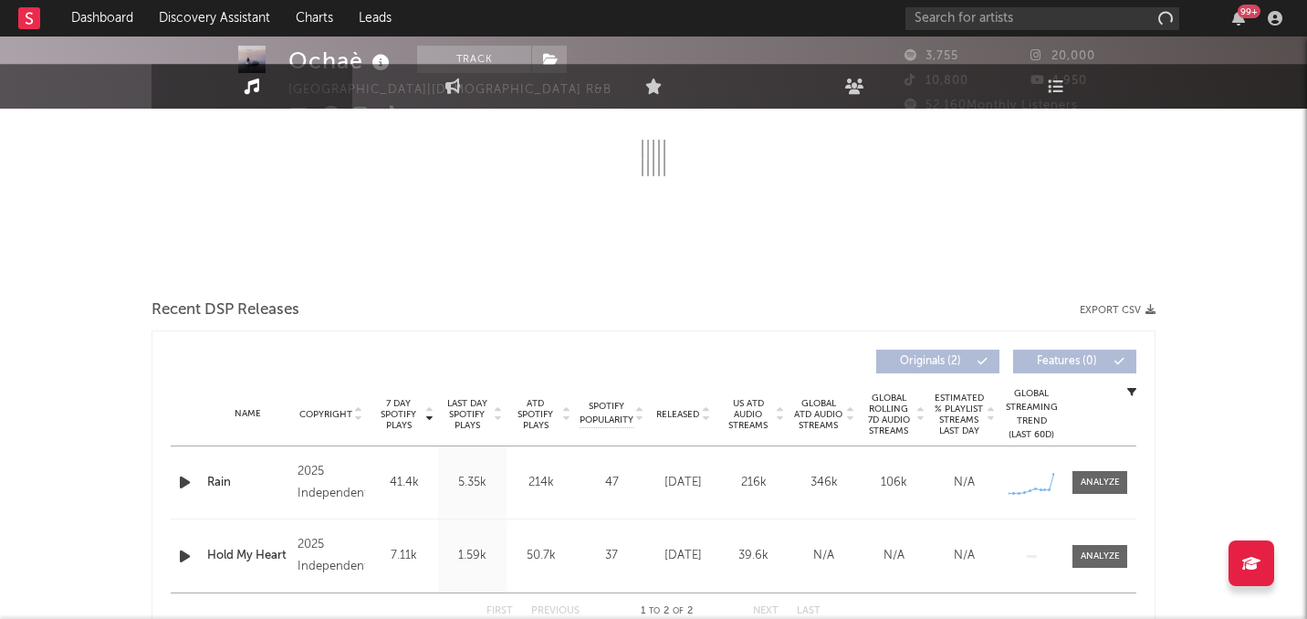
select select "1w"
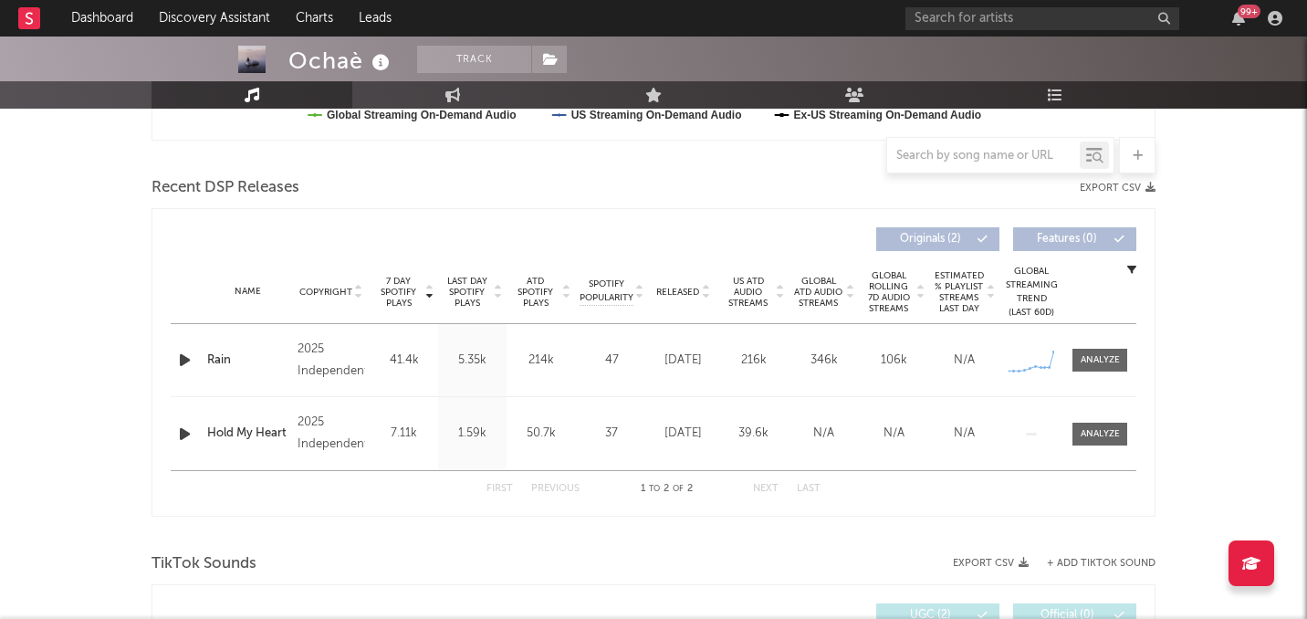
scroll to position [615, 0]
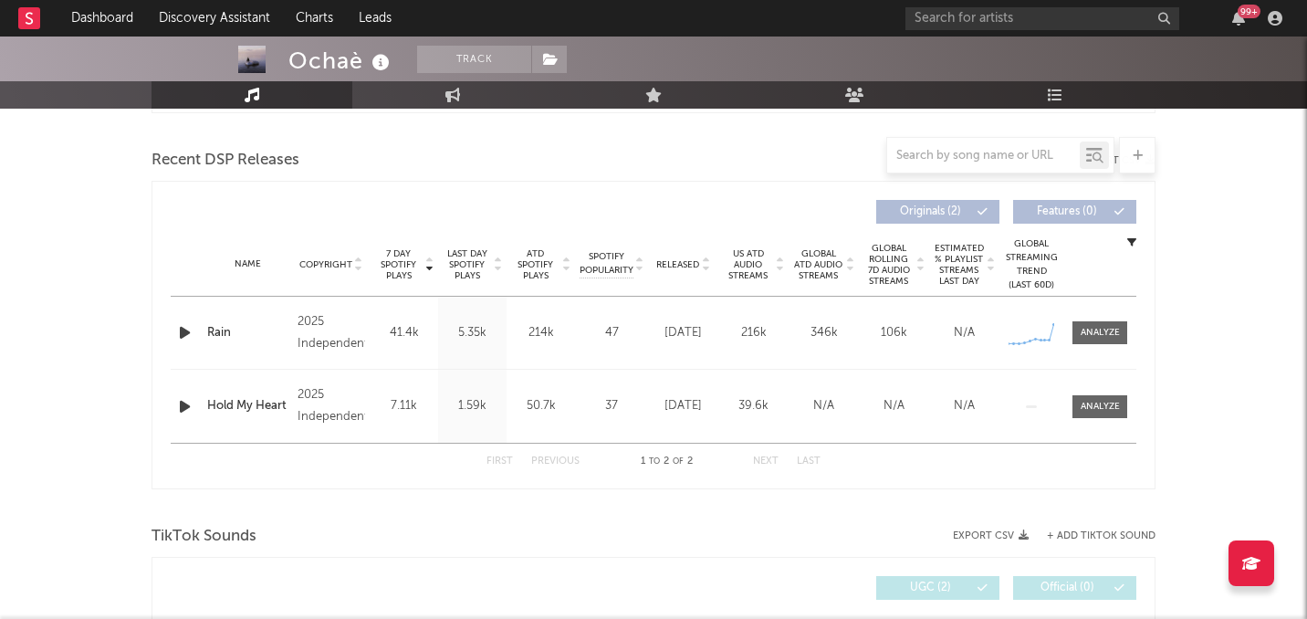
click at [1093, 315] on div "Name Rain Copyright 2025 Independent Label Independent Album Names Rain Compose…" at bounding box center [654, 333] width 966 height 72
click at [1093, 331] on div at bounding box center [1100, 333] width 39 height 14
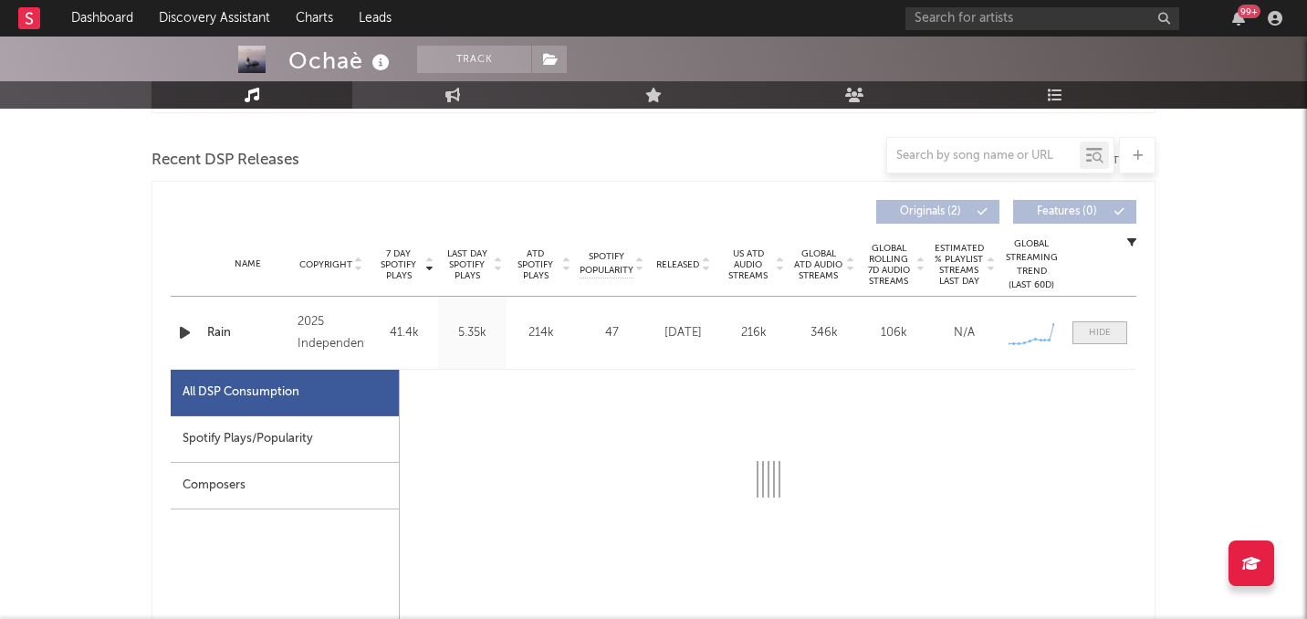
scroll to position [847, 0]
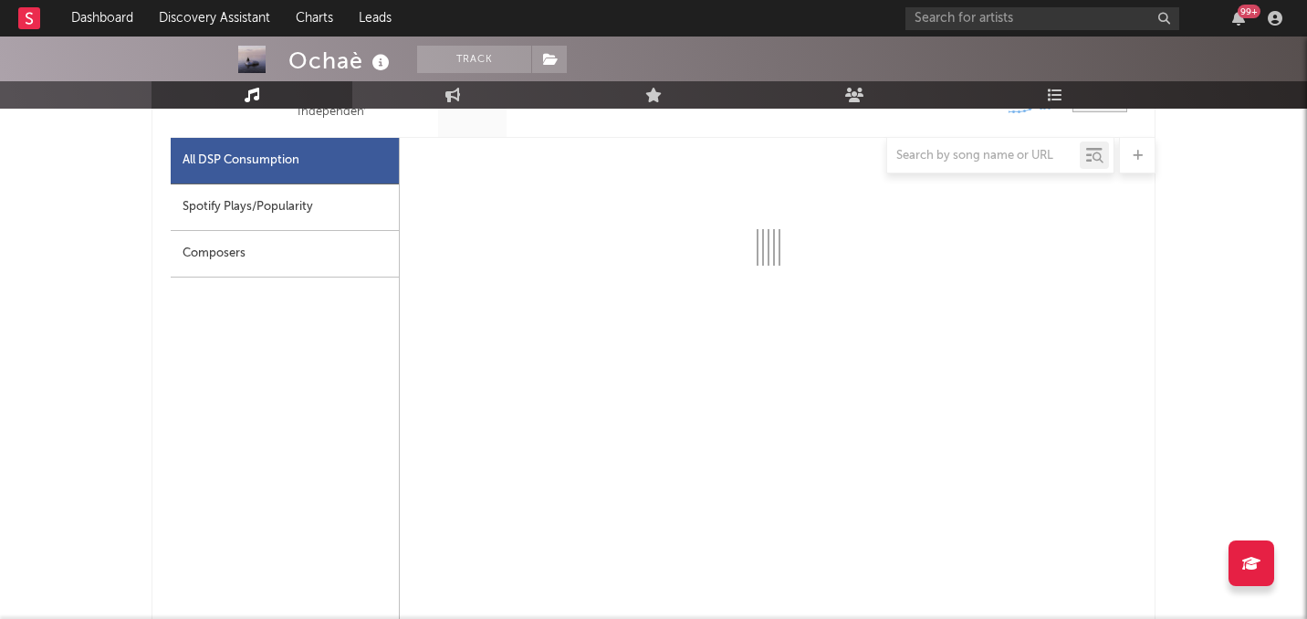
select select "1w"
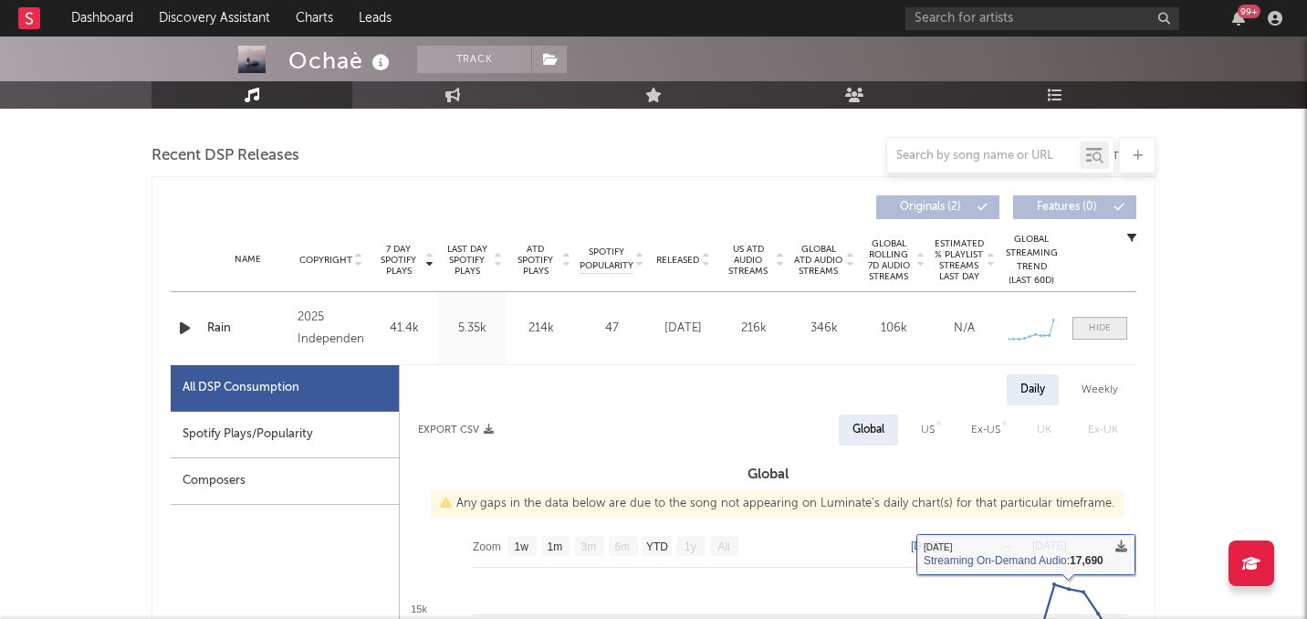
click at [1116, 326] on span at bounding box center [1100, 328] width 55 height 23
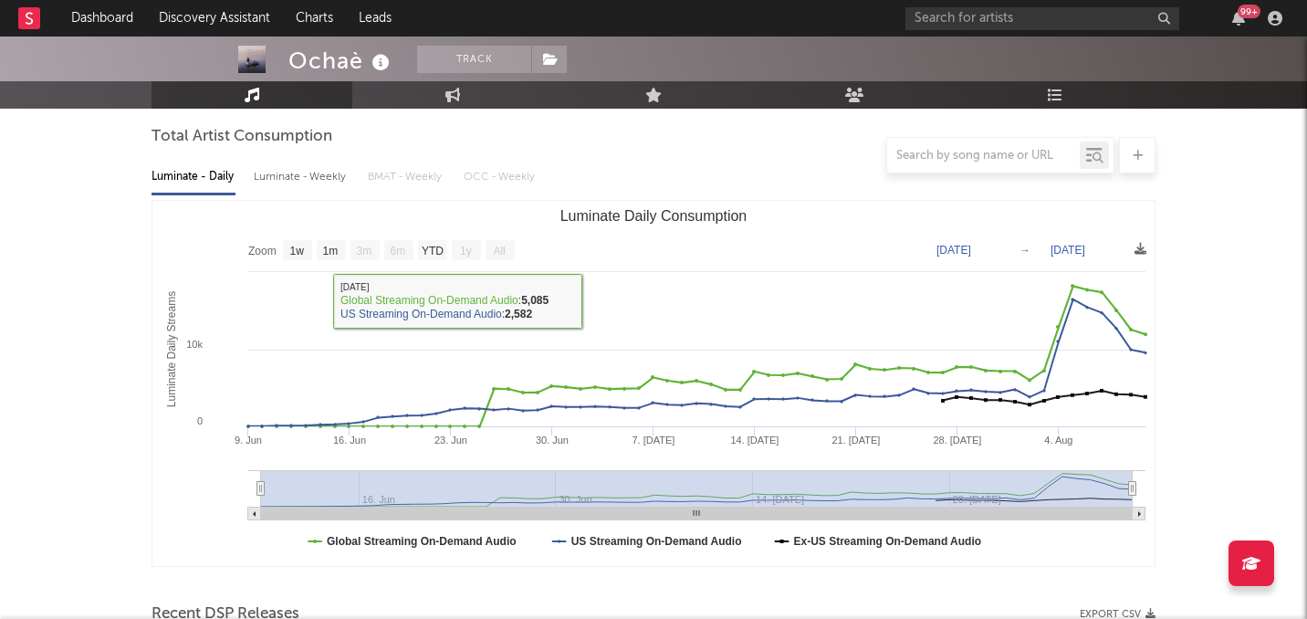
scroll to position [0, 0]
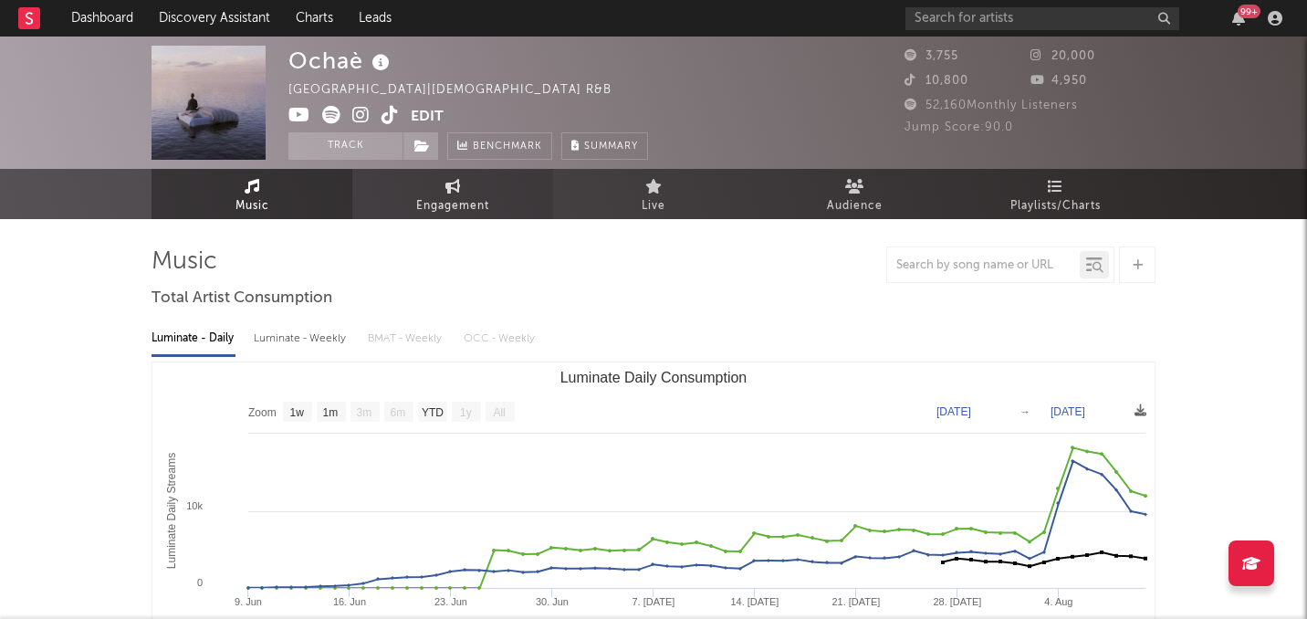
click at [401, 192] on link "Engagement" at bounding box center [452, 194] width 201 height 50
select select "1w"
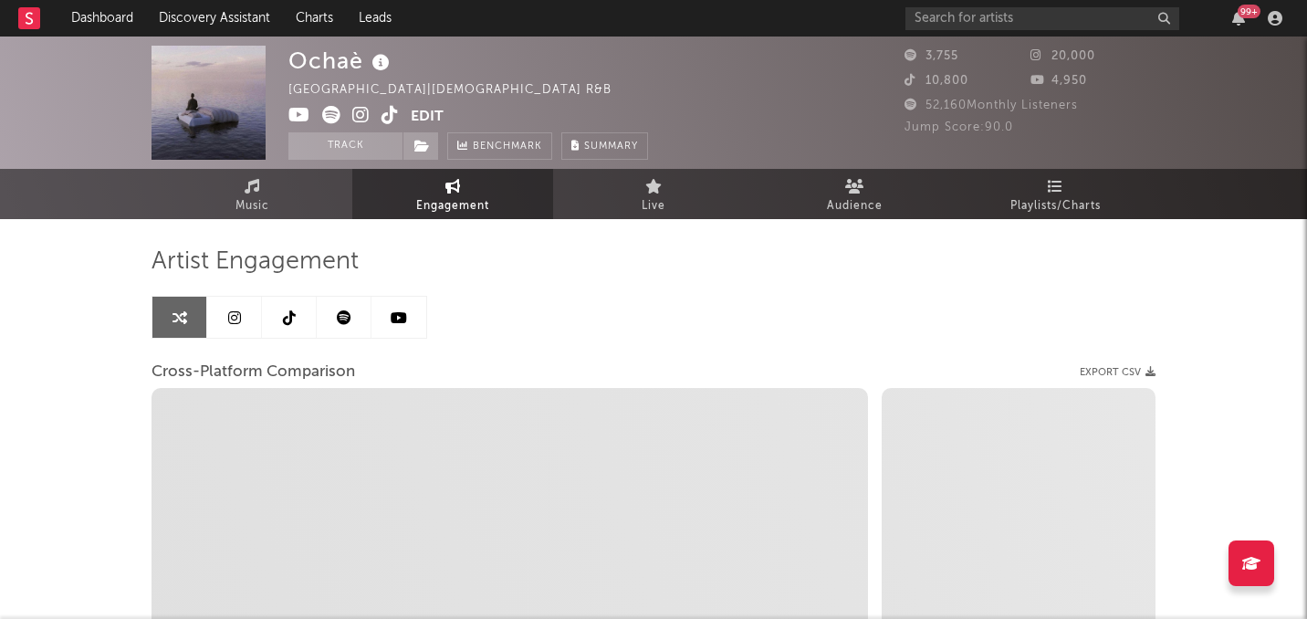
click at [247, 317] on link at bounding box center [234, 317] width 55 height 41
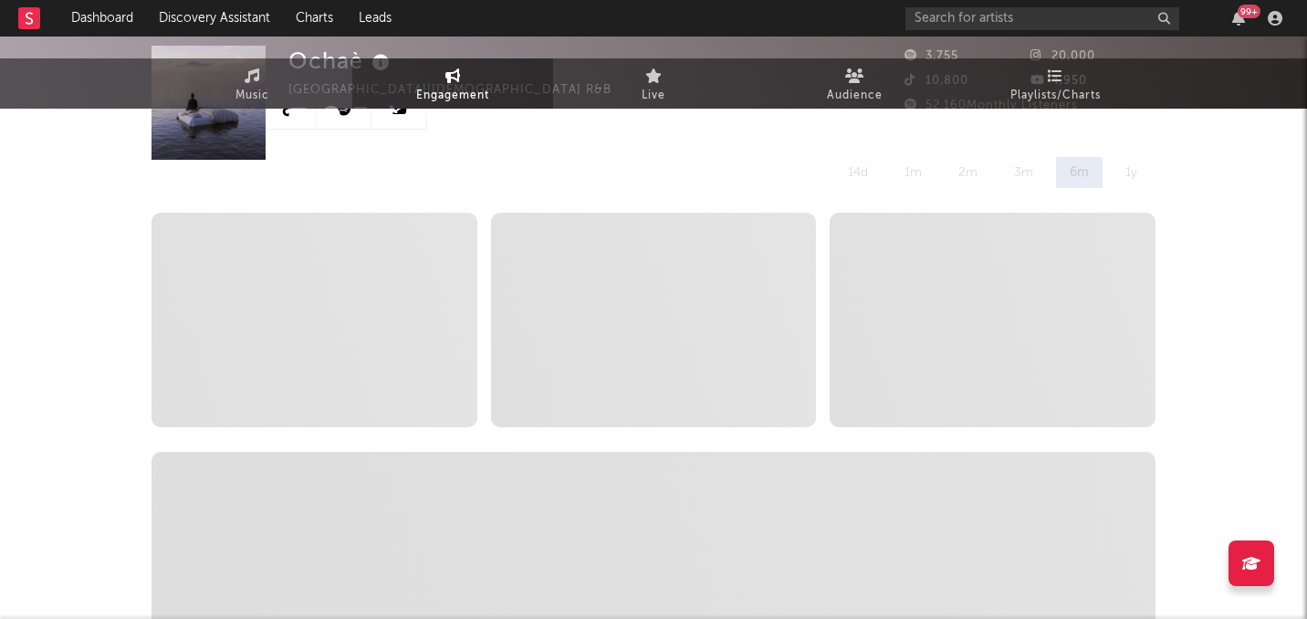
select select "1w"
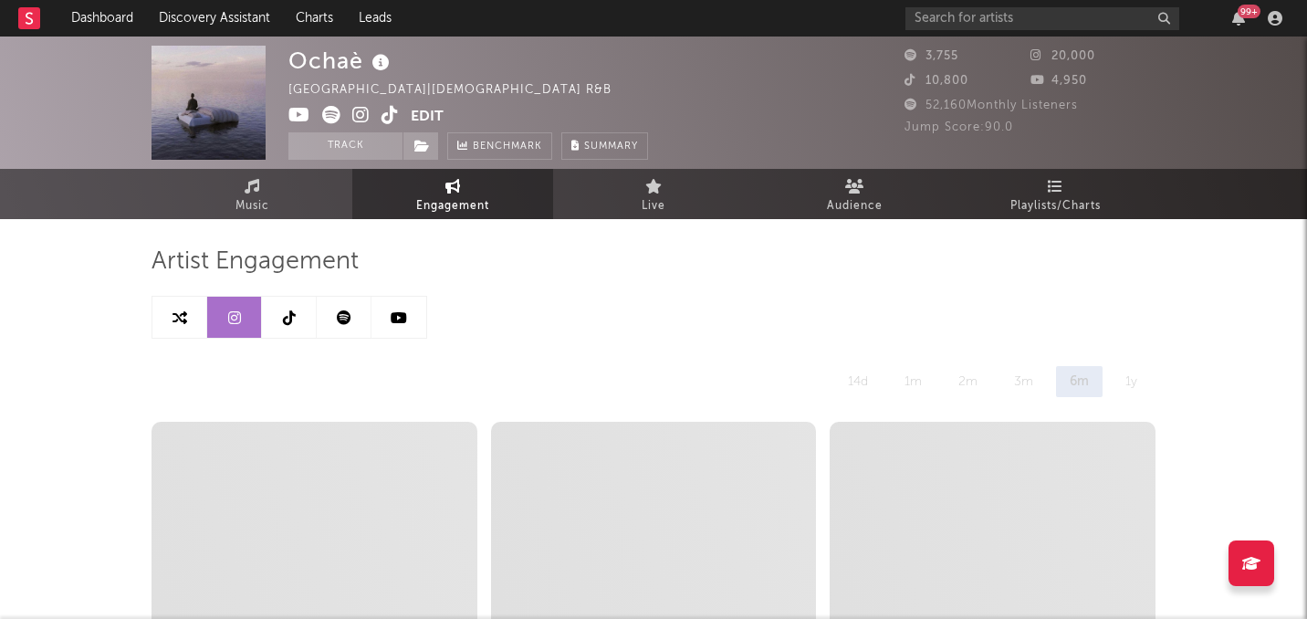
click at [285, 321] on icon at bounding box center [289, 317] width 13 height 15
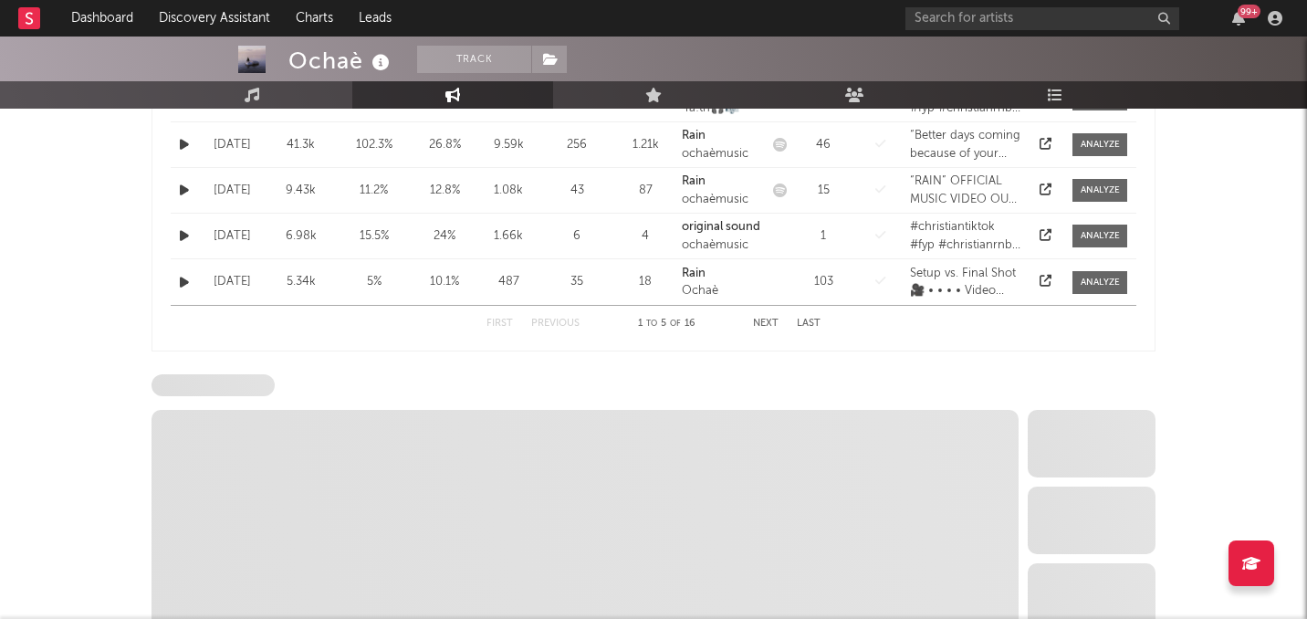
select select "1w"
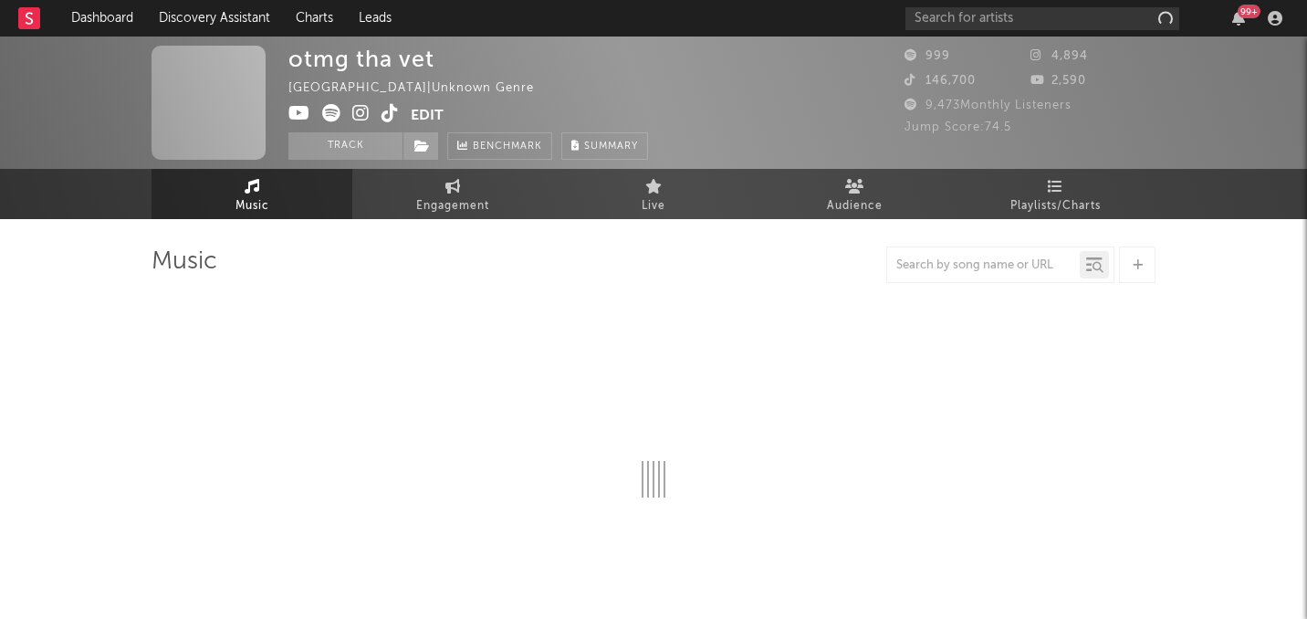
select select "1w"
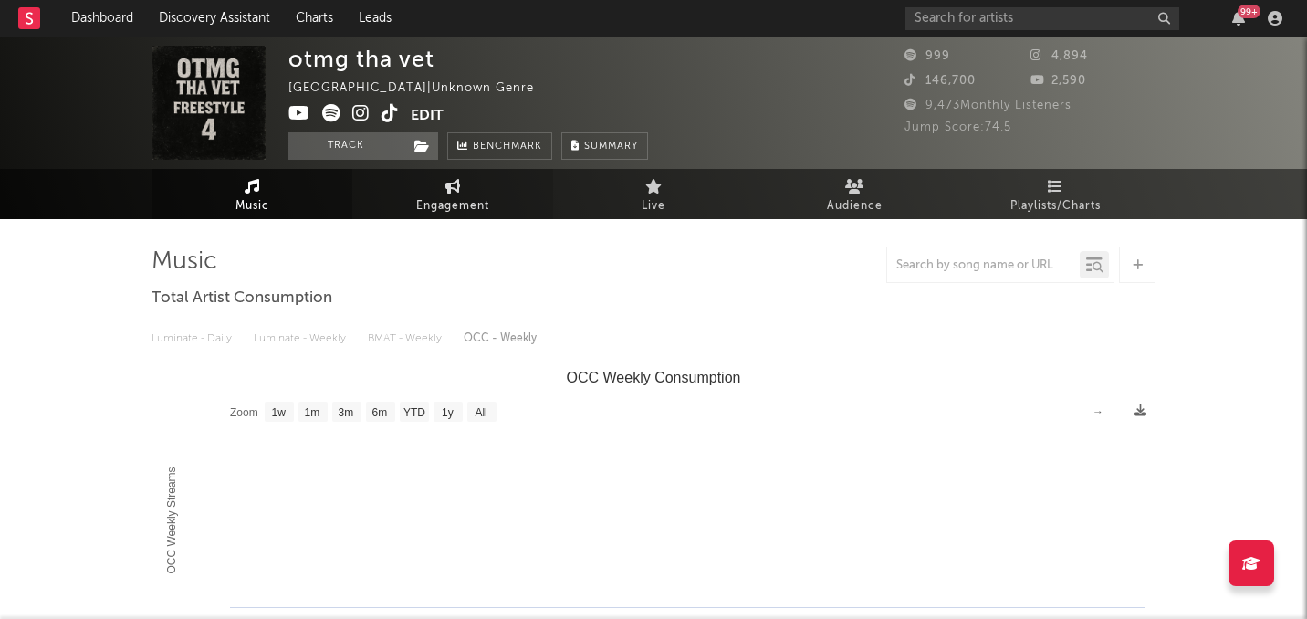
click at [421, 199] on span "Engagement" at bounding box center [452, 206] width 73 height 22
select select "1w"
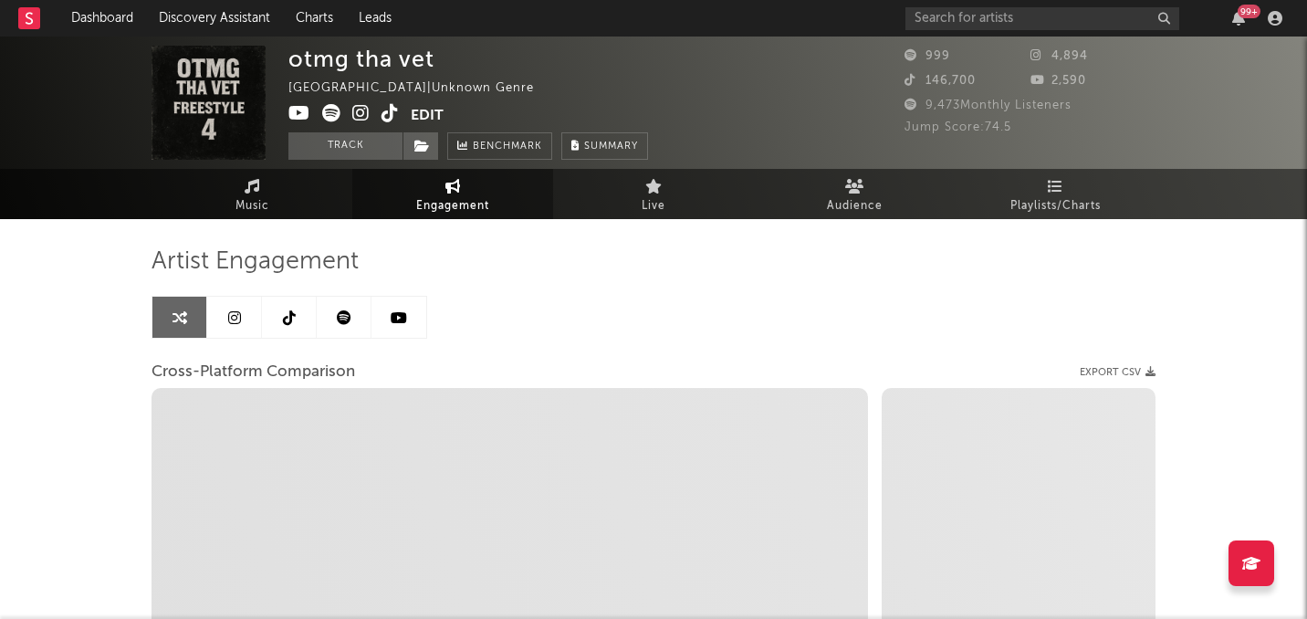
click at [285, 318] on icon at bounding box center [289, 317] width 13 height 15
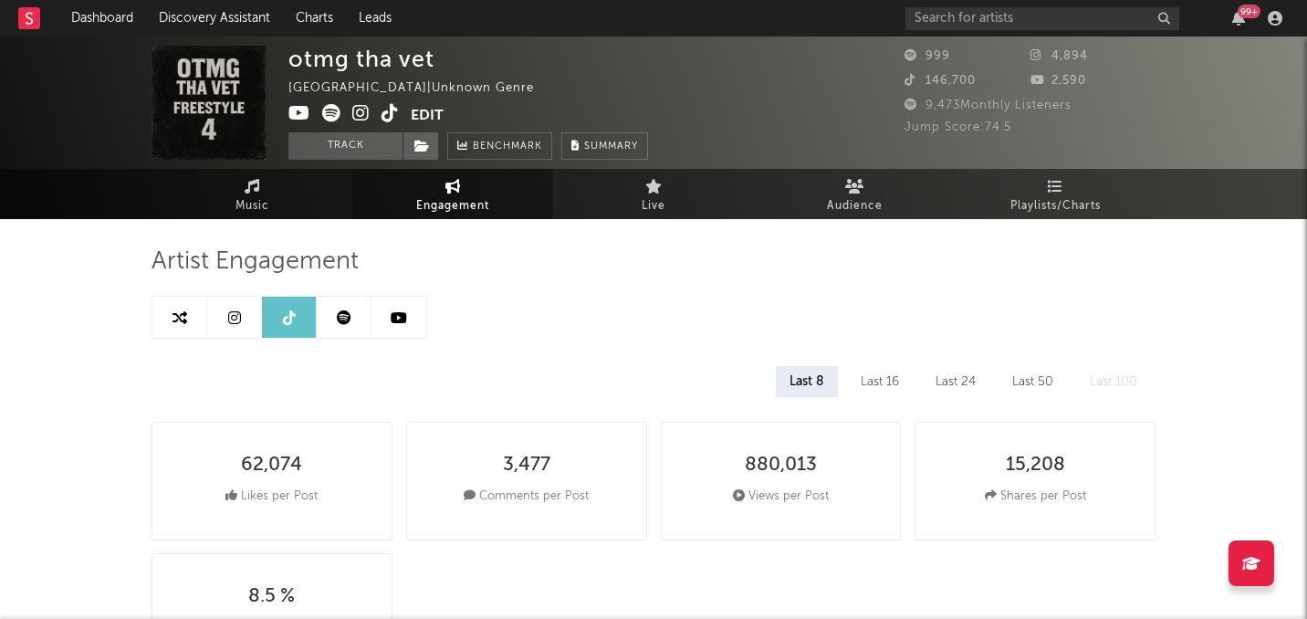
select select "1w"
click at [391, 113] on icon at bounding box center [390, 113] width 17 height 18
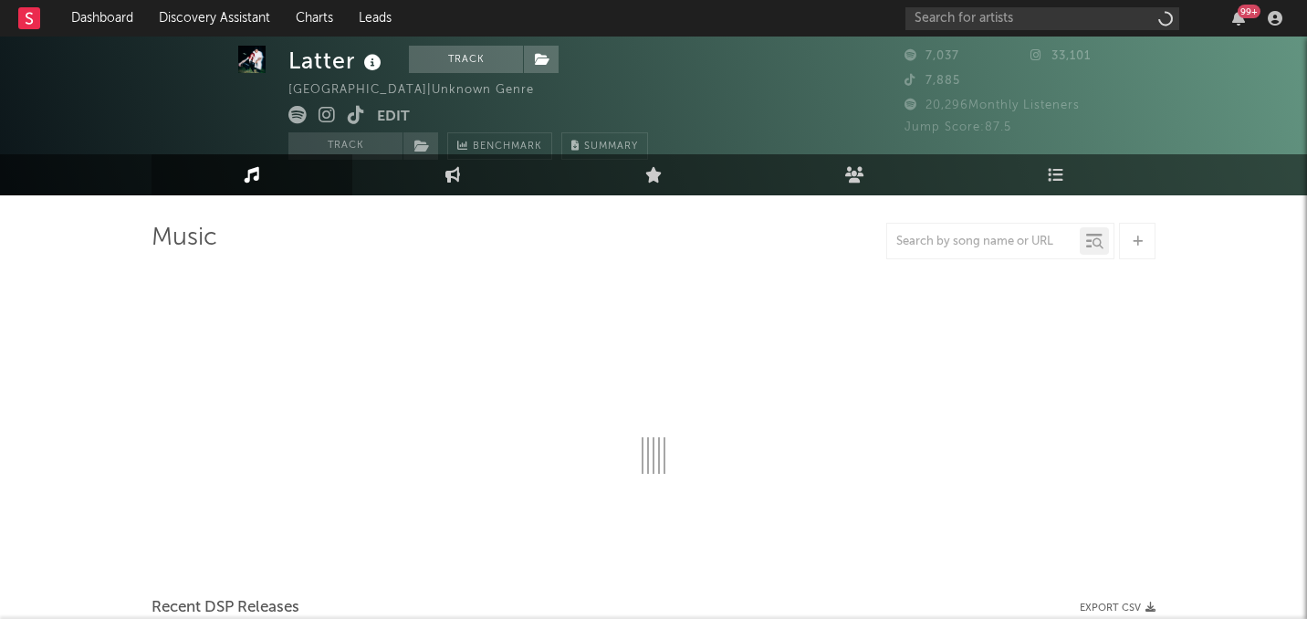
select select "6m"
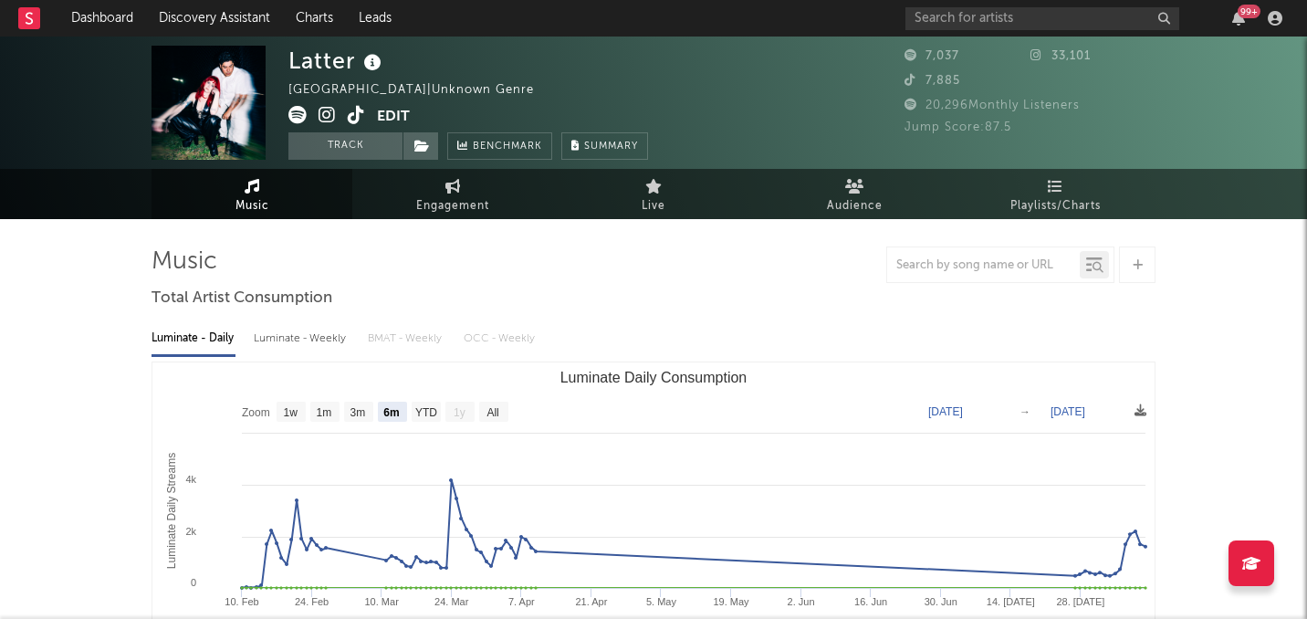
click at [361, 120] on icon at bounding box center [356, 115] width 17 height 18
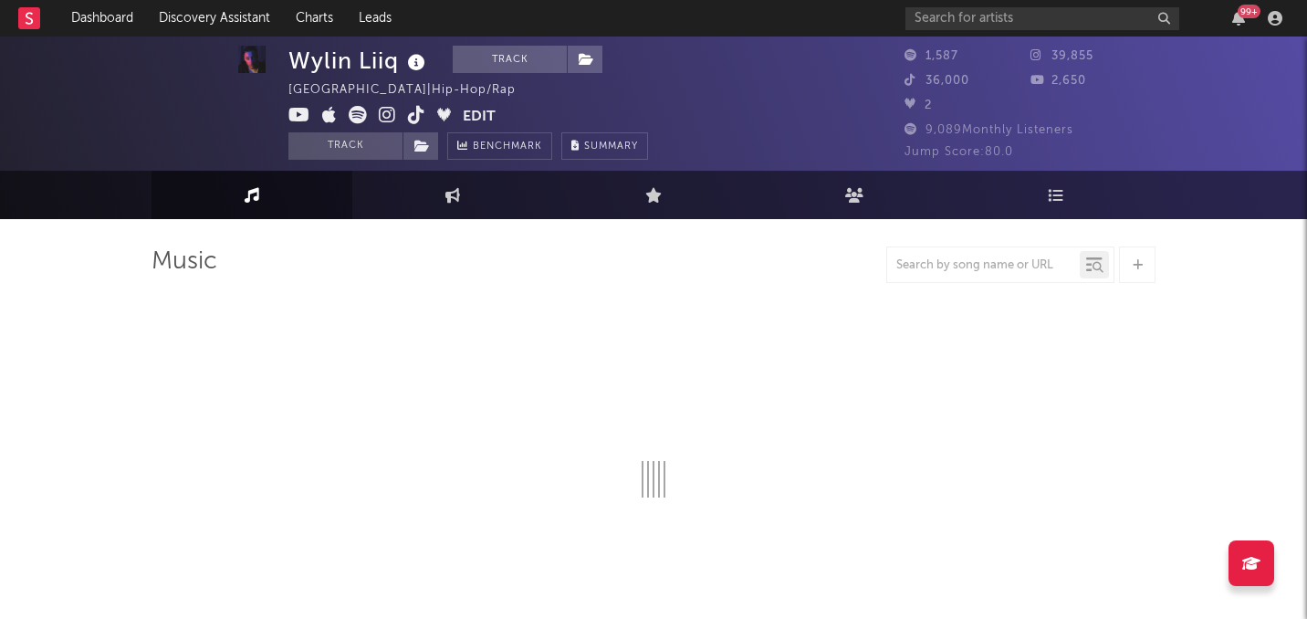
scroll to position [58, 0]
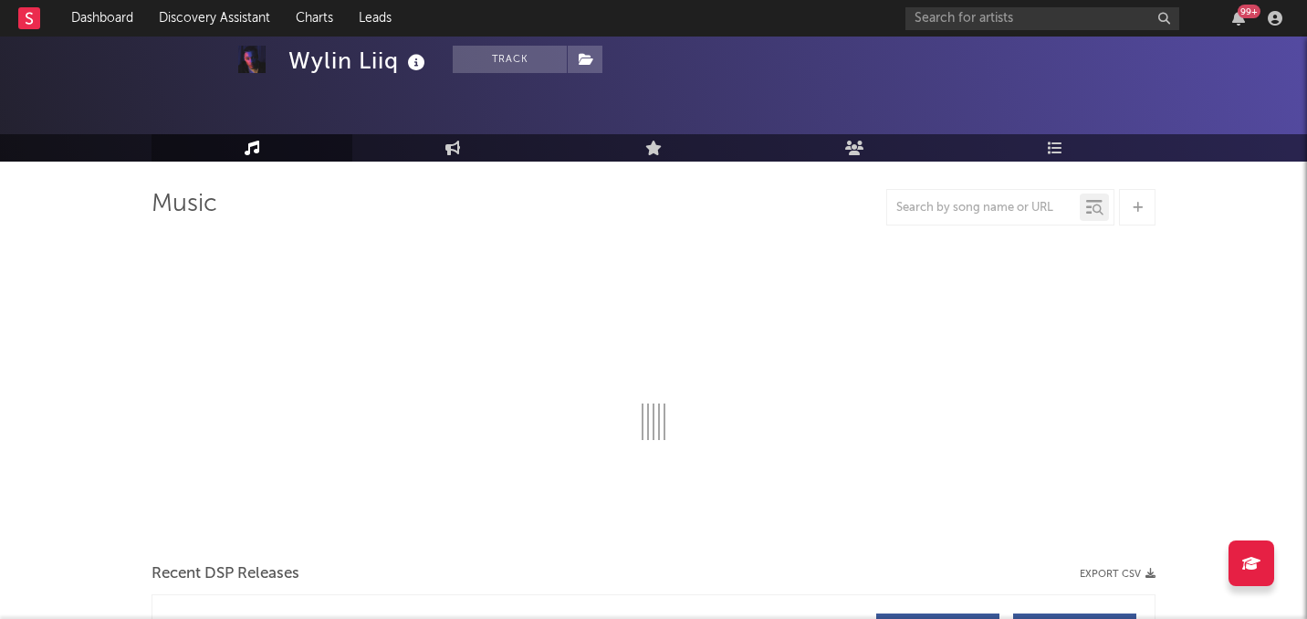
select select "1w"
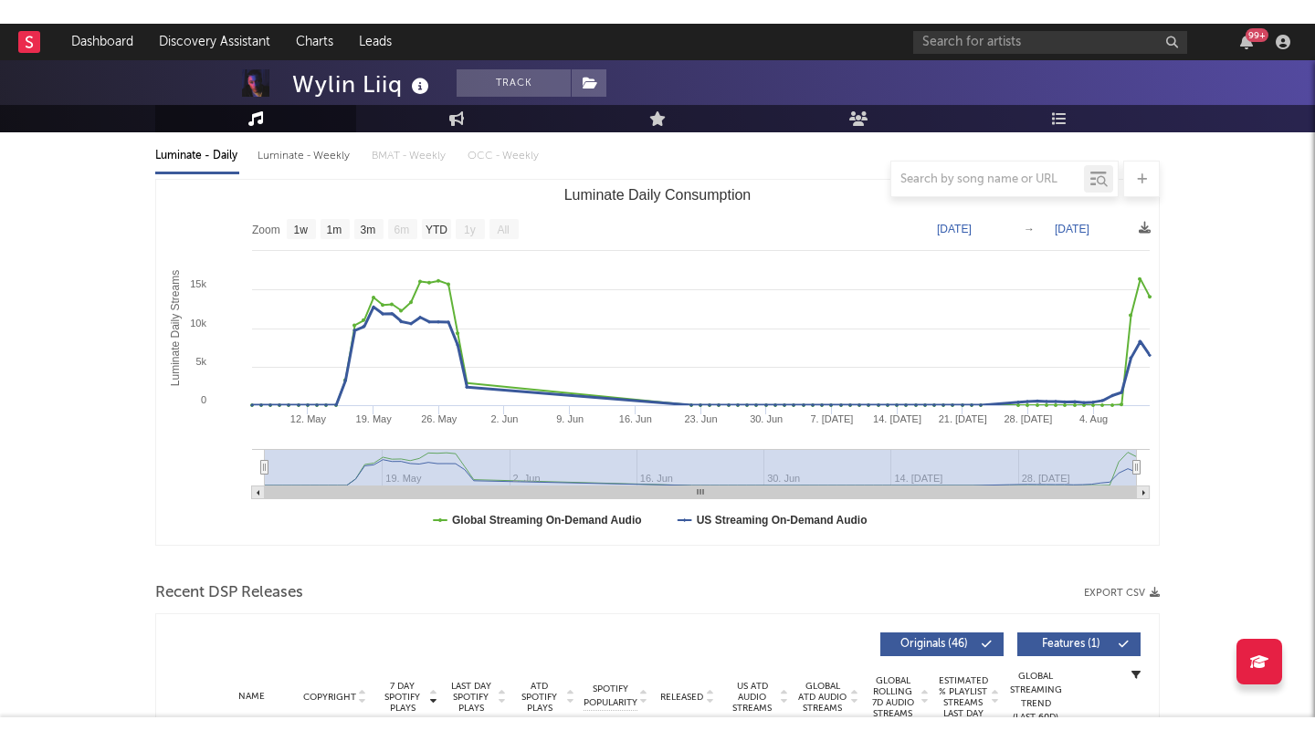
scroll to position [200, 0]
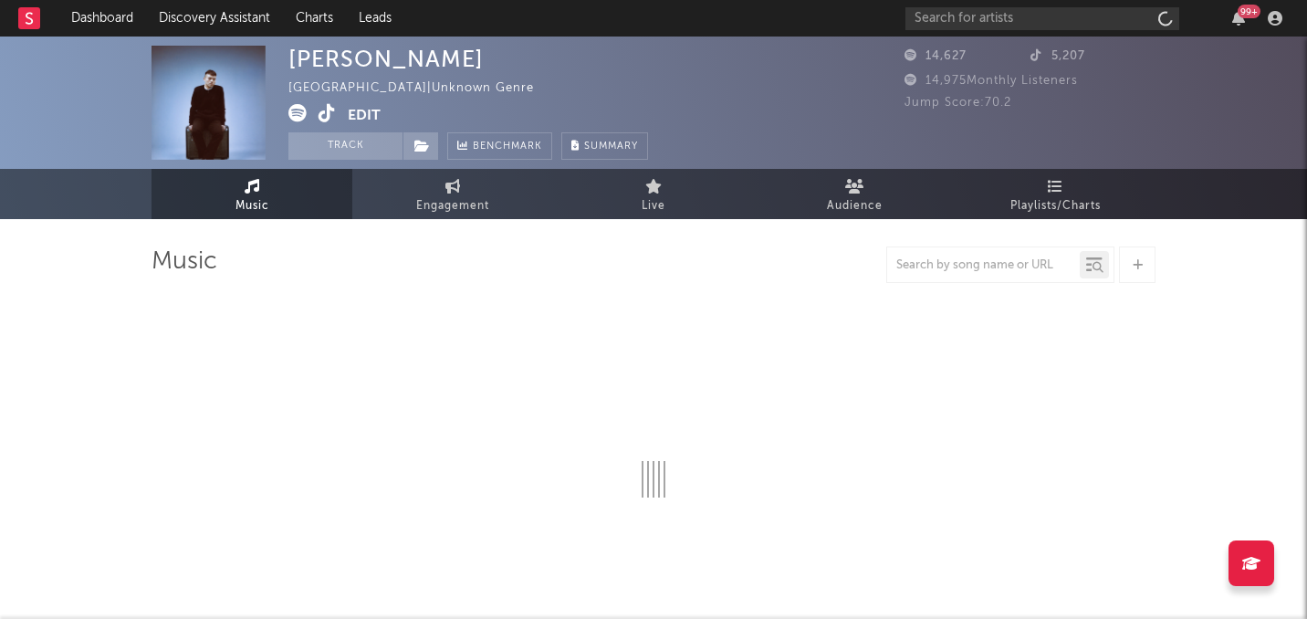
select select "6m"
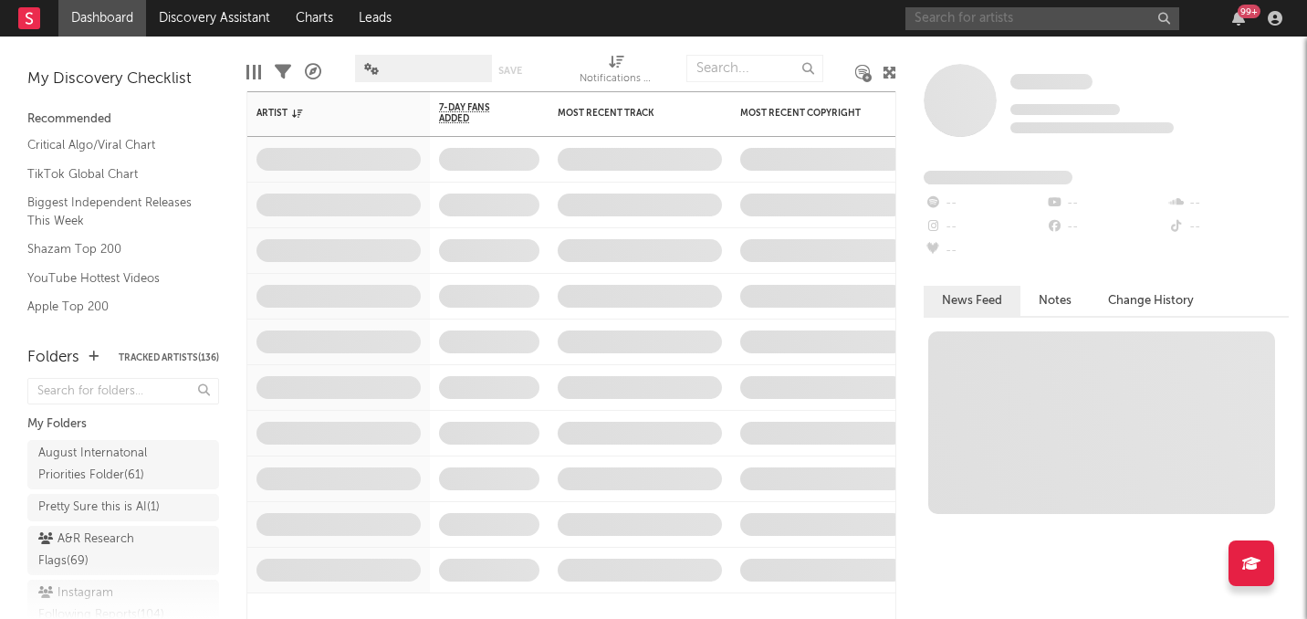
click at [1072, 25] on input "text" at bounding box center [1043, 18] width 274 height 23
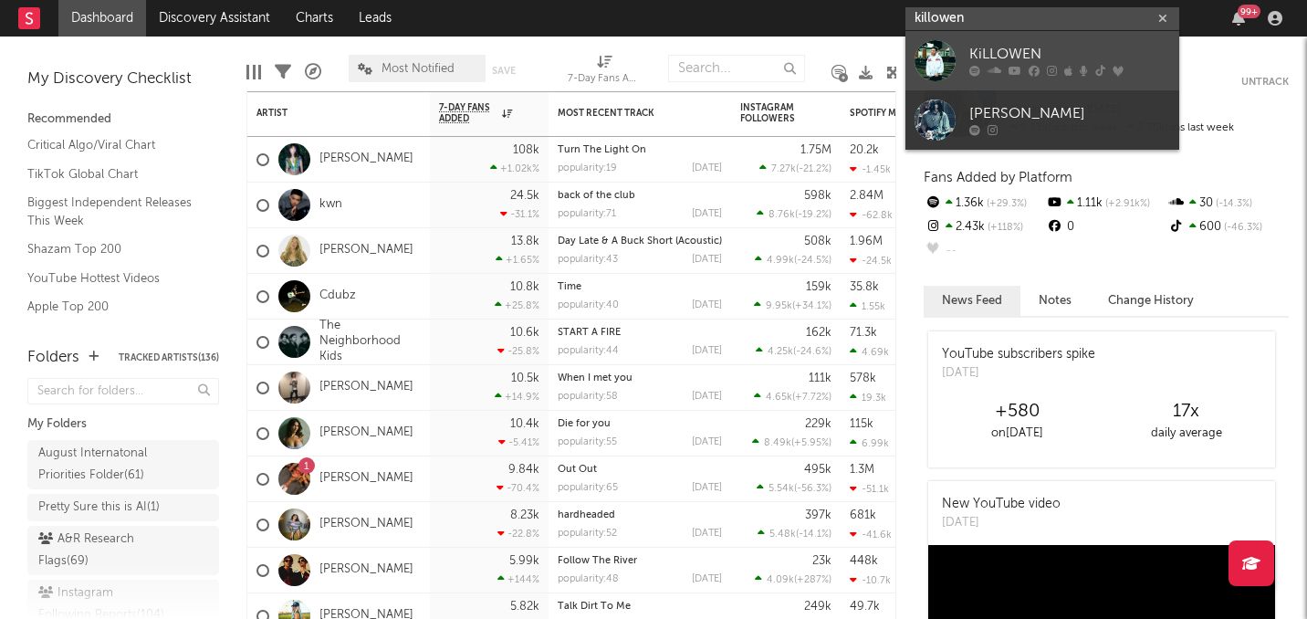
type input "killowen"
click at [1009, 67] on icon at bounding box center [1015, 71] width 13 height 11
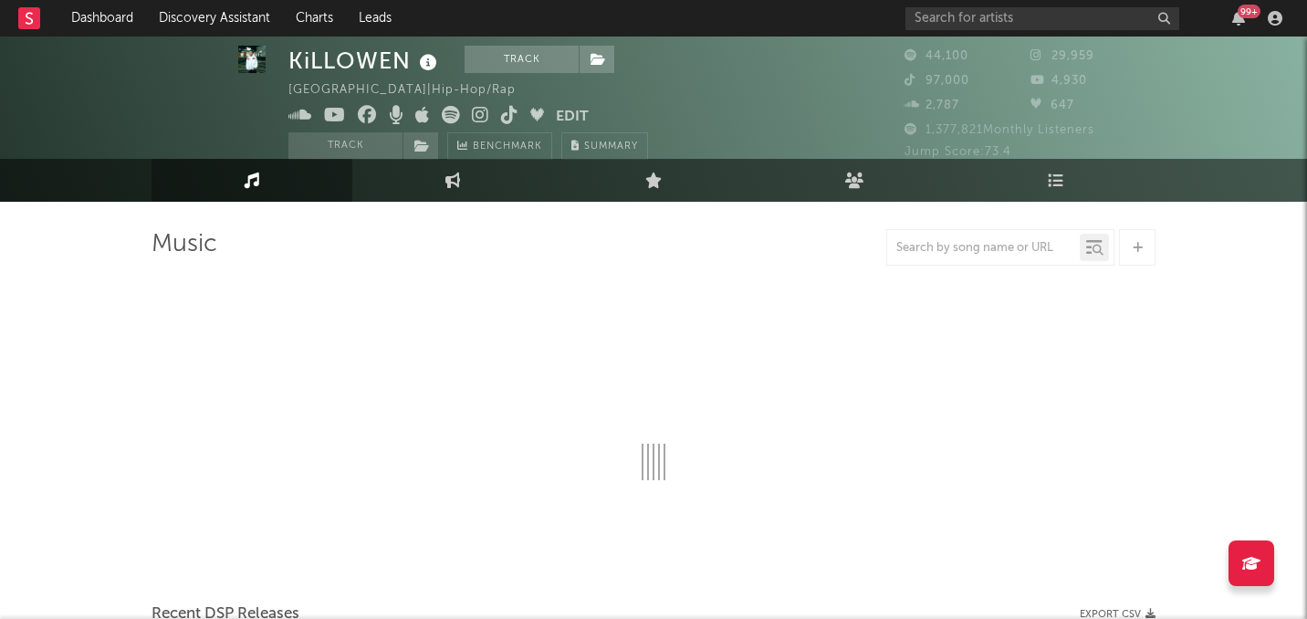
select select "6m"
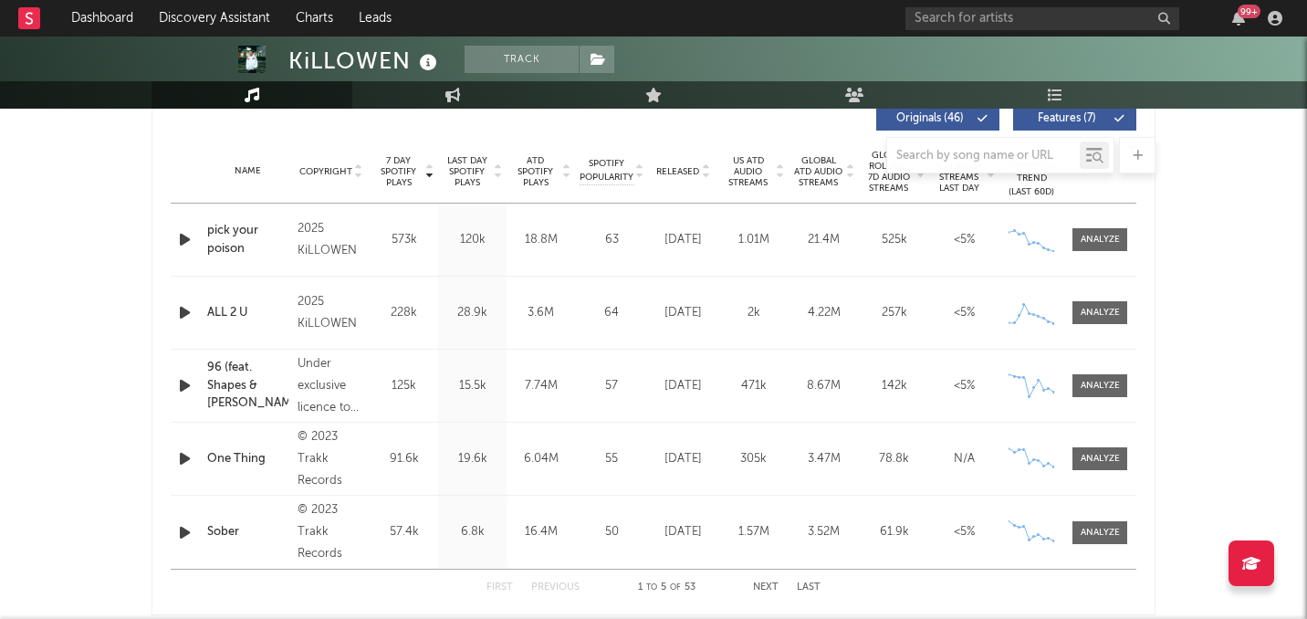
scroll to position [695, 0]
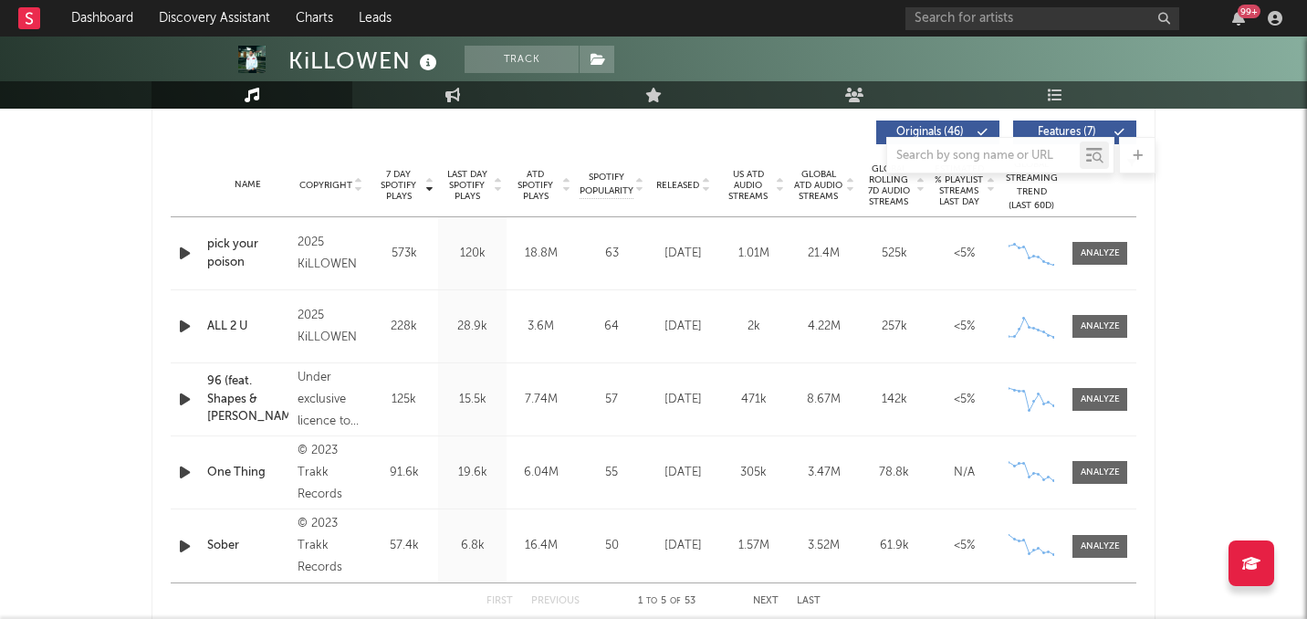
click at [691, 182] on span "Released" at bounding box center [677, 185] width 43 height 11
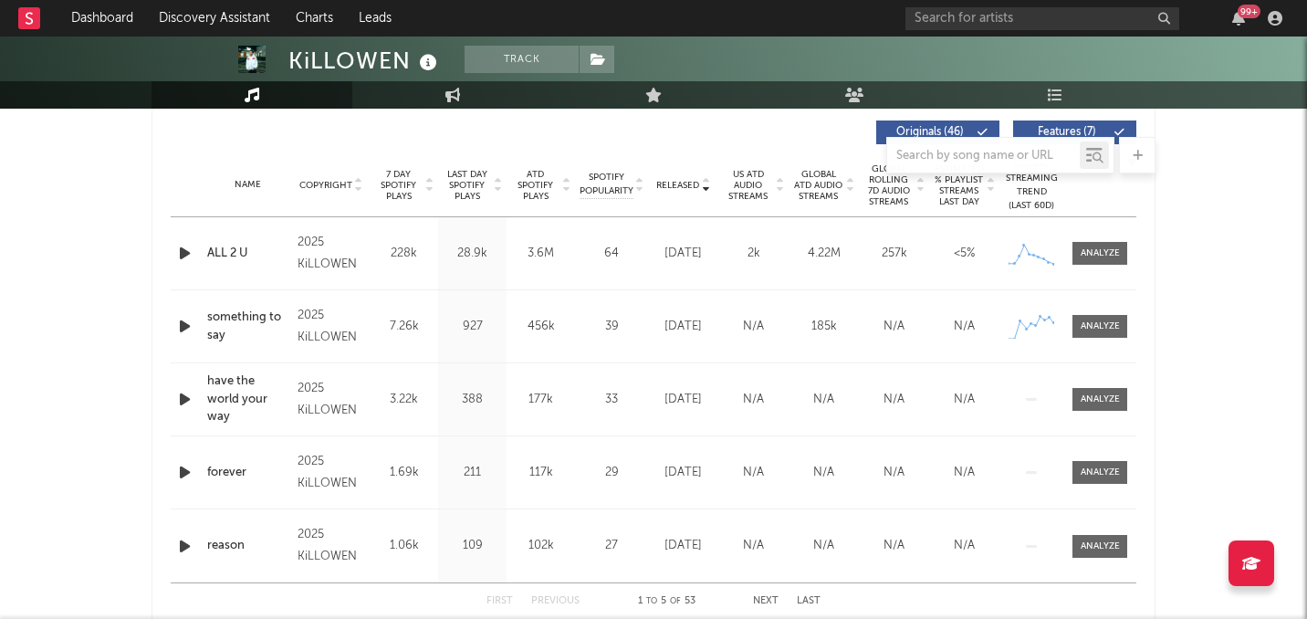
click at [414, 183] on span "7 Day Spotify Plays" at bounding box center [398, 185] width 48 height 33
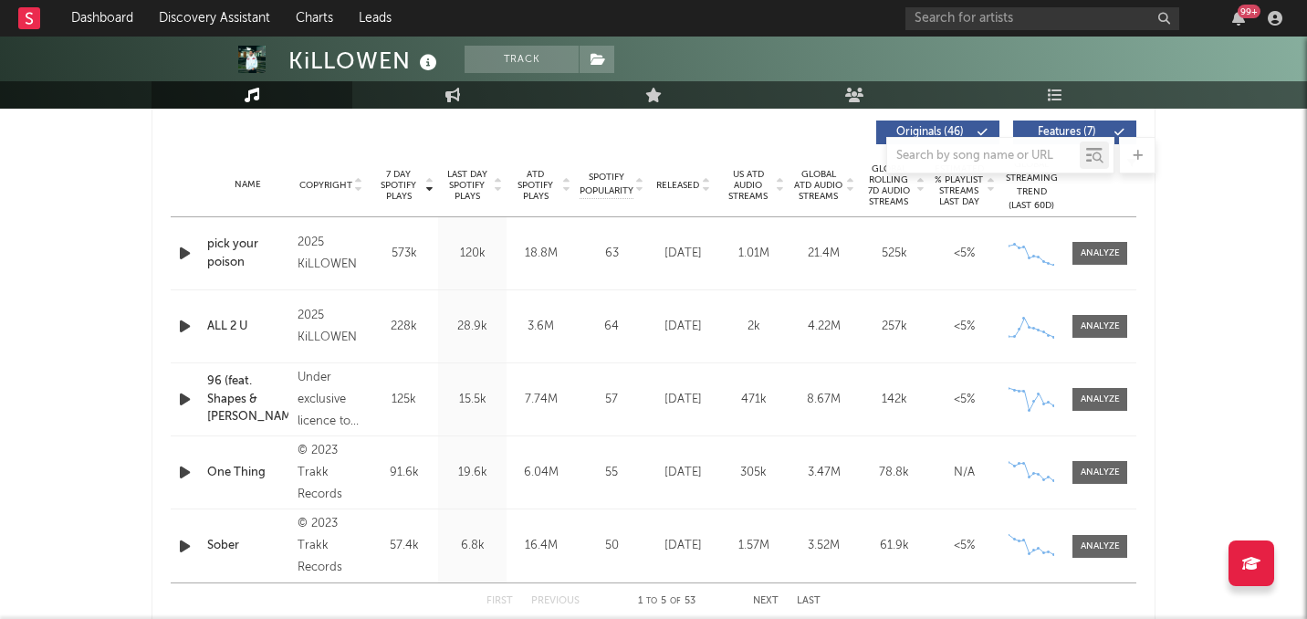
click at [690, 182] on span "Released" at bounding box center [677, 185] width 43 height 11
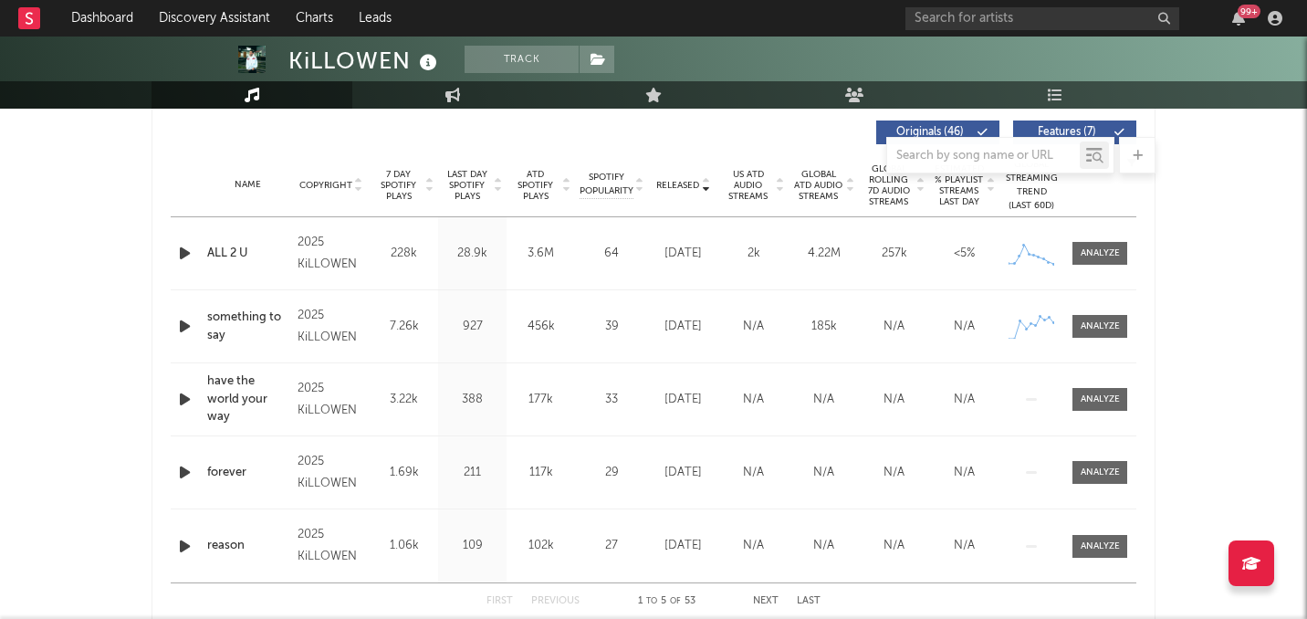
click at [397, 178] on span "7 Day Spotify Plays" at bounding box center [398, 185] width 48 height 33
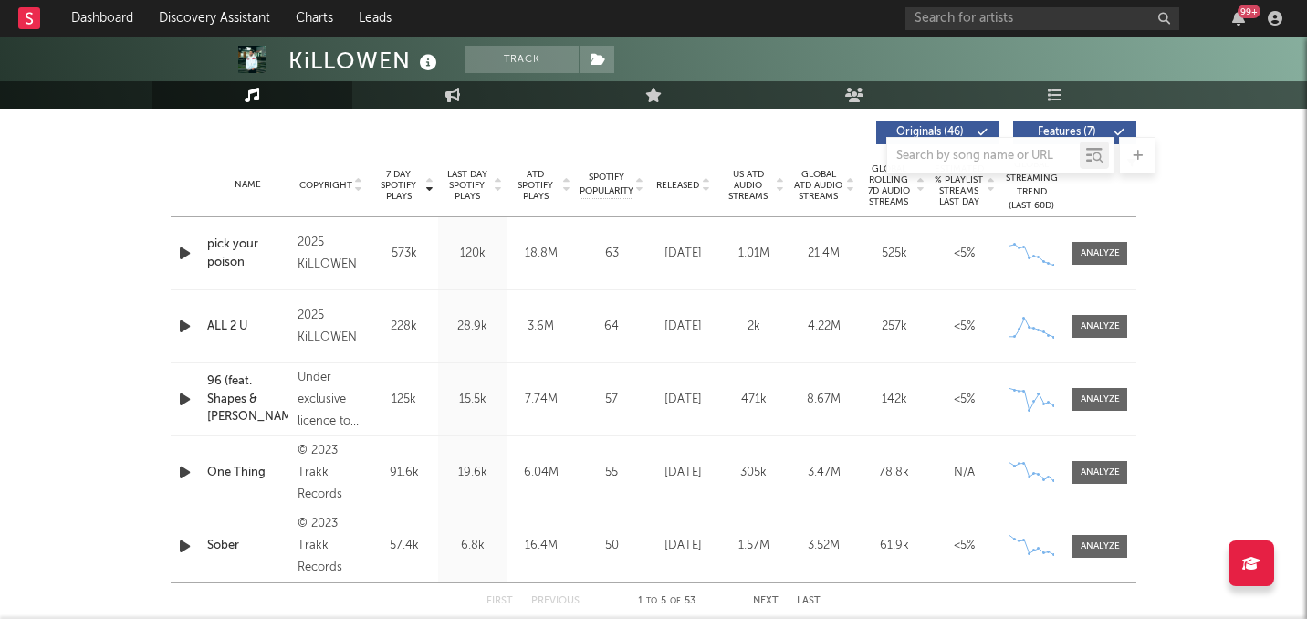
scroll to position [1222, 0]
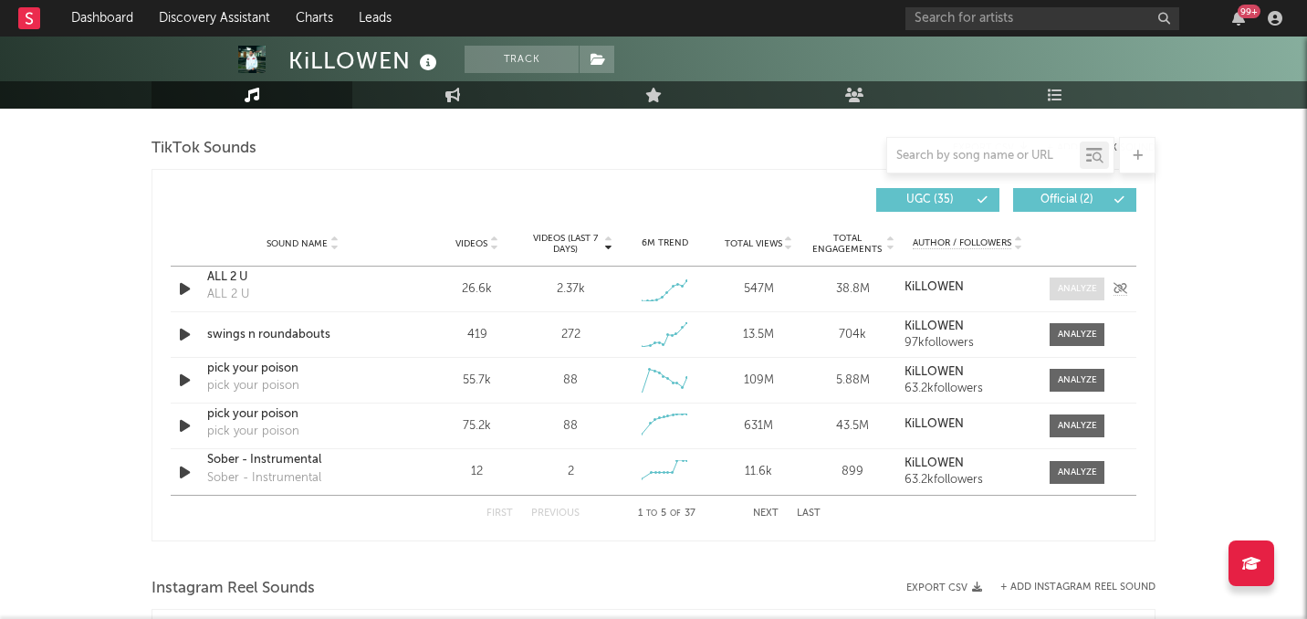
click at [1052, 293] on span at bounding box center [1077, 289] width 55 height 23
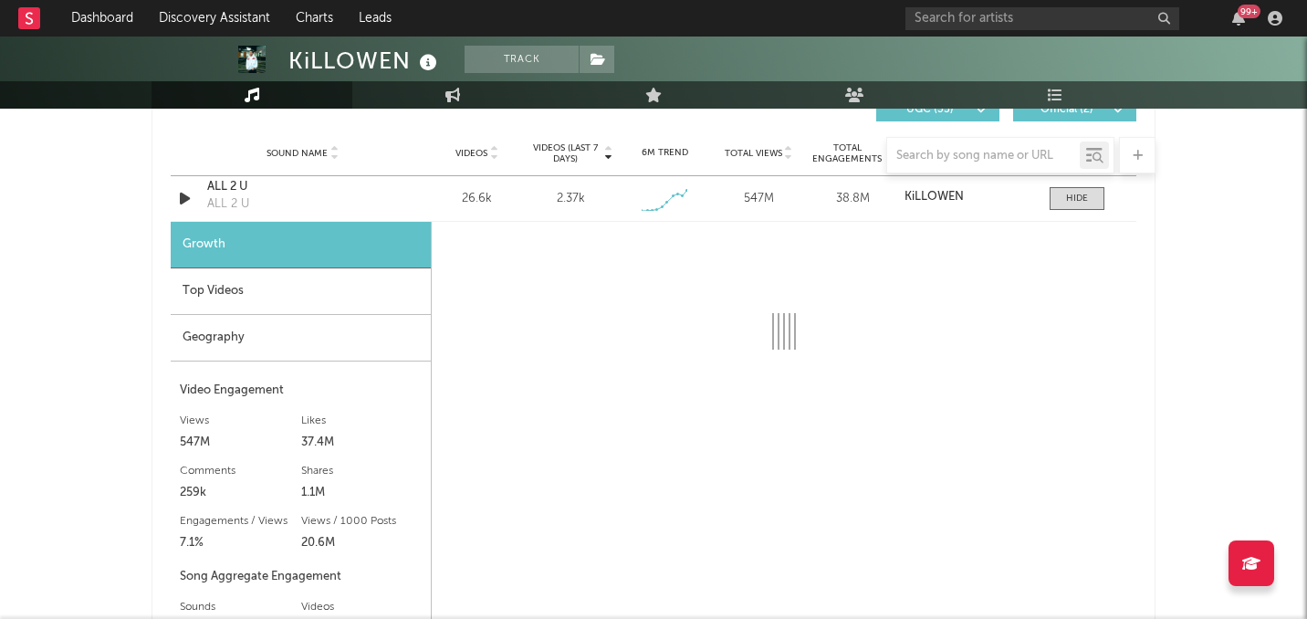
scroll to position [1327, 0]
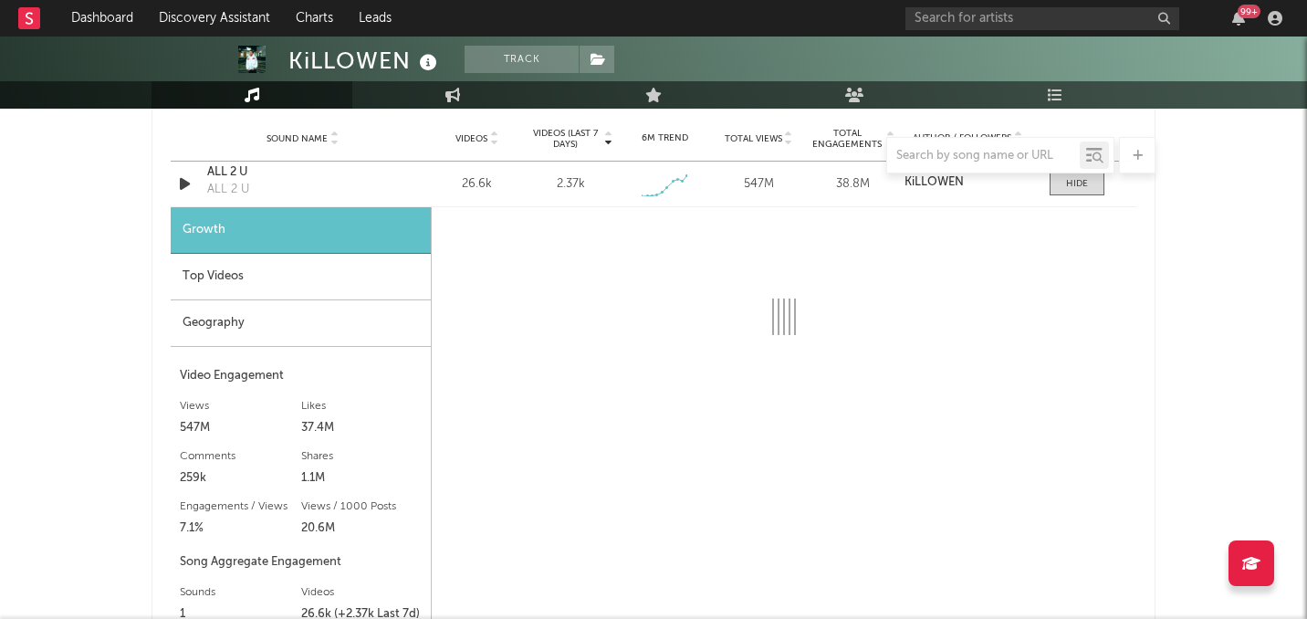
select select "1w"
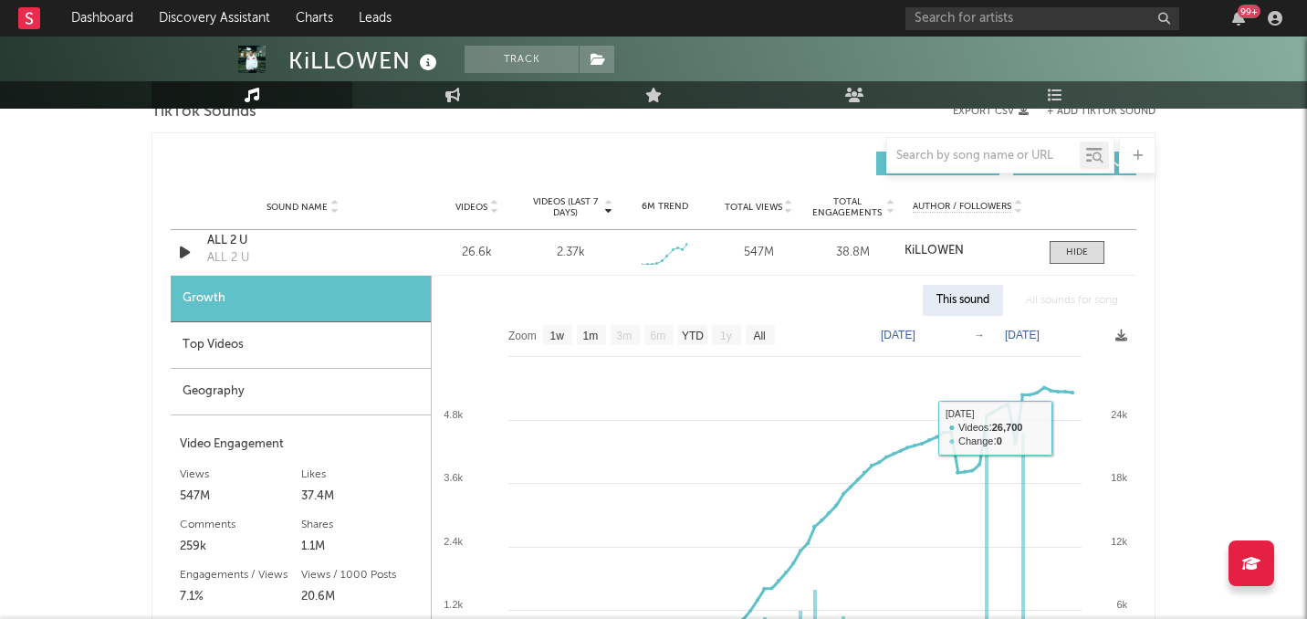
scroll to position [1201, 0]
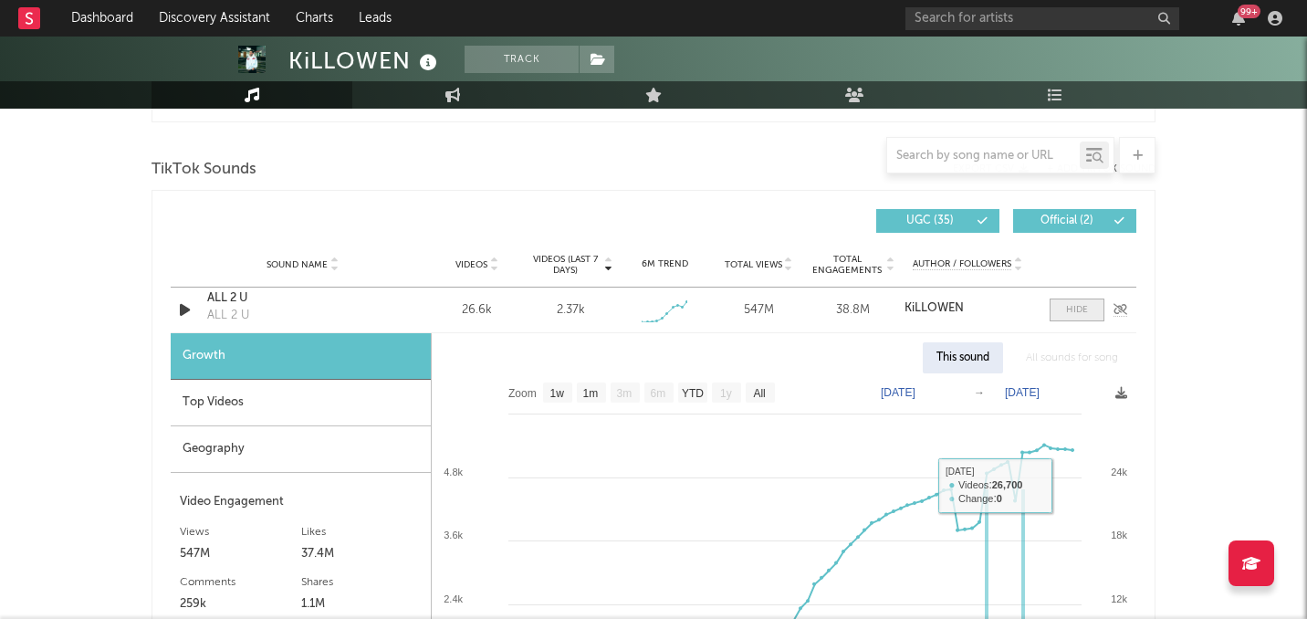
click at [1077, 309] on div at bounding box center [1077, 310] width 22 height 14
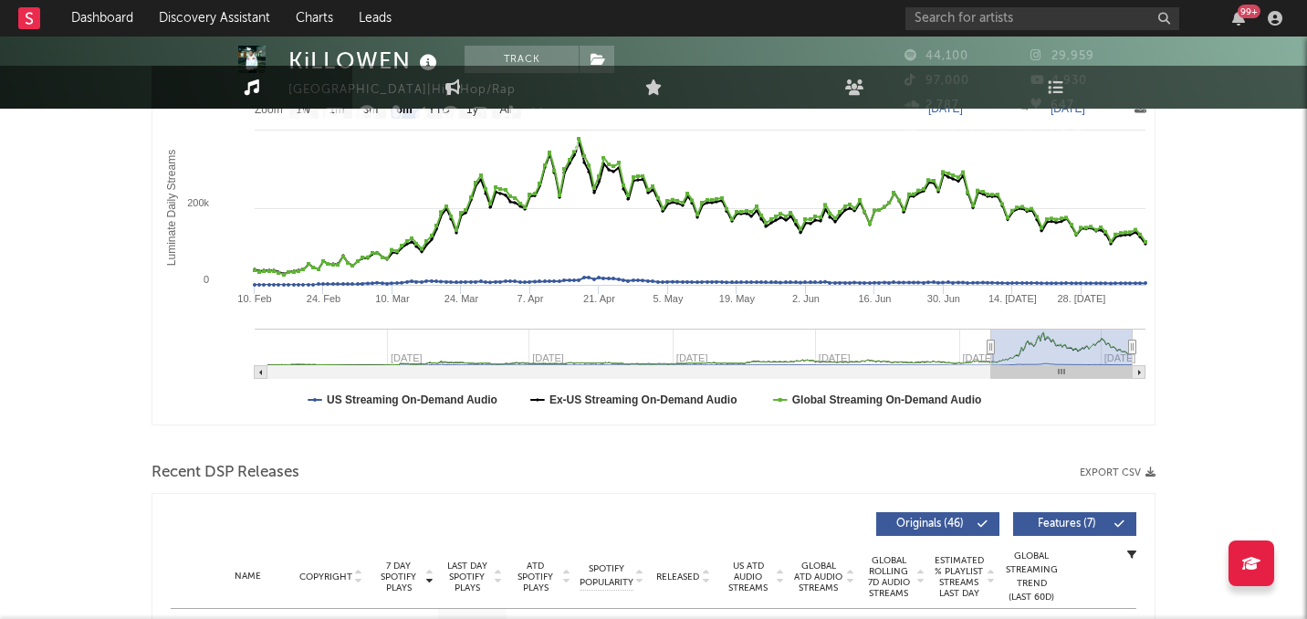
scroll to position [0, 0]
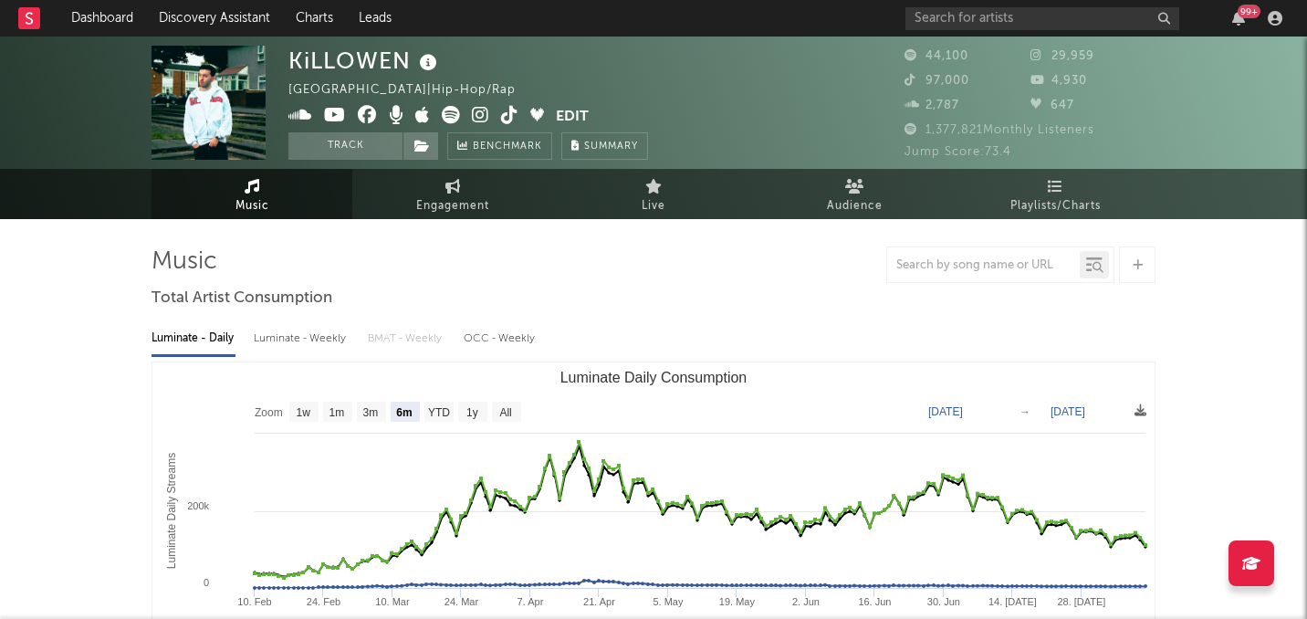
click at [509, 117] on icon at bounding box center [509, 115] width 17 height 18
click at [451, 118] on icon at bounding box center [451, 115] width 18 height 18
click at [1036, 24] on input "text" at bounding box center [1043, 18] width 274 height 23
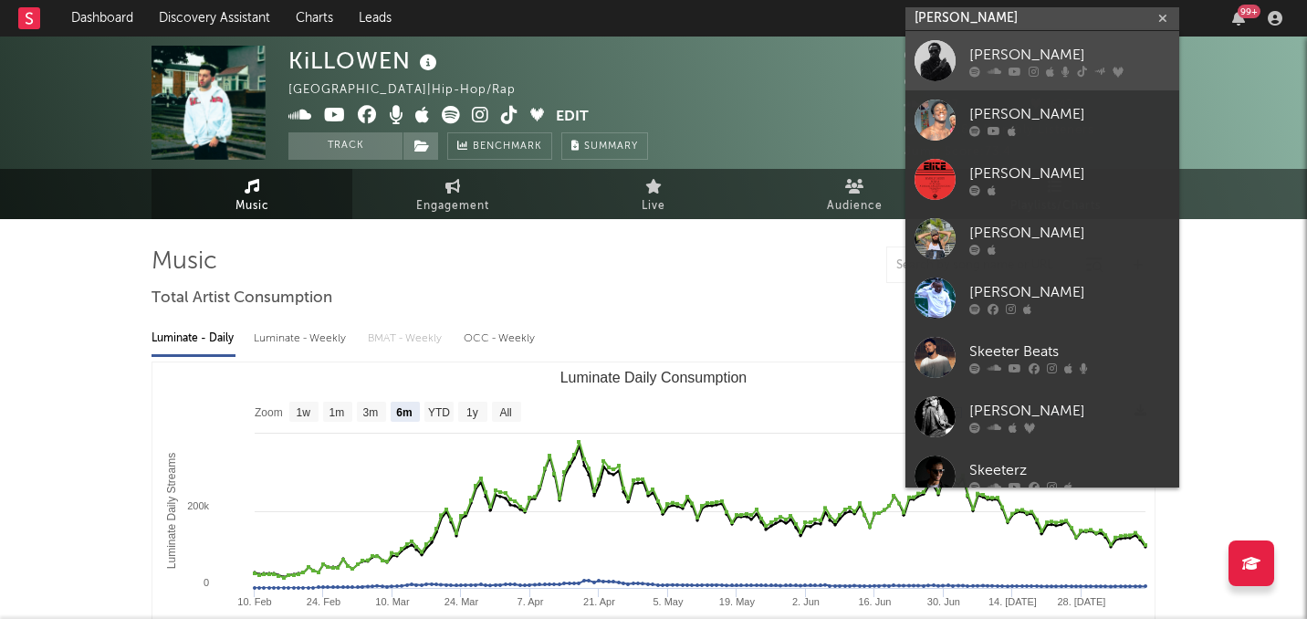
type input "skeete"
click at [935, 57] on div at bounding box center [935, 60] width 41 height 41
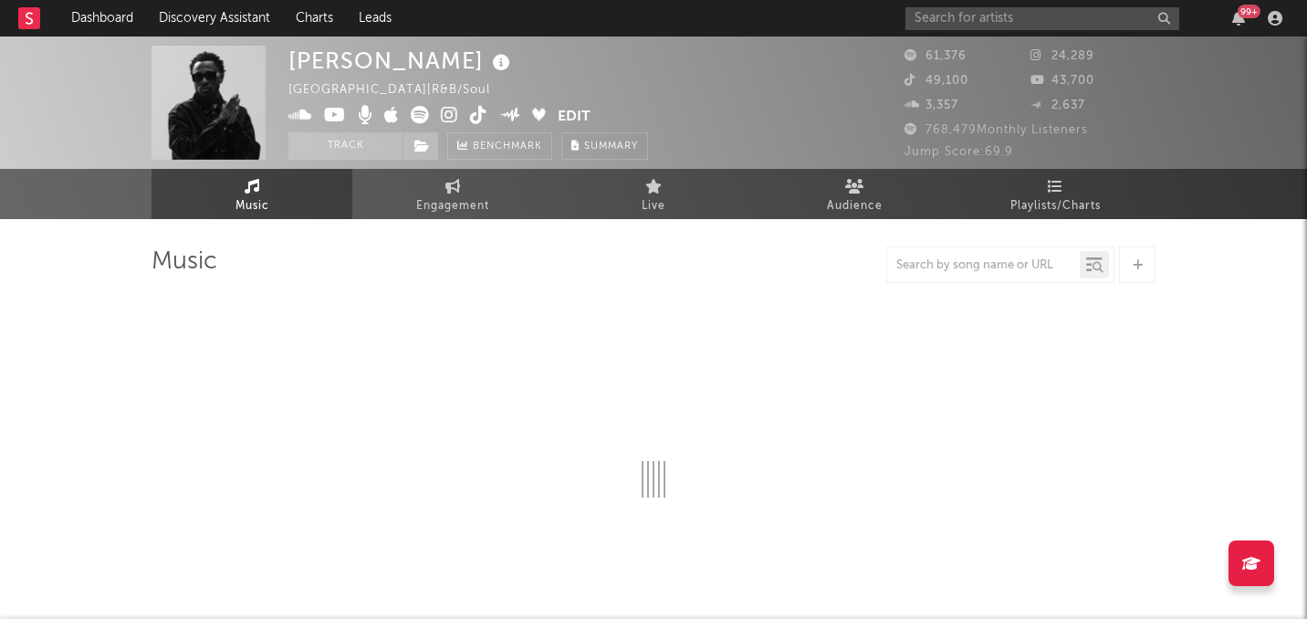
select select "6m"
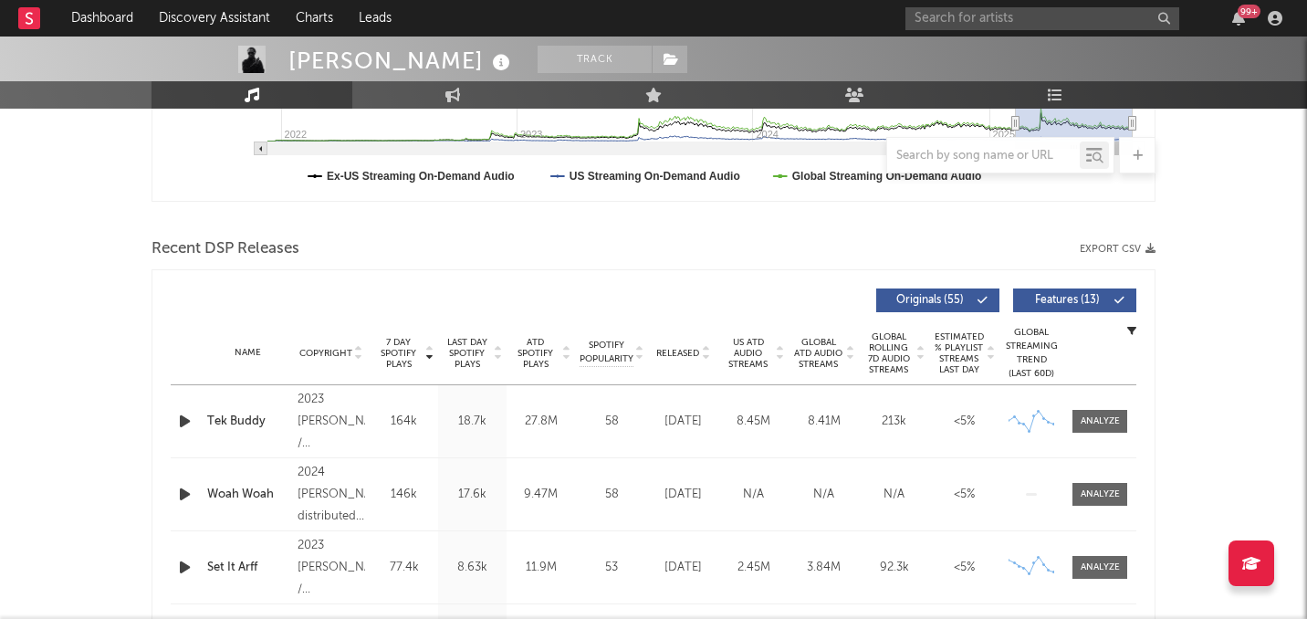
scroll to position [539, 0]
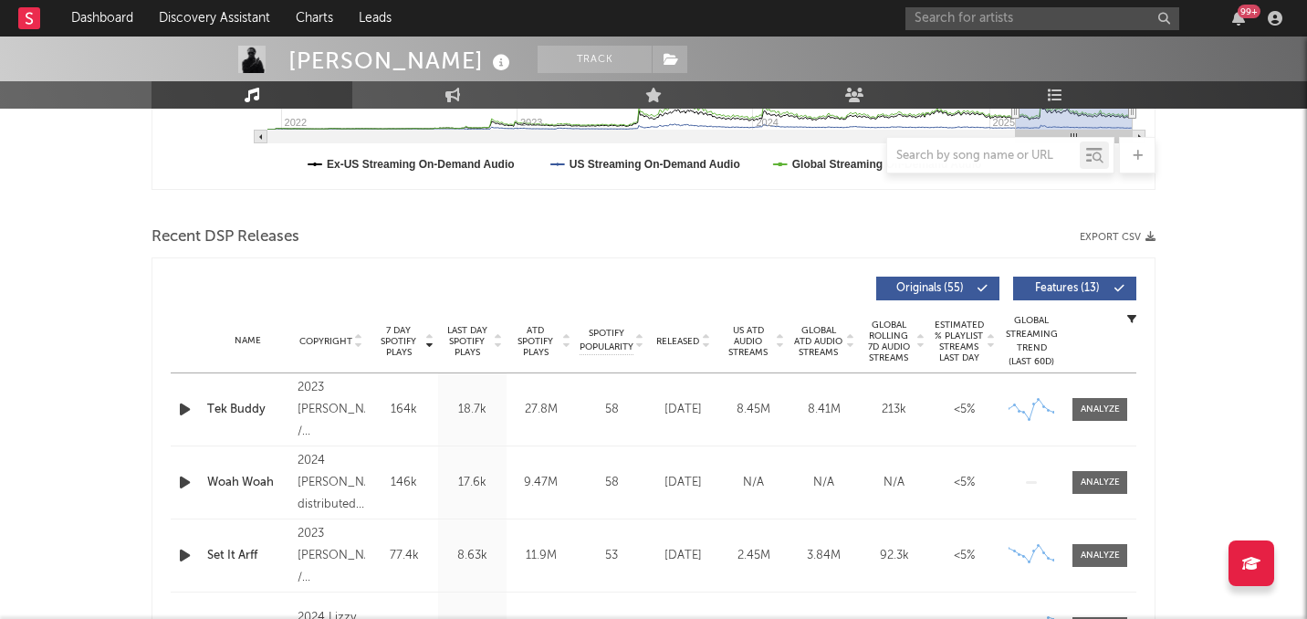
click at [672, 336] on span "Released" at bounding box center [677, 341] width 43 height 11
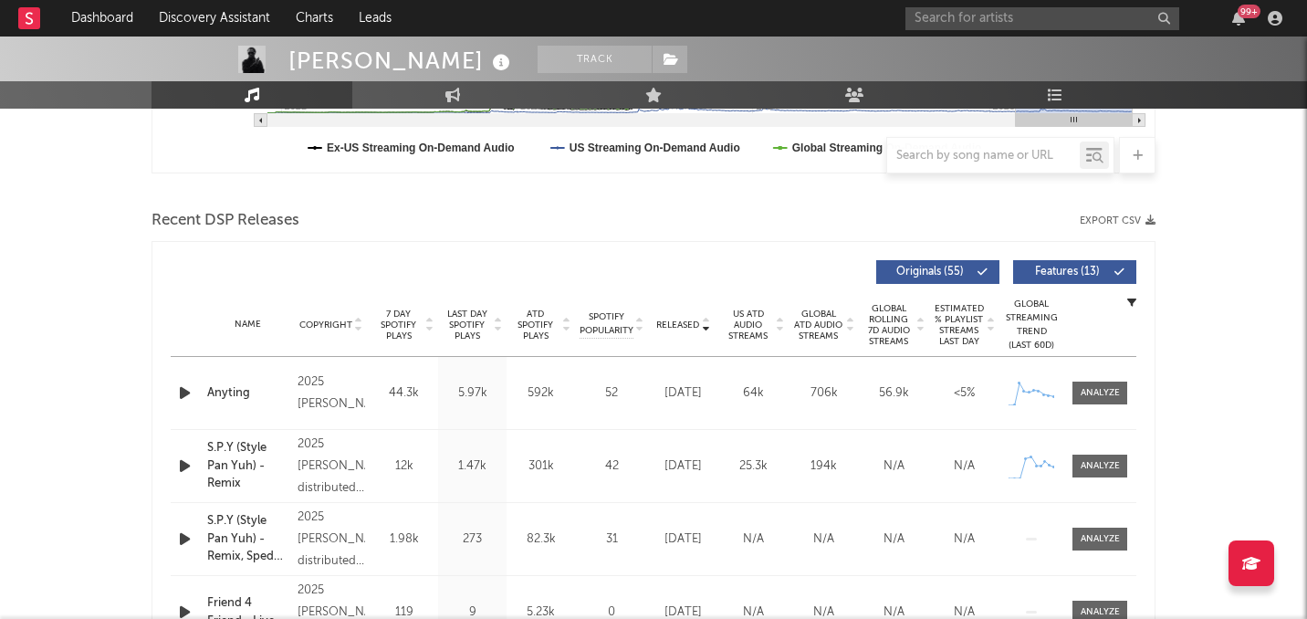
scroll to position [557, 0]
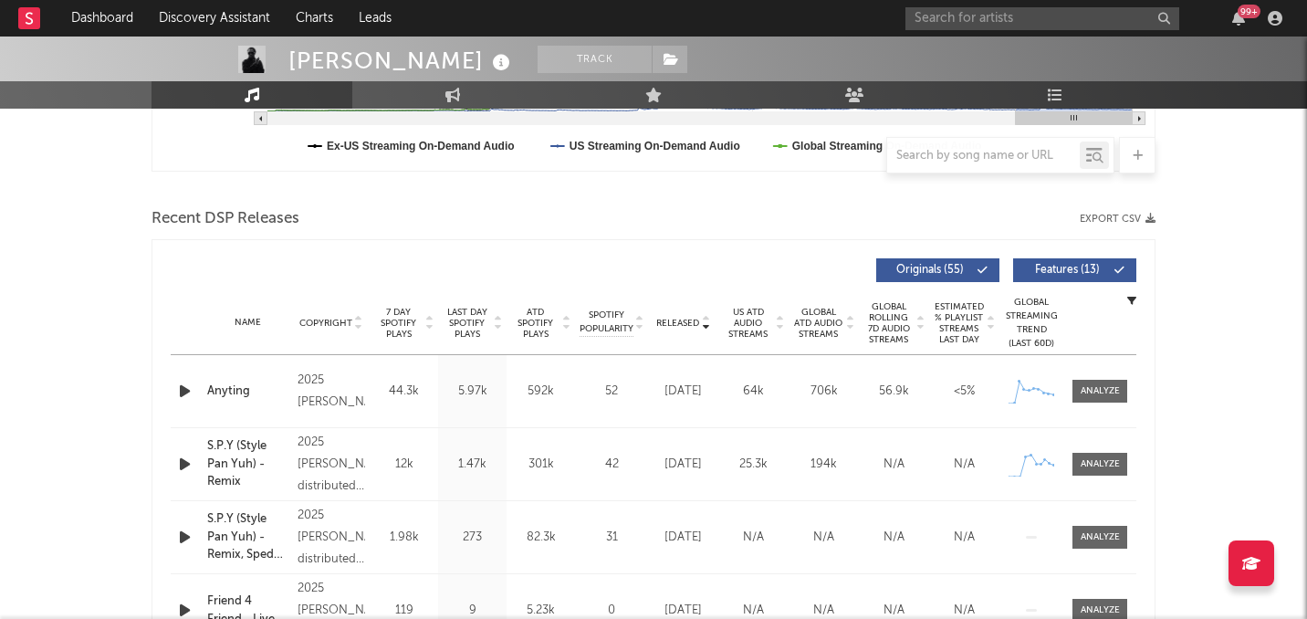
click at [403, 322] on span "7 Day Spotify Plays" at bounding box center [398, 323] width 48 height 33
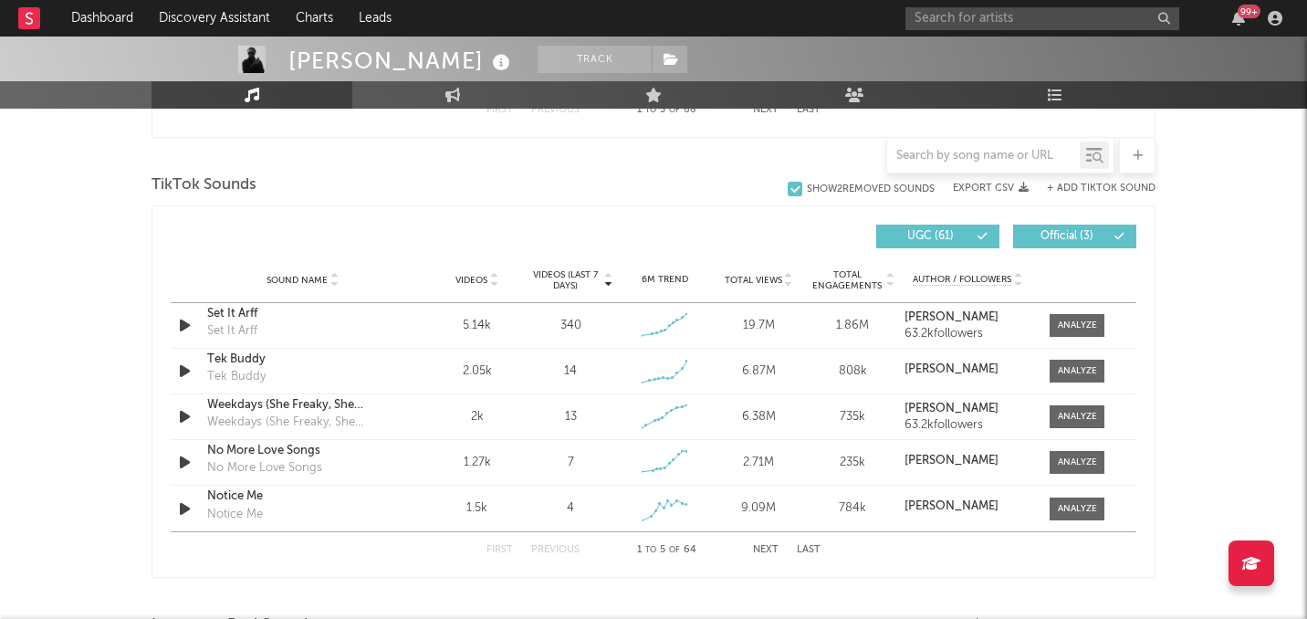
scroll to position [1200, 0]
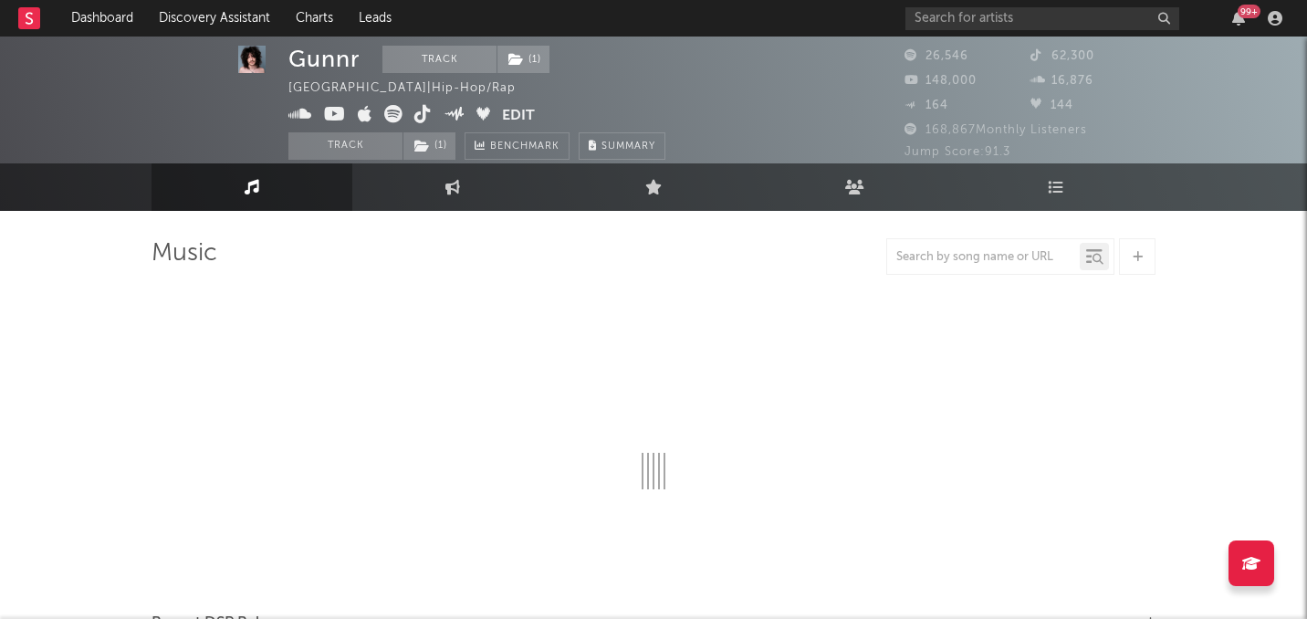
select select "6m"
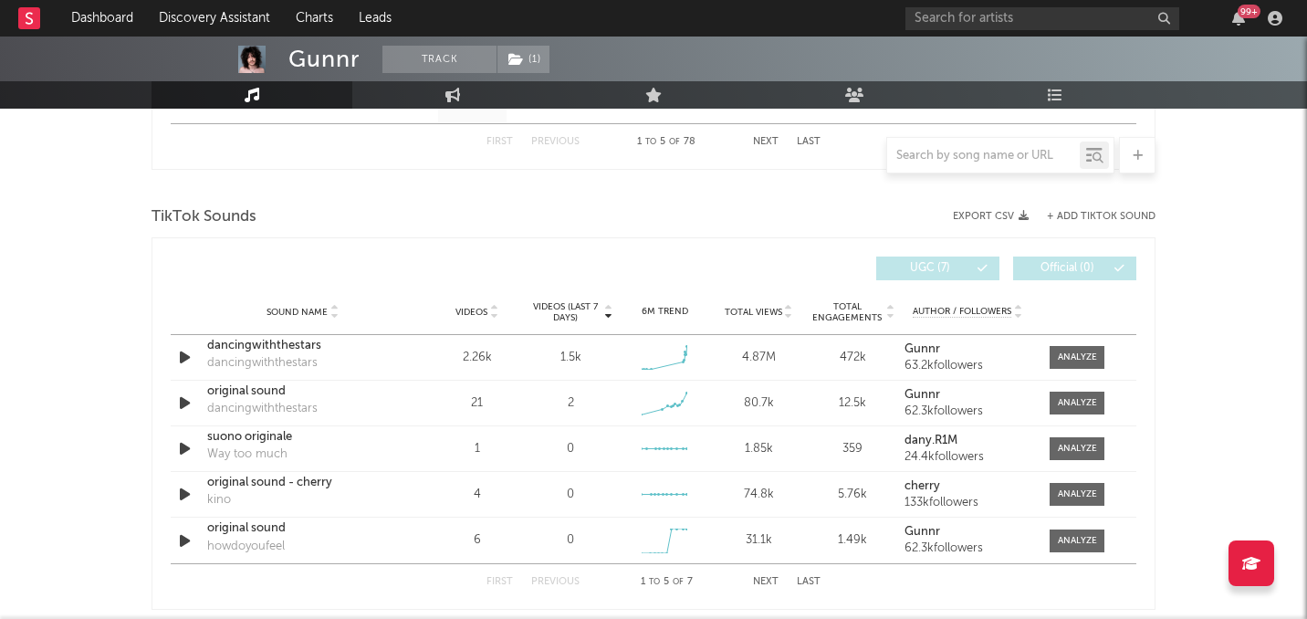
scroll to position [1156, 0]
click at [1077, 353] on div at bounding box center [1077, 356] width 39 height 14
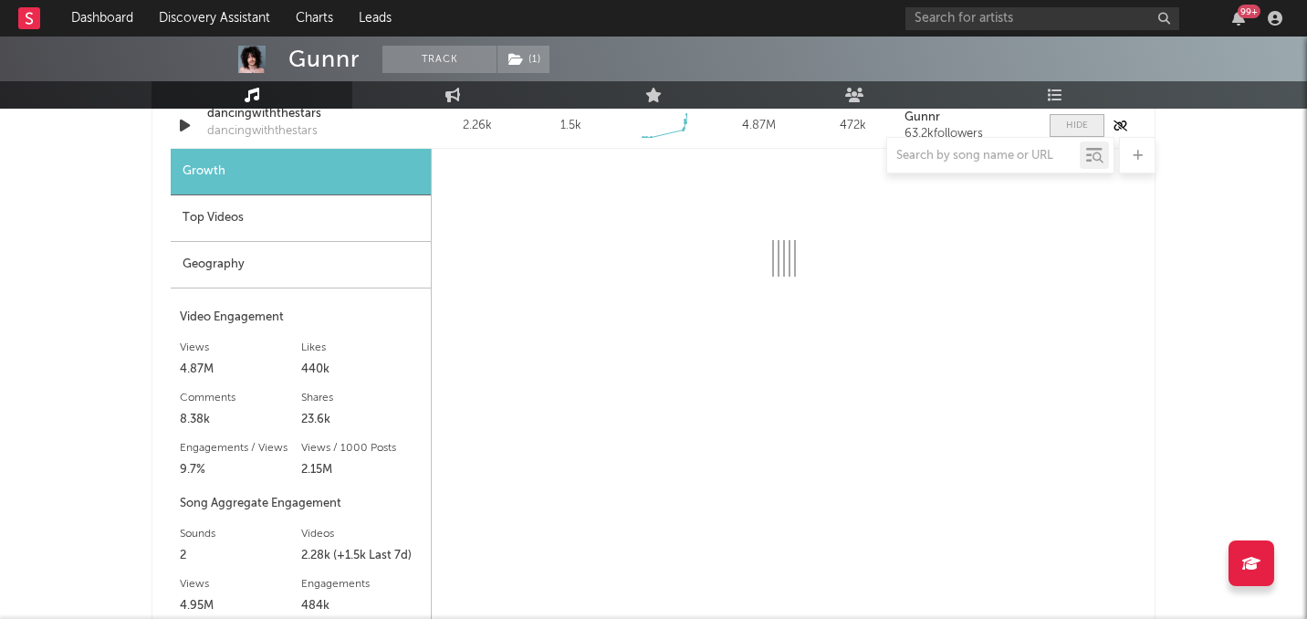
select select "1w"
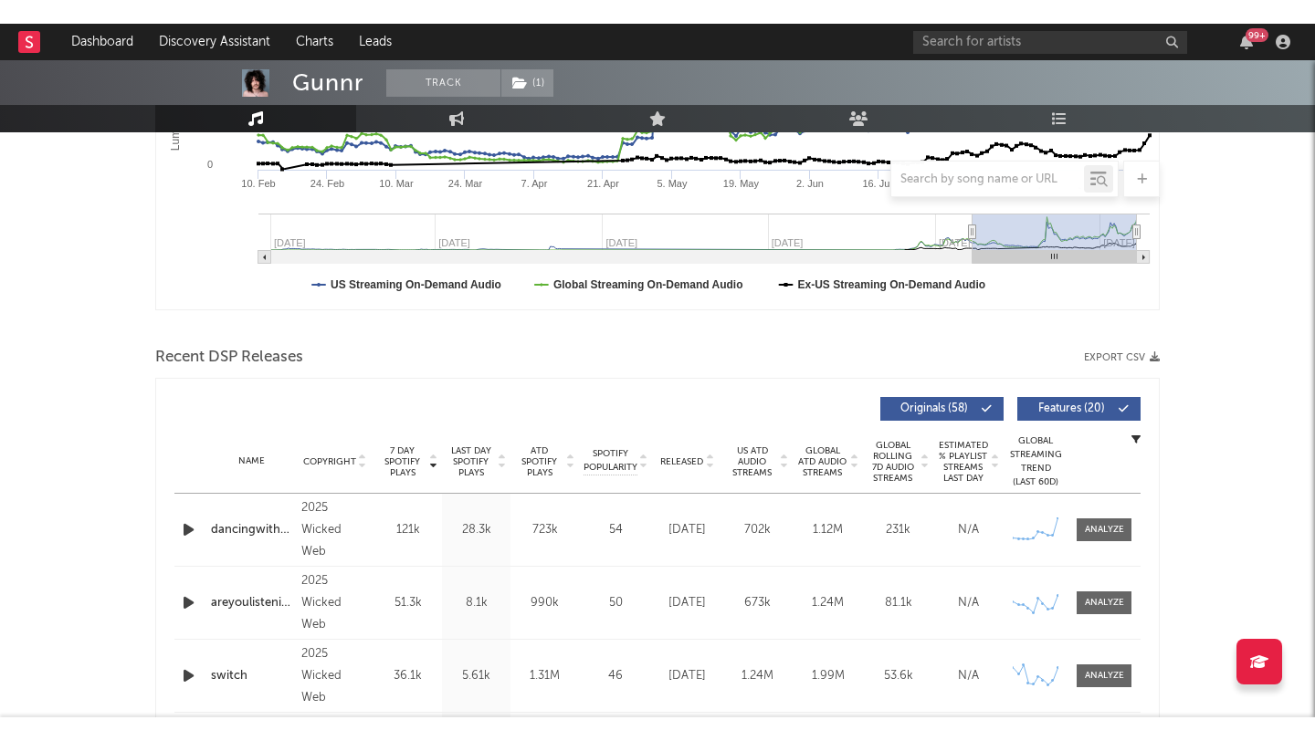
scroll to position [414, 0]
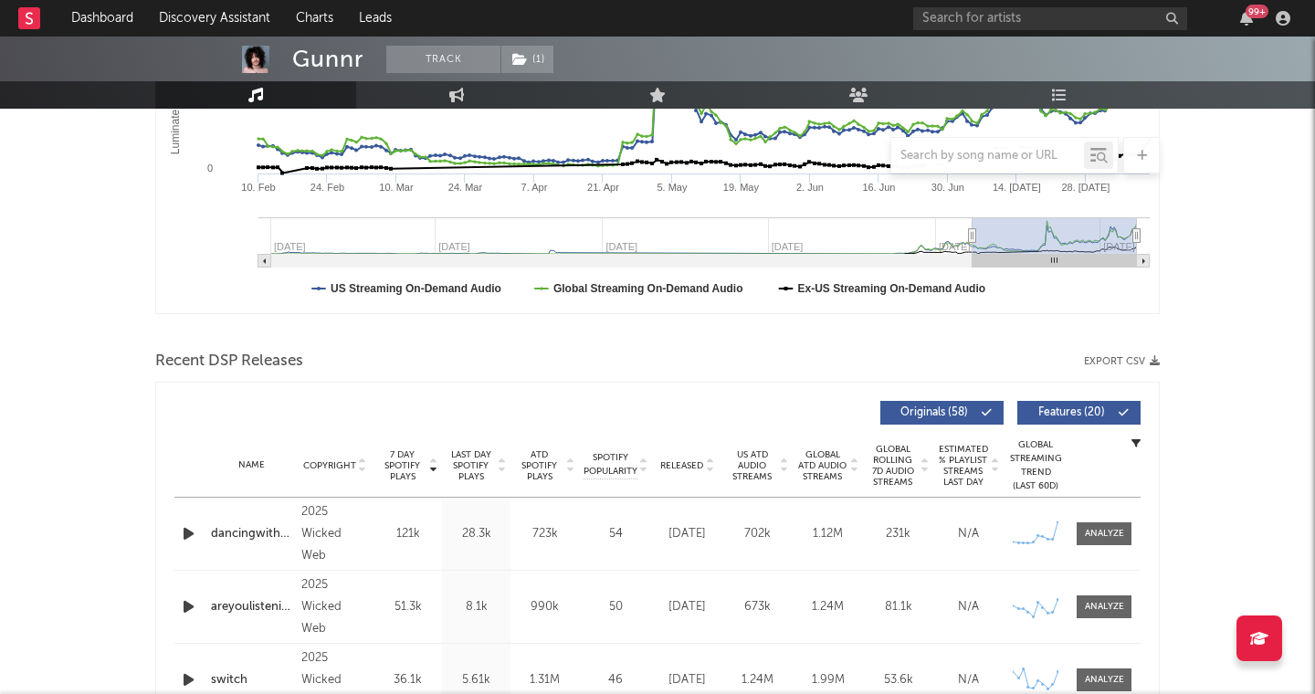
click at [192, 531] on icon "button" at bounding box center [188, 533] width 19 height 23
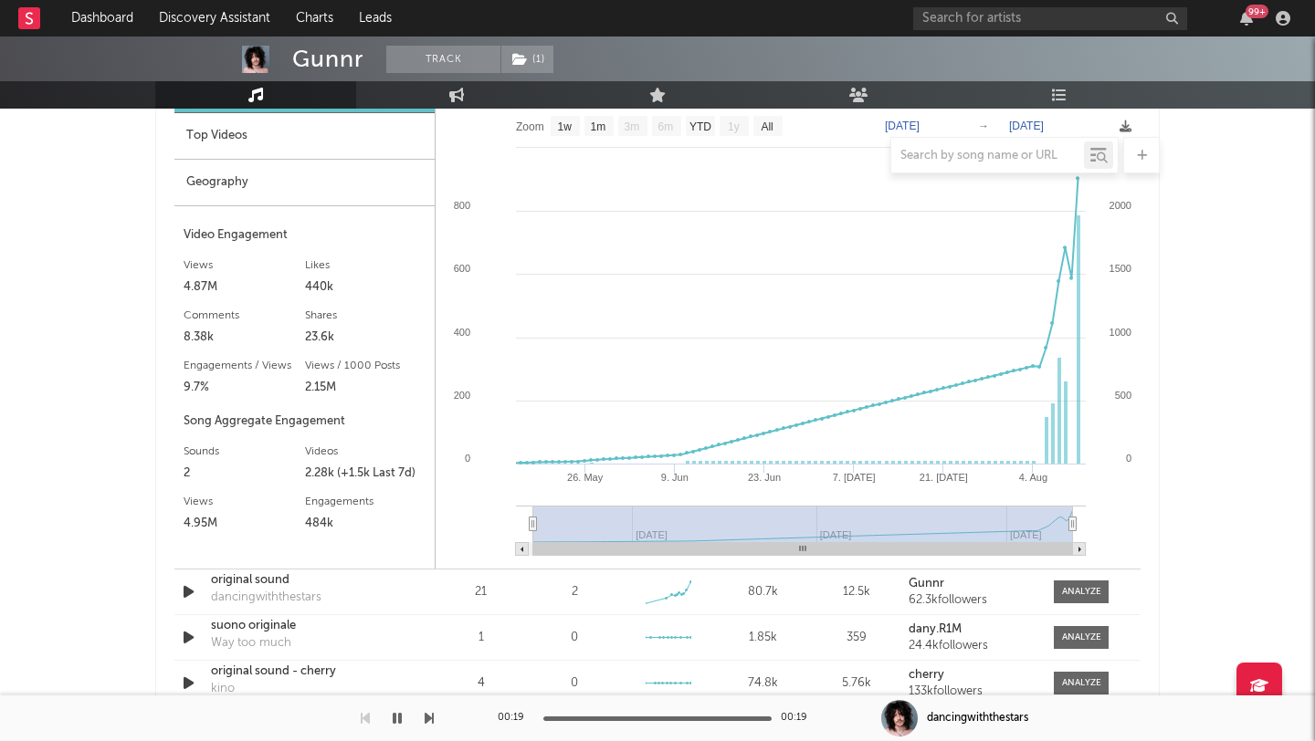
scroll to position [1065, 0]
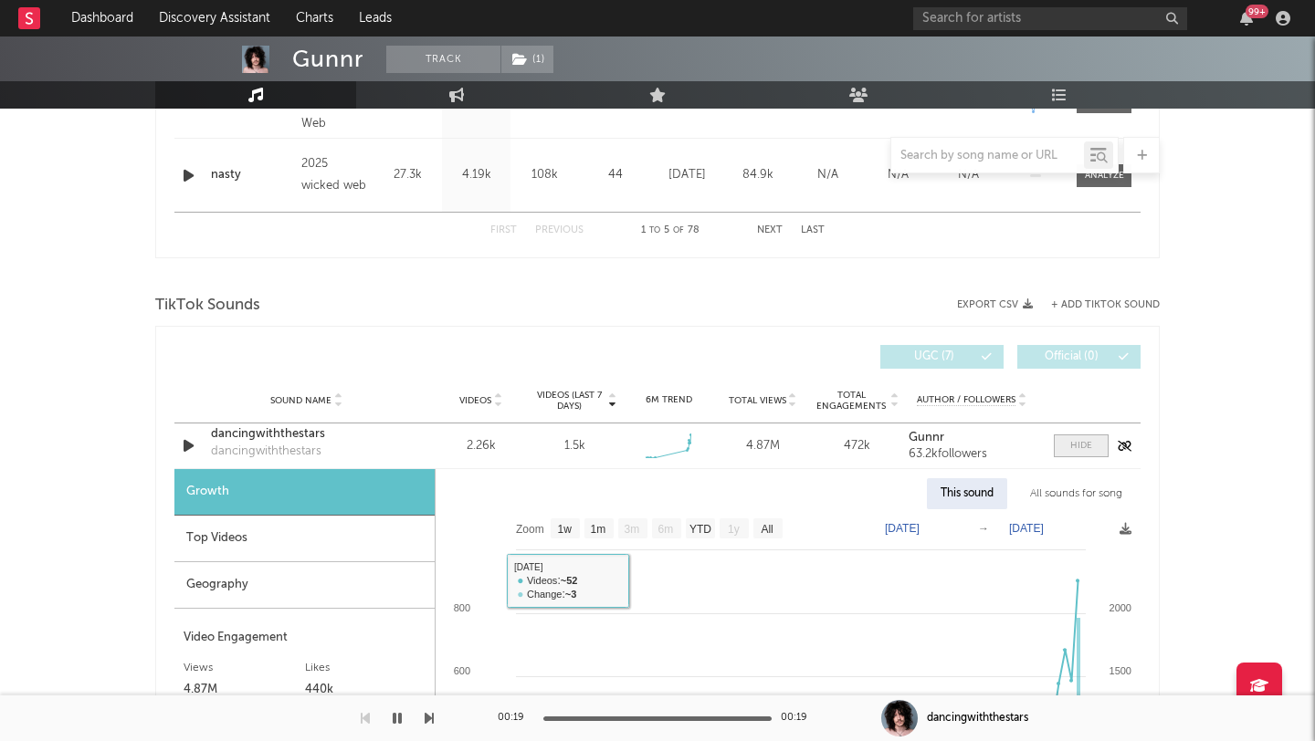
click at [1089, 444] on div at bounding box center [1081, 446] width 22 height 14
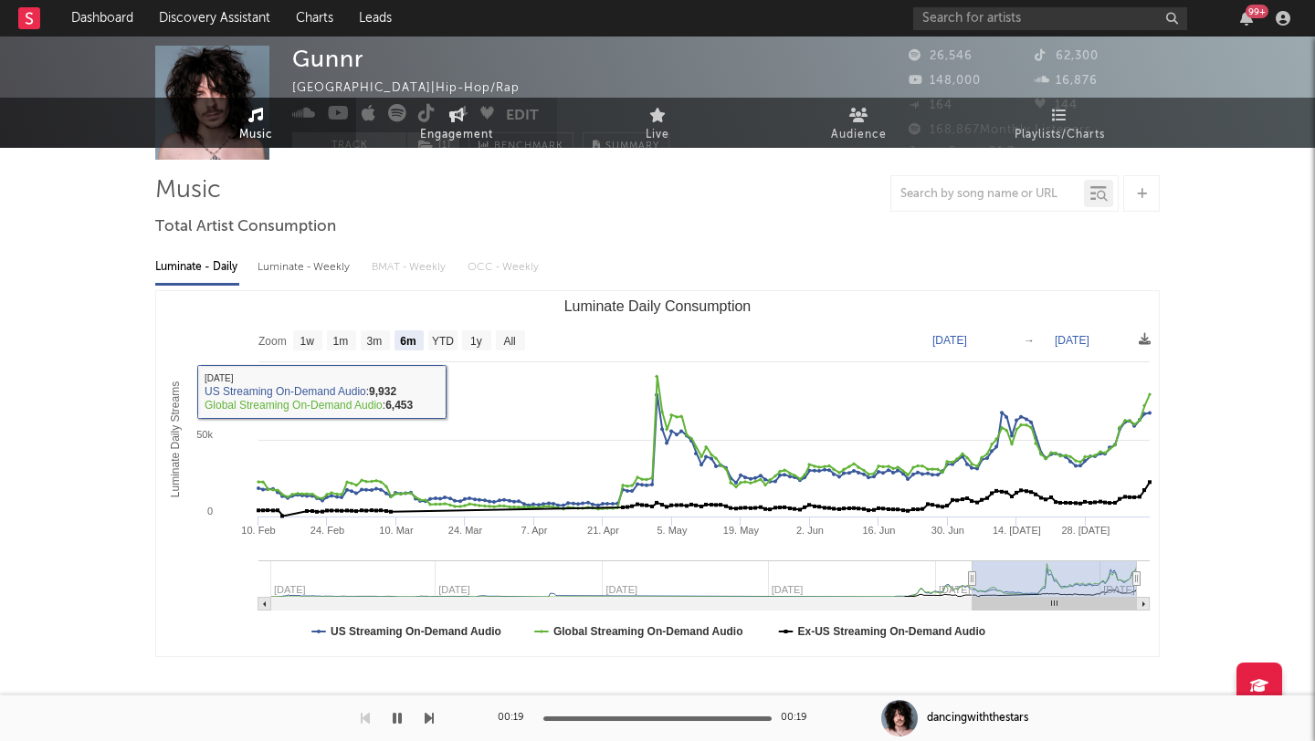
scroll to position [0, 0]
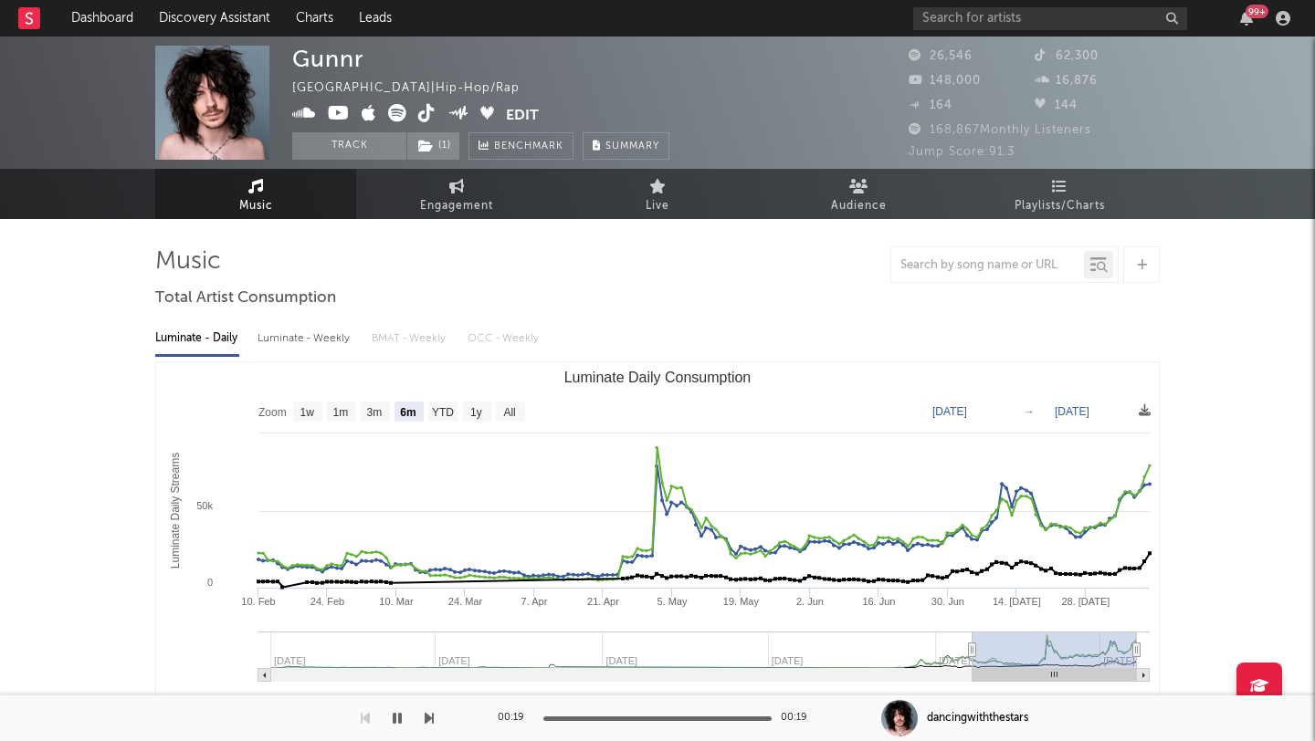
click at [239, 123] on img at bounding box center [212, 103] width 114 height 114
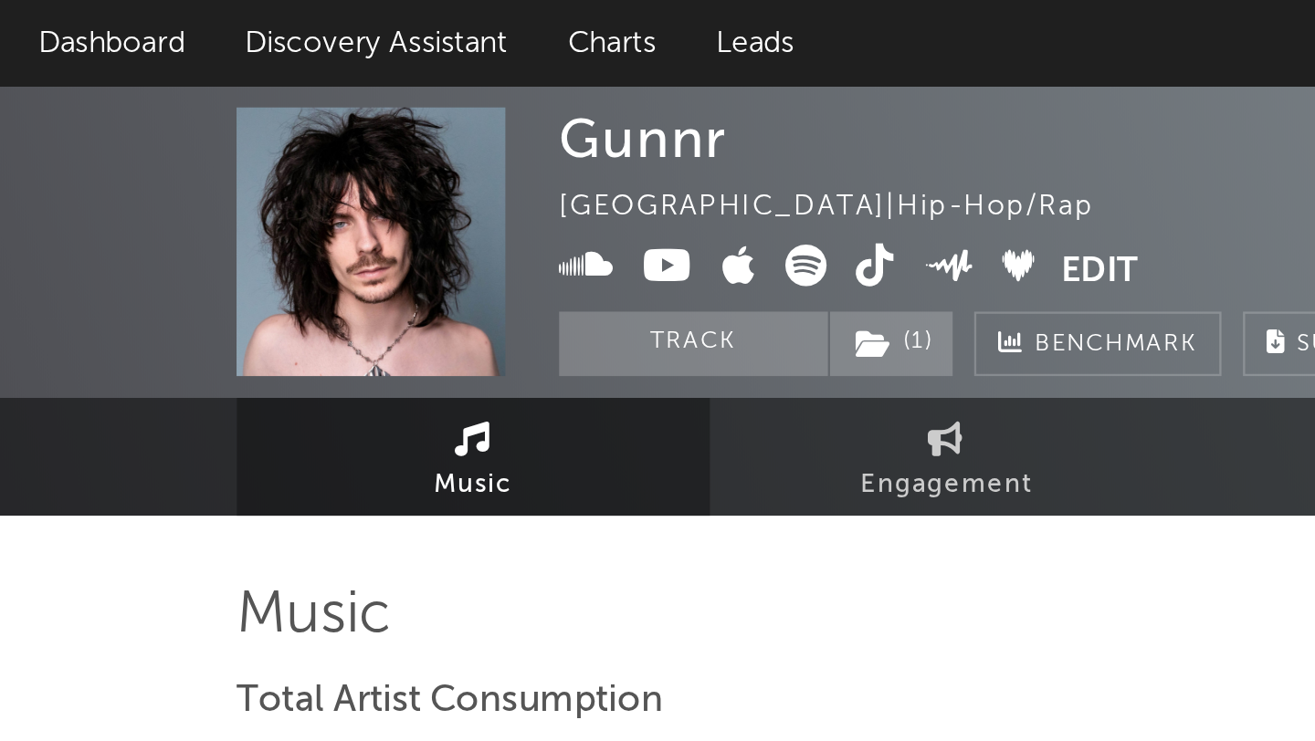
click at [519, 114] on button "Edit" at bounding box center [522, 115] width 33 height 23
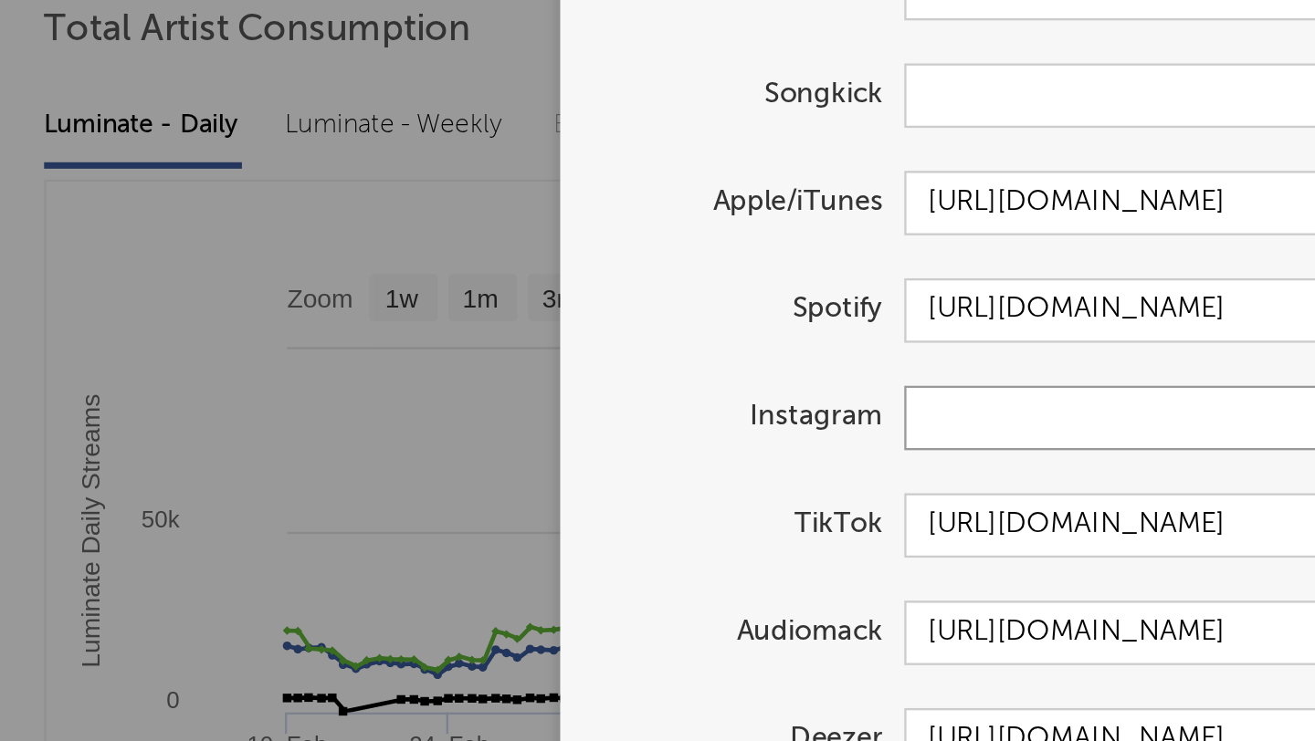
click at [550, 466] on input "text" at bounding box center [696, 462] width 353 height 27
paste input "[URL][DOMAIN_NAME]"
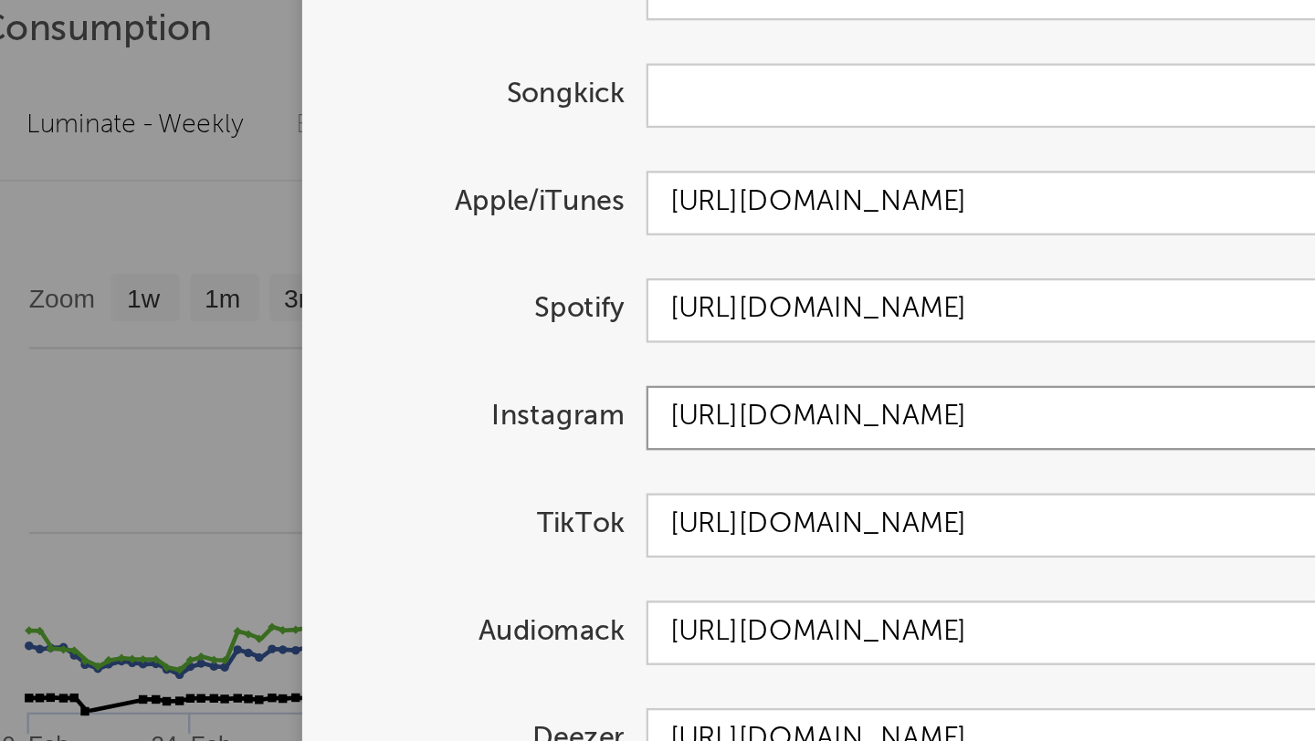
type input "[URL][DOMAIN_NAME]"
click at [574, 618] on button "Update" at bounding box center [657, 650] width 167 height 37
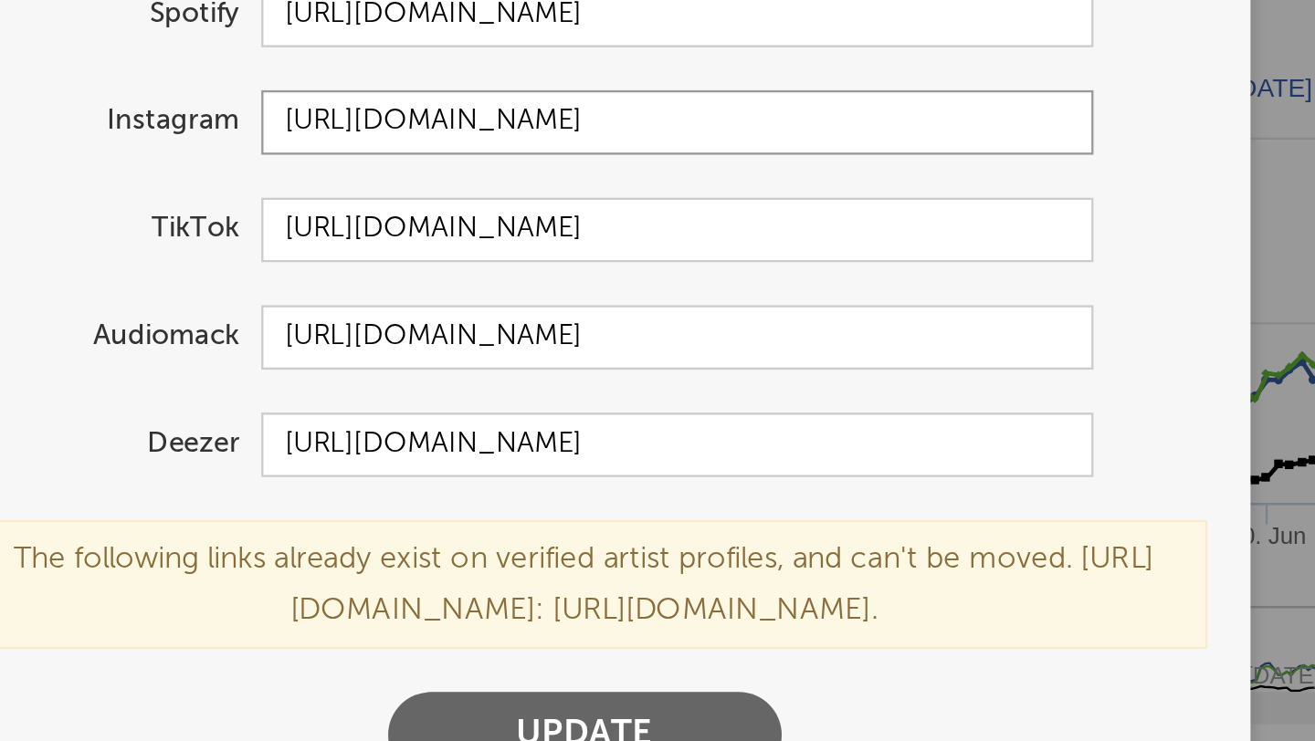
drag, startPoint x: 825, startPoint y: 425, endPoint x: 572, endPoint y: 404, distance: 253.7
click at [572, 404] on form "Update Accounts Add, remove, or edit links to accounts, then click 'Update' at …" at bounding box center [657, 370] width 548 height 686
paste input "[URL][DOMAIN_NAME]"
type input "[URL][DOMAIN_NAME]"
click at [574, 618] on button "Update" at bounding box center [657, 686] width 167 height 37
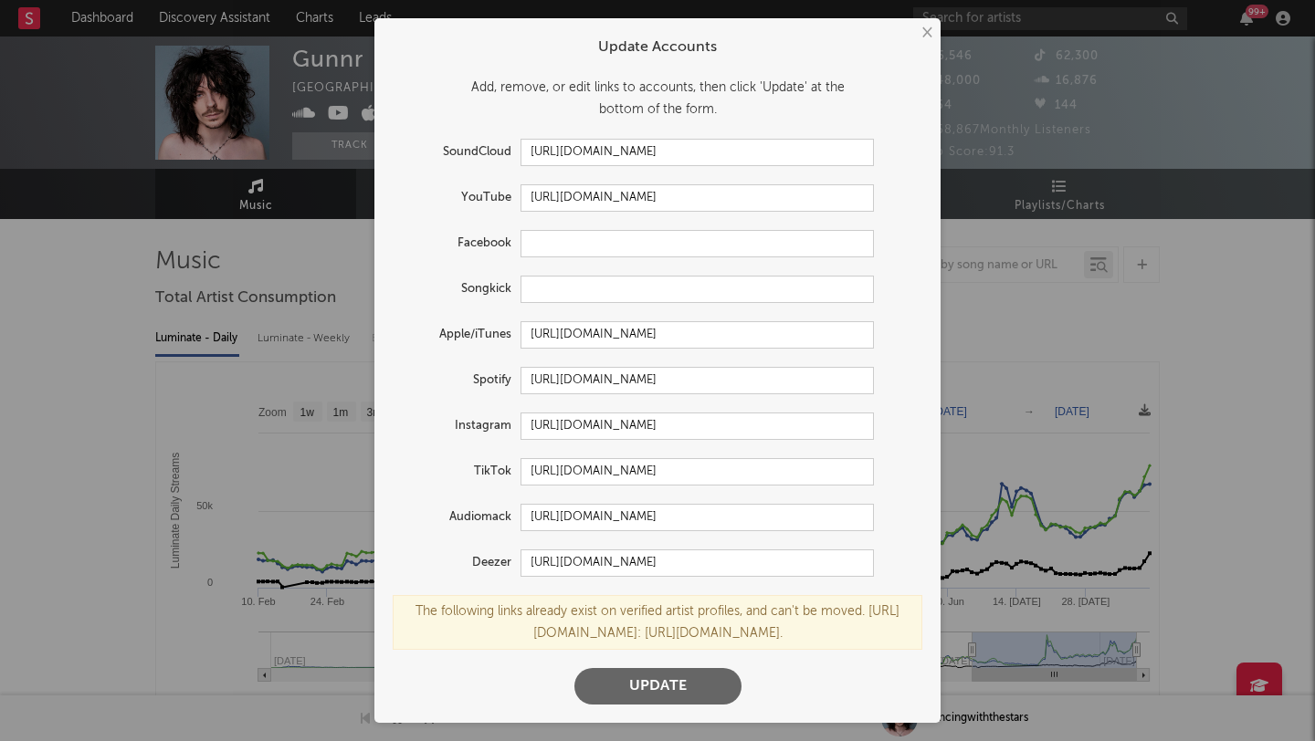
click at [918, 37] on button "×" at bounding box center [926, 33] width 20 height 20
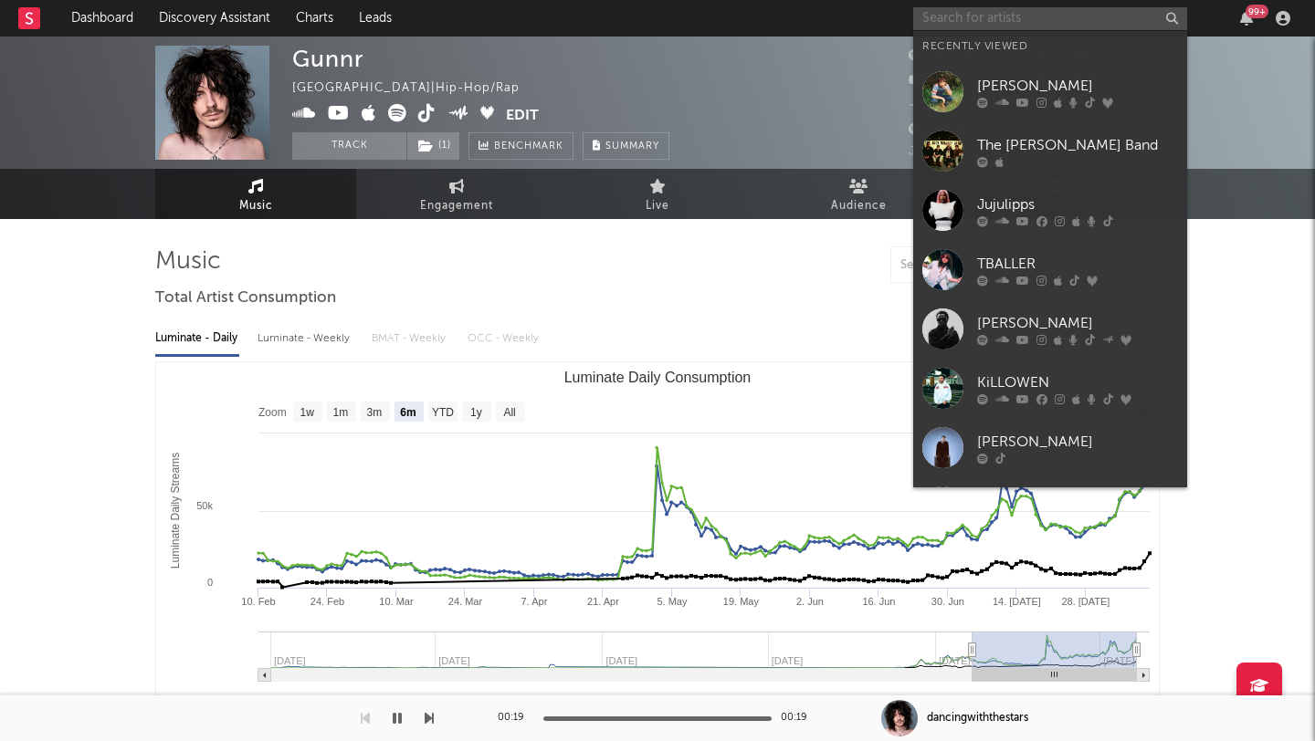
click at [984, 18] on input "text" at bounding box center [1050, 18] width 274 height 23
paste input "[URL][DOMAIN_NAME]"
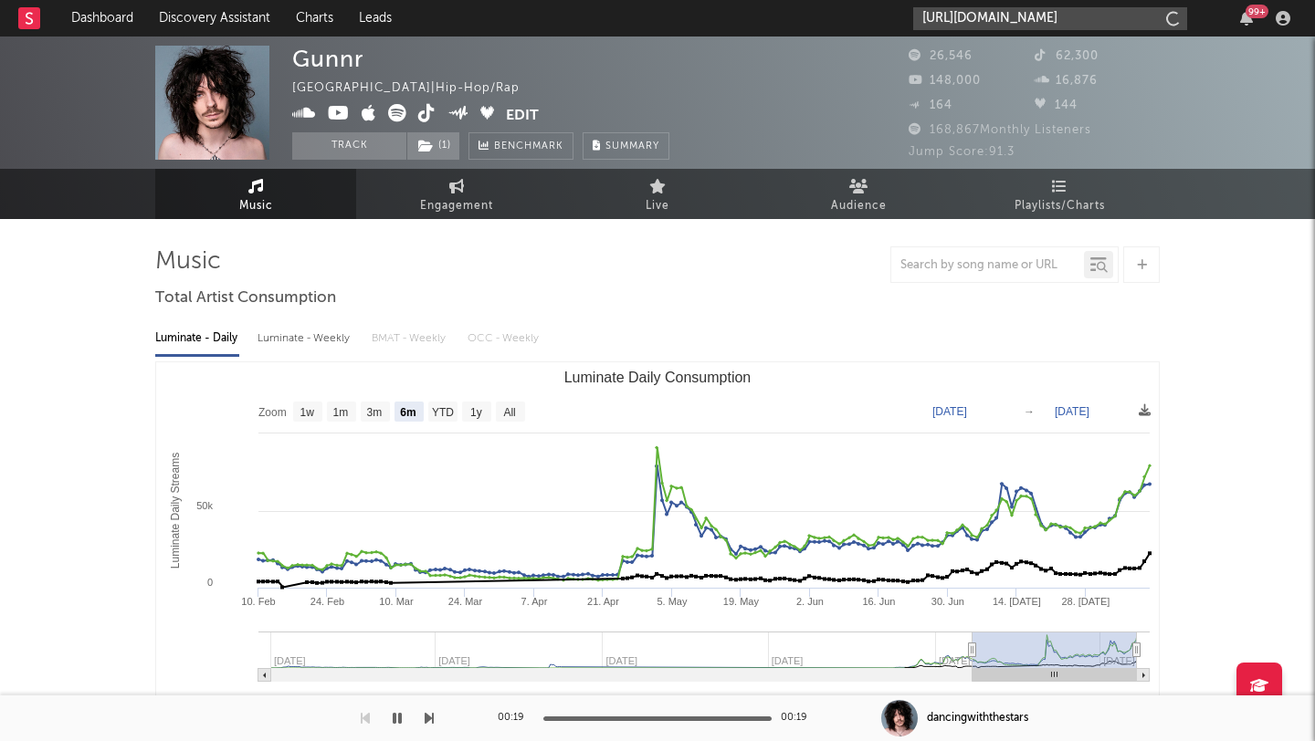
scroll to position [0, 25]
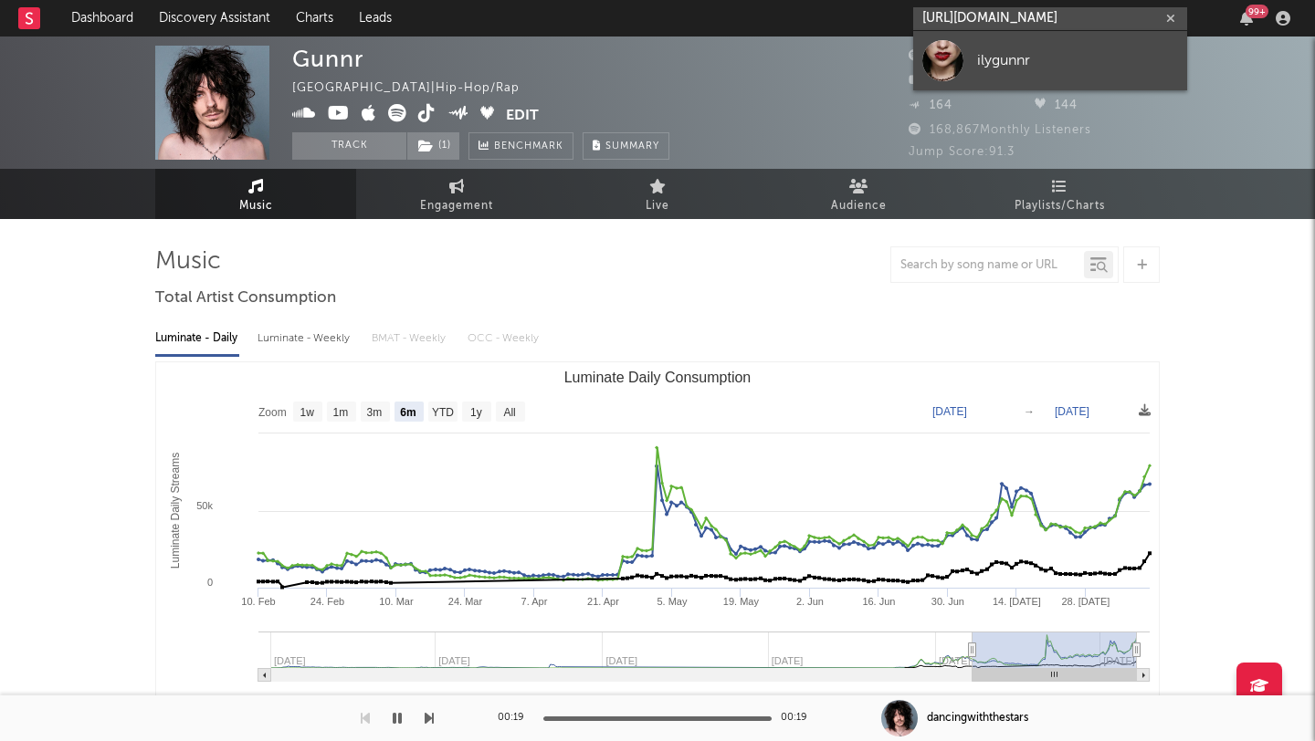
type input "[URL][DOMAIN_NAME]"
click at [973, 58] on link "ilygunnr" at bounding box center [1050, 60] width 274 height 59
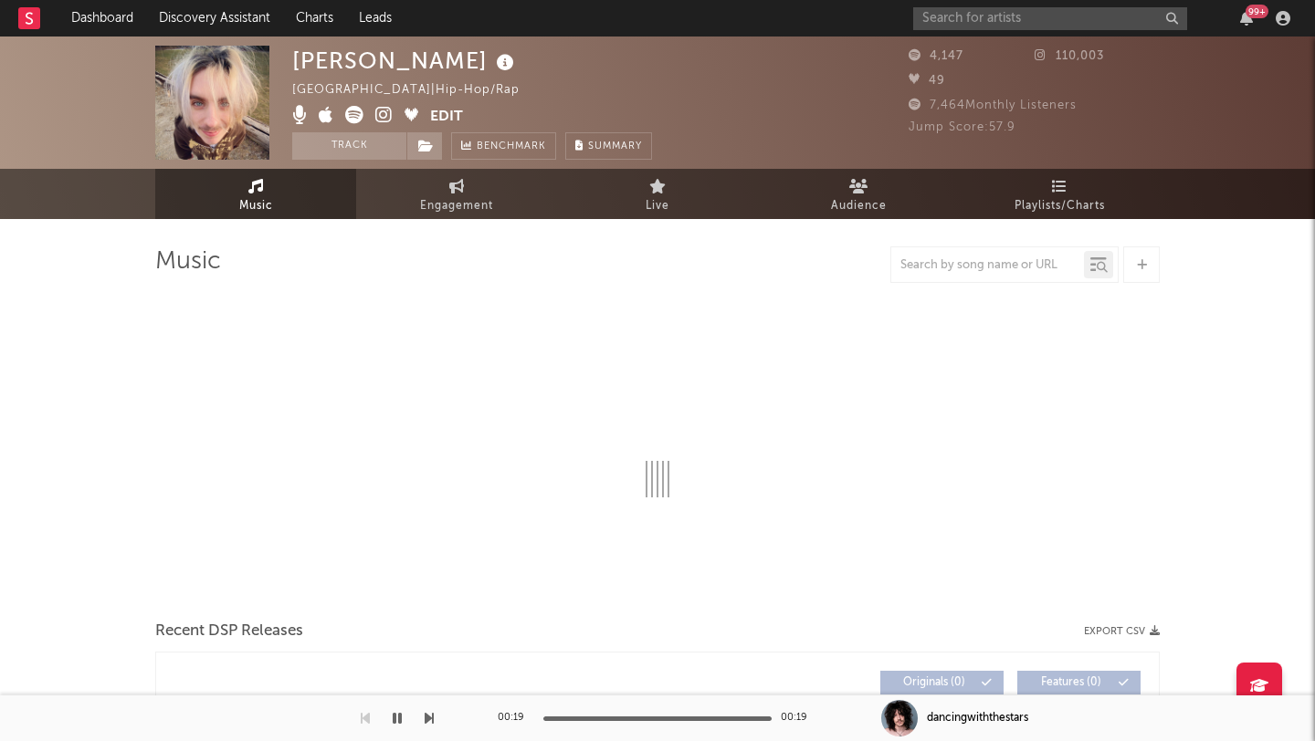
select select "1w"
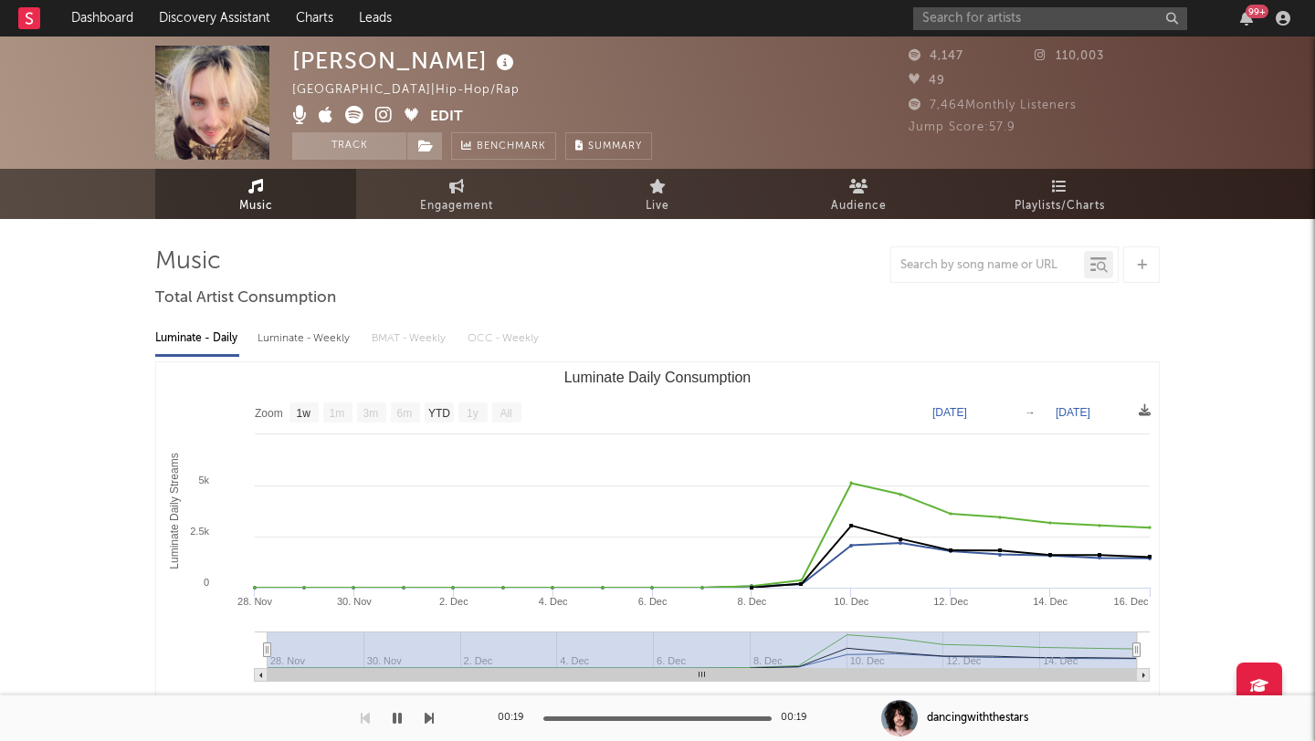
click at [452, 119] on button "Edit" at bounding box center [446, 117] width 33 height 23
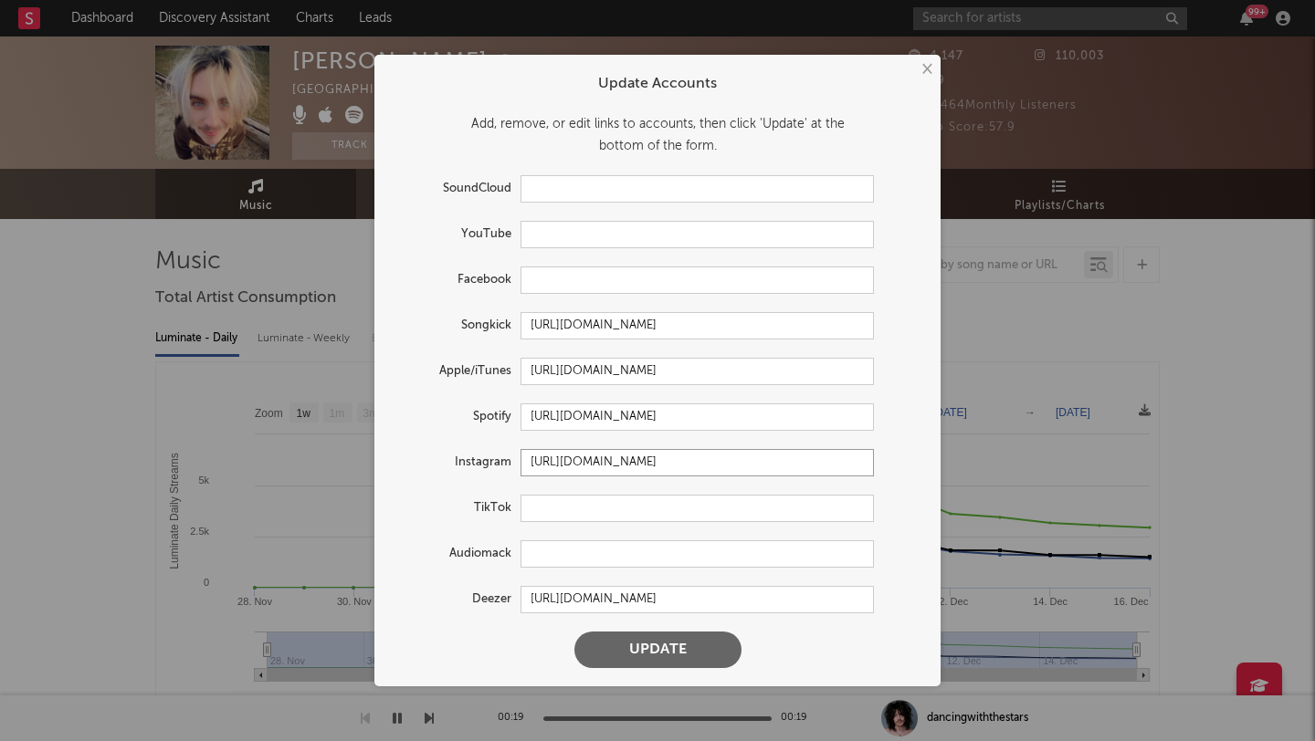
drag, startPoint x: 758, startPoint y: 463, endPoint x: 424, endPoint y: 444, distance: 333.7
click at [424, 444] on form "Update Accounts Add, remove, or edit links to accounts, then click 'Update' at …" at bounding box center [657, 370] width 548 height 613
click at [646, 618] on button "Update" at bounding box center [657, 650] width 167 height 37
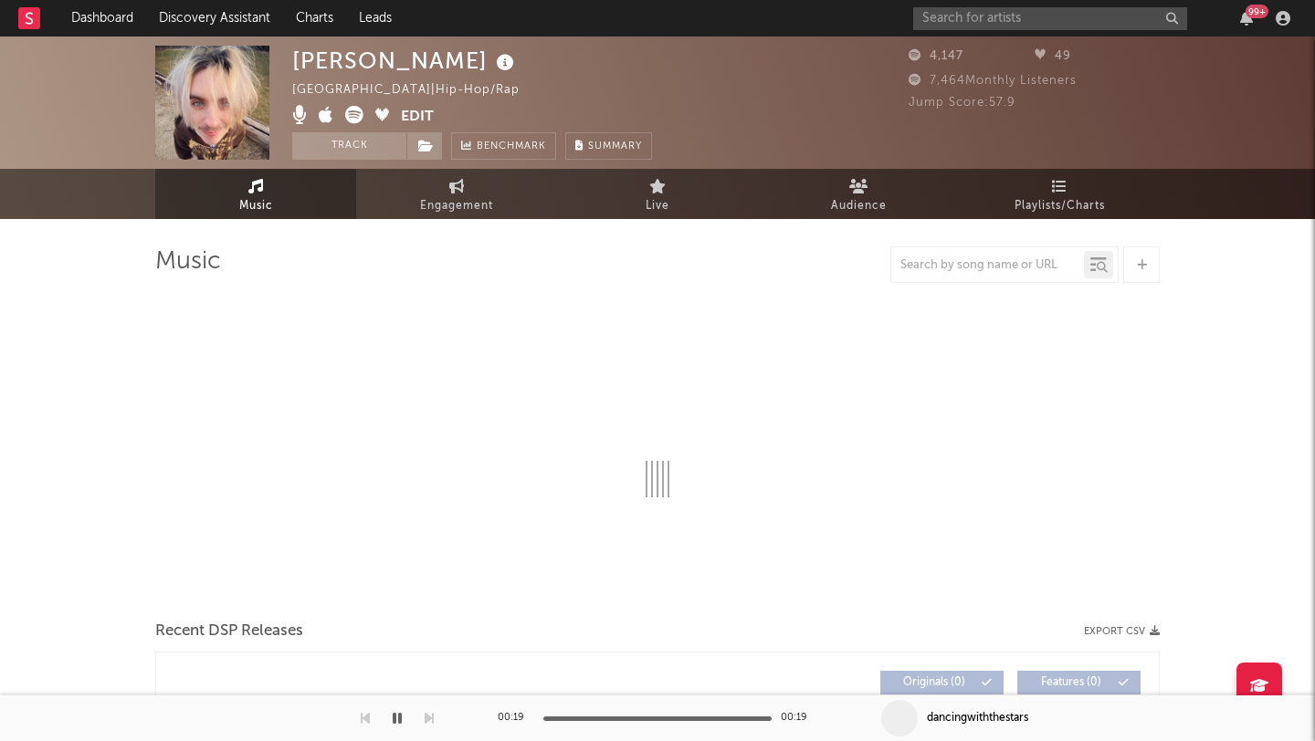
select select "1w"
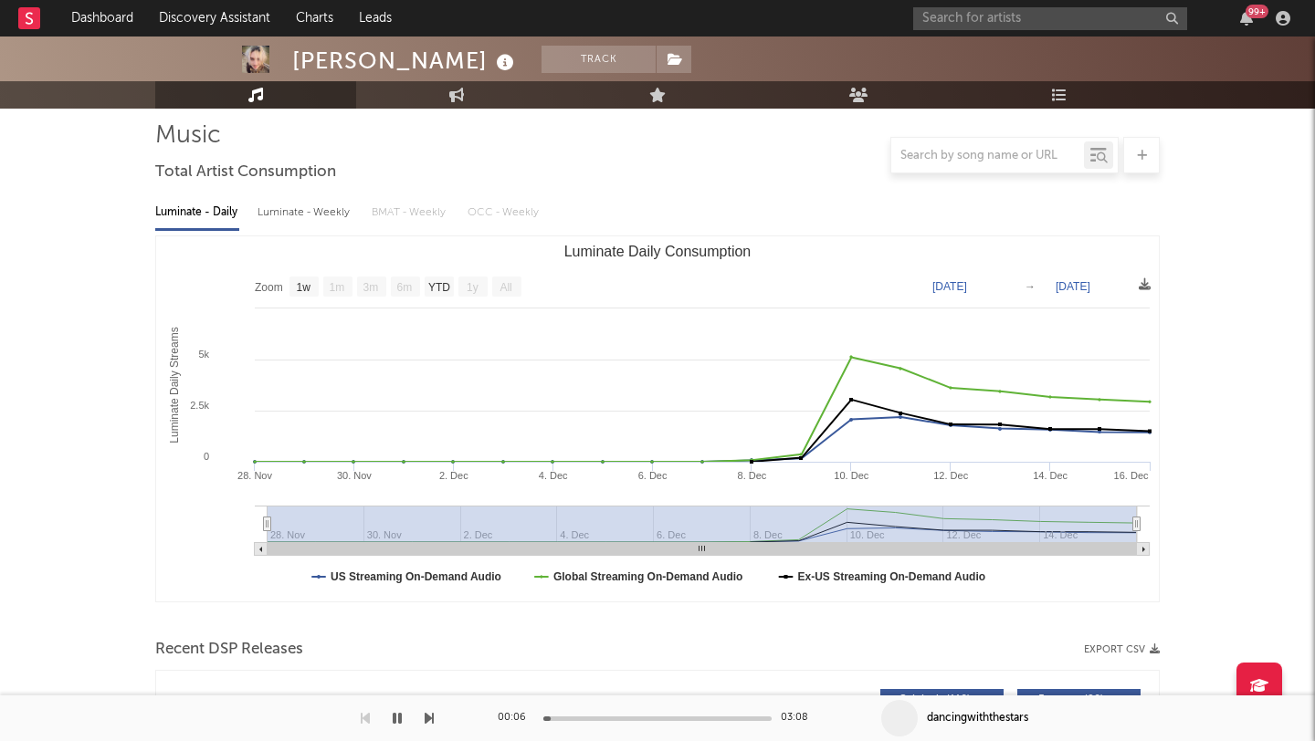
scroll to position [323, 0]
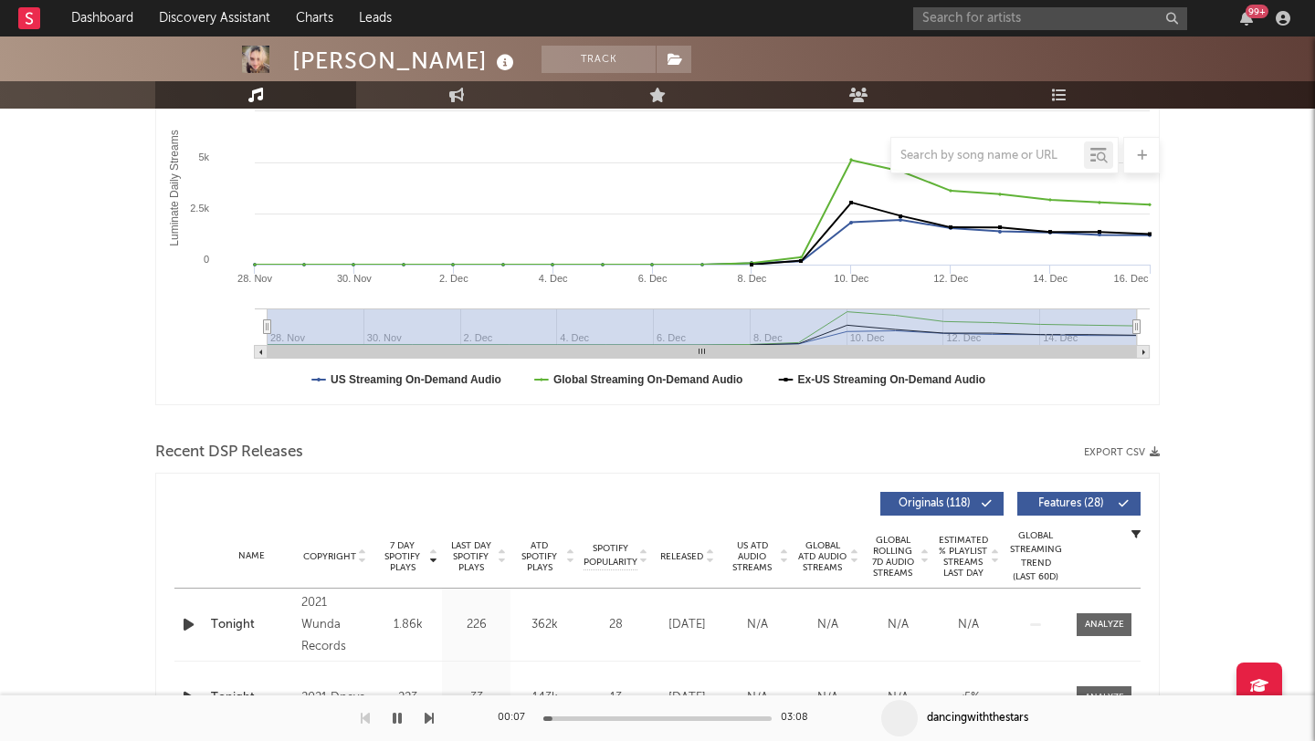
click at [627, 618] on div at bounding box center [657, 719] width 228 height 5
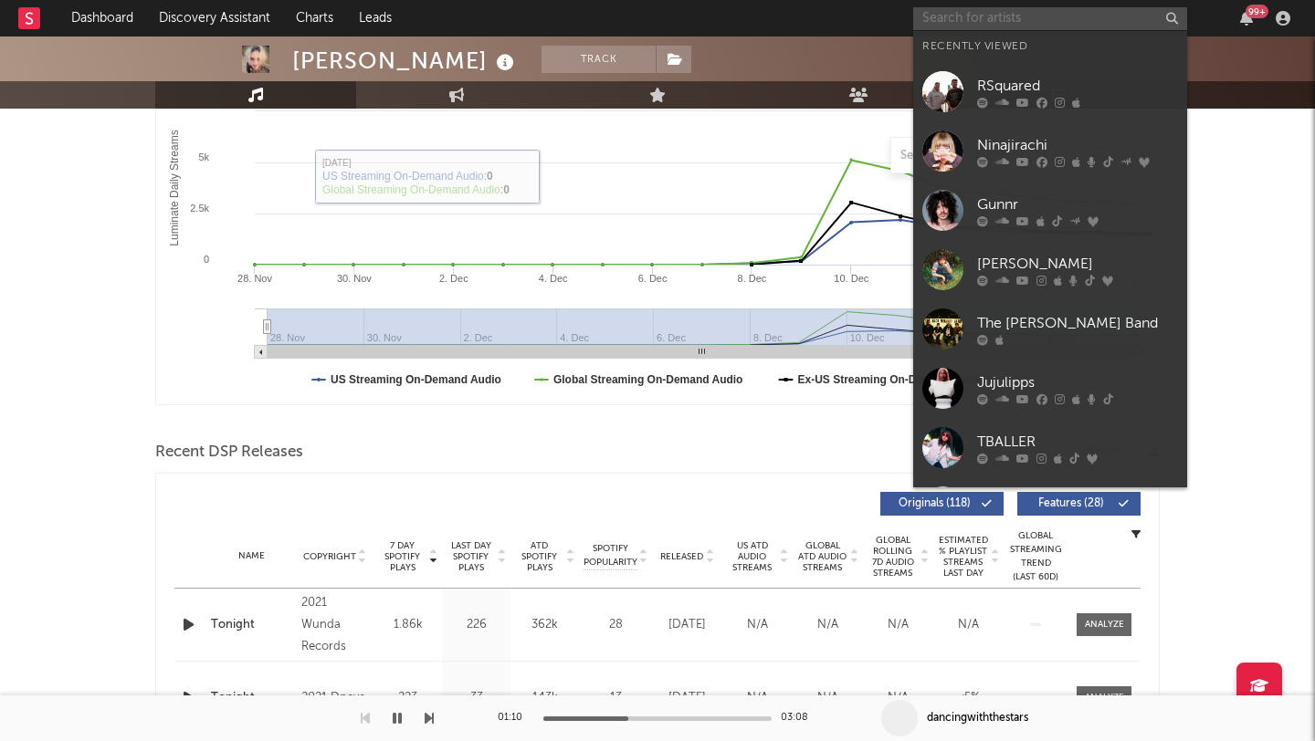
click at [1006, 21] on input "text" at bounding box center [1050, 18] width 274 height 23
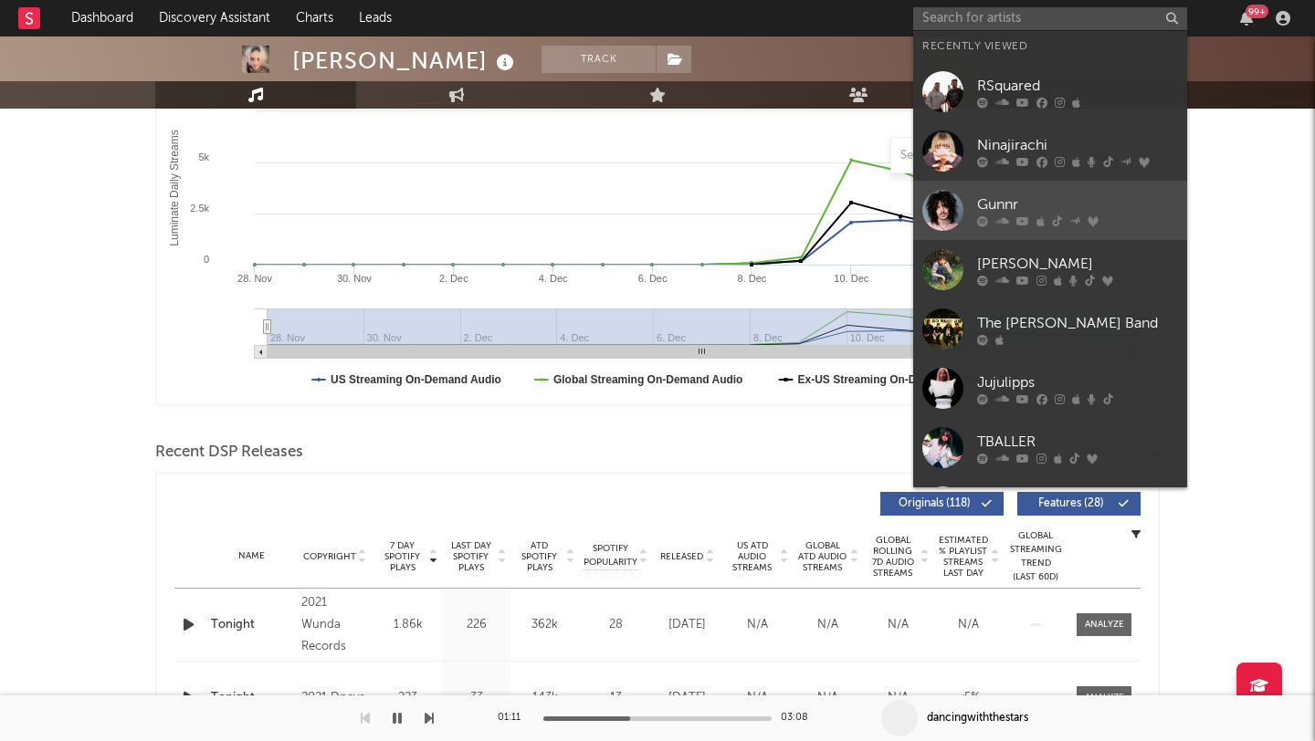
click at [937, 205] on div at bounding box center [942, 210] width 41 height 41
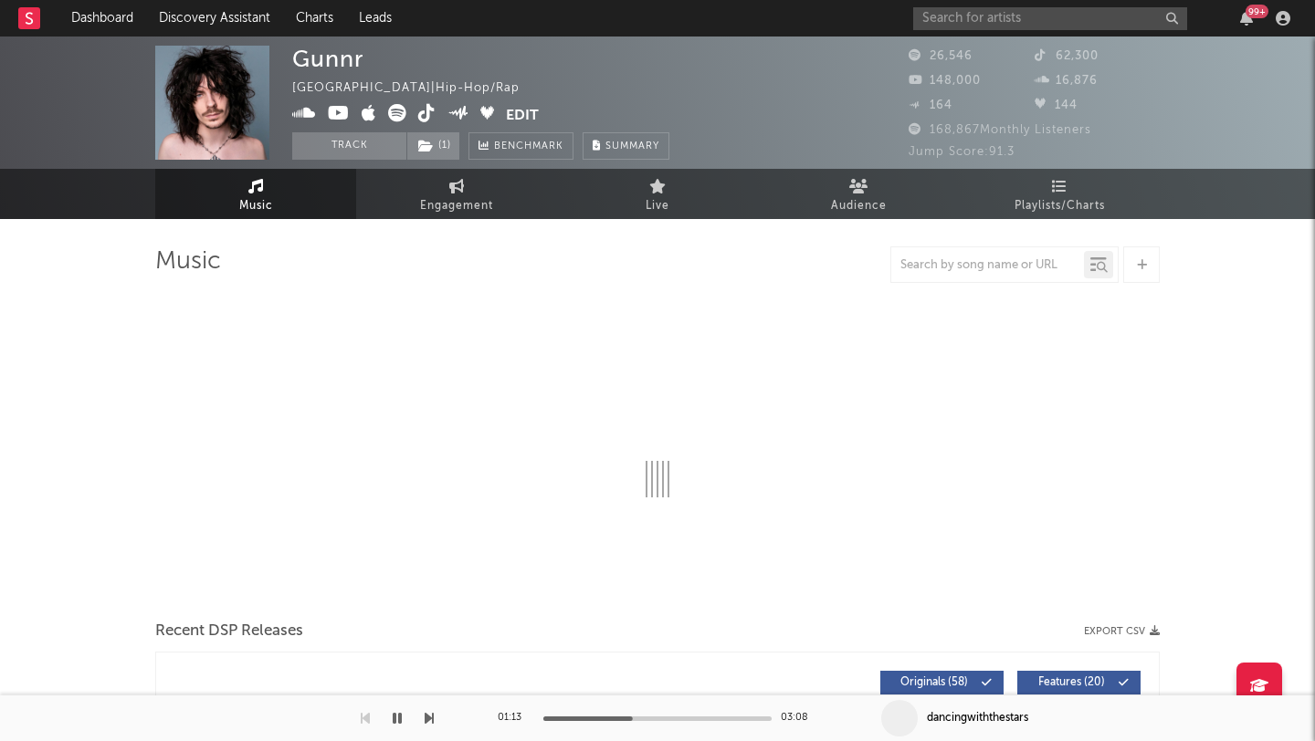
click at [520, 109] on button "Edit" at bounding box center [522, 115] width 33 height 23
select select "6m"
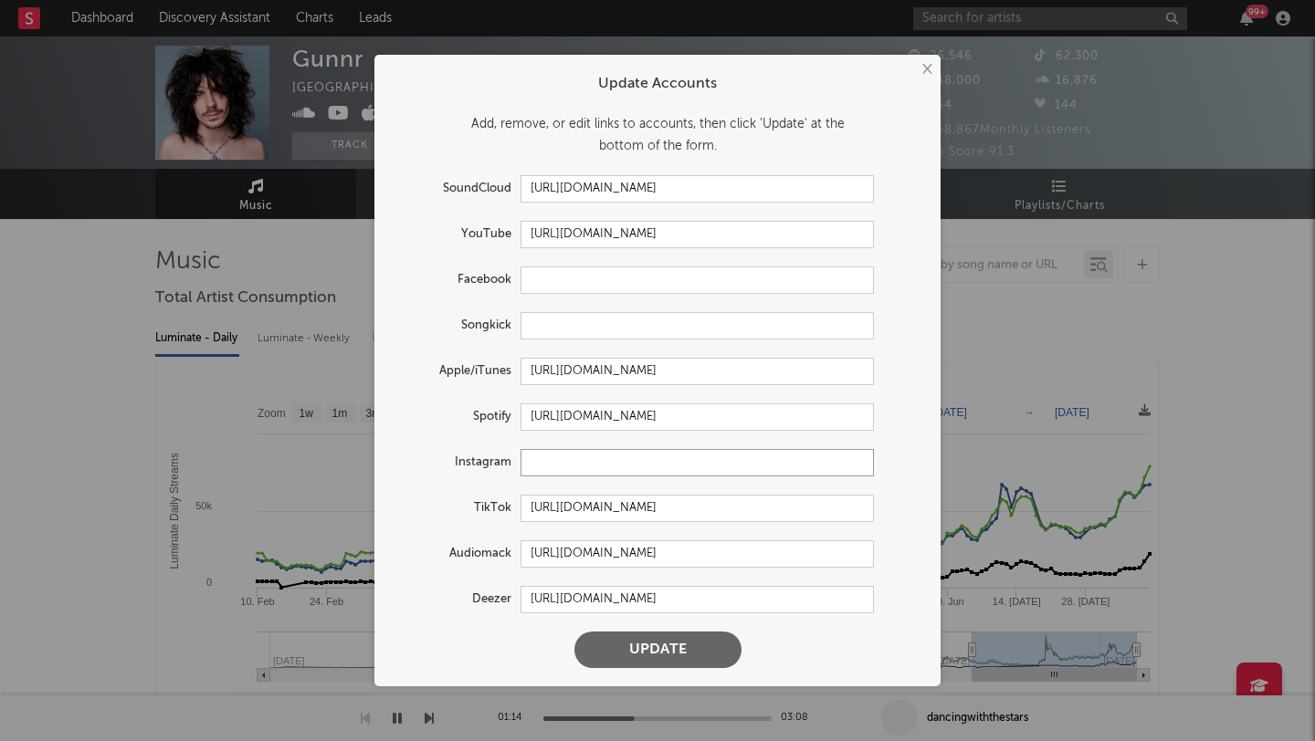
click at [557, 457] on input "text" at bounding box center [696, 462] width 353 height 27
paste input "[URL][DOMAIN_NAME]"
type input "[URL][DOMAIN_NAME]"
click at [646, 618] on button "Update" at bounding box center [657, 650] width 167 height 37
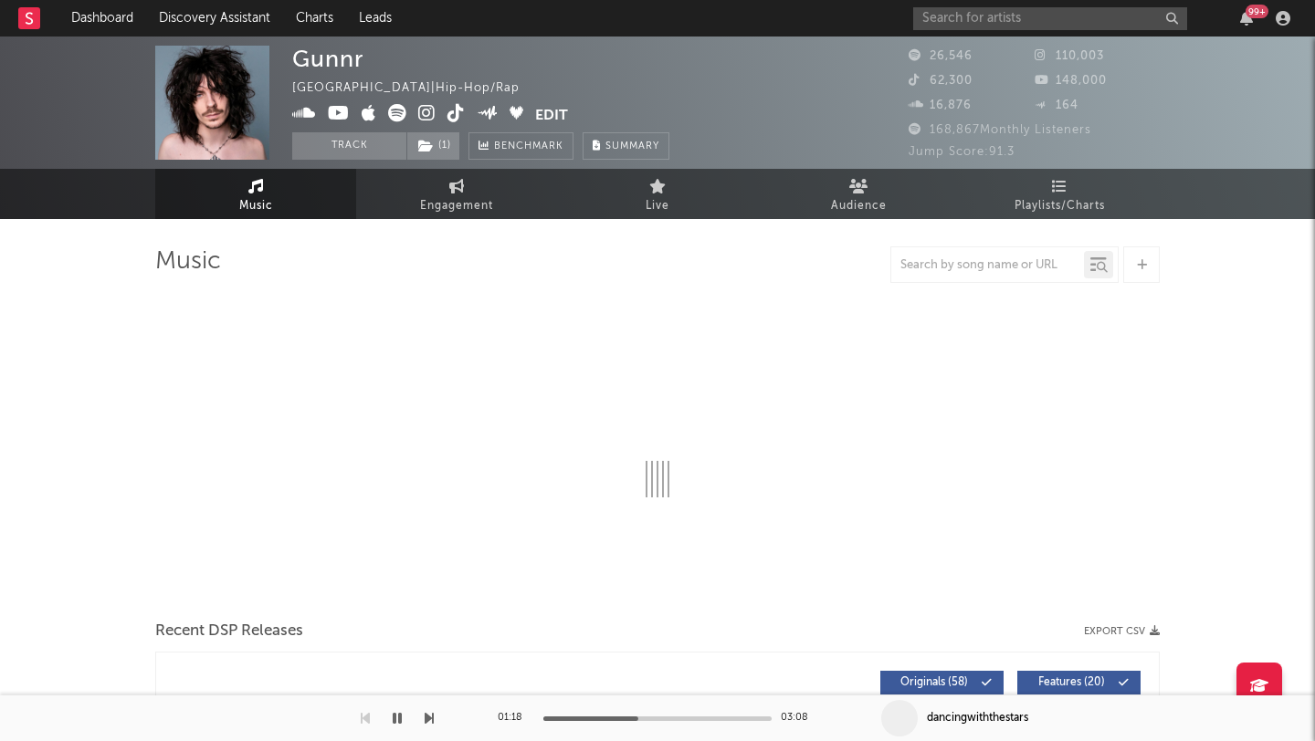
select select "6m"
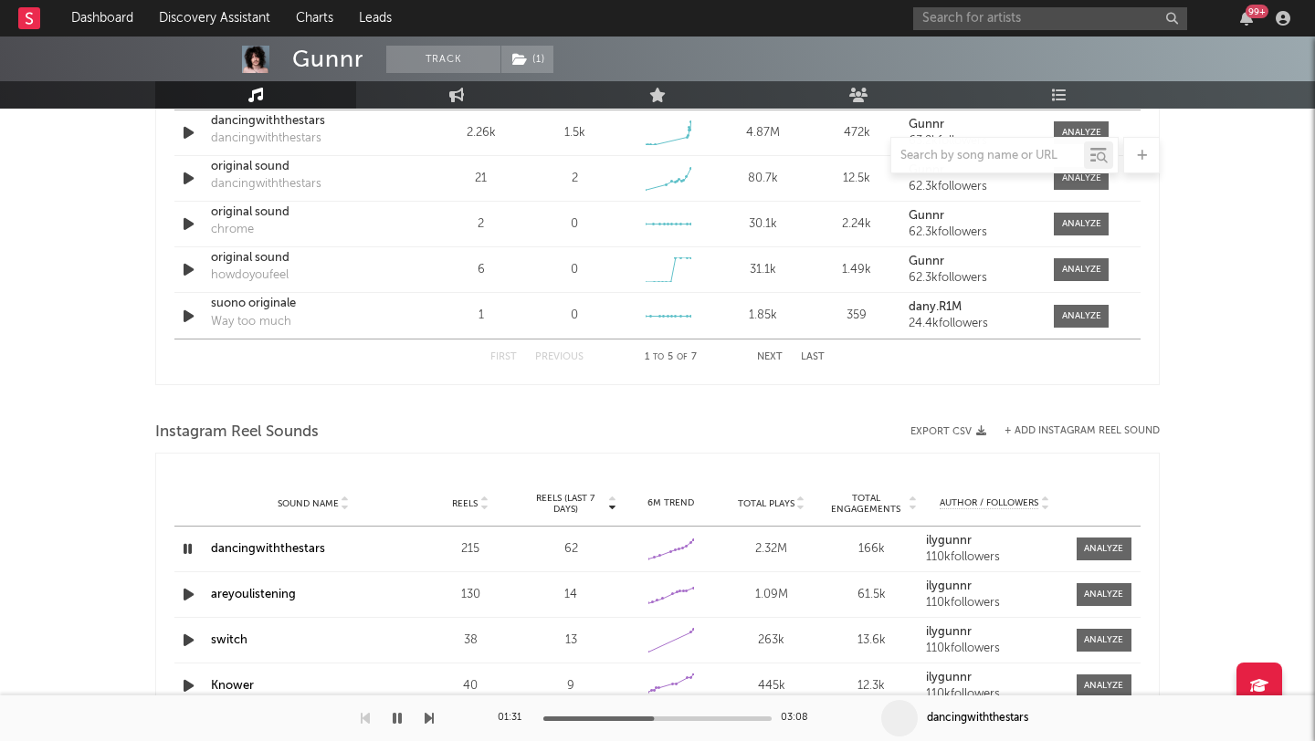
scroll to position [1368, 0]
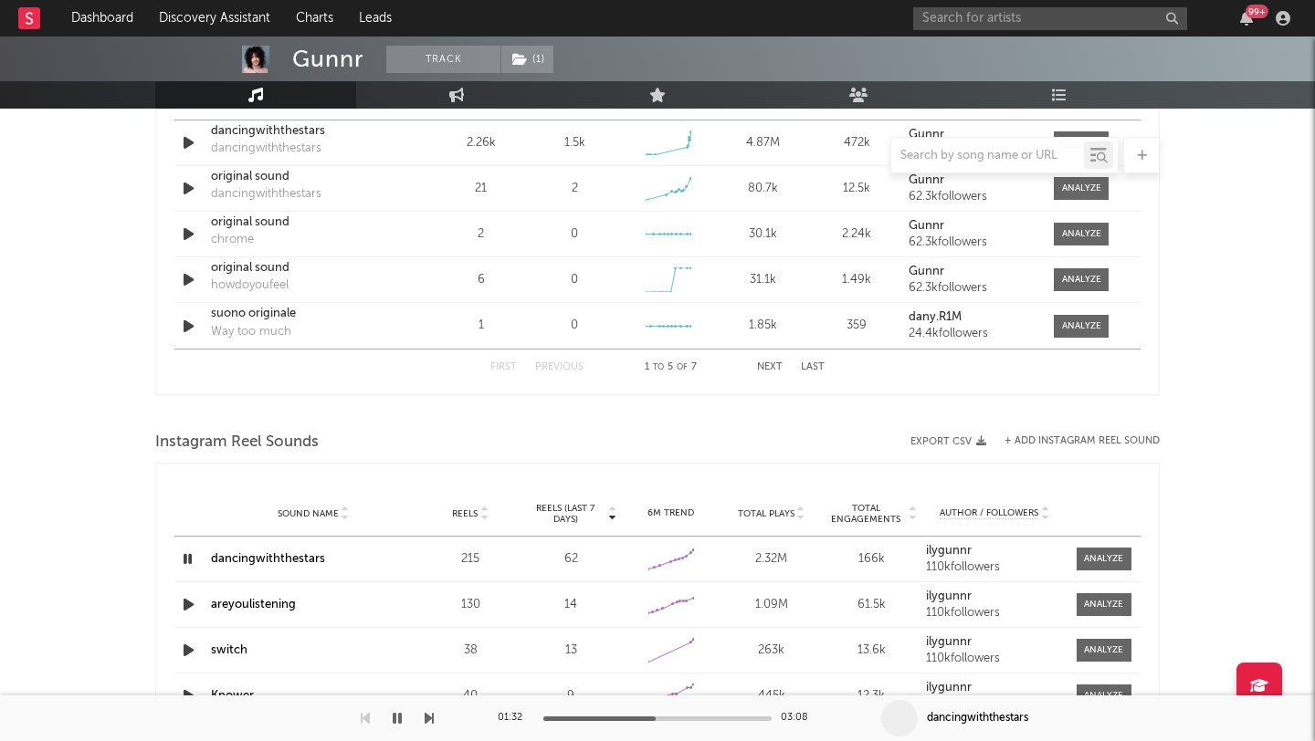
click at [187, 560] on icon "button" at bounding box center [187, 559] width 17 height 23
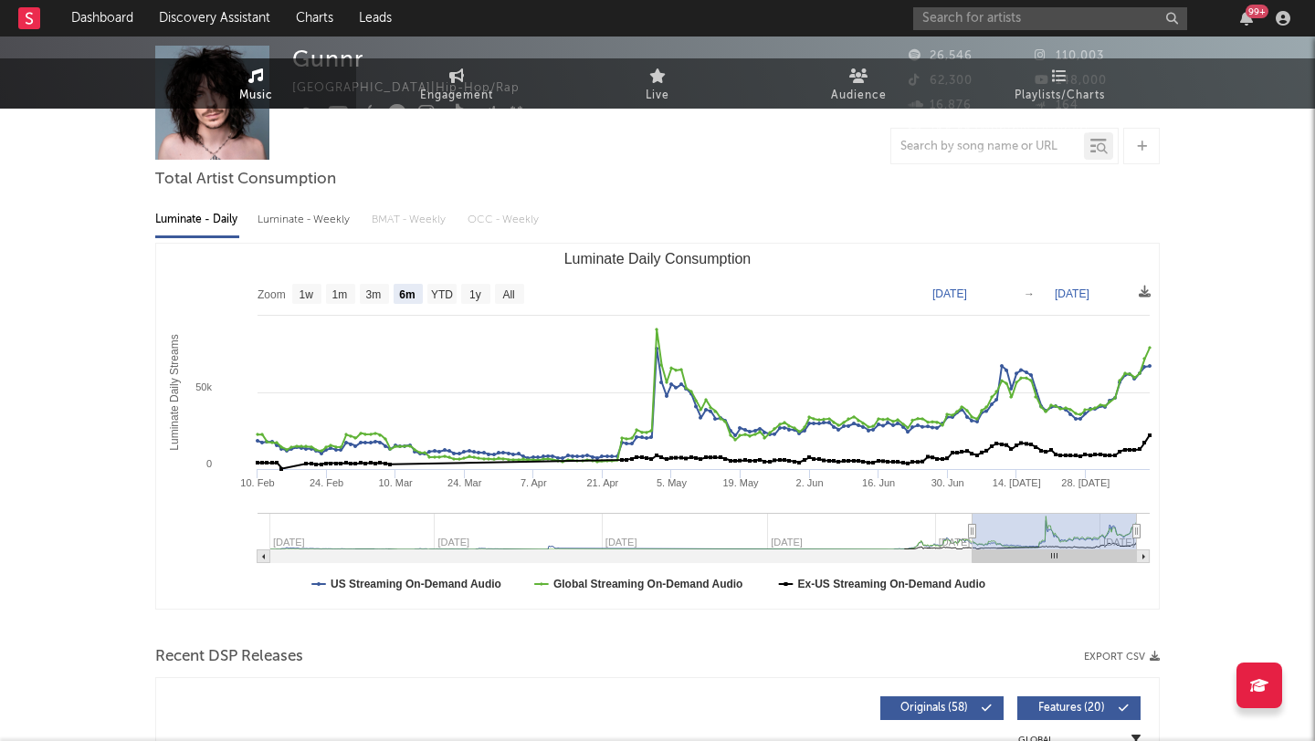
scroll to position [0, 0]
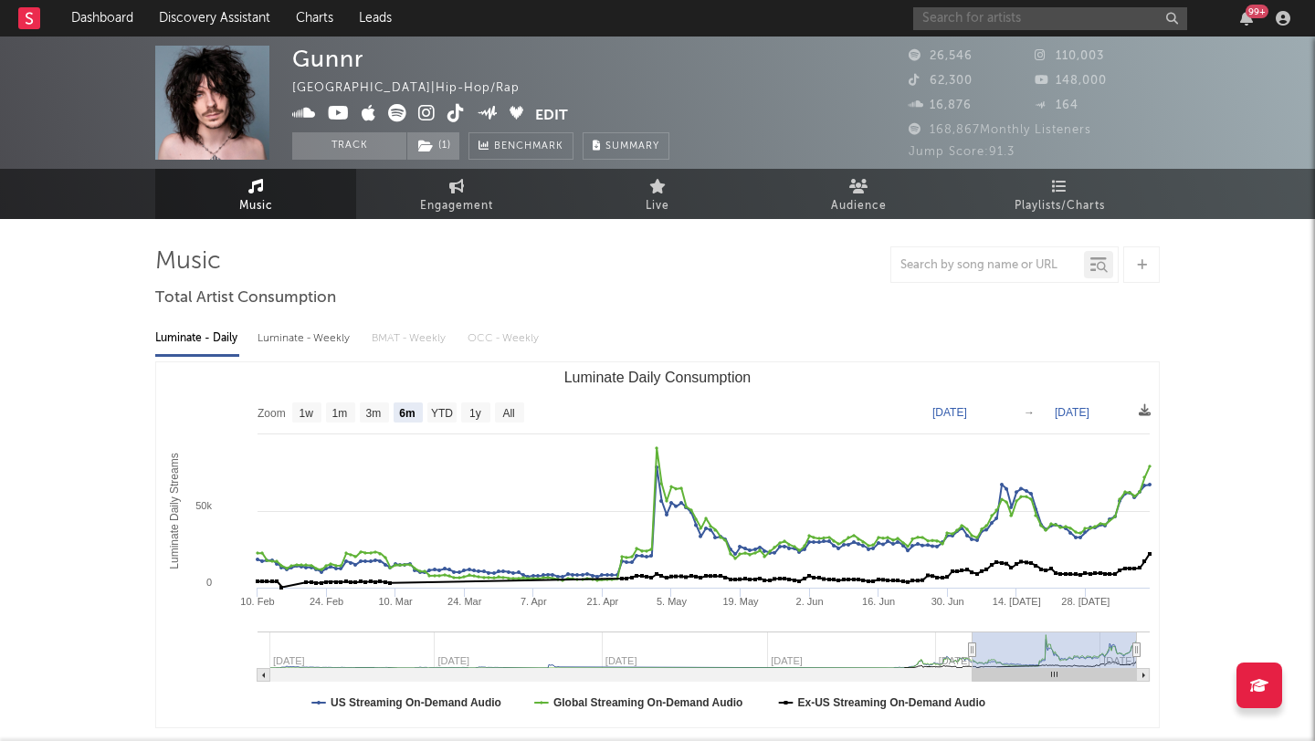
click at [1024, 15] on input "text" at bounding box center [1050, 18] width 274 height 23
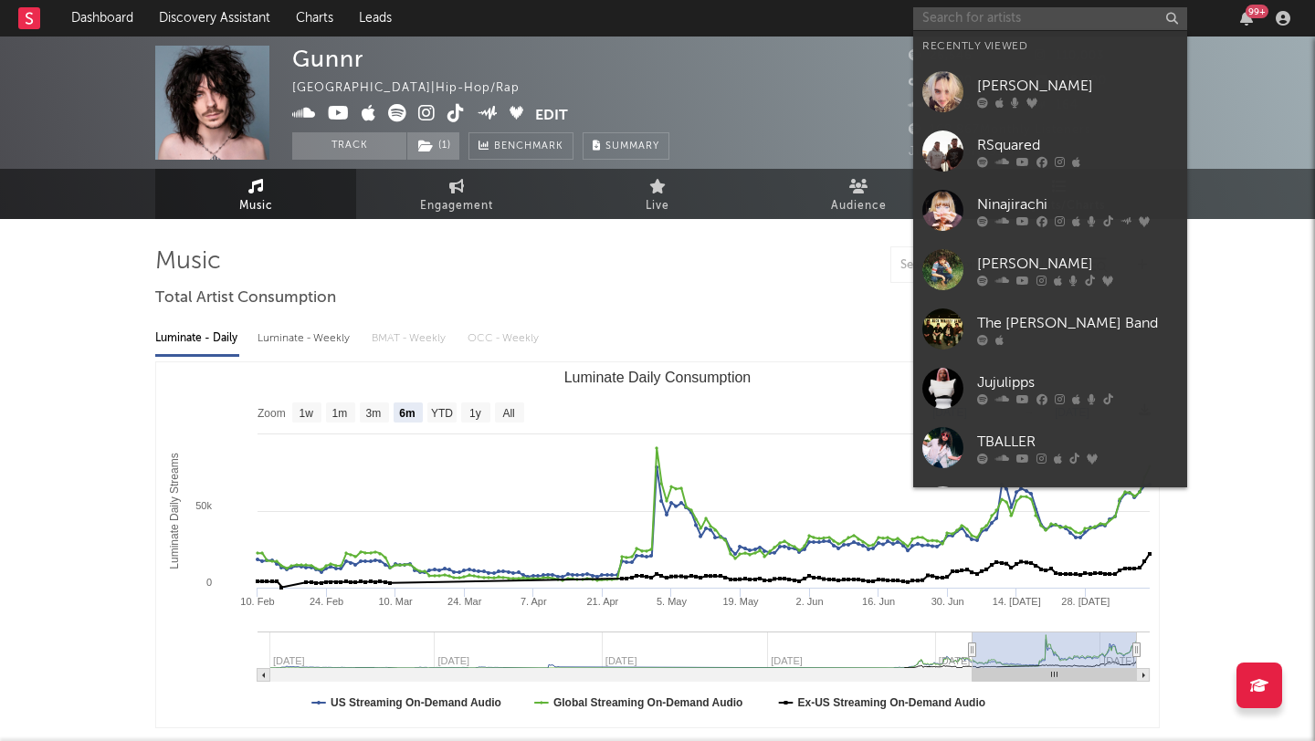
paste input "https://open.spotify.com/artist/5kKhnOOcePLrTCkZyfW70m"
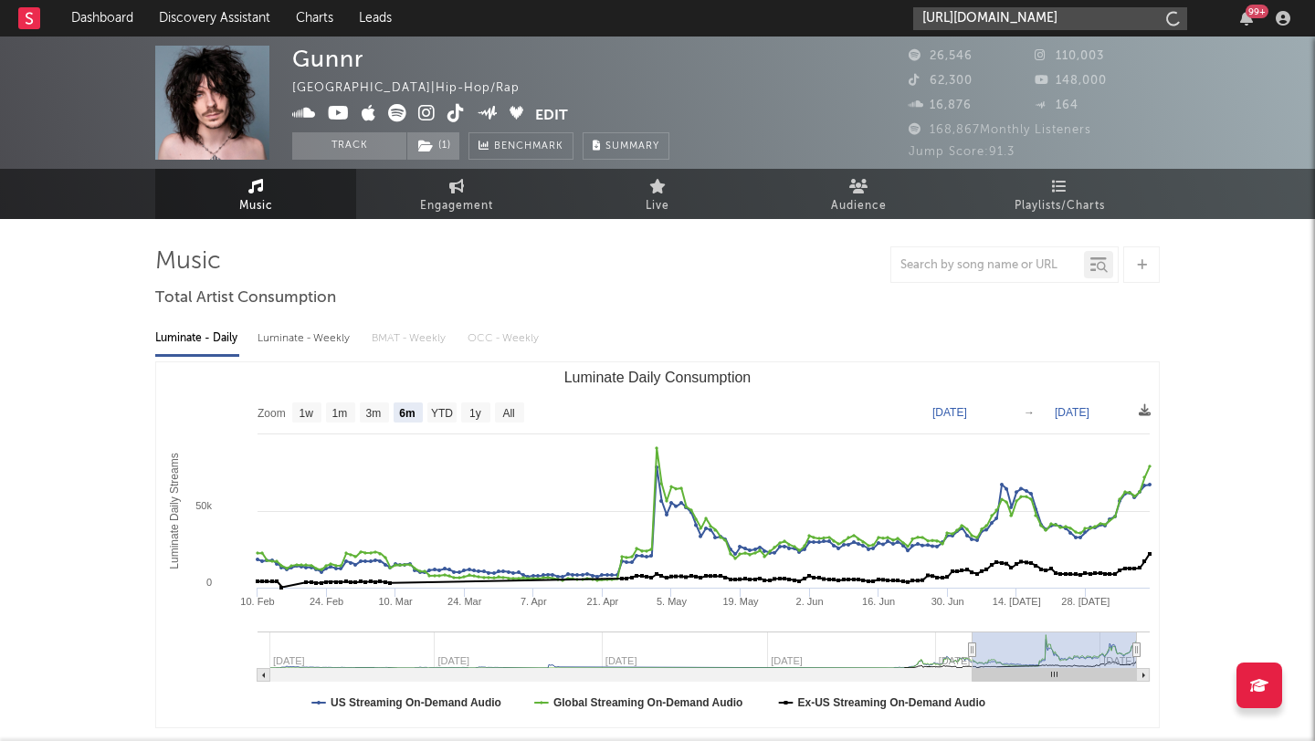
scroll to position [0, 118]
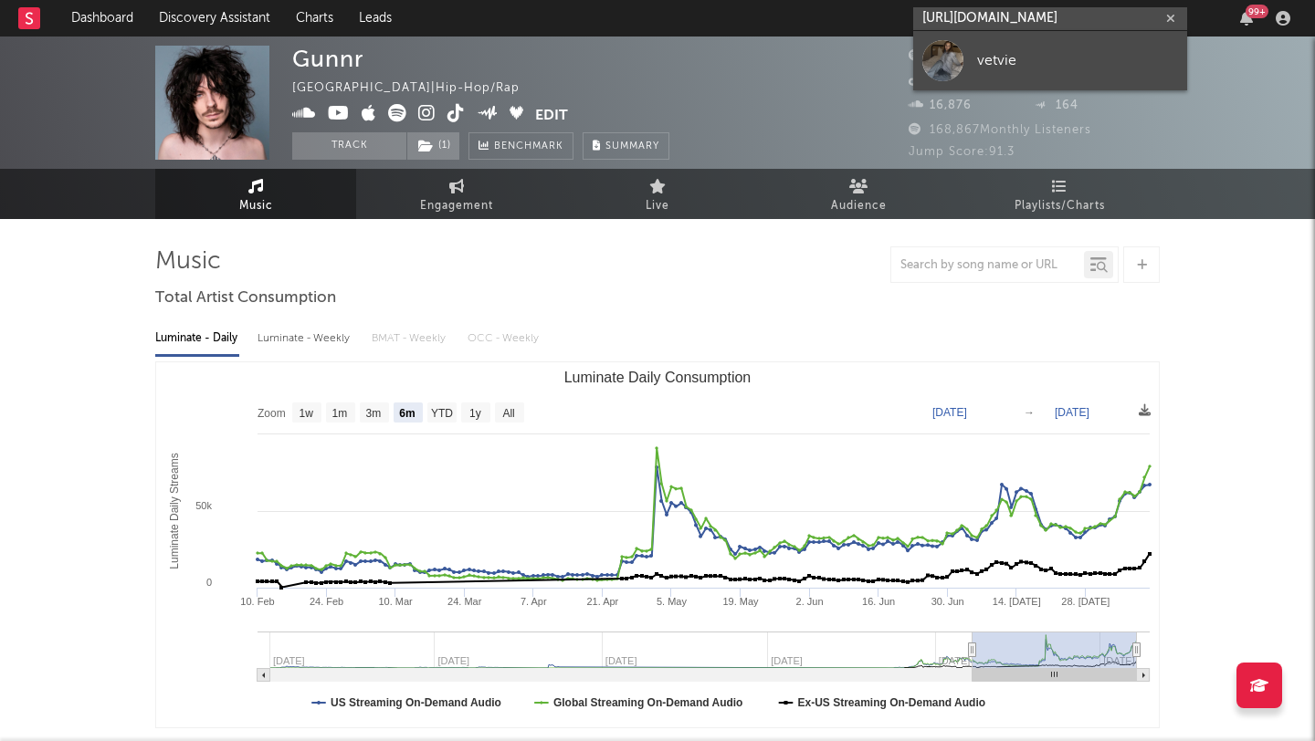
type input "https://open.spotify.com/artist/5kKhnOOcePLrTCkZyfW70m"
click at [1011, 67] on div "vetvie" at bounding box center [1077, 60] width 201 height 22
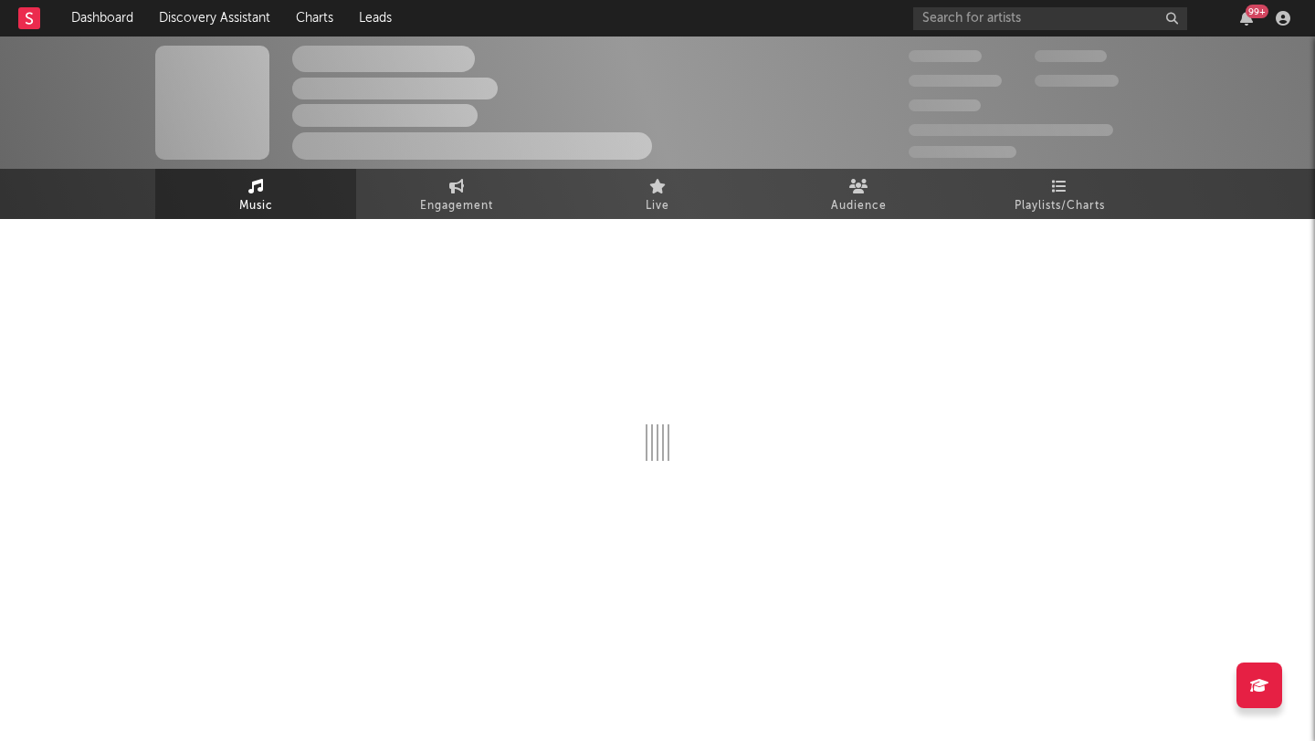
select select "1w"
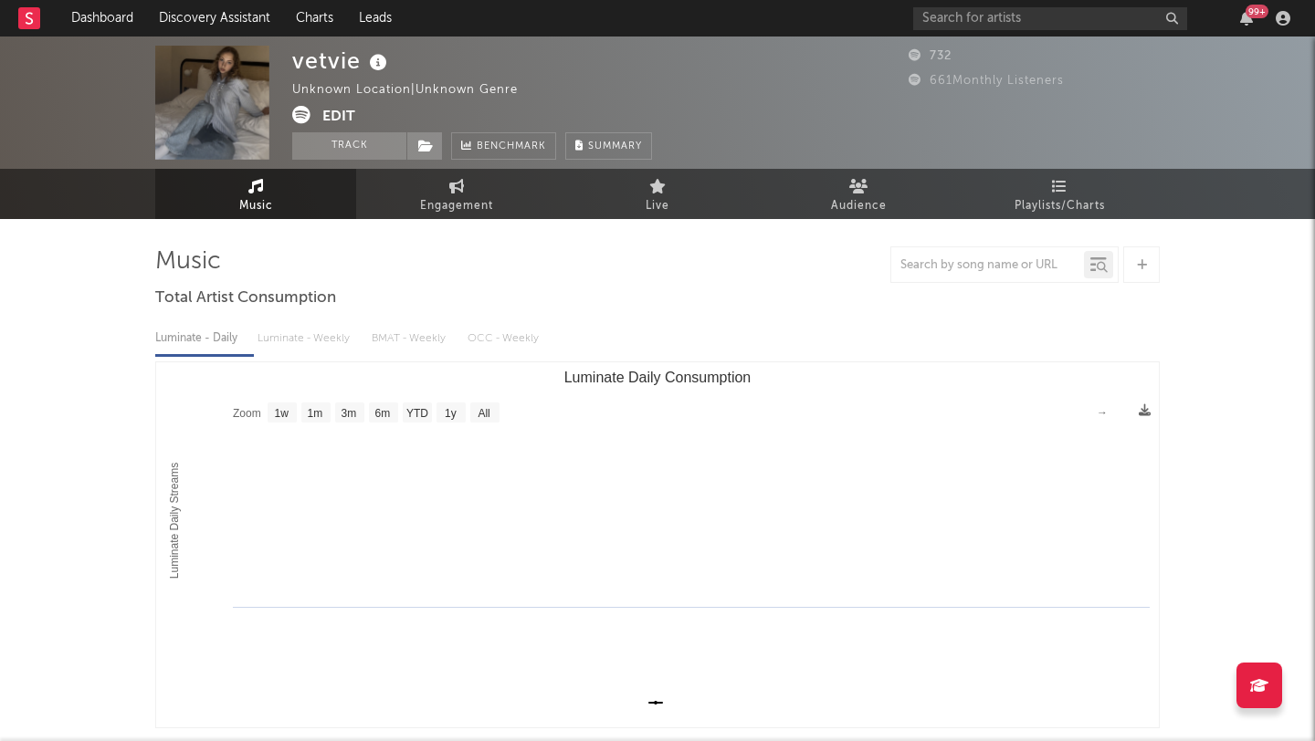
click at [344, 114] on button "Edit" at bounding box center [338, 117] width 33 height 23
click at [352, 384] on div "× Update Accounts Add, remove, or edit links to accounts, then click 'Update' a…" at bounding box center [657, 370] width 1315 height 741
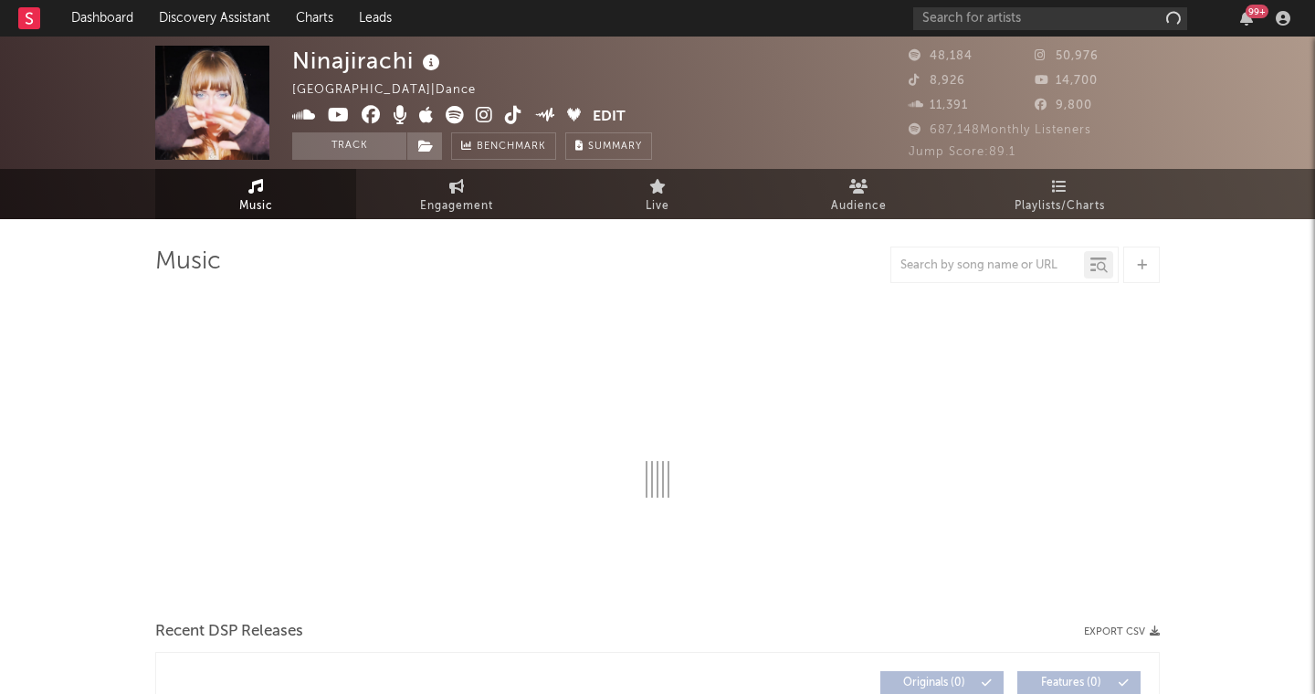
select select "6m"
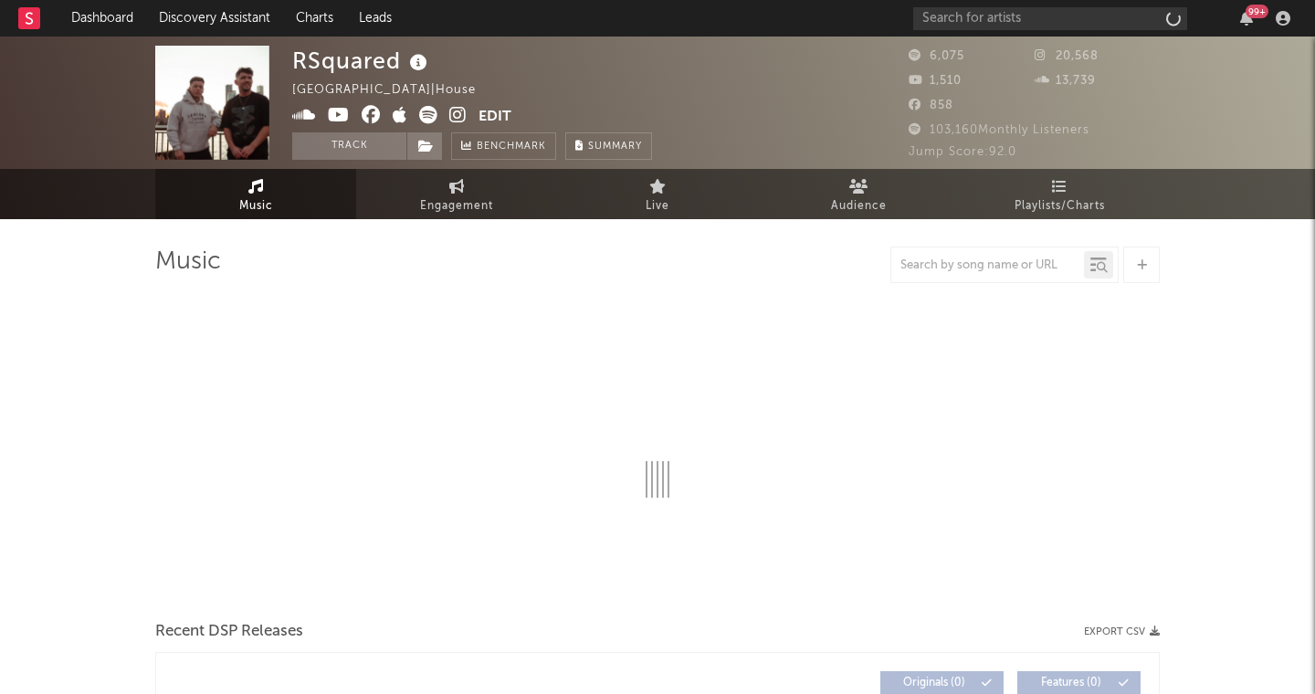
select select "6m"
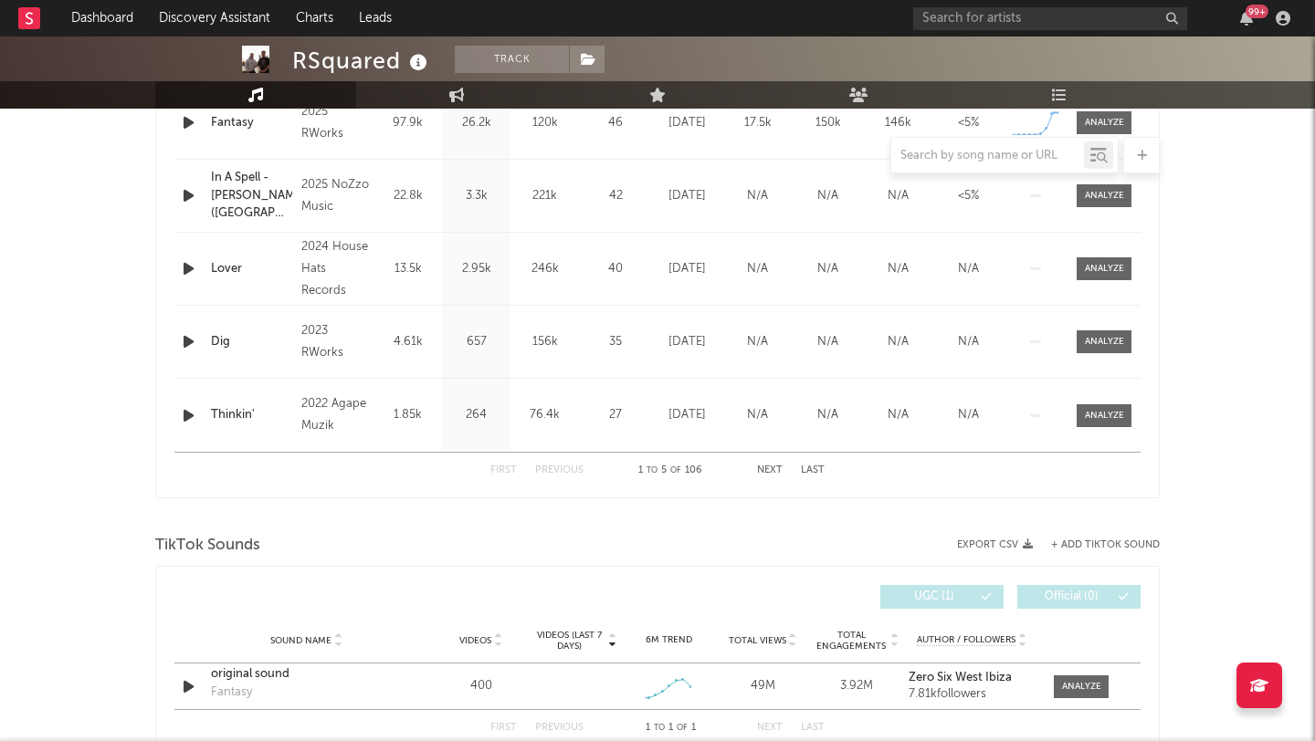
scroll to position [1084, 0]
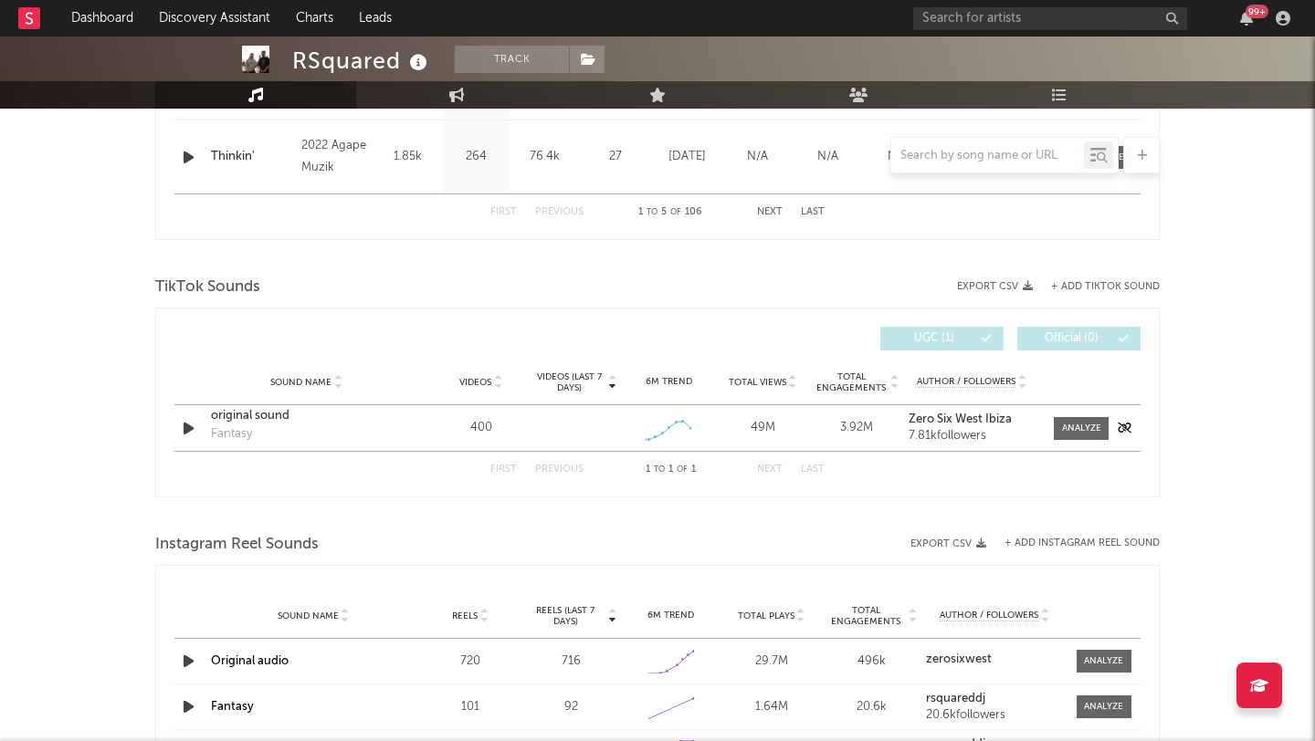
click at [247, 418] on div "original sound" at bounding box center [306, 416] width 191 height 18
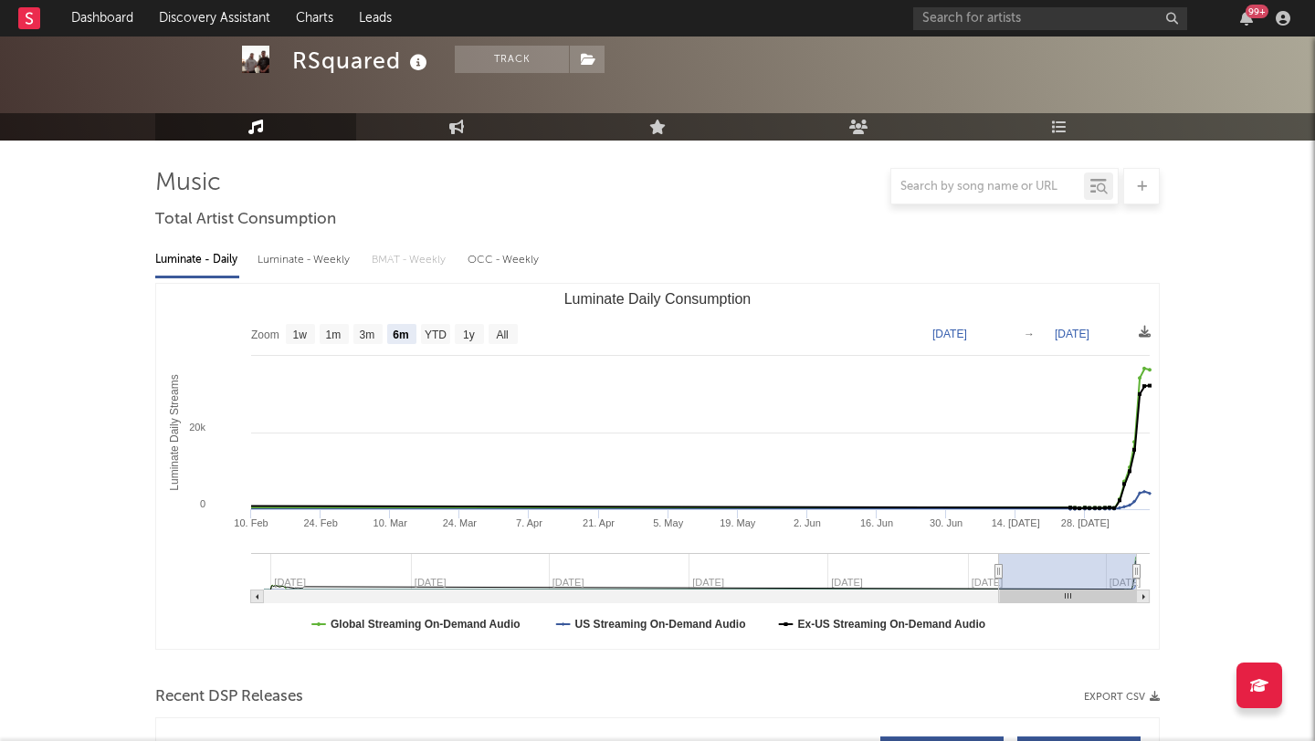
scroll to position [0, 0]
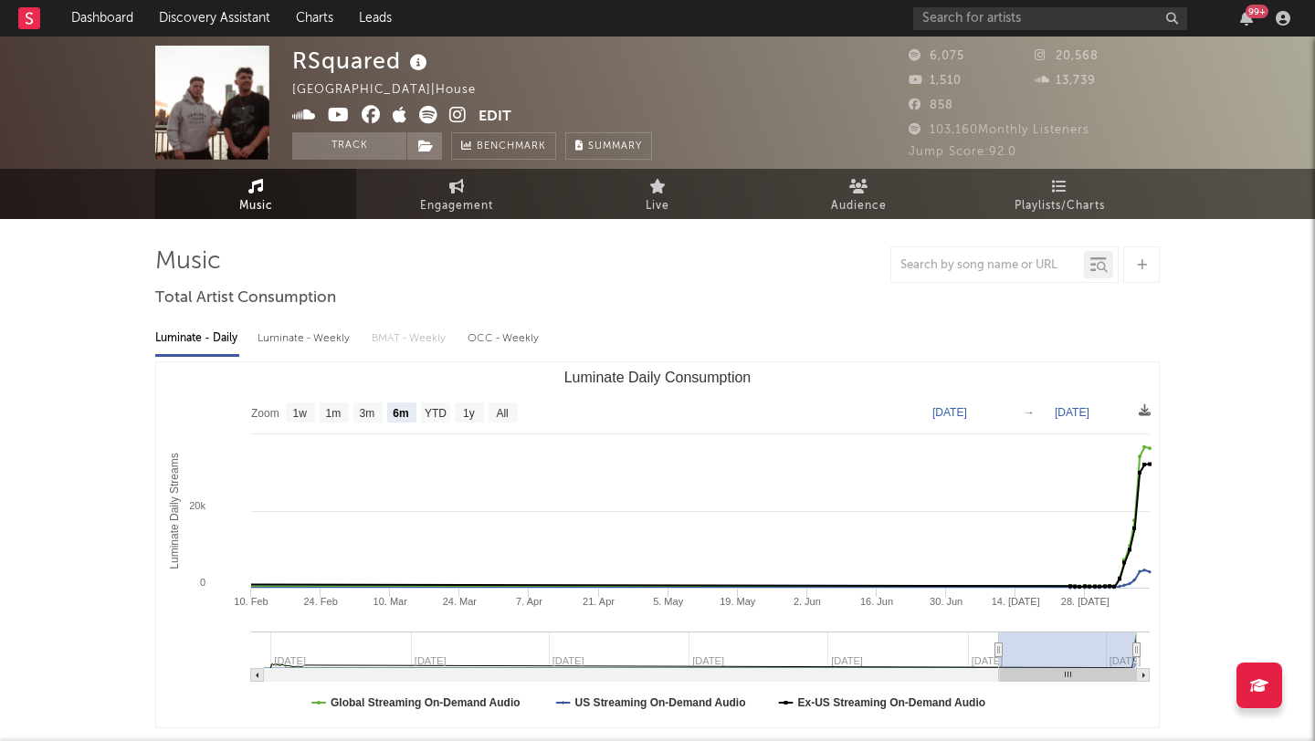
click at [458, 114] on icon at bounding box center [457, 115] width 17 height 18
click at [434, 189] on link "Engagement" at bounding box center [456, 194] width 201 height 50
select select "1w"
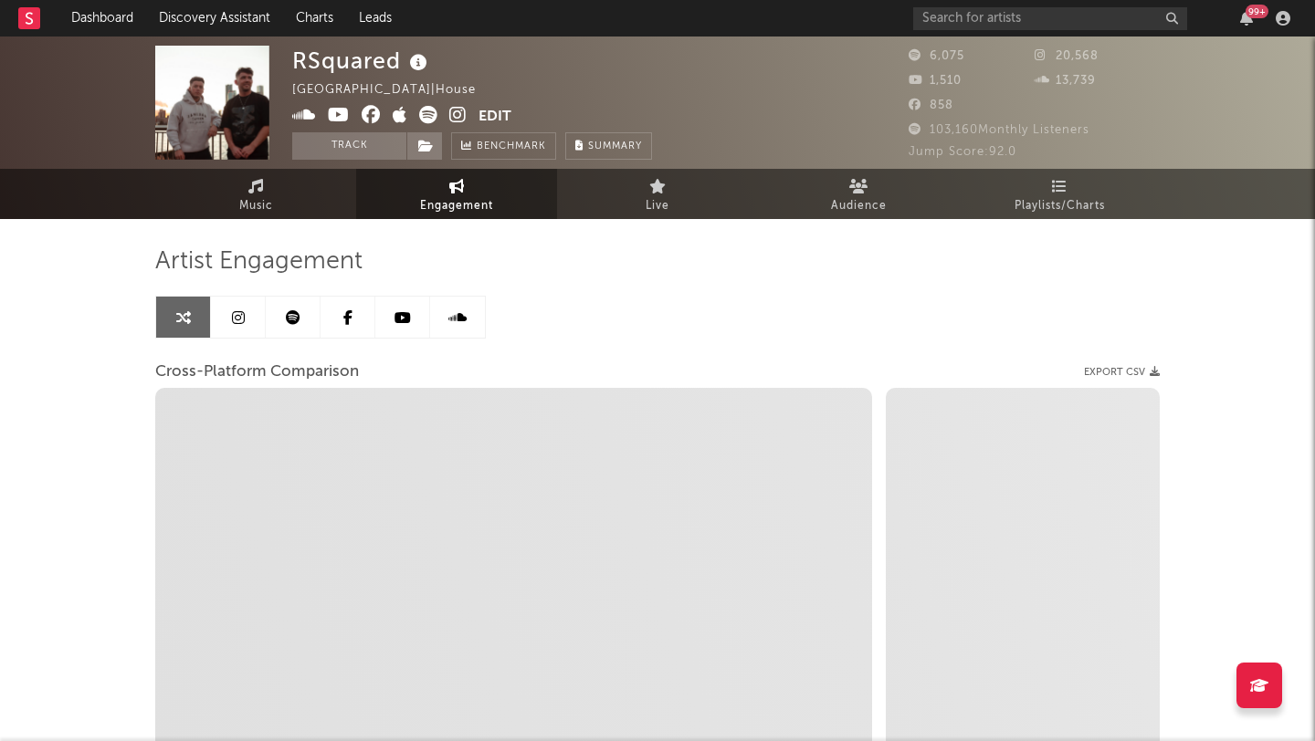
click at [236, 327] on link at bounding box center [238, 317] width 55 height 41
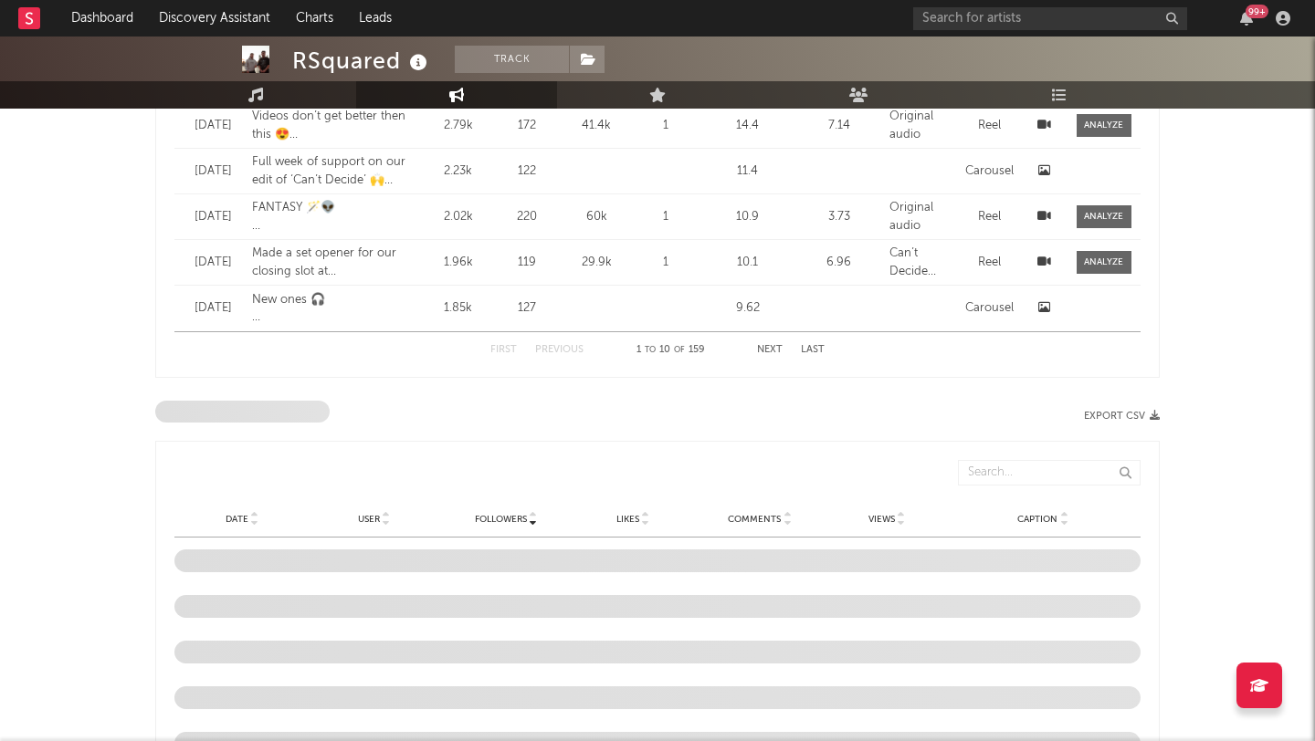
select select "6m"
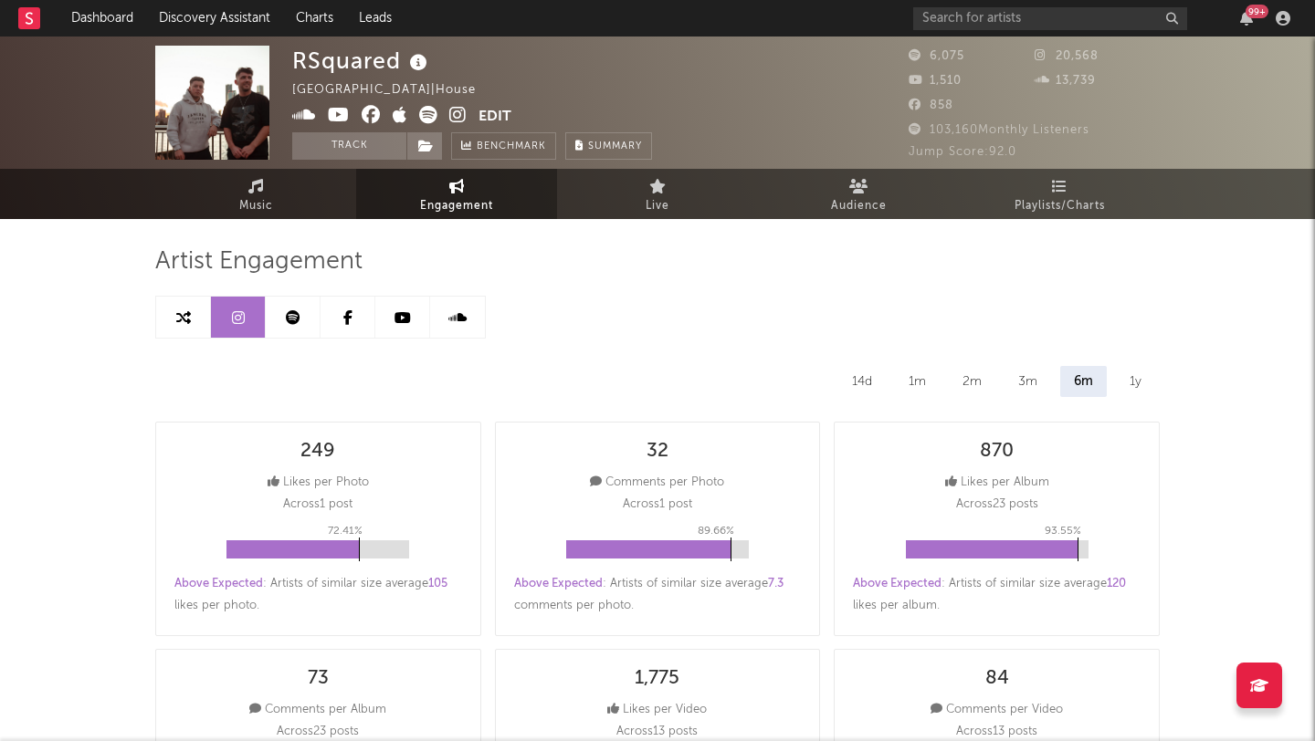
click at [487, 119] on button "Edit" at bounding box center [494, 117] width 33 height 23
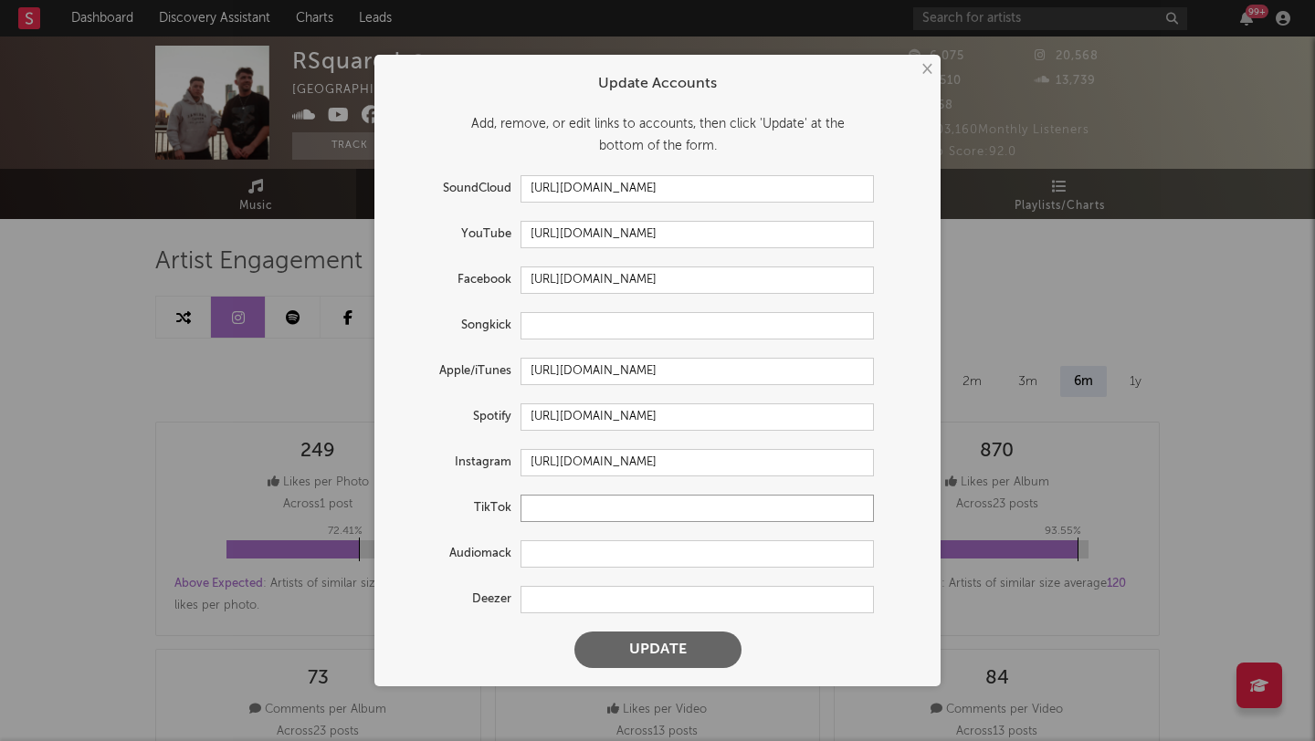
click at [567, 514] on input "text" at bounding box center [696, 508] width 353 height 27
paste input "https://www.tiktok.com/@rsquareddj"
type input "https://www.tiktok.com/@rsquareddj"
click at [652, 640] on button "Update" at bounding box center [657, 650] width 167 height 37
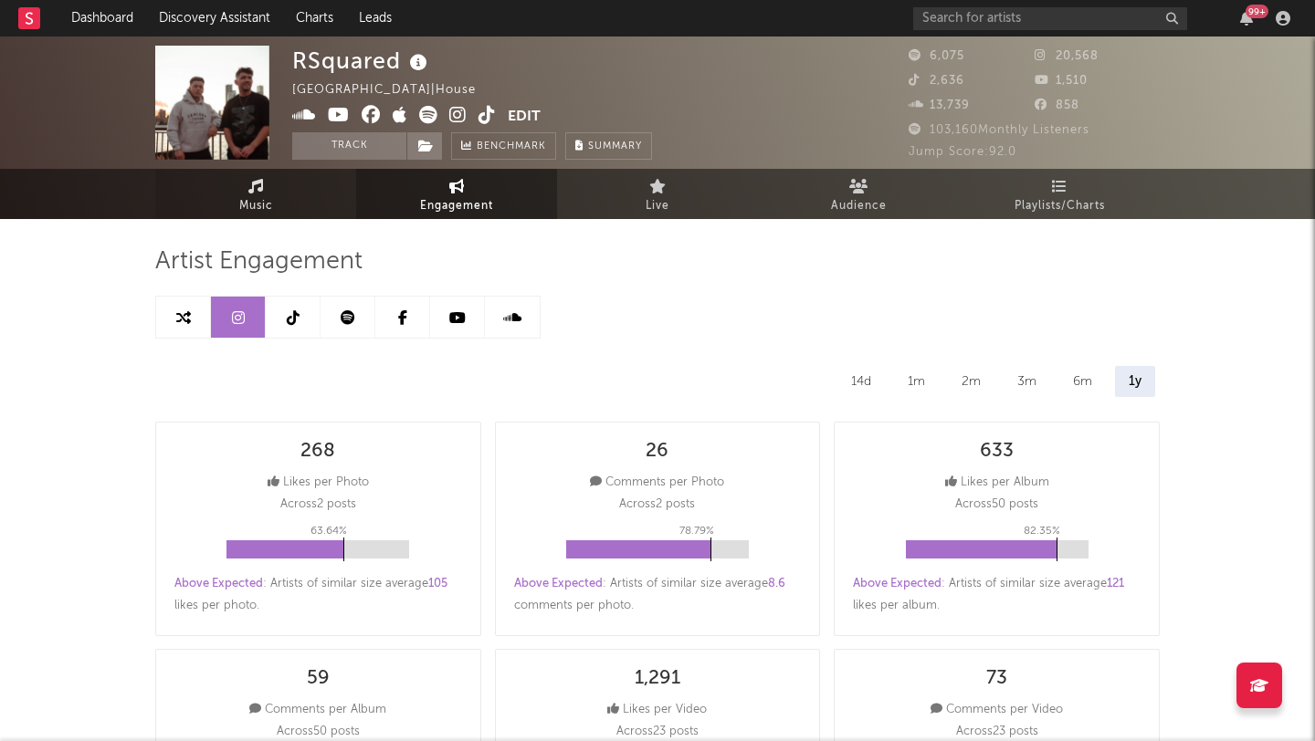
click at [328, 199] on link "Music" at bounding box center [255, 194] width 201 height 50
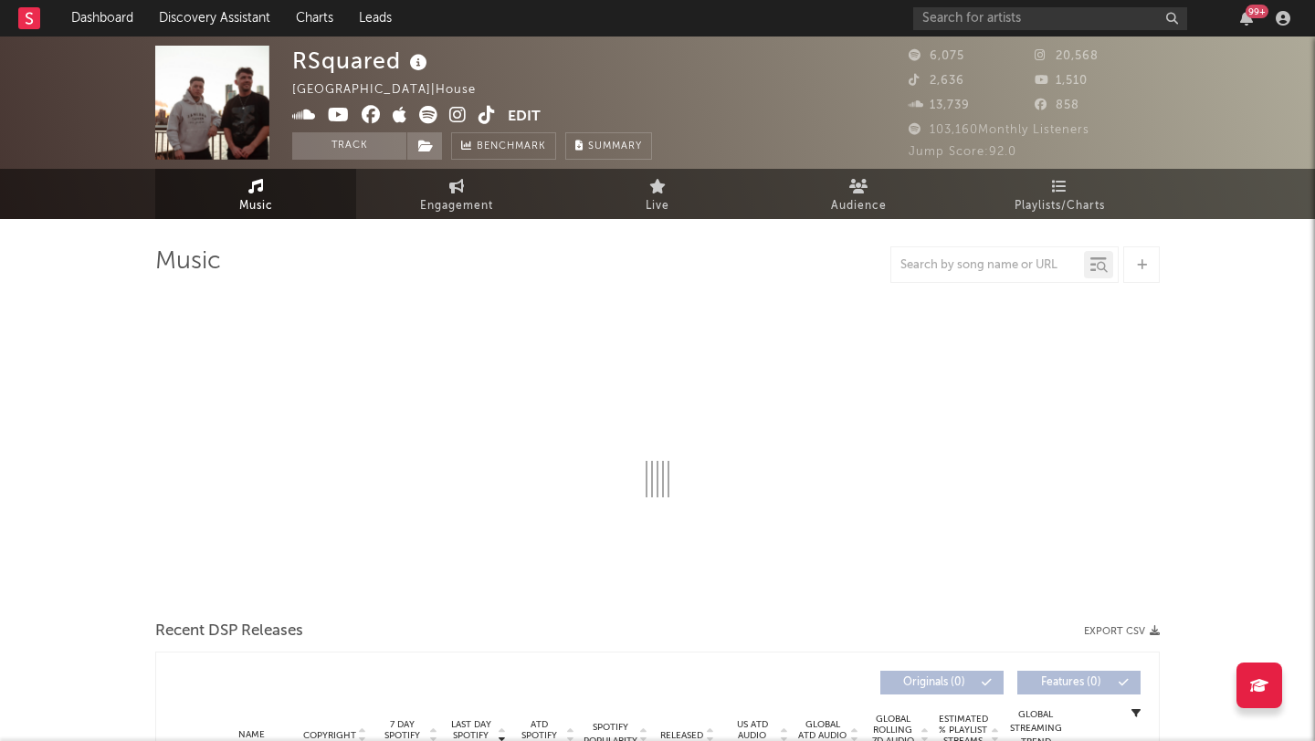
select select "6m"
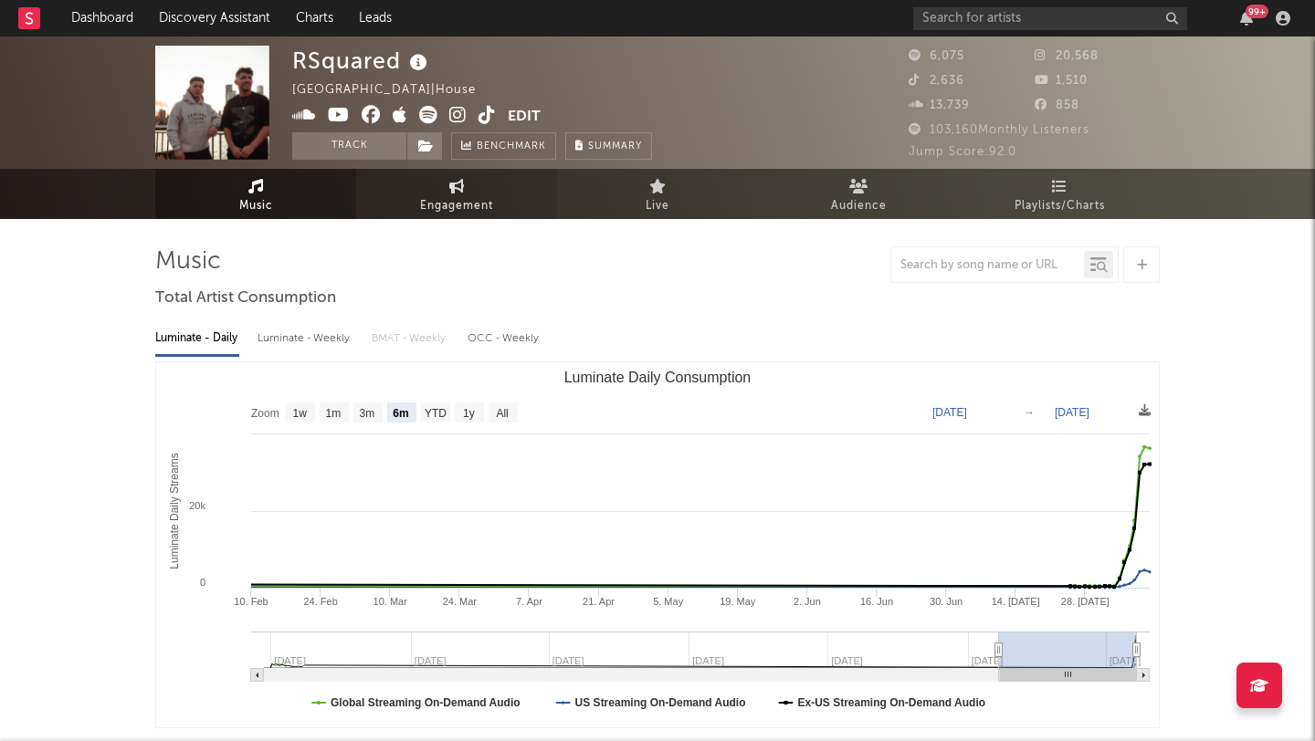
click at [454, 210] on span "Engagement" at bounding box center [456, 206] width 73 height 22
select select "1w"
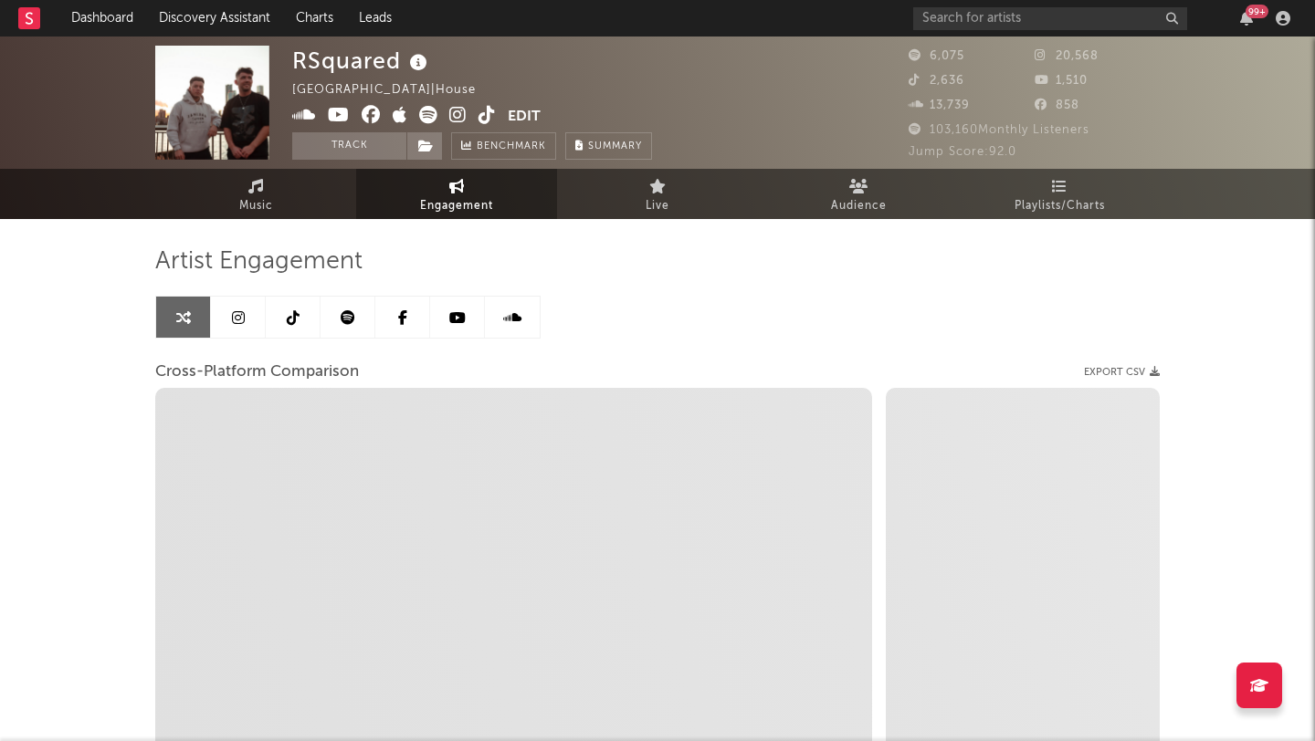
click at [309, 327] on link at bounding box center [293, 317] width 55 height 41
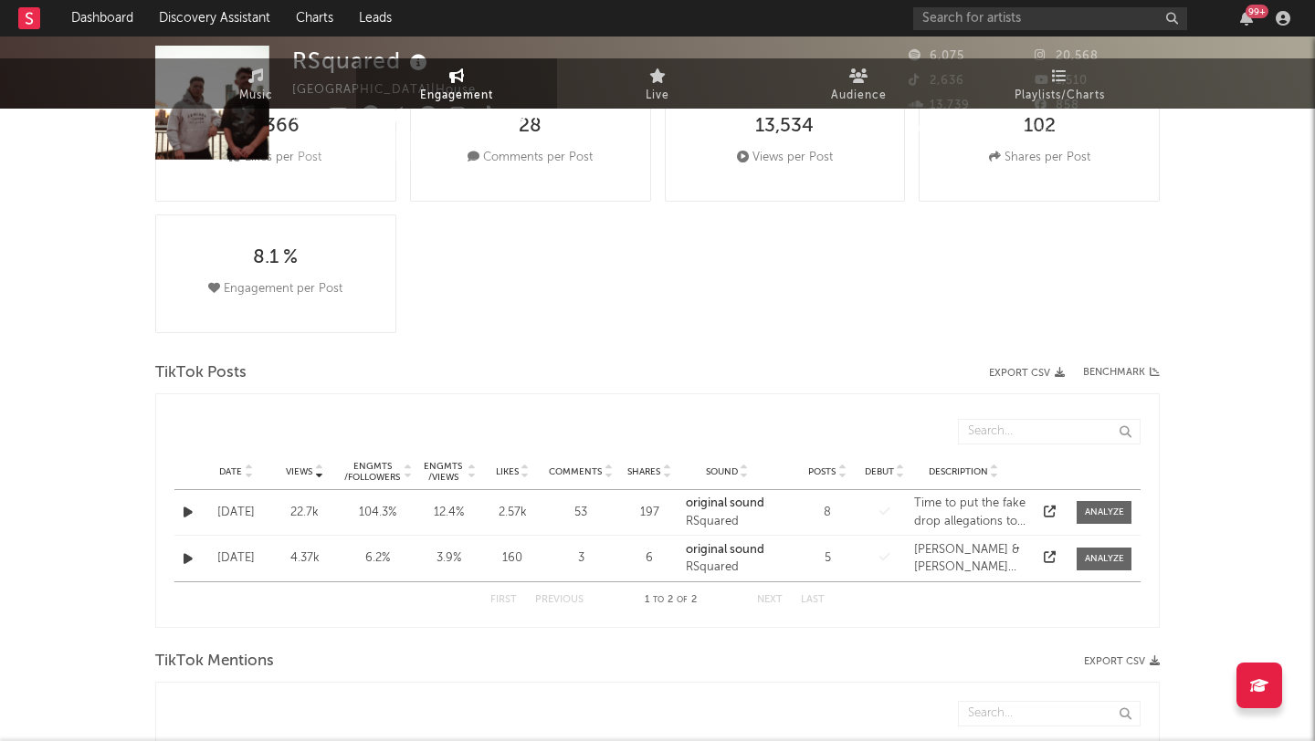
select select "1w"
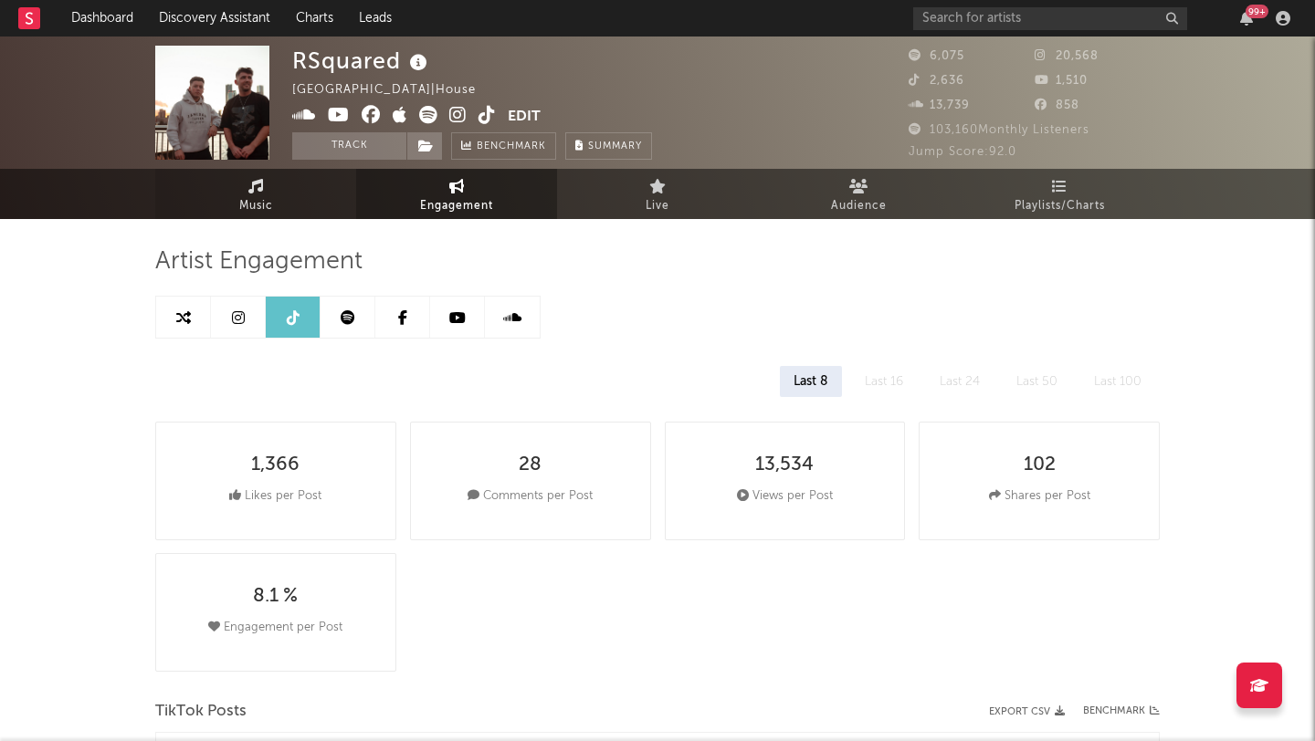
click at [302, 199] on link "Music" at bounding box center [255, 194] width 201 height 50
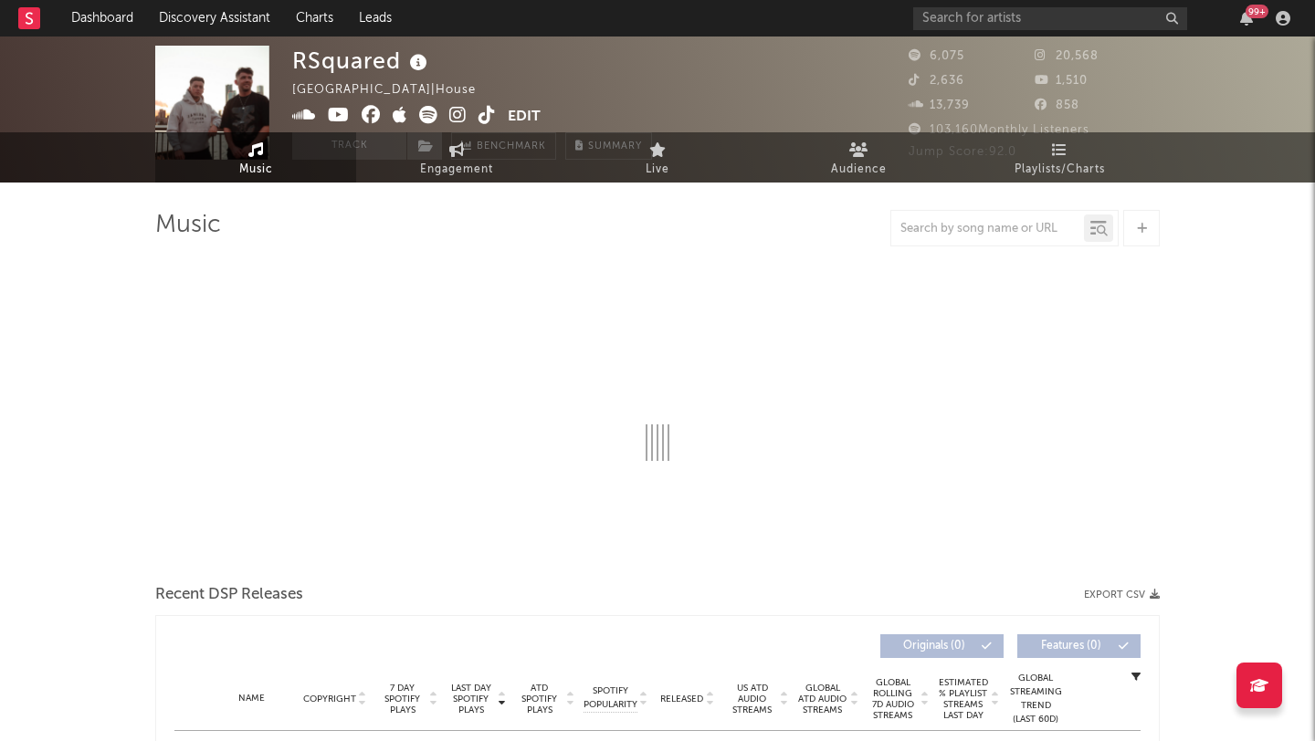
scroll to position [49, 0]
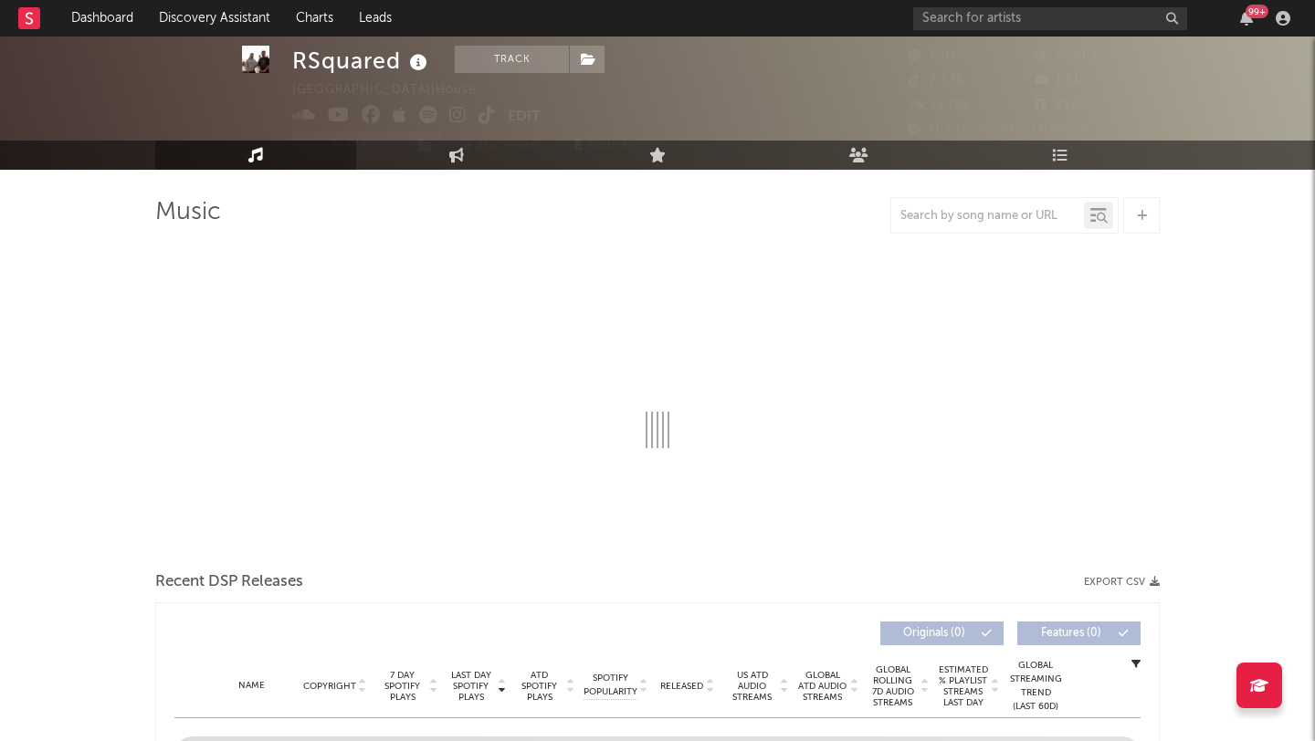
select select "6m"
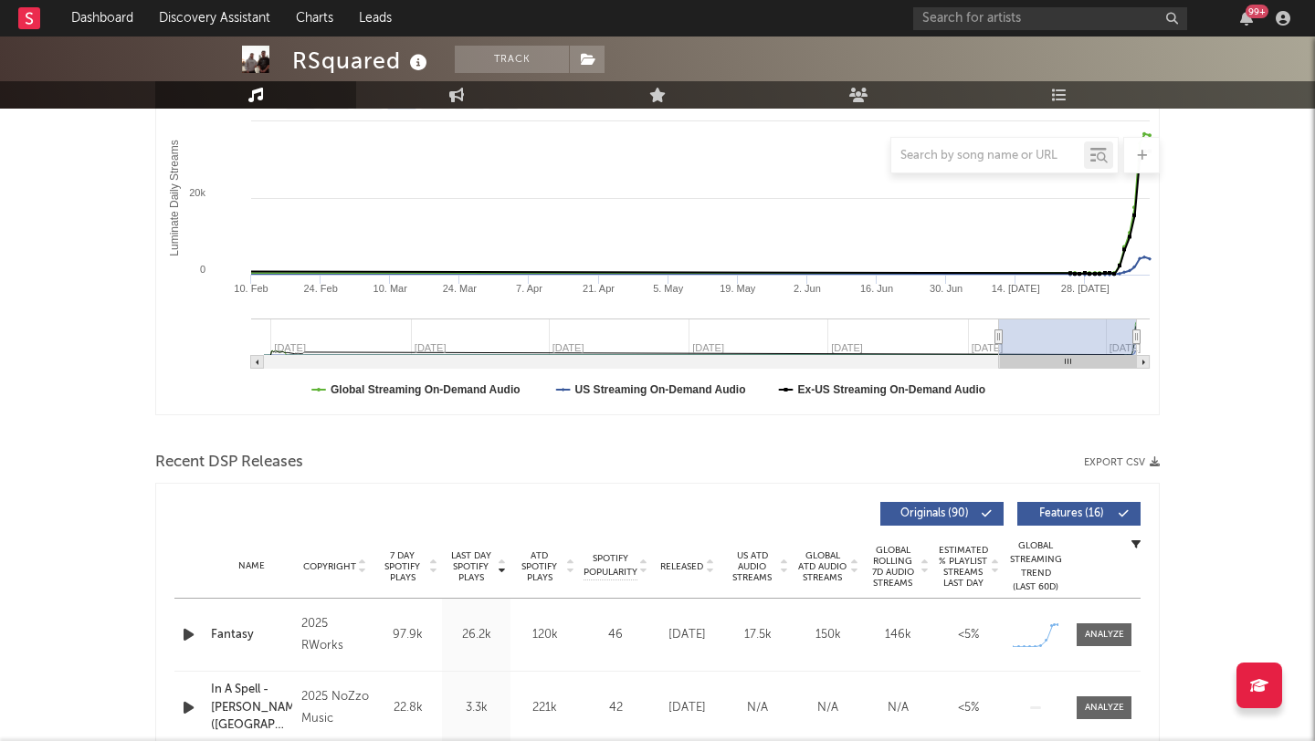
scroll to position [384, 0]
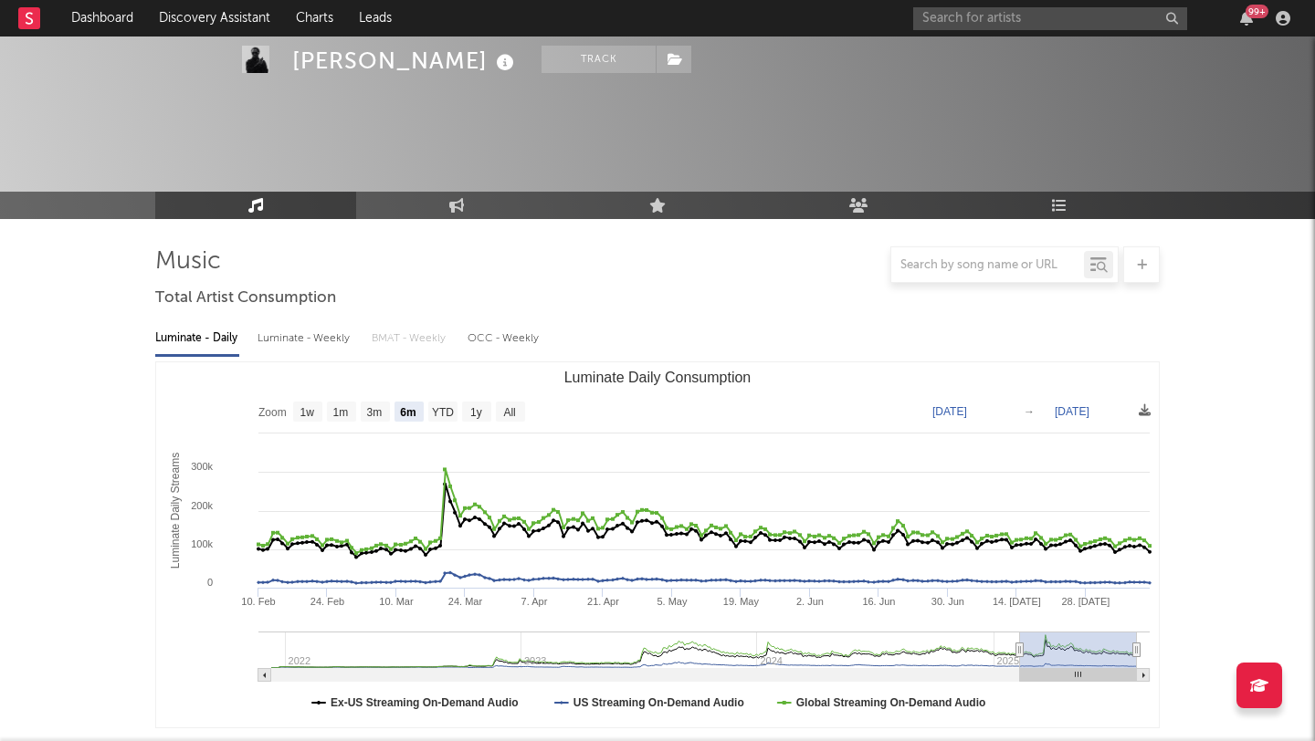
select select "6m"
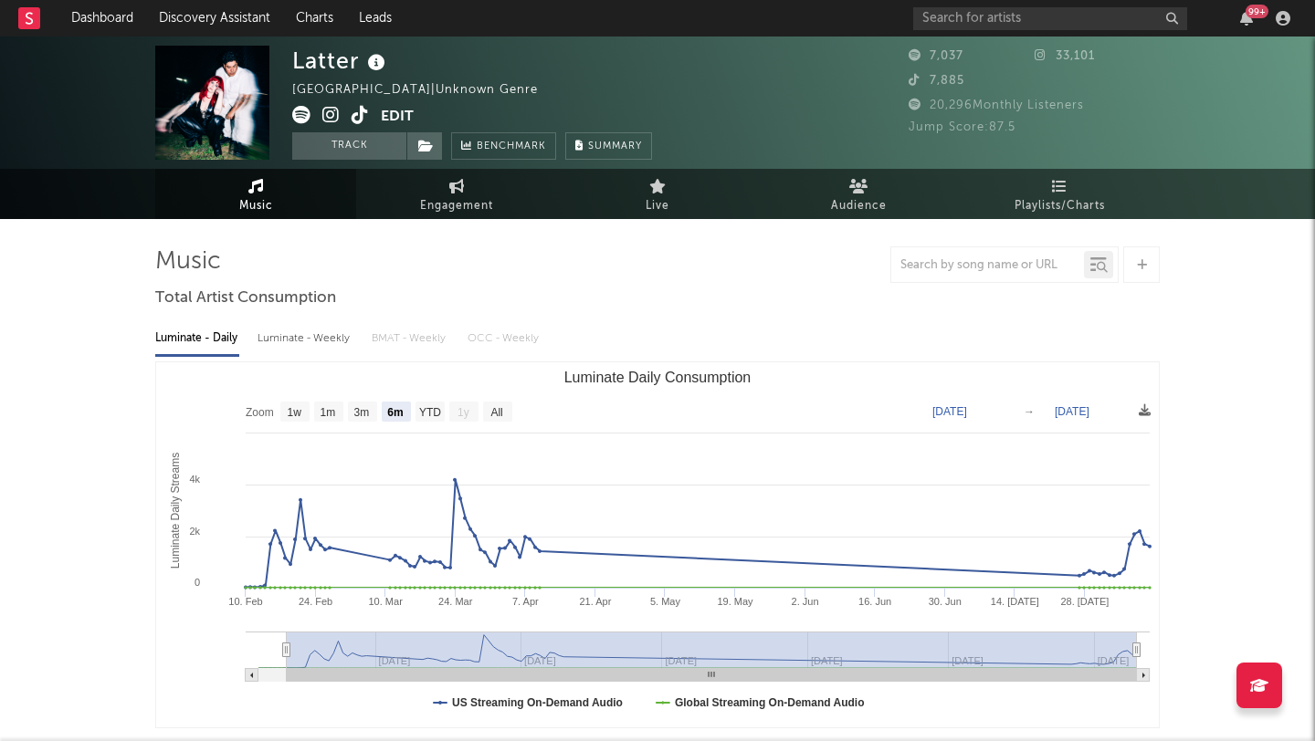
select select "6m"
click at [357, 114] on icon at bounding box center [359, 115] width 17 height 18
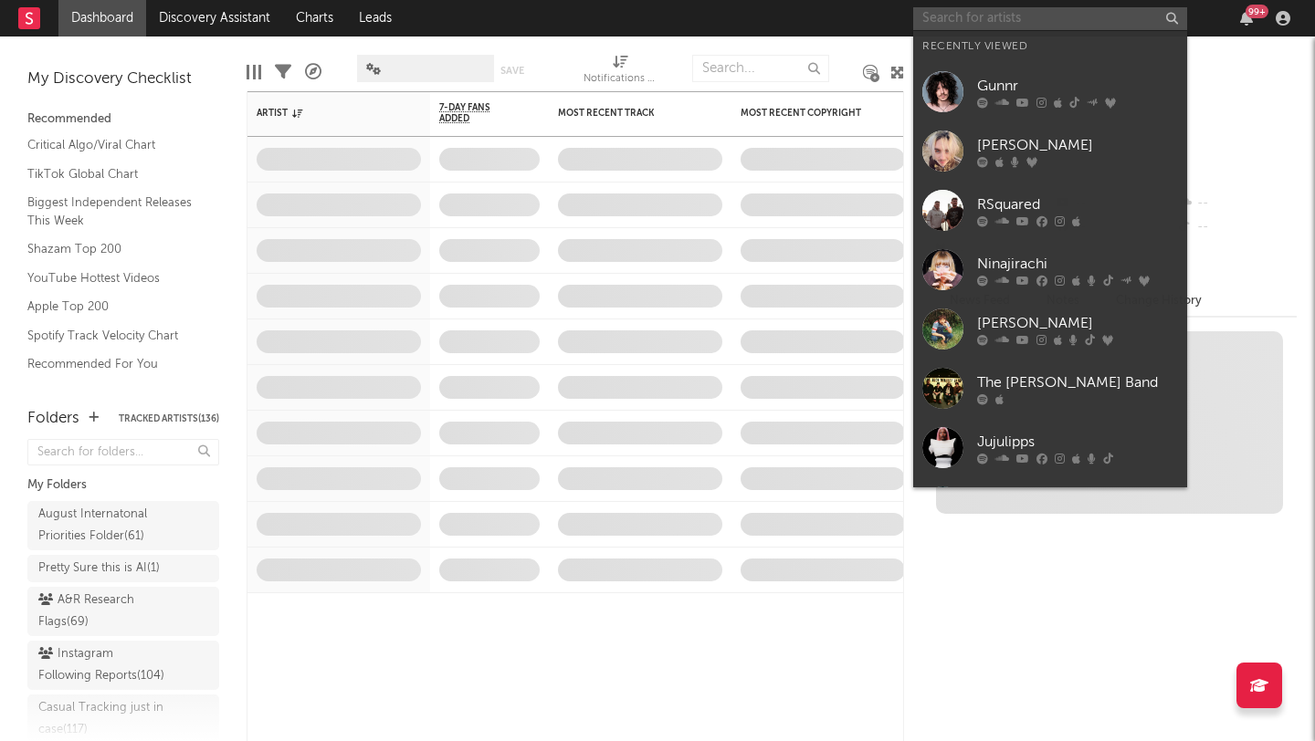
click at [1001, 17] on input "text" at bounding box center [1050, 18] width 274 height 23
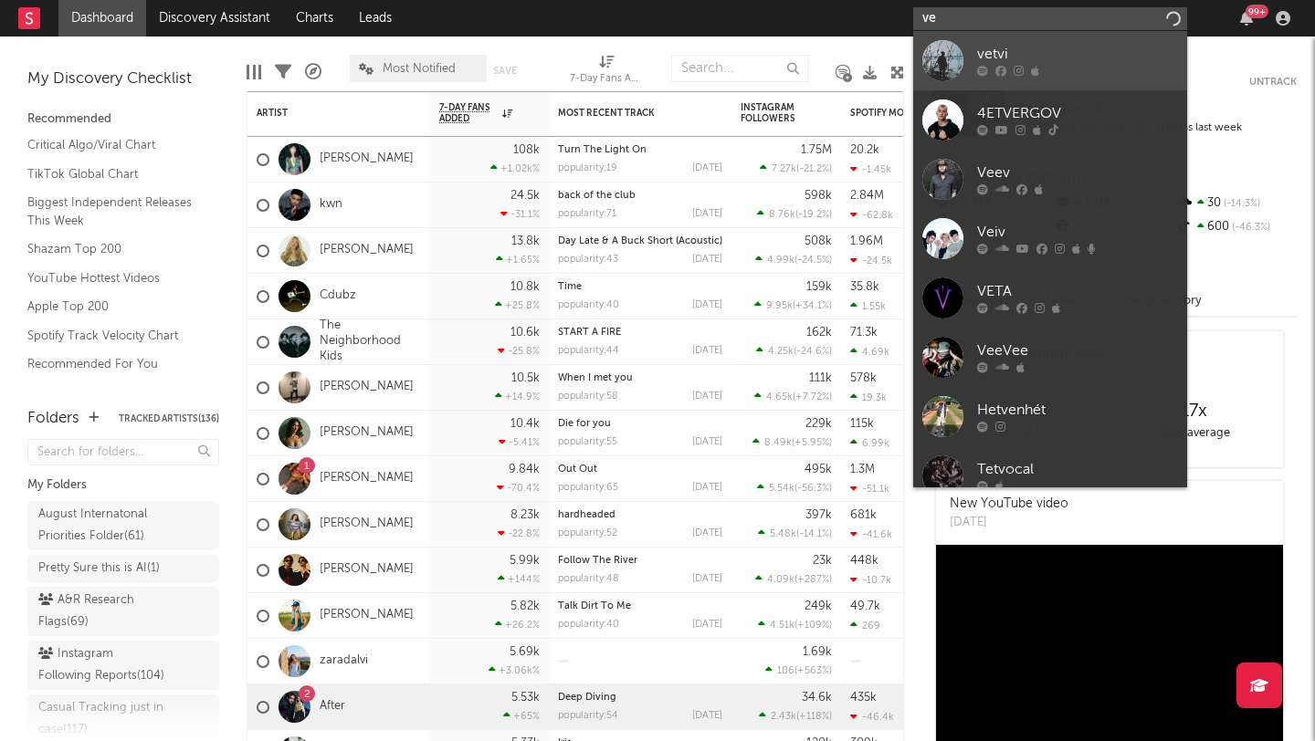
type input "v"
